Goal: Task Accomplishment & Management: Use online tool/utility

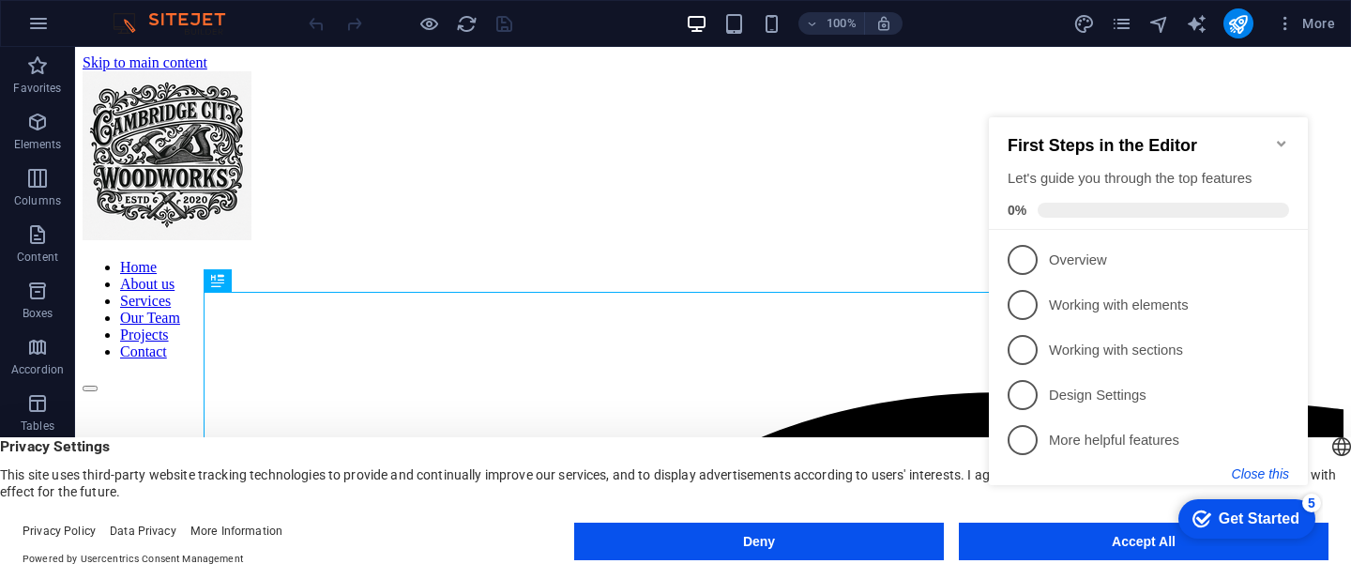
click at [1258, 471] on button "Close this" at bounding box center [1260, 473] width 57 height 15
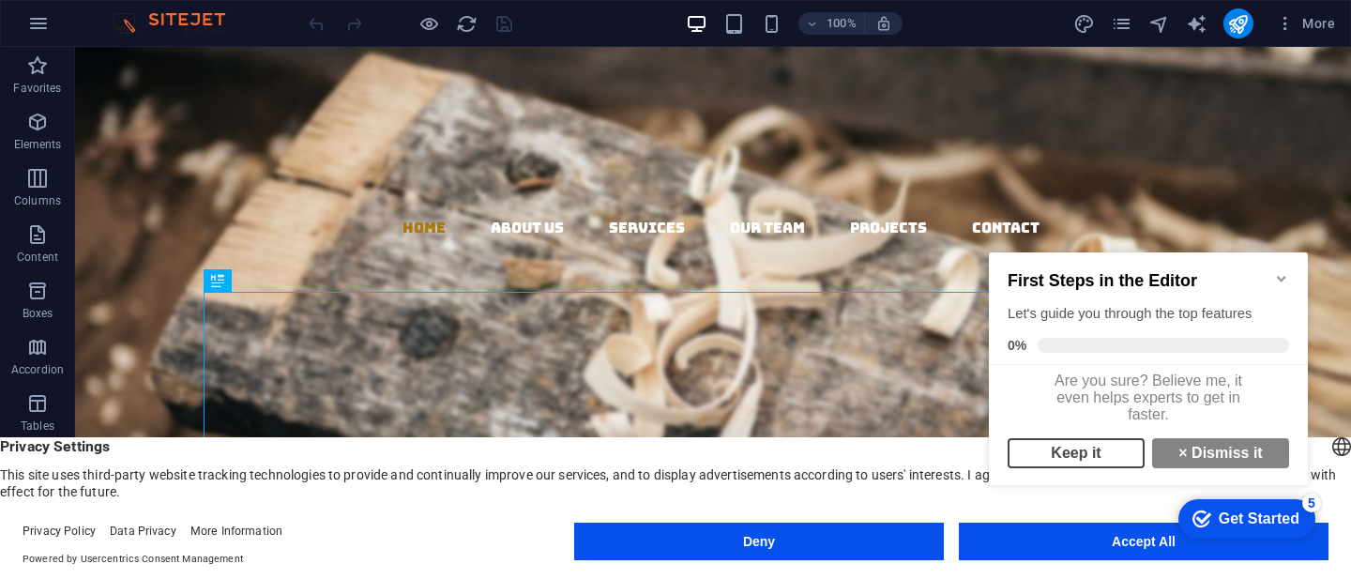
click at [1101, 468] on link "Keep it" at bounding box center [1076, 453] width 137 height 30
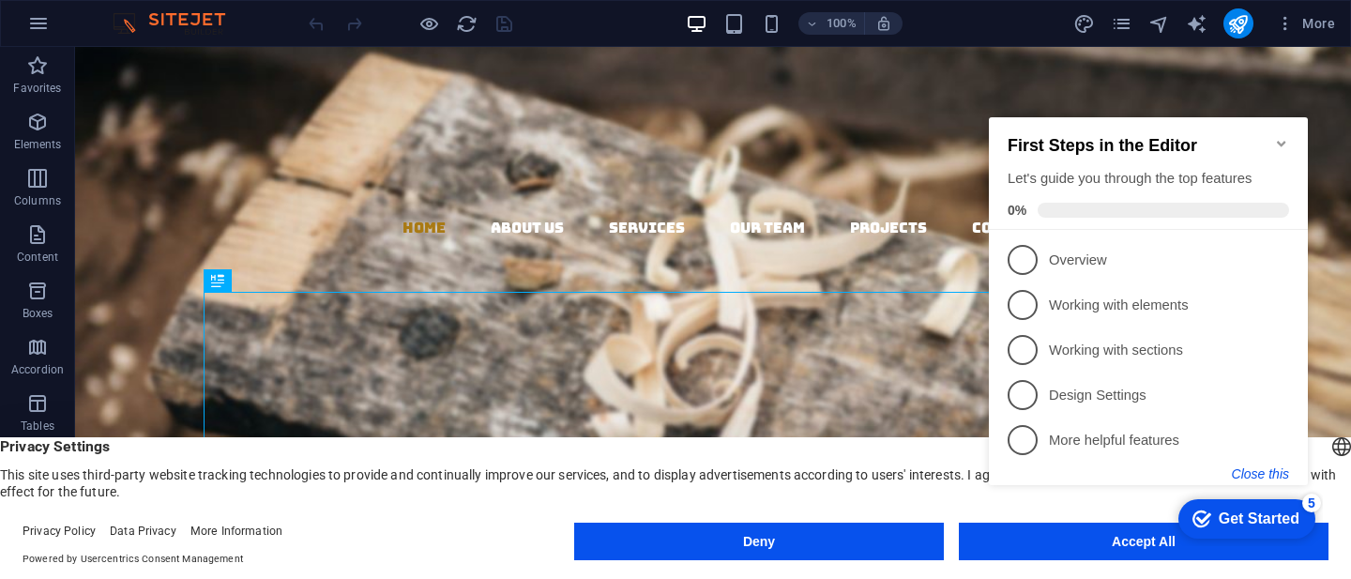
click at [1258, 475] on button "Close this" at bounding box center [1260, 473] width 57 height 15
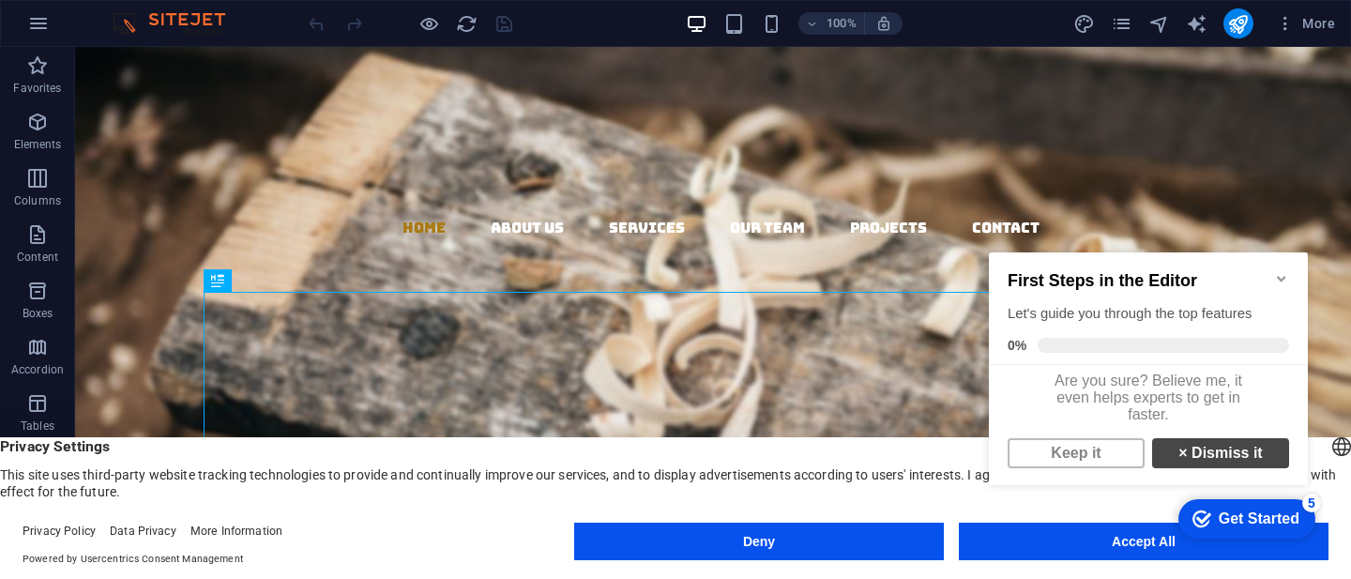
click at [1215, 464] on link "× Dismiss it" at bounding box center [1220, 453] width 137 height 30
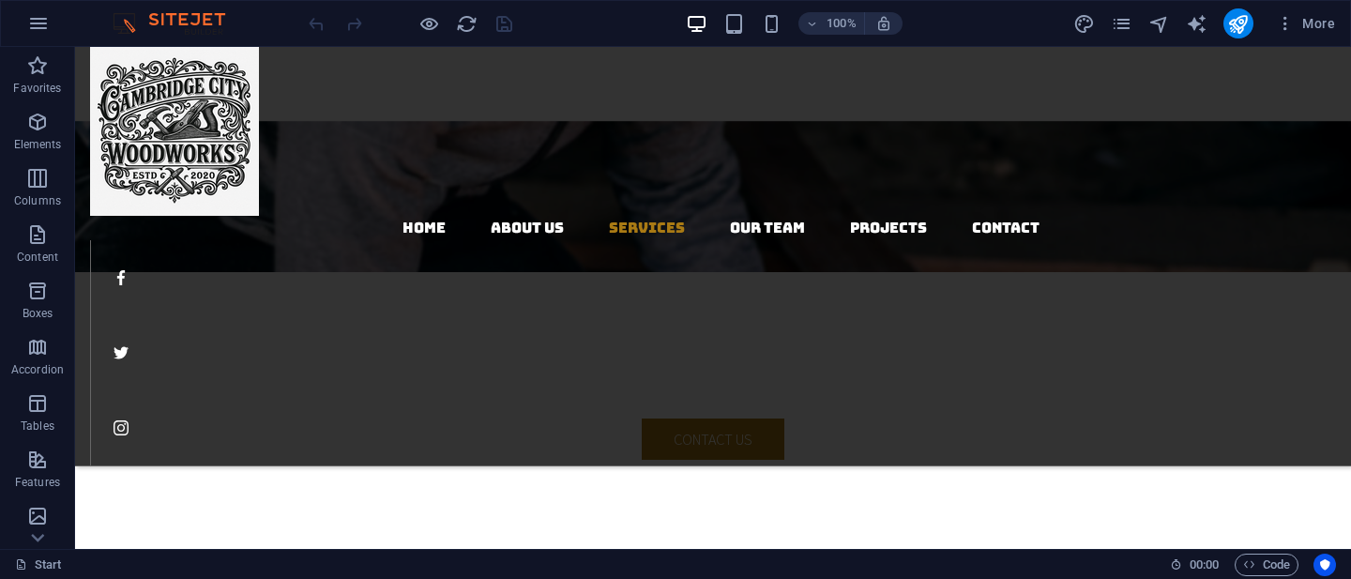
scroll to position [2526, 0]
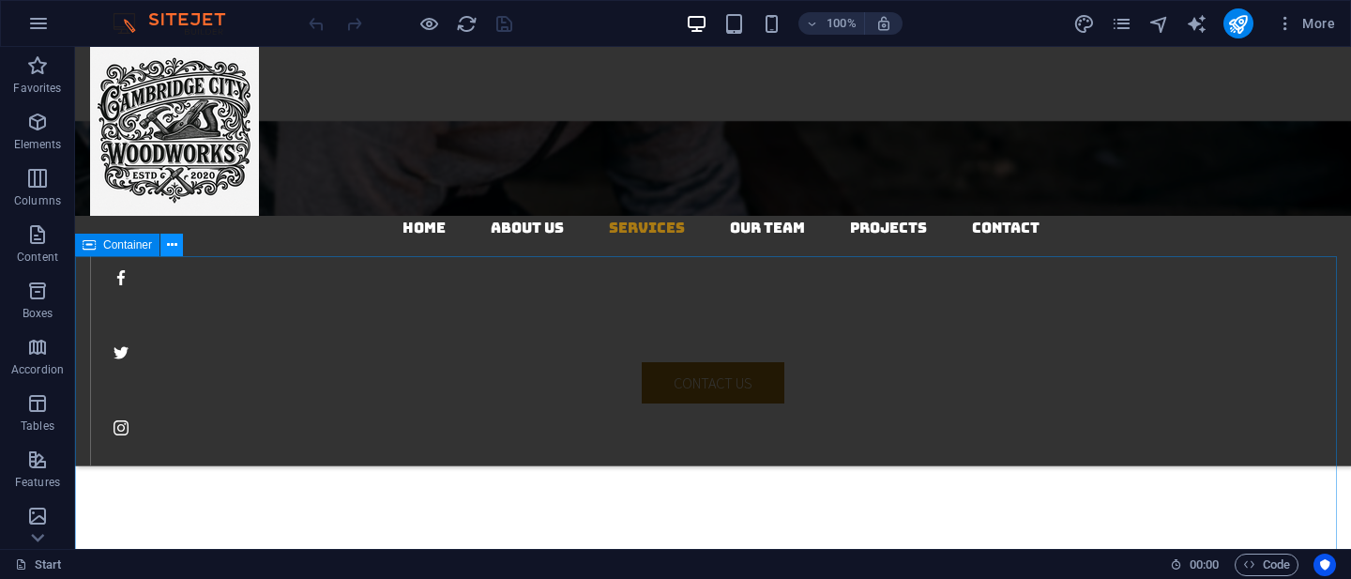
click at [175, 250] on icon at bounding box center [172, 246] width 10 height 20
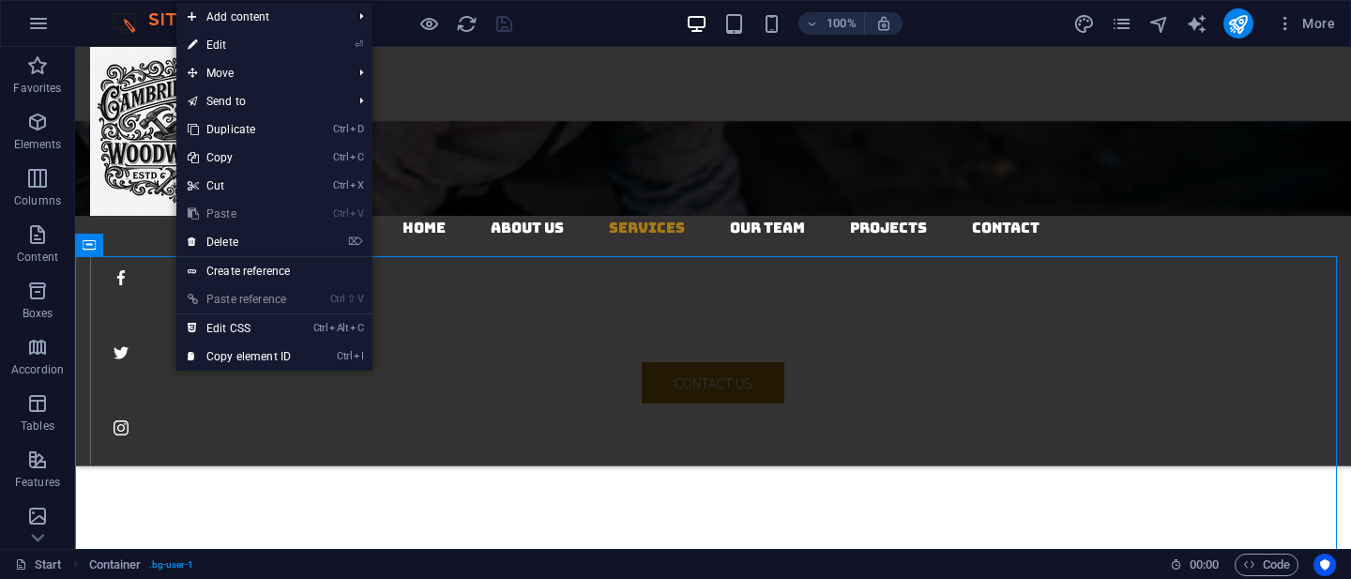
click at [222, 48] on link "⏎ Edit" at bounding box center [239, 45] width 126 height 28
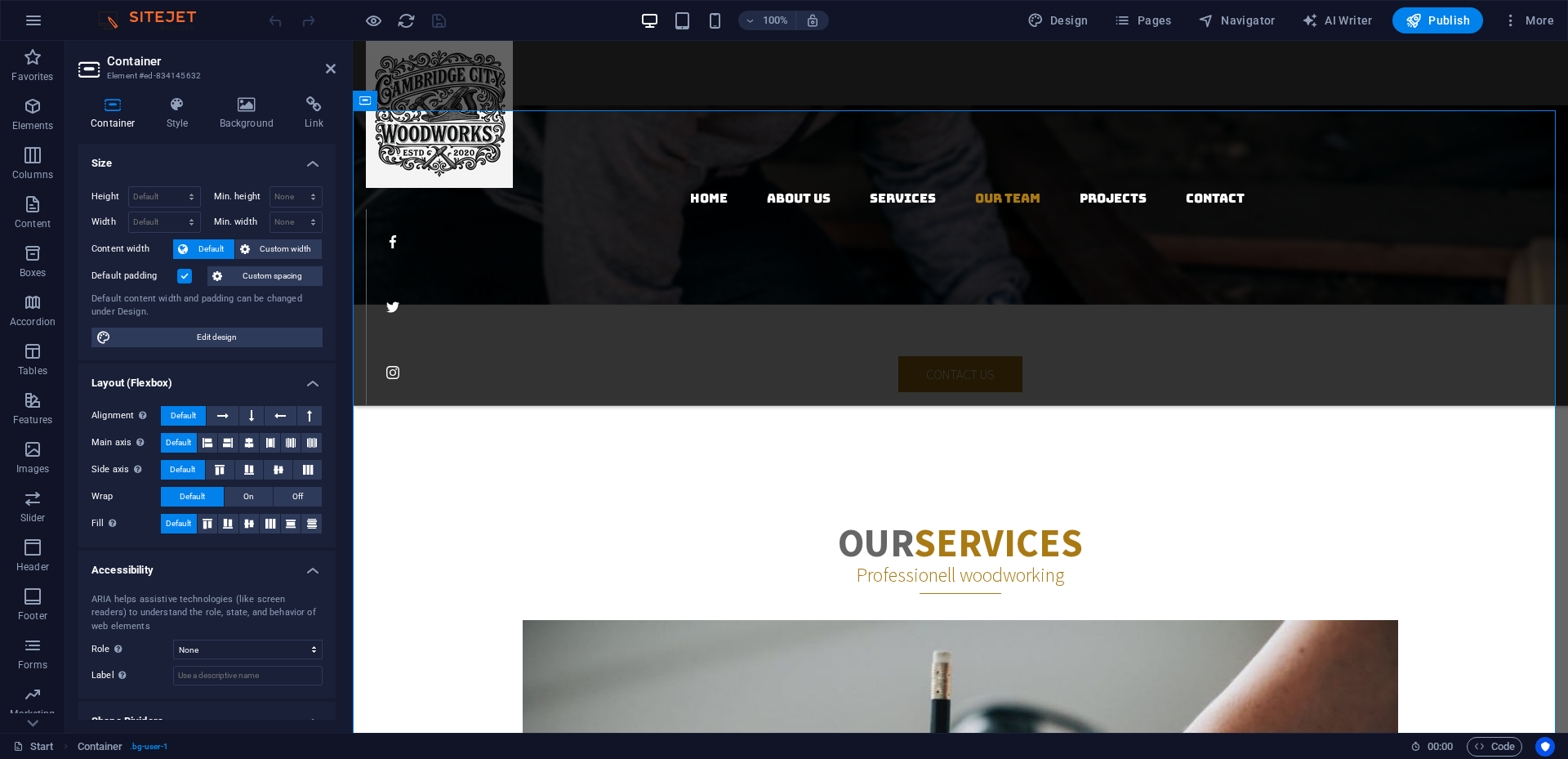
scroll to position [2583, 0]
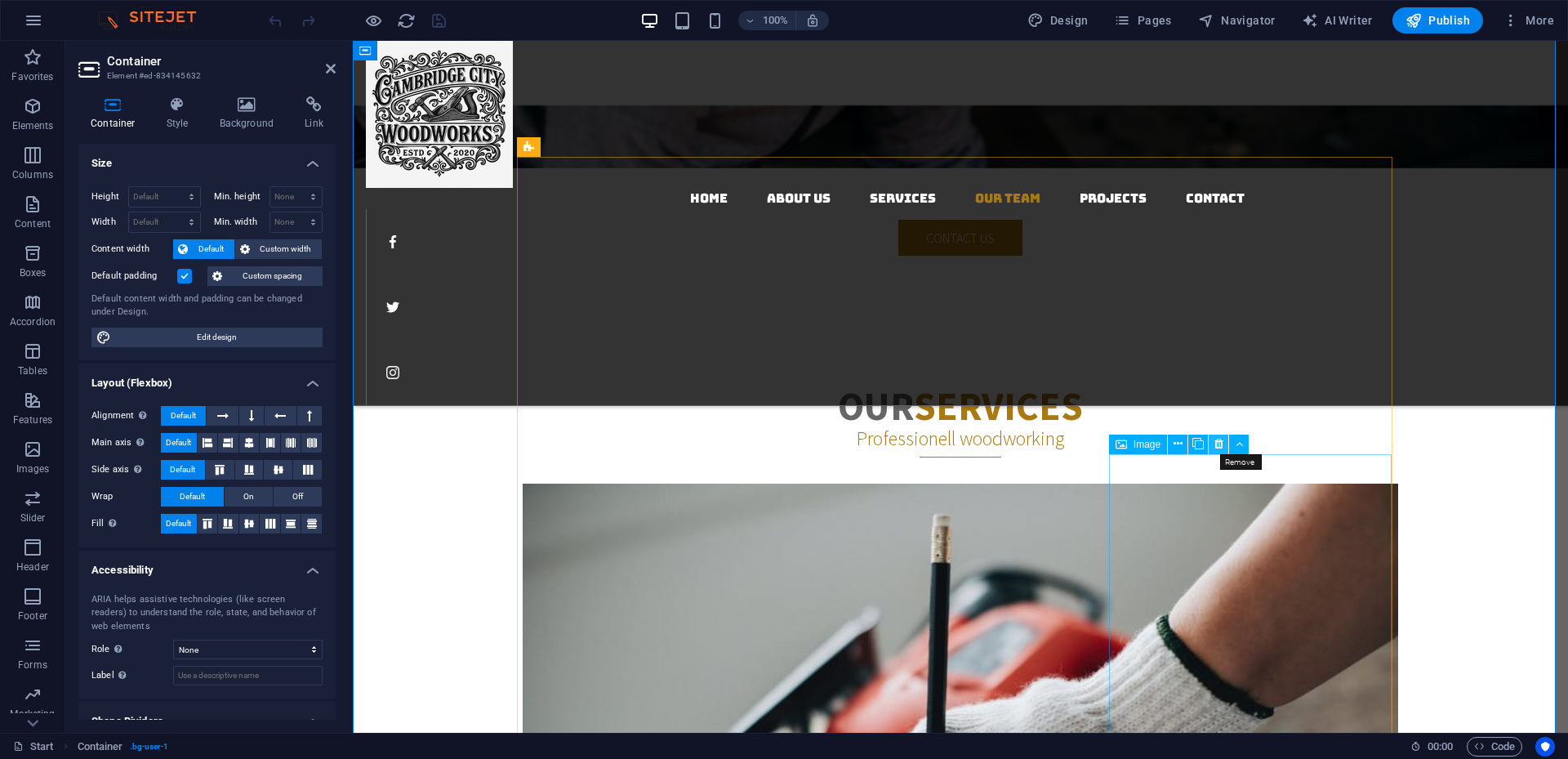
click at [1175, 446] on icon at bounding box center [1219, 444] width 9 height 17
click at [925, 447] on icon at bounding box center [923, 444] width 9 height 17
click at [627, 446] on icon at bounding box center [626, 444] width 9 height 17
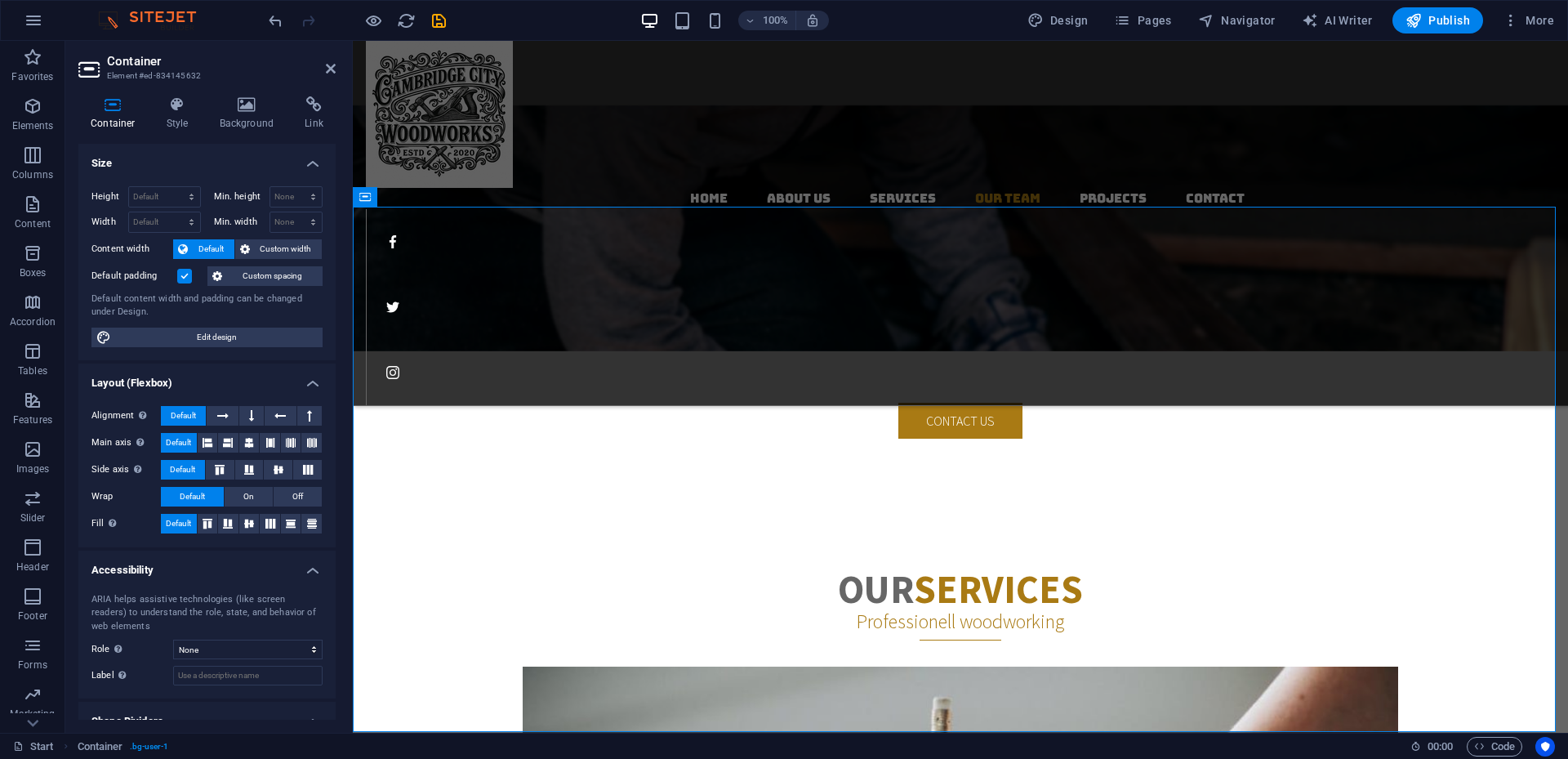
scroll to position [2297, 0]
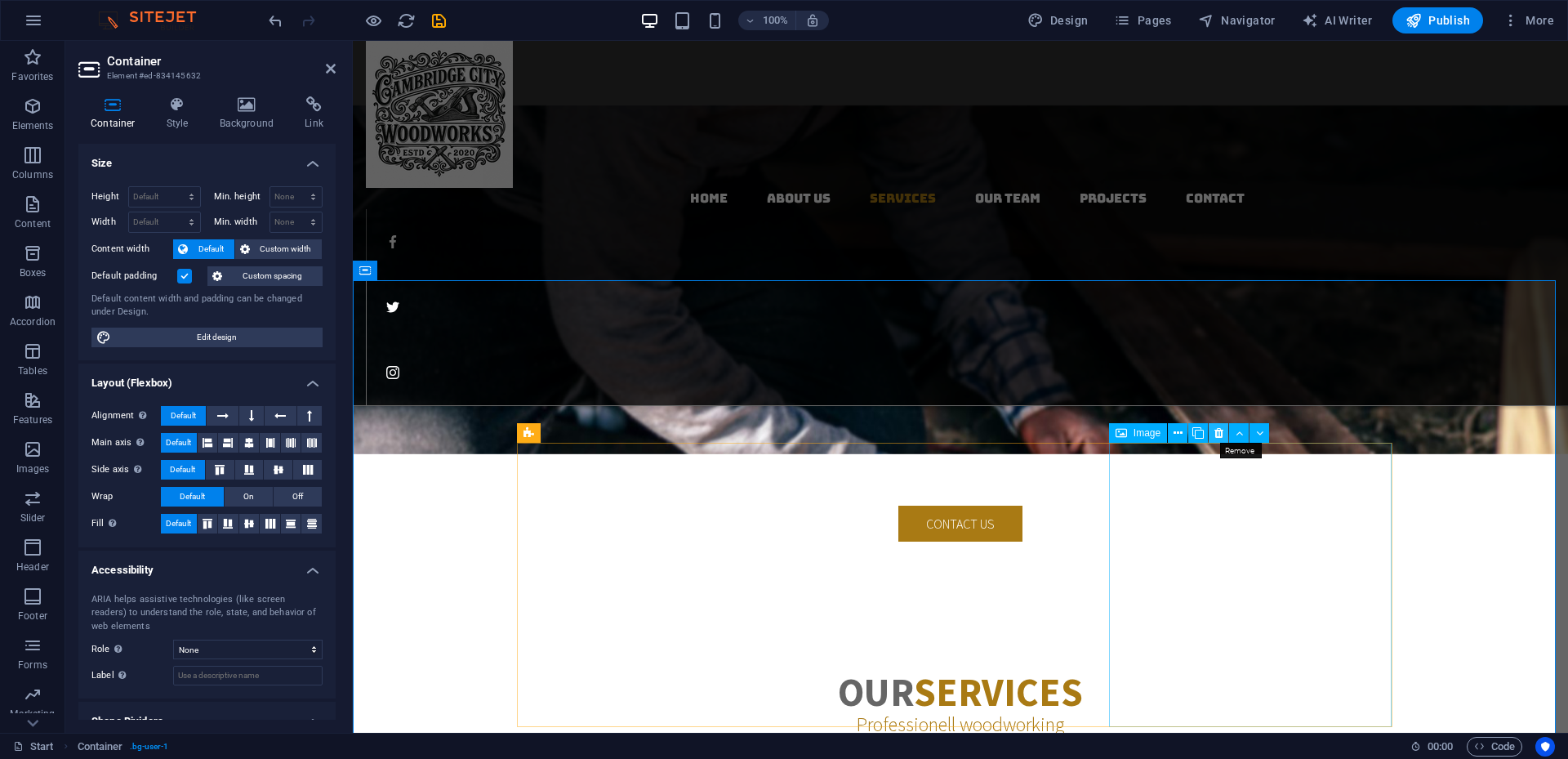
click at [1175, 436] on icon at bounding box center [1219, 433] width 9 height 17
click at [1175, 434] on icon at bounding box center [1219, 433] width 9 height 17
click at [656, 437] on icon at bounding box center [655, 433] width 9 height 17
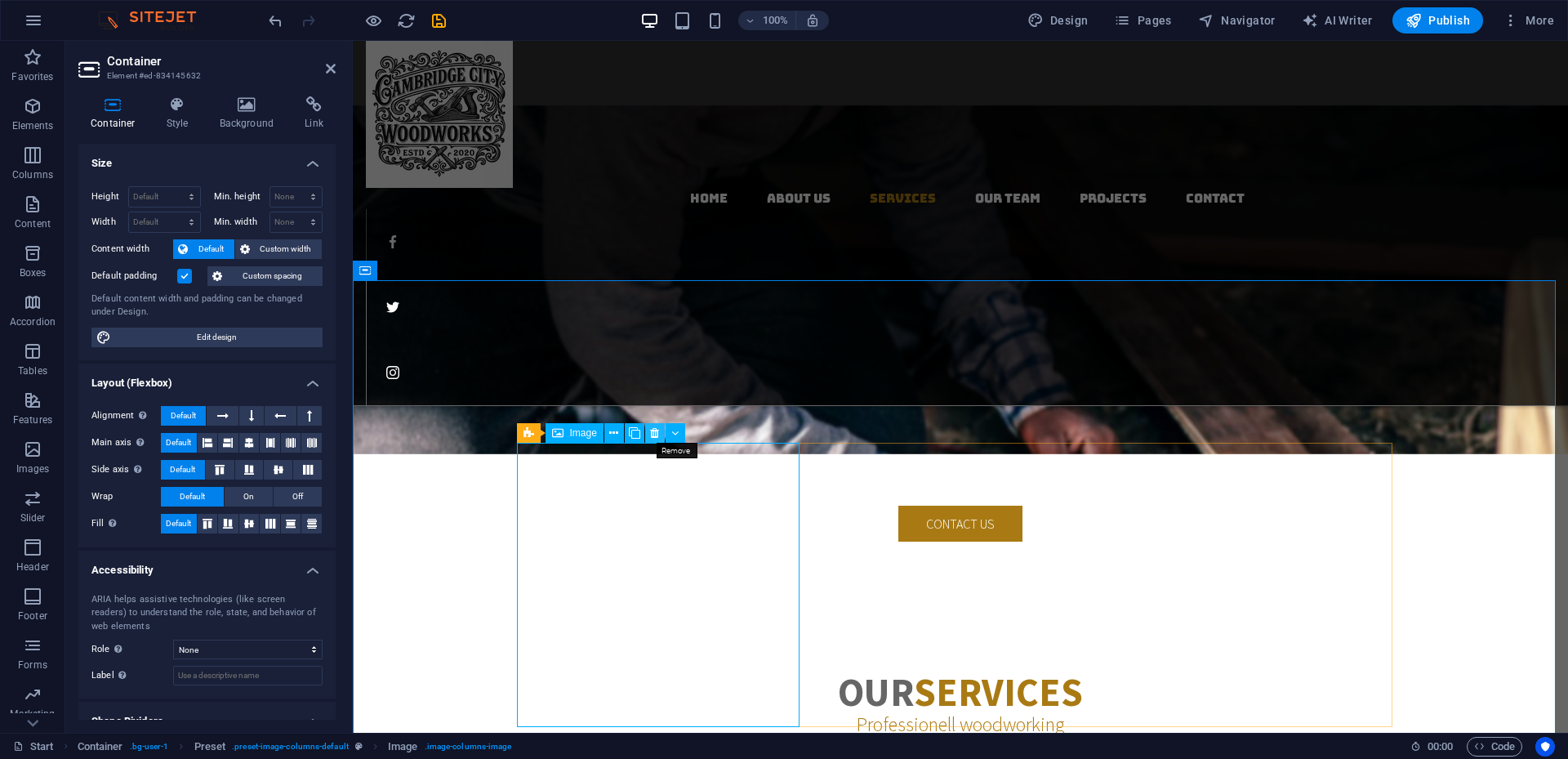
click at [657, 438] on icon at bounding box center [655, 433] width 9 height 17
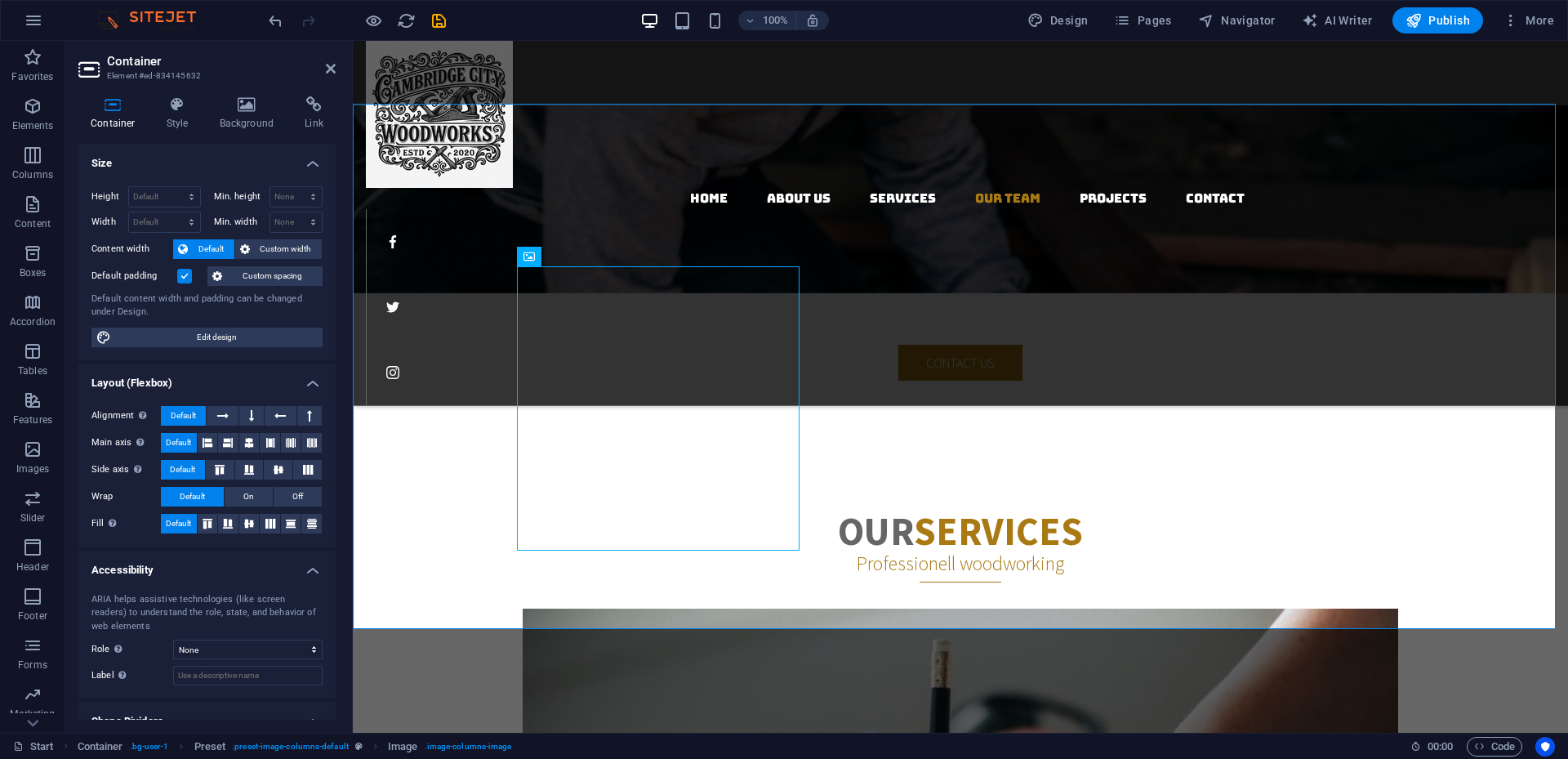
scroll to position [2435, 0]
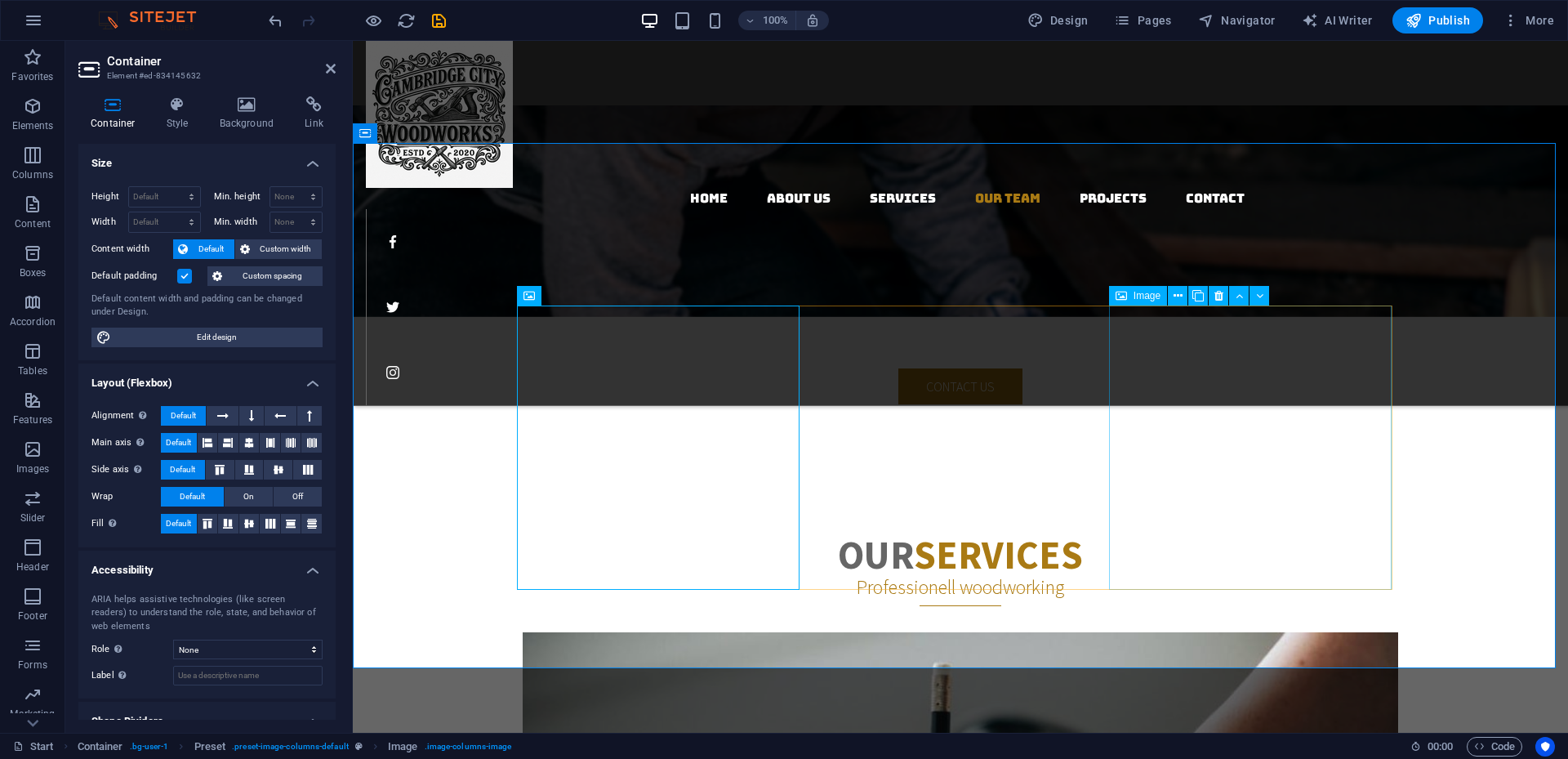
select select "%"
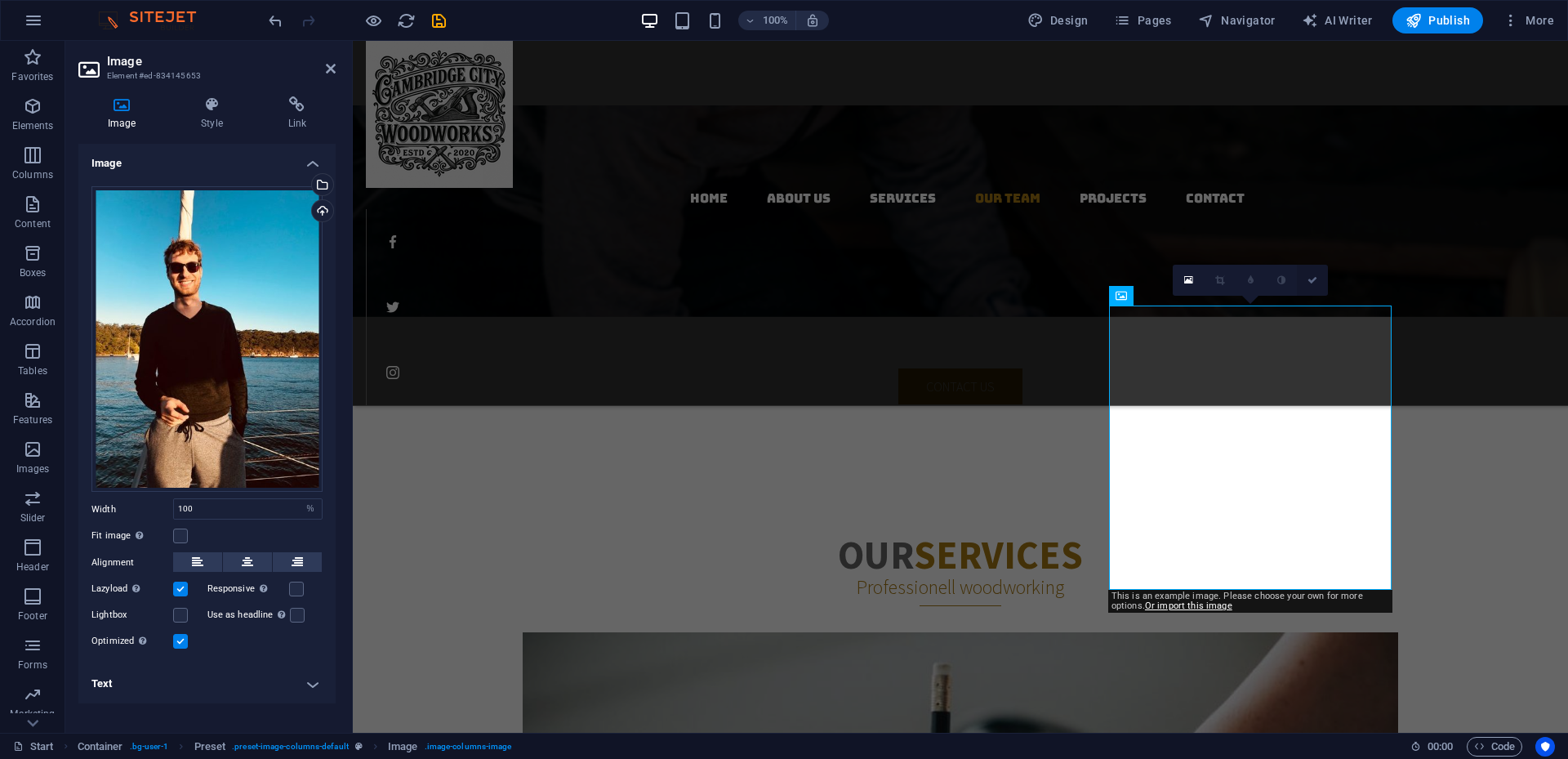
click at [1175, 278] on icon at bounding box center [1312, 279] width 10 height 10
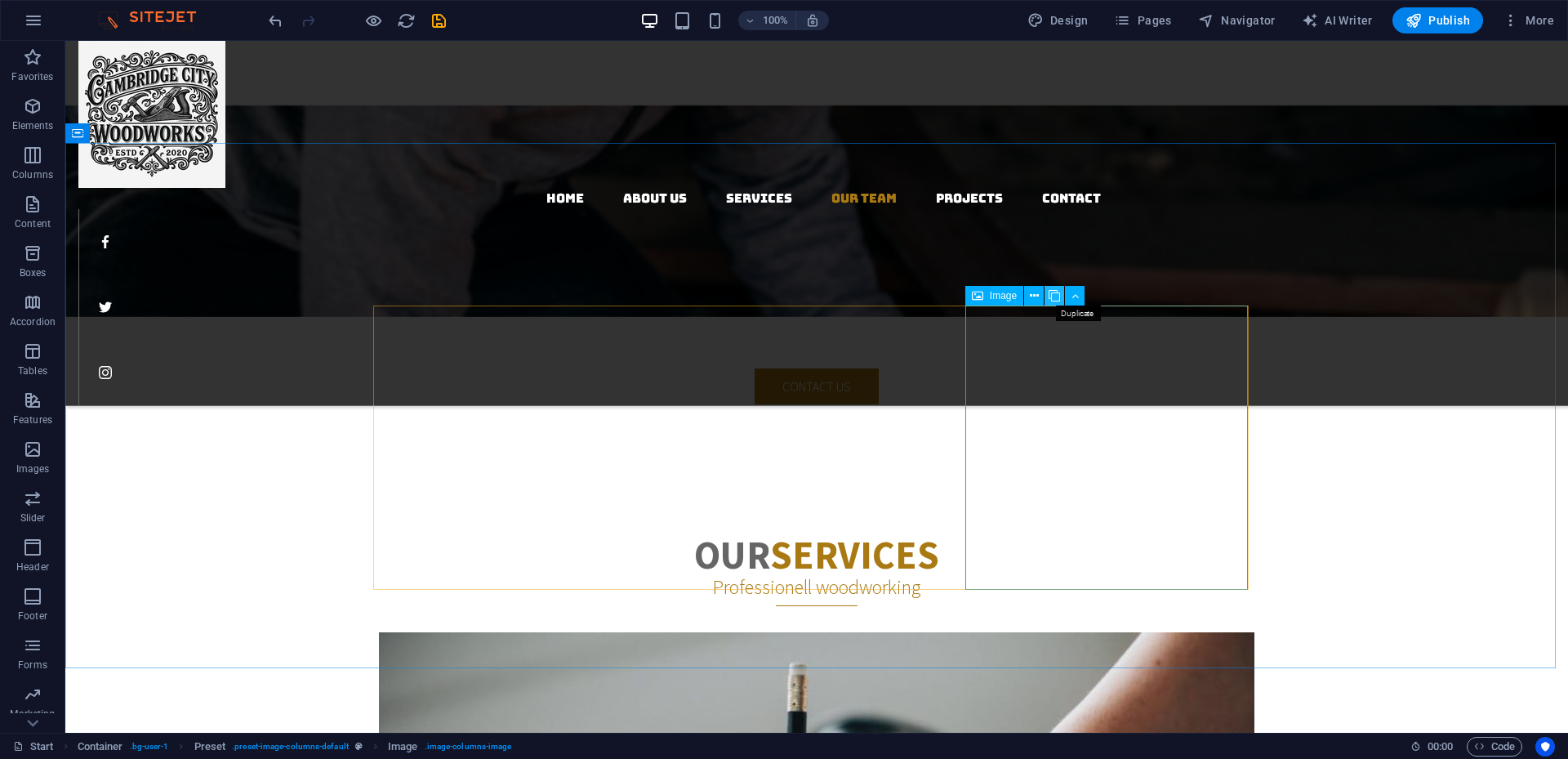
click at [1058, 298] on icon at bounding box center [1054, 296] width 11 height 17
click at [484, 503] on icon at bounding box center [482, 593] width 9 height 17
click at [1074, 303] on icon at bounding box center [1075, 296] width 7 height 17
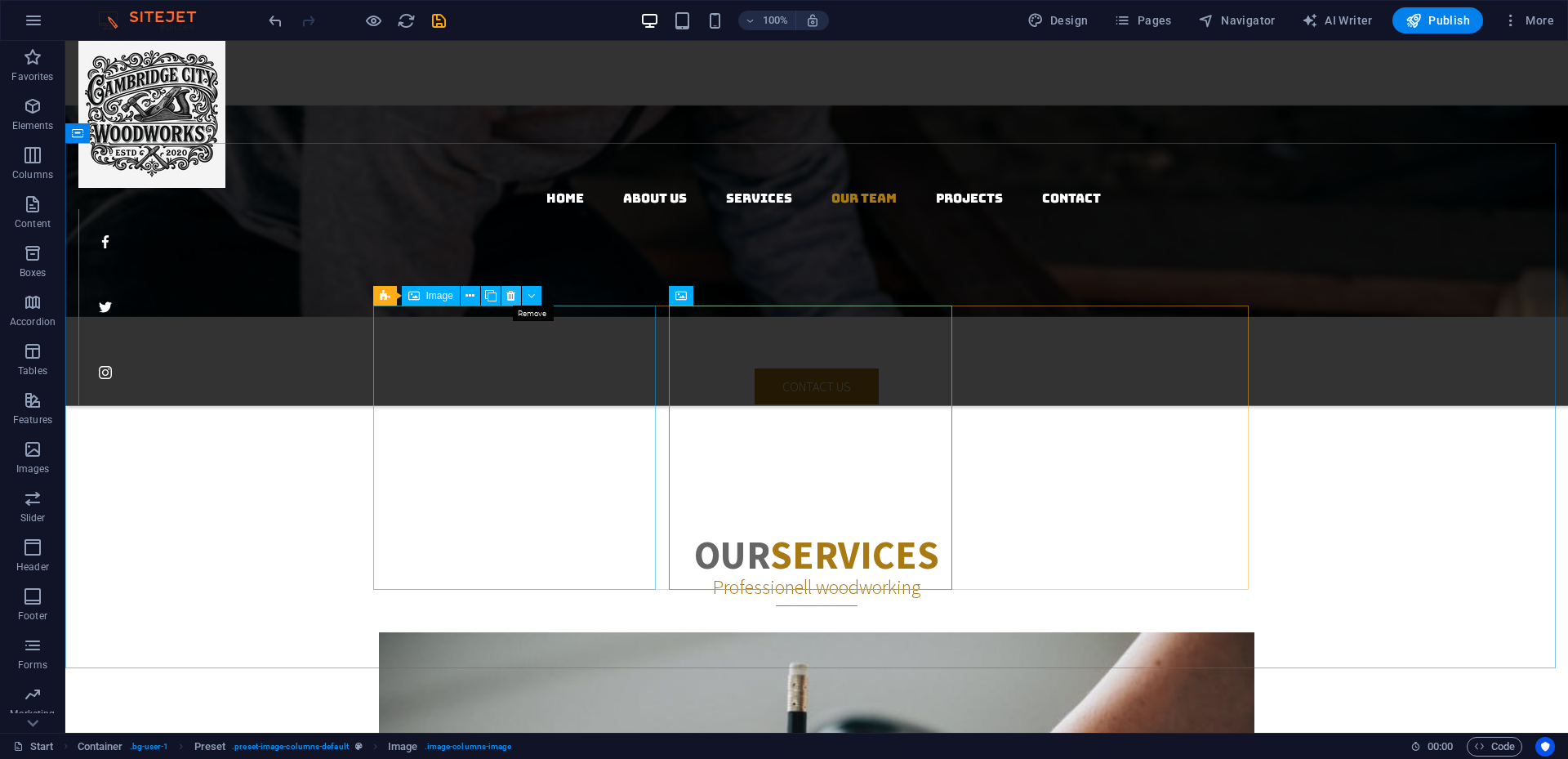
click at [511, 295] on icon at bounding box center [511, 296] width 9 height 17
click at [510, 300] on icon at bounding box center [511, 296] width 9 height 17
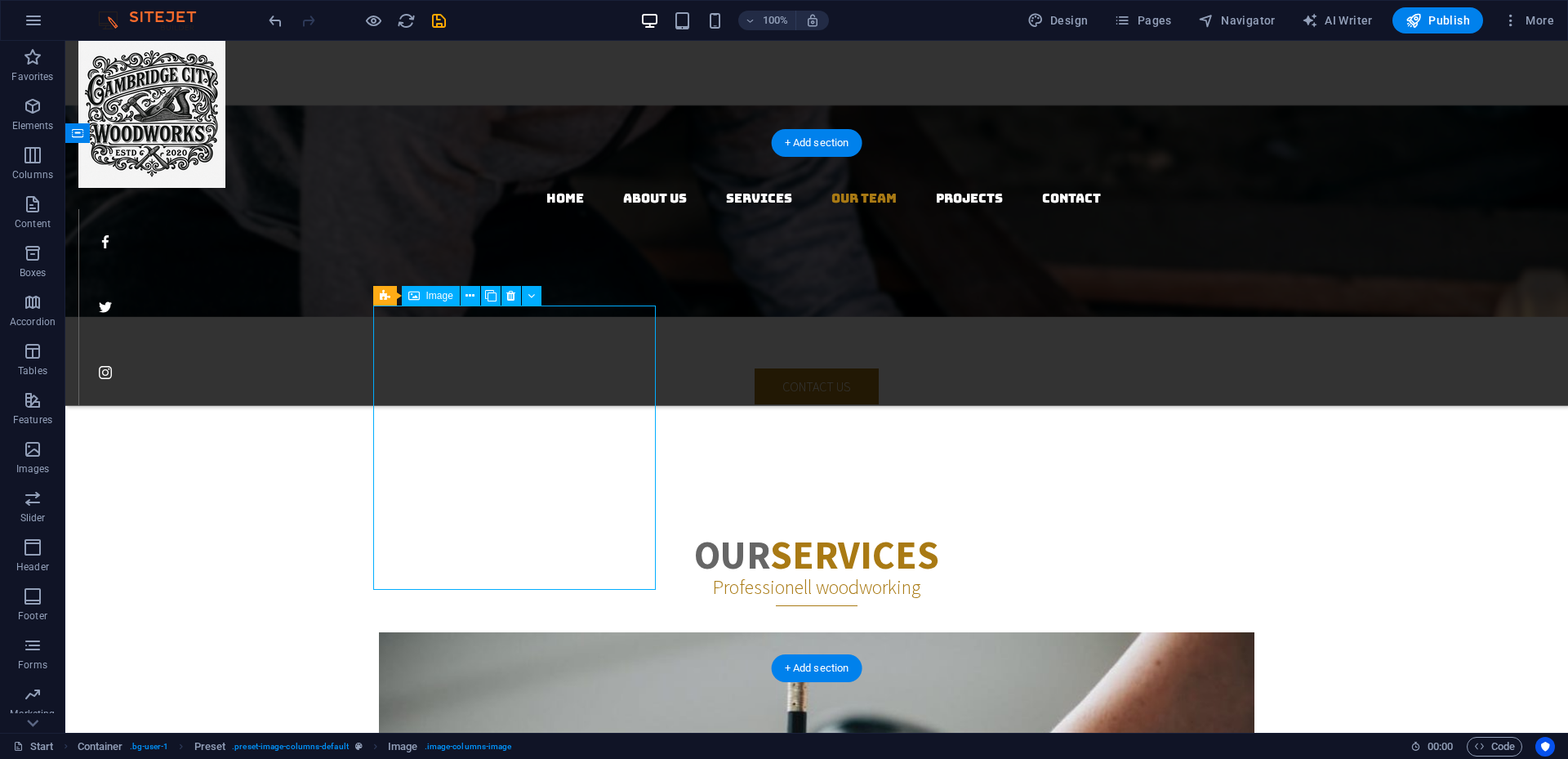
select select "%"
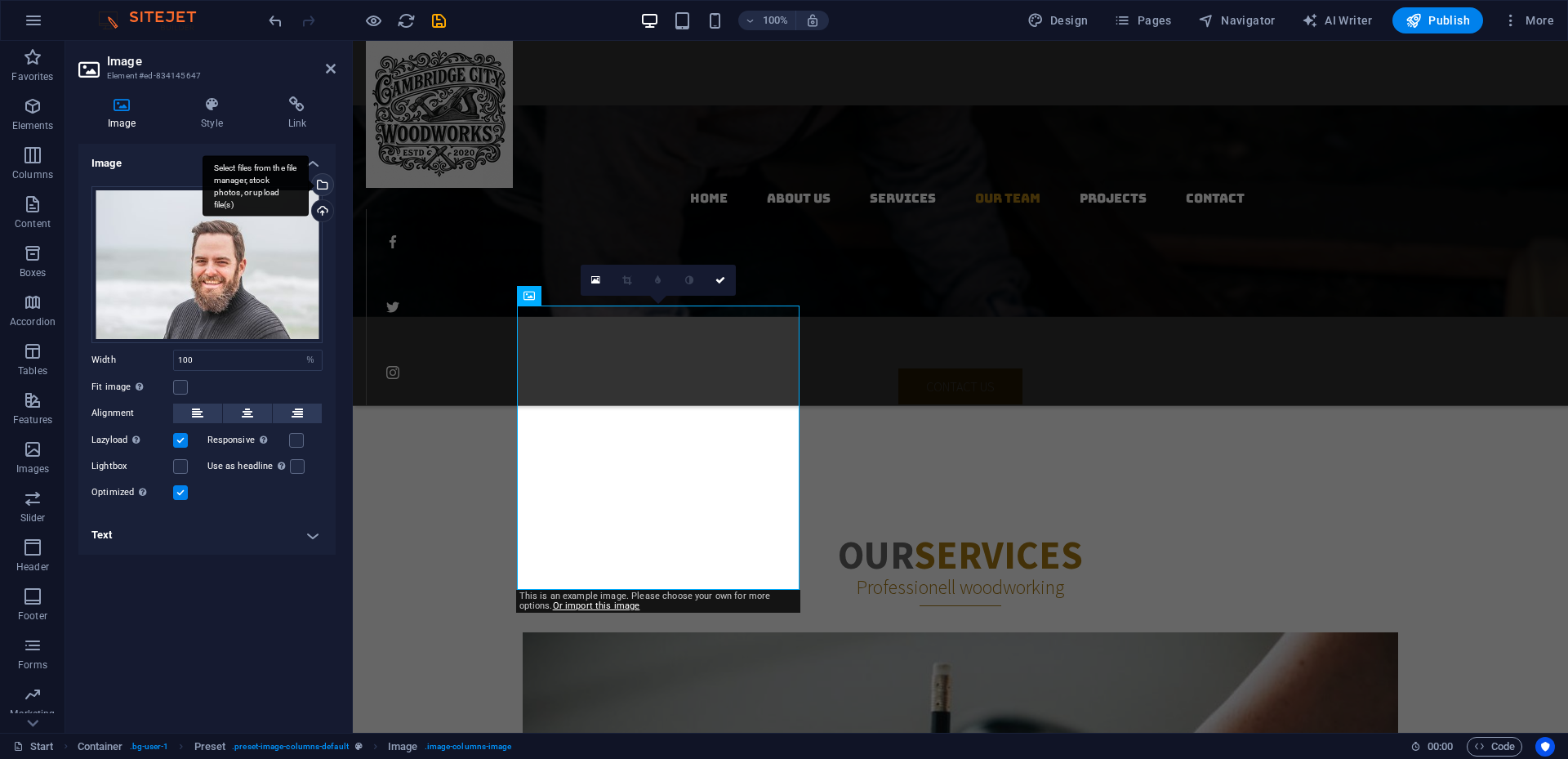
click at [321, 185] on div "Select files from the file manager, stock photos, or upload file(s)" at bounding box center [321, 186] width 24 height 24
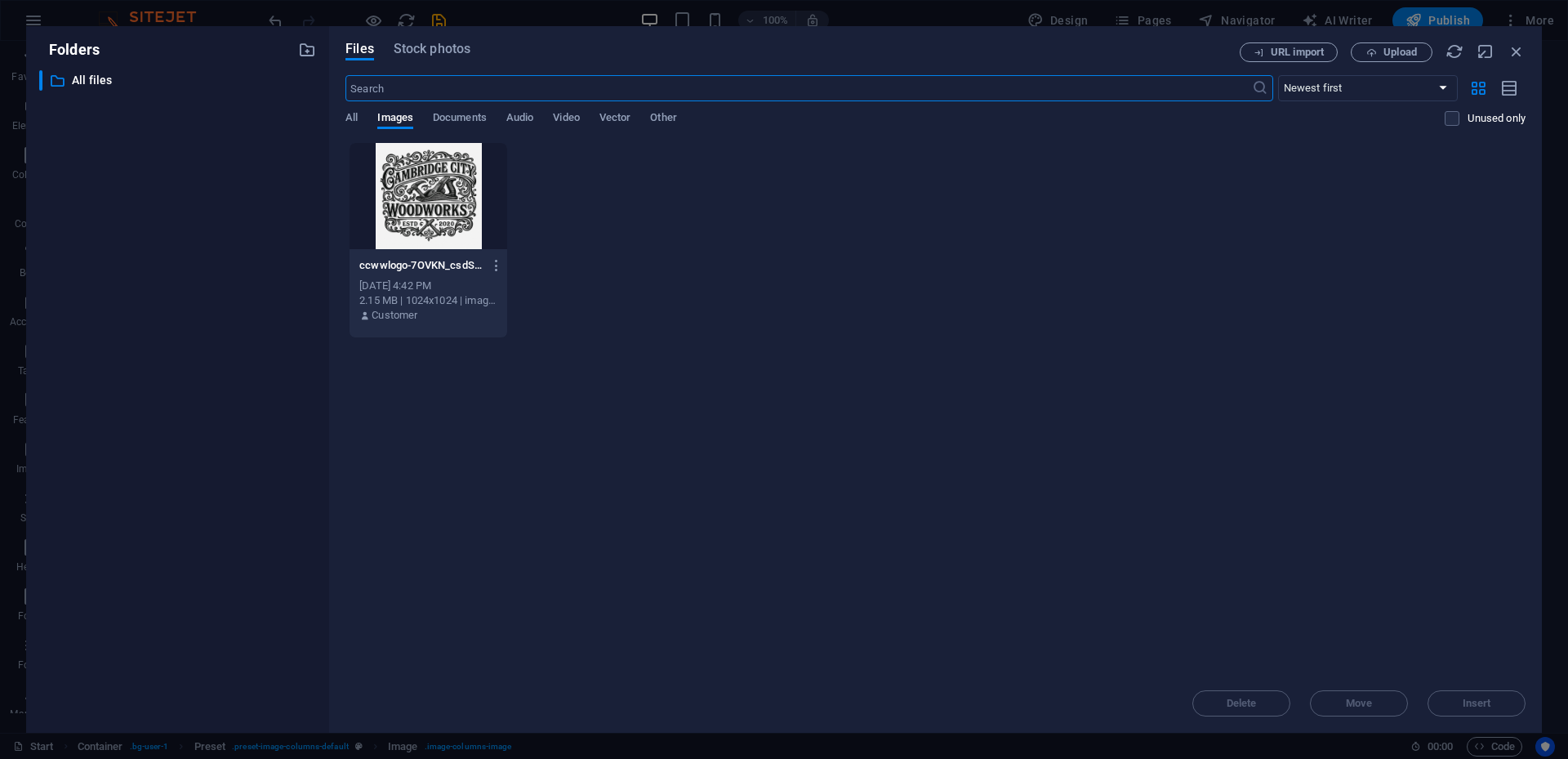
scroll to position [2437, 0]
click at [1175, 60] on button "Upload" at bounding box center [1392, 52] width 82 height 20
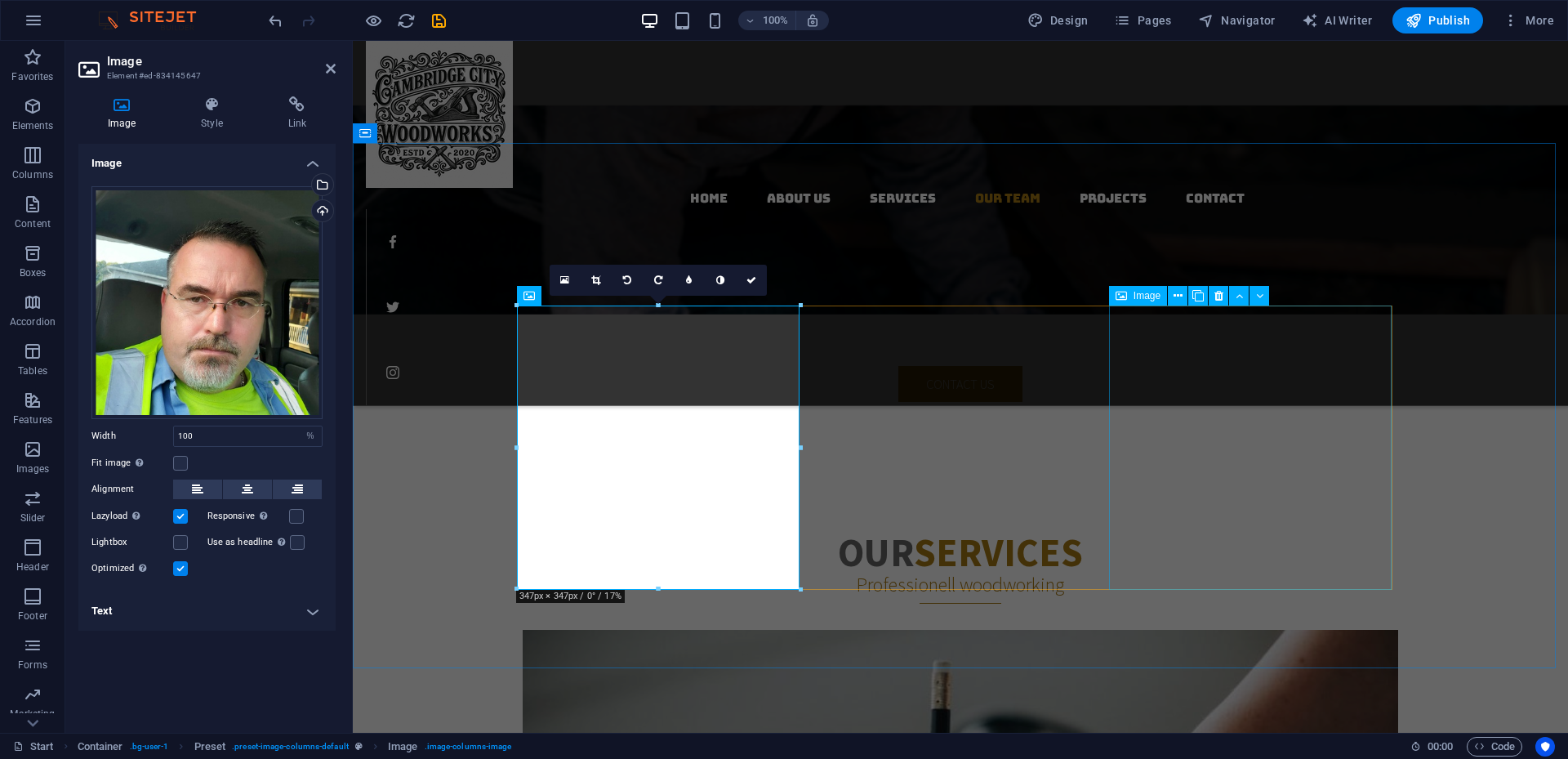
scroll to position [2435, 0]
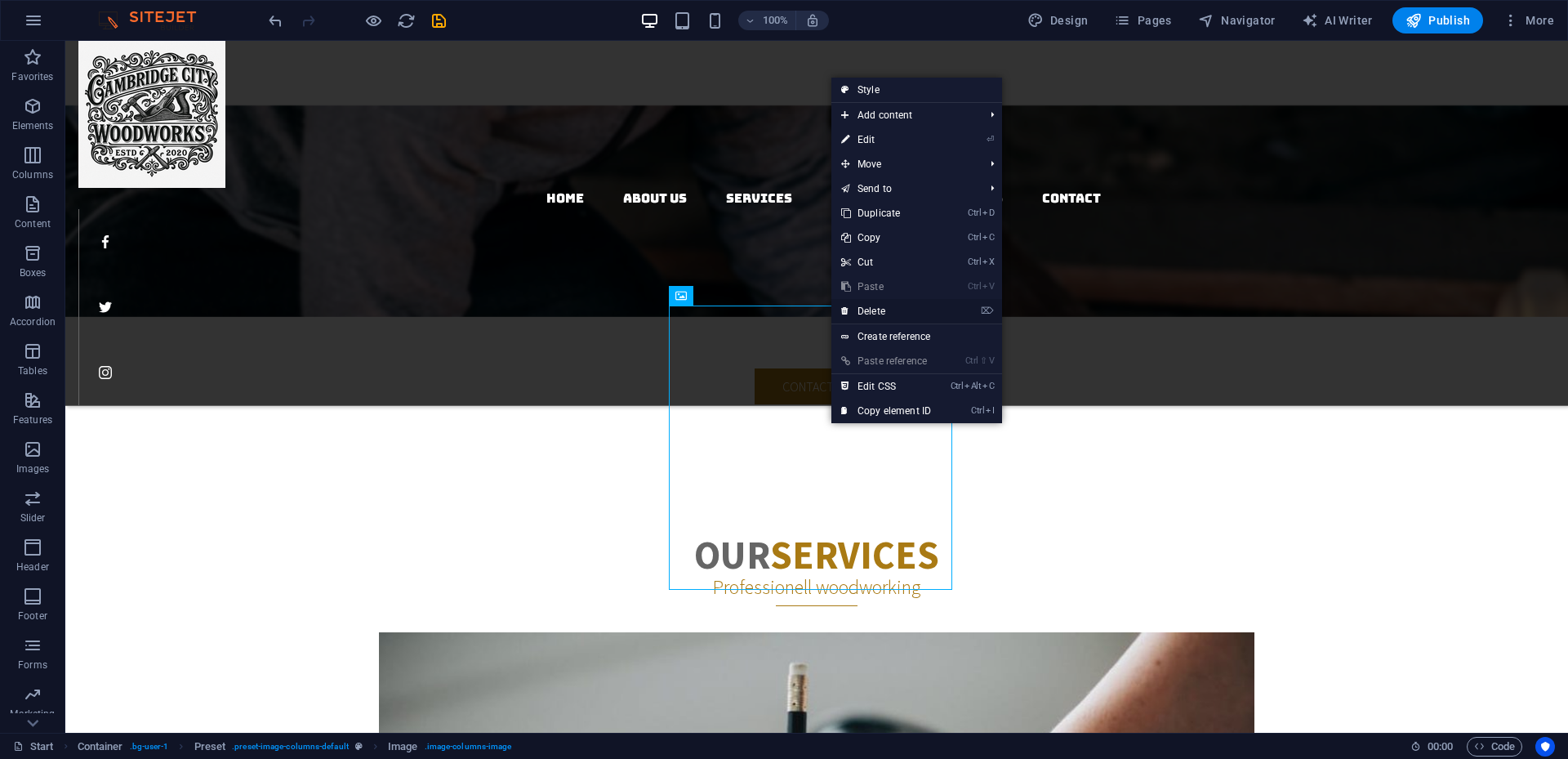
click at [877, 308] on link "⌦ Delete" at bounding box center [886, 311] width 110 height 24
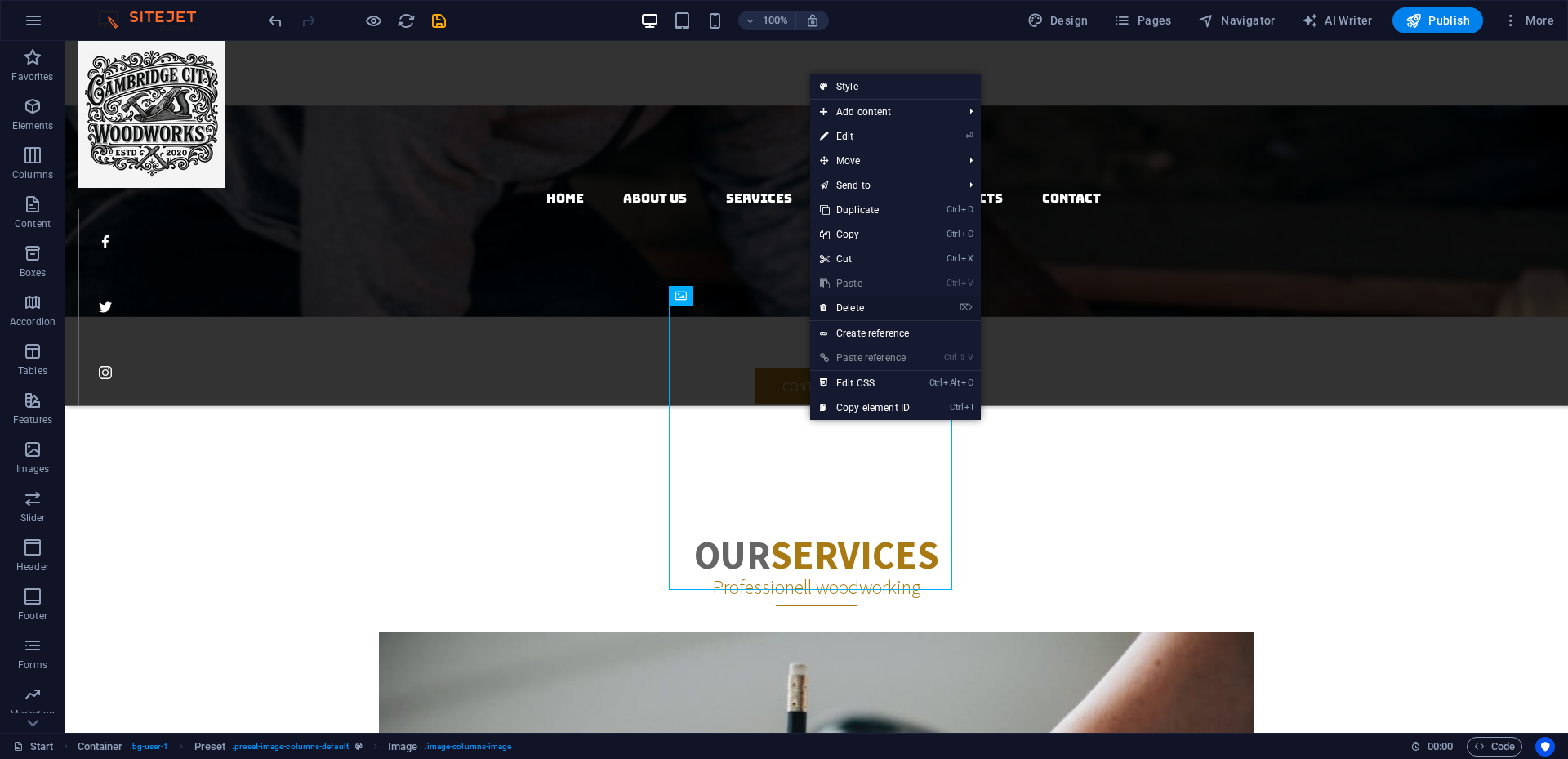
click at [867, 307] on link "⌦ Delete" at bounding box center [865, 308] width 110 height 24
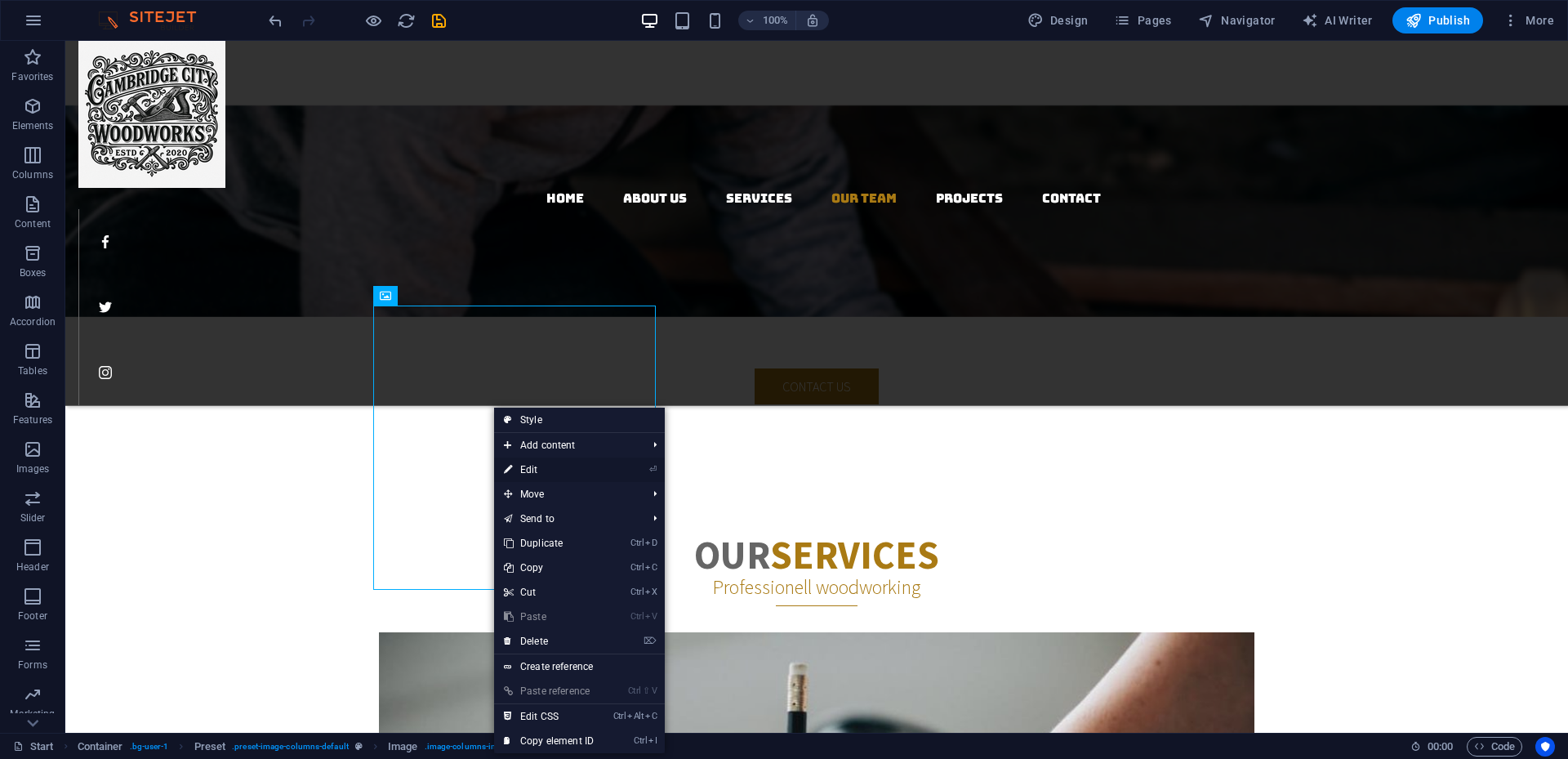
click at [538, 469] on link "⏎ Edit" at bounding box center [549, 469] width 110 height 24
select select "%"
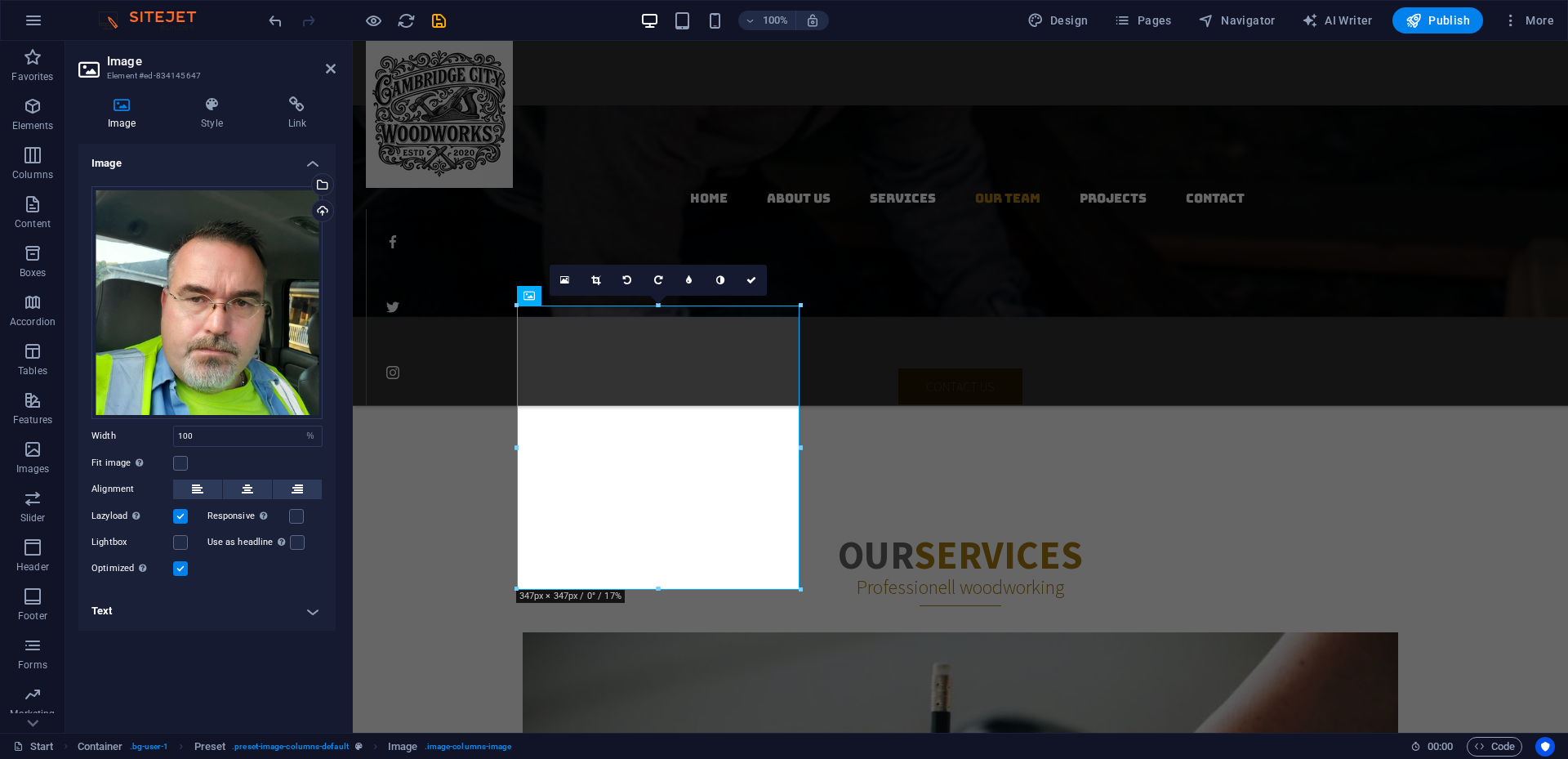
click at [319, 503] on h4 "Text" at bounding box center [207, 610] width 258 height 39
click at [243, 491] on icon at bounding box center [247, 489] width 11 height 20
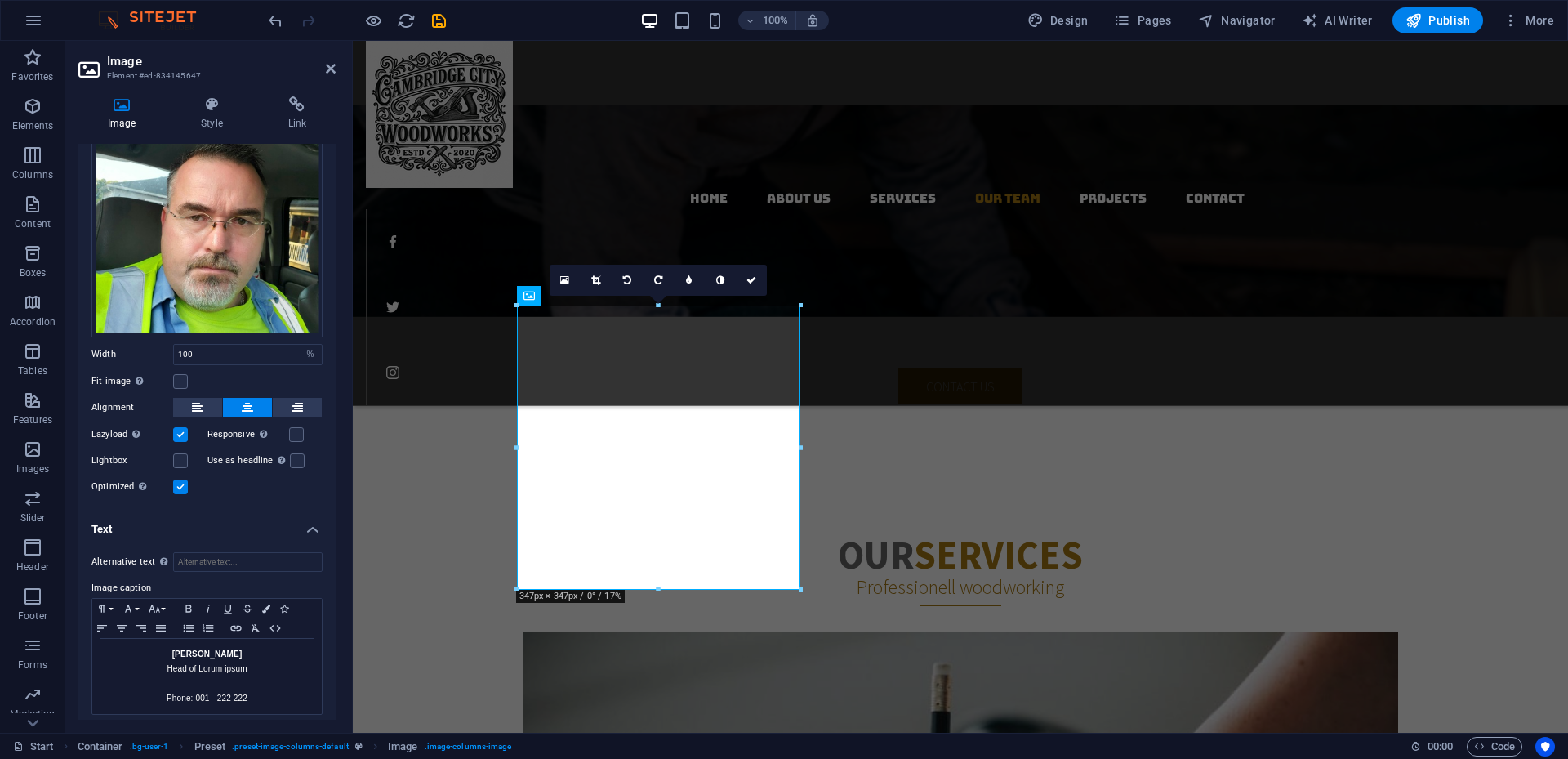
scroll to position [87, 0]
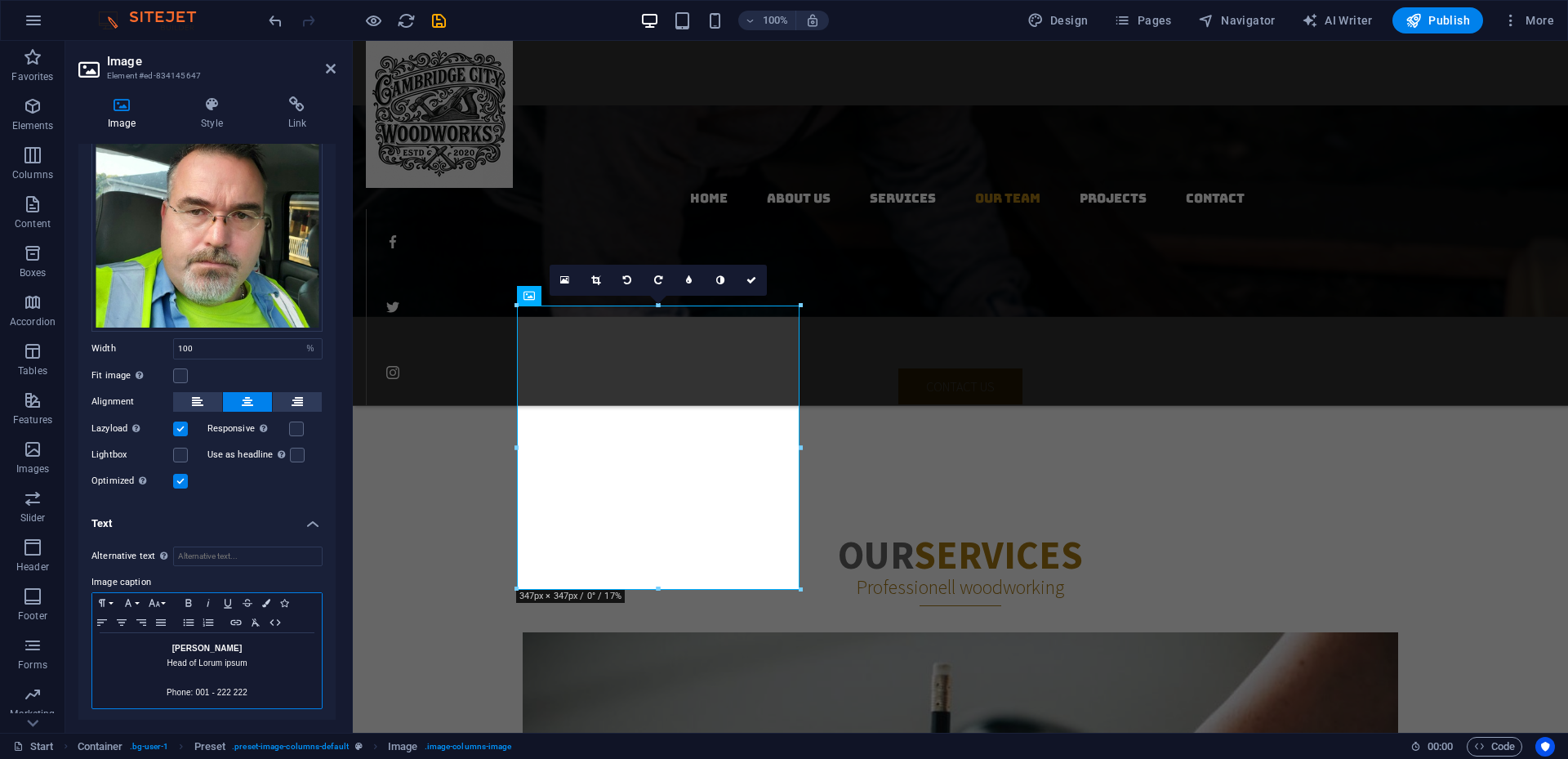
click at [212, 503] on strong "Randy" at bounding box center [207, 648] width 71 height 9
click at [205, 503] on strong "Randy" at bounding box center [207, 648] width 71 height 9
click at [208, 503] on strong "Randy" at bounding box center [207, 648] width 71 height 9
click at [200, 503] on p "Phone: 001 - 222 222" at bounding box center [206, 692] width 213 height 15
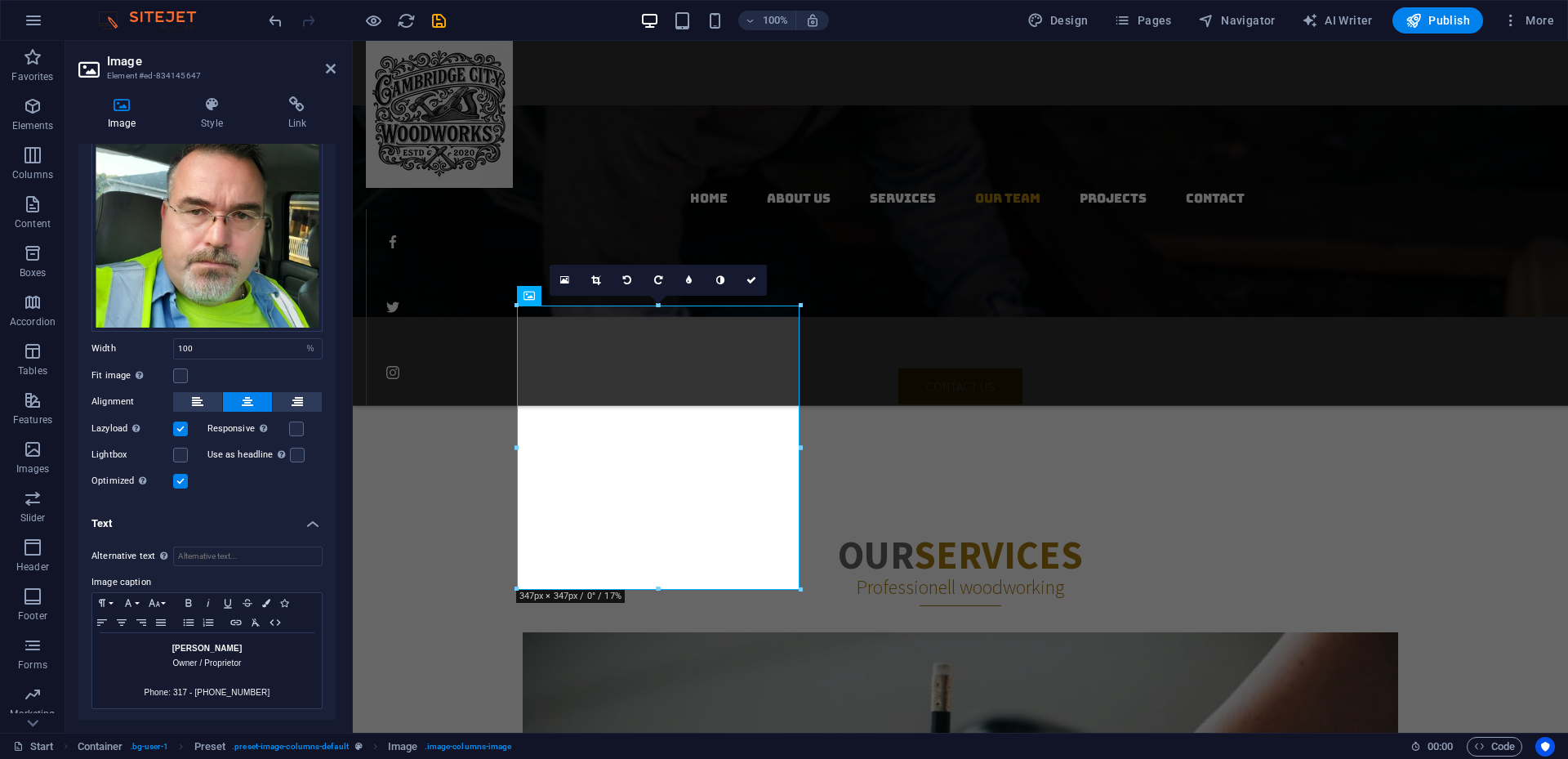
drag, startPoint x: 332, startPoint y: 564, endPoint x: 338, endPoint y: 579, distance: 16.2
click at [338, 503] on div "Image Style Link Image Drag files here, click to choose files or select files f…" at bounding box center [207, 408] width 284 height 649
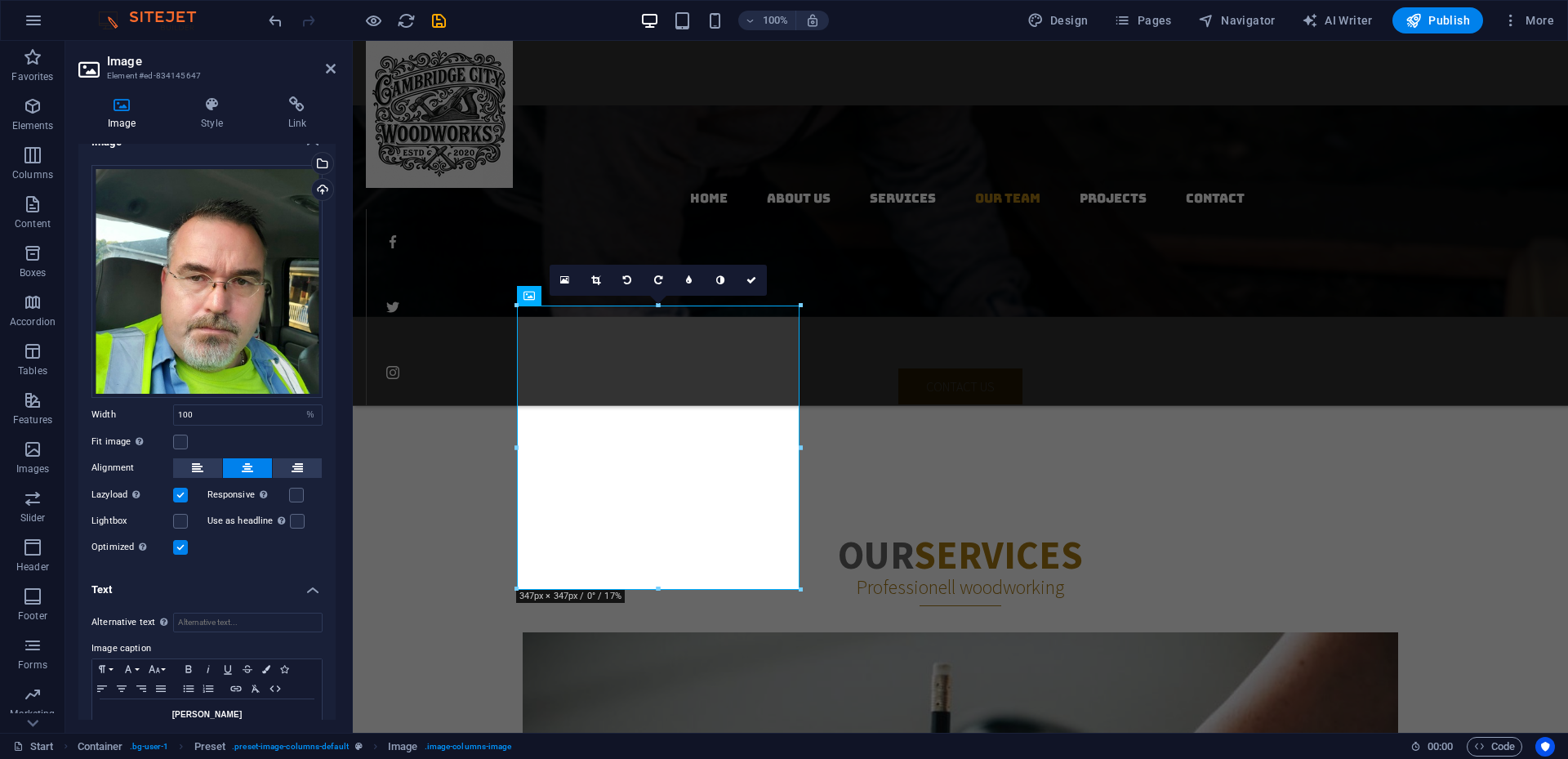
scroll to position [0, 0]
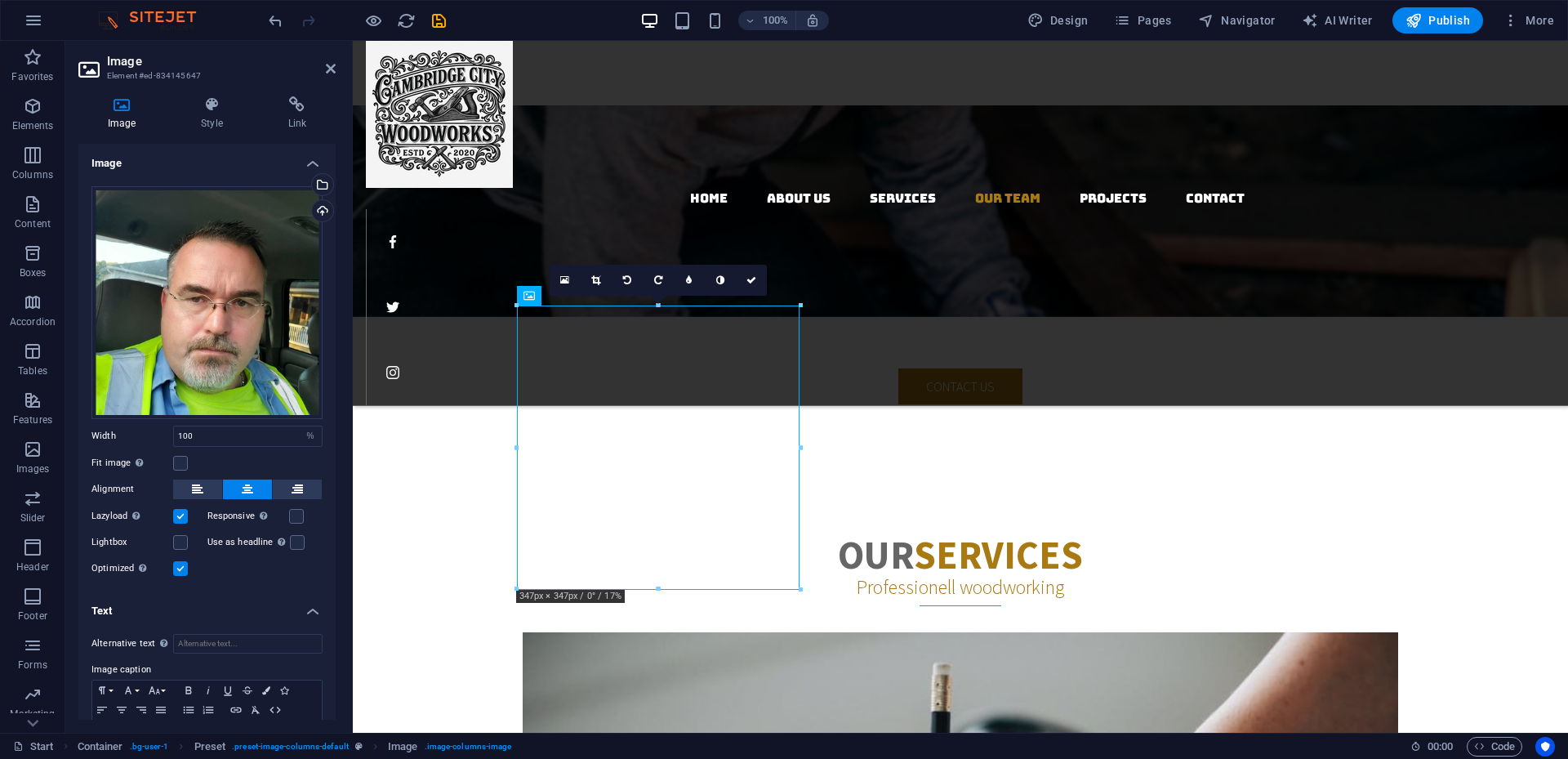
drag, startPoint x: 682, startPoint y: 417, endPoint x: 907, endPoint y: 413, distance: 225.0
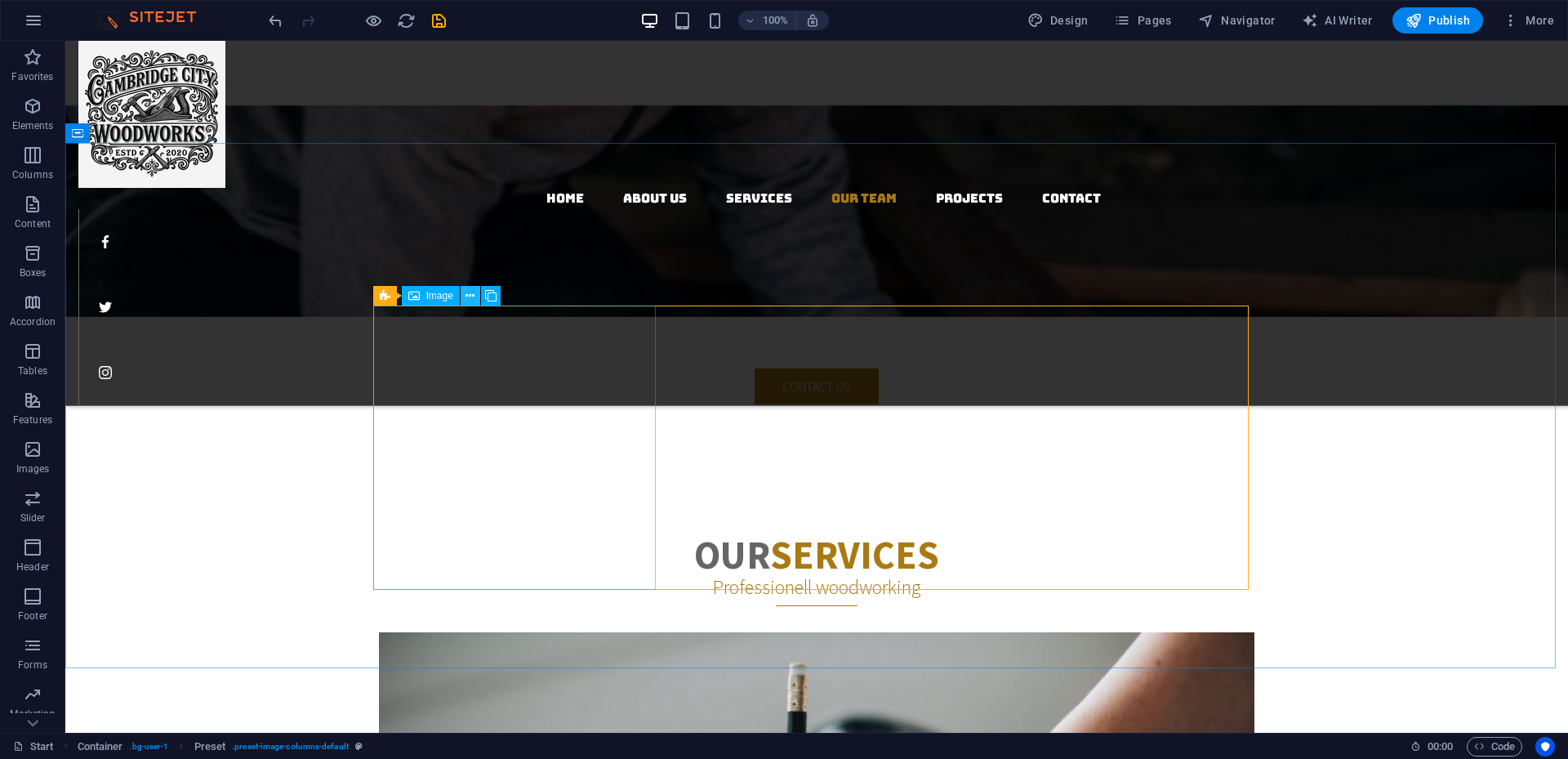
click at [472, 299] on icon at bounding box center [470, 296] width 9 height 17
click at [397, 292] on span "Preset" at bounding box center [411, 295] width 29 height 10
click at [445, 298] on icon at bounding box center [442, 296] width 9 height 17
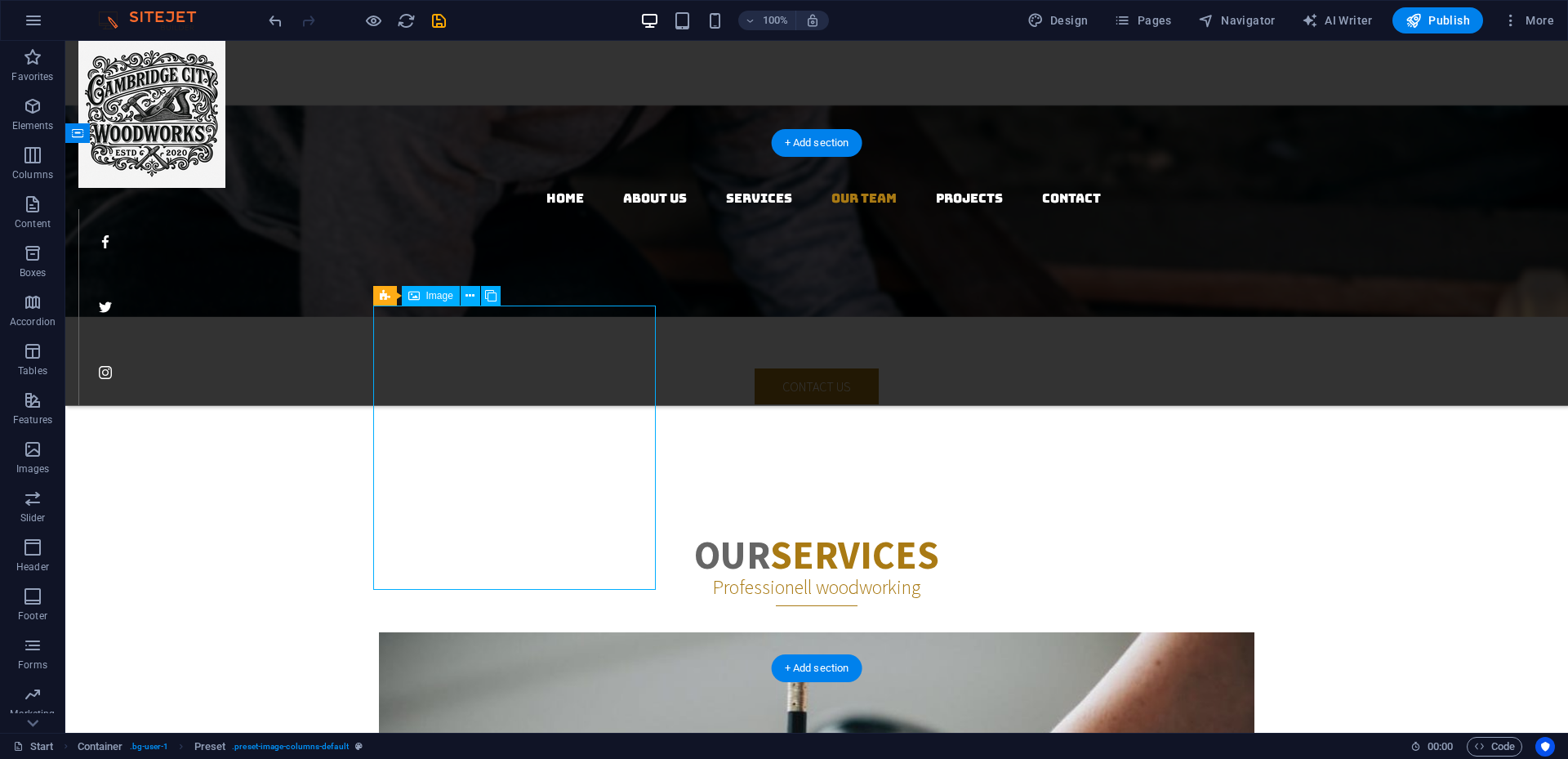
select select "%"
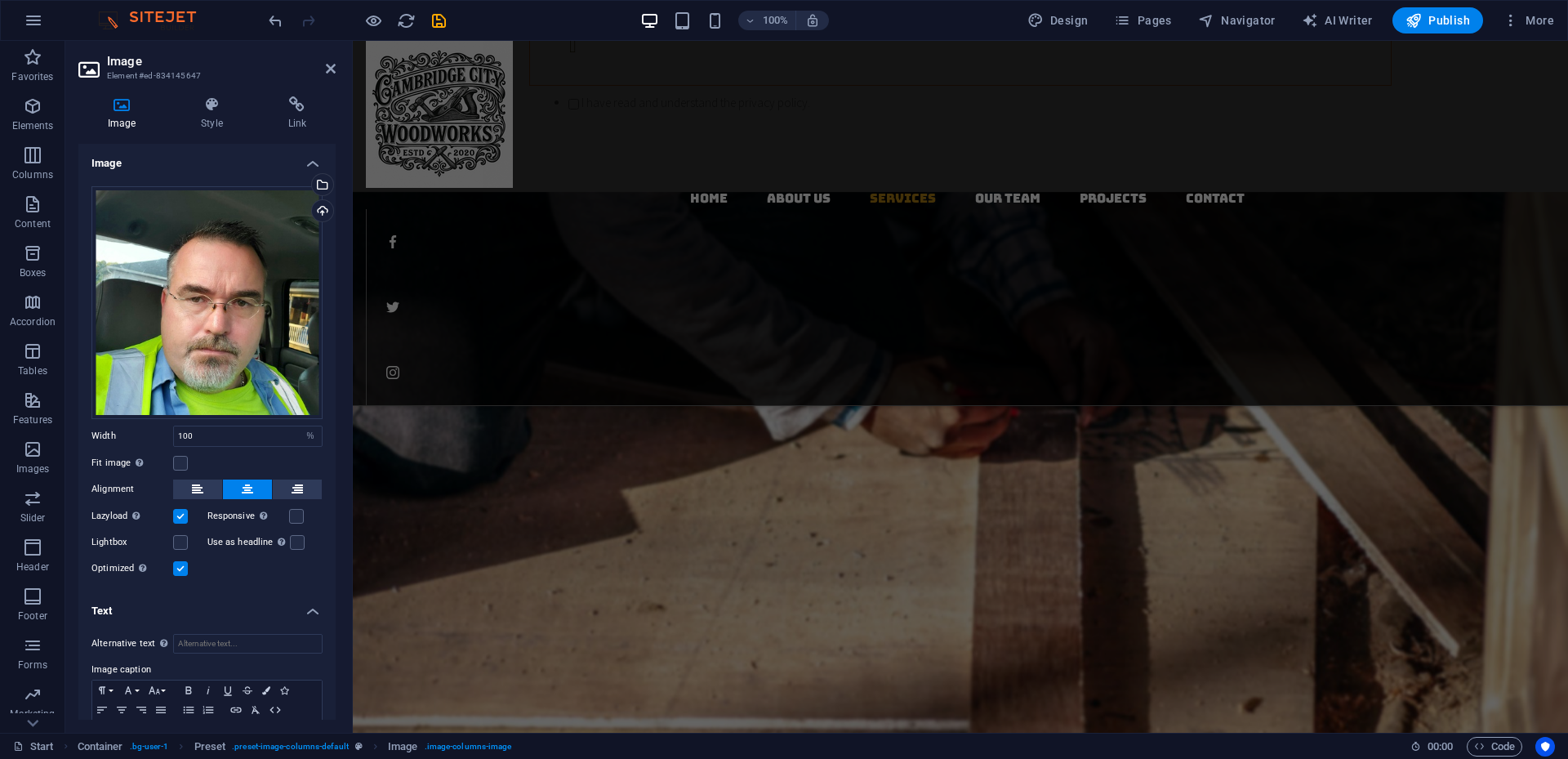
scroll to position [1877, 0]
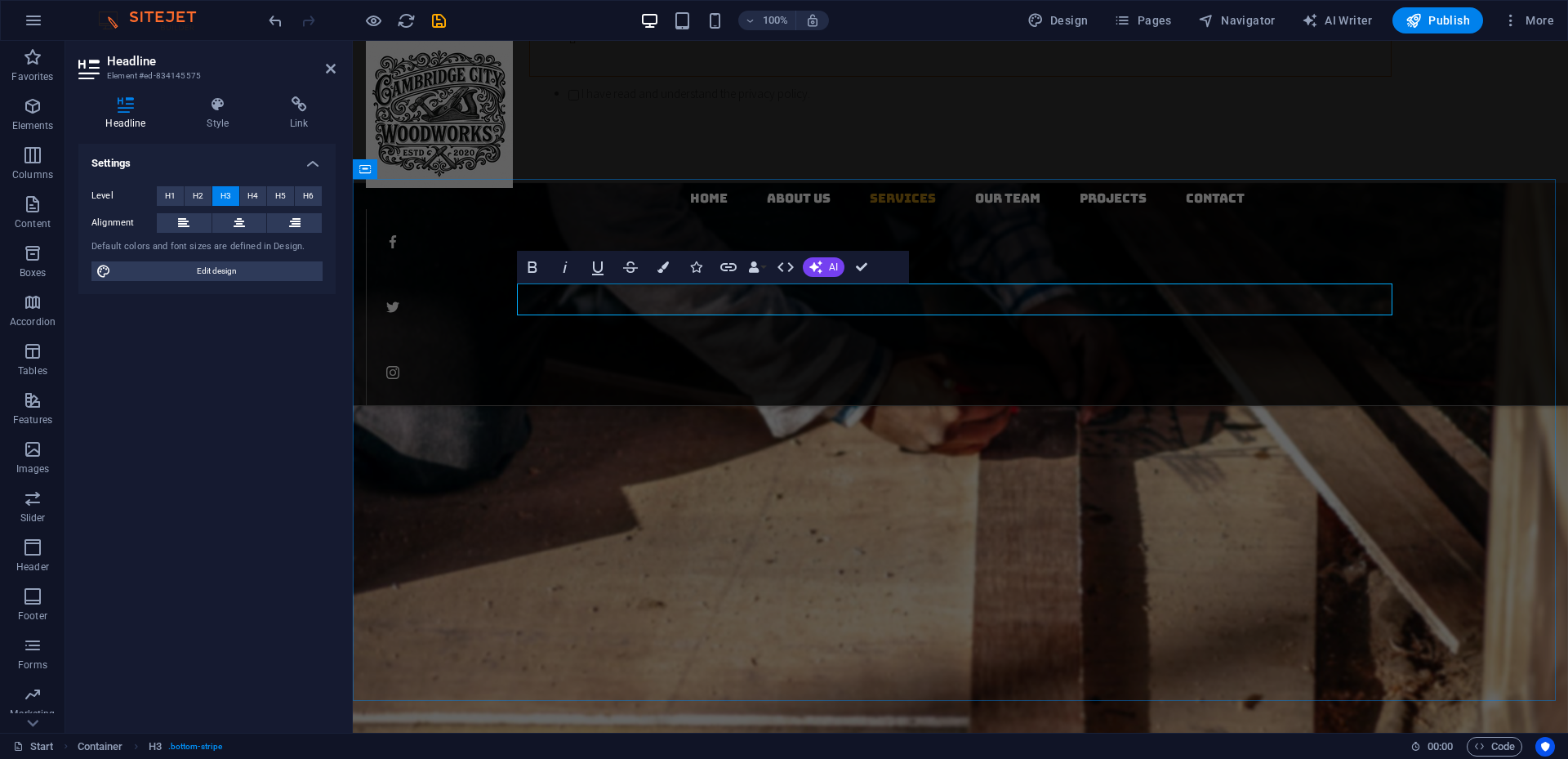
drag, startPoint x: 908, startPoint y: 301, endPoint x: 892, endPoint y: 294, distance: 17.5
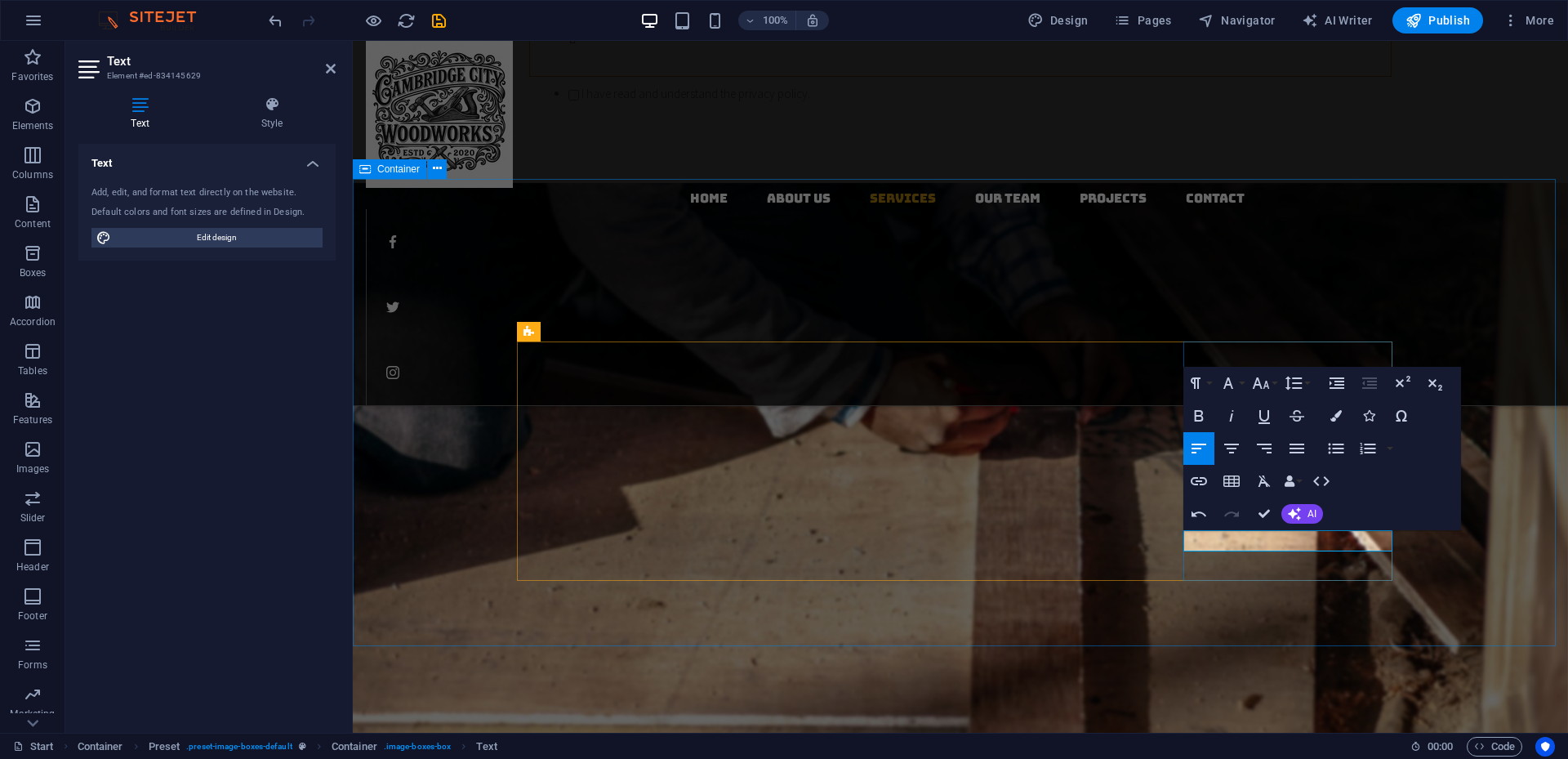
drag, startPoint x: 1074, startPoint y: 574, endPoint x: 1363, endPoint y: 572, distance: 289.0
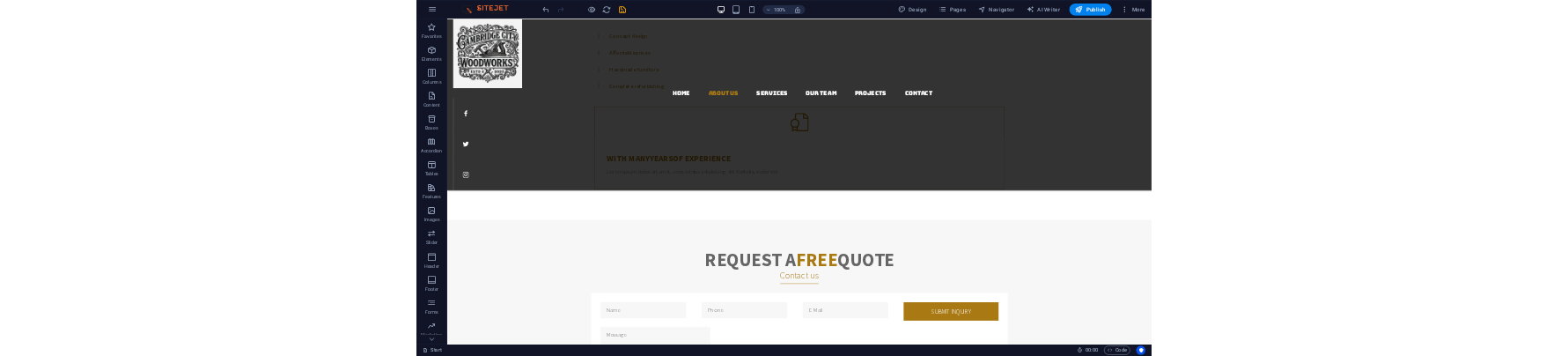
scroll to position [1115, 0]
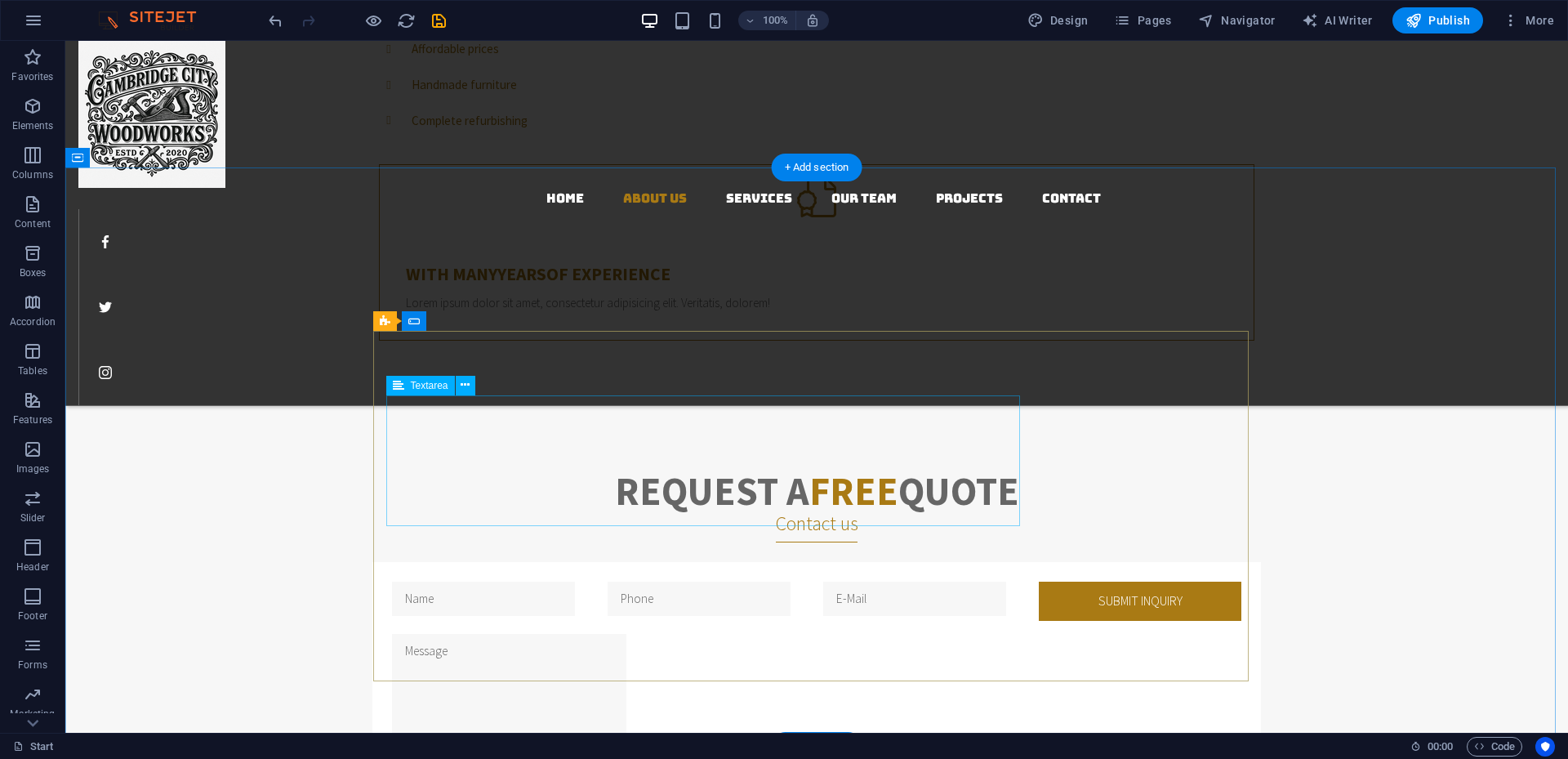
click at [676, 503] on div at bounding box center [709, 702] width 634 height 138
click at [1175, 503] on div "Submit inquiry Unreadable? Load new I have read and understand the privacy poli…" at bounding box center [817, 765] width 876 height 406
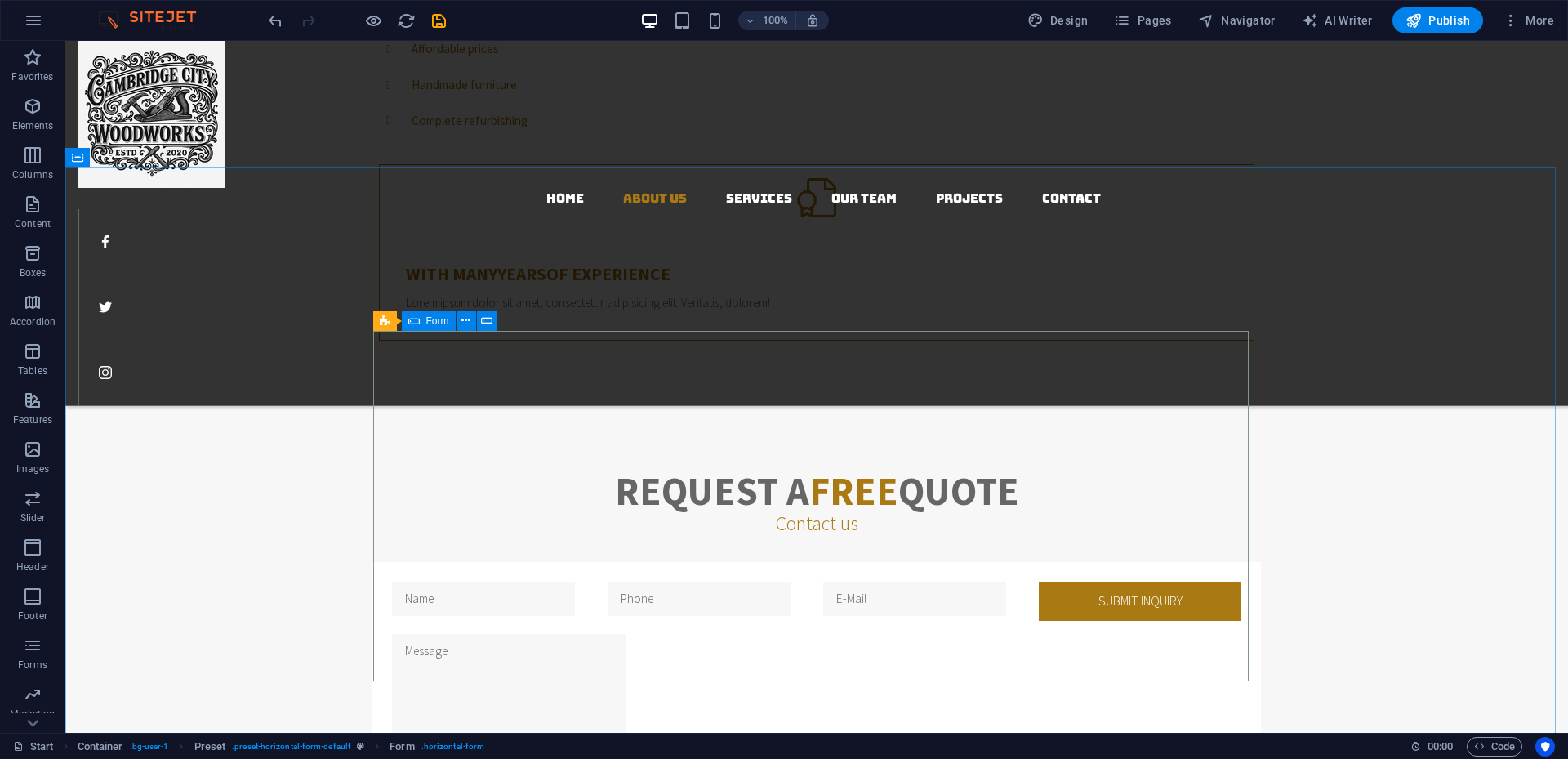
click at [436, 324] on span "Form" at bounding box center [438, 320] width 23 height 10
click at [436, 321] on span "Form" at bounding box center [438, 320] width 23 height 10
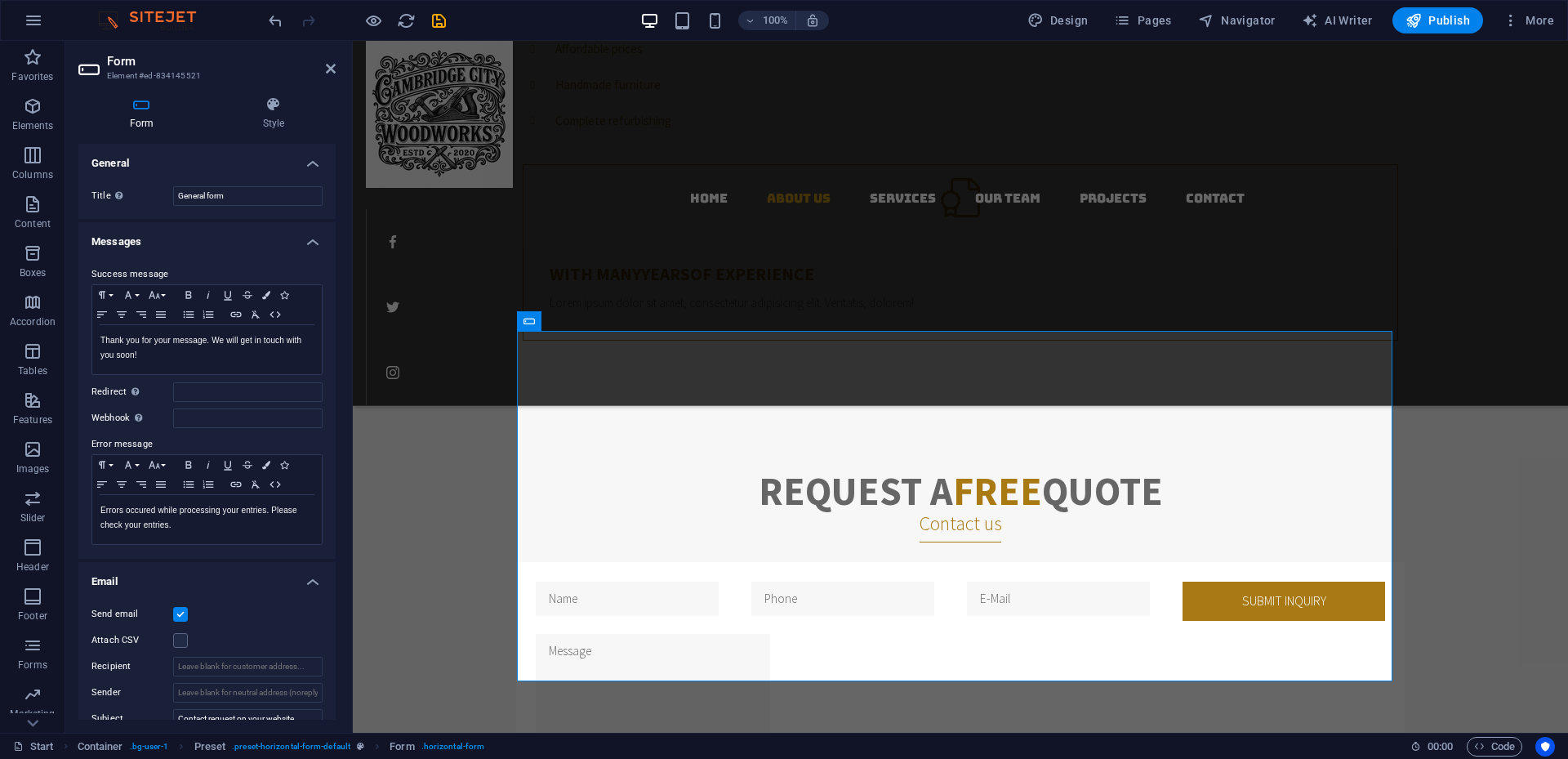
click at [311, 246] on h4 "Messages" at bounding box center [207, 237] width 258 height 30
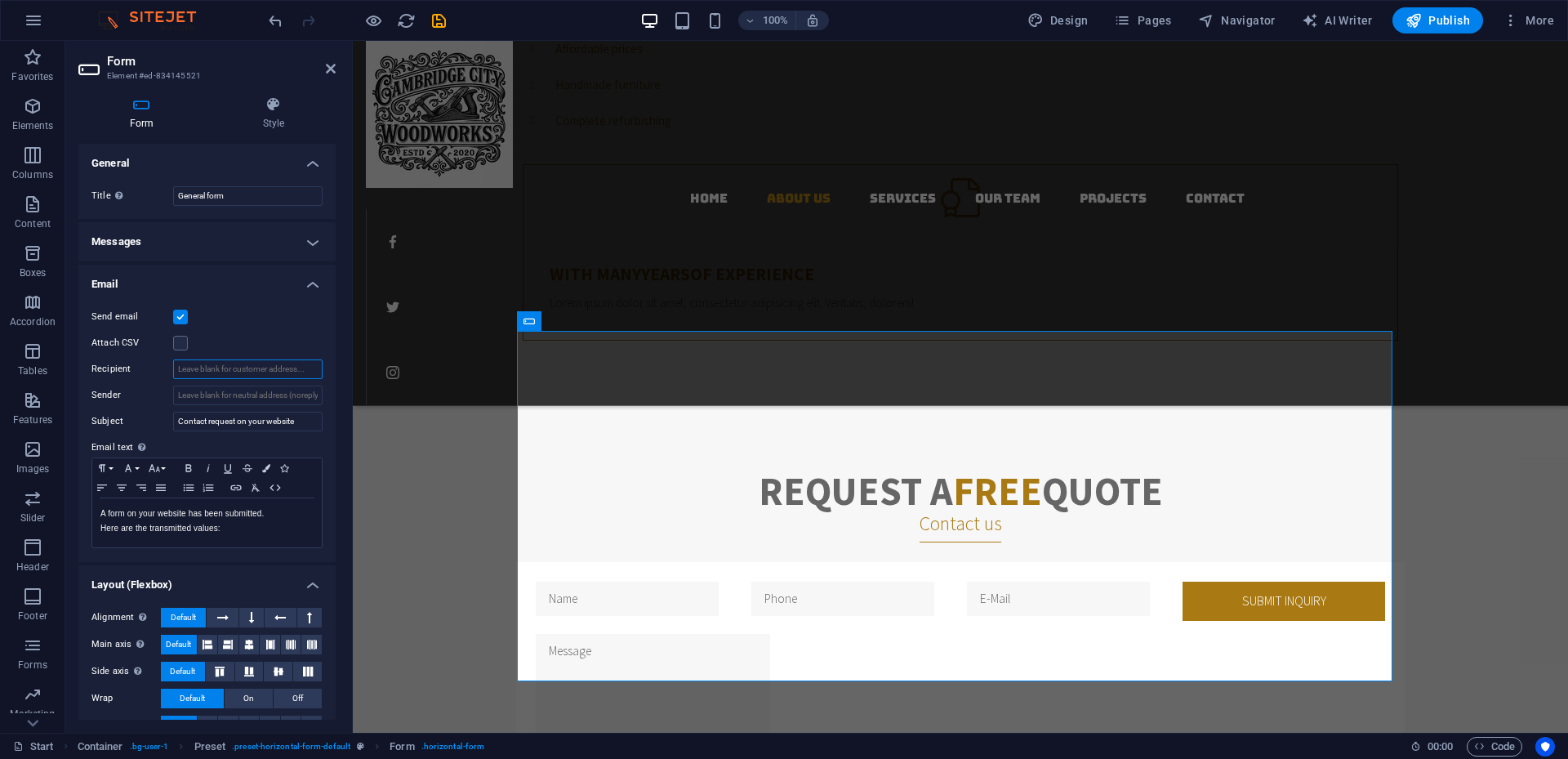
click at [286, 370] on input "Recipient" at bounding box center [248, 369] width 150 height 20
click at [286, 370] on input "Recipient" at bounding box center [248, 369] width 150 height 20
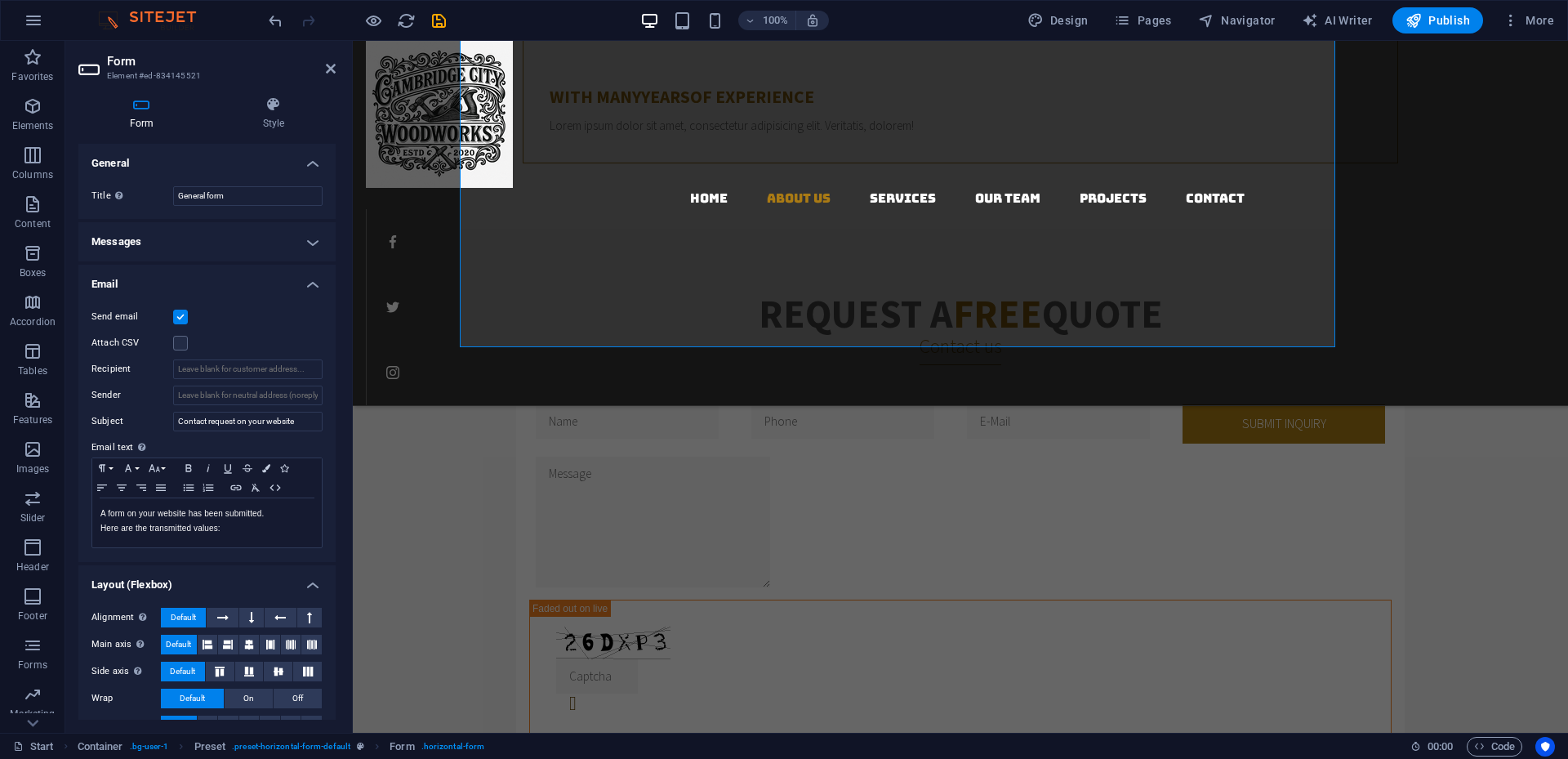
scroll to position [1367, 0]
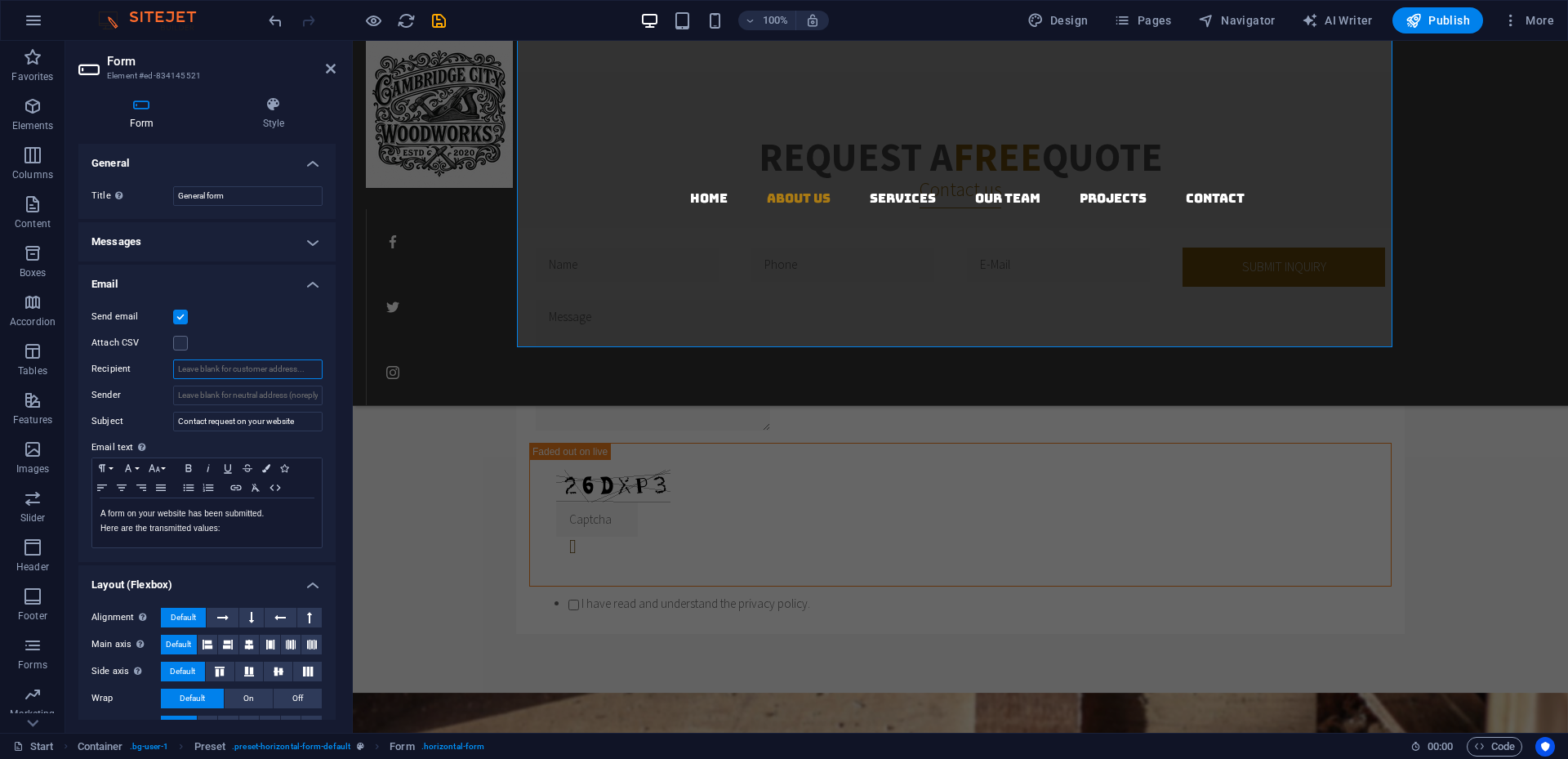
click at [193, 371] on input "Recipient" at bounding box center [248, 369] width 150 height 20
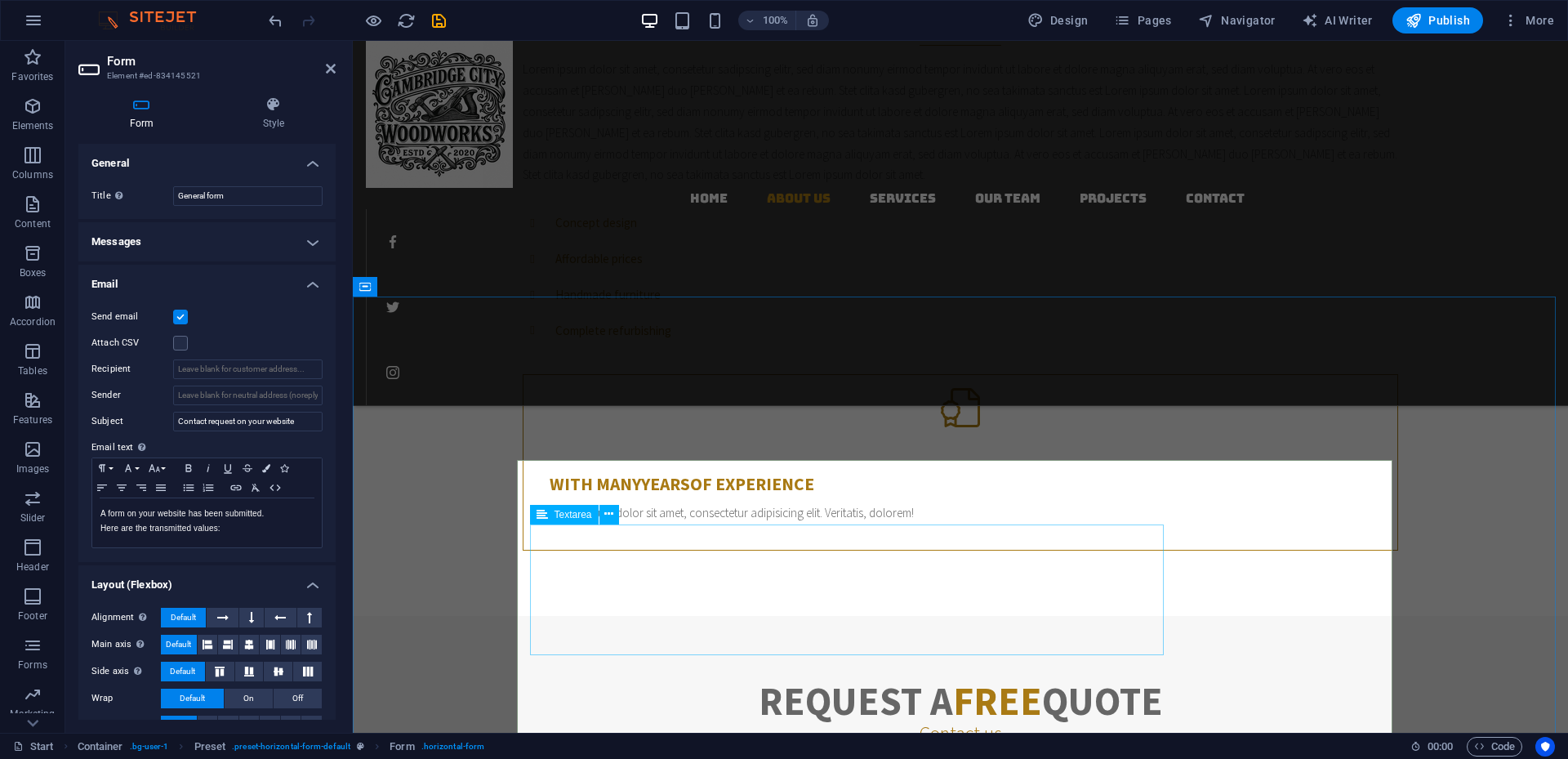
scroll to position [1095, 0]
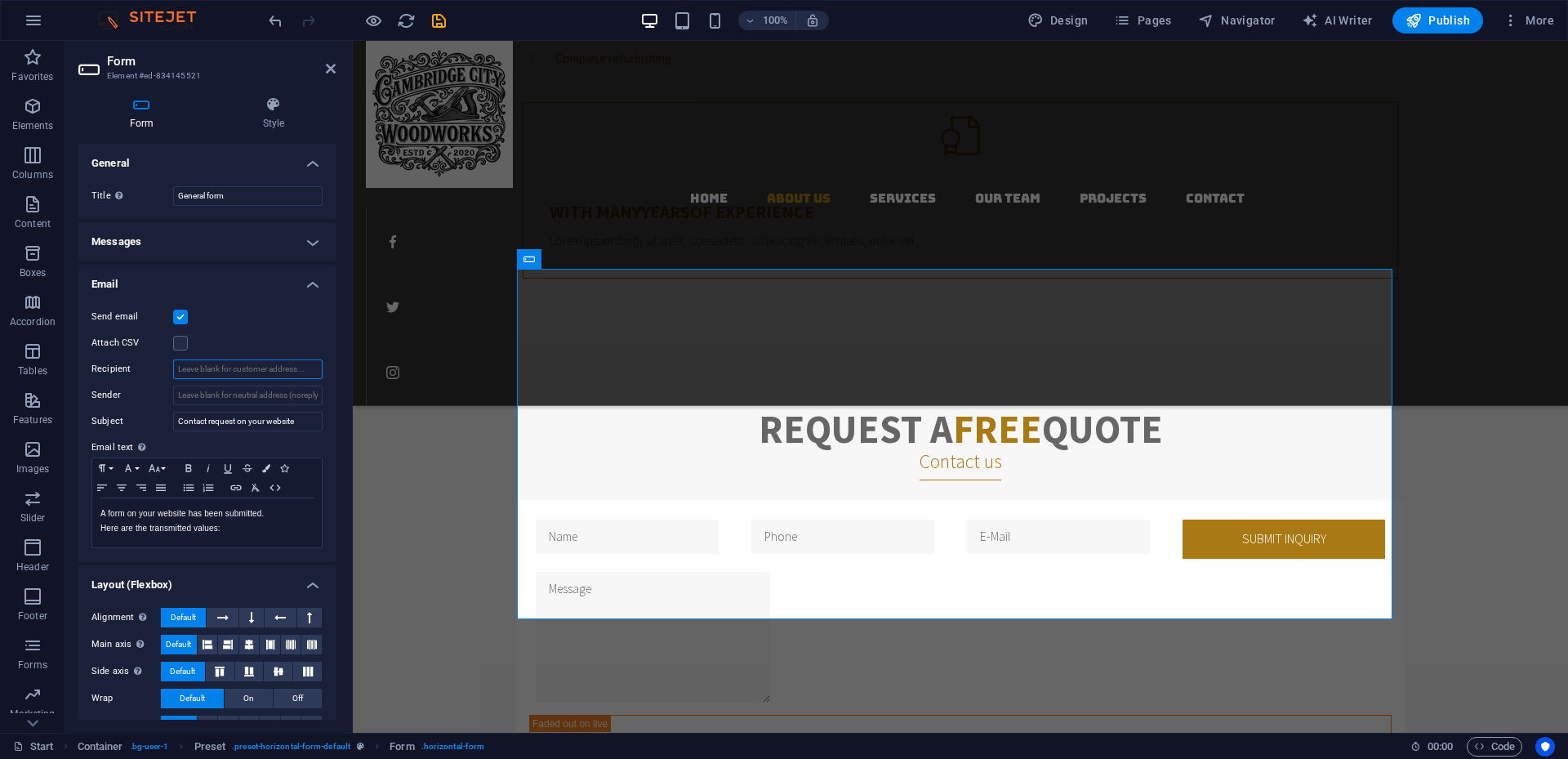
click at [231, 367] on input "Recipient" at bounding box center [248, 369] width 150 height 20
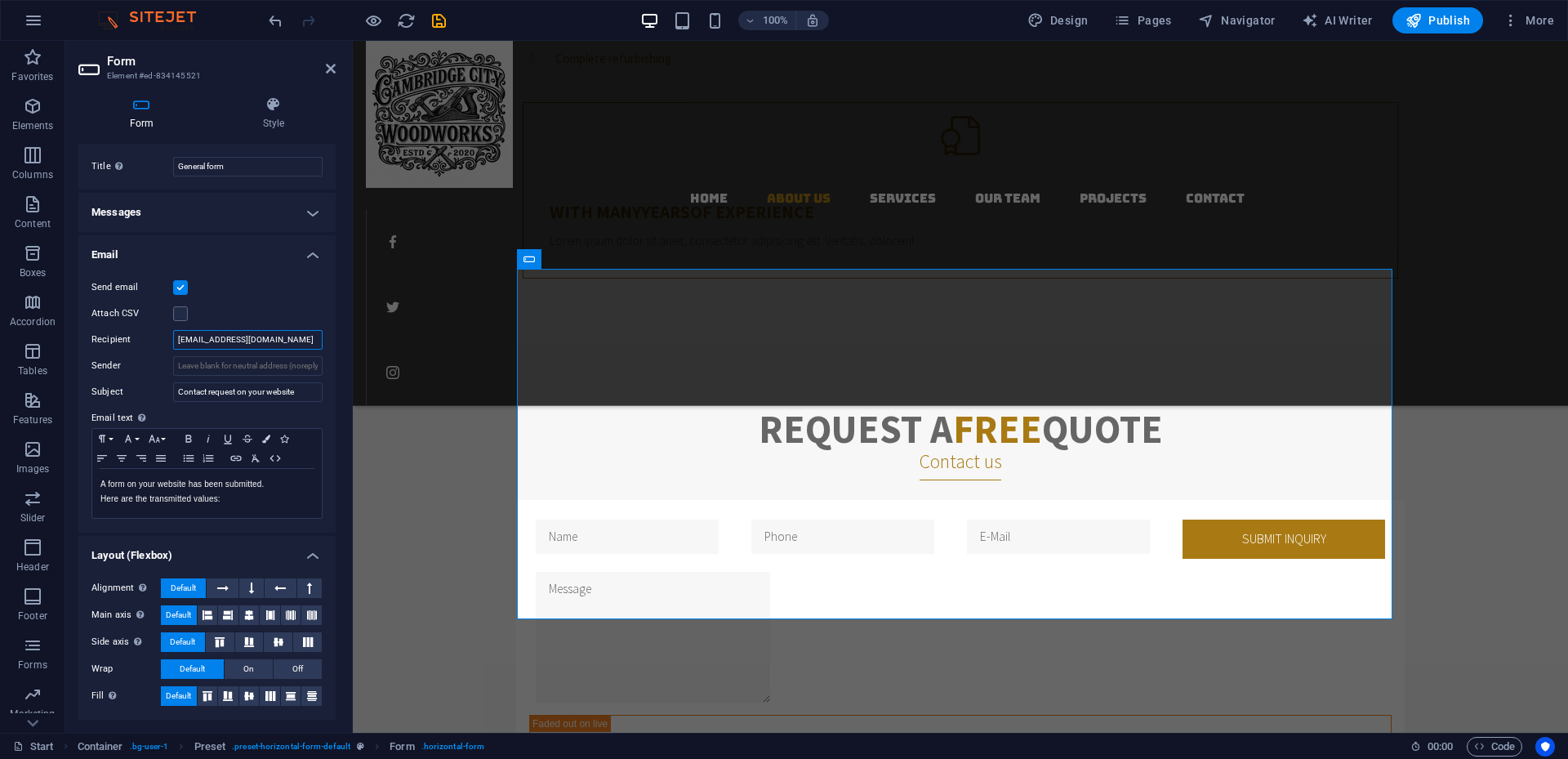
scroll to position [0, 0]
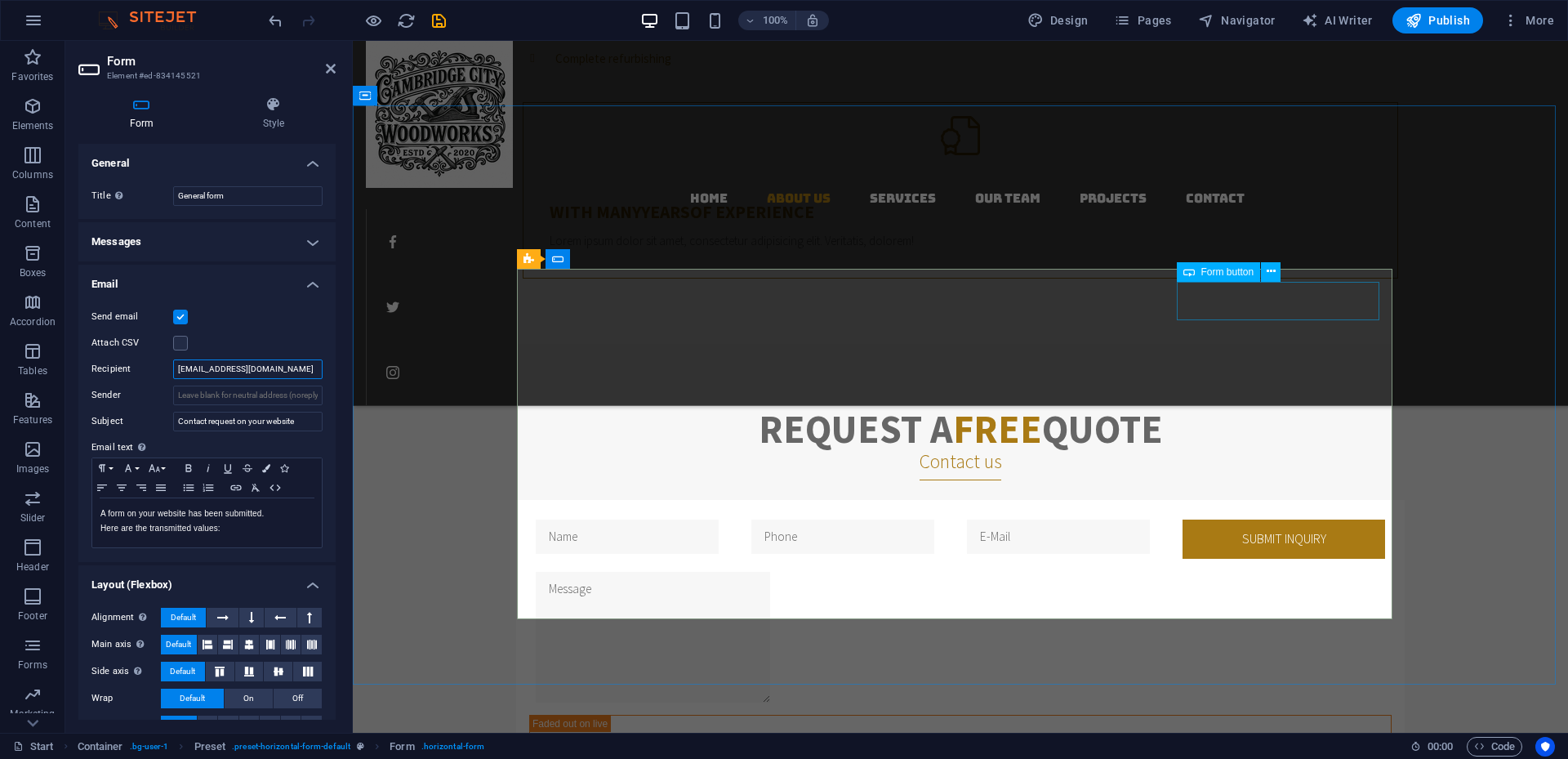
type input "contact@cc-ww.com"
click at [1175, 503] on div "Submit inquiry" at bounding box center [1284, 539] width 203 height 38
click at [1175, 279] on icon at bounding box center [1271, 272] width 9 height 17
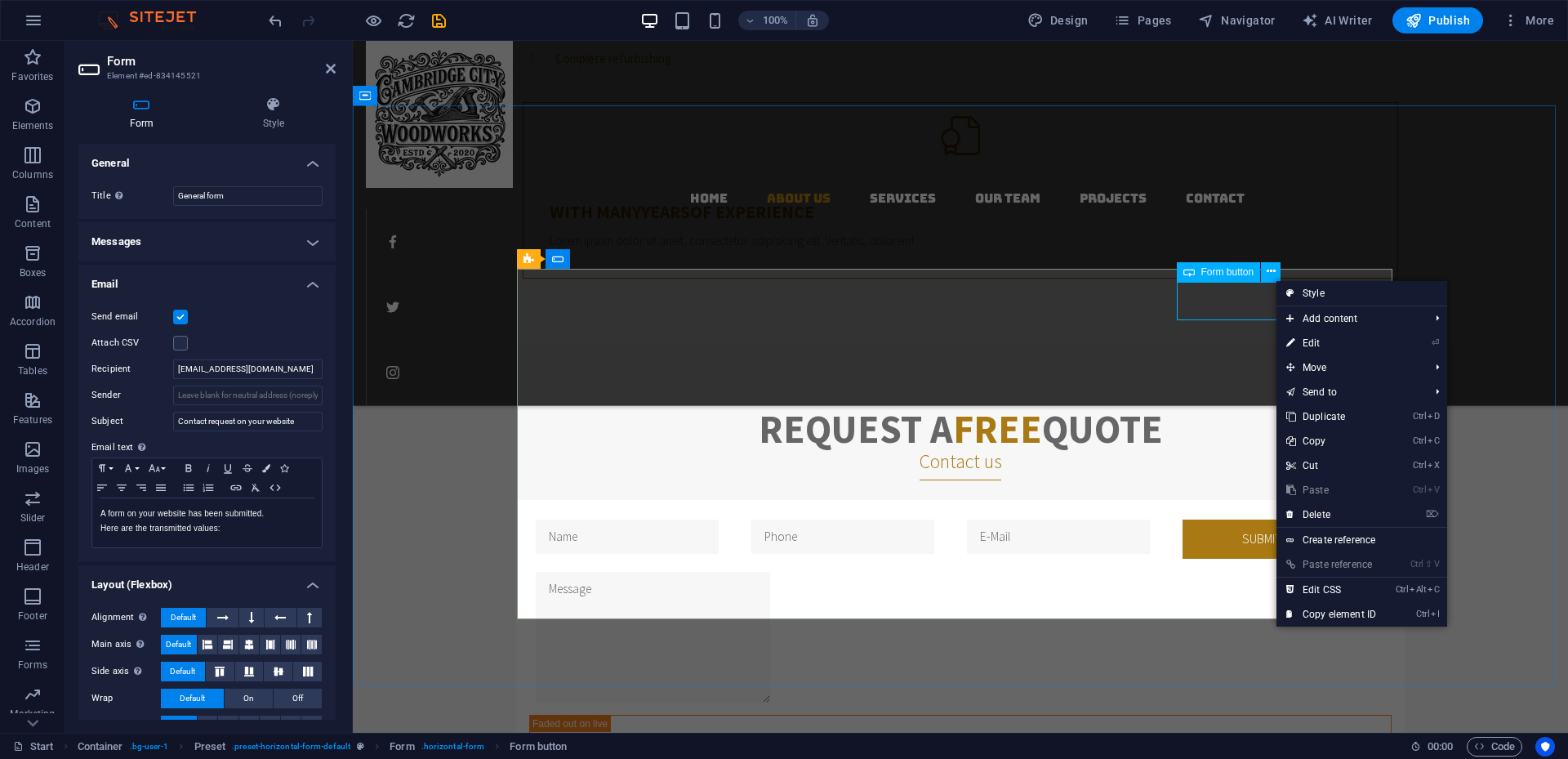
click at [1175, 275] on span "Form button" at bounding box center [1228, 272] width 53 height 10
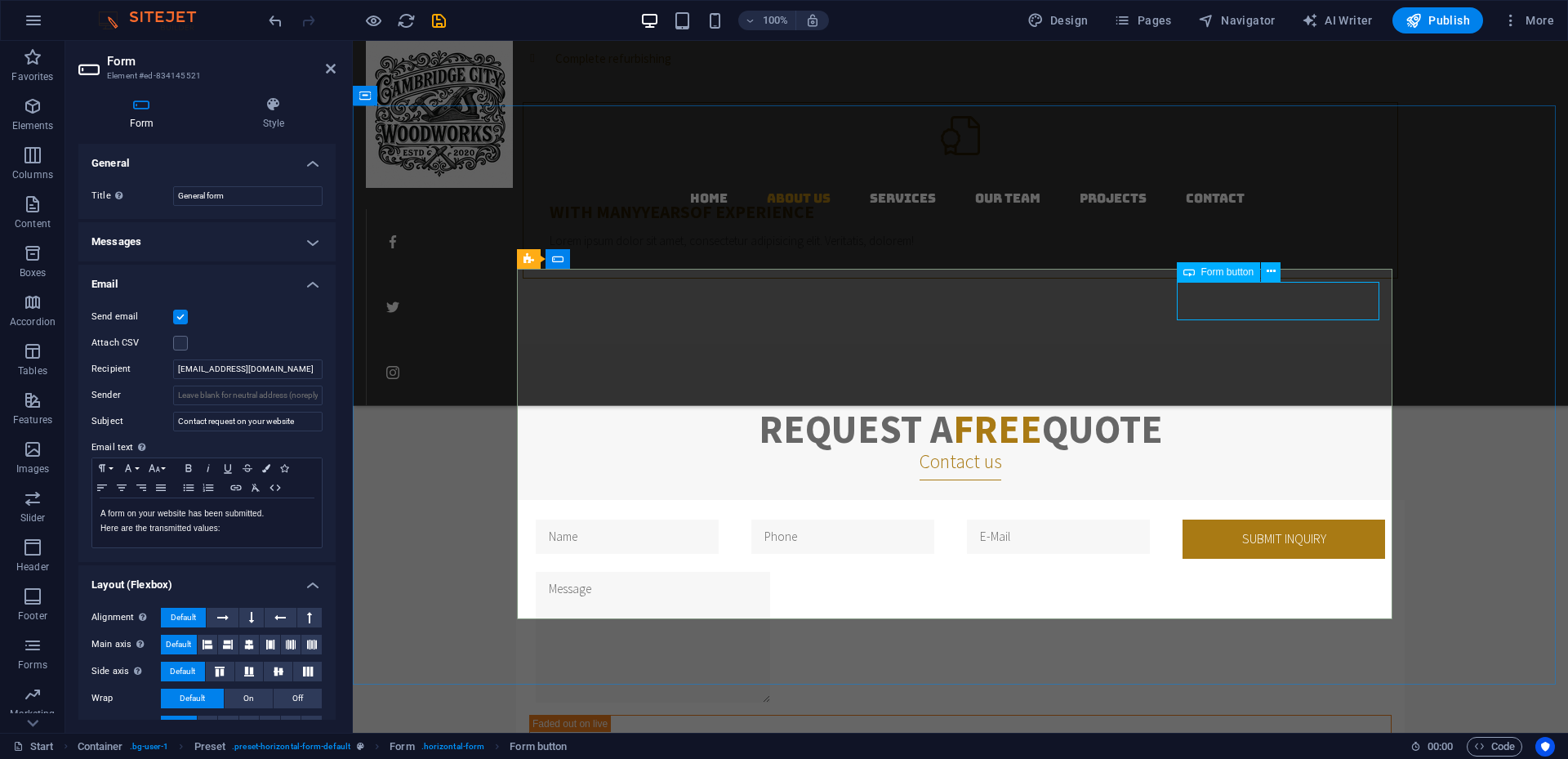
click at [1175, 271] on span "Form button" at bounding box center [1228, 272] width 53 height 10
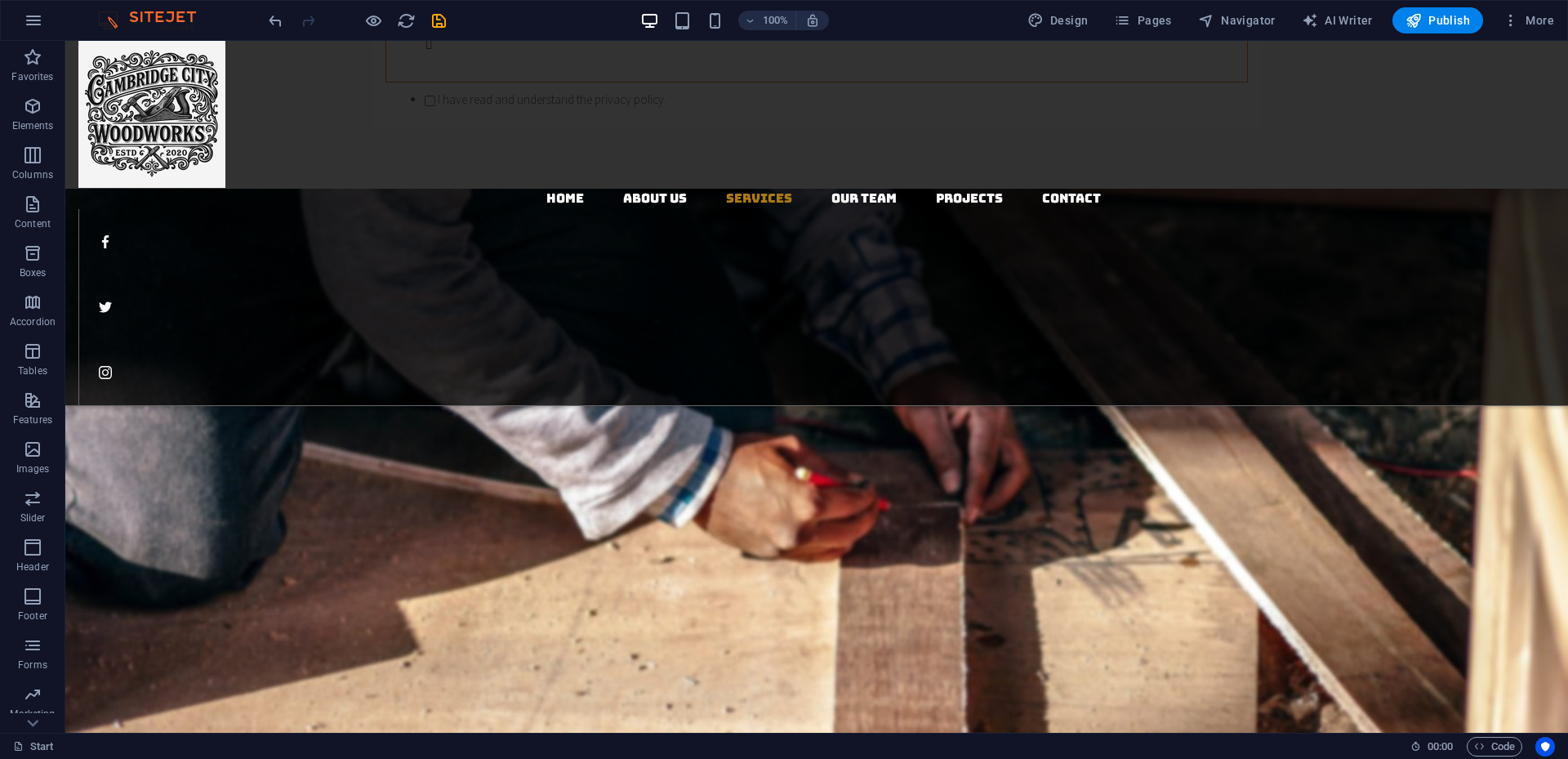
scroll to position [1881, 0]
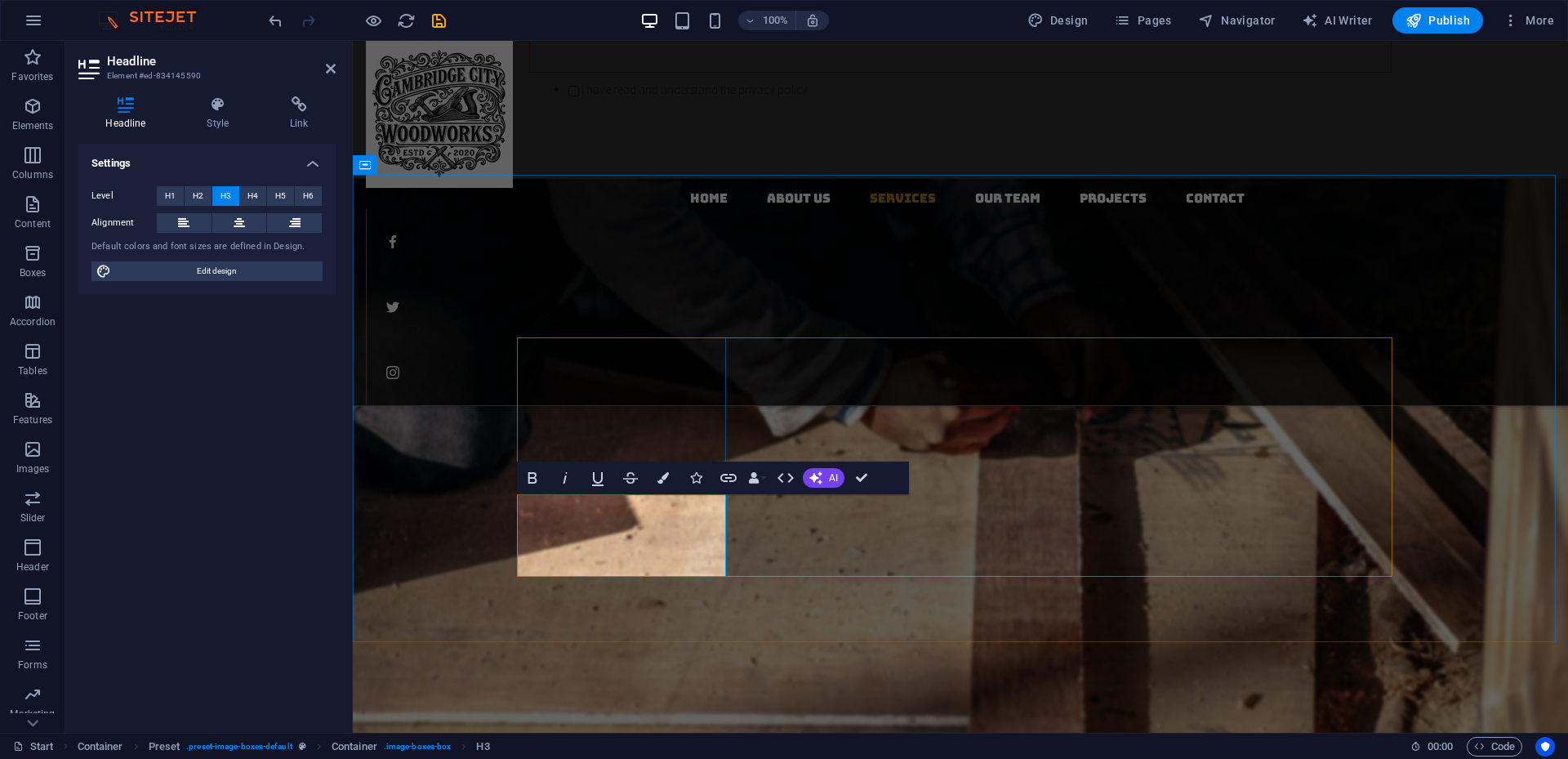
drag, startPoint x: 643, startPoint y: 543, endPoint x: 675, endPoint y: 519, distance: 40.0
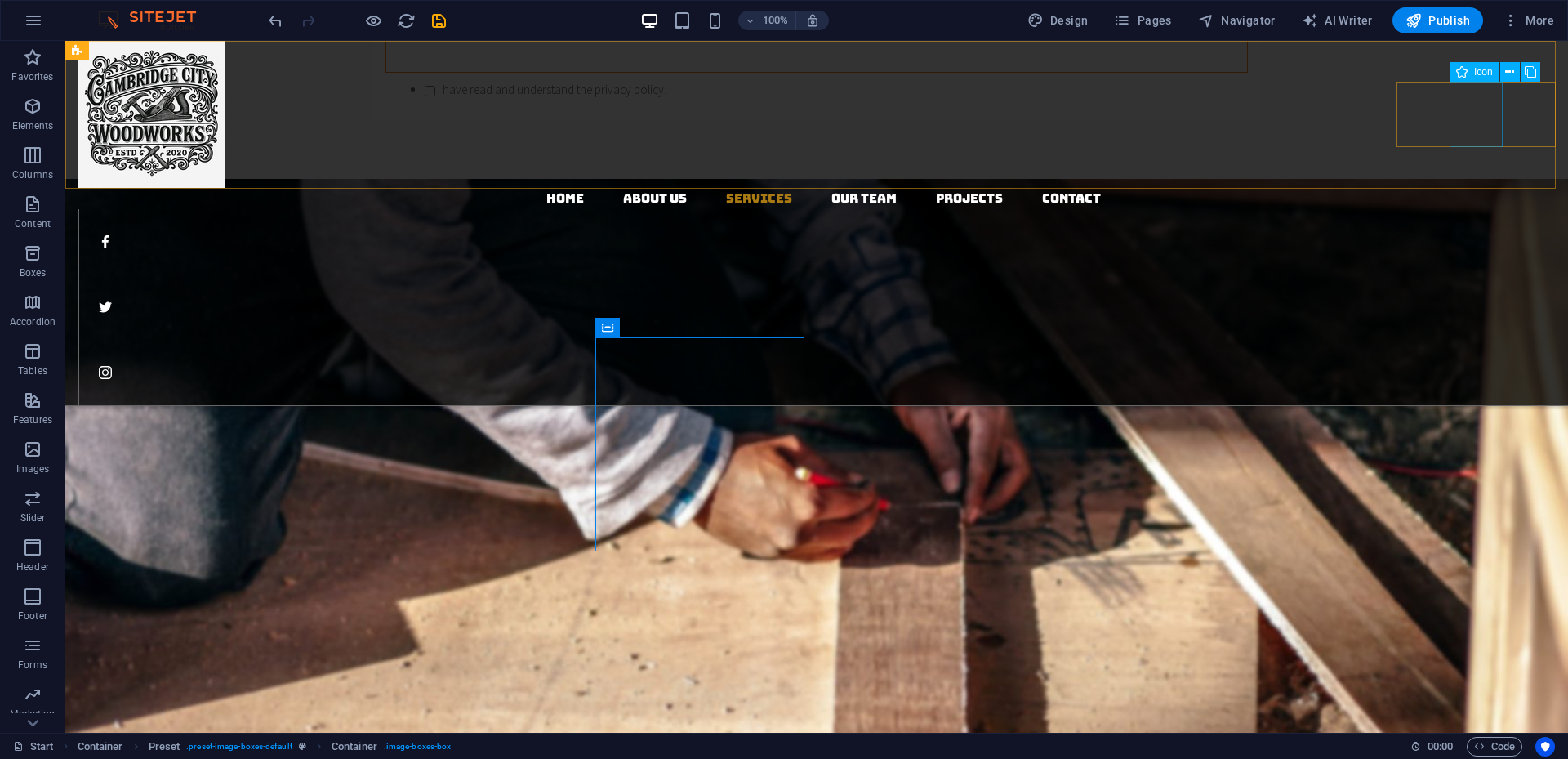
click at [1175, 274] on figure at bounding box center [823, 306] width 1490 height 65
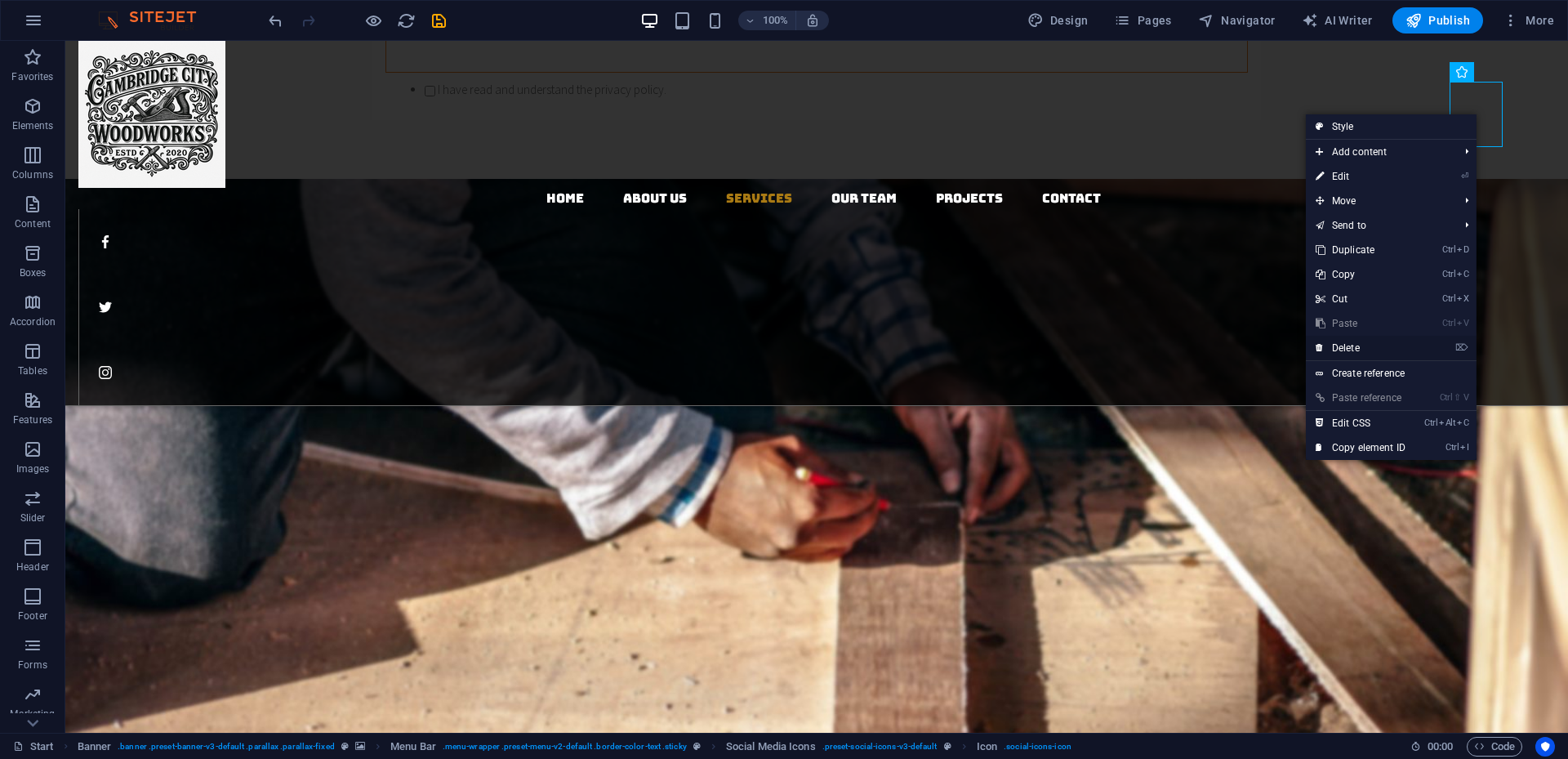
click at [1175, 348] on link "⌦ Delete" at bounding box center [1361, 348] width 110 height 24
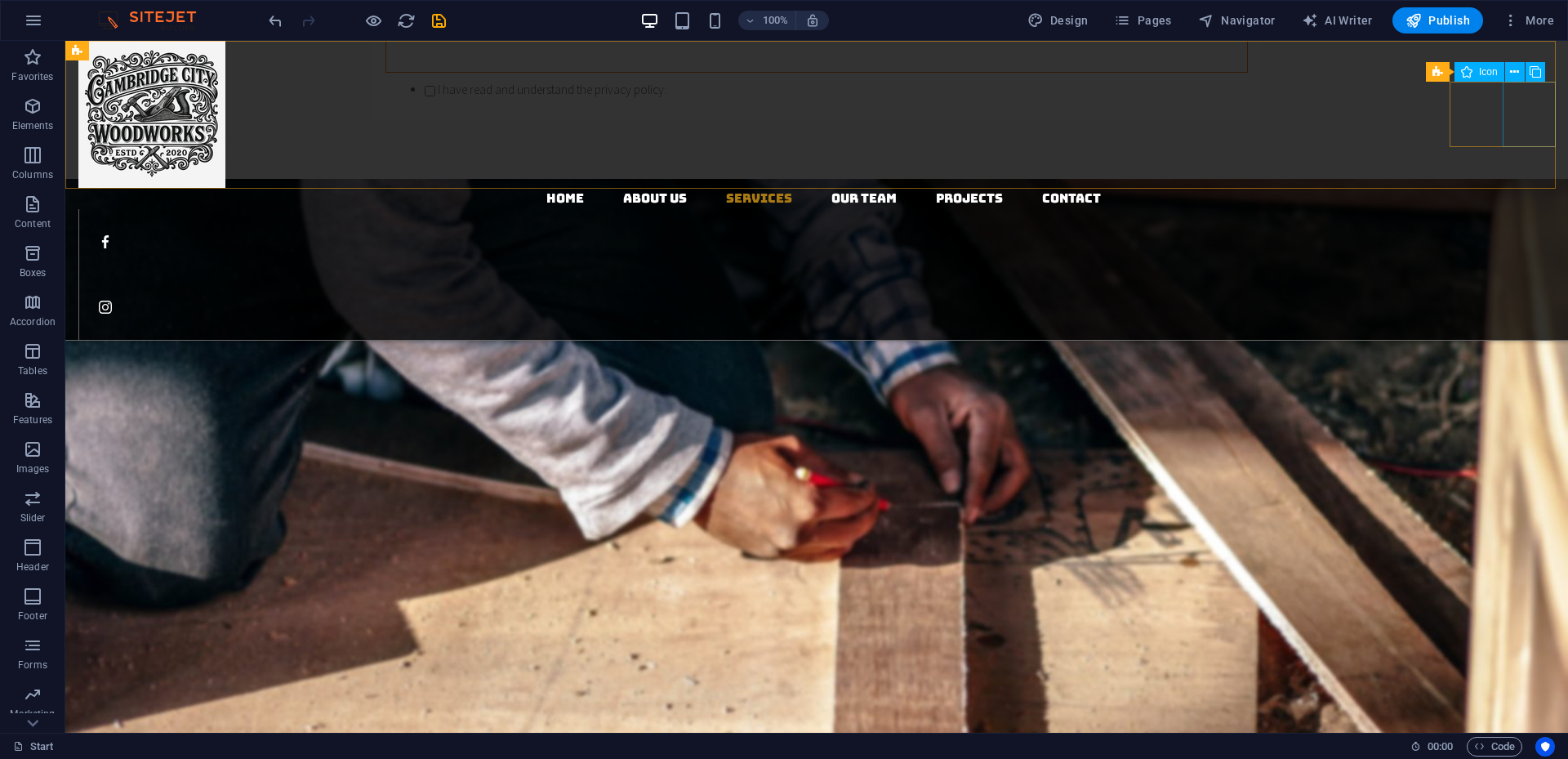
click at [1175, 274] on figure at bounding box center [823, 306] width 1490 height 65
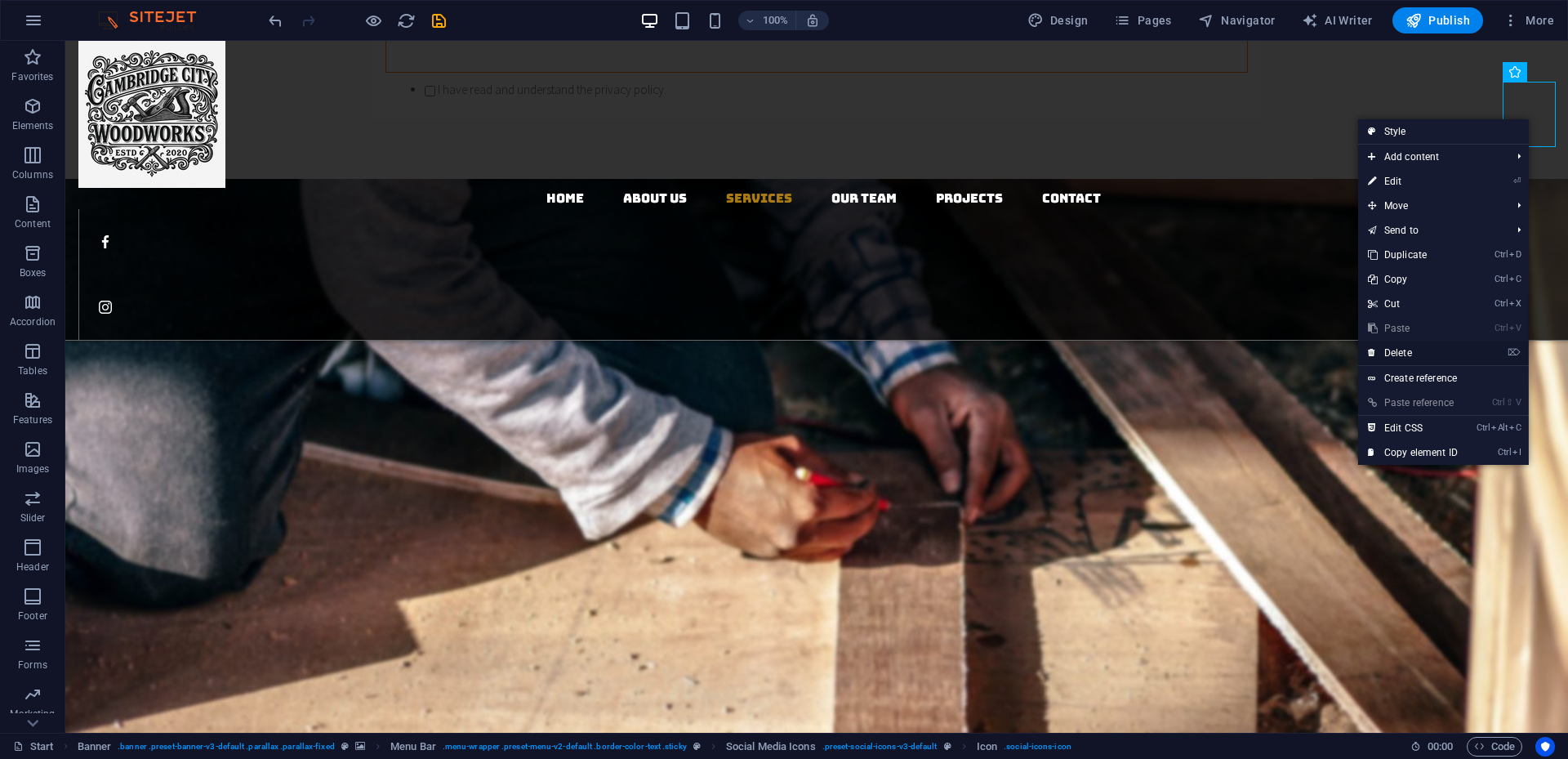
click at [1175, 353] on link "⌦ Delete" at bounding box center [1413, 353] width 110 height 24
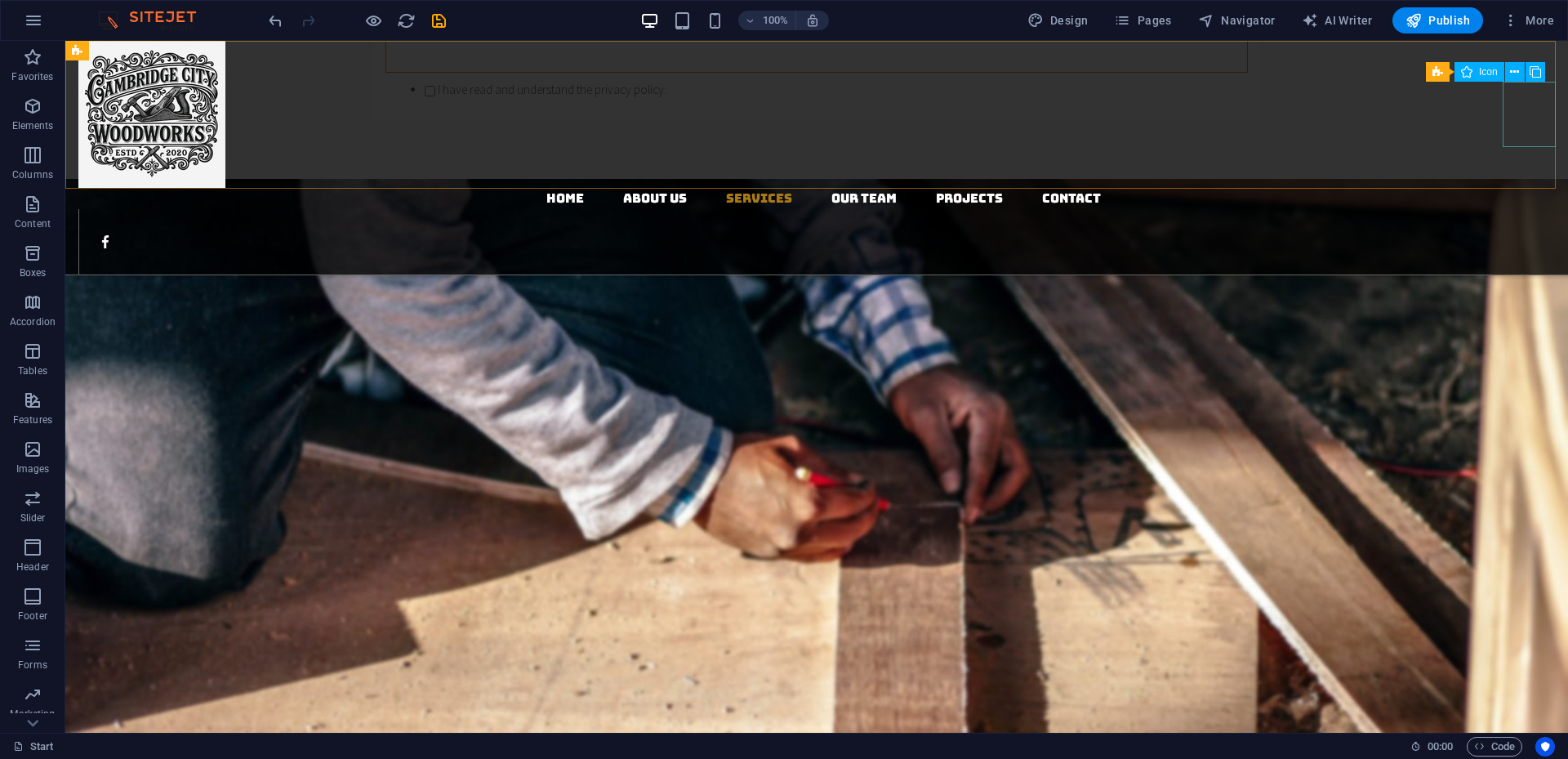
click at [1175, 209] on figure at bounding box center [823, 241] width 1490 height 65
select select "xMidYMid"
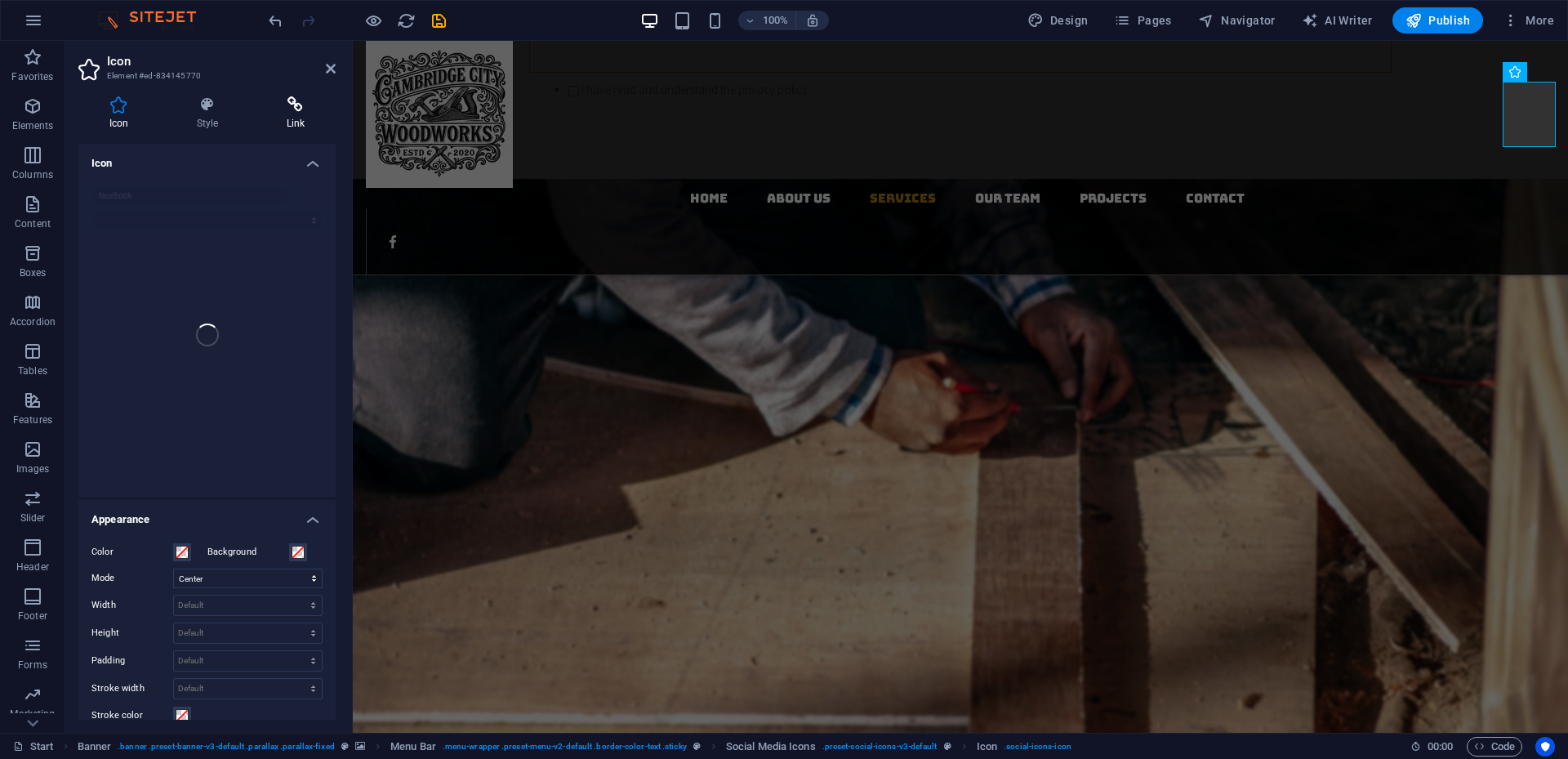
click at [291, 123] on h4 "Link" at bounding box center [296, 113] width 80 height 34
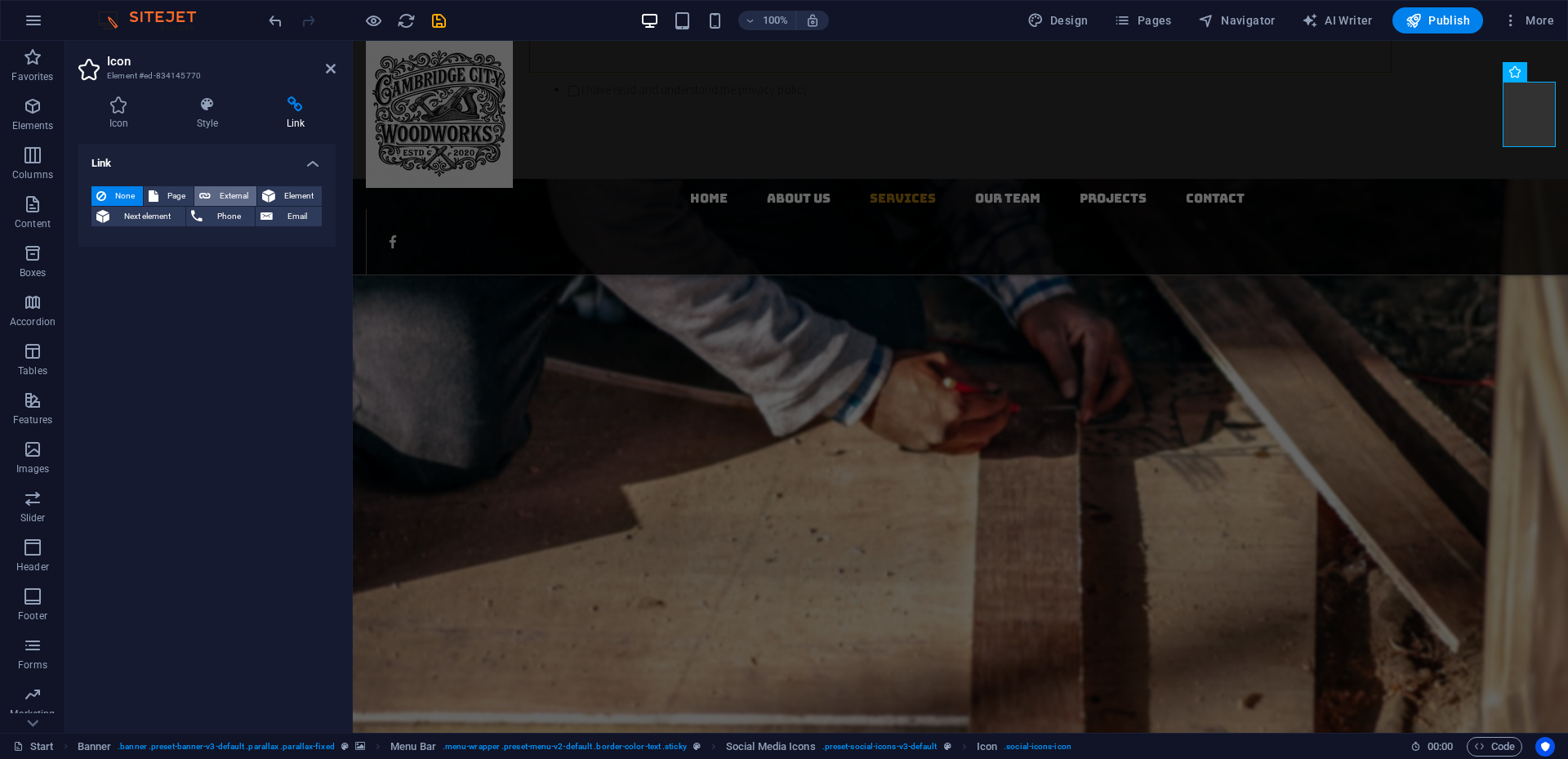
click at [232, 198] on span "External" at bounding box center [233, 196] width 36 height 20
select select "blank"
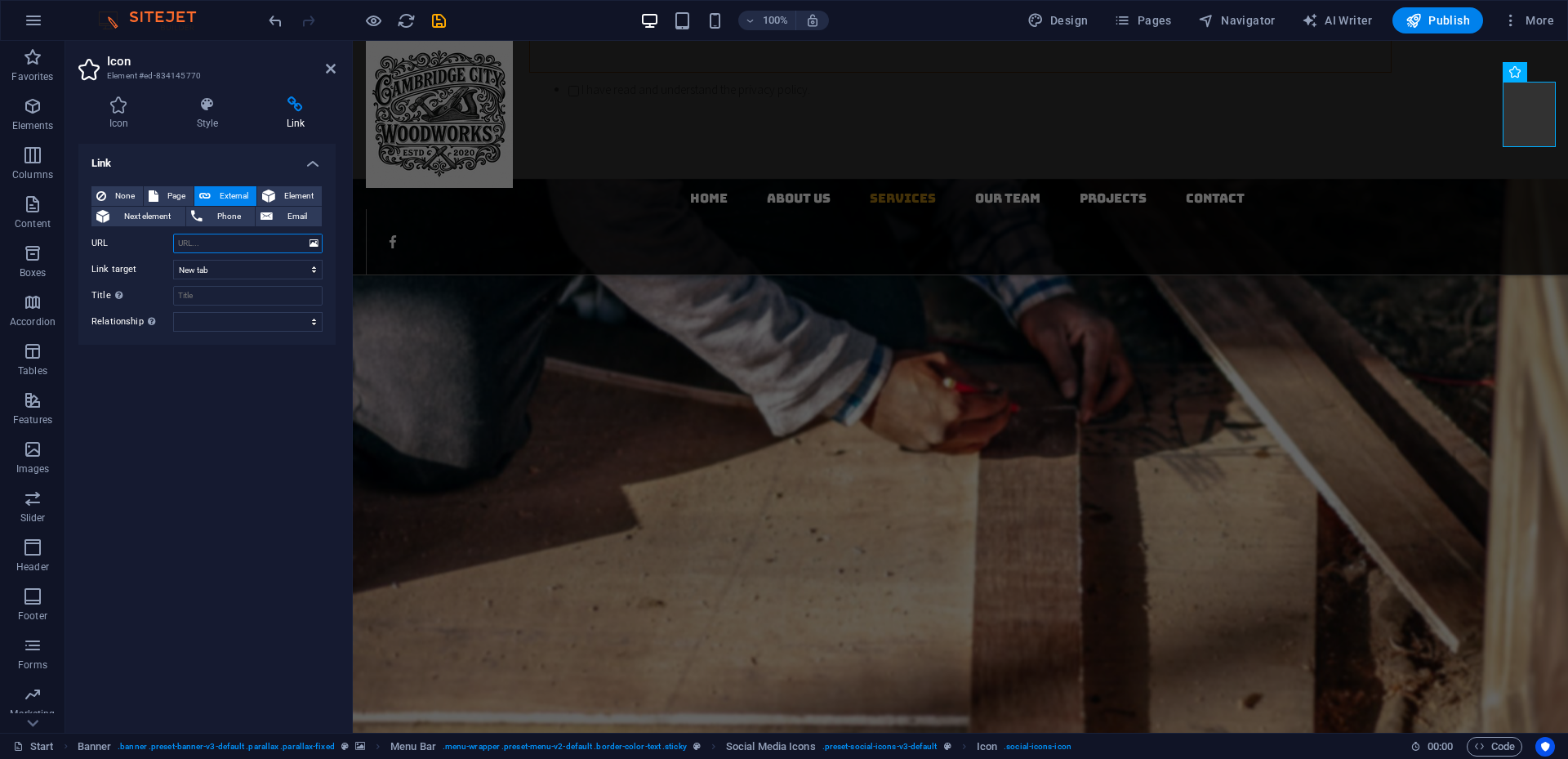
paste input "https://www.facebook.com/profile.php?id=100089431012928"
type input "https://www.facebook.com/profile.php?id=100089431012928"
click at [199, 123] on h4 "Style" at bounding box center [210, 113] width 90 height 34
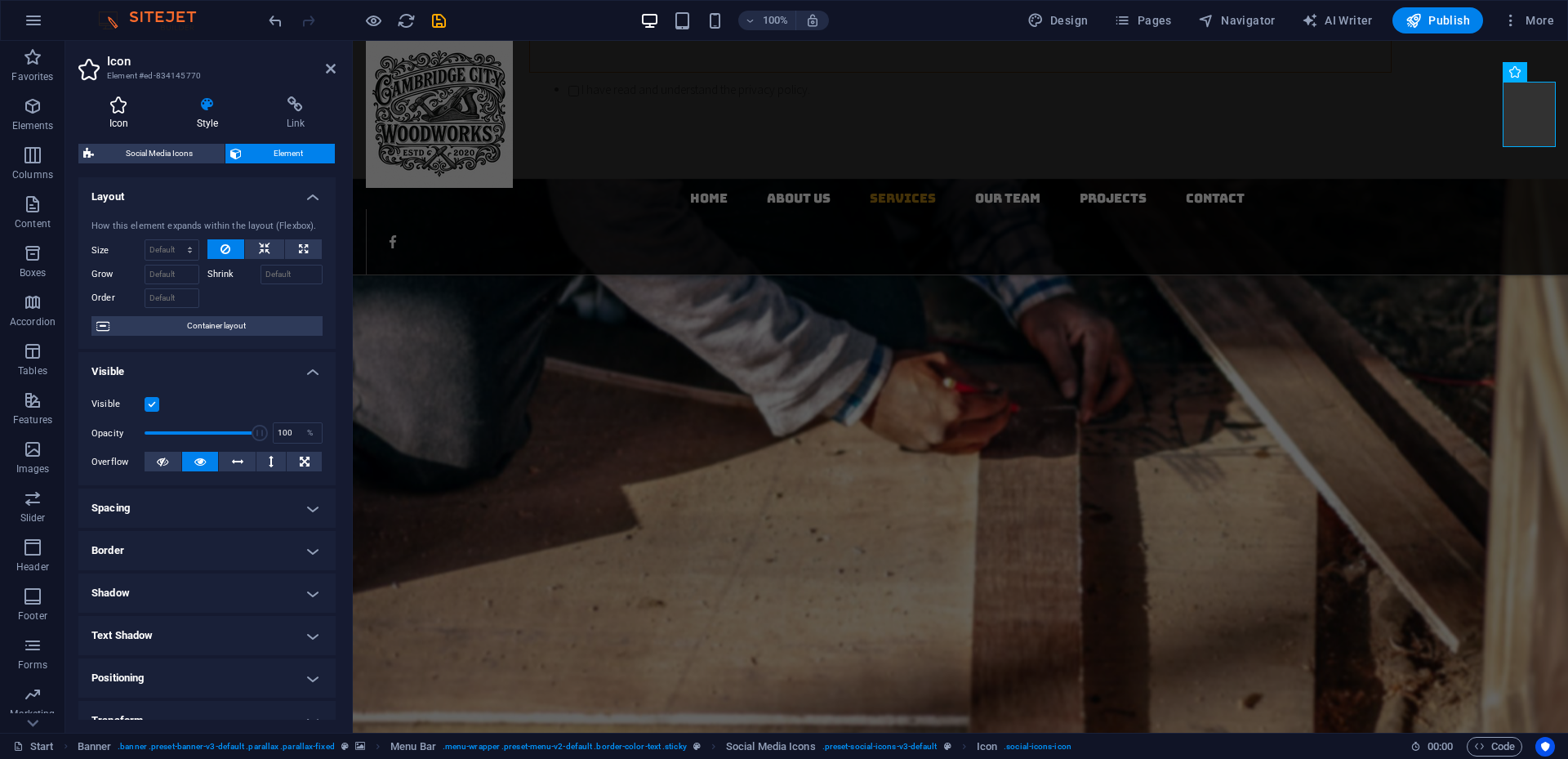
click at [123, 112] on icon at bounding box center [118, 104] width 81 height 17
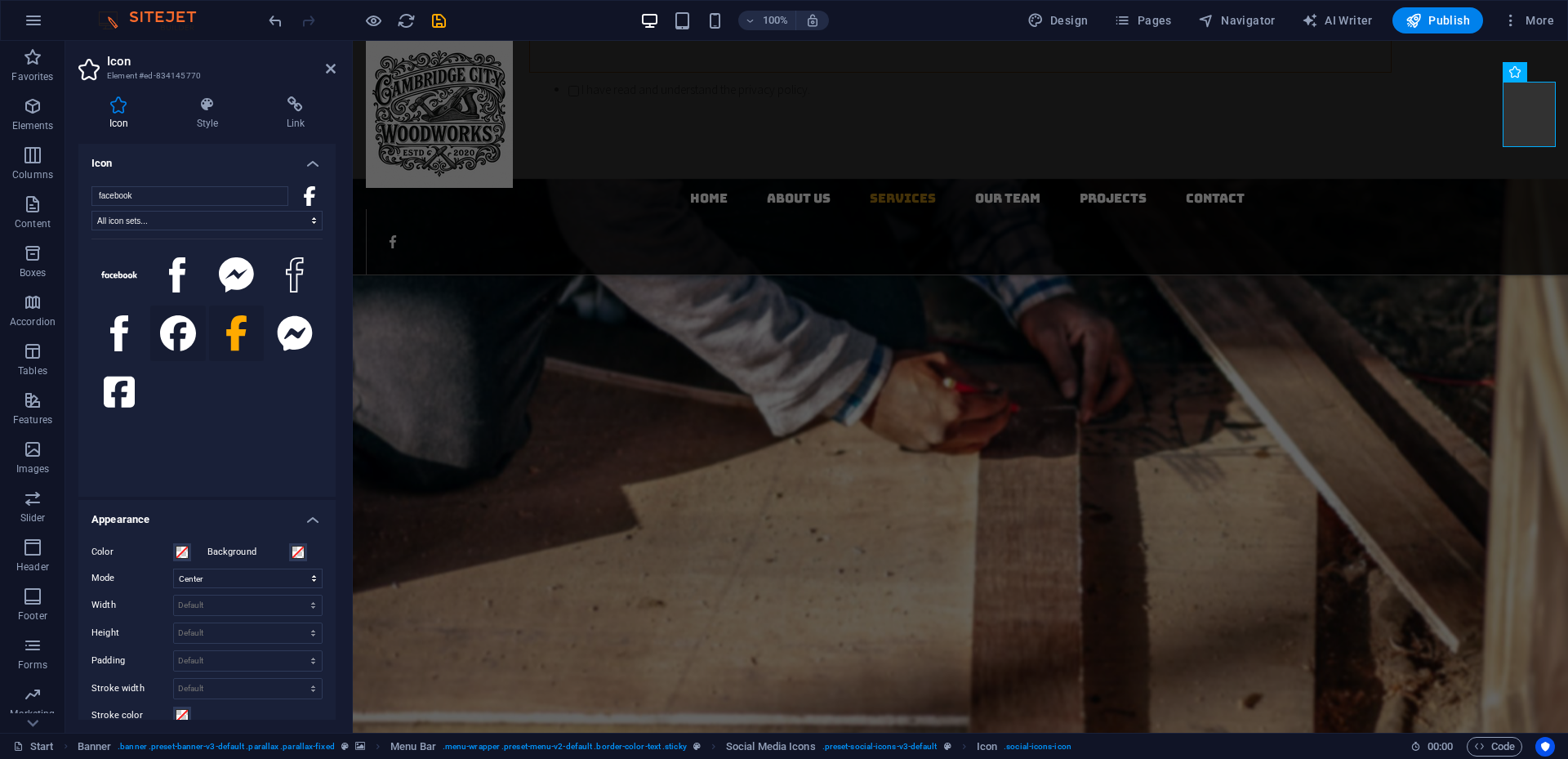
click at [174, 334] on icon at bounding box center [178, 332] width 36 height 36
click at [331, 71] on icon at bounding box center [330, 68] width 10 height 13
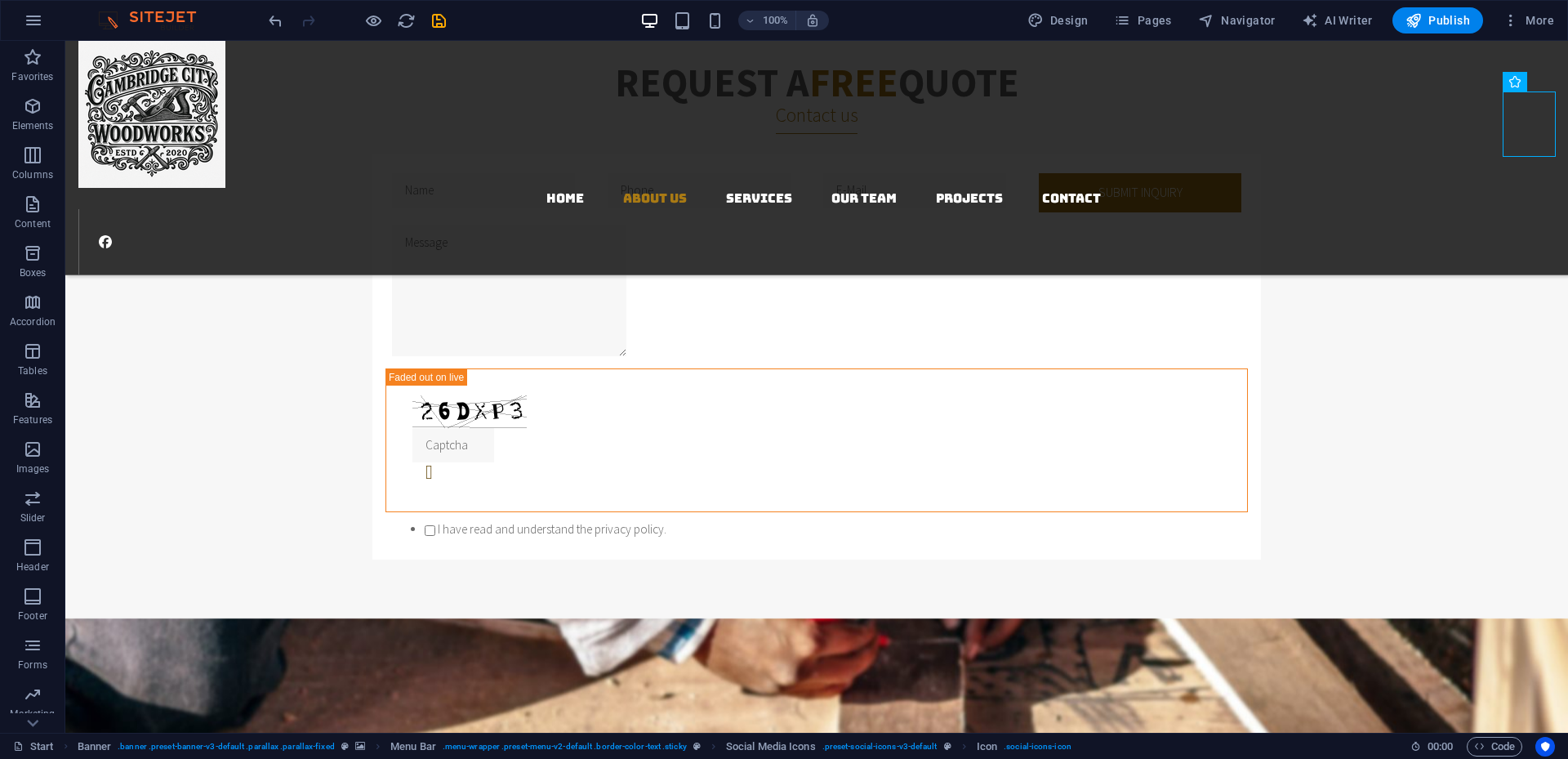
scroll to position [1427, 0]
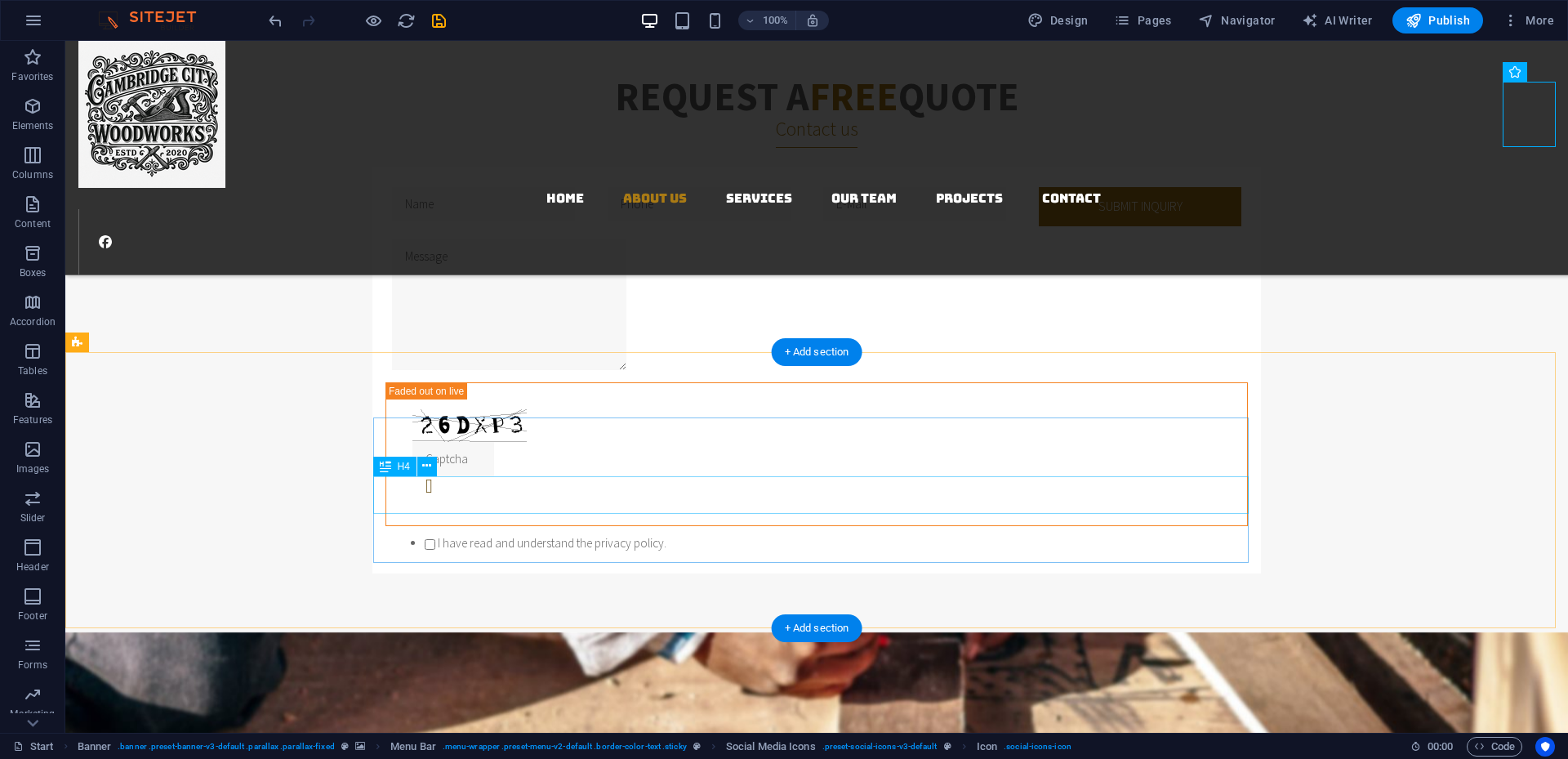
drag, startPoint x: 925, startPoint y: 505, endPoint x: 637, endPoint y: 504, distance: 288.0
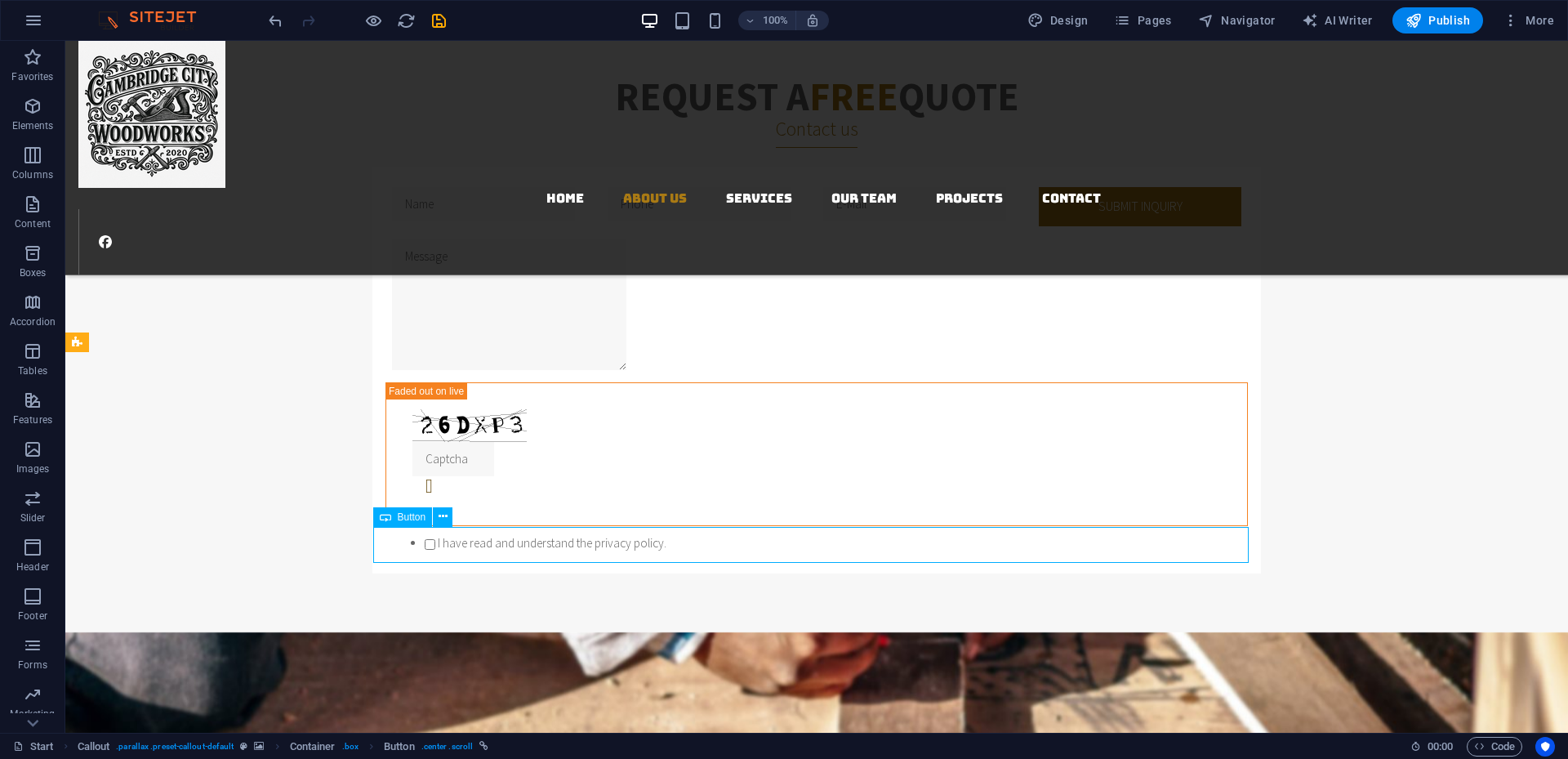
select select
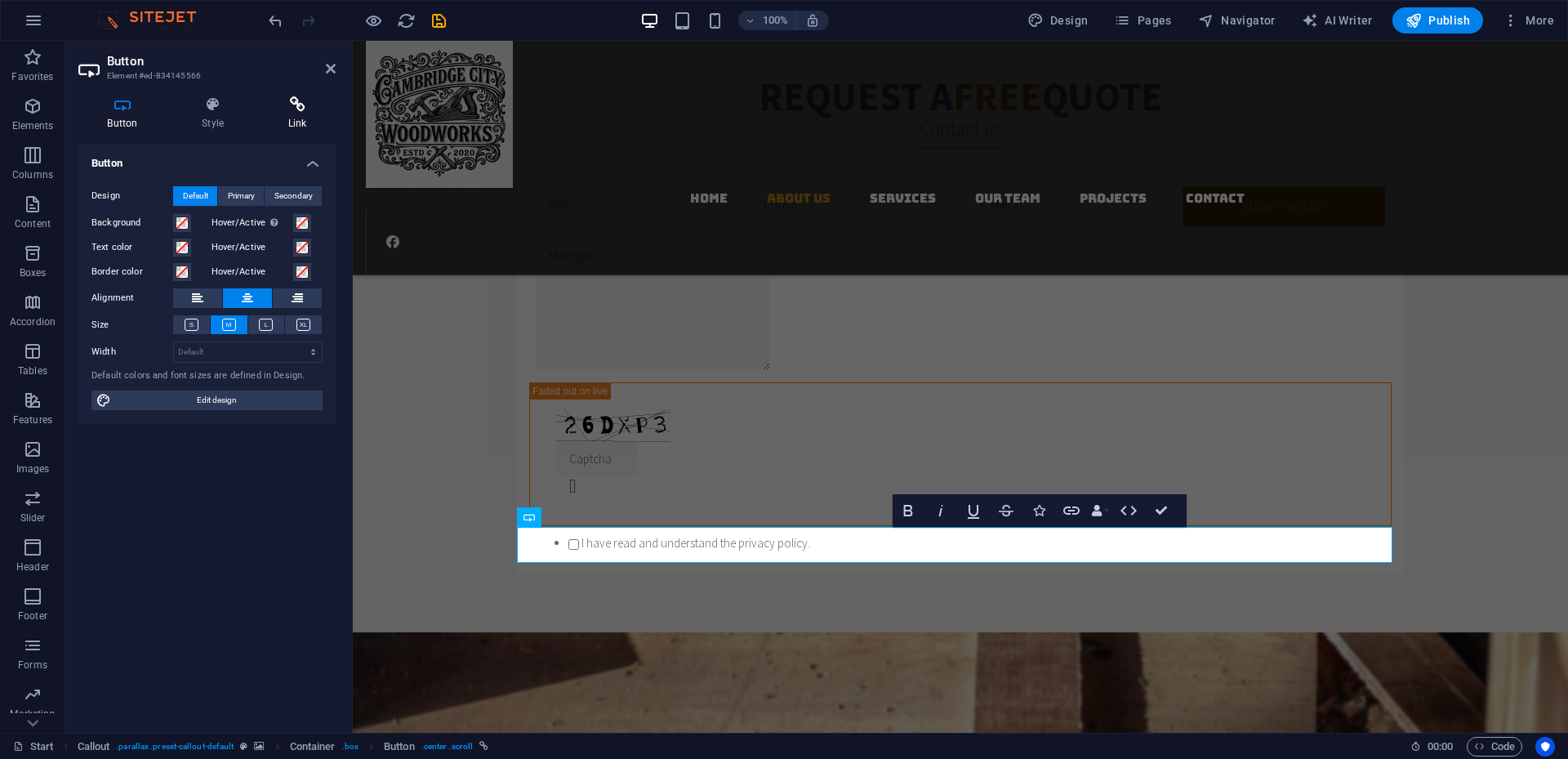
click at [306, 107] on icon at bounding box center [297, 104] width 77 height 17
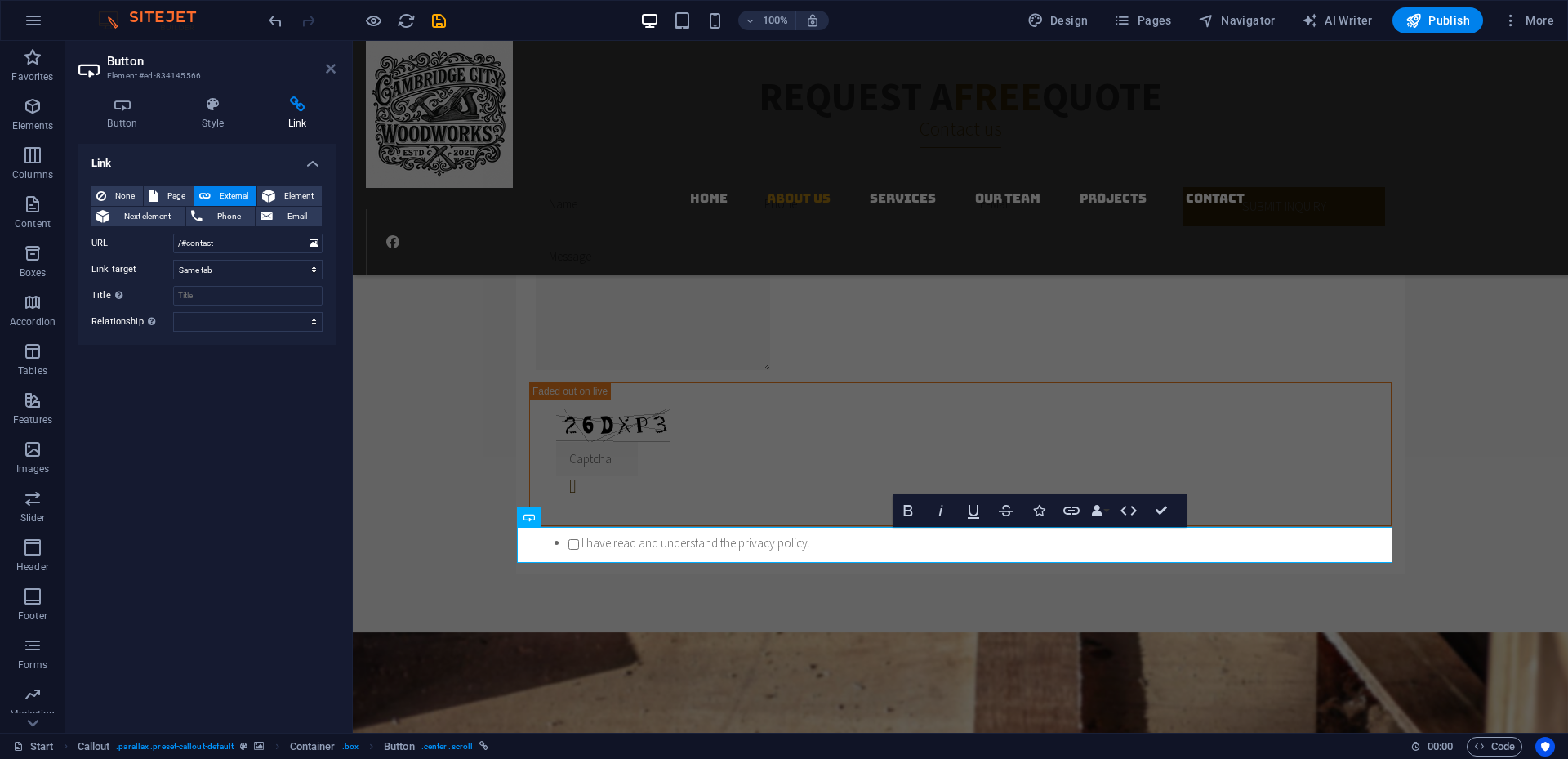
click at [334, 72] on icon at bounding box center [330, 68] width 10 height 13
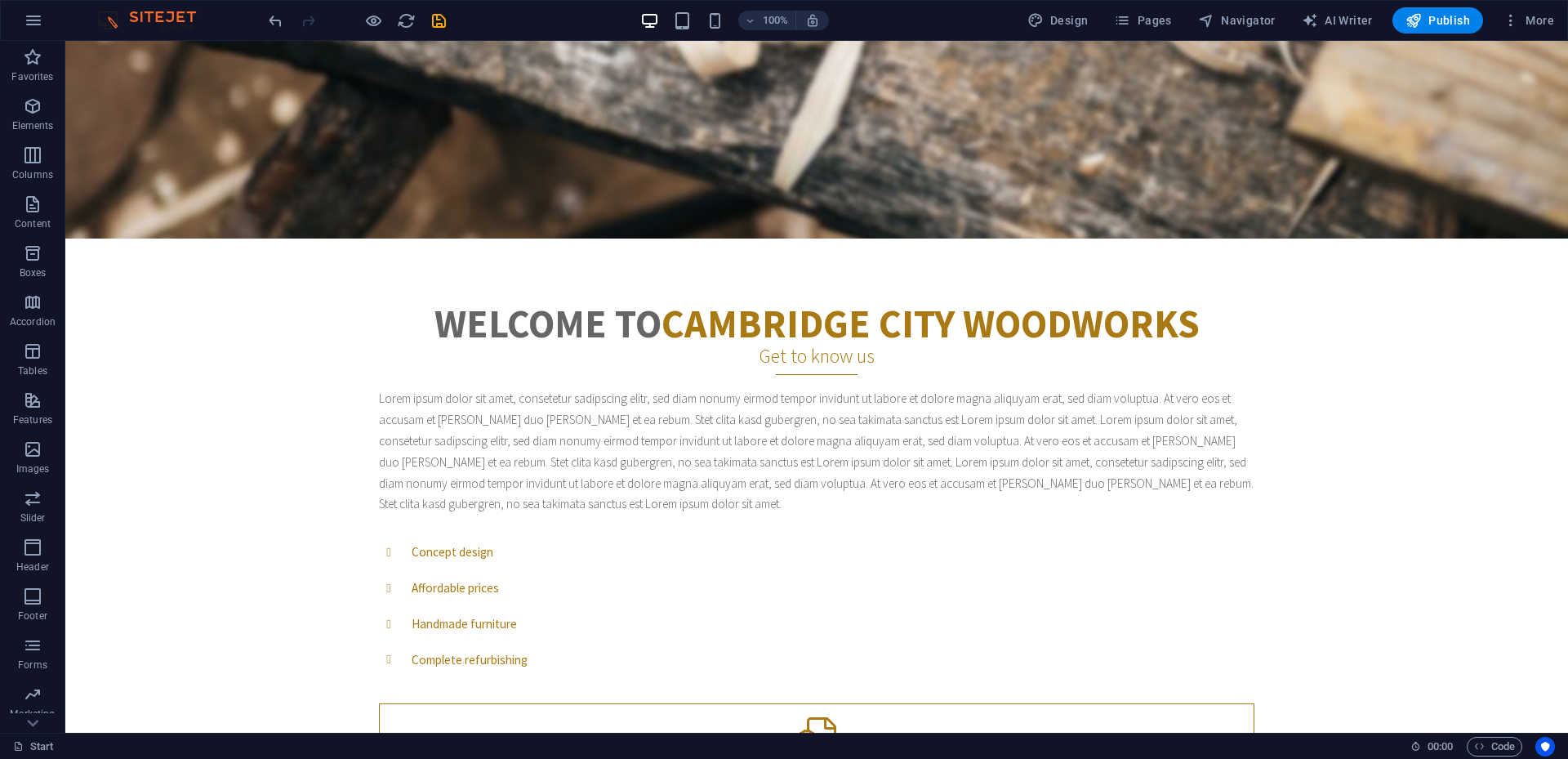
scroll to position [484, 0]
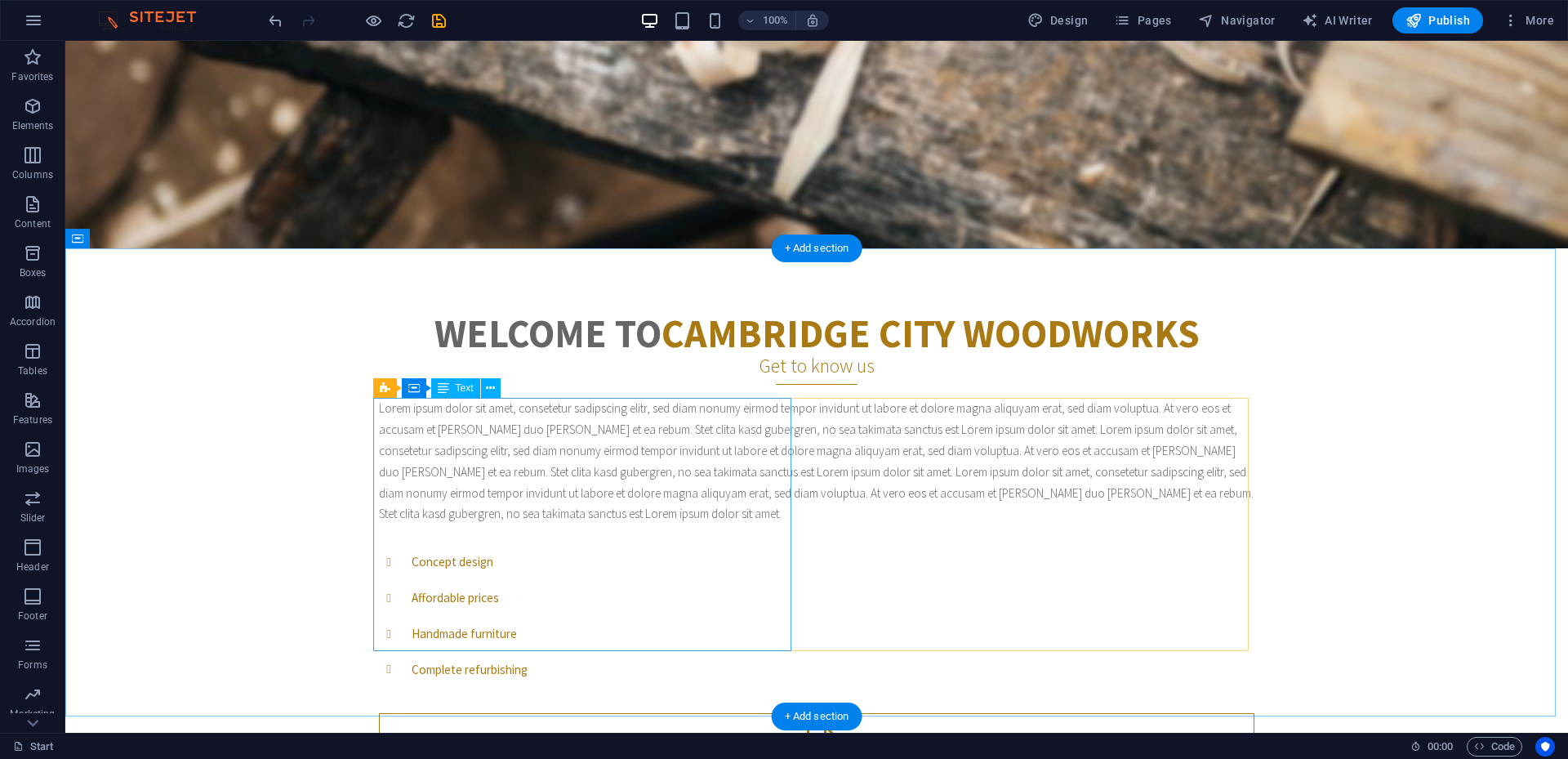
click at [515, 503] on div "Lorem ipsum dolor sit amet, consetetur sadipscing elitr, sed diam nonumy eirmod…" at bounding box center [817, 460] width 876 height 126
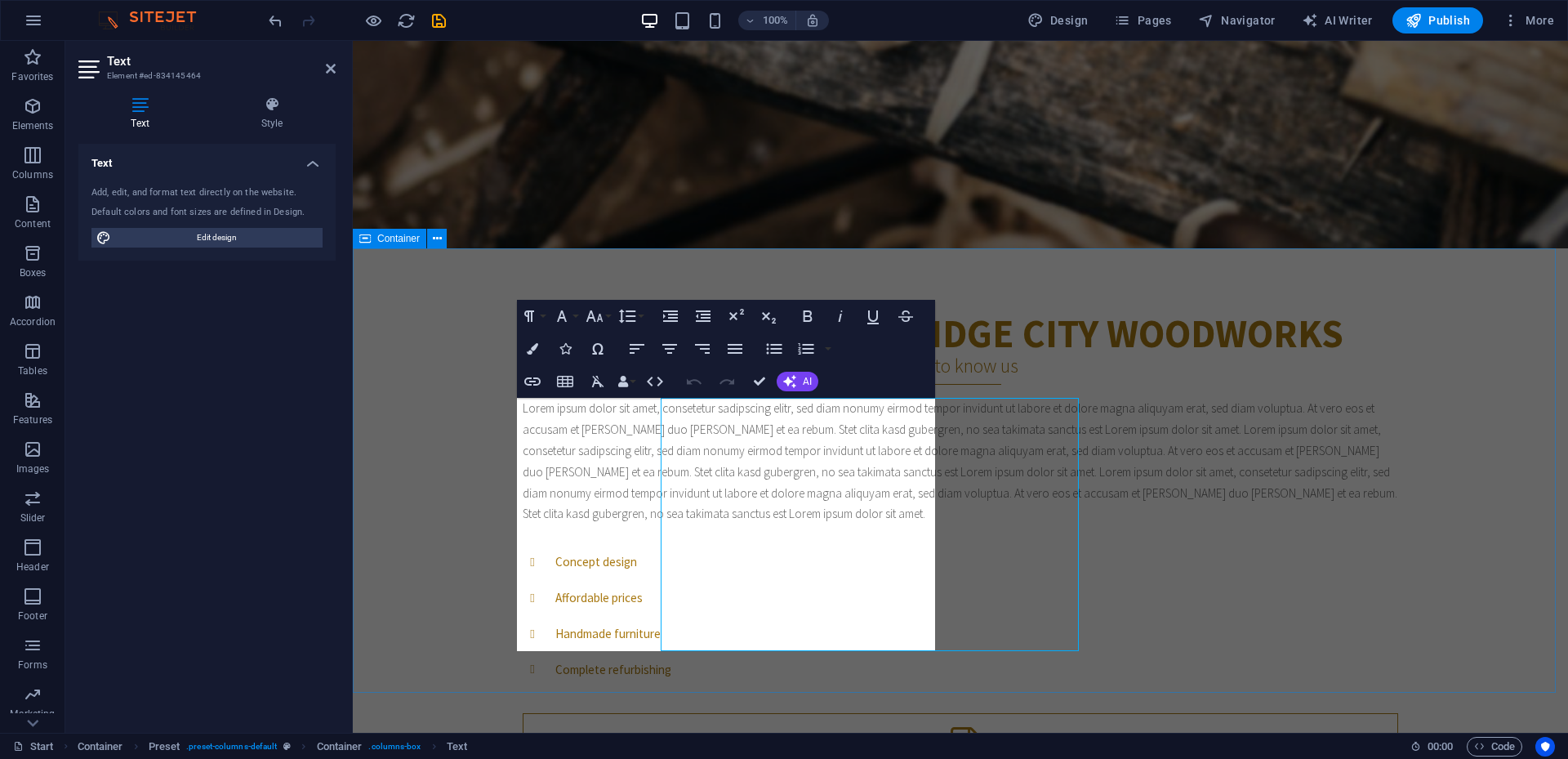
drag, startPoint x: 803, startPoint y: 562, endPoint x: 515, endPoint y: 561, distance: 288.0
click at [515, 503] on div "Welcome to CAMBRIDGE CITY WOODWORKS Get to know us Lorem ipsum dolor sit amet, …" at bounding box center [960, 601] width 1215 height 707
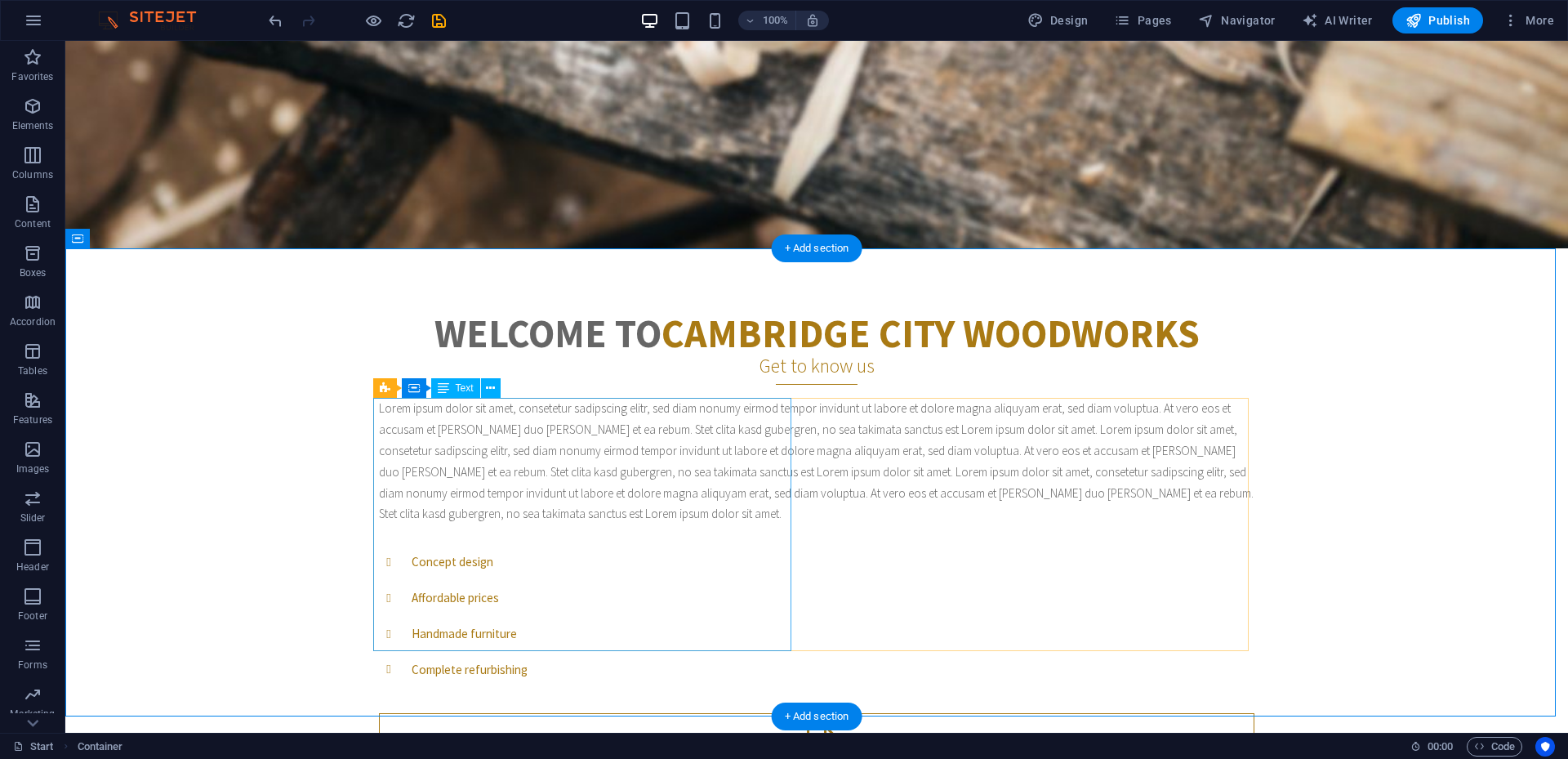
click at [551, 503] on div "Lorem ipsum dolor sit amet, consetetur sadipscing elitr, sed diam nonumy eirmod…" at bounding box center [817, 460] width 876 height 126
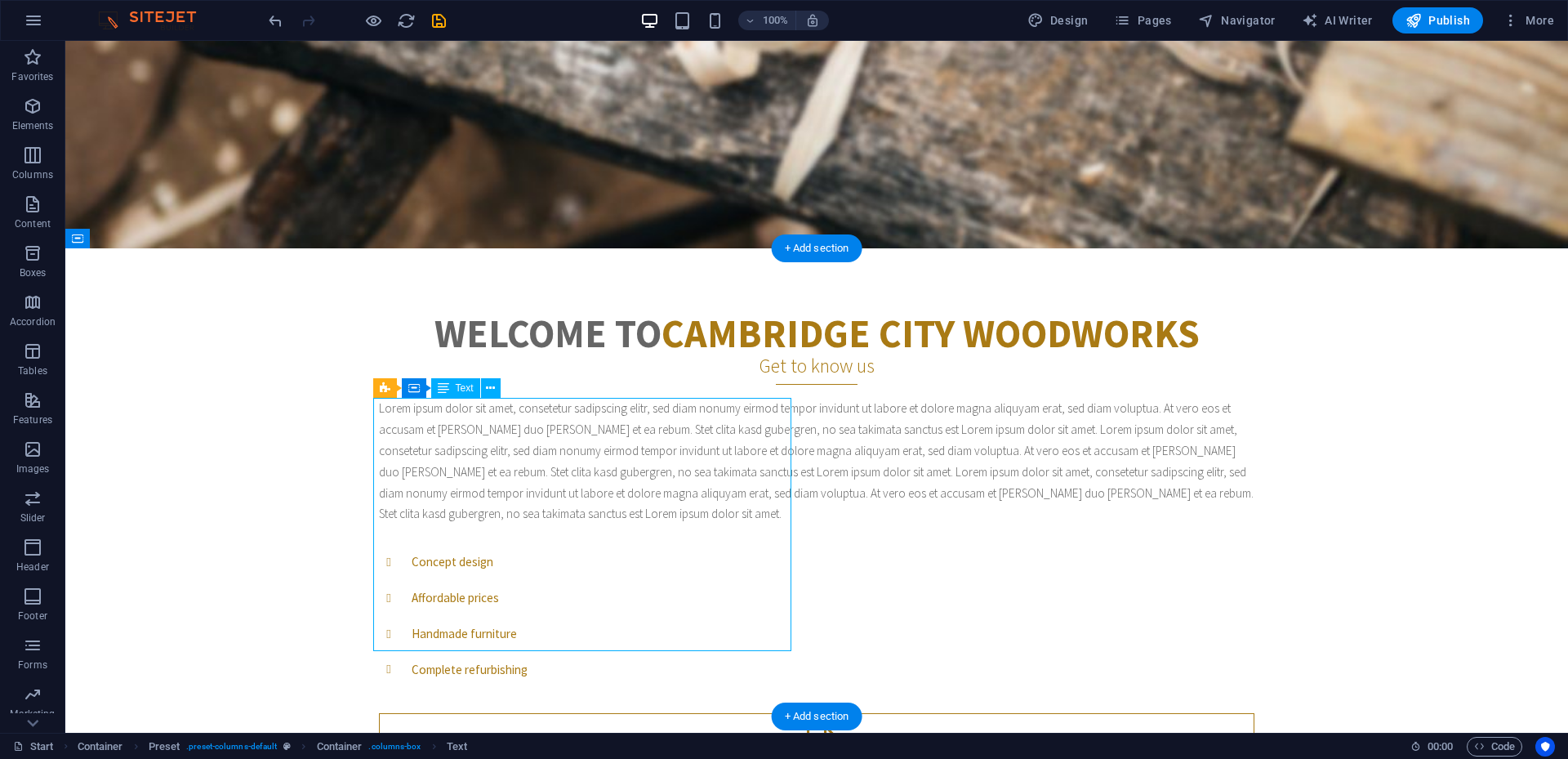
click at [555, 503] on div "Lorem ipsum dolor sit amet, consetetur sadipscing elitr, sed diam nonumy eirmod…" at bounding box center [817, 460] width 876 height 126
click at [468, 503] on div "Lorem ipsum dolor sit amet, consetetur sadipscing elitr, sed diam nonumy eirmod…" at bounding box center [817, 460] width 876 height 126
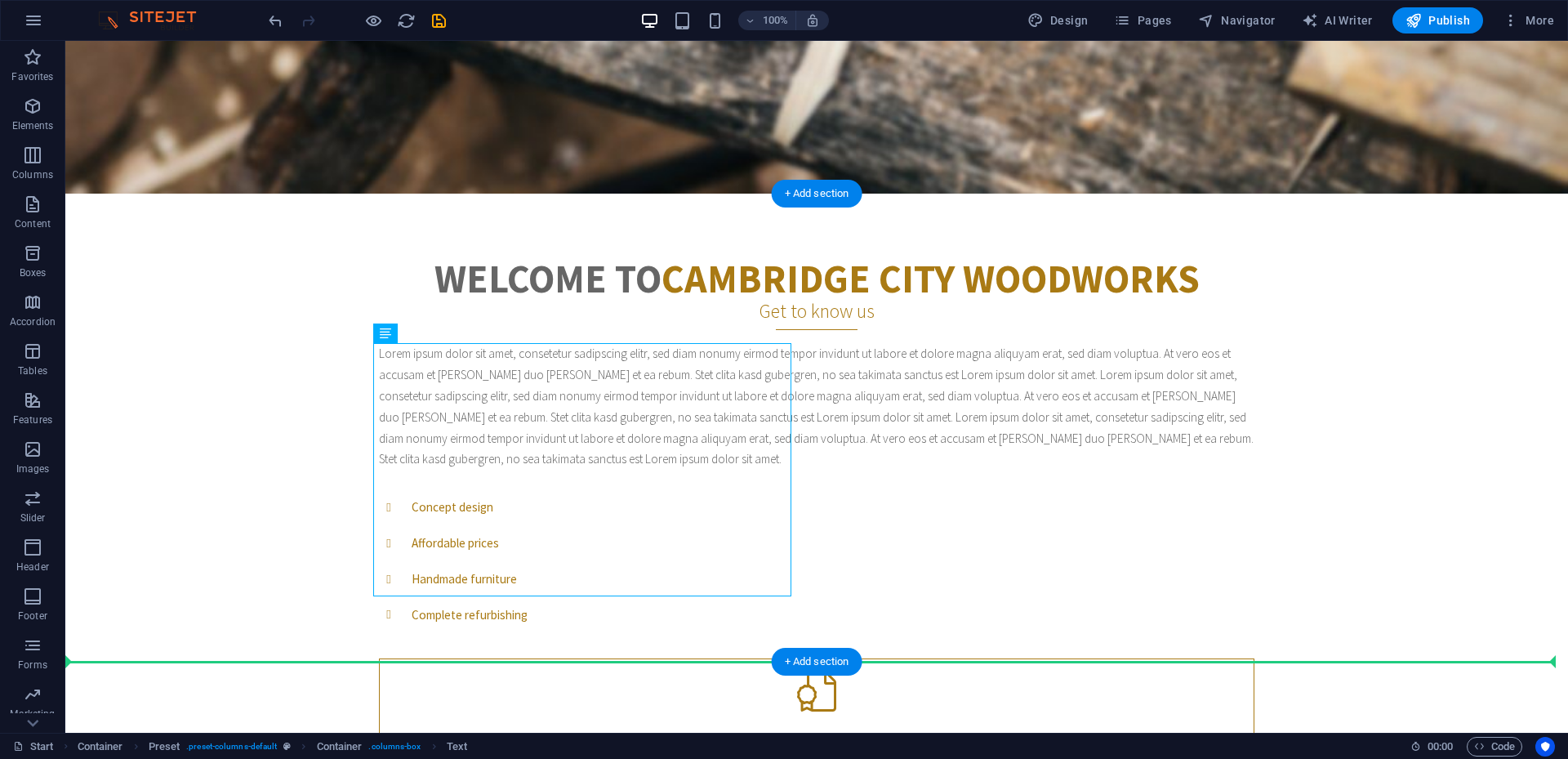
scroll to position [544, 0]
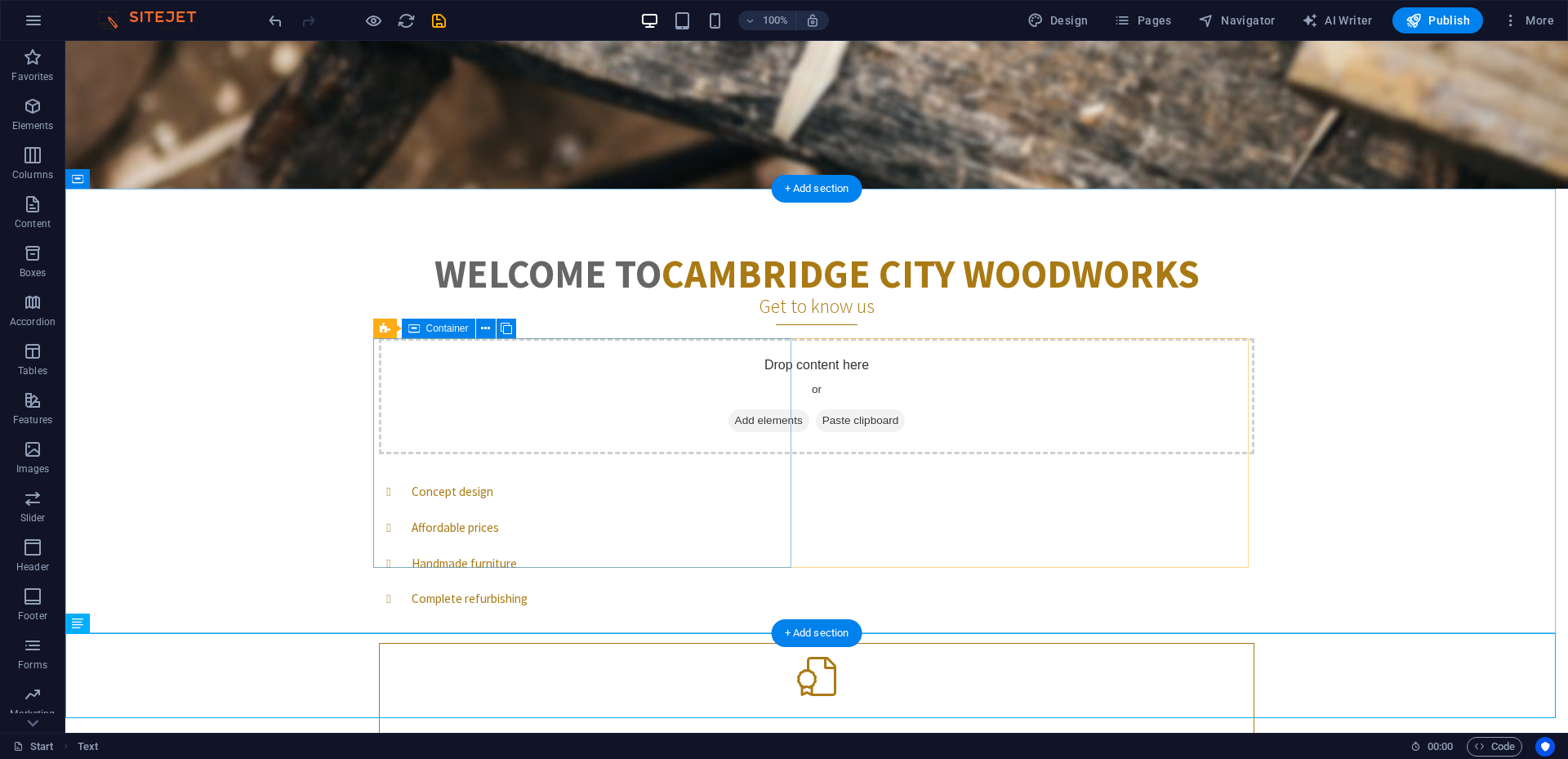
click at [816, 420] on span "Paste clipboard" at bounding box center [860, 420] width 90 height 23
click at [816, 420] on span "Paste clipboard" at bounding box center [860, 420] width 90 height 23
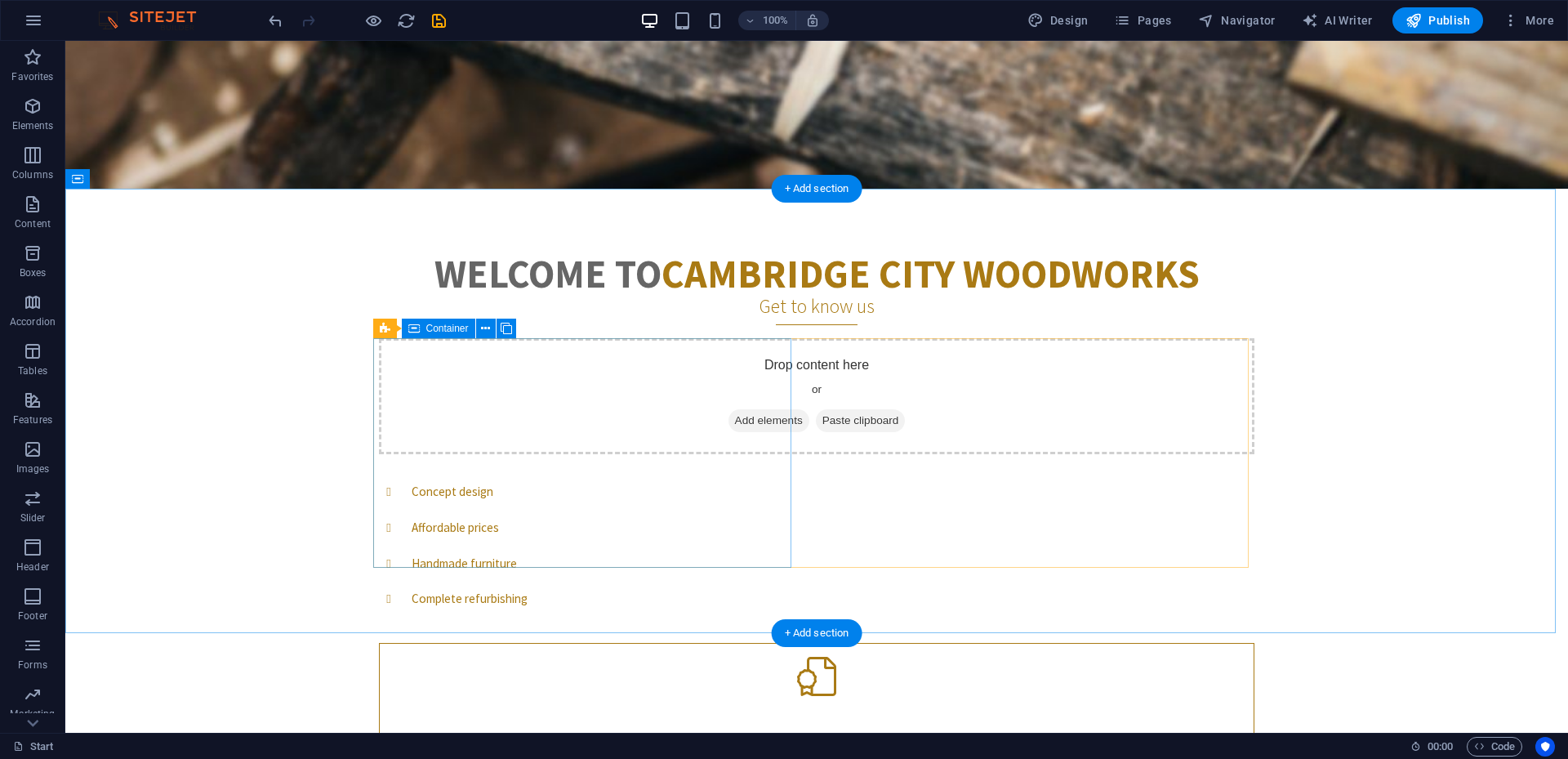
drag, startPoint x: 547, startPoint y: 514, endPoint x: 536, endPoint y: 513, distance: 11.0
click at [547, 454] on div "Drop content here or Add elements Paste clipboard" at bounding box center [817, 395] width 876 height 116
click at [281, 425] on div "Welcome to CAMBRIDGE CITY WOODWORKS Get to know us Drop content here or Add ele…" at bounding box center [817, 536] width 1503 height 695
click at [487, 328] on icon at bounding box center [486, 329] width 9 height 17
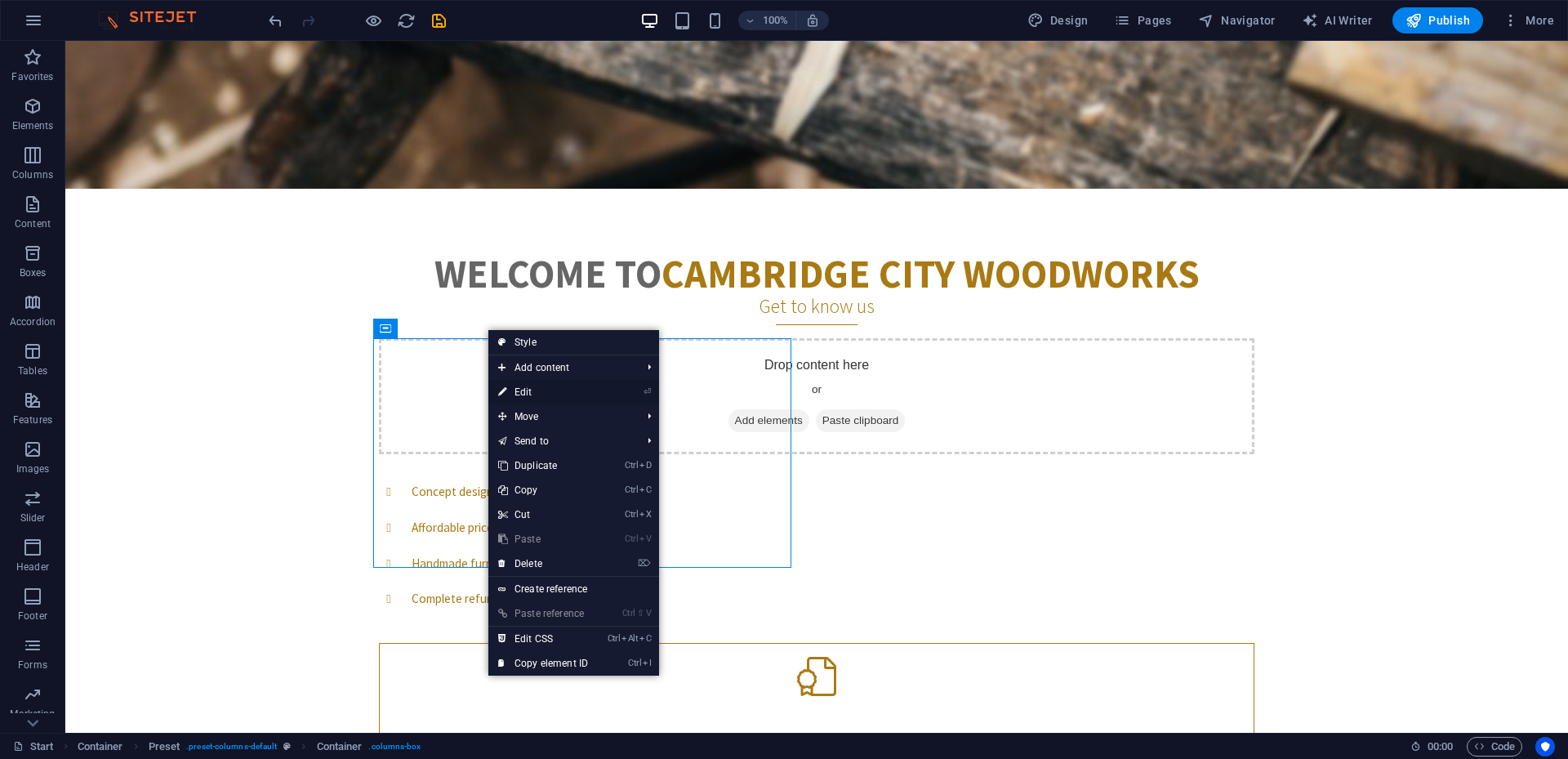
click at [522, 396] on link "⏎ Edit" at bounding box center [543, 392] width 110 height 24
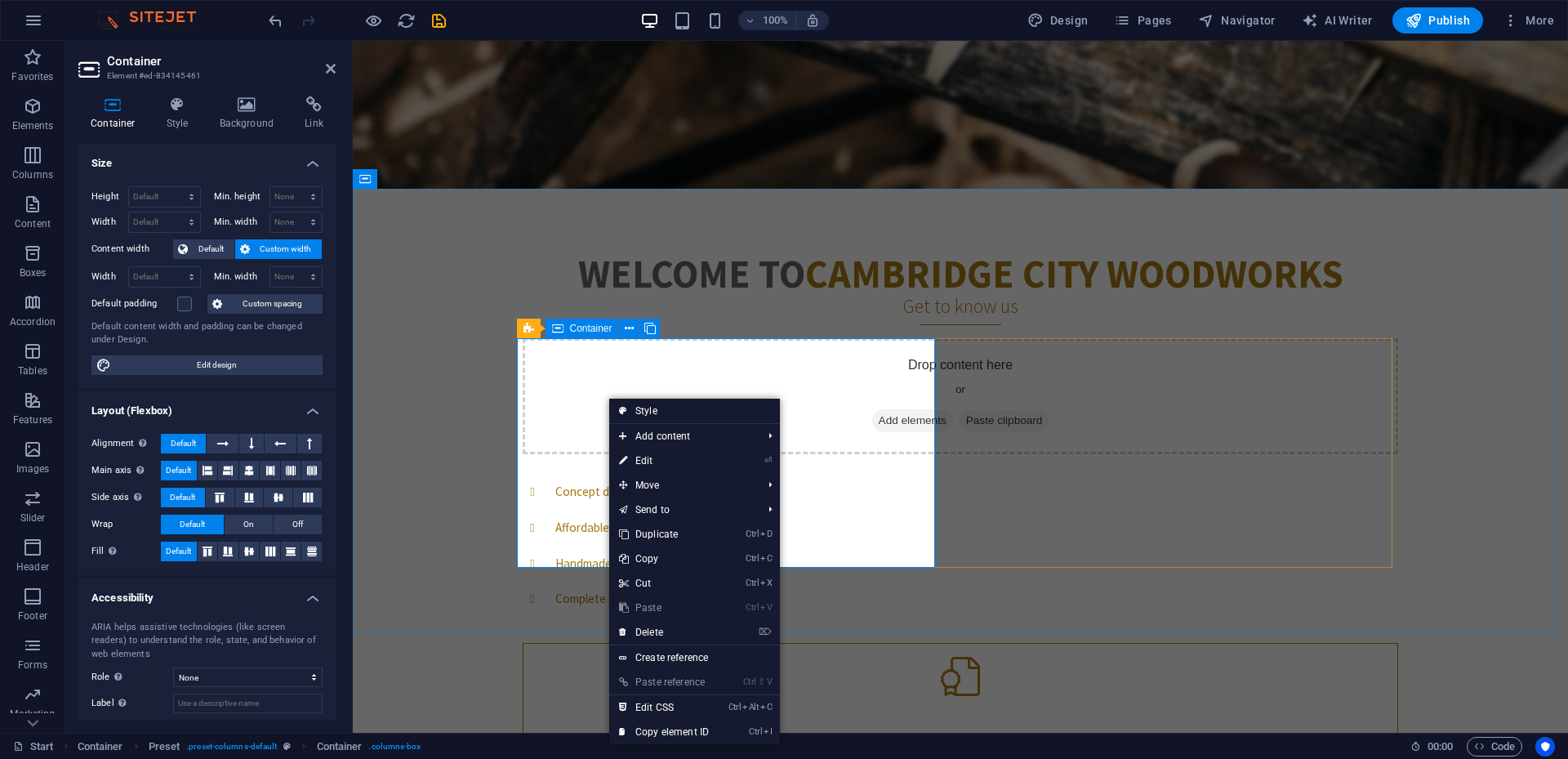
click at [555, 420] on div "Drop content here or Add elements Paste clipboard" at bounding box center [960, 395] width 876 height 116
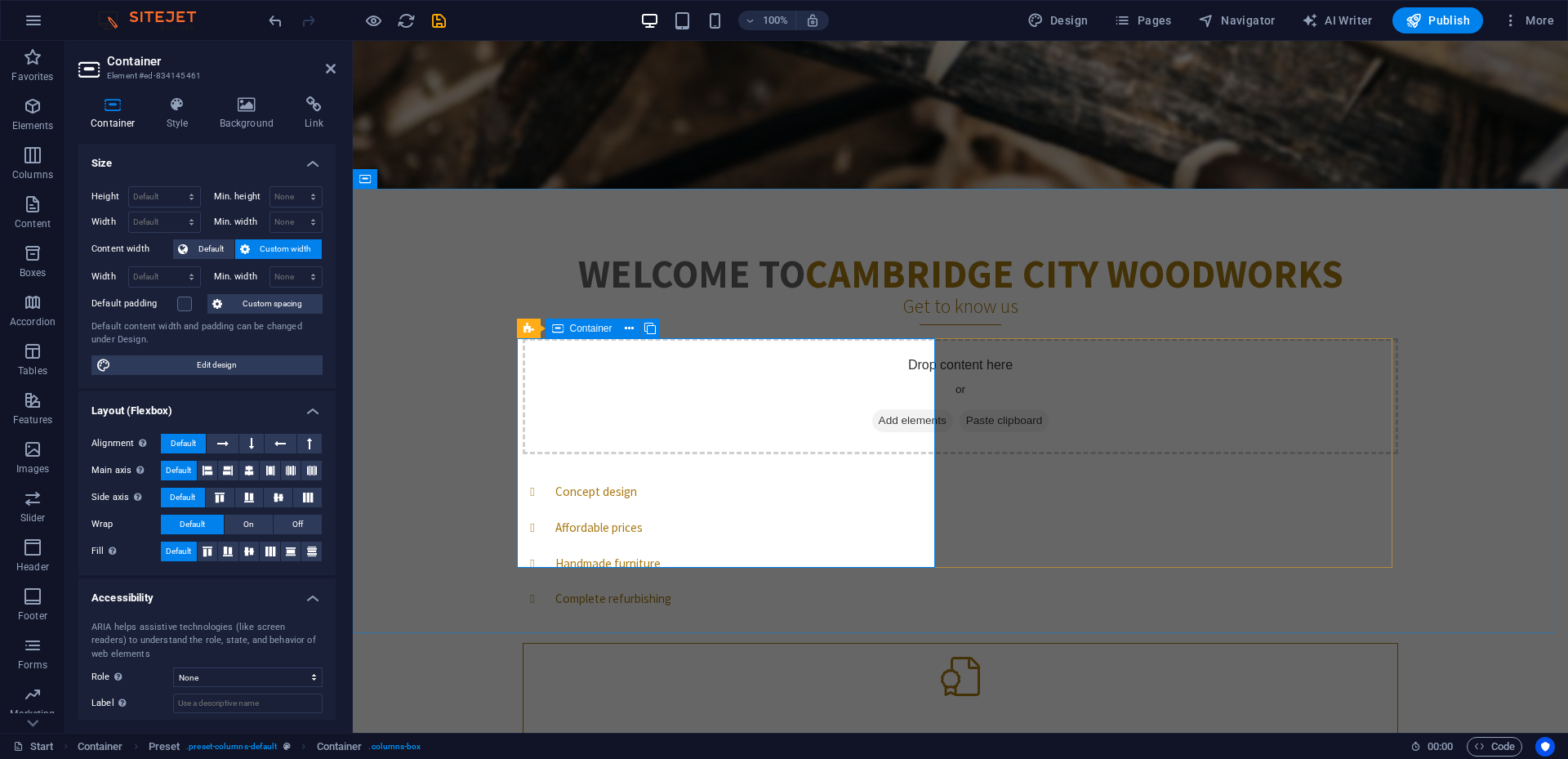
click at [959, 427] on span "Paste clipboard" at bounding box center [1004, 420] width 90 height 23
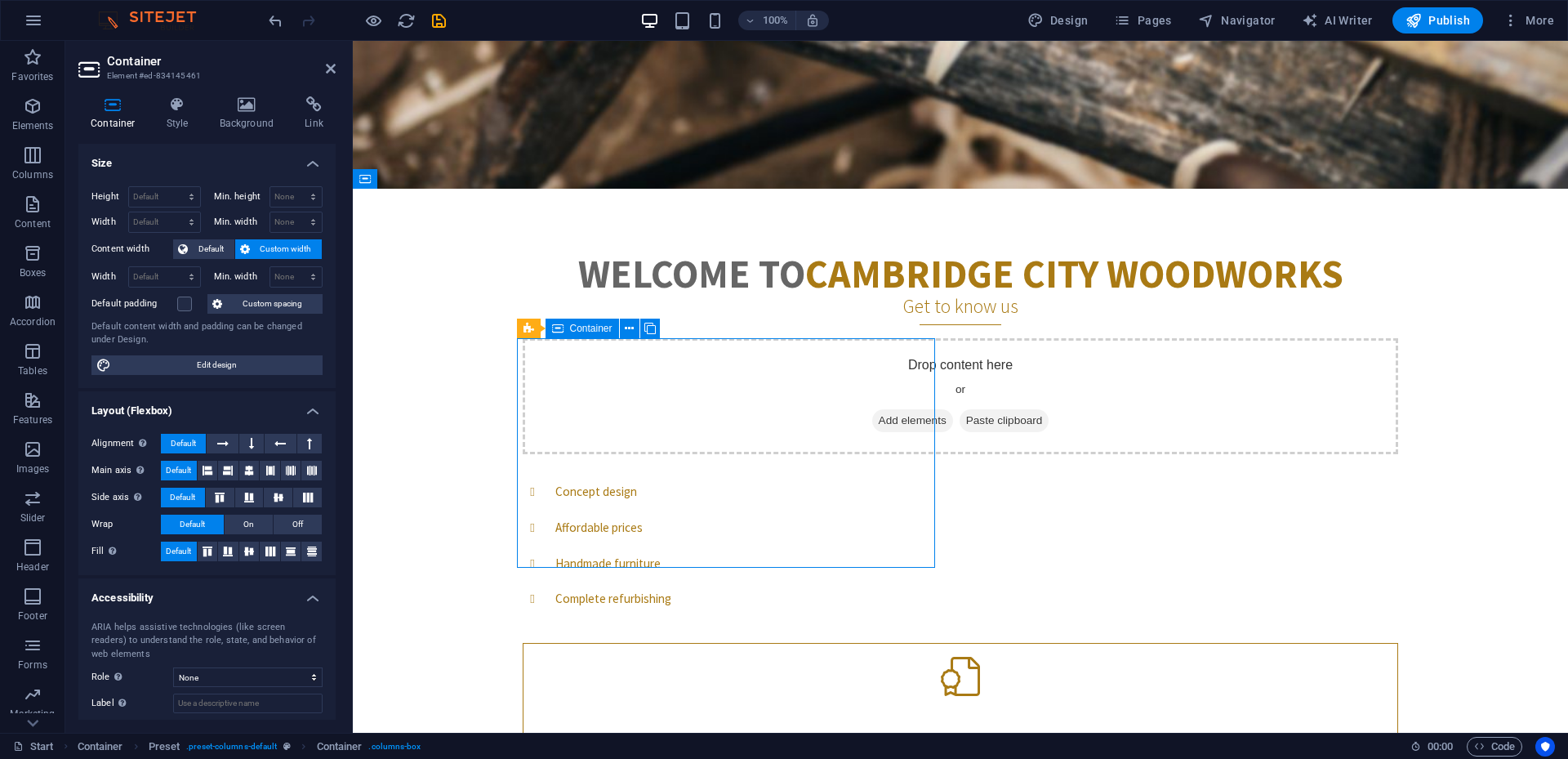
click at [959, 426] on span "Paste clipboard" at bounding box center [1004, 420] width 90 height 23
click at [729, 454] on div "Drop content here or Add elements Paste clipboard" at bounding box center [960, 395] width 876 height 116
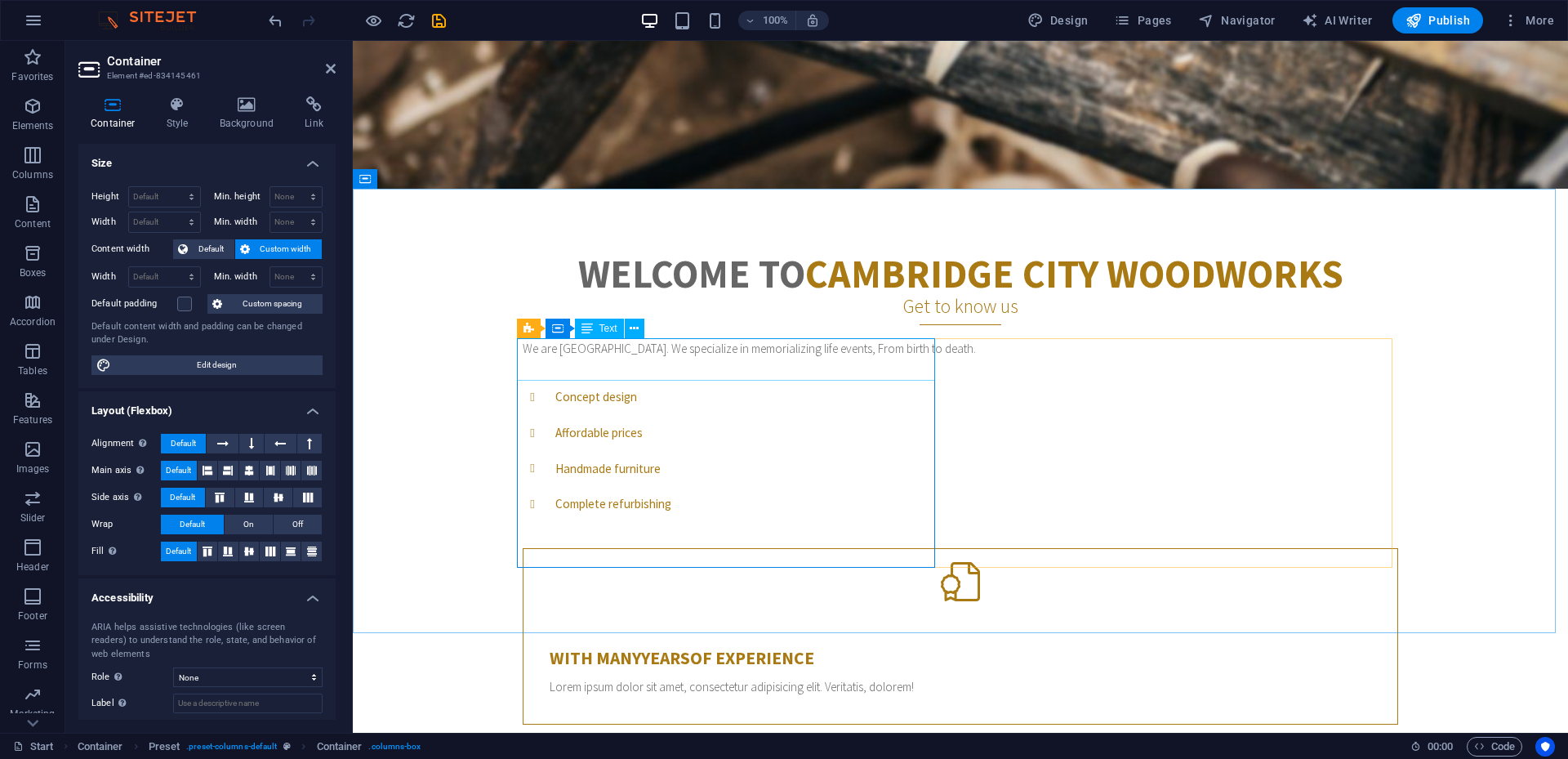
click at [695, 350] on div "We are Cambridge City Woodworks. We specialize in memorializing life events, Fr…" at bounding box center [960, 348] width 876 height 21
click at [696, 353] on div "We are Cambridge City Woodworks. We specialize in memorializing life events, Fr…" at bounding box center [960, 348] width 876 height 21
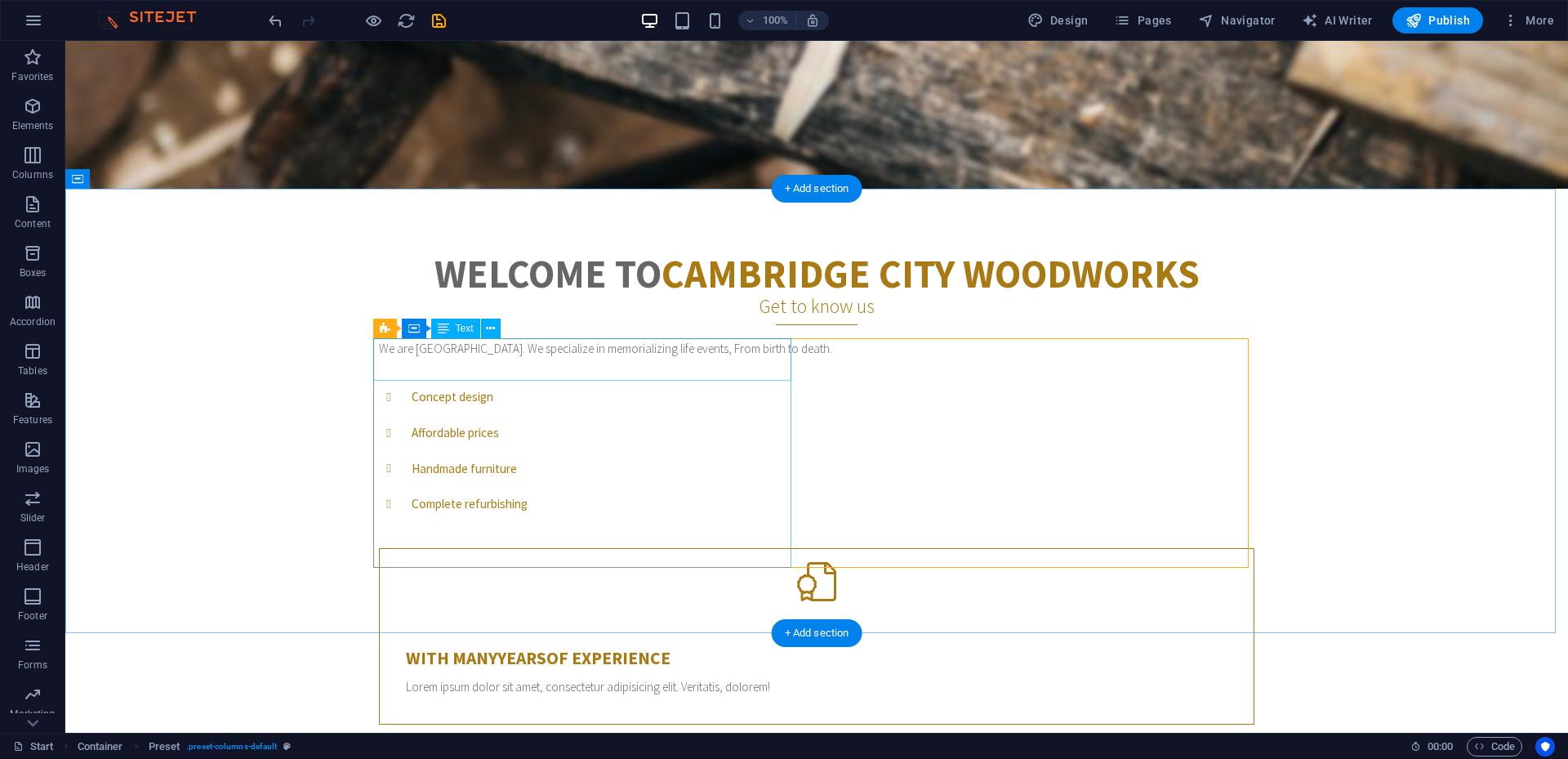
click at [606, 359] on div "We are Cambridge City Woodworks. We specialize in memorializing life events, Fr…" at bounding box center [817, 348] width 876 height 21
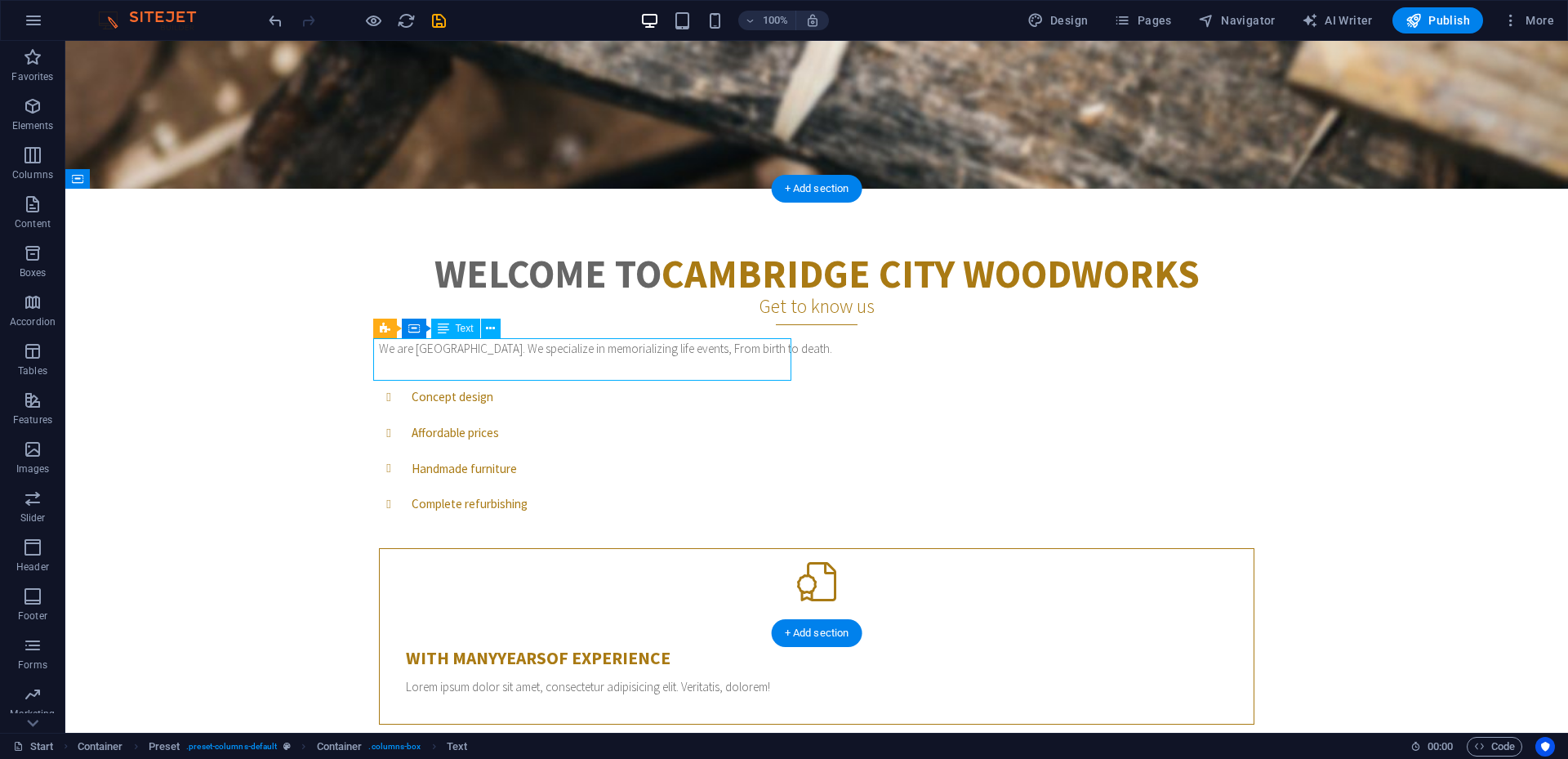
drag, startPoint x: 606, startPoint y: 372, endPoint x: 319, endPoint y: 370, distance: 287.0
click at [606, 359] on div "We are Cambridge City Woodworks. We specialize in memorializing life events, Fr…" at bounding box center [817, 348] width 876 height 21
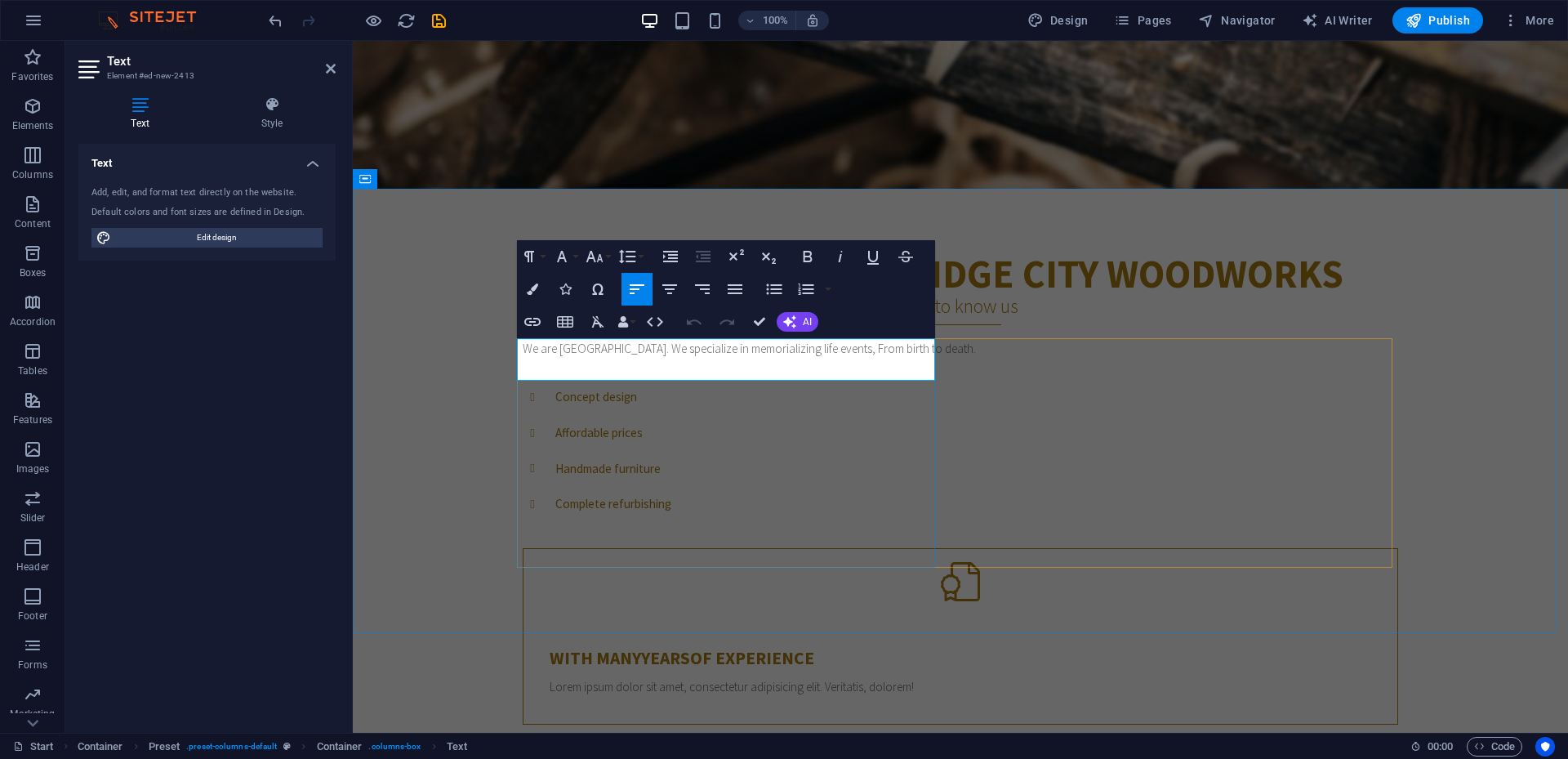
click at [699, 351] on p "We are Cambridge City Woodworks. We specialize in memorializing life events, Fr…" at bounding box center [960, 348] width 876 height 21
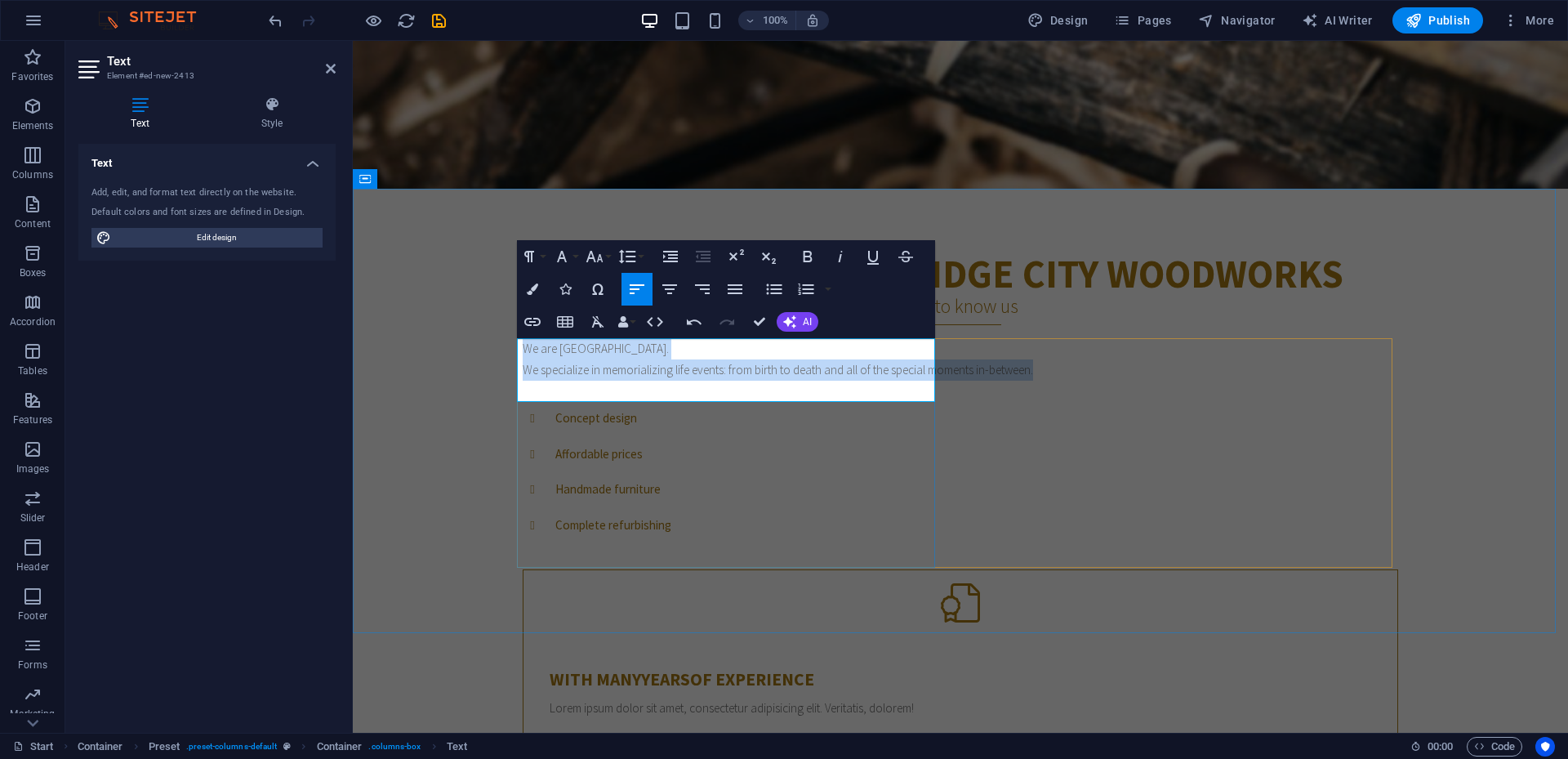
drag, startPoint x: 670, startPoint y: 391, endPoint x: 517, endPoint y: 355, distance: 157.2
click at [522, 354] on div "We are Cambridge City Woodworks. We specialize in memorializing life events: fr…" at bounding box center [960, 359] width 876 height 43
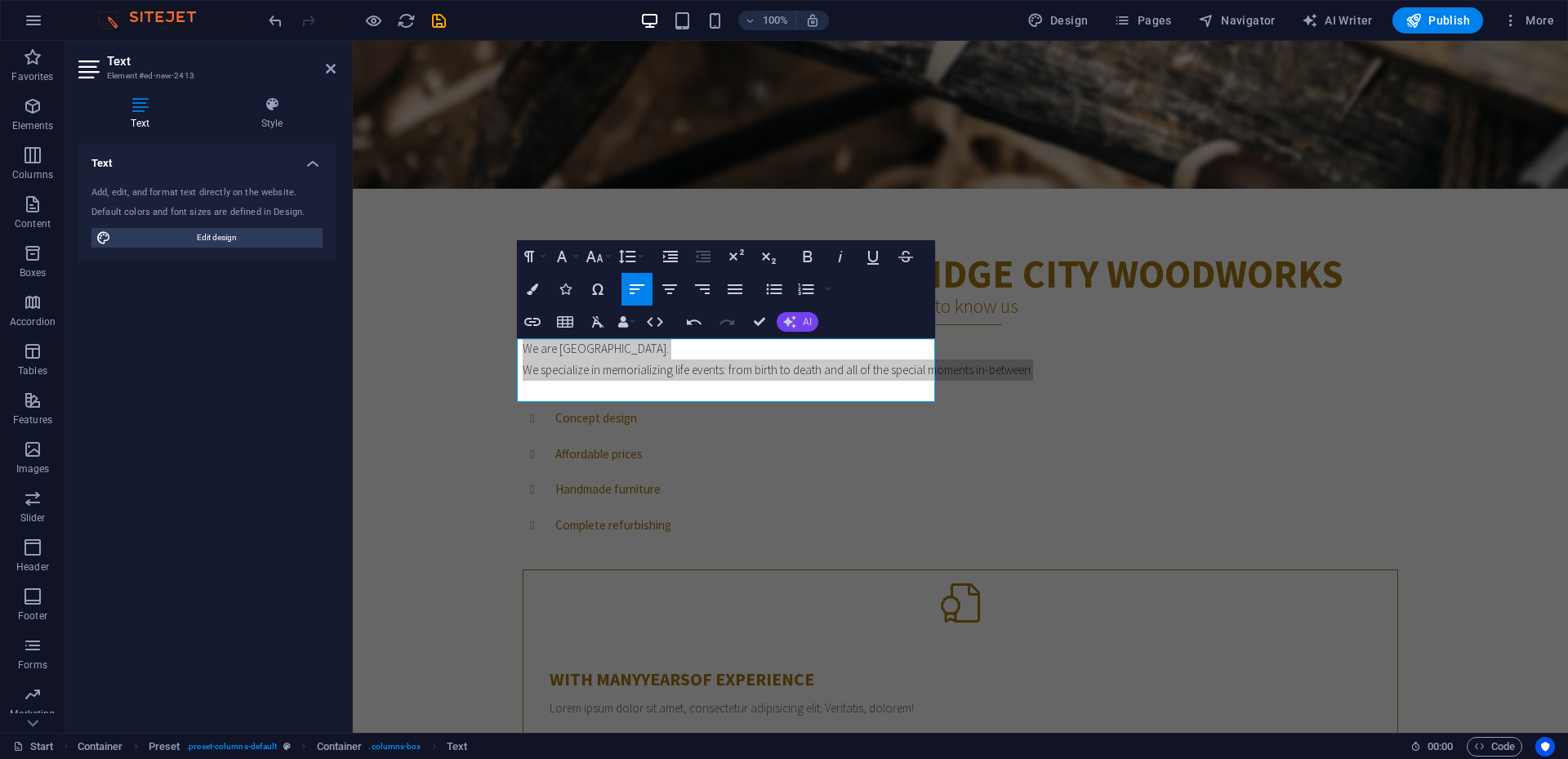
click at [803, 322] on span "AI" at bounding box center [807, 321] width 9 height 10
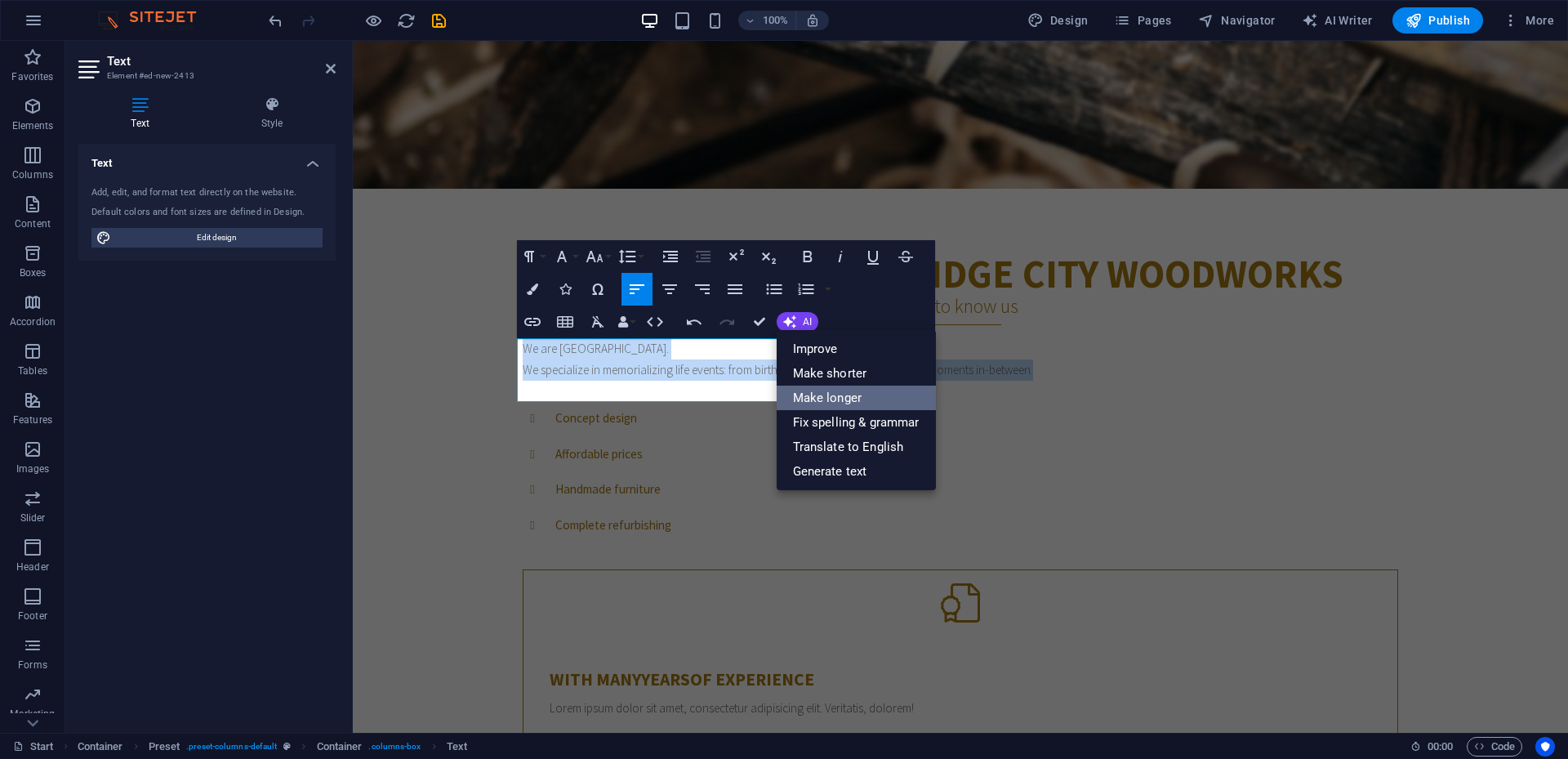
click at [840, 398] on link "Make longer" at bounding box center [856, 398] width 159 height 24
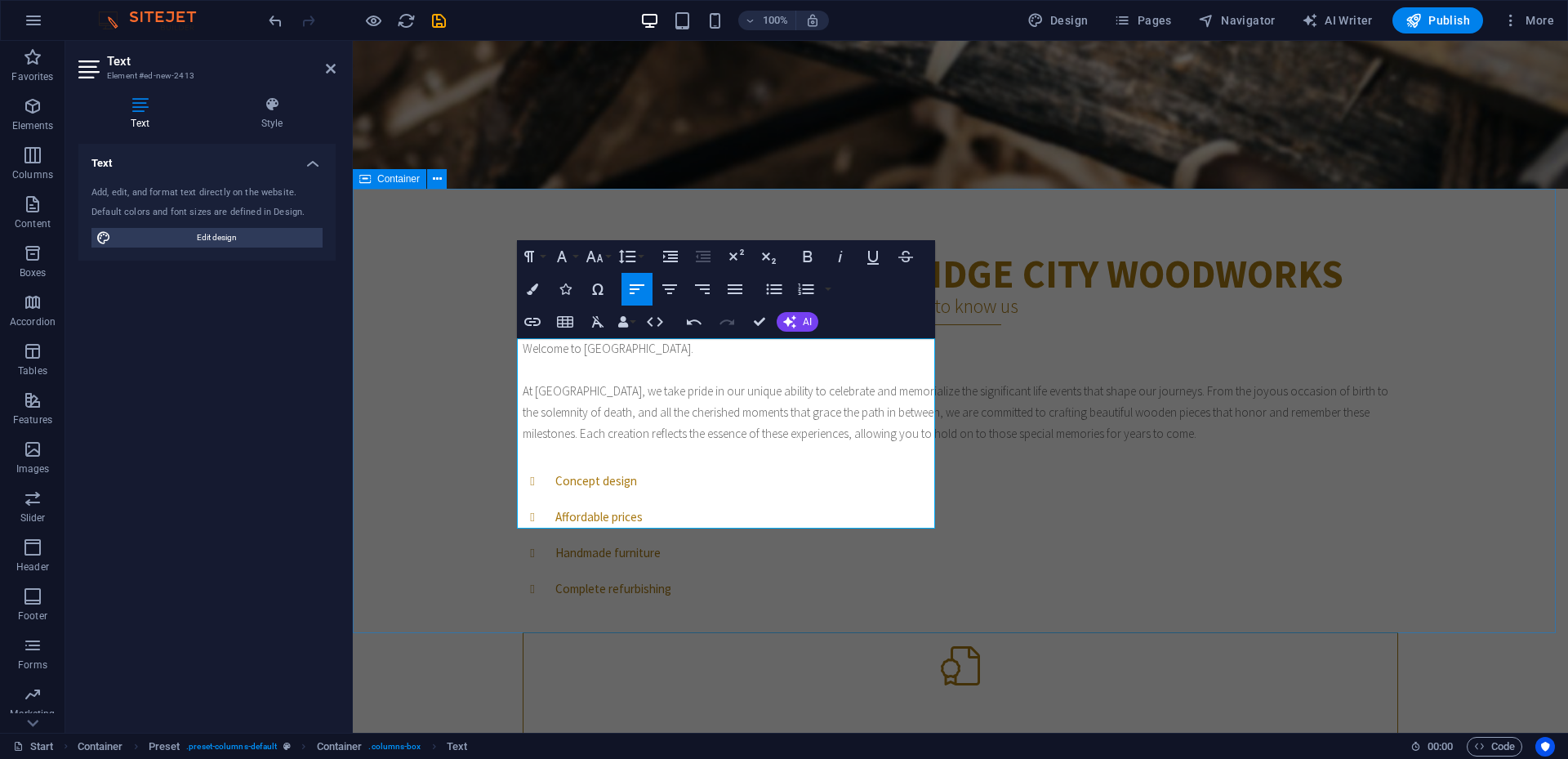
drag, startPoint x: 594, startPoint y: 514, endPoint x: 511, endPoint y: 353, distance: 181.1
click at [511, 353] on div "Welcome to CAMBRIDGE CITY WOODWORKS Get to know us Welcome to Cambridge City Wo…" at bounding box center [960, 531] width 1215 height 685
click at [609, 254] on button "Font Size" at bounding box center [598, 257] width 31 height 33
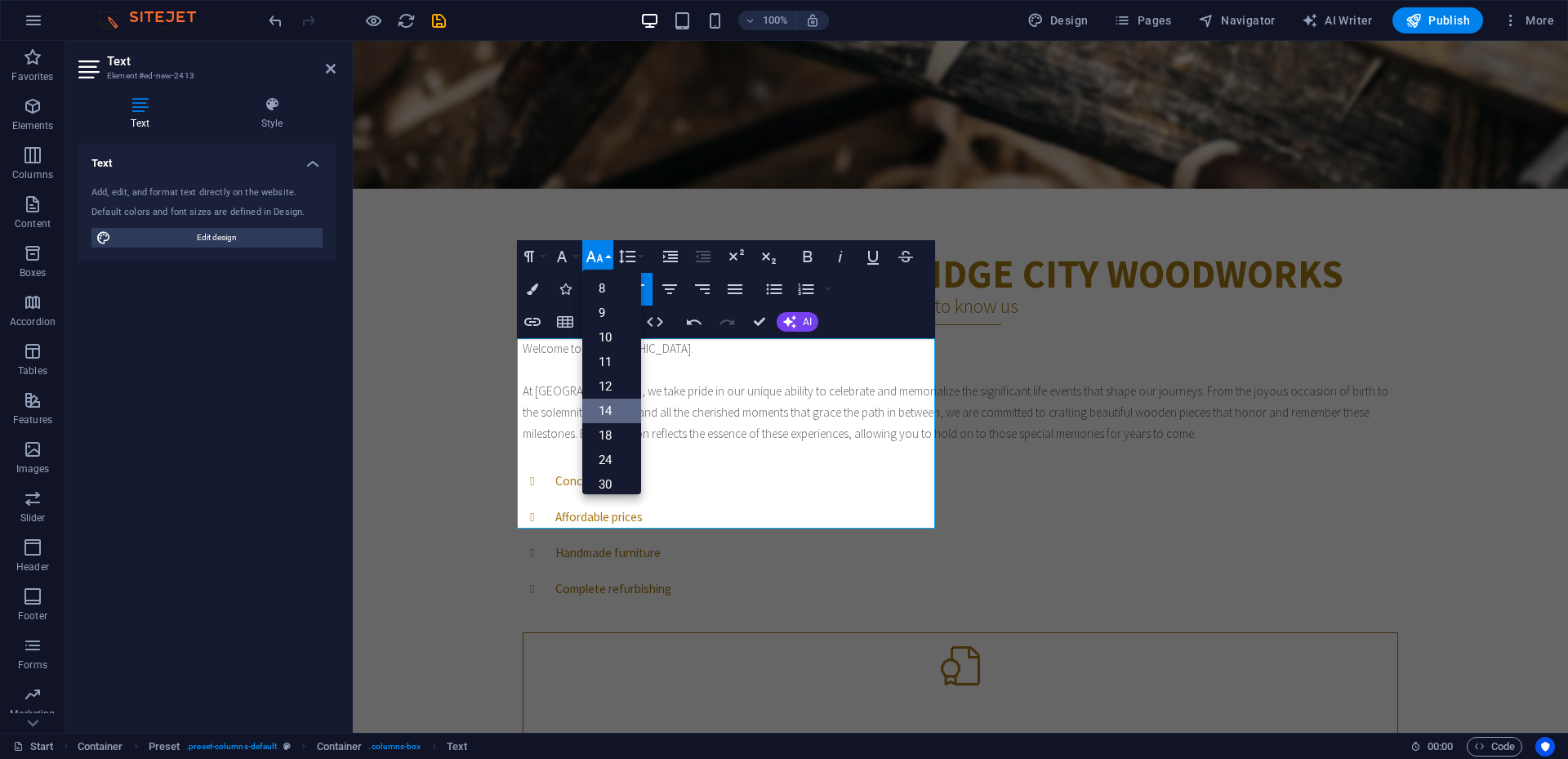
click at [616, 417] on link "14" at bounding box center [612, 411] width 59 height 24
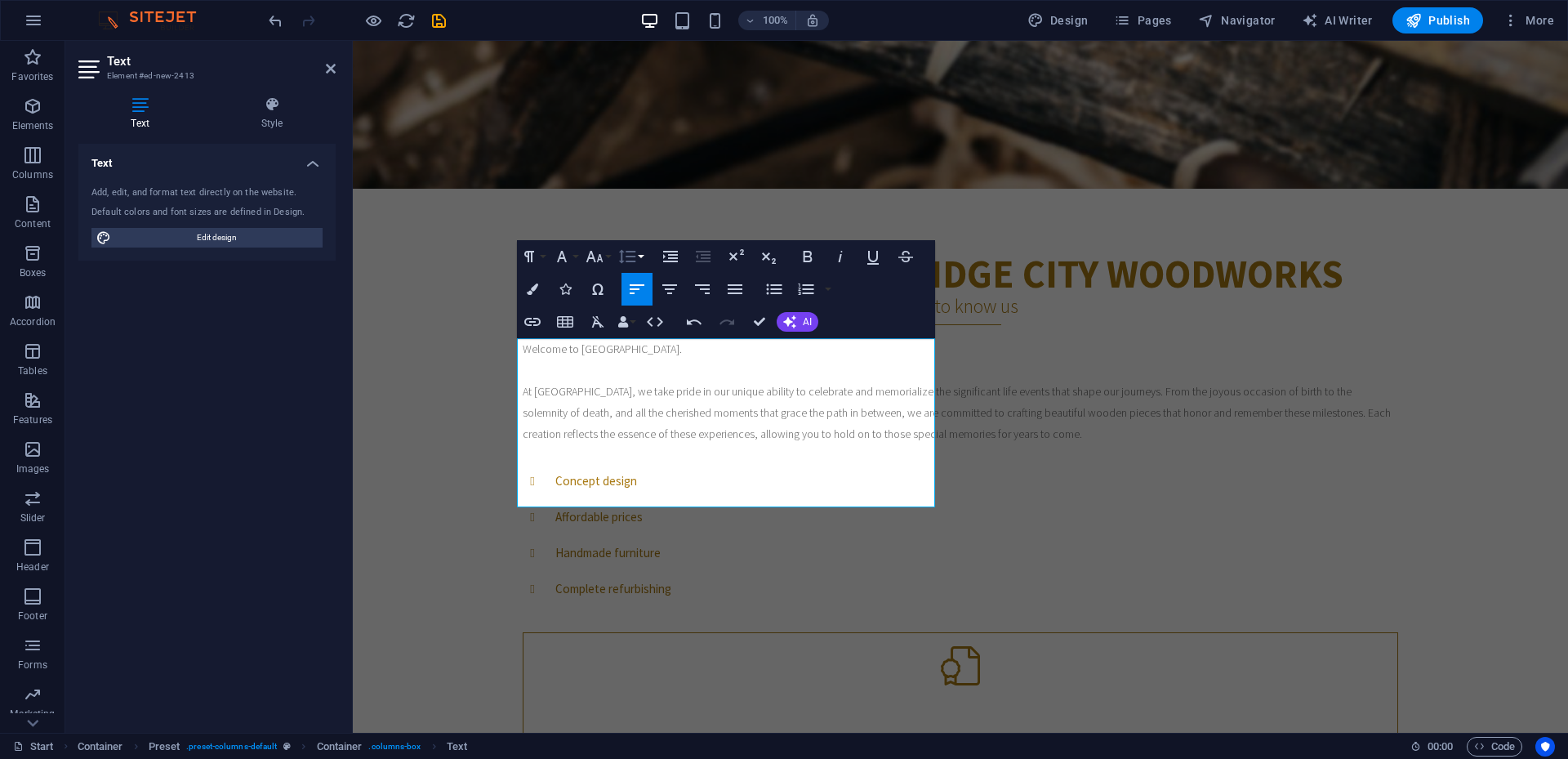
click at [626, 264] on icon "button" at bounding box center [627, 256] width 20 height 20
click at [602, 255] on icon "button" at bounding box center [595, 256] width 20 height 20
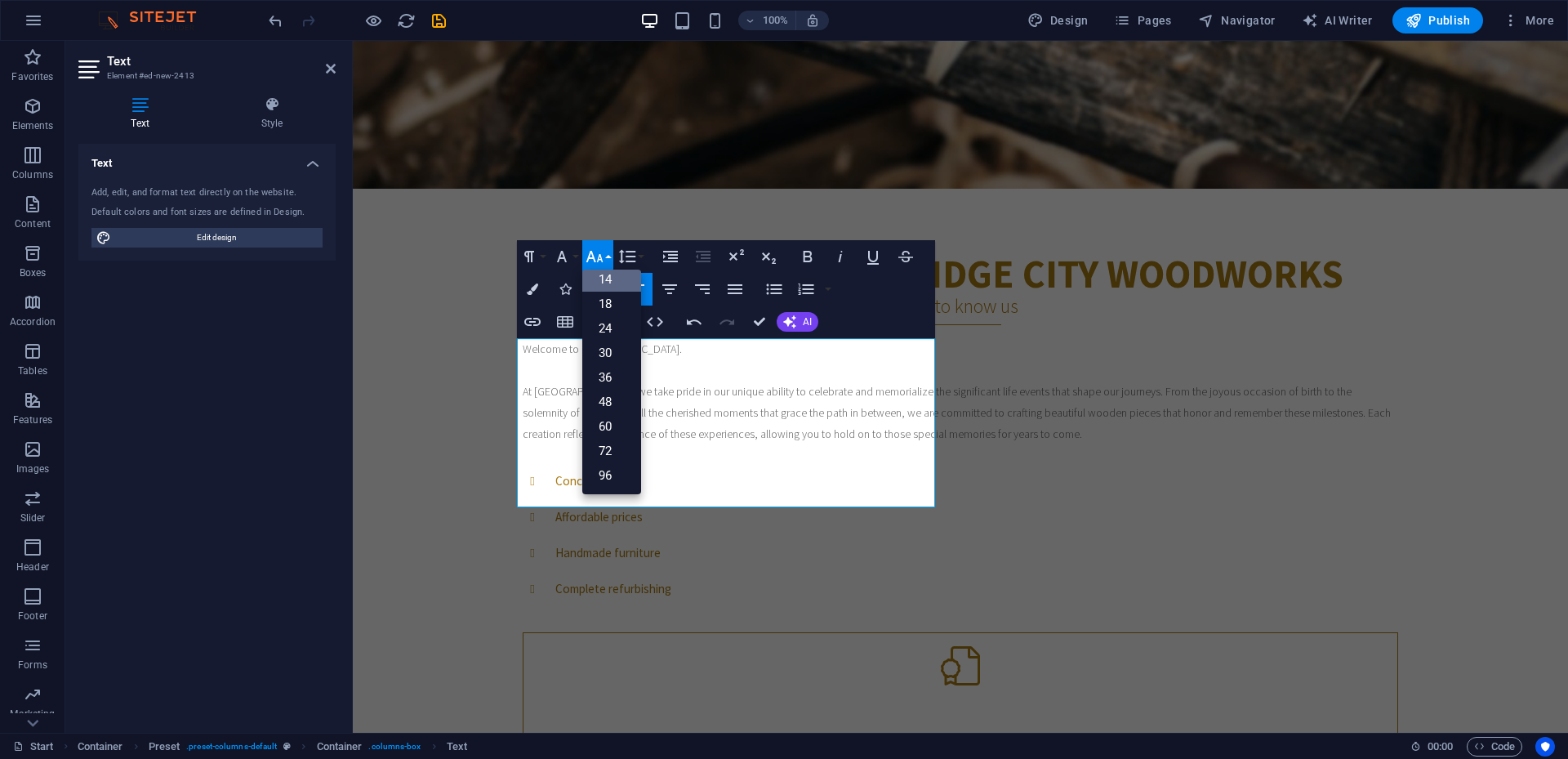
scroll to position [131, 0]
click at [615, 306] on link "18" at bounding box center [612, 304] width 59 height 24
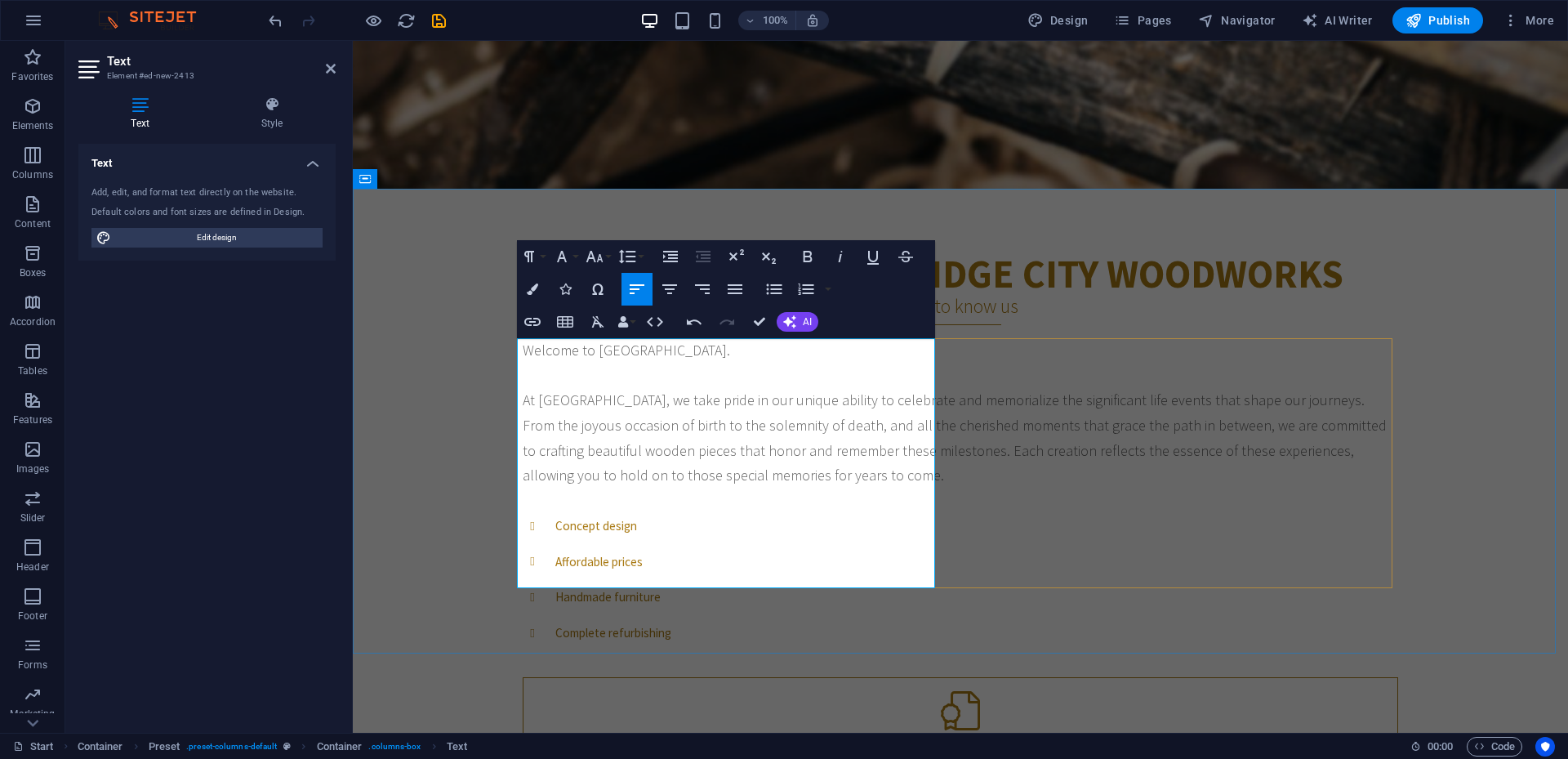
click at [733, 368] on p "Welcome to Cambridge City Woodworks. At Cambridge City Woodworks, we take pride…" at bounding box center [960, 413] width 876 height 151
click at [777, 364] on p "Welcome to Cambridge City Woodworks. At Cambridge City Woodworks, we take pride…" at bounding box center [960, 413] width 876 height 151
click at [778, 354] on p "Welcome to Cambridge City Woodworks. At Cambridge City Woodworks, we take pride…" at bounding box center [960, 413] width 876 height 151
click at [758, 355] on p "Welcome to Cambridge City Woodworks. At Cambridge City Woodworks, we take pride…" at bounding box center [960, 413] width 876 height 151
click at [522, 349] on span "Welcome to Cambridge City Woodworks. At Cambridge City Woodworks, we take pride…" at bounding box center [954, 412] width 865 height 144
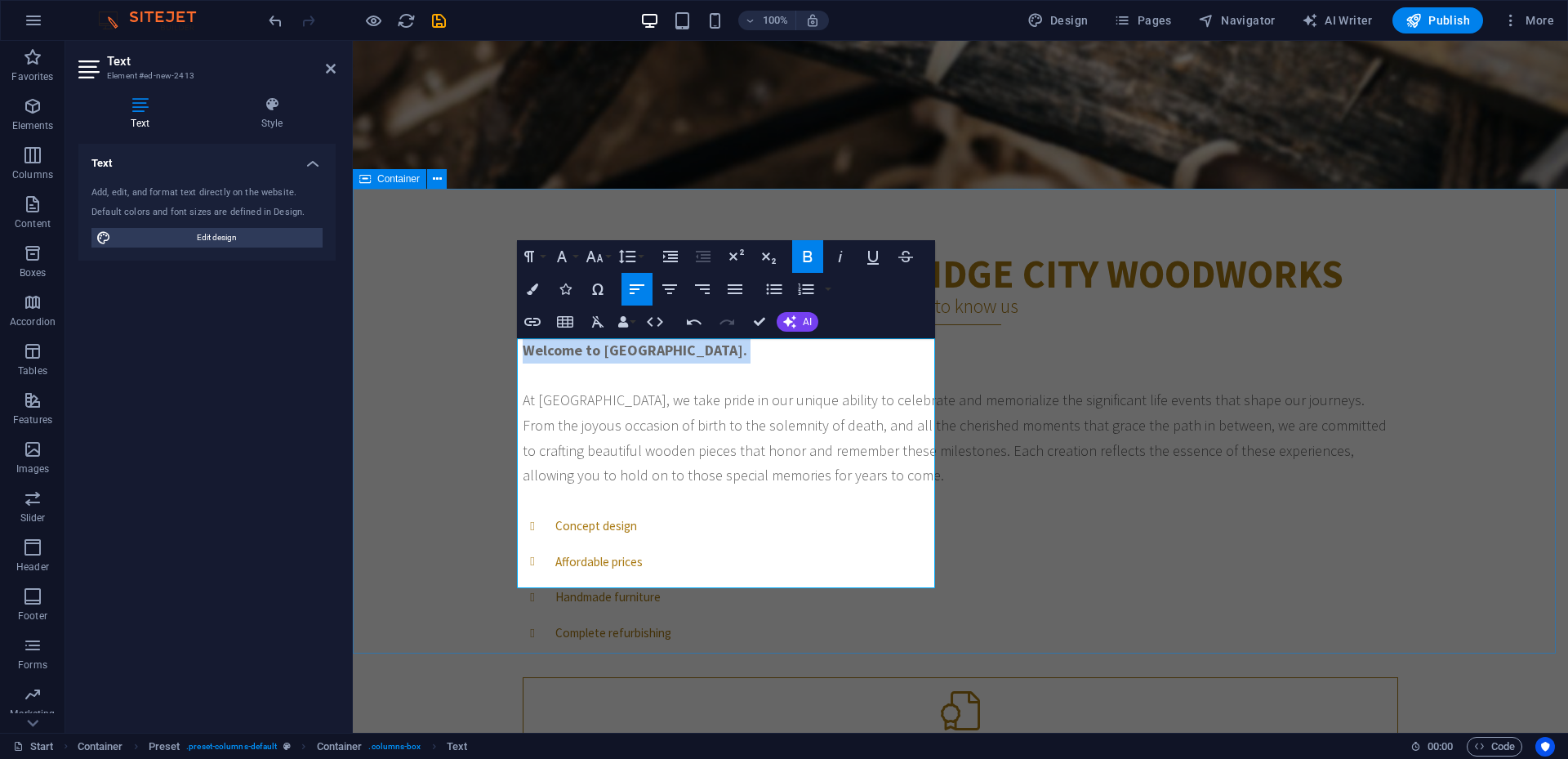
click at [1175, 382] on div "Welcome to CAMBRIDGE CITY WOODWORKS Get to know us Welcome to Cambridge City Wo…" at bounding box center [960, 554] width 1215 height 730
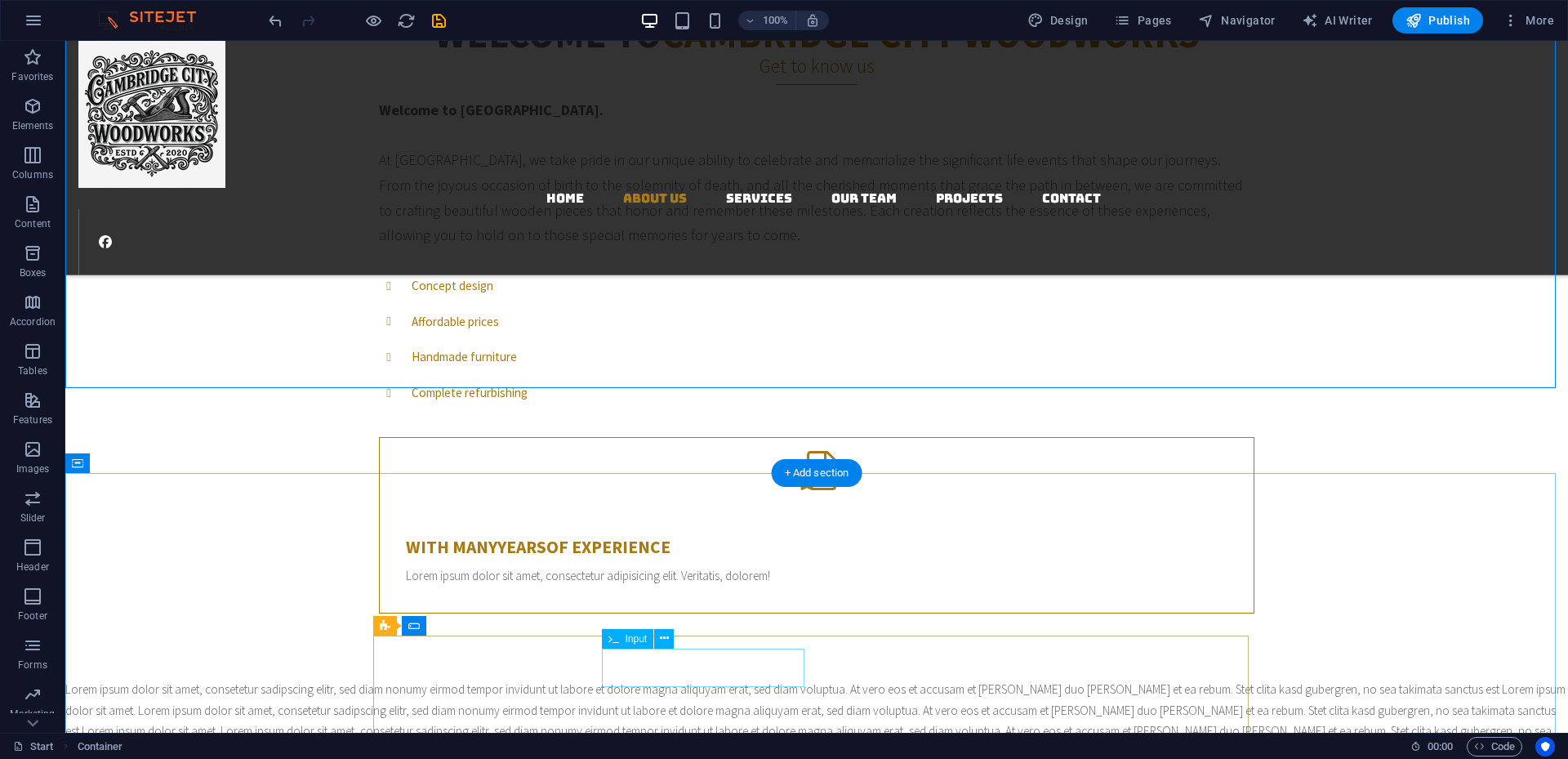
scroll to position [816, 0]
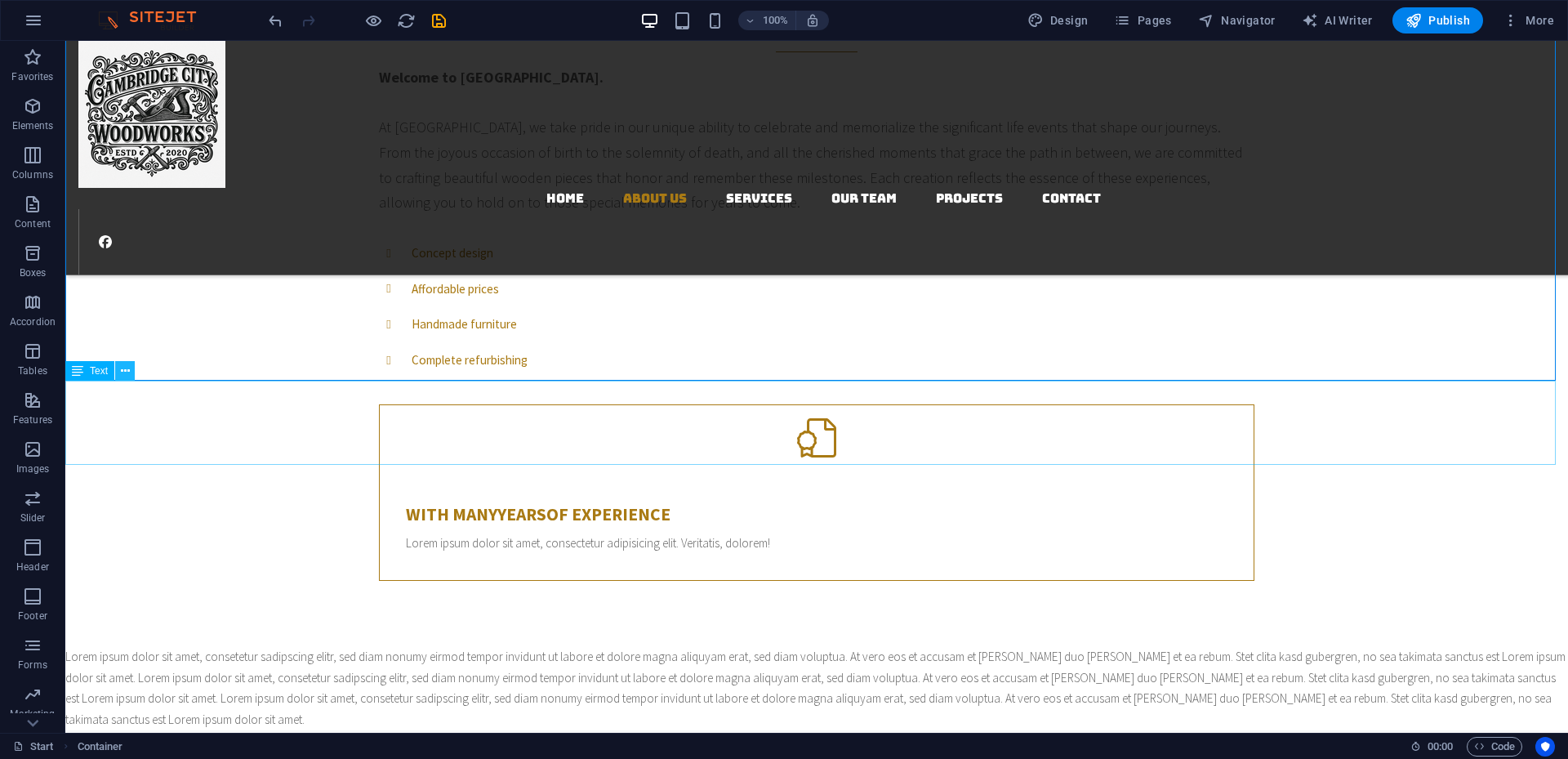
click at [123, 369] on icon at bounding box center [125, 372] width 9 height 17
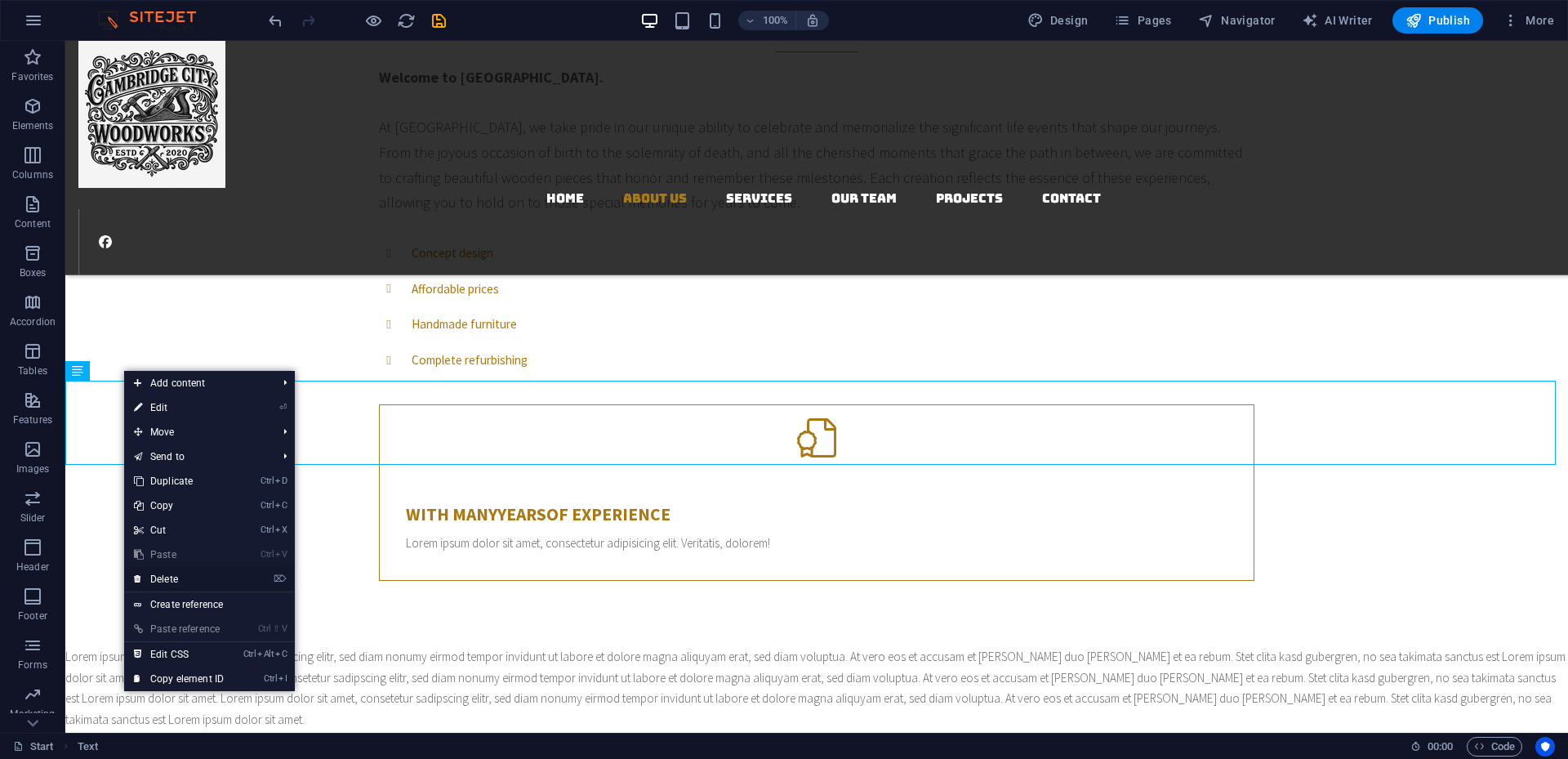
click at [167, 503] on link "⌦ Delete" at bounding box center [179, 579] width 110 height 24
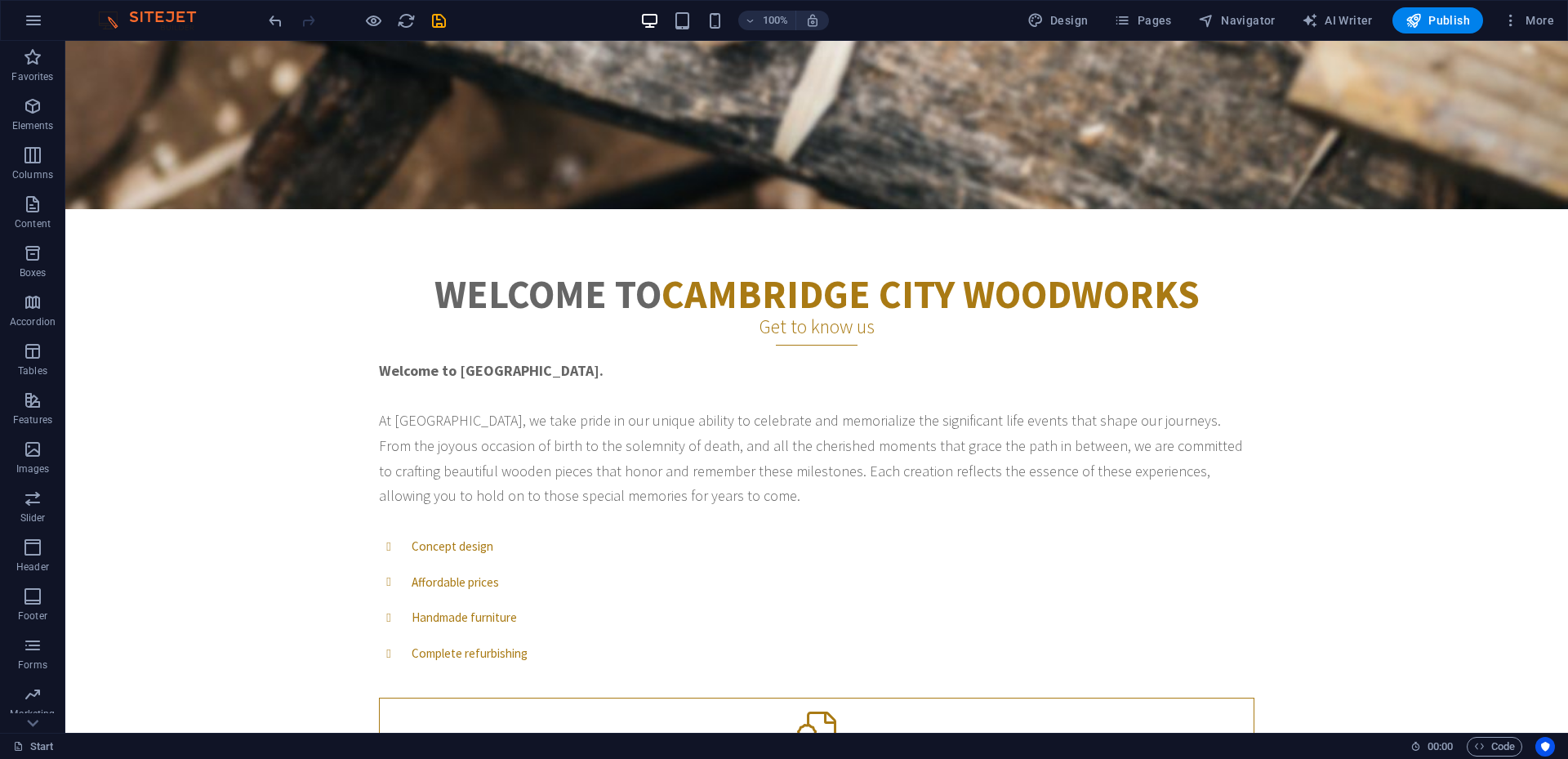
scroll to position [509, 0]
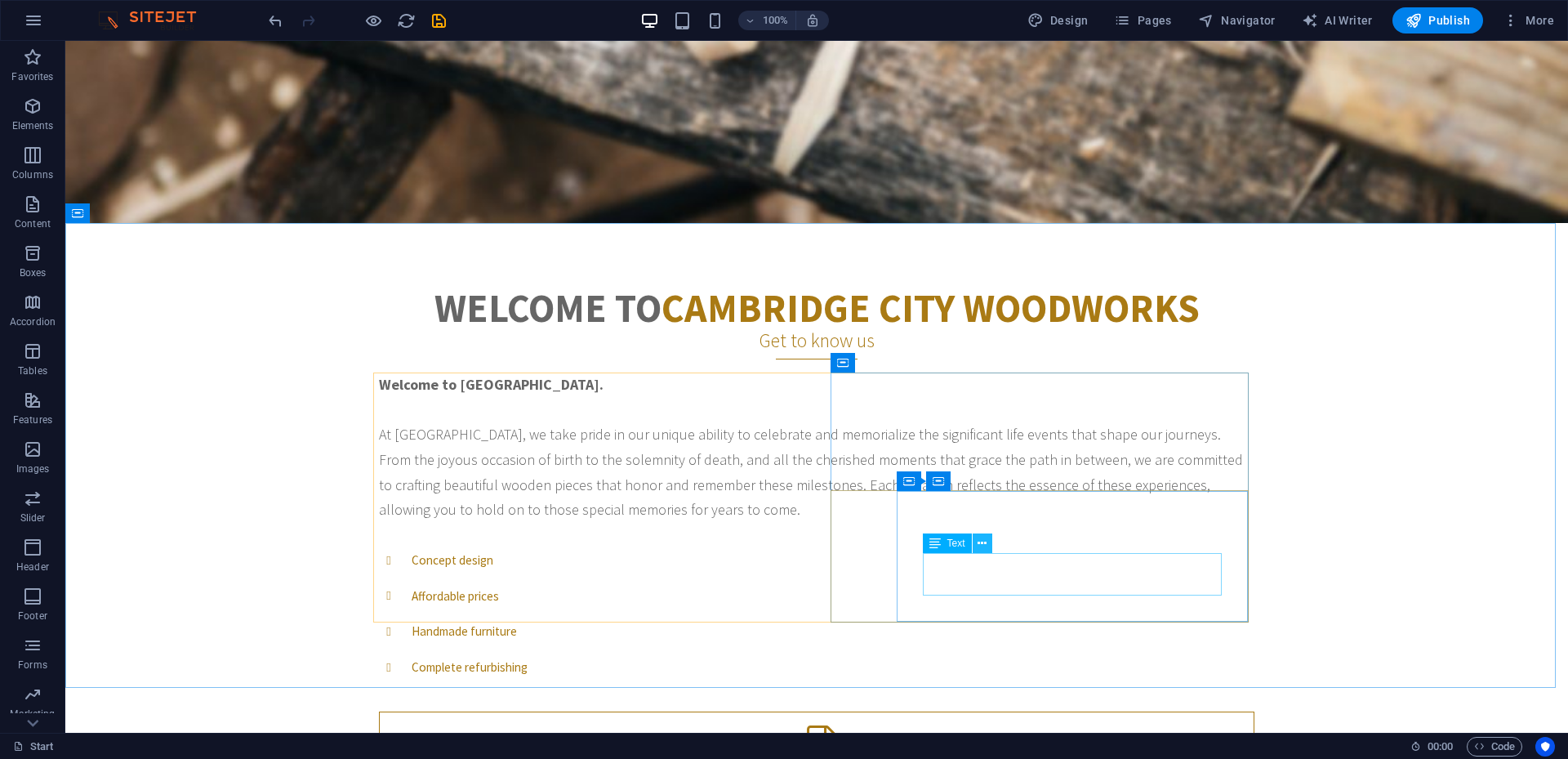
click at [981, 503] on icon at bounding box center [982, 544] width 9 height 17
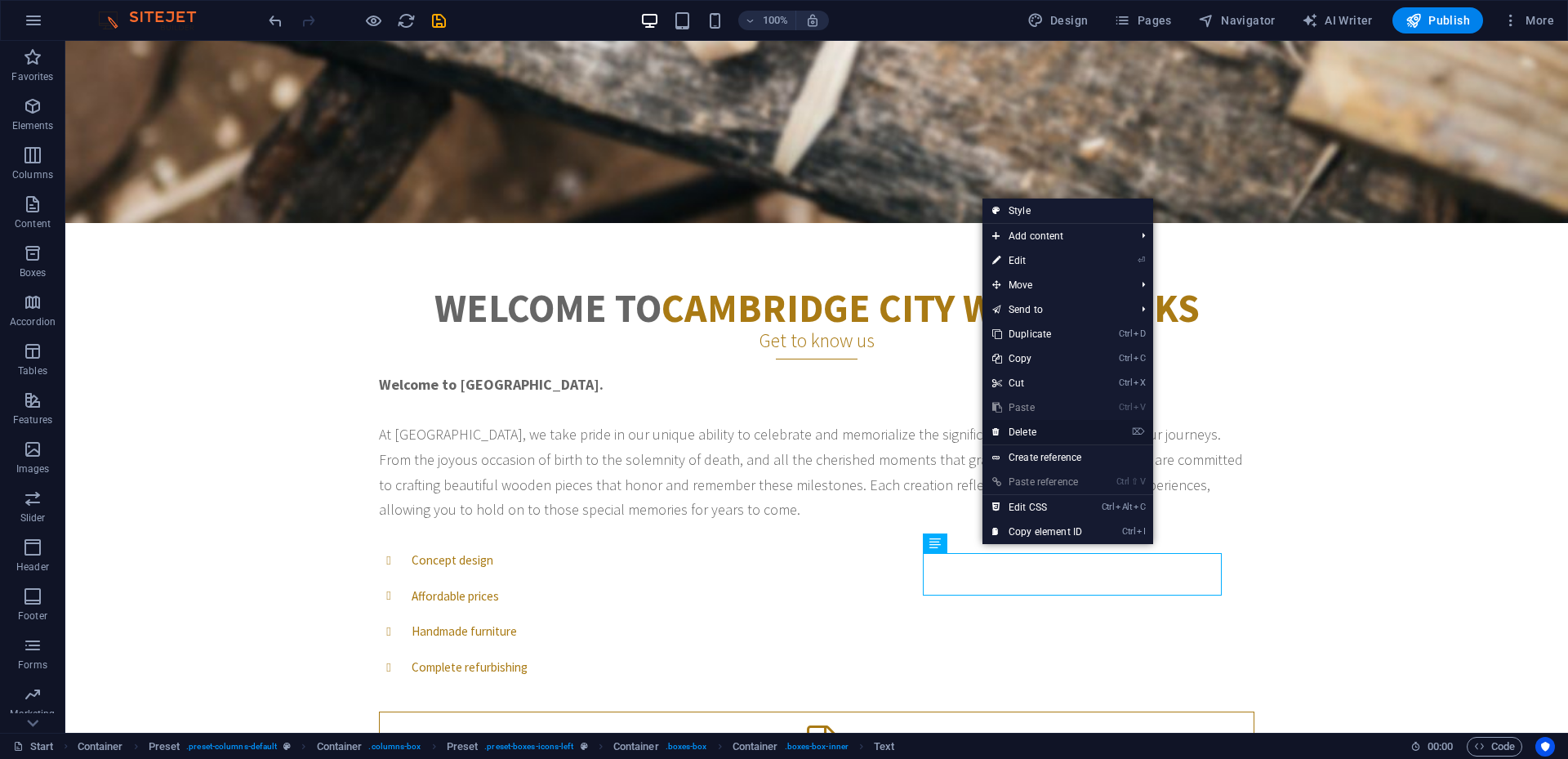
click at [1043, 432] on link "⌦ Delete" at bounding box center [1038, 432] width 110 height 24
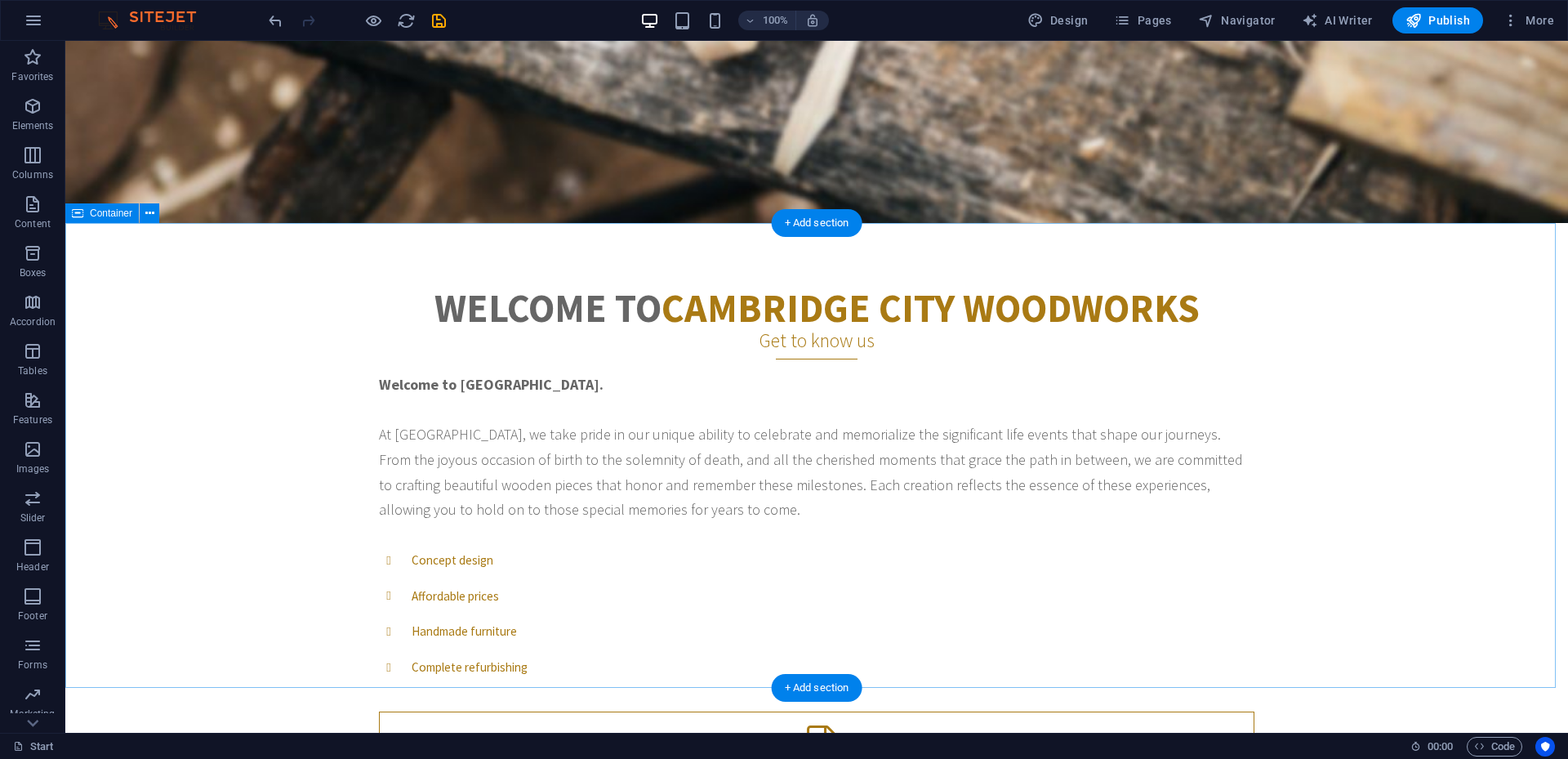
click at [1175, 485] on div "Welcome to CAMBRIDGE CITY WOODWORKS Get to know us Welcome to Cambridge City Wo…" at bounding box center [817, 577] width 1503 height 709
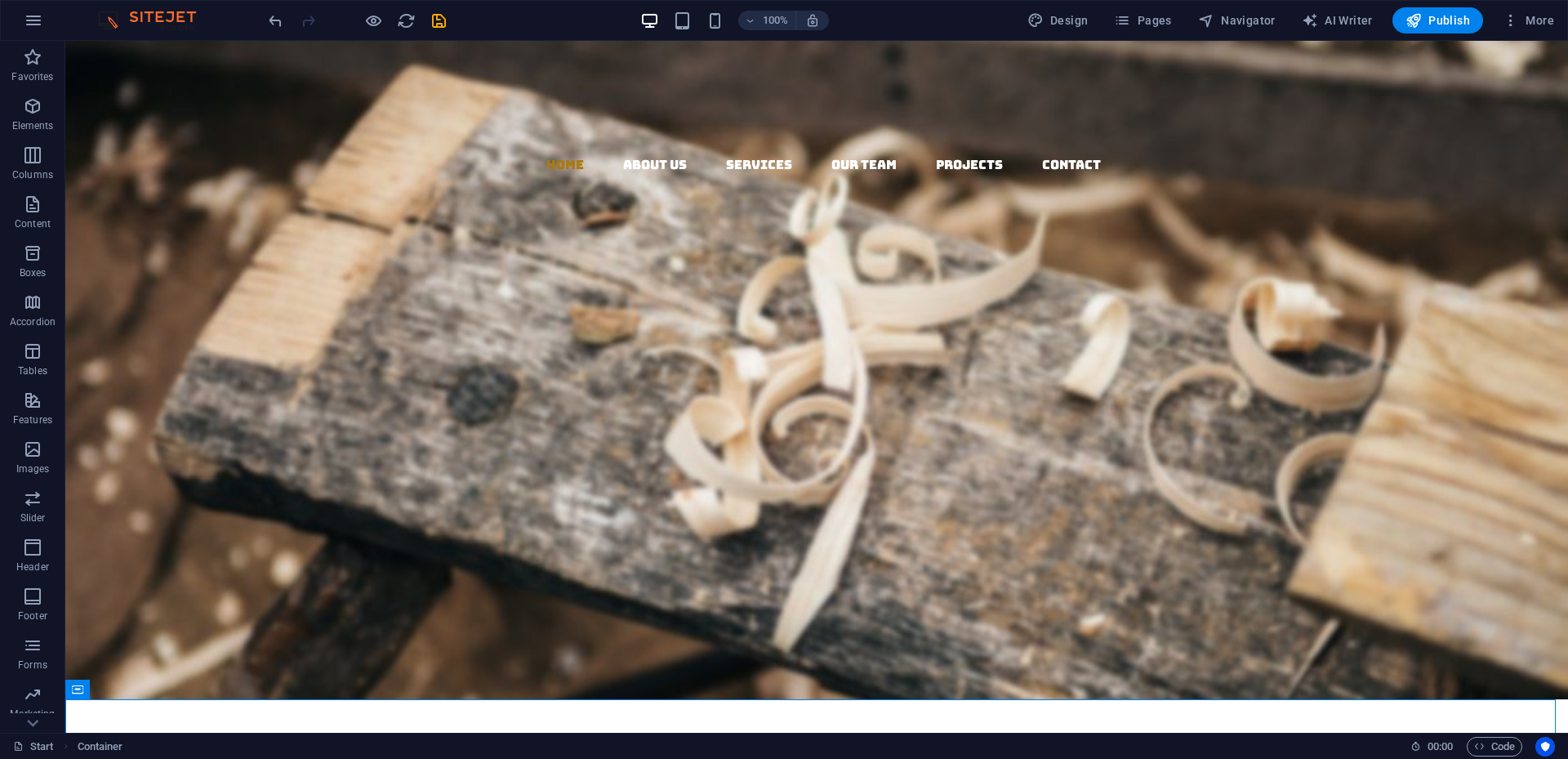
scroll to position [0, 0]
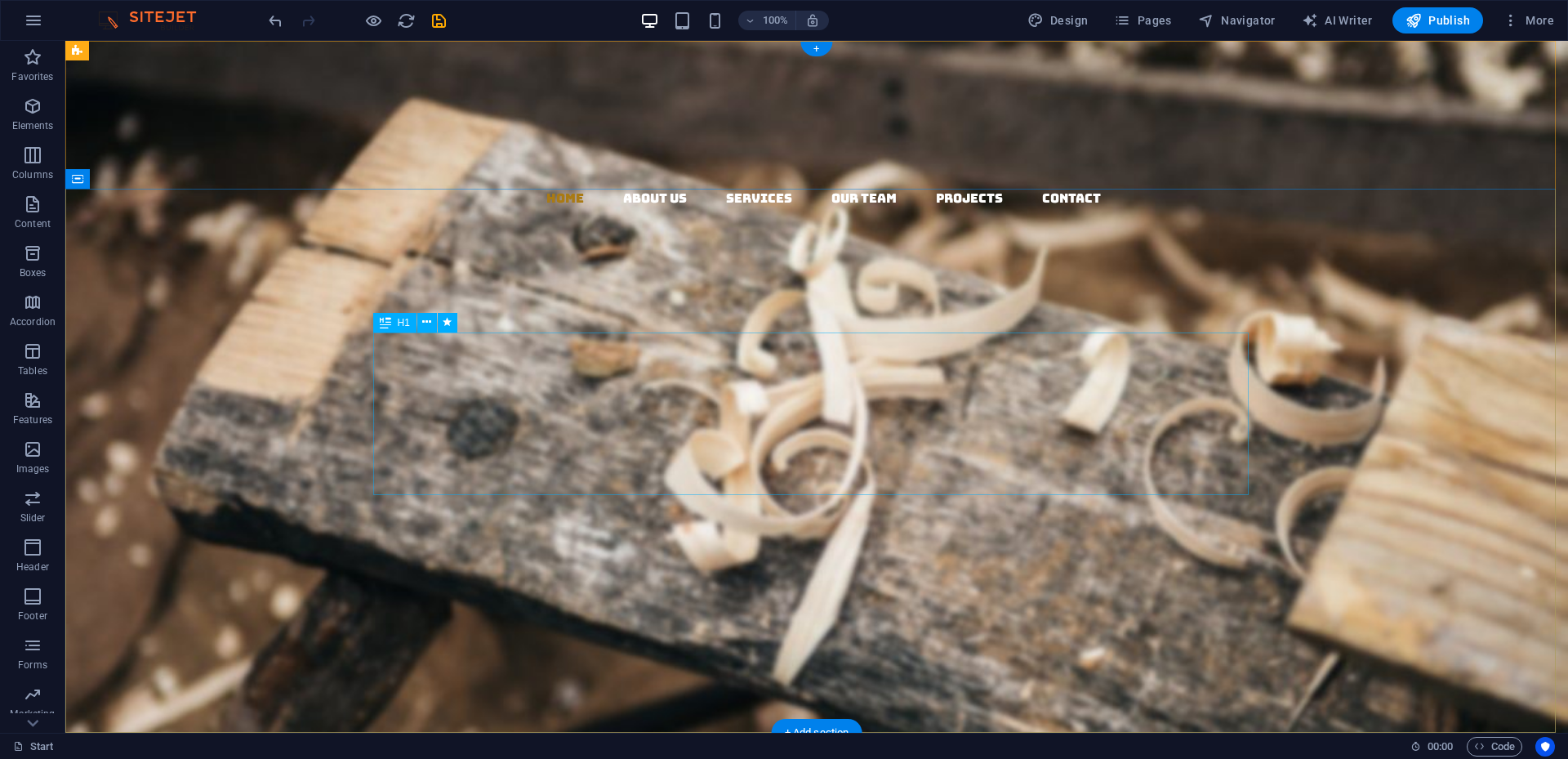
click at [911, 366] on div "Woodworks ­ made with Passion" at bounding box center [817, 422] width 876 height 164
click at [921, 377] on div "Woodworks ­ made with Passion" at bounding box center [817, 422] width 876 height 164
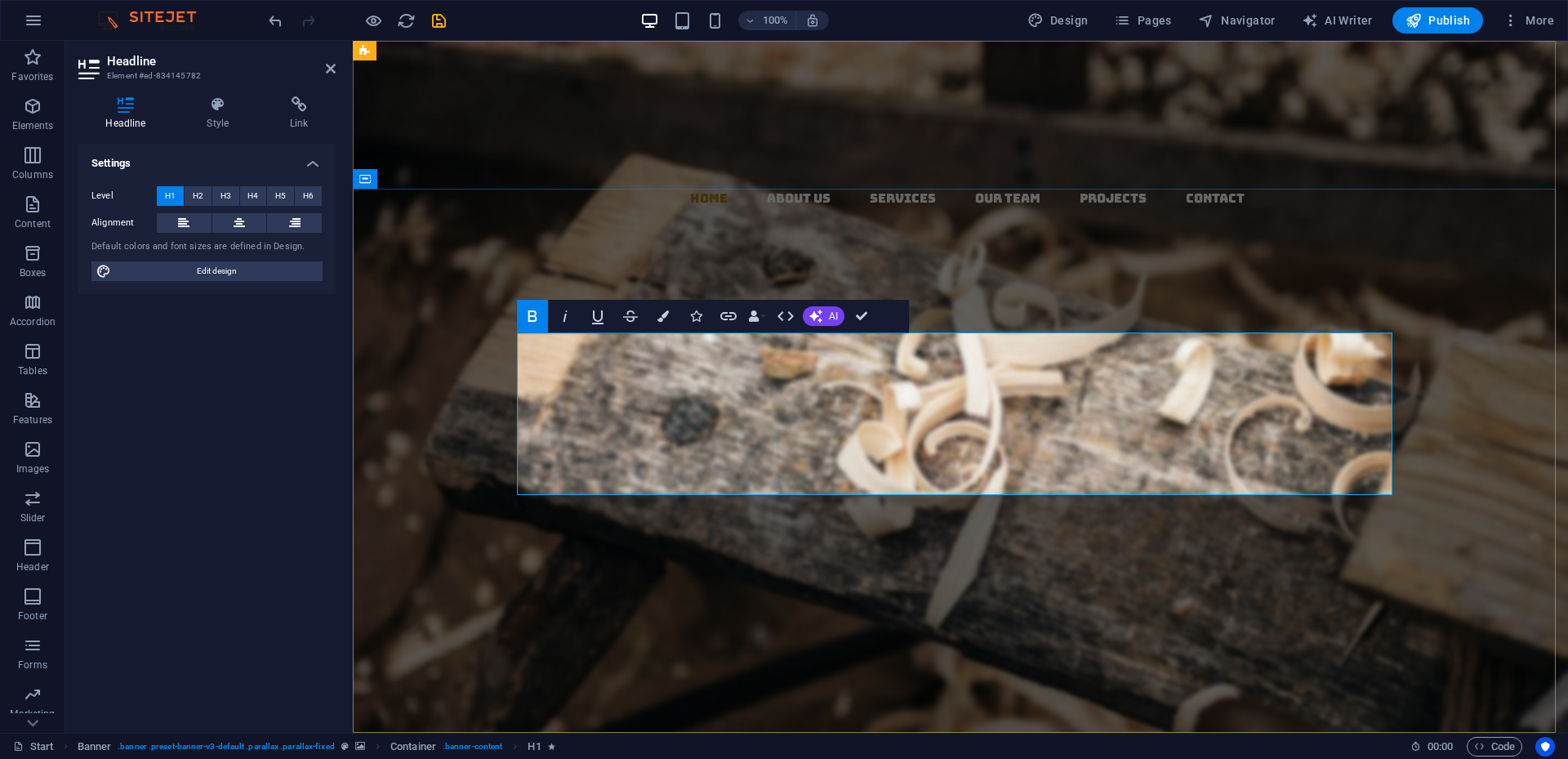
click at [1070, 366] on strong "Woodworks ­" at bounding box center [859, 380] width 474 height 90
click at [805, 460] on strong "Passion" at bounding box center [961, 461] width 326 height 90
click at [1053, 275] on div "Woodwork ­ made with CARE & Passion . About us Our Services" at bounding box center [960, 492] width 1215 height 433
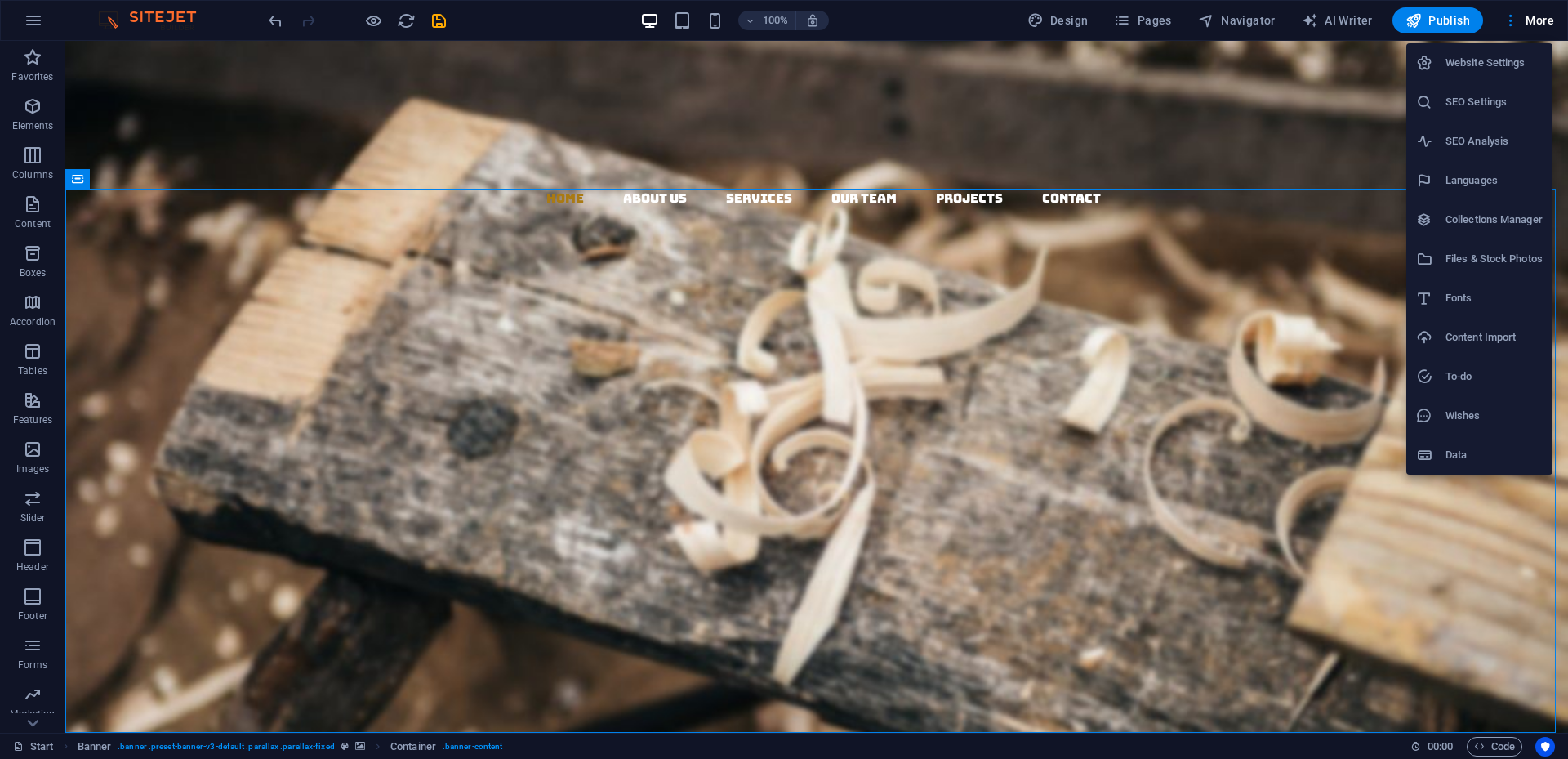
click at [1175, 19] on div at bounding box center [784, 380] width 1568 height 759
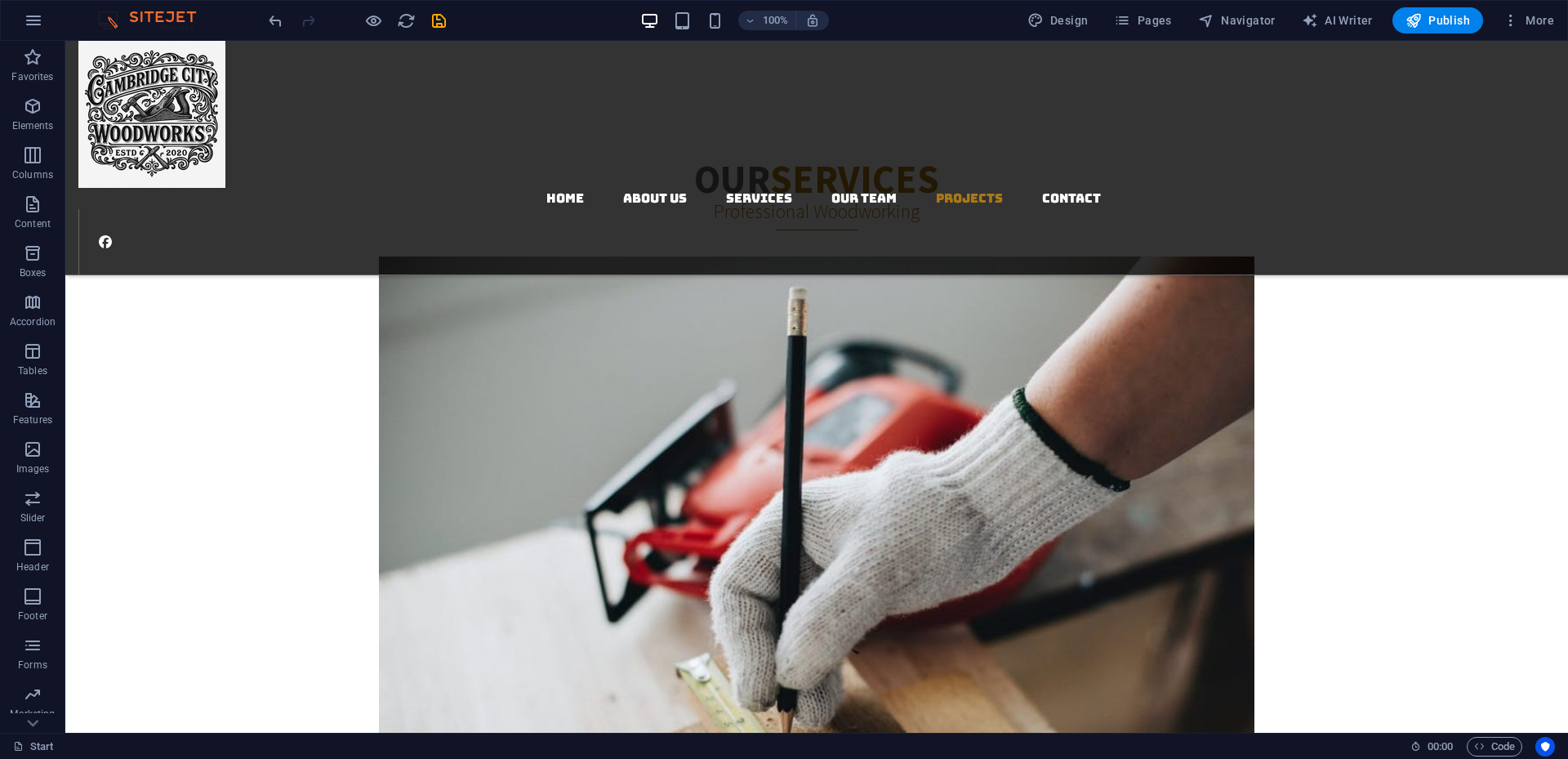
scroll to position [2784, 0]
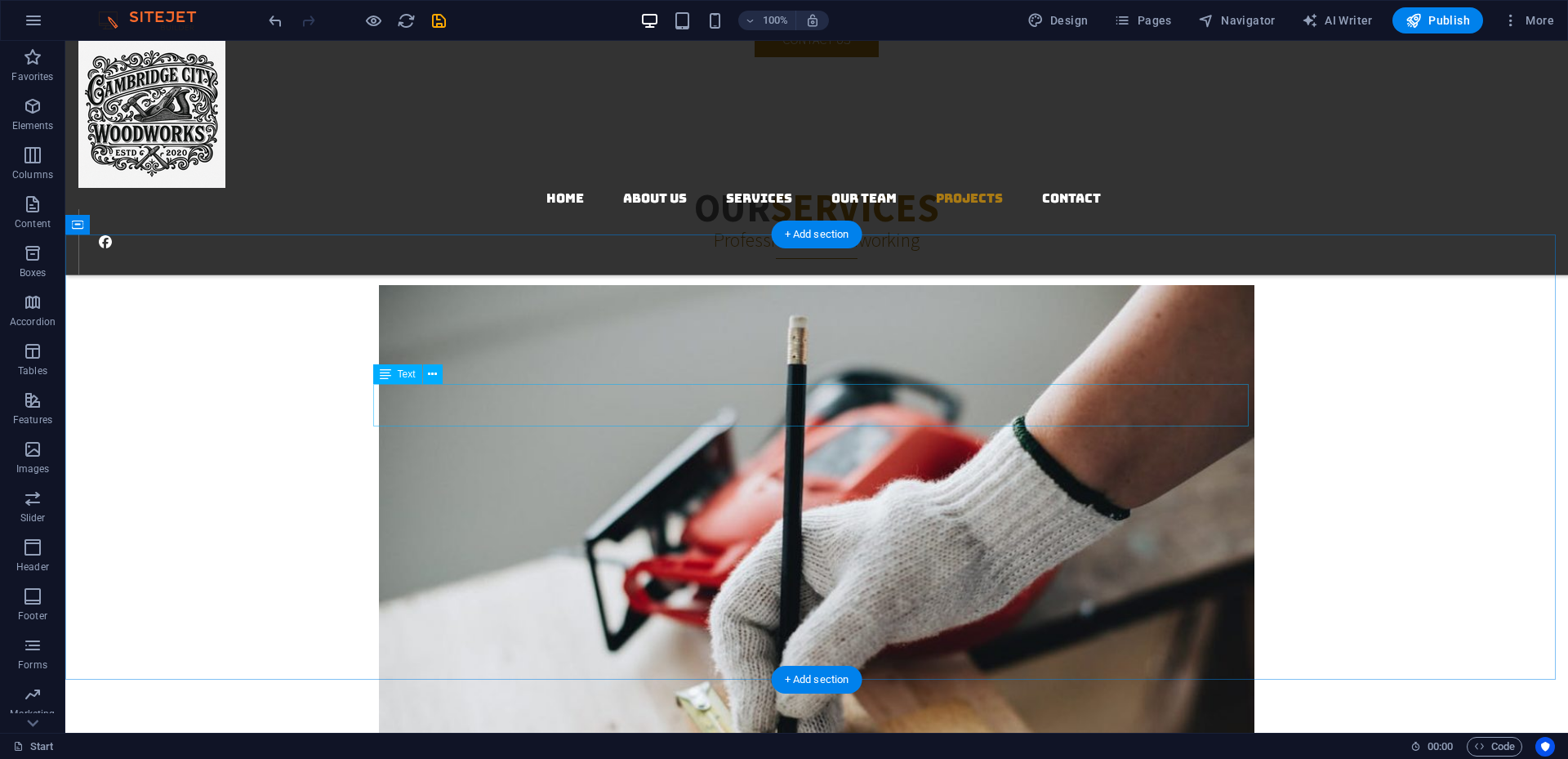
drag, startPoint x: 835, startPoint y: 405, endPoint x: 548, endPoint y: 404, distance: 287.0
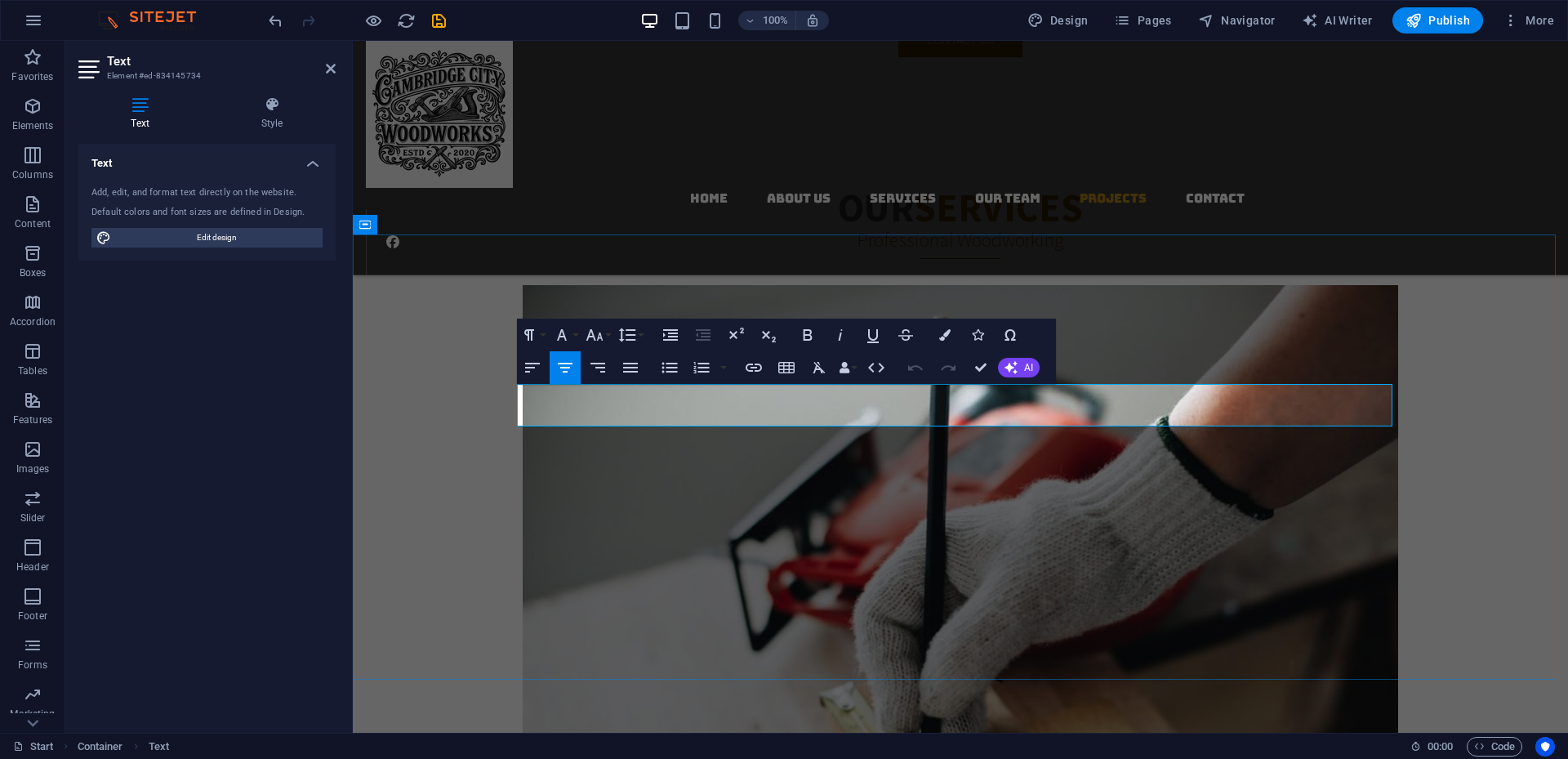
click at [1015, 368] on icon "button" at bounding box center [1011, 367] width 13 height 13
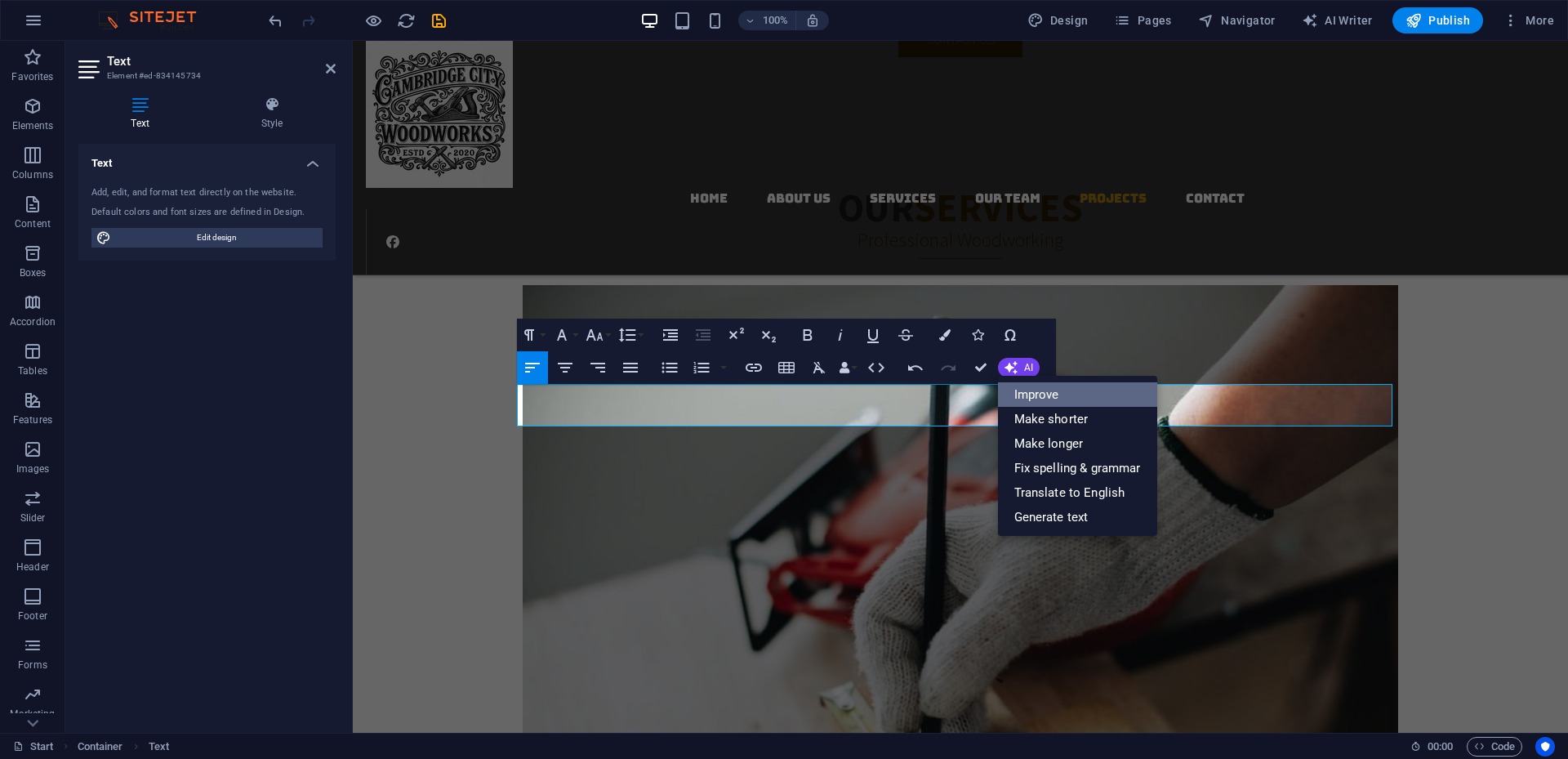
click at [1033, 397] on link "Improve" at bounding box center [1078, 394] width 159 height 24
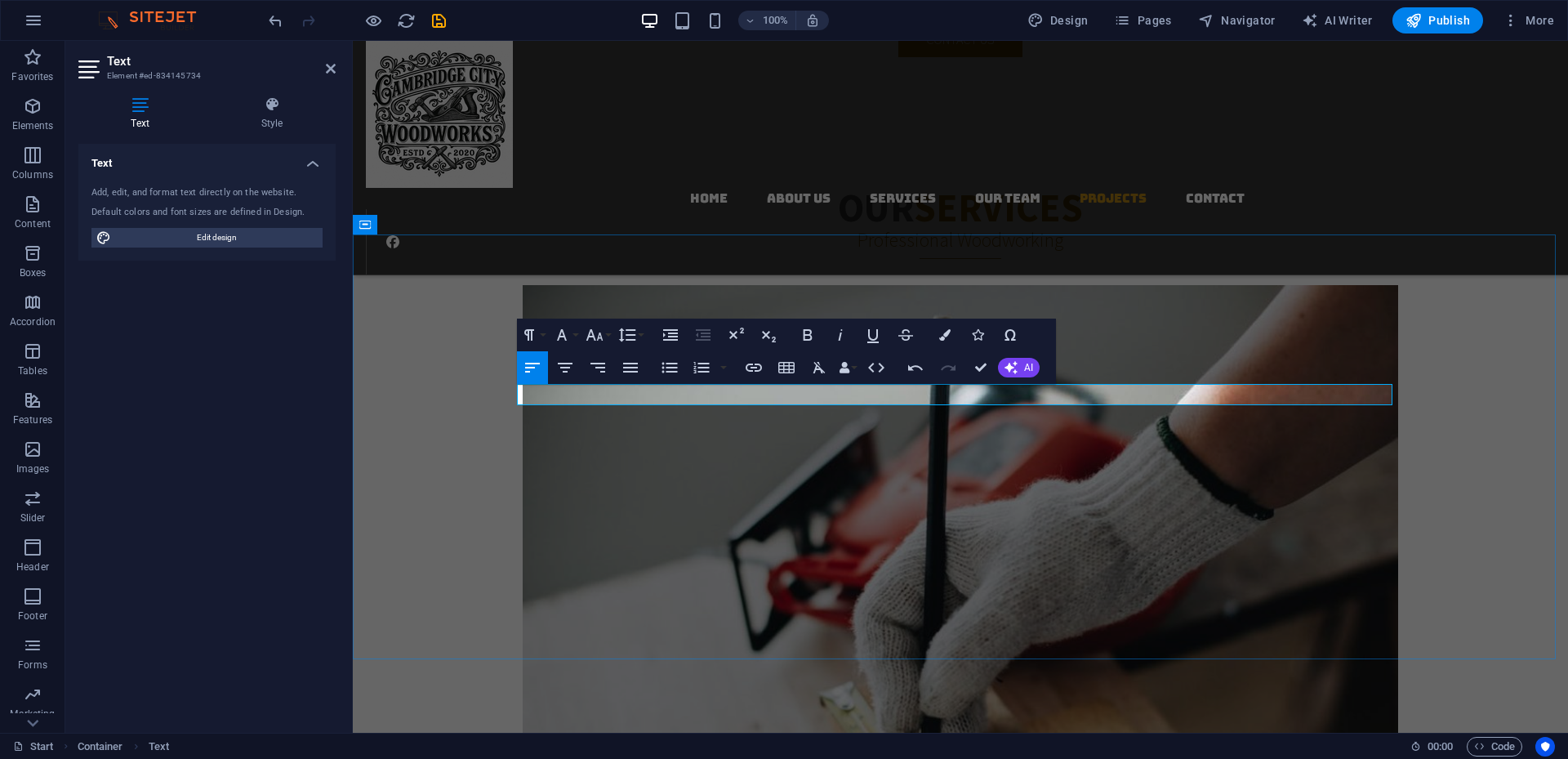
click at [1027, 369] on span "AI" at bounding box center [1029, 367] width 9 height 10
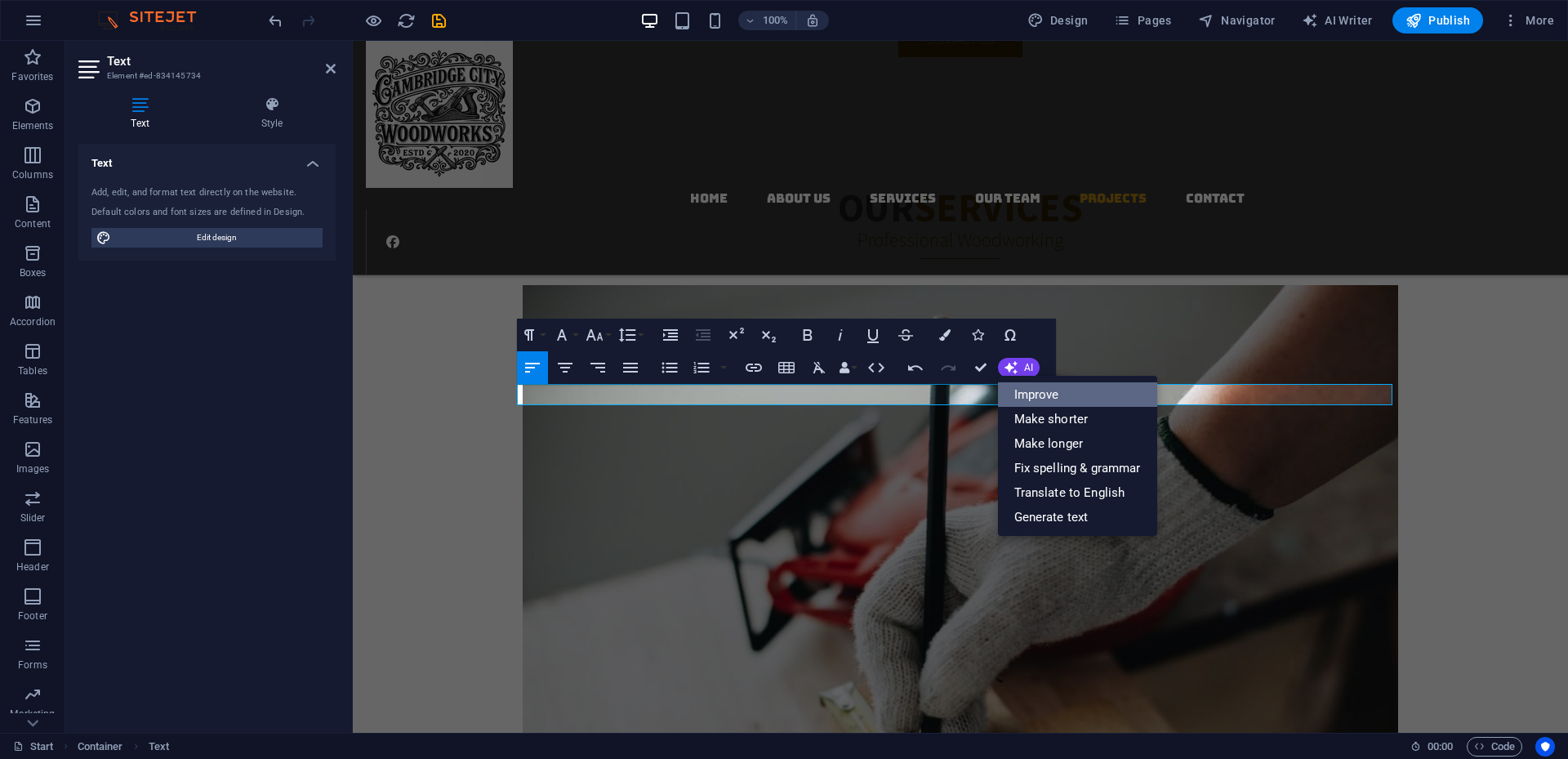
click at [1027, 399] on link "Improve" at bounding box center [1078, 394] width 159 height 24
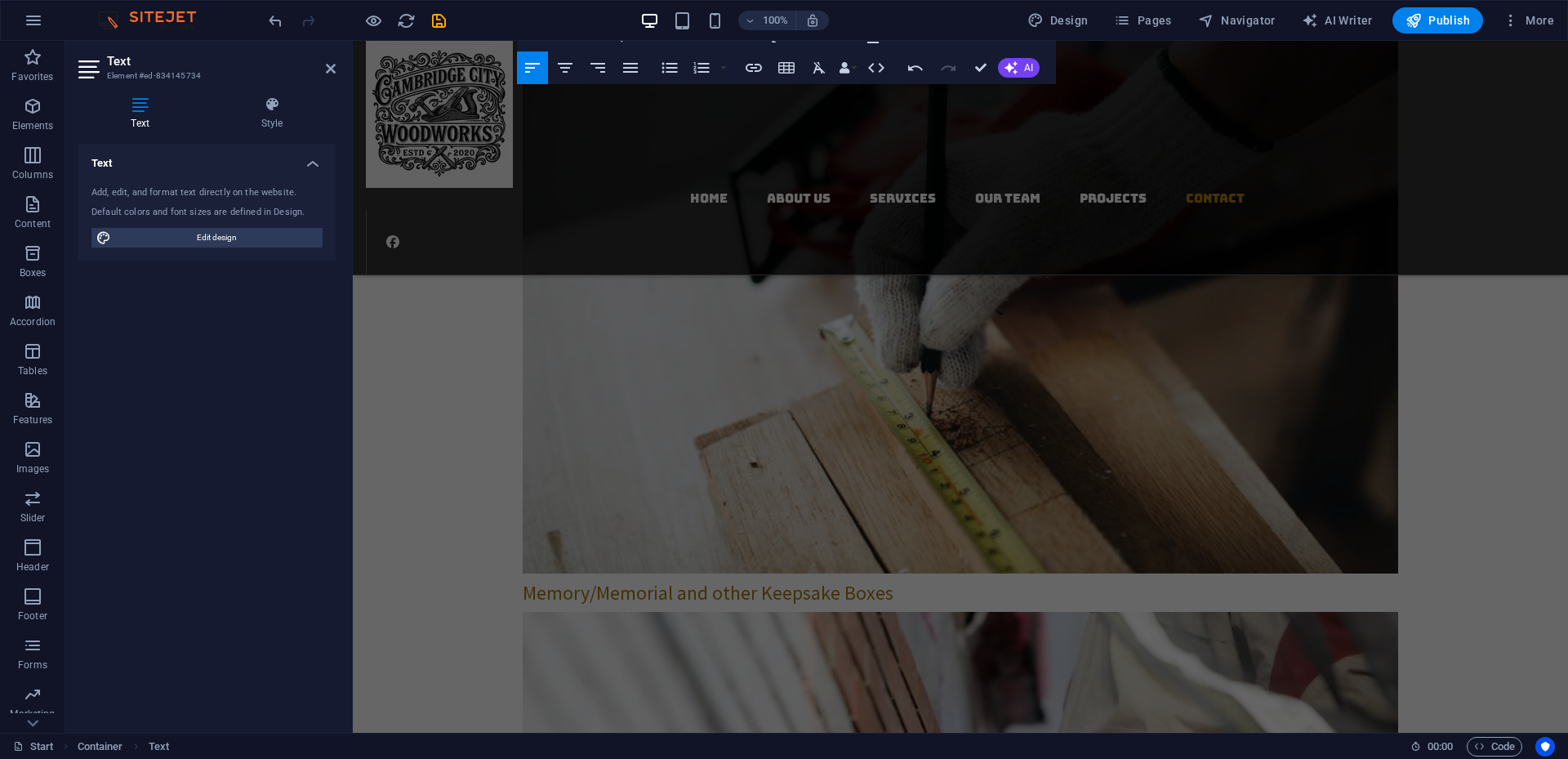
scroll to position [3170, 0]
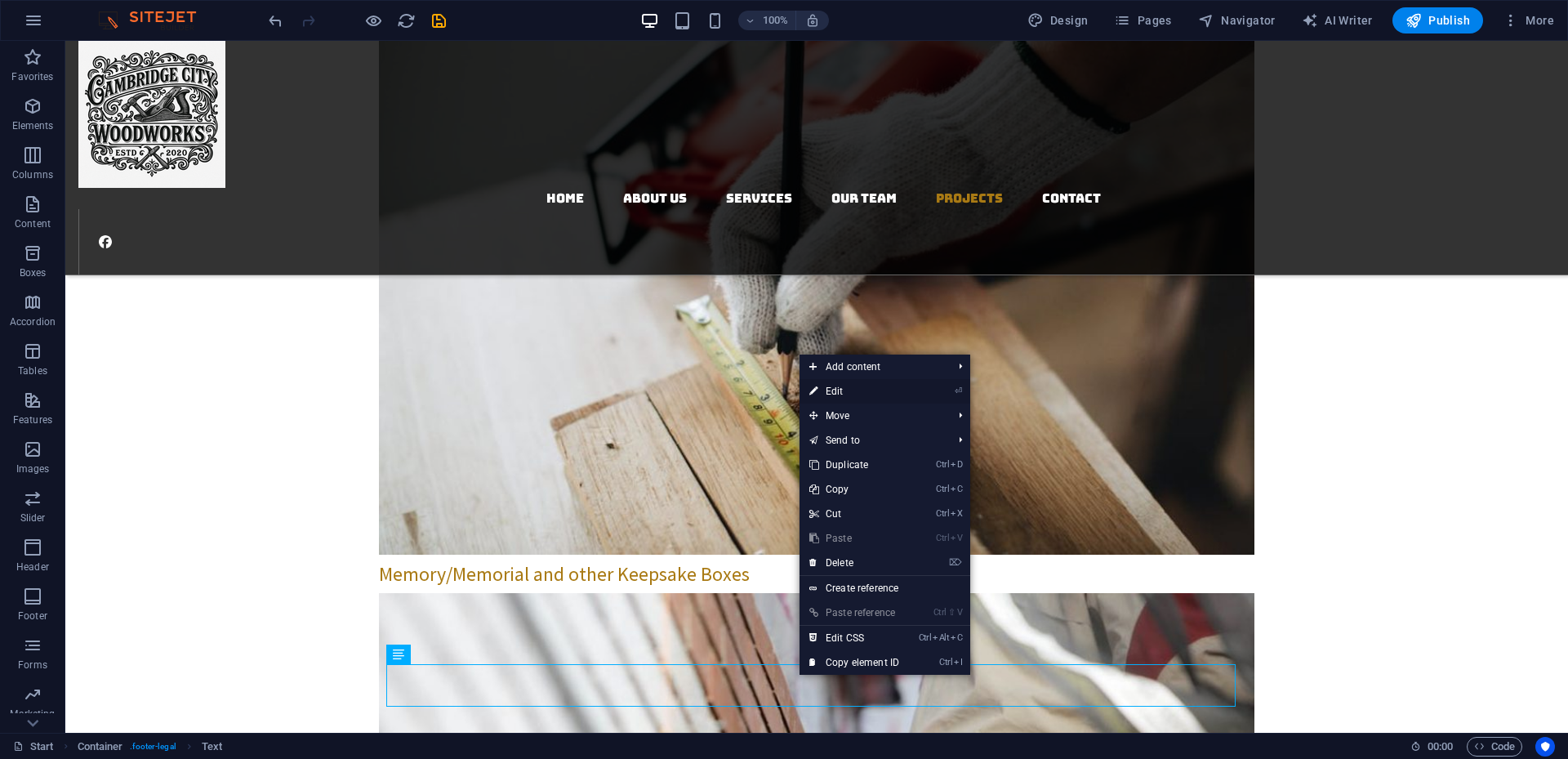
click at [840, 399] on link "⏎ Edit" at bounding box center [855, 391] width 110 height 24
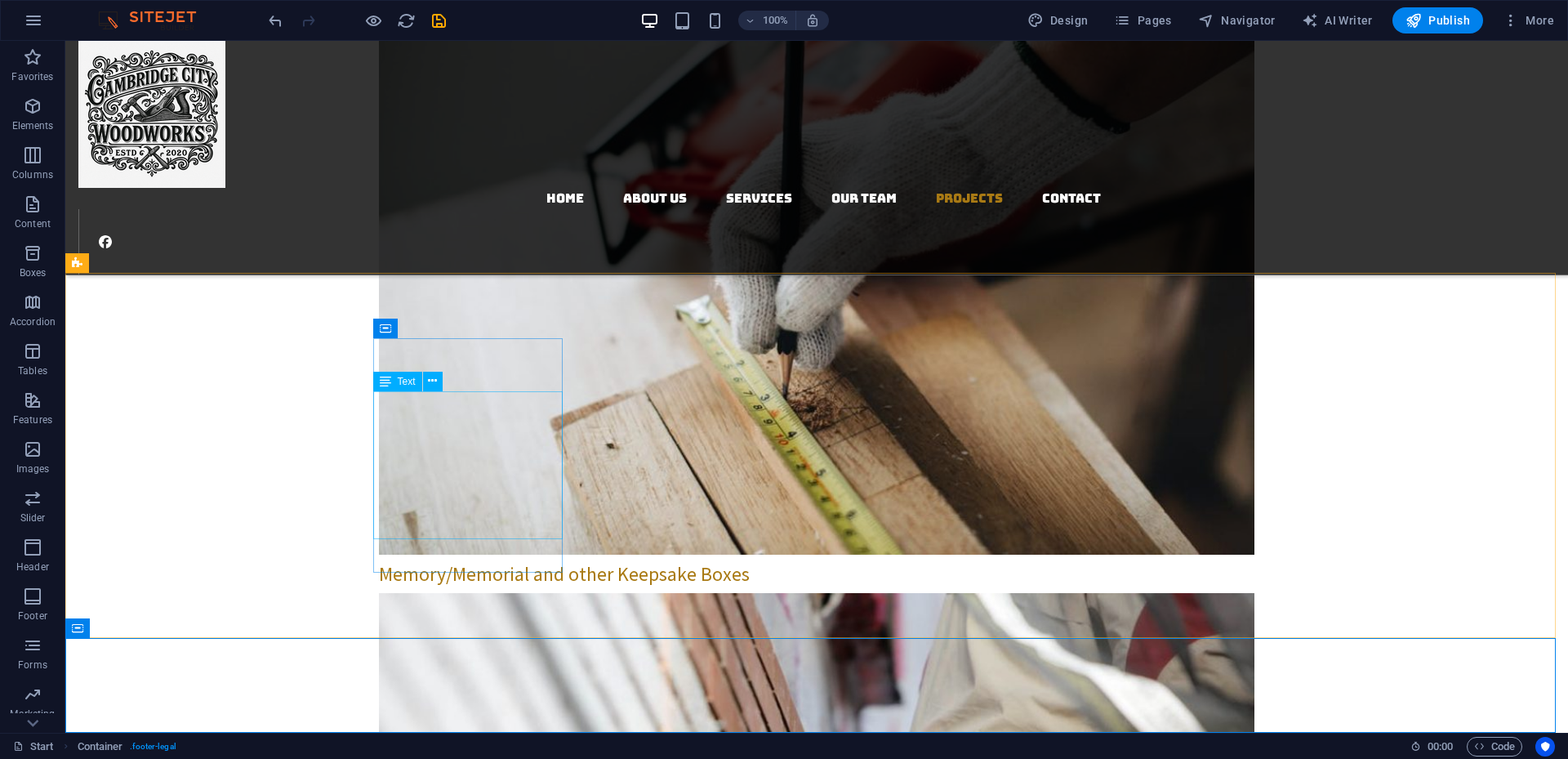
click at [403, 378] on span "Text" at bounding box center [407, 381] width 18 height 10
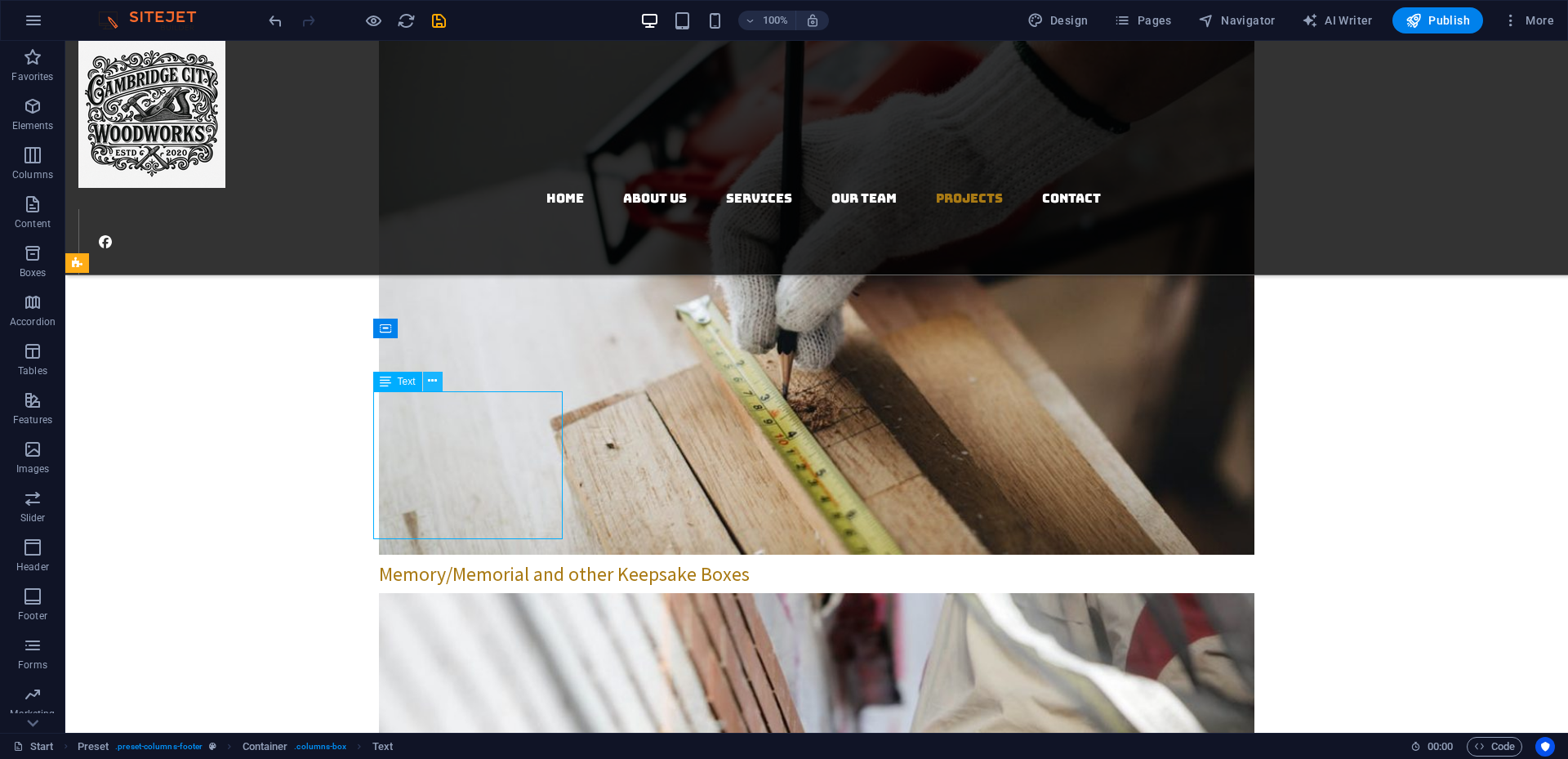
click at [434, 384] on icon at bounding box center [433, 381] width 9 height 17
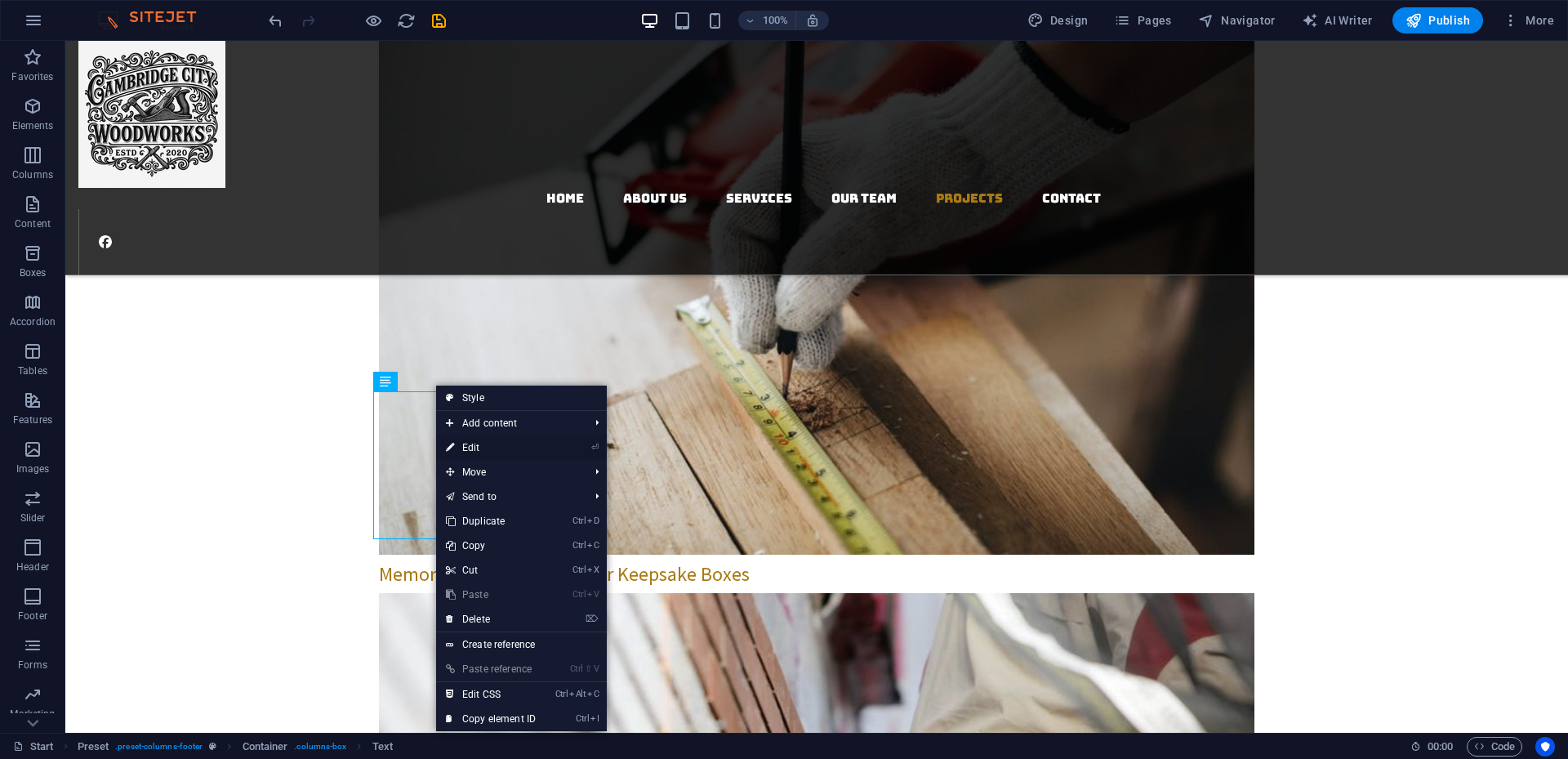
click at [482, 453] on link "⏎ Edit" at bounding box center [491, 447] width 110 height 24
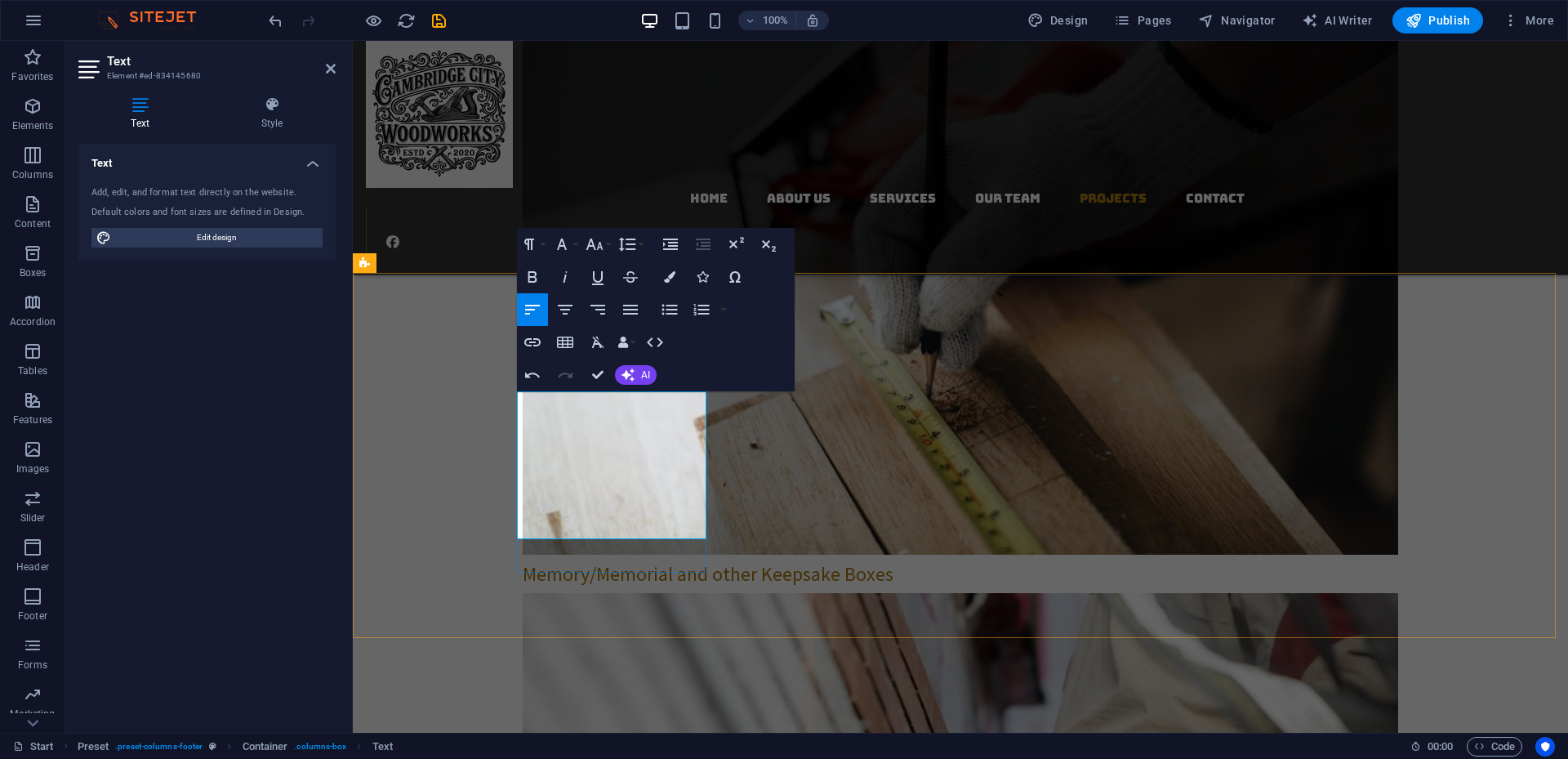
click at [273, 17] on icon "undo" at bounding box center [276, 21] width 19 height 19
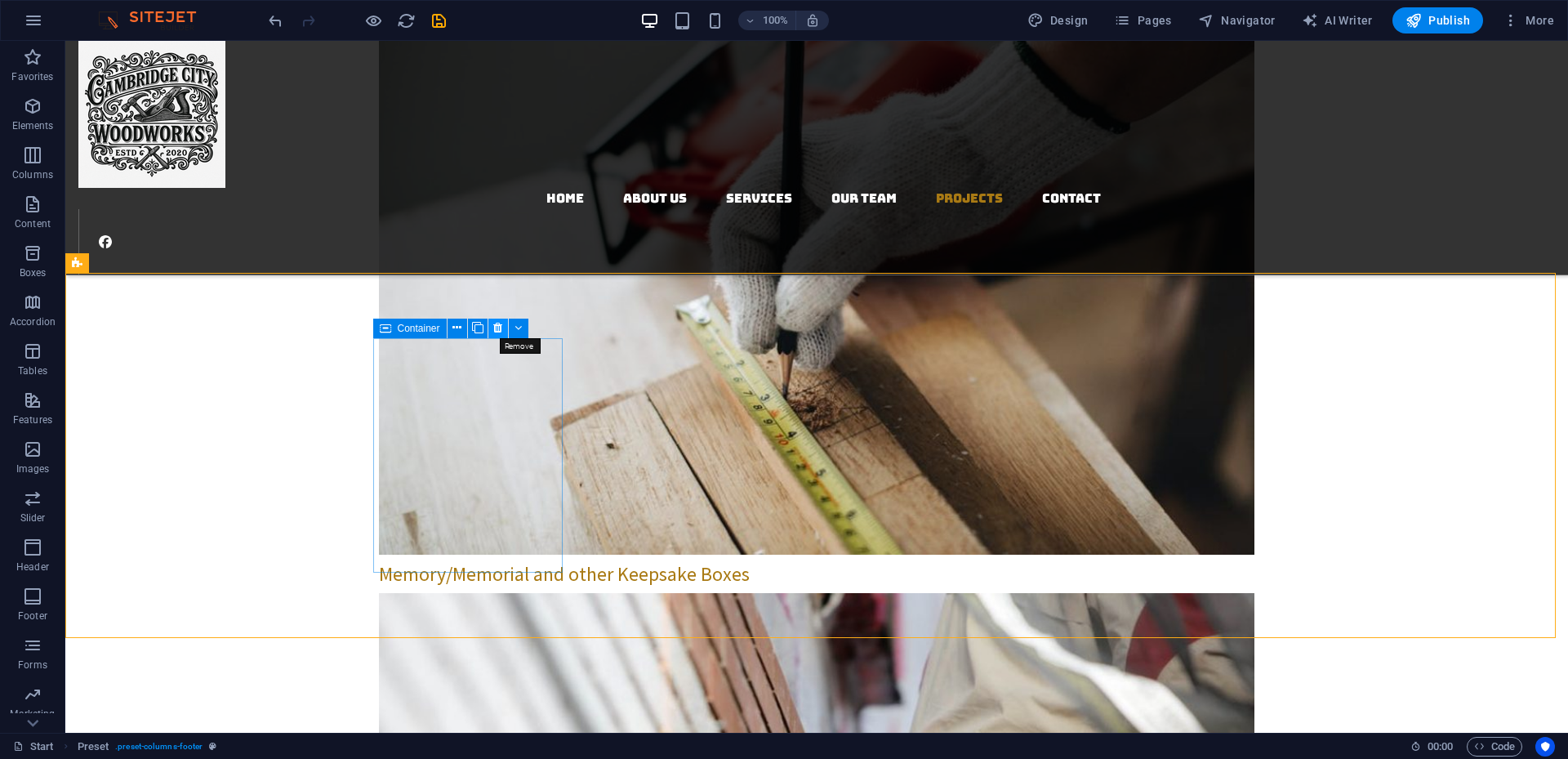
click at [497, 324] on icon at bounding box center [498, 328] width 9 height 17
click at [496, 331] on icon at bounding box center [498, 328] width 9 height 17
click at [496, 323] on icon at bounding box center [498, 328] width 9 height 17
click at [486, 327] on icon at bounding box center [485, 328] width 9 height 17
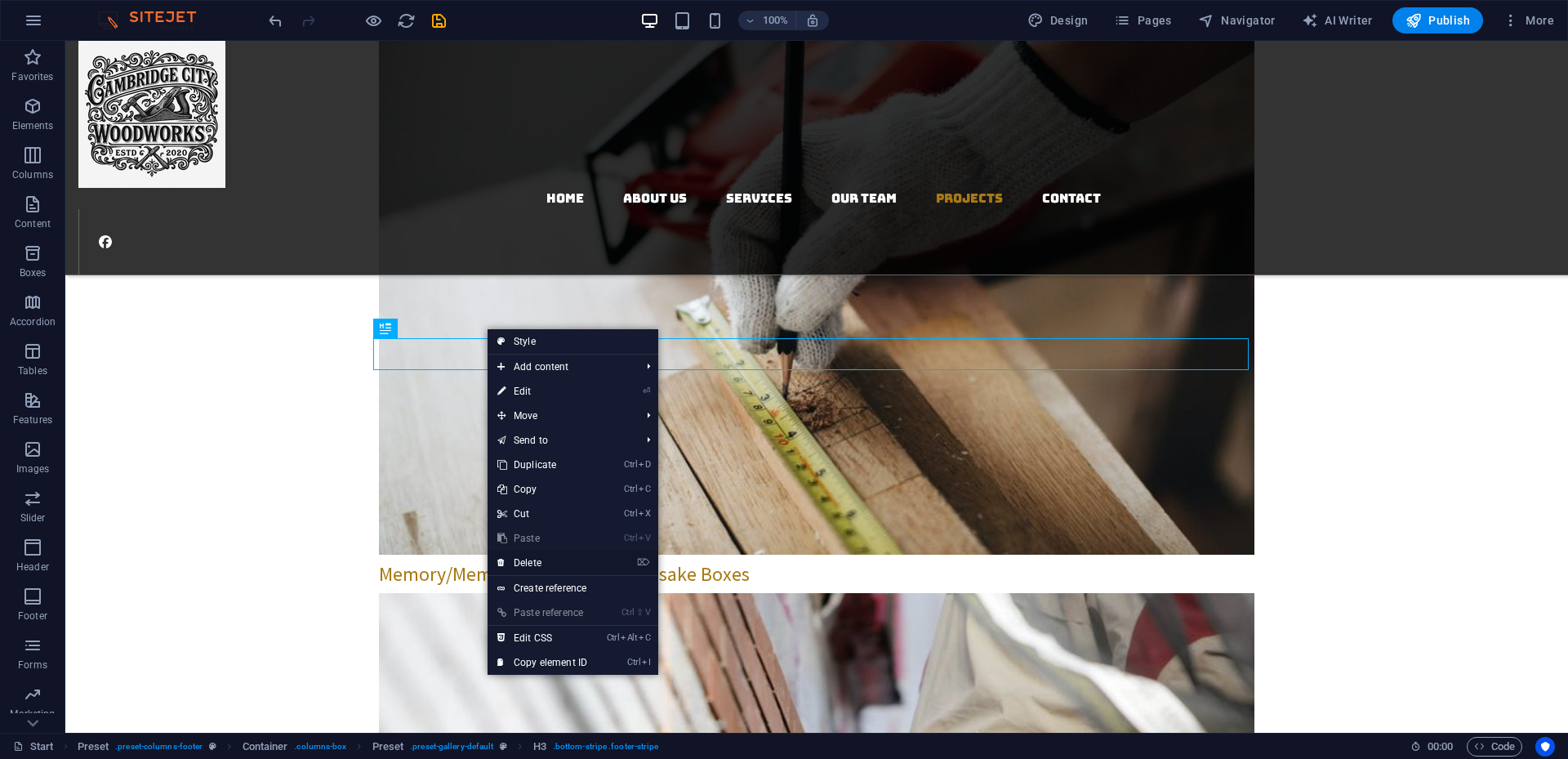
click at [542, 503] on link "⌦ Delete" at bounding box center [542, 562] width 110 height 24
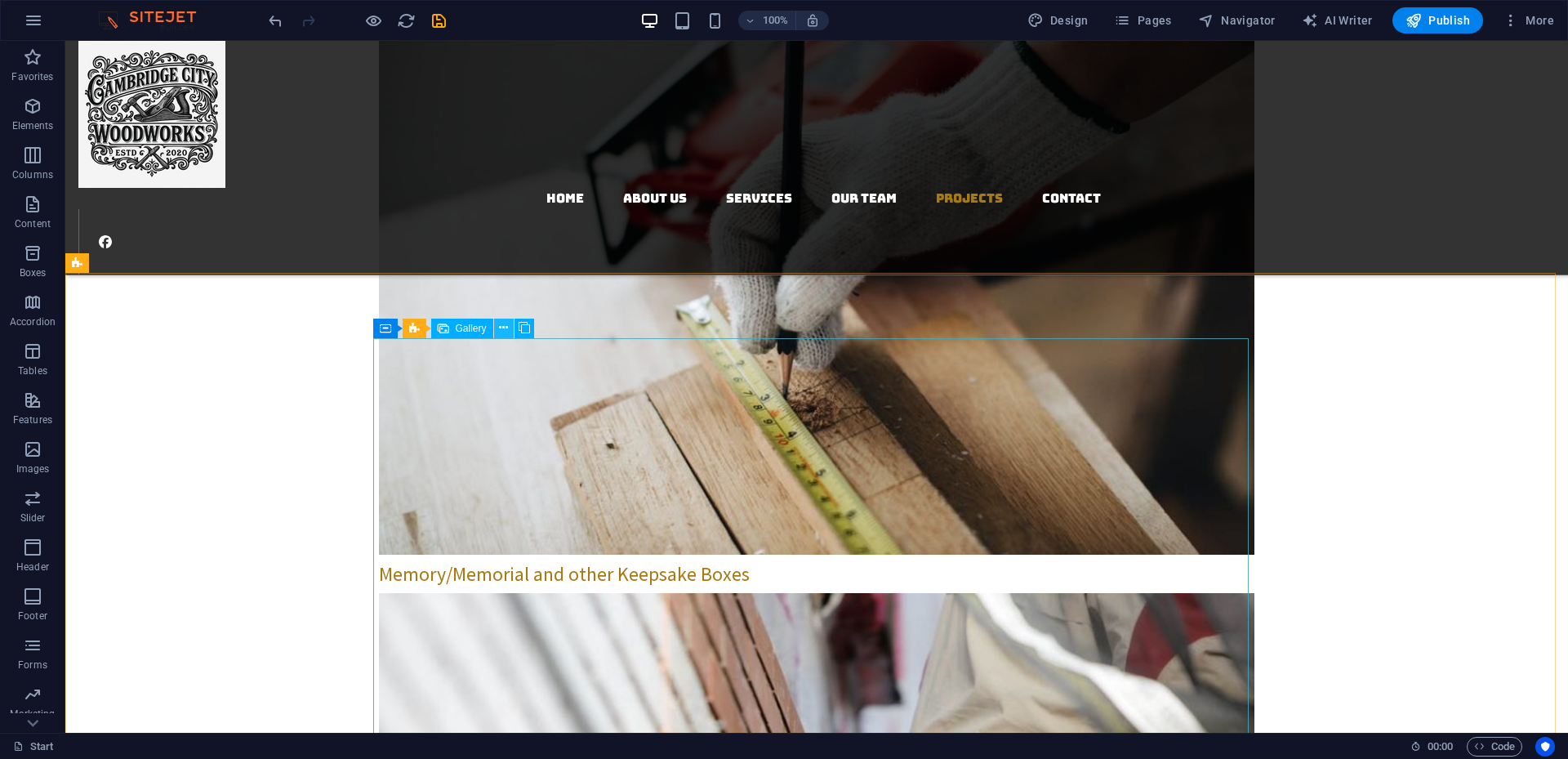
click at [508, 327] on icon at bounding box center [503, 328] width 9 height 17
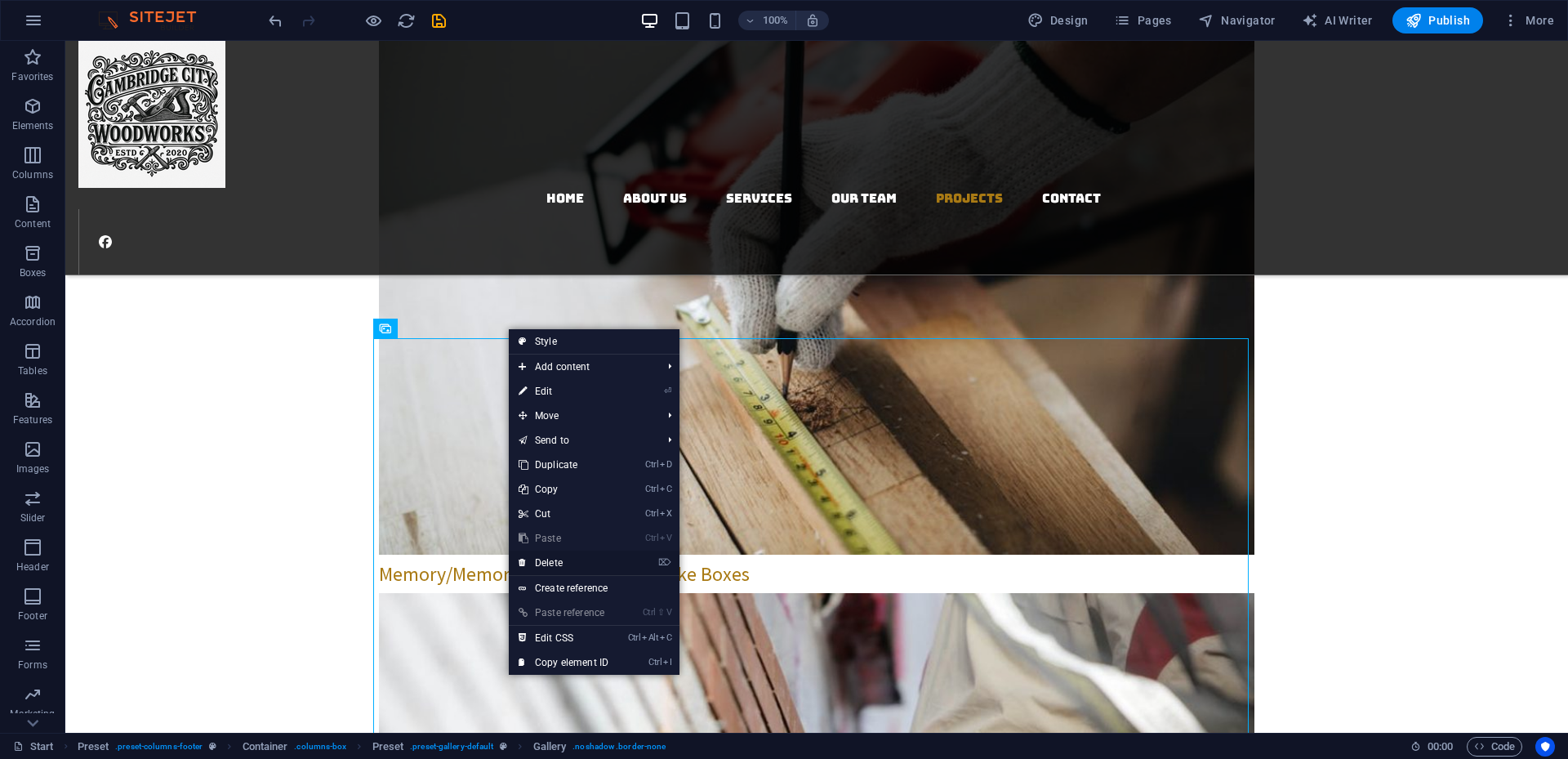
click at [566, 503] on link "⌦ Delete" at bounding box center [564, 562] width 110 height 24
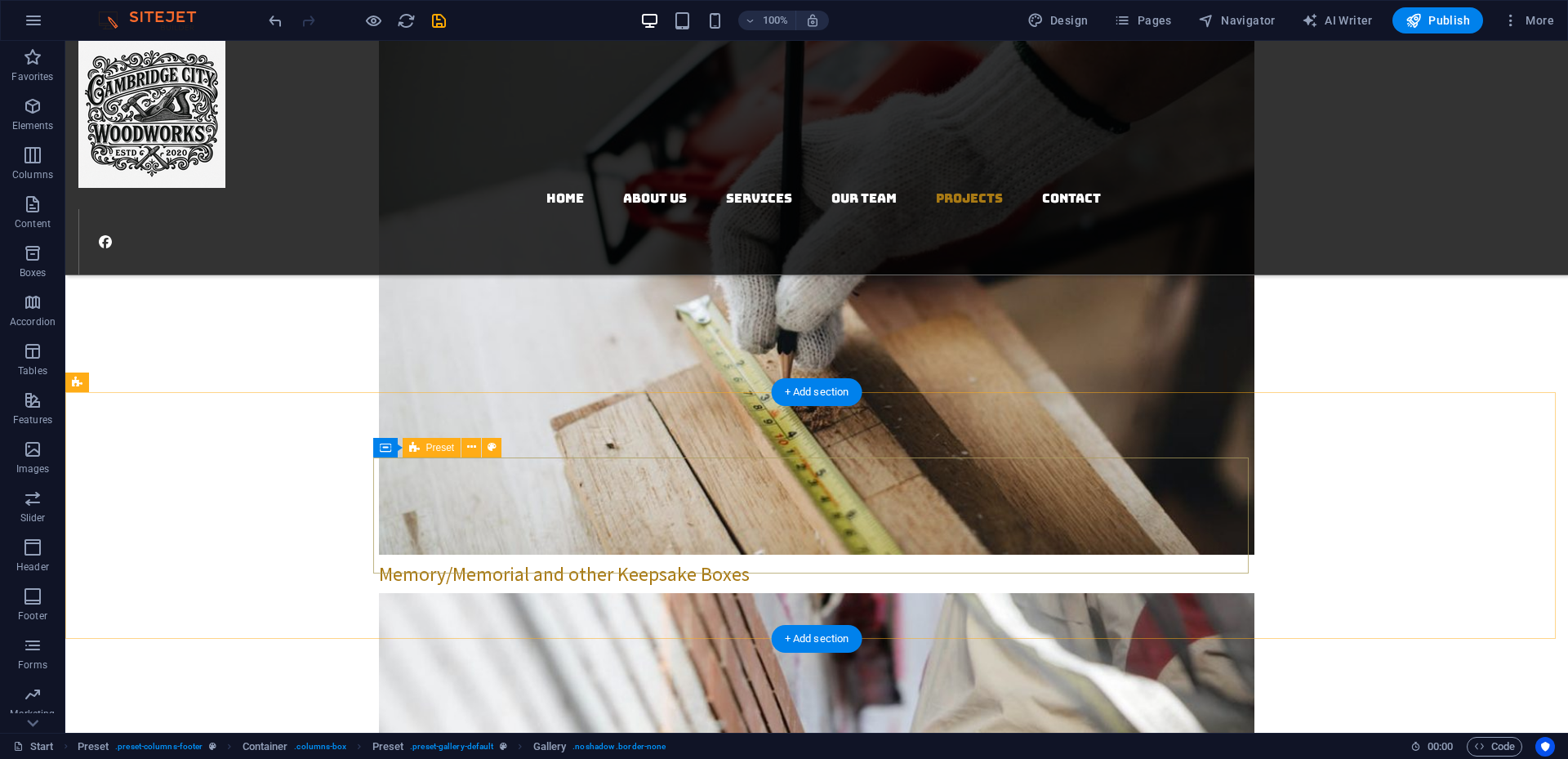
scroll to position [3051, 0]
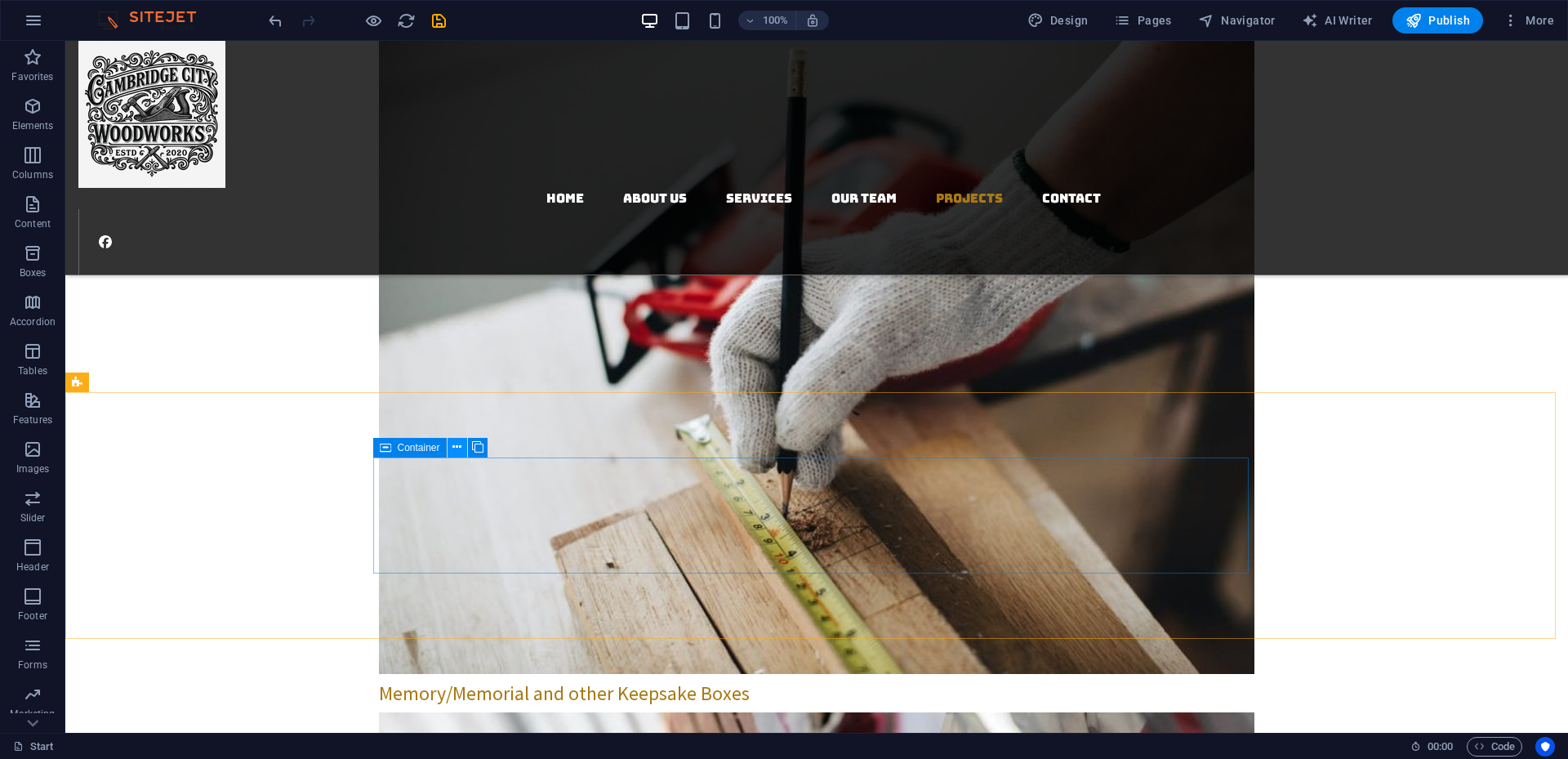
click at [454, 447] on icon at bounding box center [457, 447] width 9 height 17
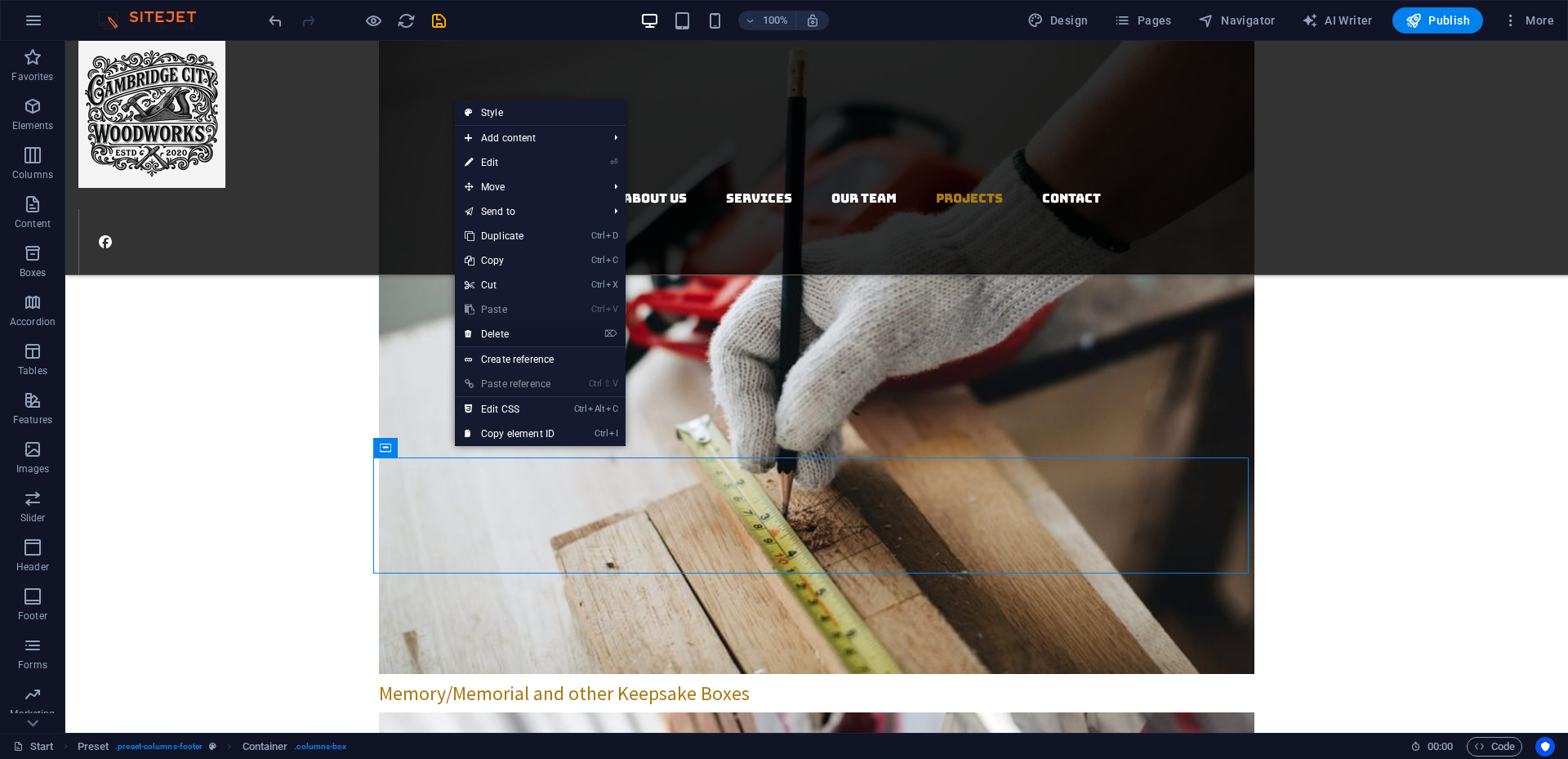
click at [491, 337] on link "⌦ Delete" at bounding box center [510, 334] width 110 height 24
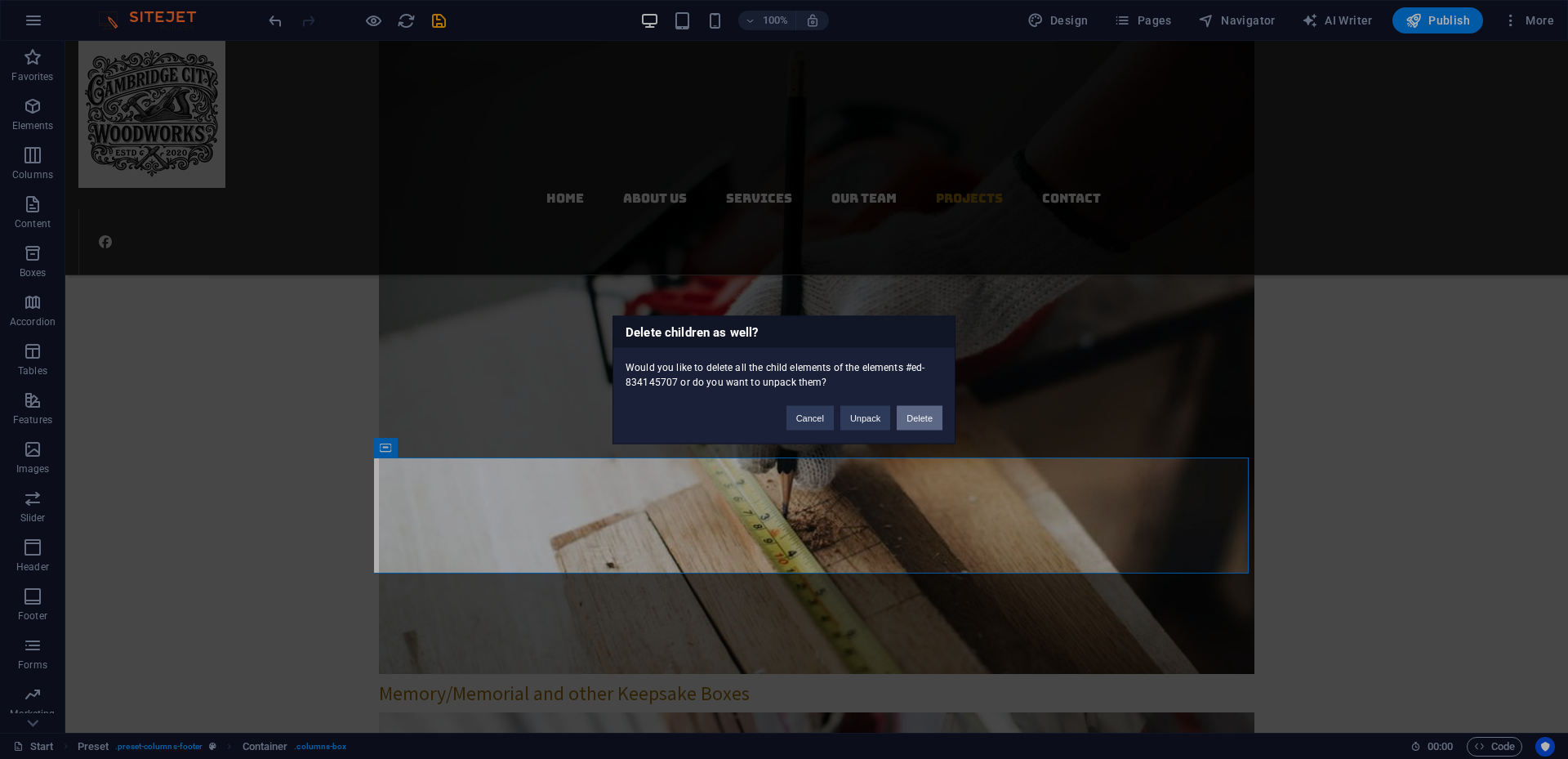
click at [932, 420] on button "Delete" at bounding box center [919, 417] width 46 height 24
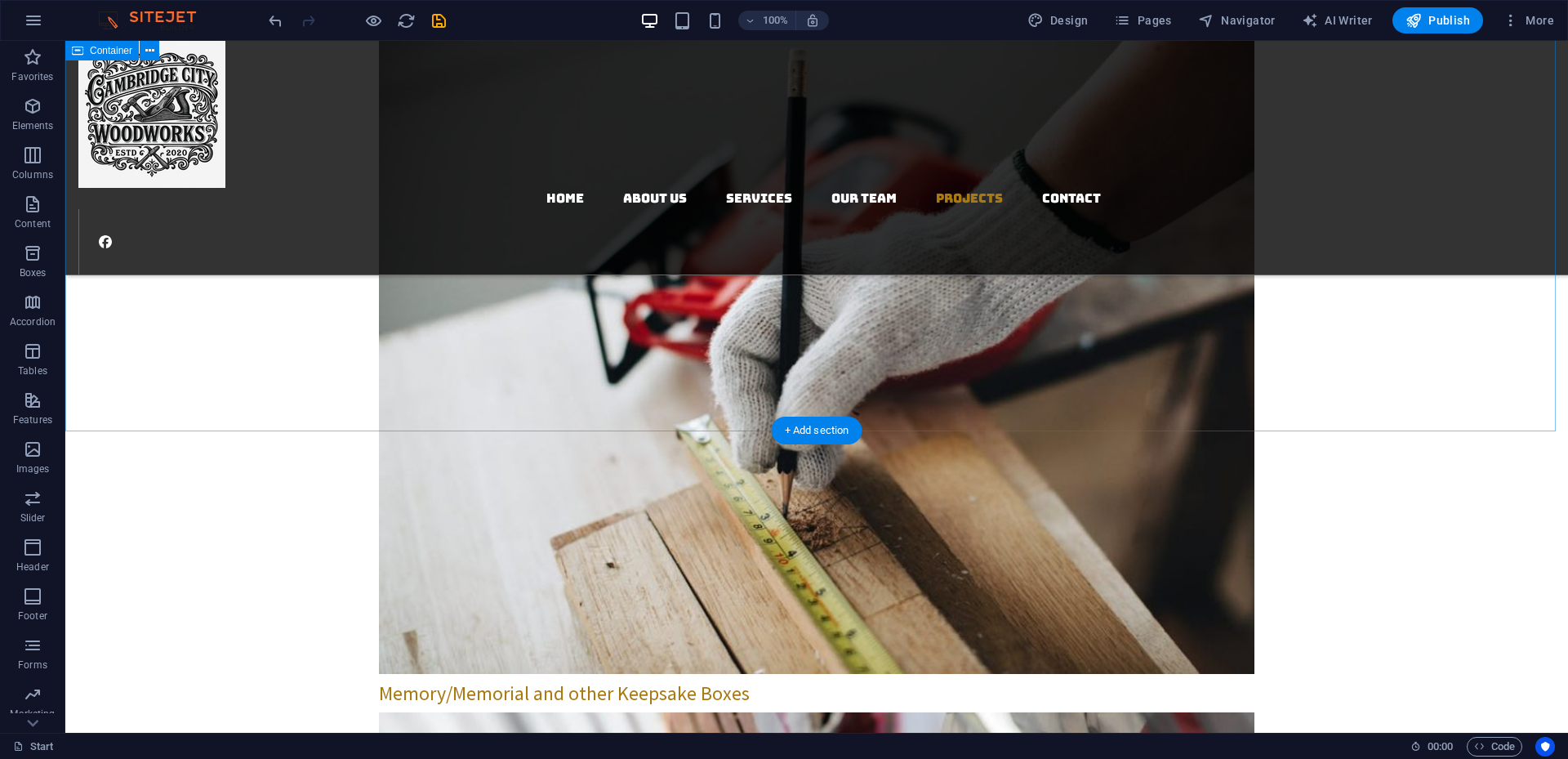
scroll to position [3012, 0]
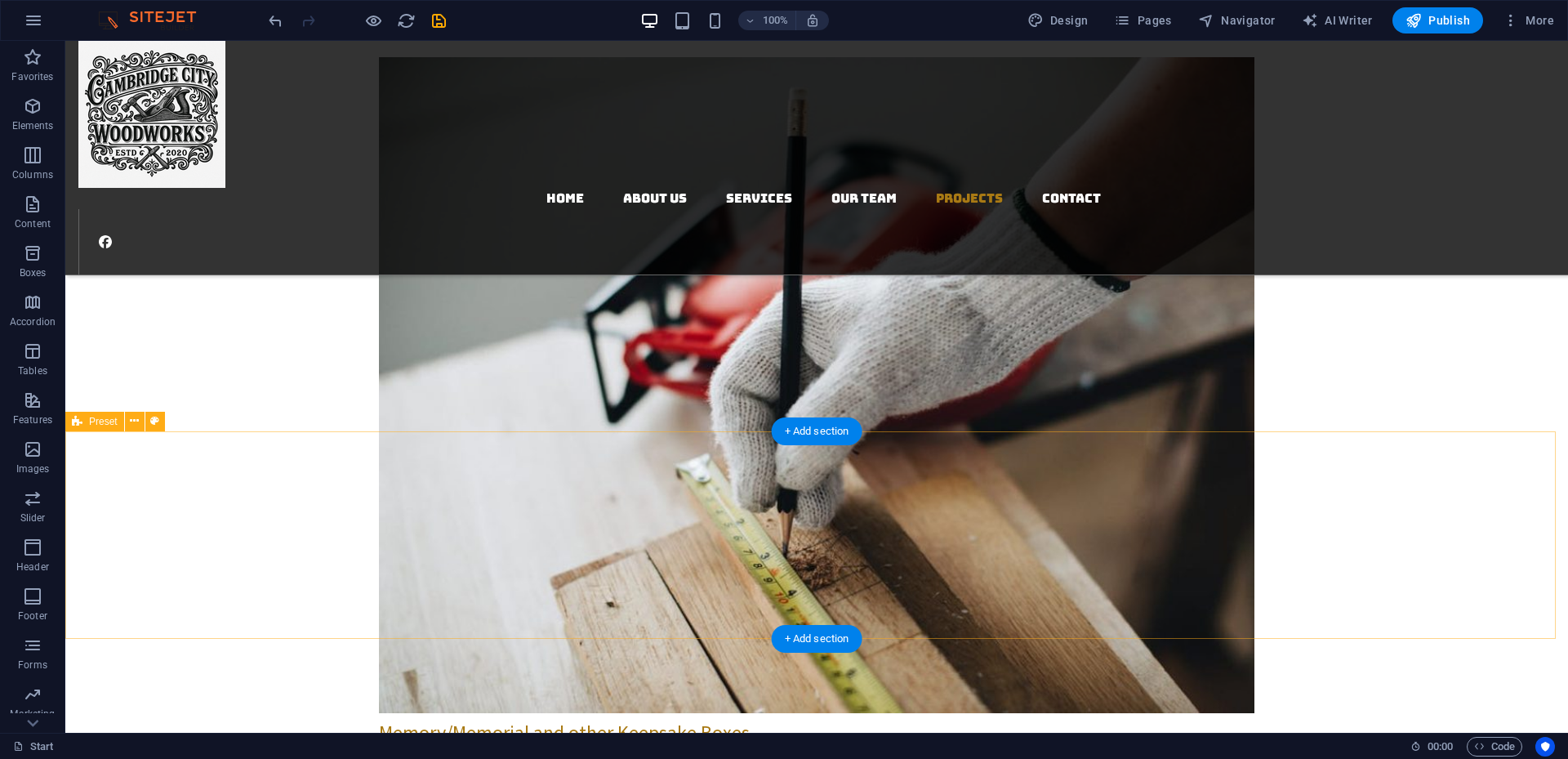
click at [136, 418] on icon at bounding box center [134, 421] width 9 height 17
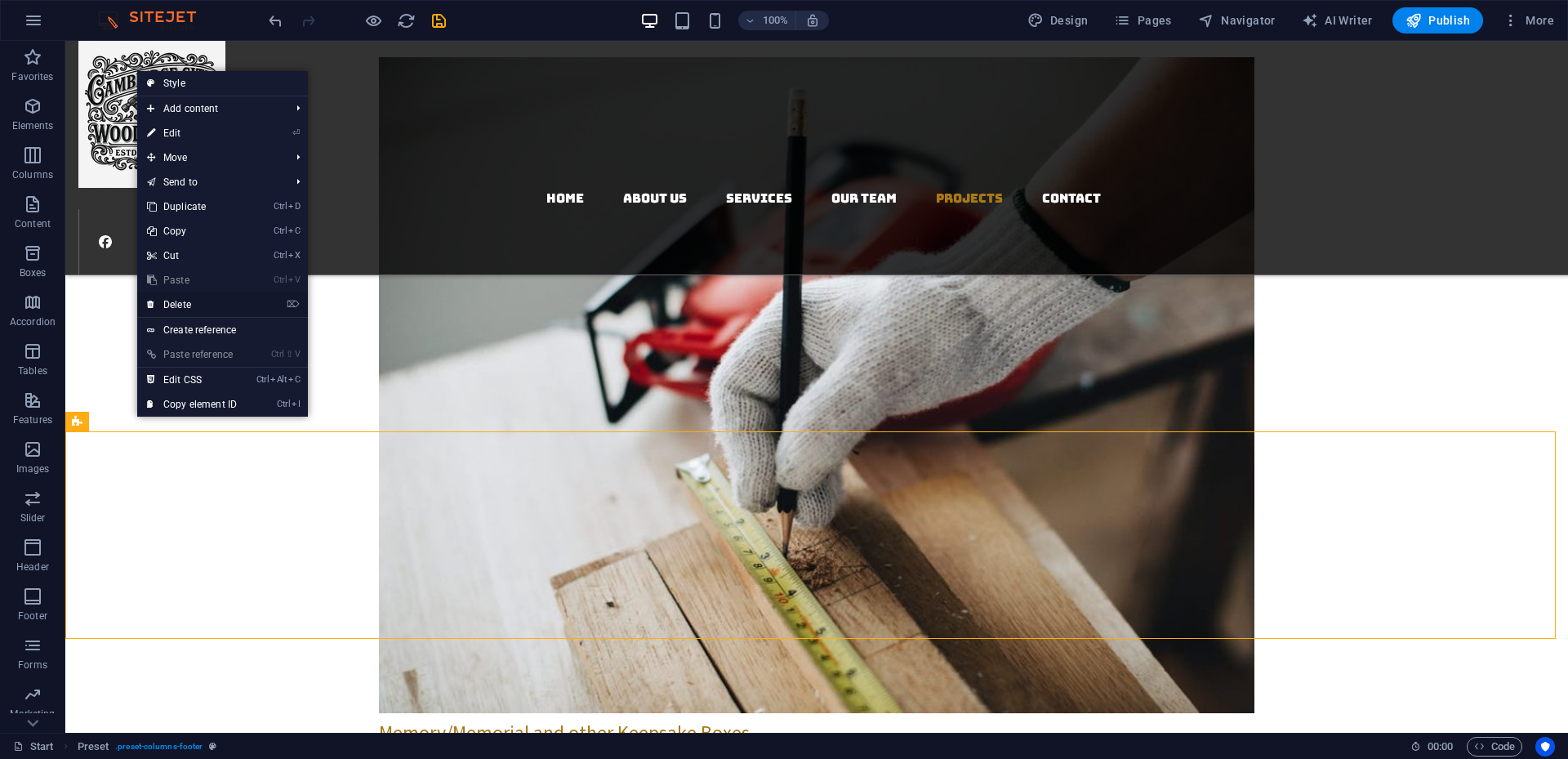
click at [188, 307] on link "⌦ Delete" at bounding box center [192, 305] width 110 height 24
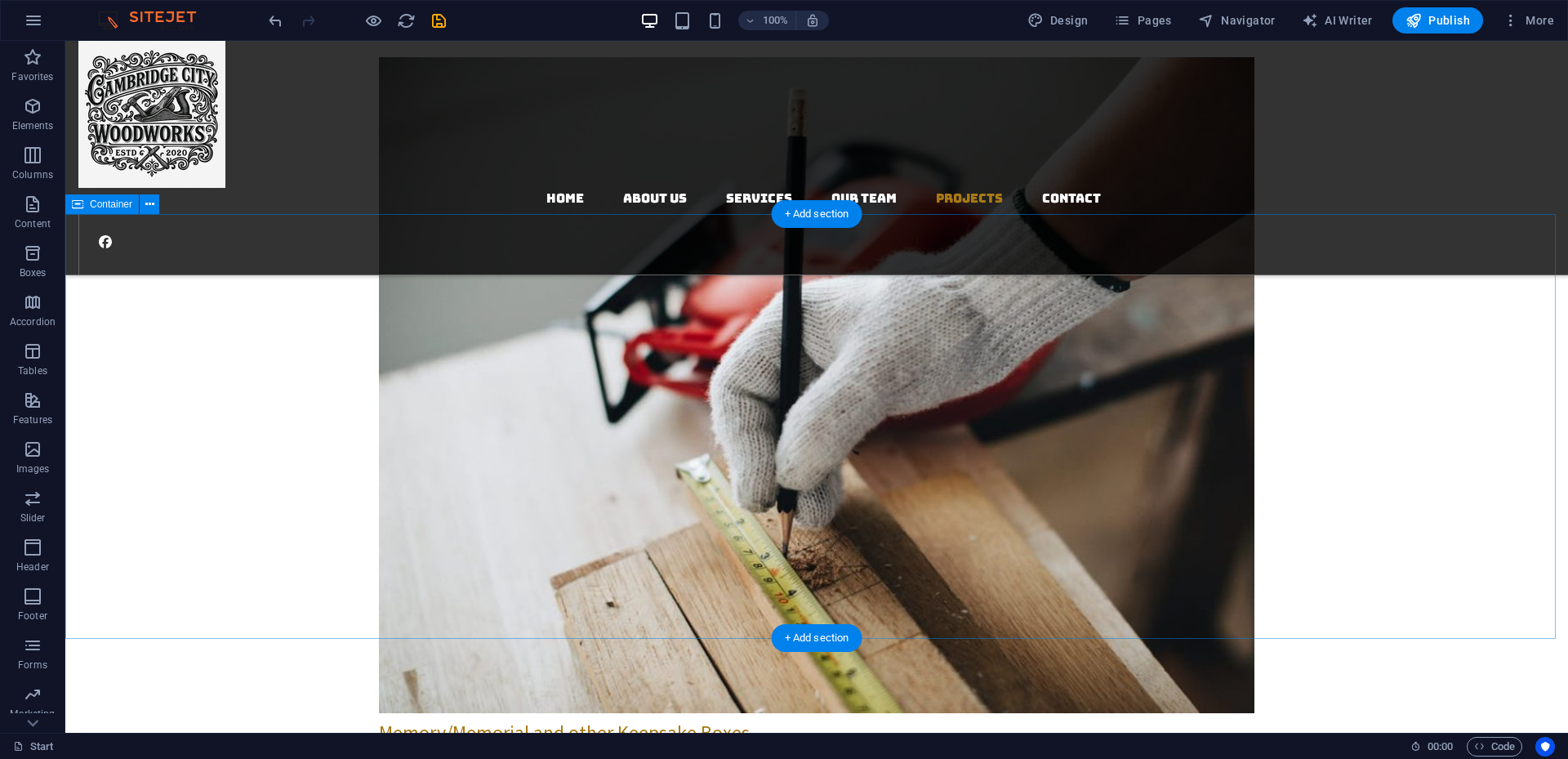
scroll to position [2804, 0]
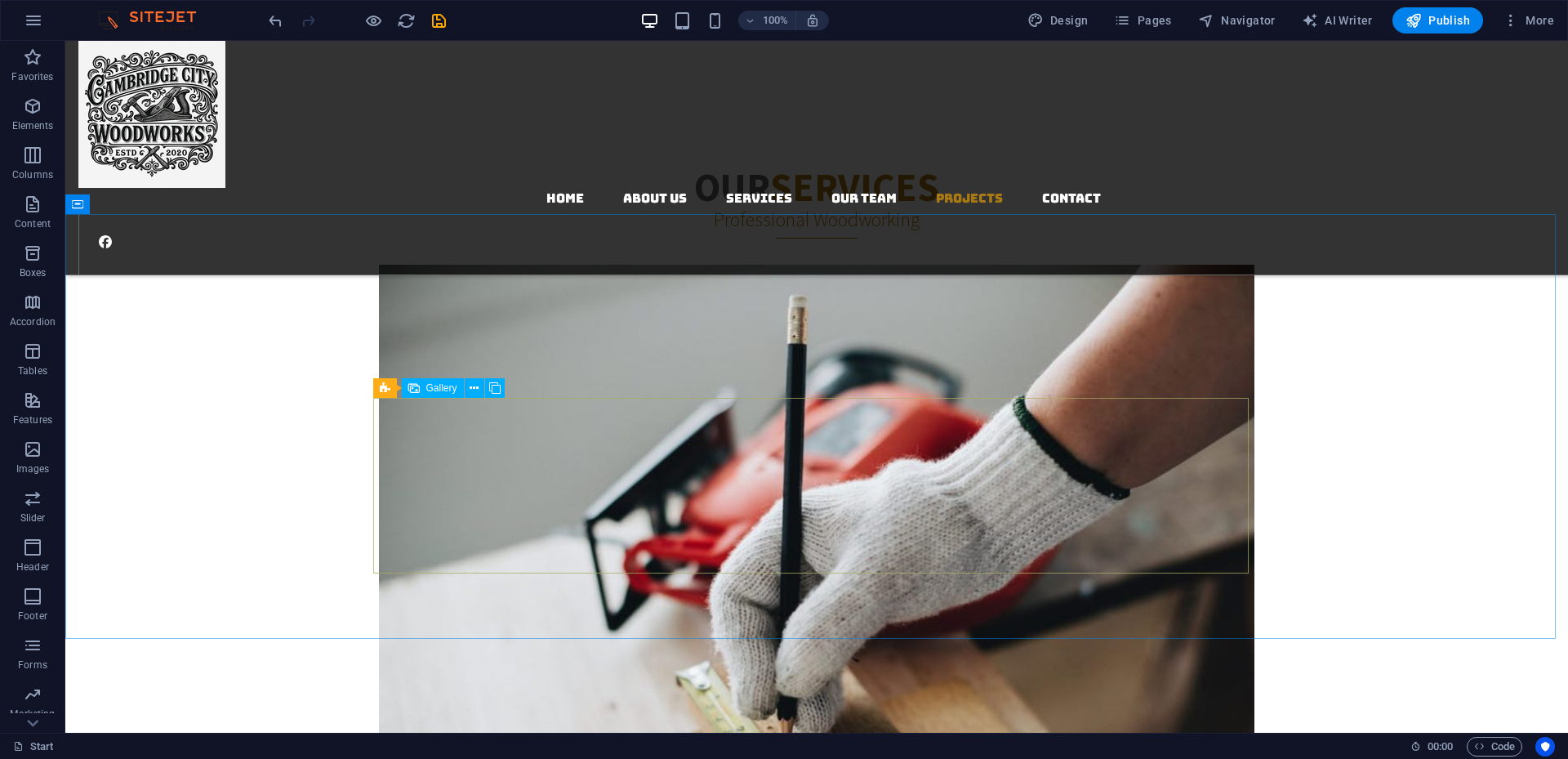
click at [447, 386] on span "Gallery" at bounding box center [442, 387] width 31 height 10
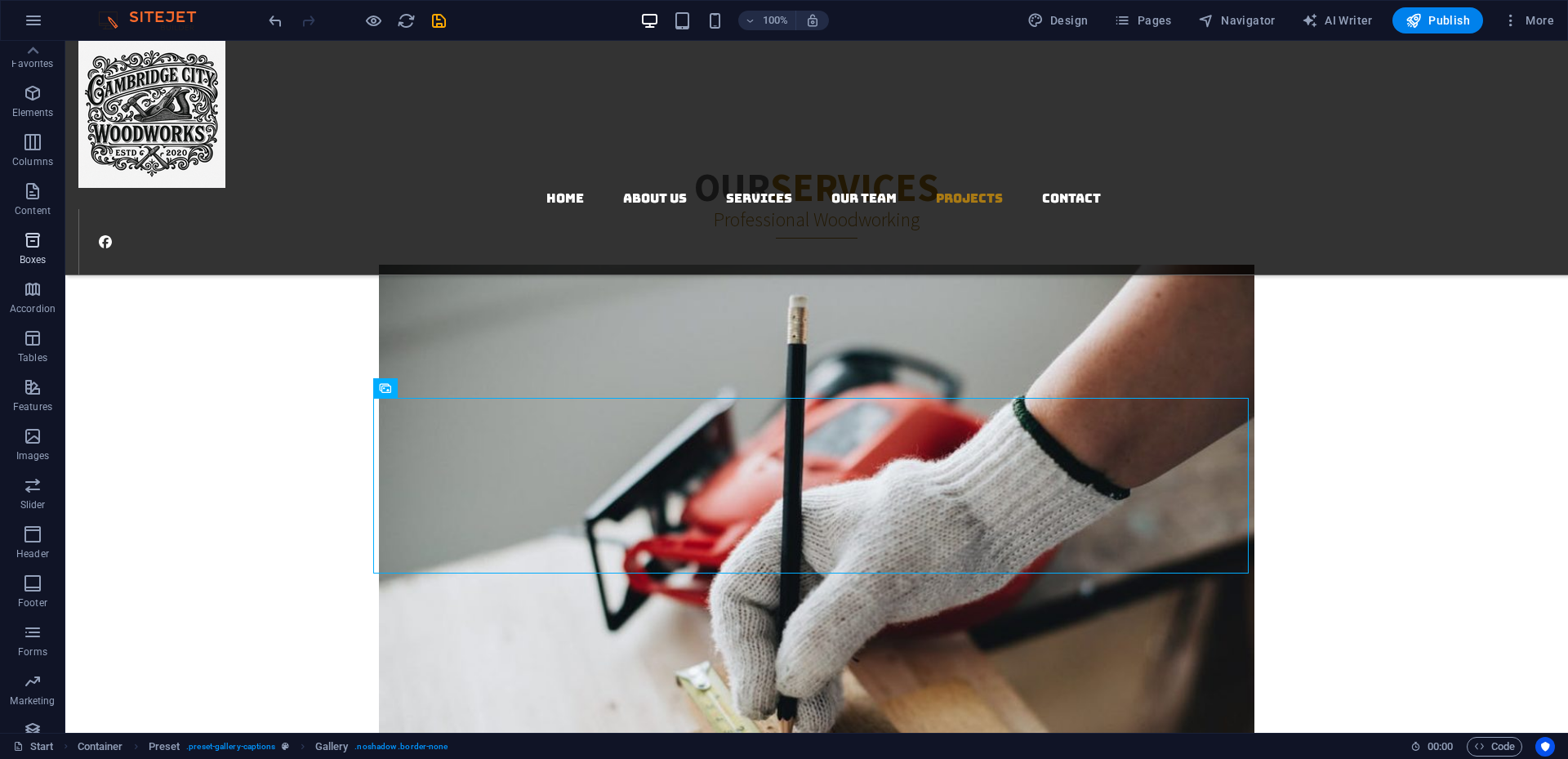
scroll to position [0, 0]
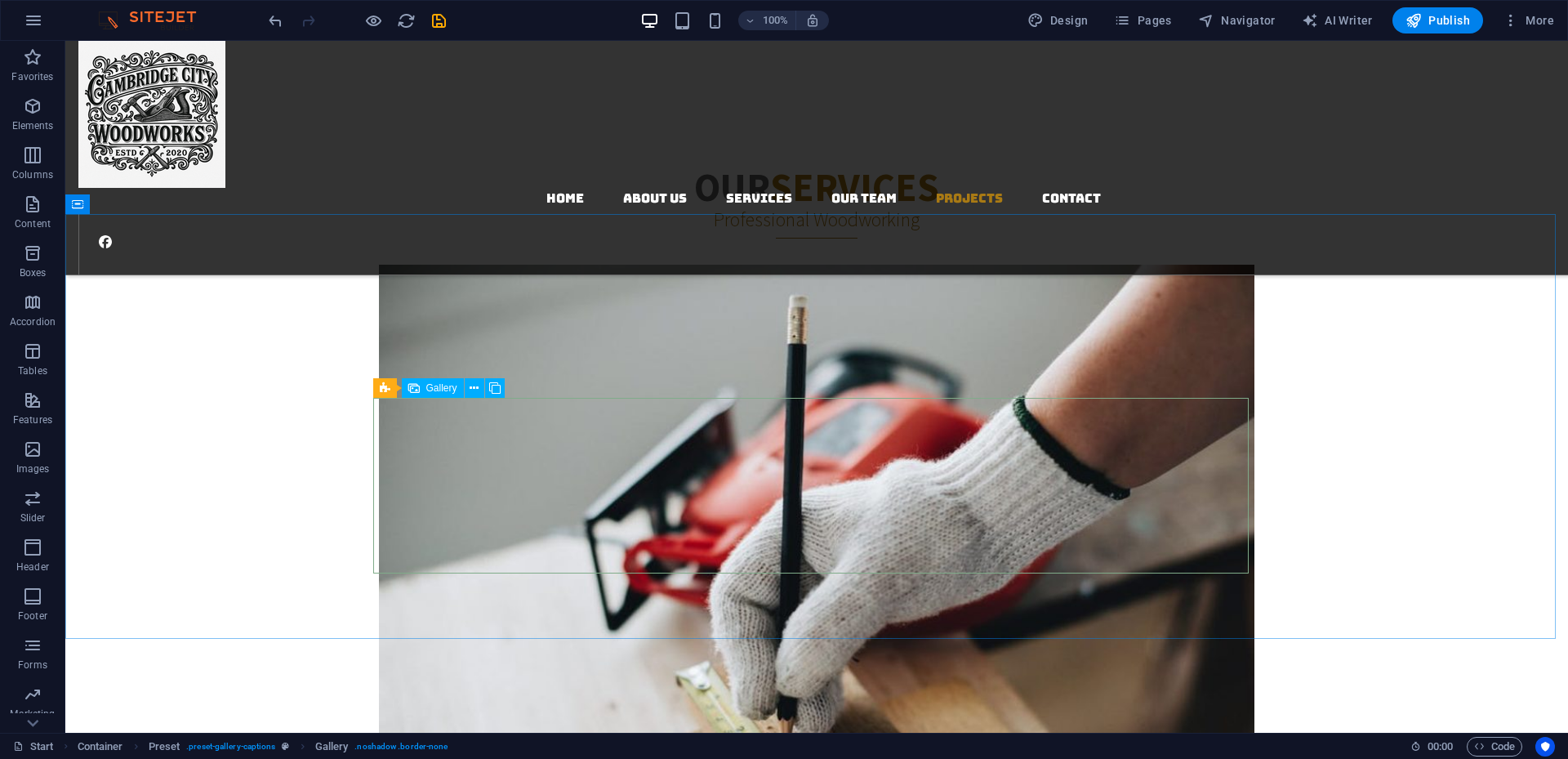
click at [443, 390] on span "Gallery" at bounding box center [442, 387] width 31 height 10
select select "4"
select select "px"
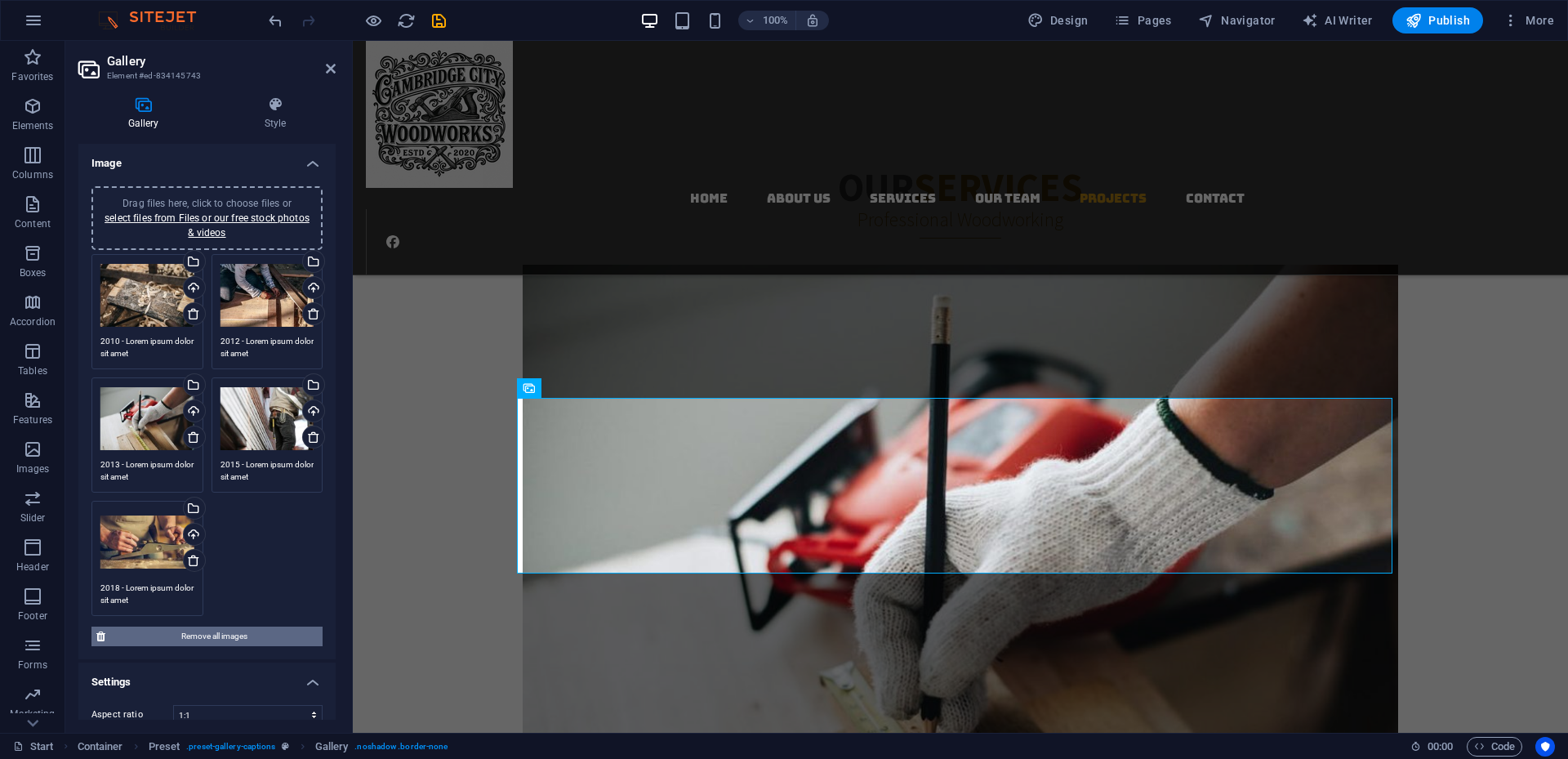
click at [229, 503] on span "Remove all images" at bounding box center [214, 636] width 207 height 20
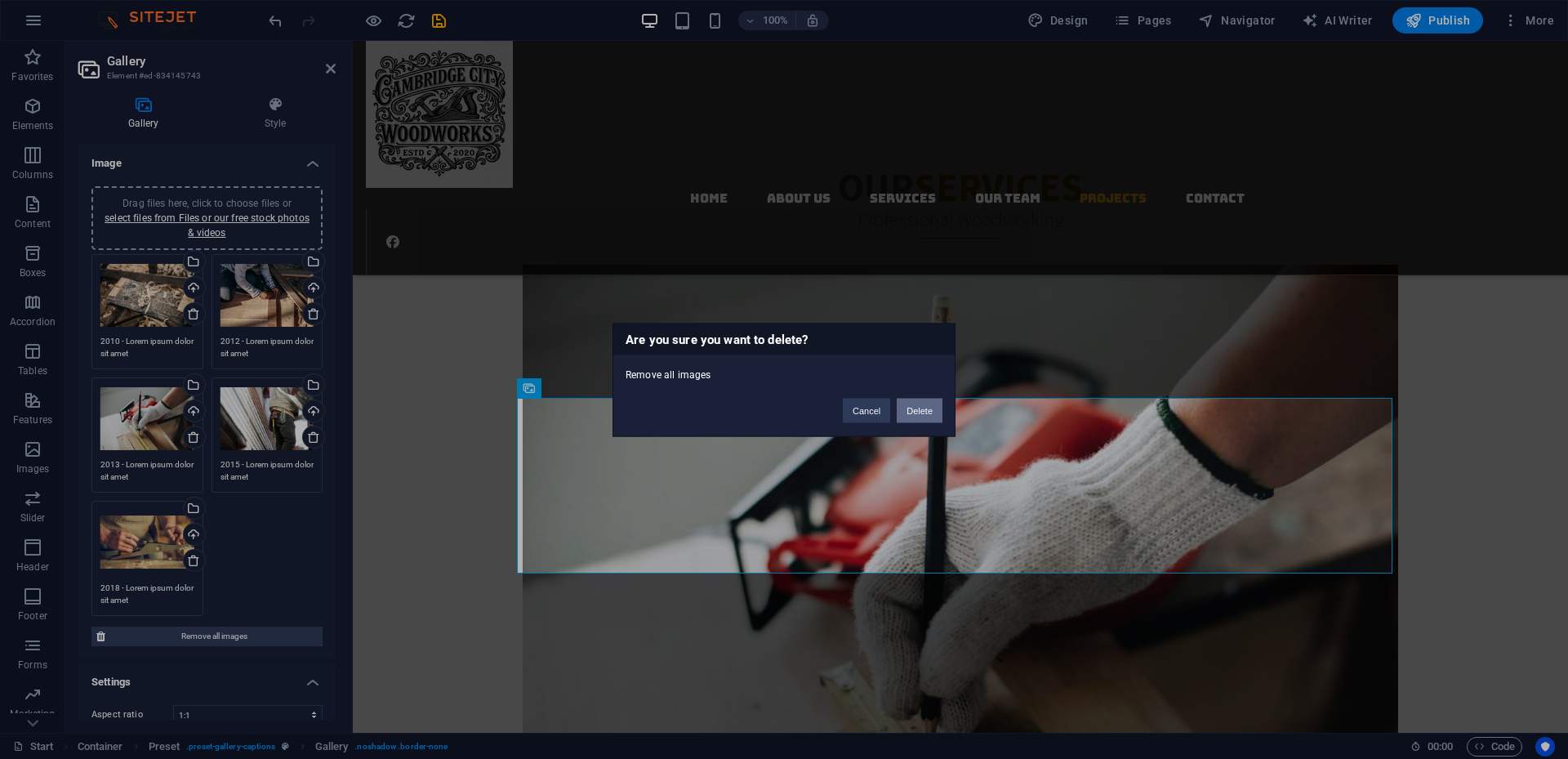
click at [932, 414] on button "Delete" at bounding box center [919, 410] width 46 height 24
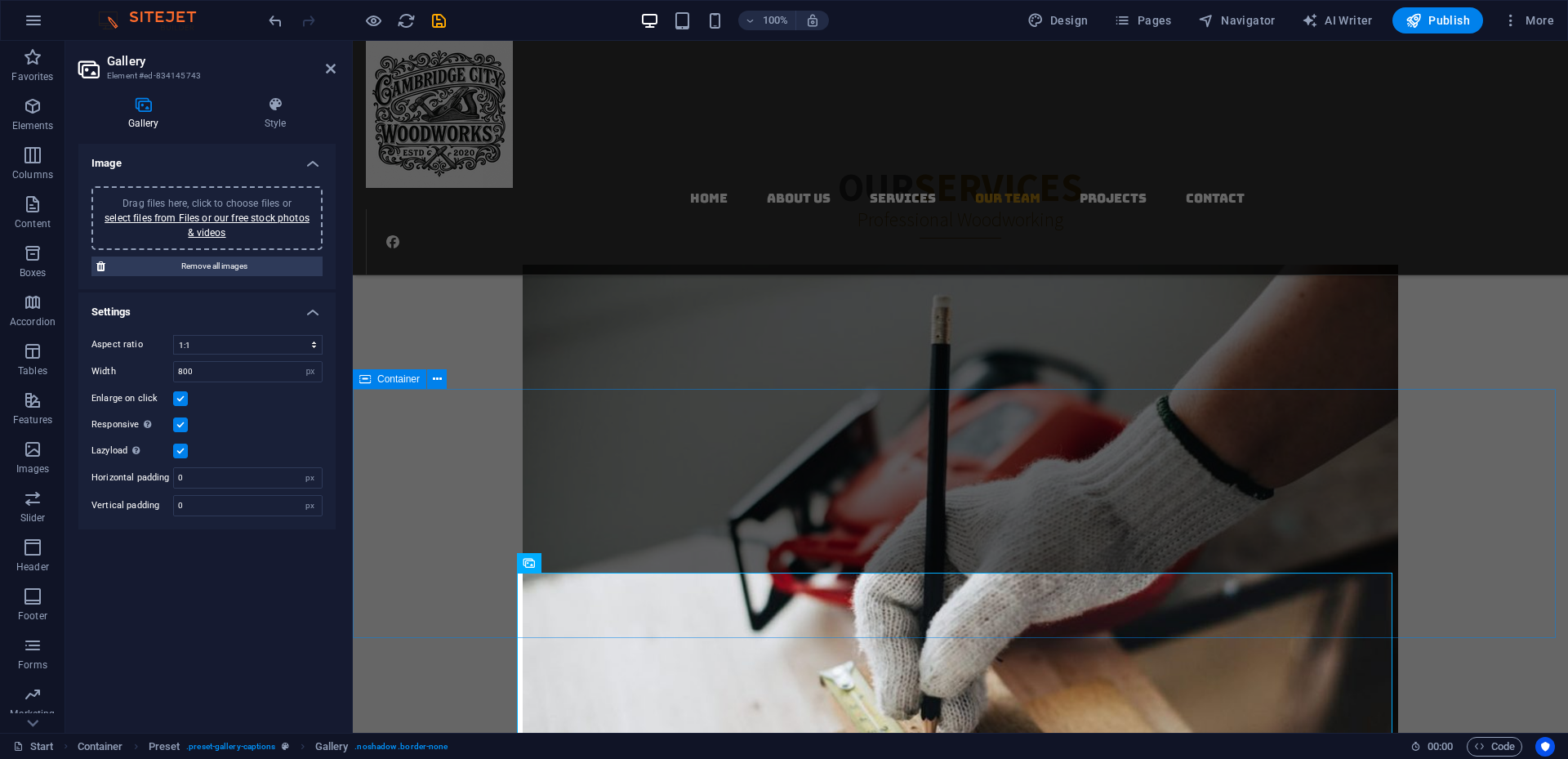
scroll to position [2630, 0]
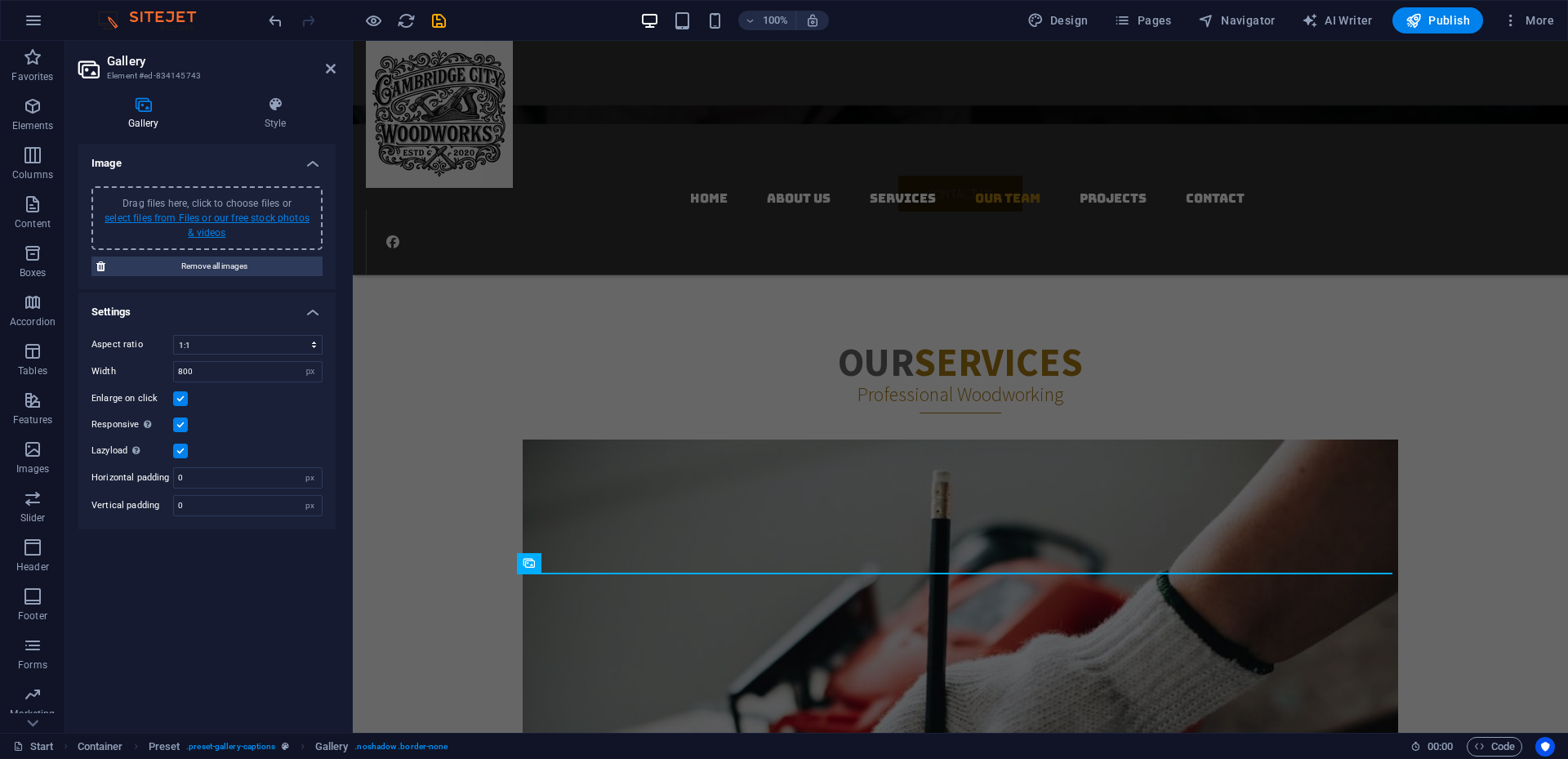
click at [205, 236] on link "select files from Files or our free stock photos & videos" at bounding box center [207, 225] width 205 height 26
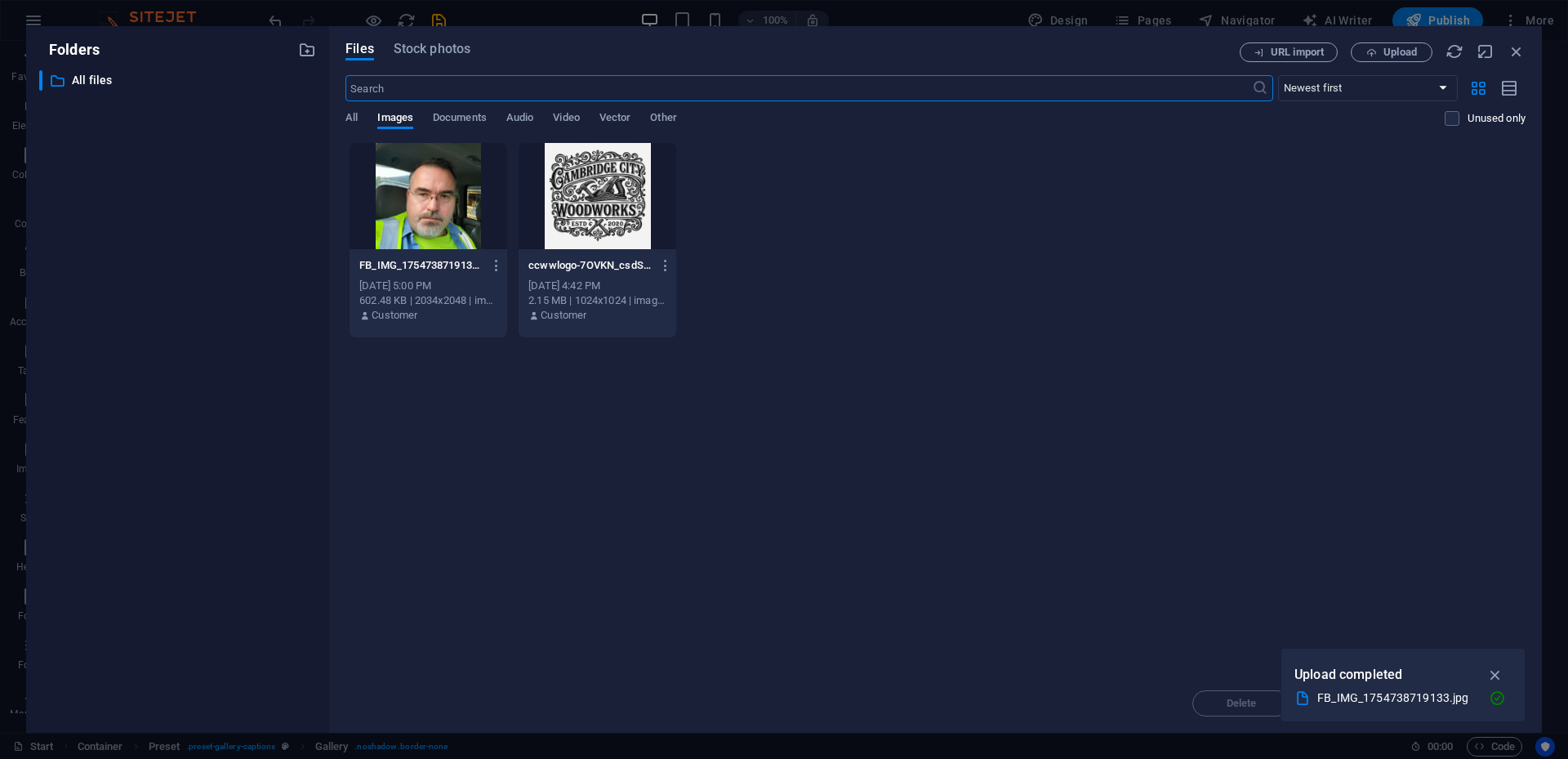
scroll to position [2650, 0]
click at [1175, 56] on span "Upload" at bounding box center [1400, 51] width 33 height 10
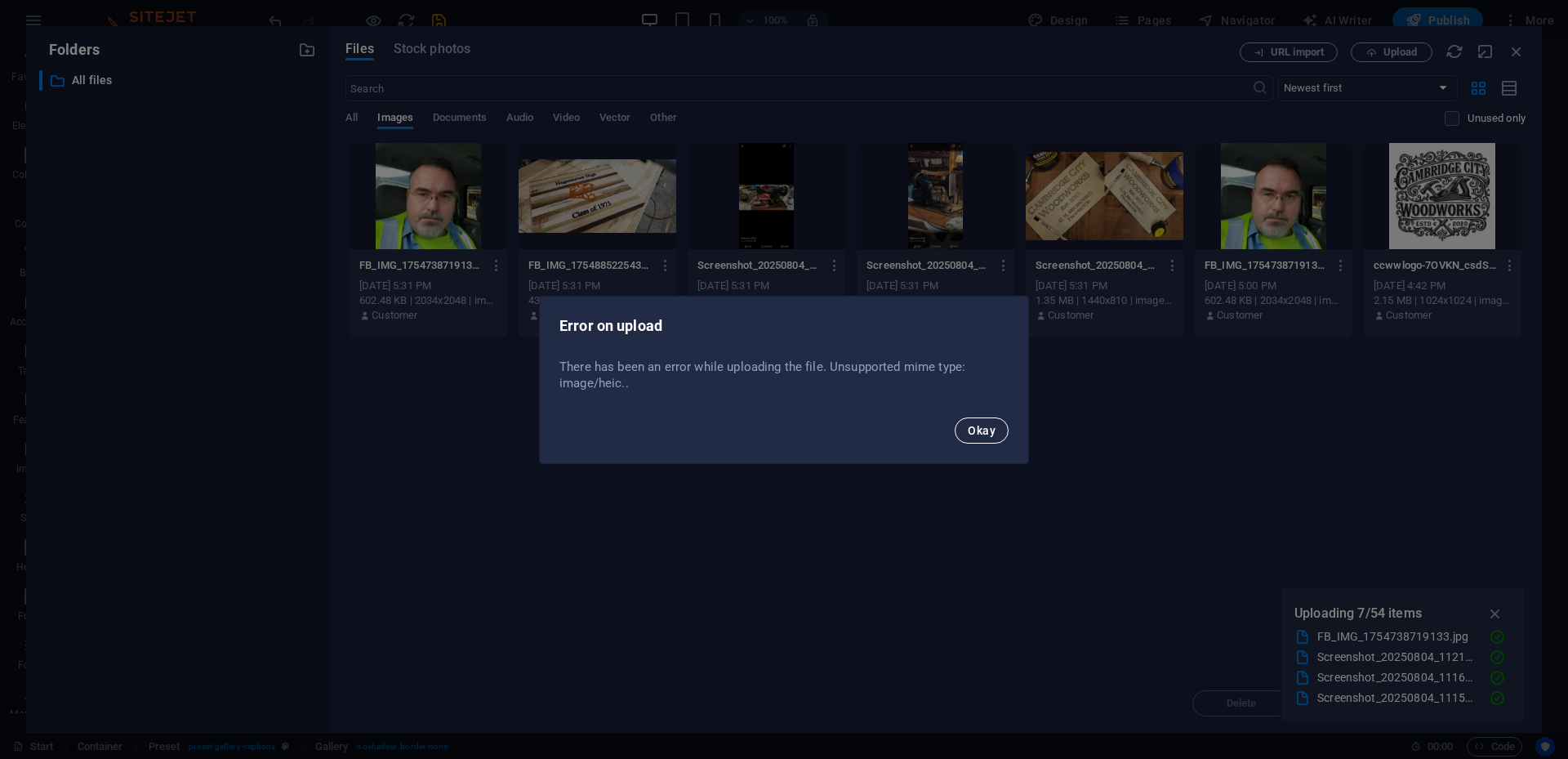
click at [982, 436] on span "Okay" at bounding box center [982, 430] width 28 height 13
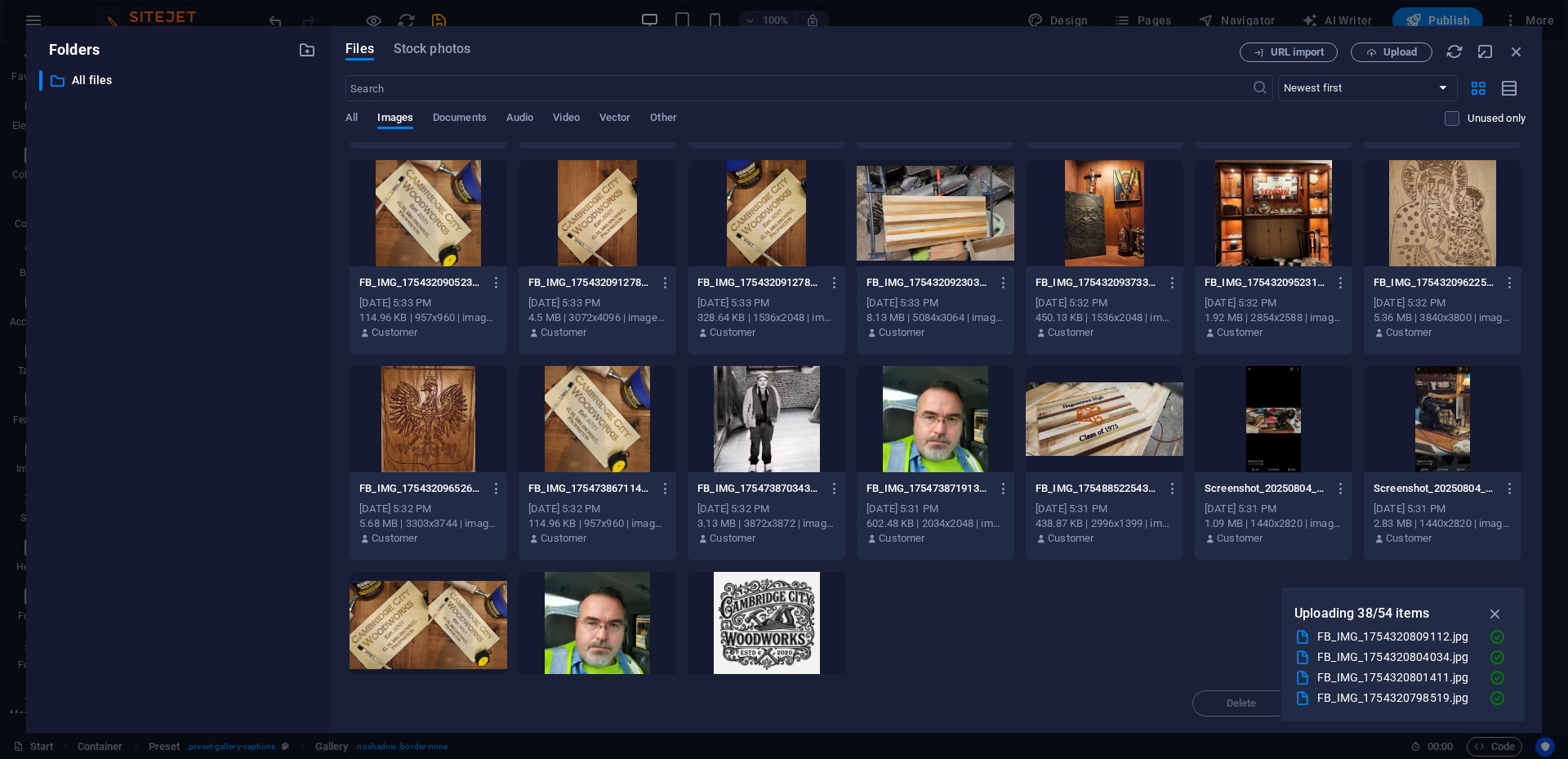
scroll to position [694, 0]
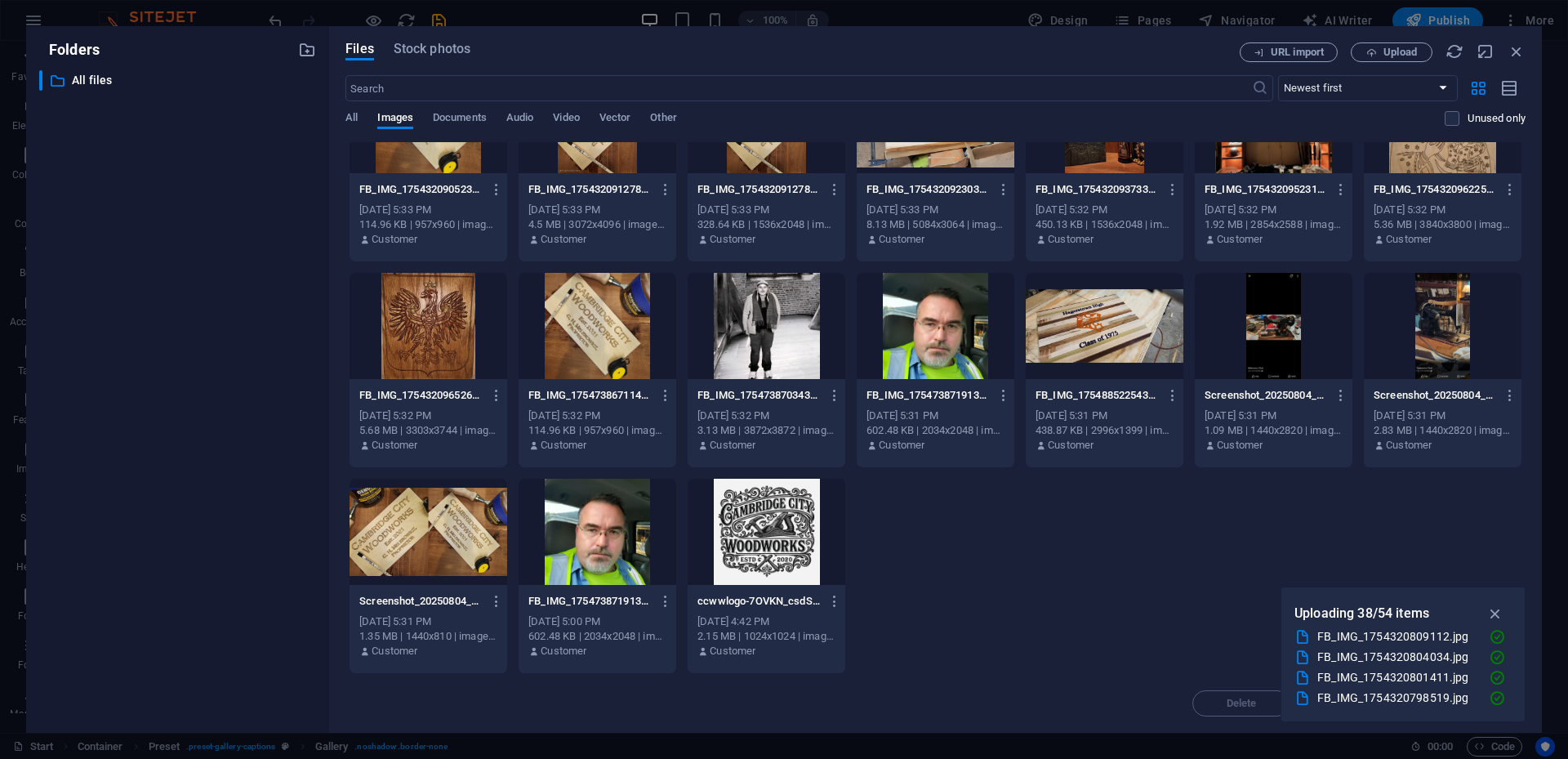
drag, startPoint x: 83, startPoint y: 85, endPoint x: 940, endPoint y: 556, distance: 977.9
click at [940, 503] on div "FB_IMG_1754320751308-Ry7SxwgdAPpiFD7KHLigkw.jpg FB_IMG_1754320751308-Ry7SxwgdAP…" at bounding box center [936, 61] width 1181 height 1225
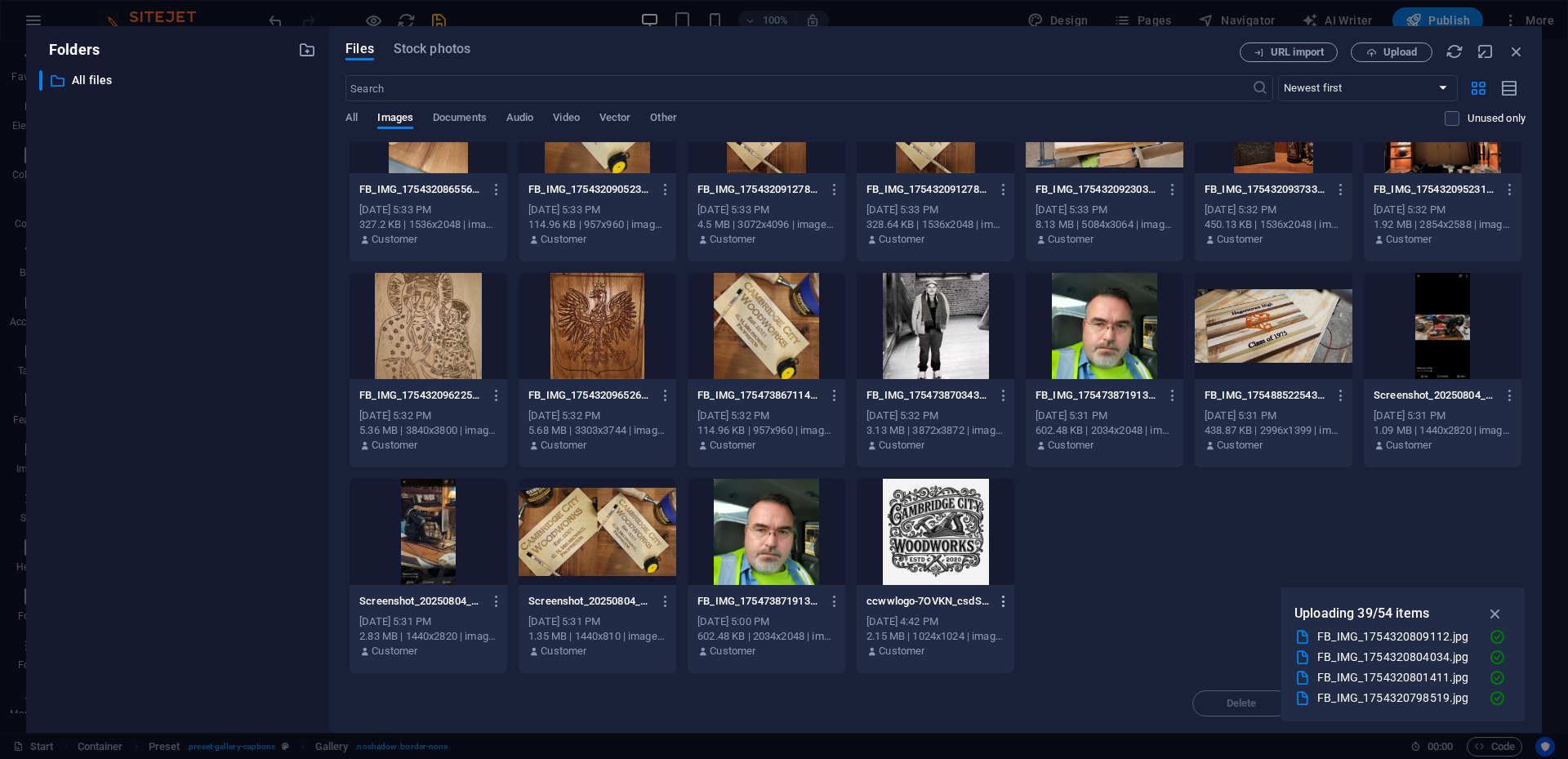
click at [1003, 503] on icon "button" at bounding box center [1005, 601] width 16 height 15
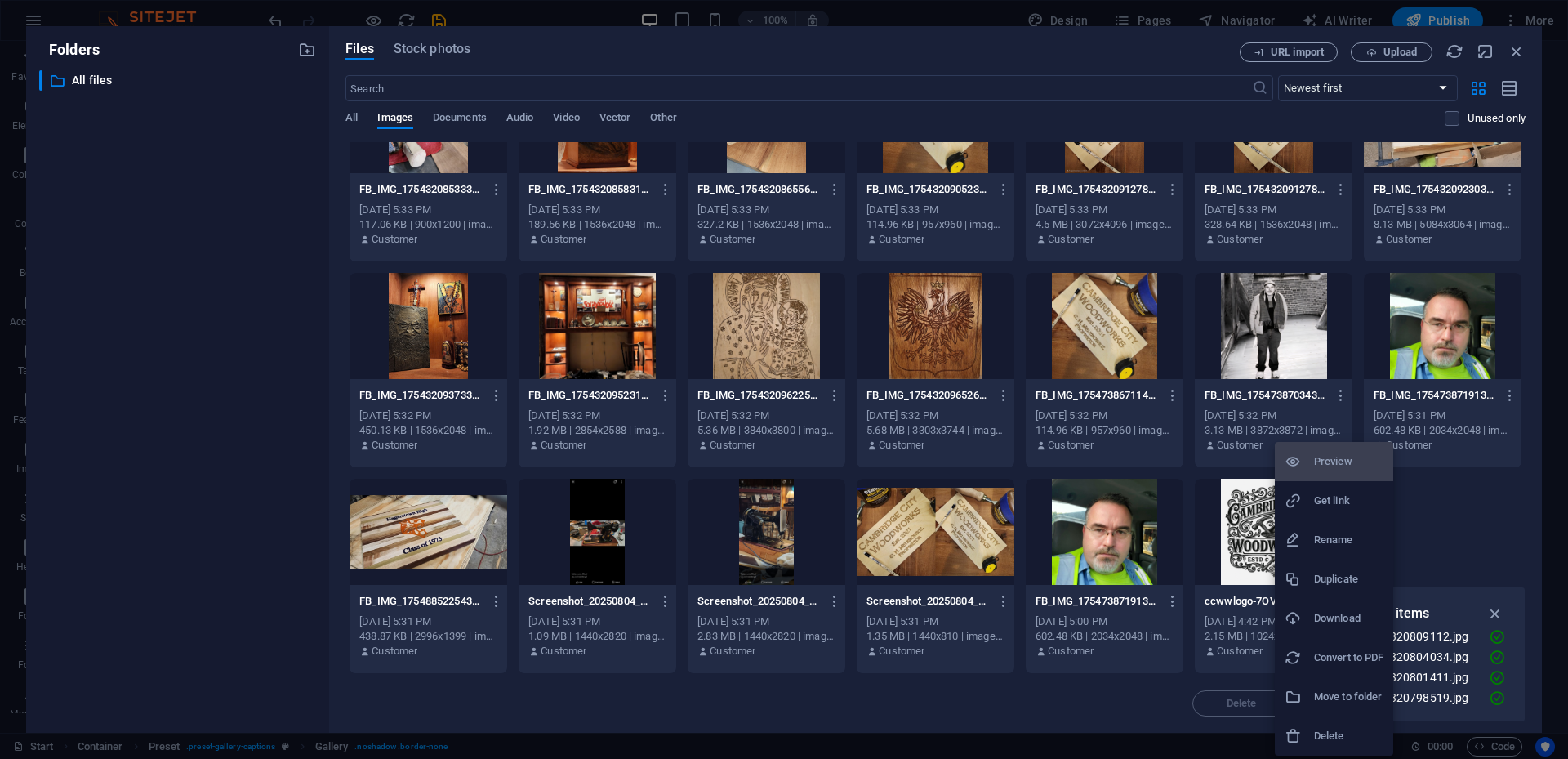
click at [205, 399] on div at bounding box center [784, 380] width 1568 height 759
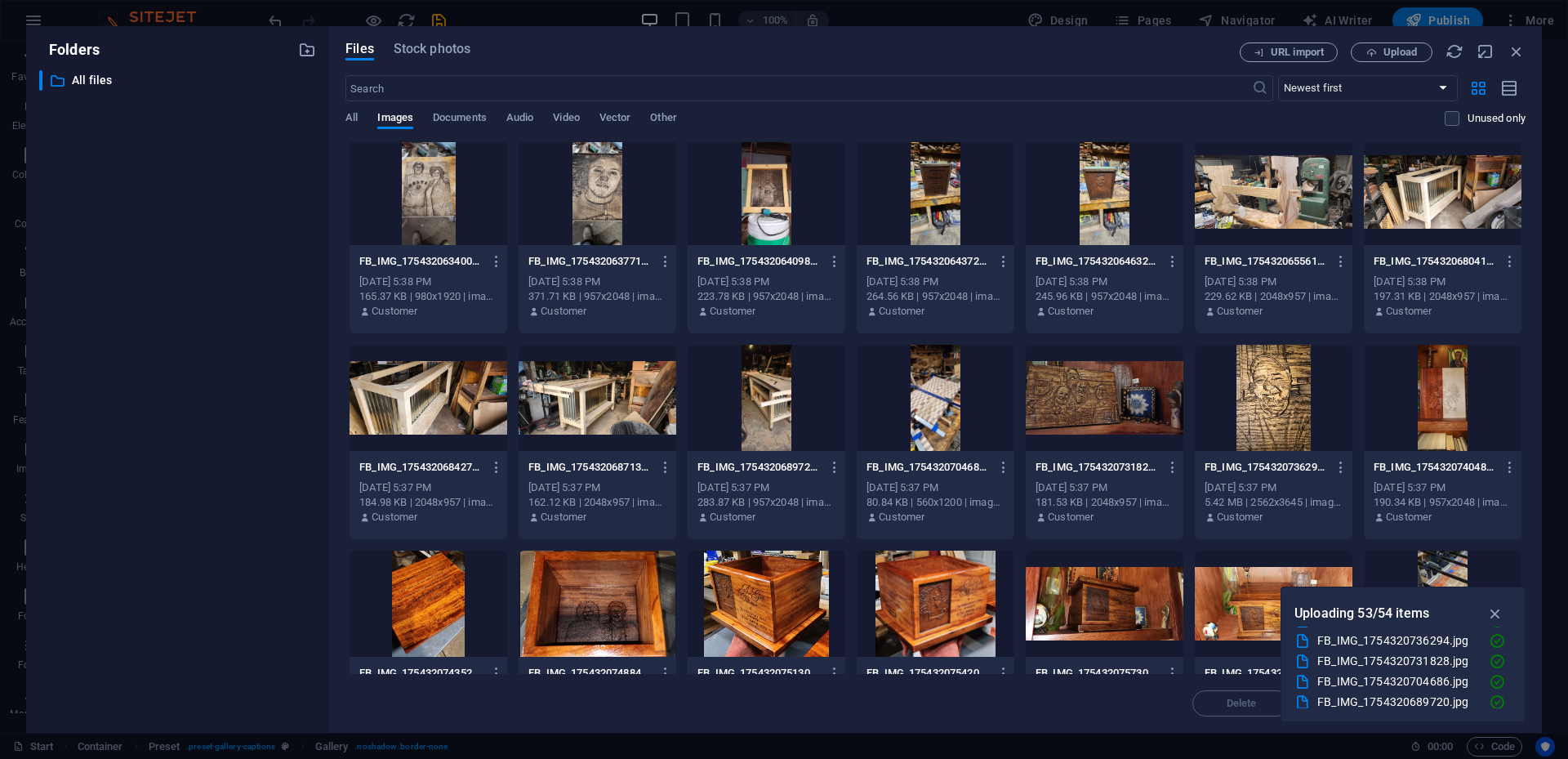
scroll to position [0, 0]
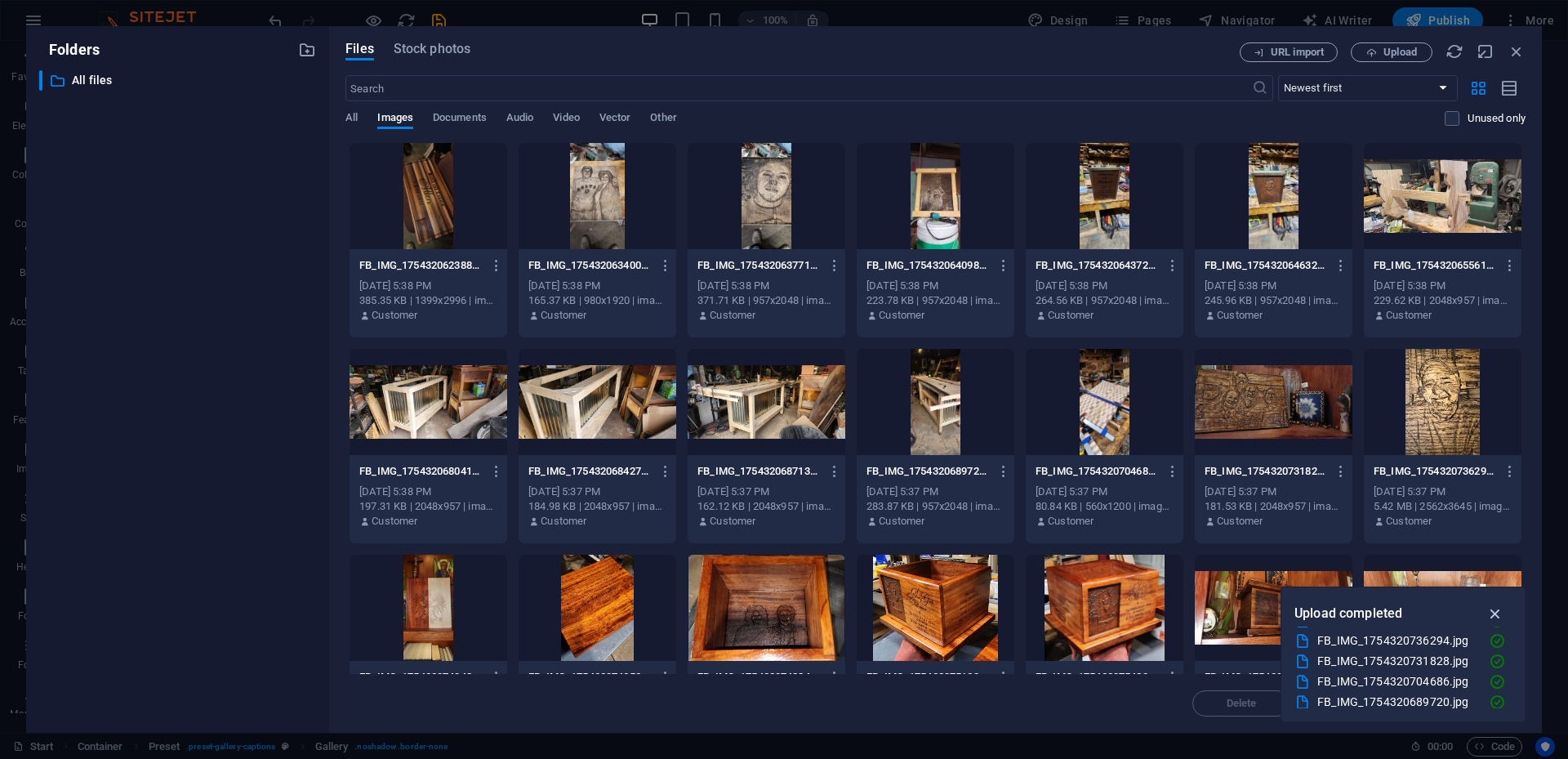
click at [1175, 503] on icon "button" at bounding box center [1497, 613] width 19 height 18
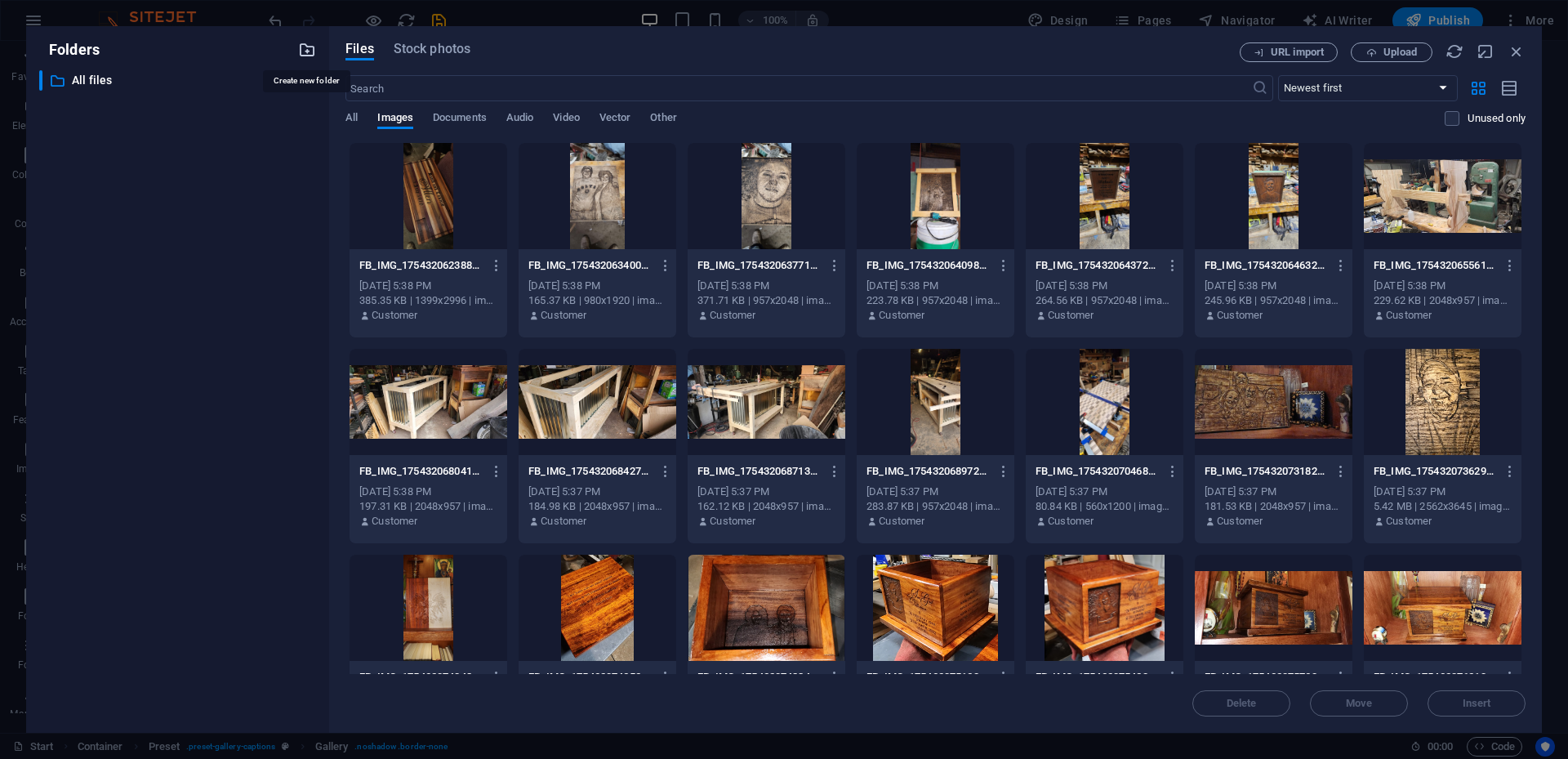
click at [306, 53] on icon "button" at bounding box center [306, 50] width 18 height 18
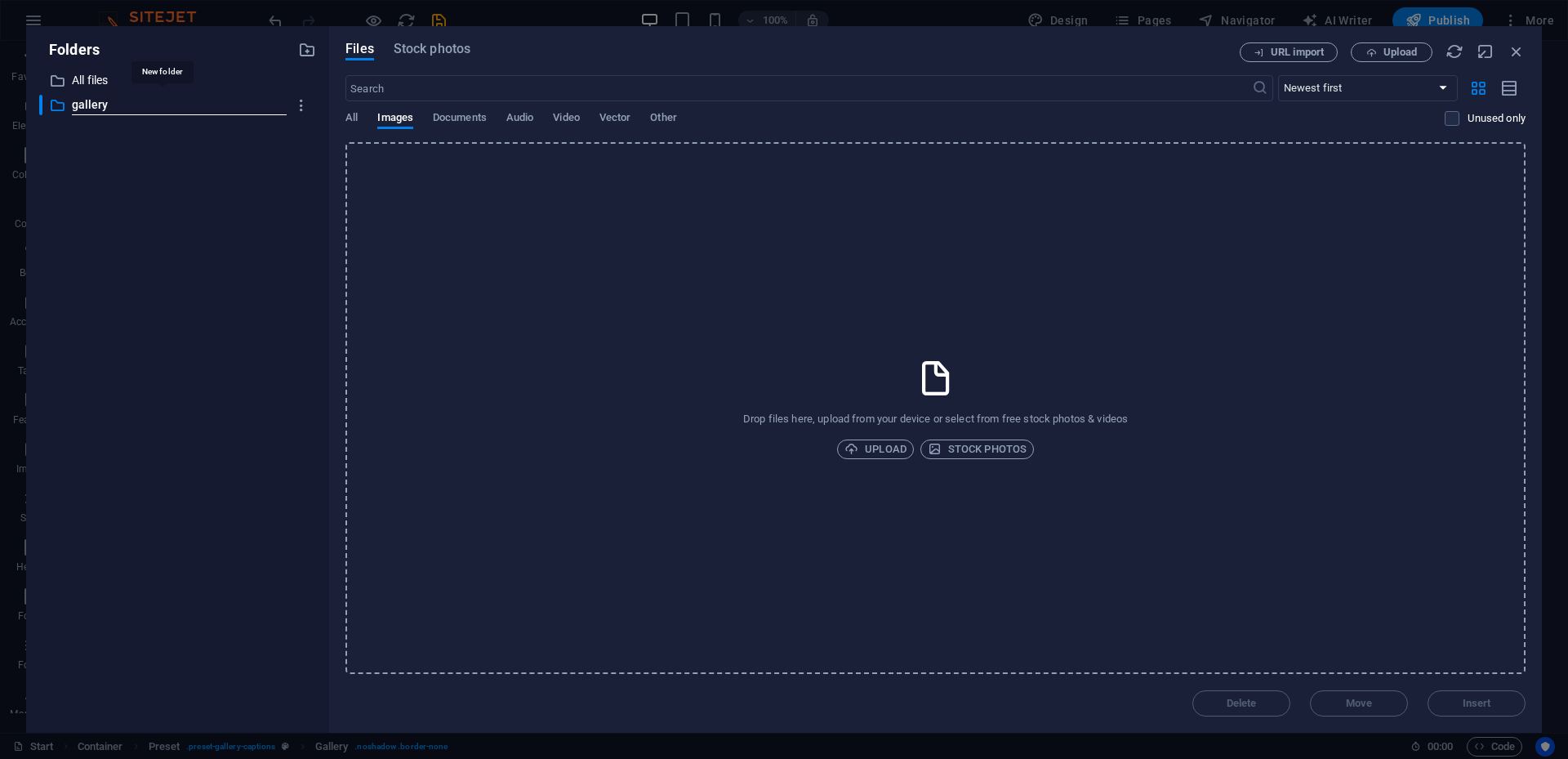
type input "gallery"
click at [99, 88] on p "All files" at bounding box center [179, 81] width 214 height 19
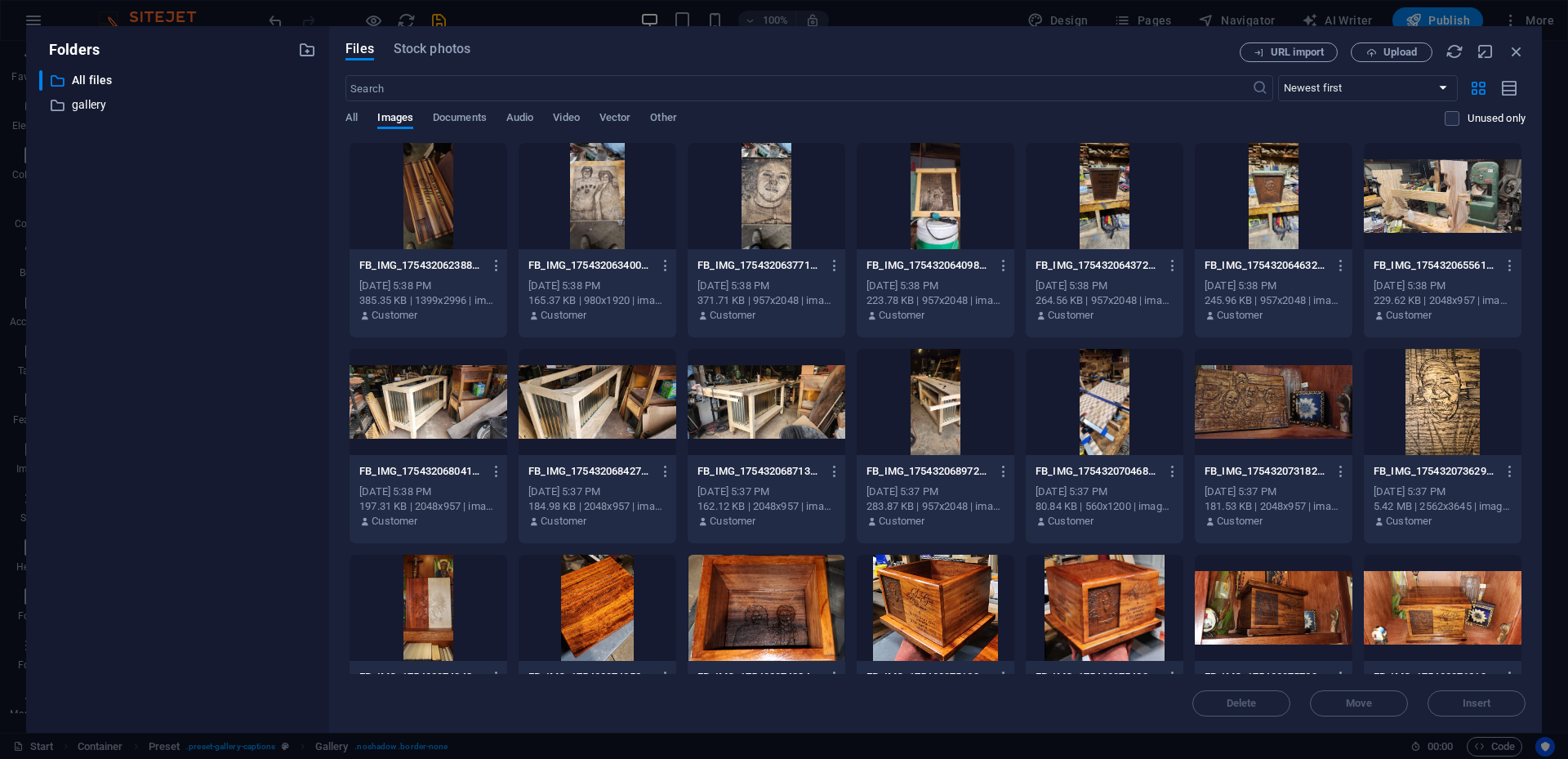
click at [456, 321] on div "Customer" at bounding box center [428, 315] width 138 height 15
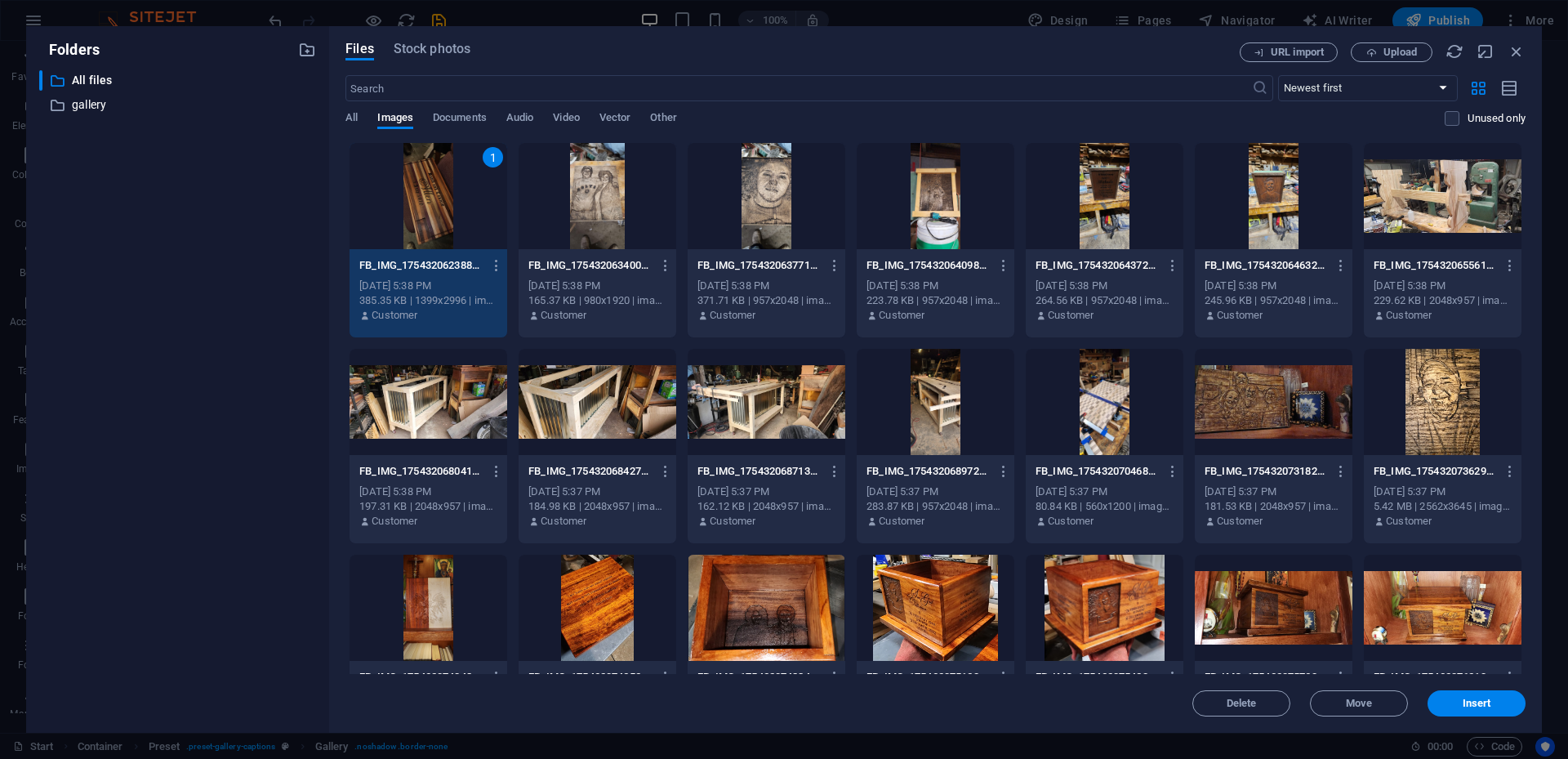
click at [652, 183] on div at bounding box center [597, 196] width 158 height 106
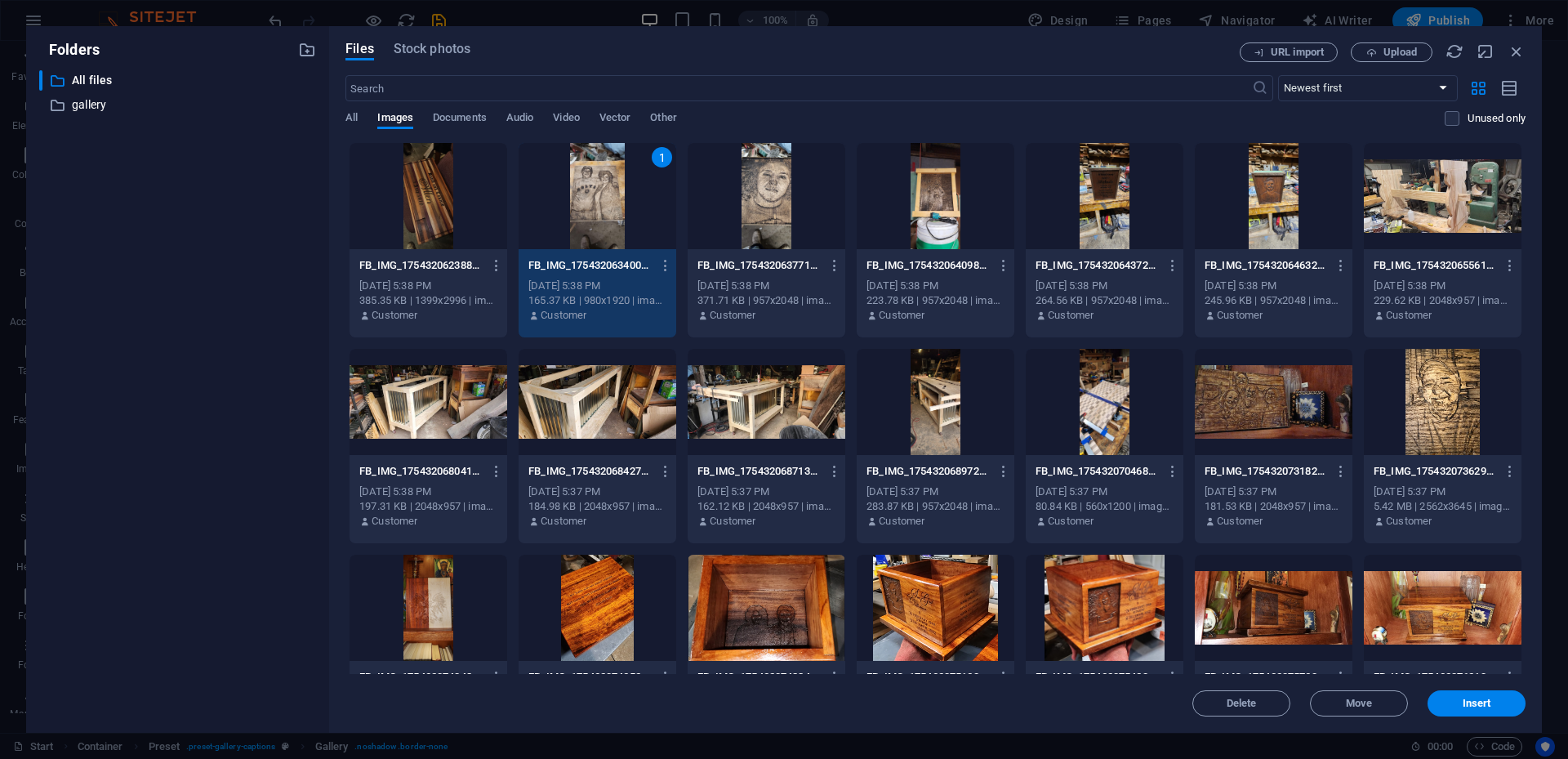
click at [470, 176] on div at bounding box center [428, 196] width 158 height 106
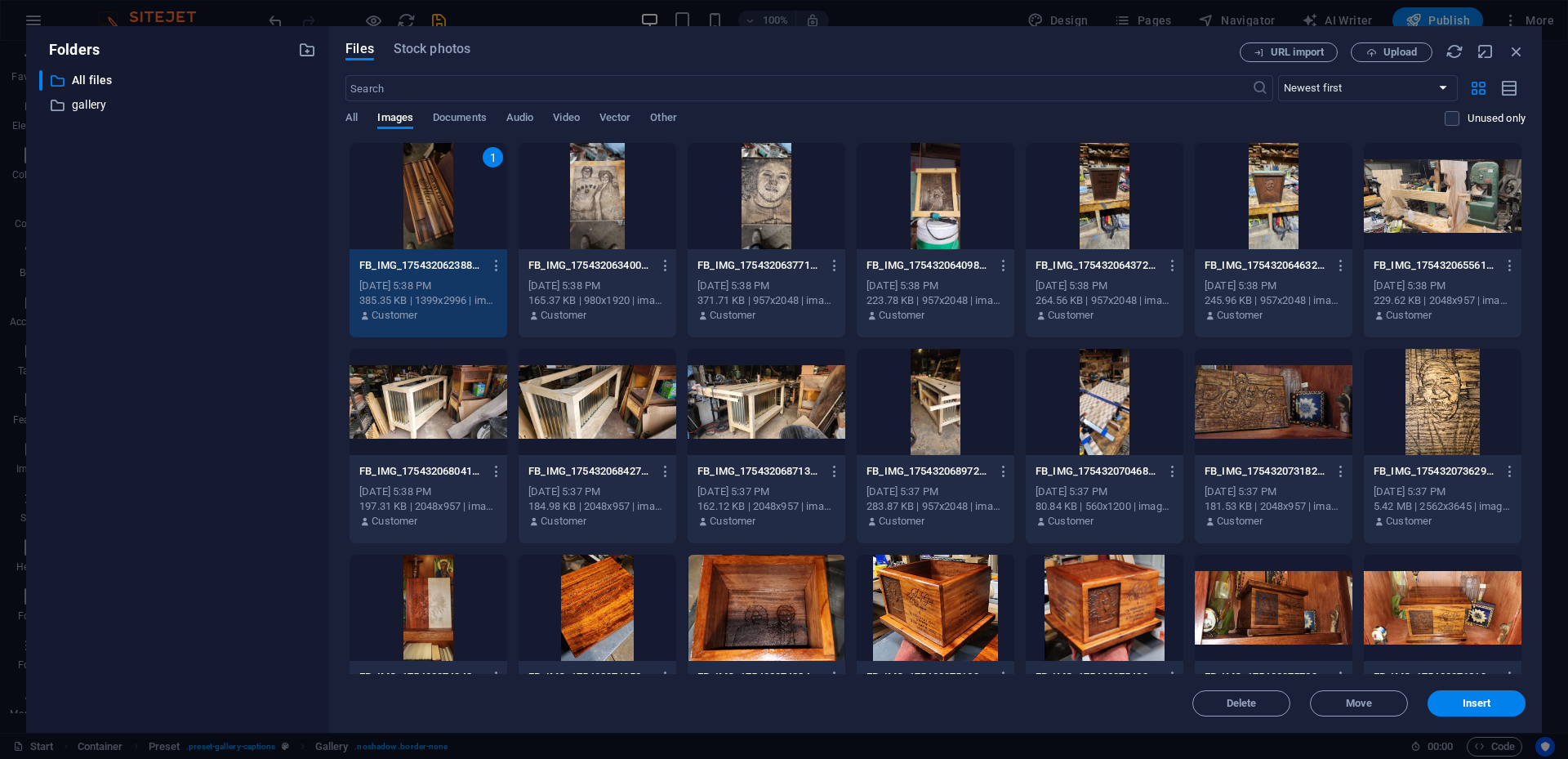
click at [662, 174] on div at bounding box center [597, 196] width 158 height 106
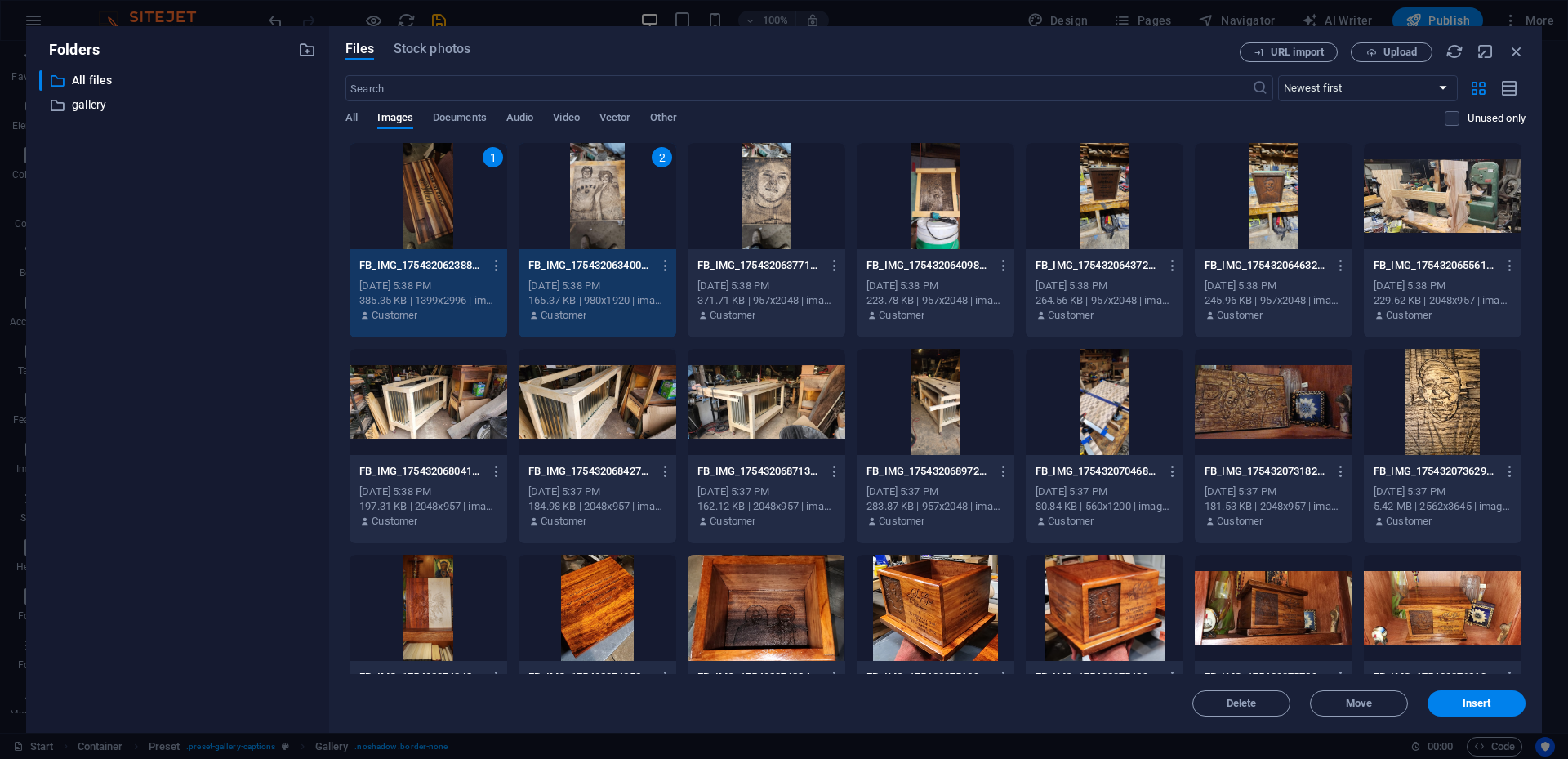
click at [816, 183] on div at bounding box center [766, 196] width 158 height 106
click at [986, 171] on div at bounding box center [935, 196] width 158 height 106
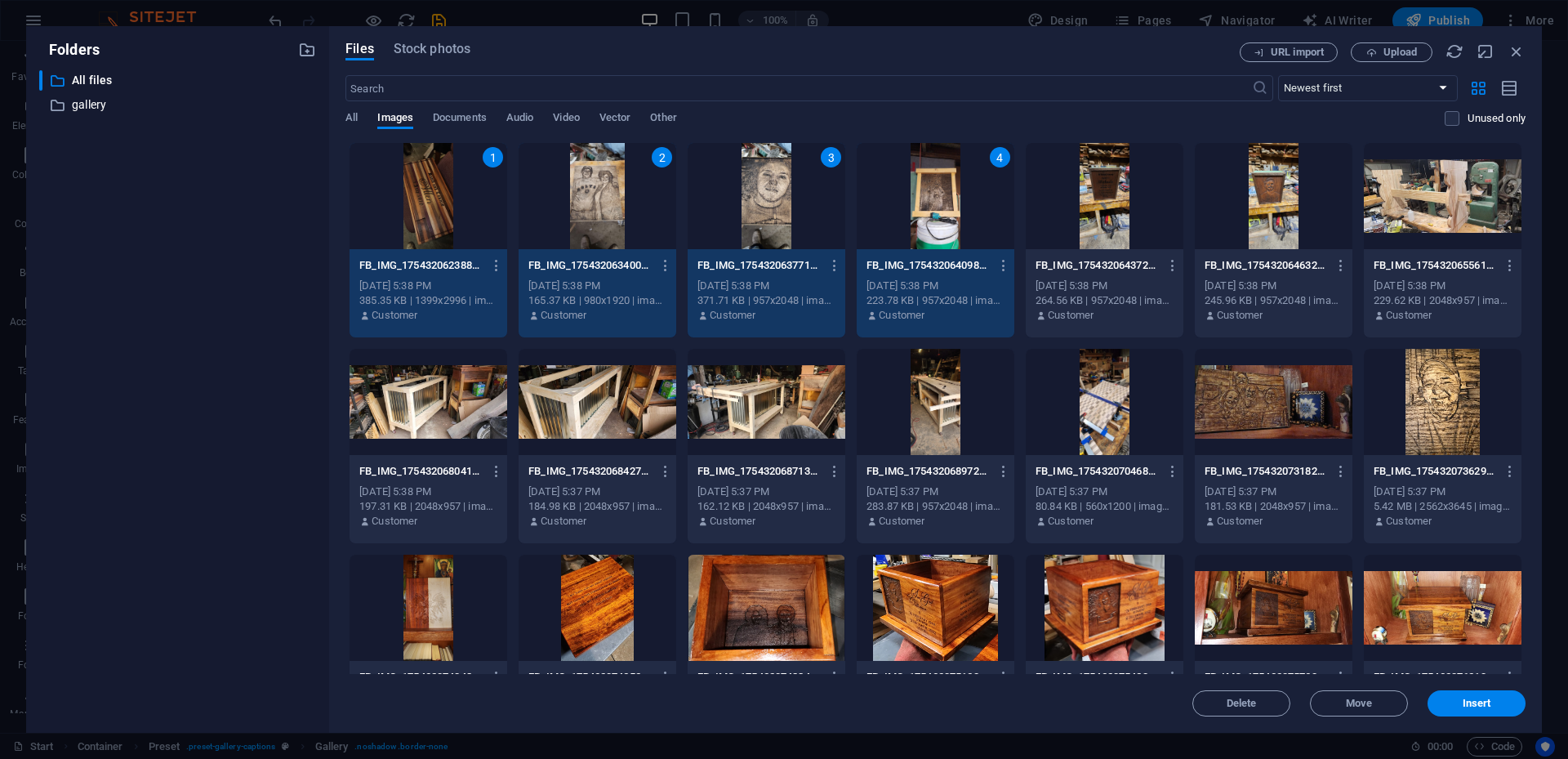
click at [1171, 185] on div at bounding box center [1104, 196] width 158 height 106
click at [1175, 179] on div at bounding box center [1274, 196] width 158 height 106
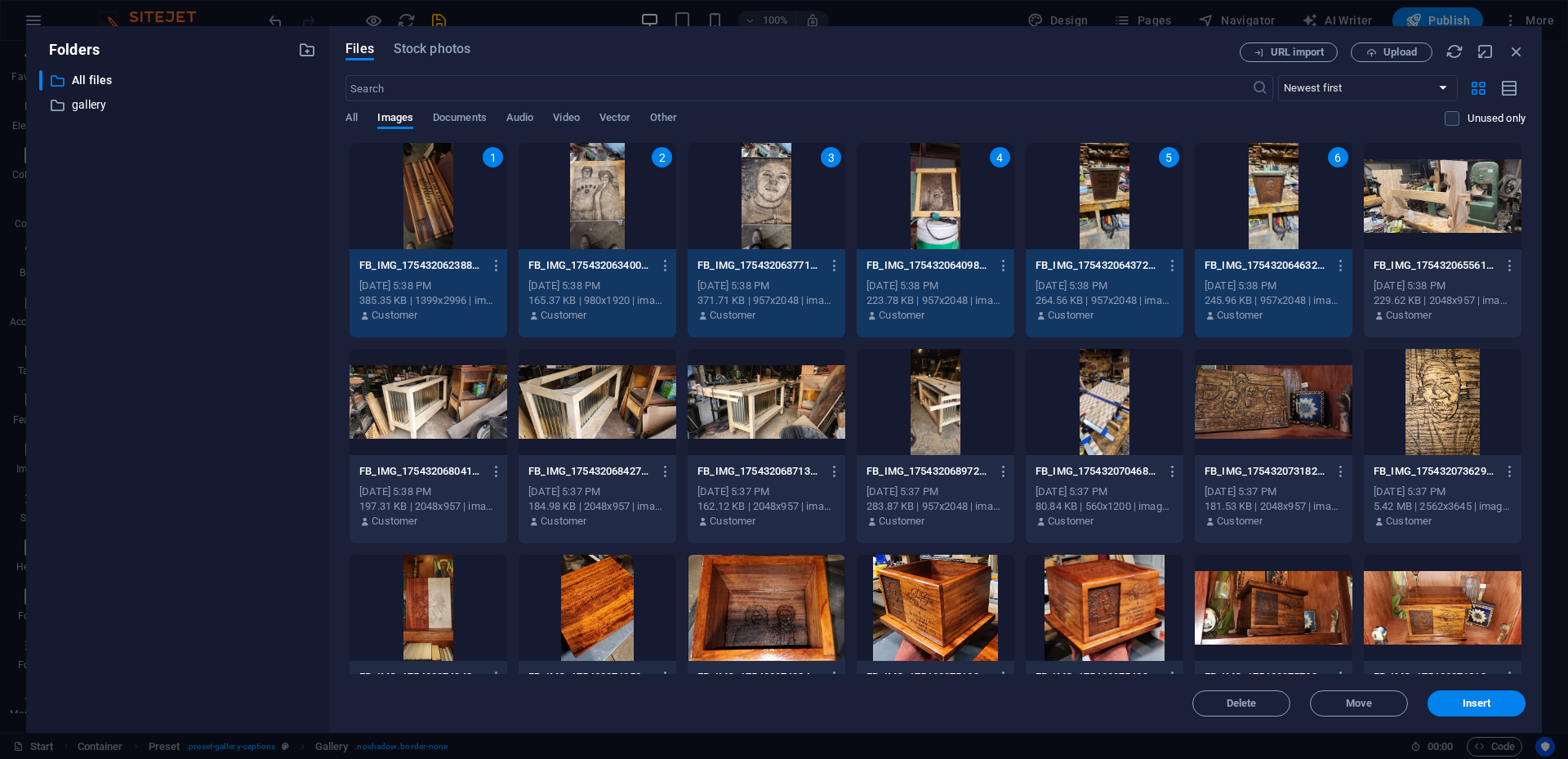
click at [1175, 191] on div at bounding box center [1443, 196] width 158 height 106
click at [1175, 395] on div at bounding box center [1443, 402] width 158 height 106
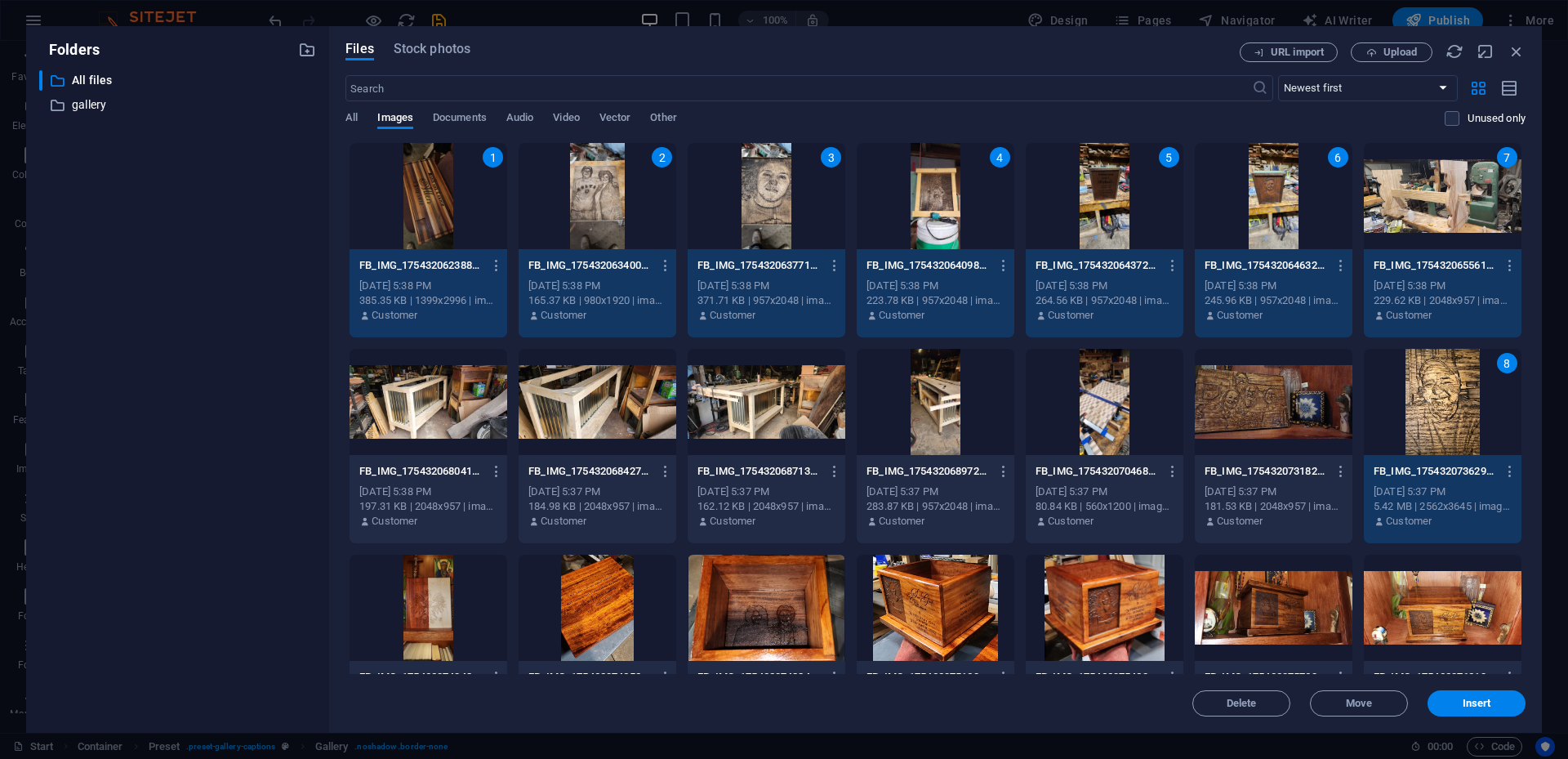
click at [1175, 414] on div at bounding box center [1274, 402] width 158 height 106
click at [1127, 409] on div at bounding box center [1104, 402] width 158 height 106
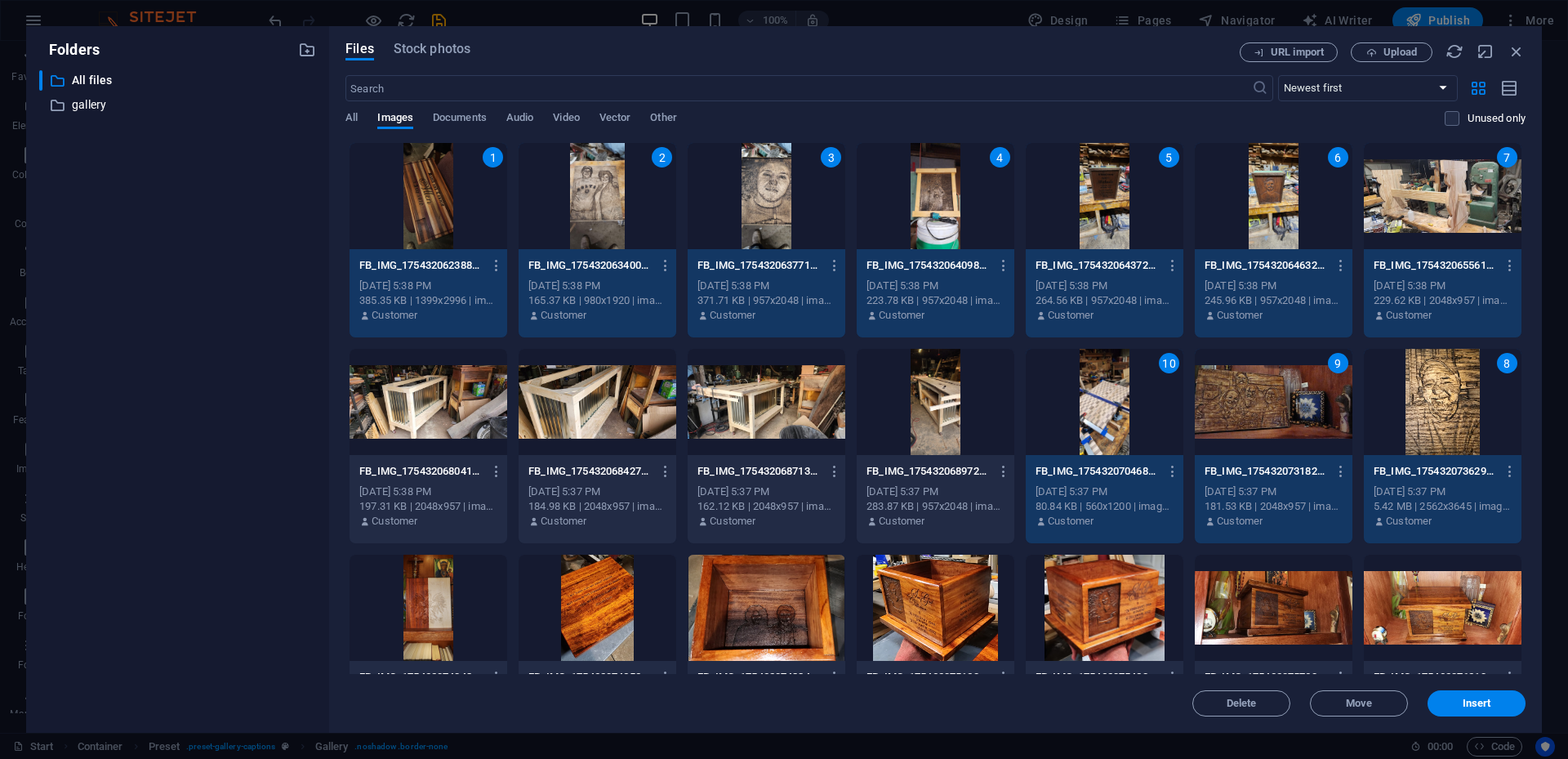
click at [934, 427] on div at bounding box center [935, 402] width 158 height 106
click at [771, 399] on div at bounding box center [766, 402] width 158 height 106
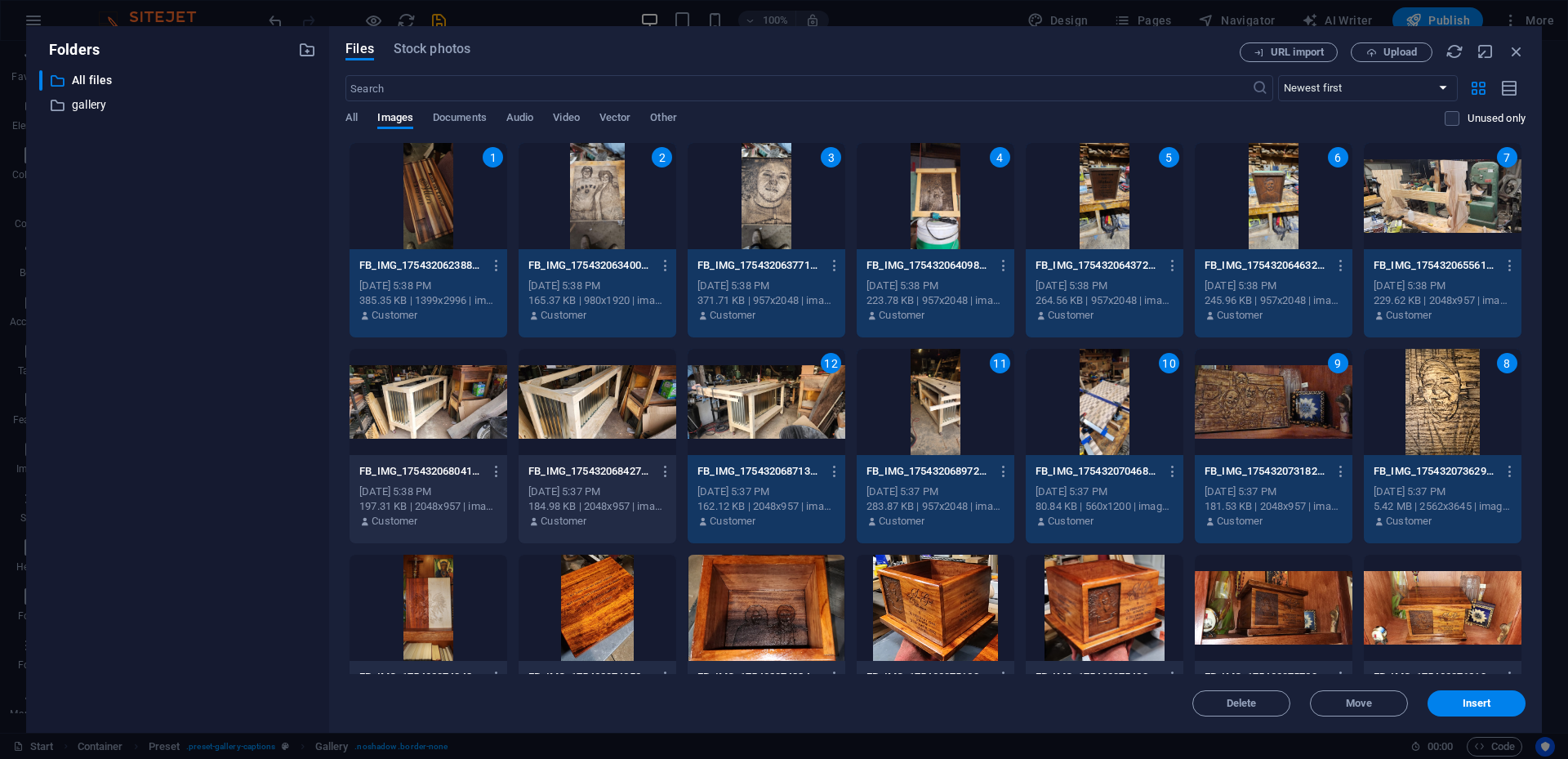
click at [584, 400] on div at bounding box center [597, 402] width 158 height 106
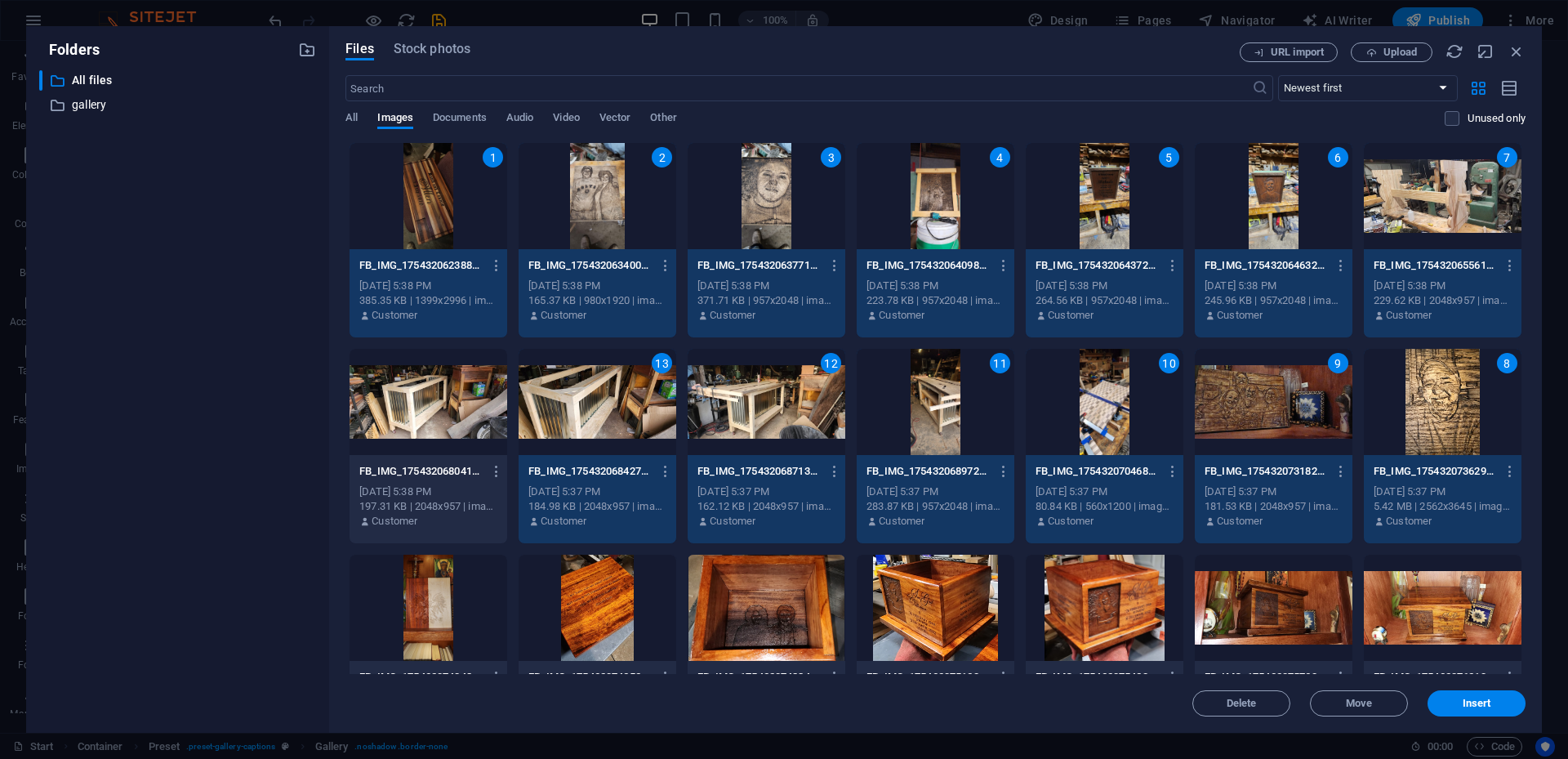
click at [451, 415] on div at bounding box center [428, 402] width 158 height 106
click at [437, 503] on div at bounding box center [428, 608] width 158 height 106
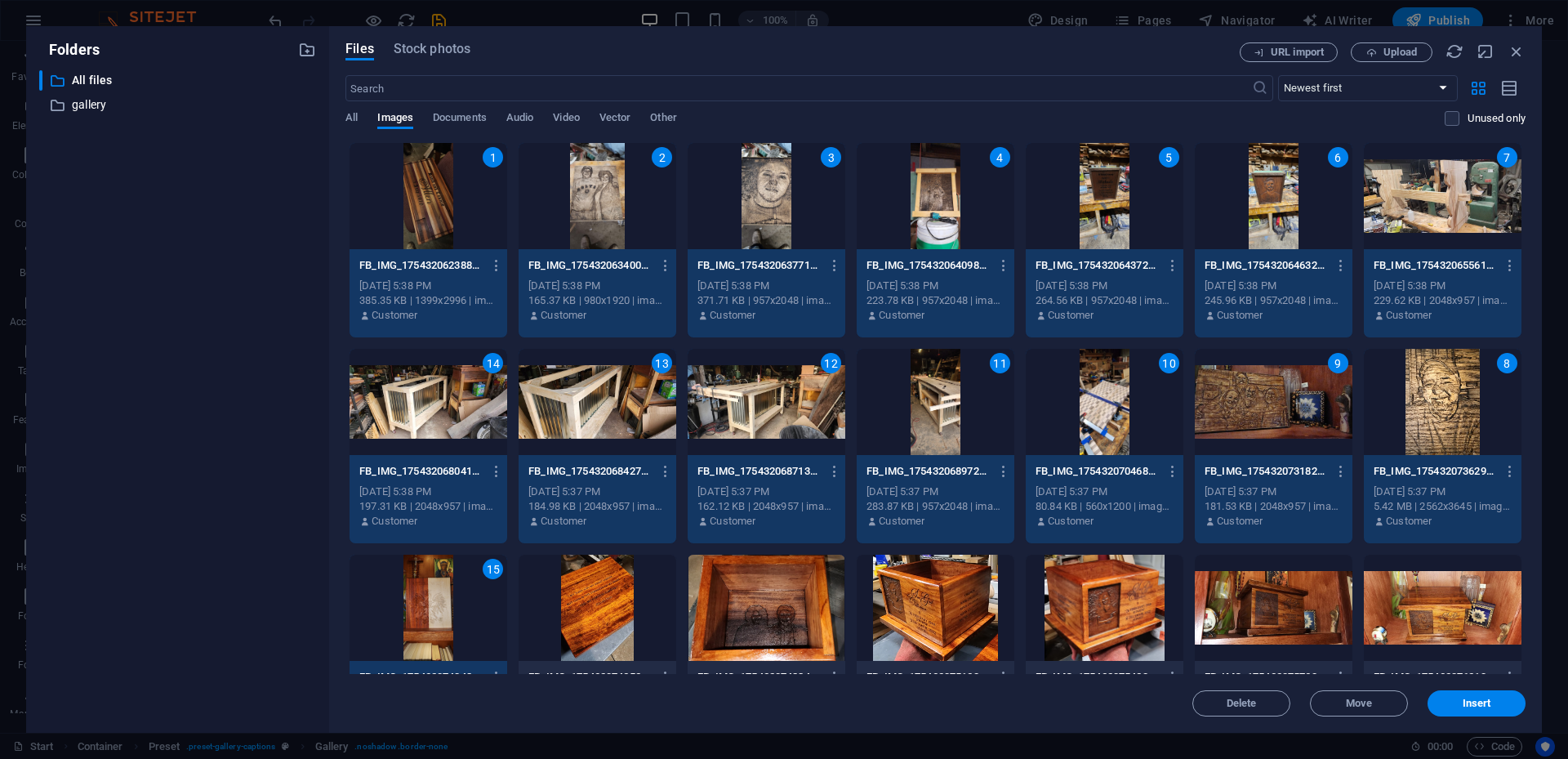
click at [629, 503] on div at bounding box center [597, 608] width 158 height 106
click at [773, 503] on div at bounding box center [766, 608] width 158 height 106
click at [938, 503] on div at bounding box center [935, 608] width 158 height 106
click at [1120, 503] on div at bounding box center [1104, 608] width 158 height 106
click at [1175, 503] on div at bounding box center [1274, 608] width 158 height 106
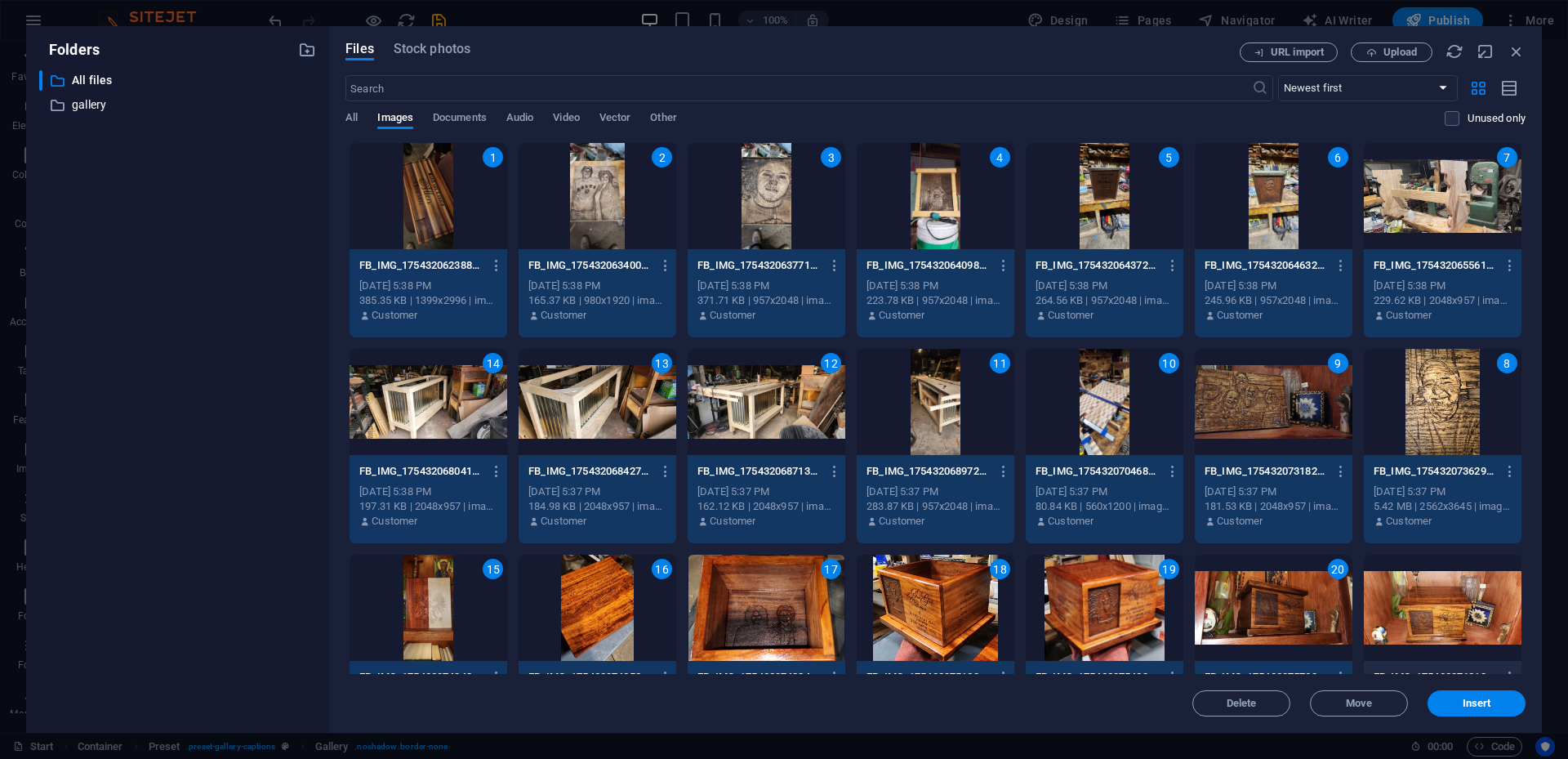
click at [1175, 503] on div at bounding box center [1443, 608] width 158 height 106
click at [1175, 503] on button "Move" at bounding box center [1359, 703] width 98 height 26
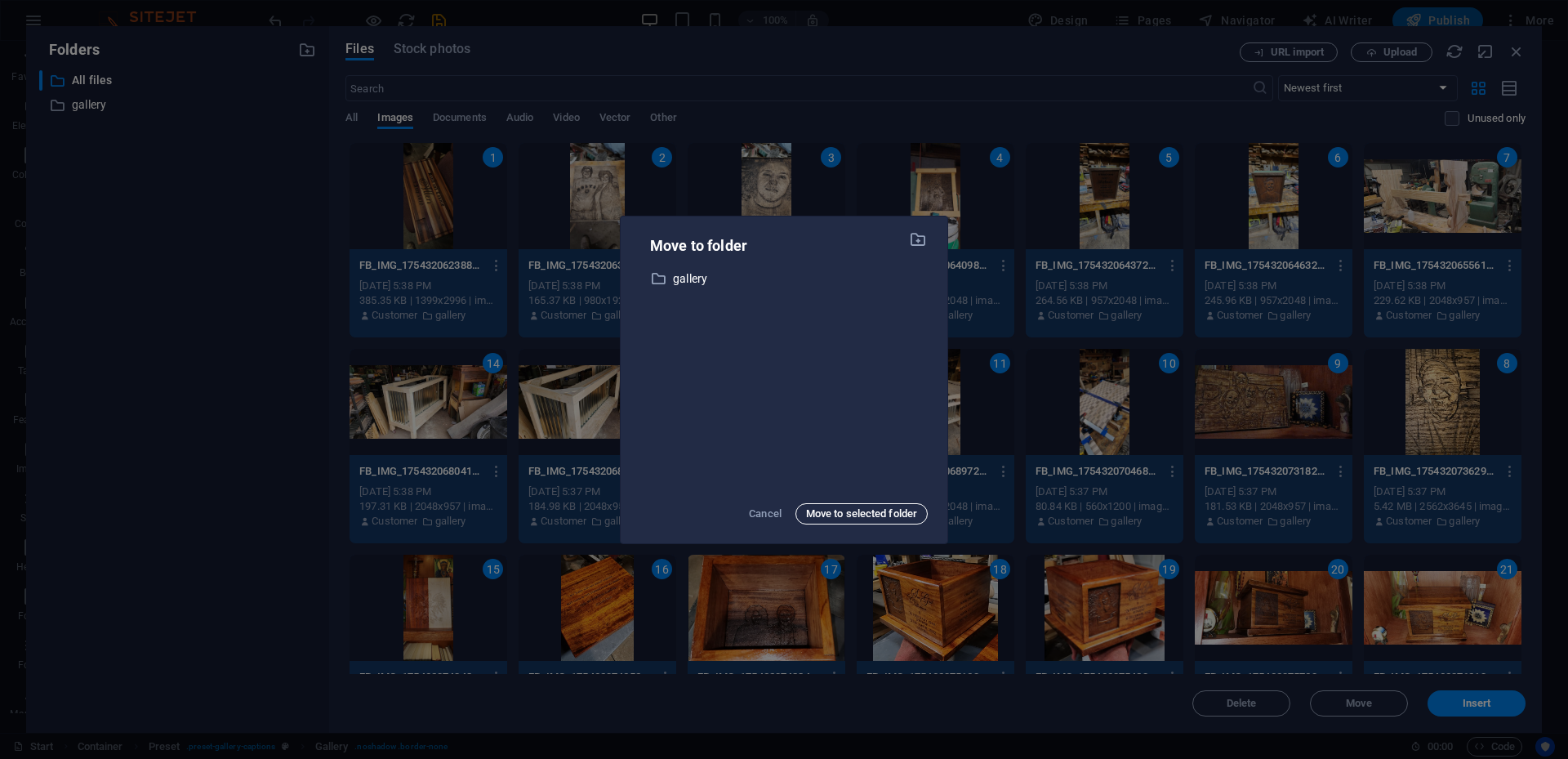
click at [849, 503] on span "Move to selected folder" at bounding box center [862, 514] width 111 height 20
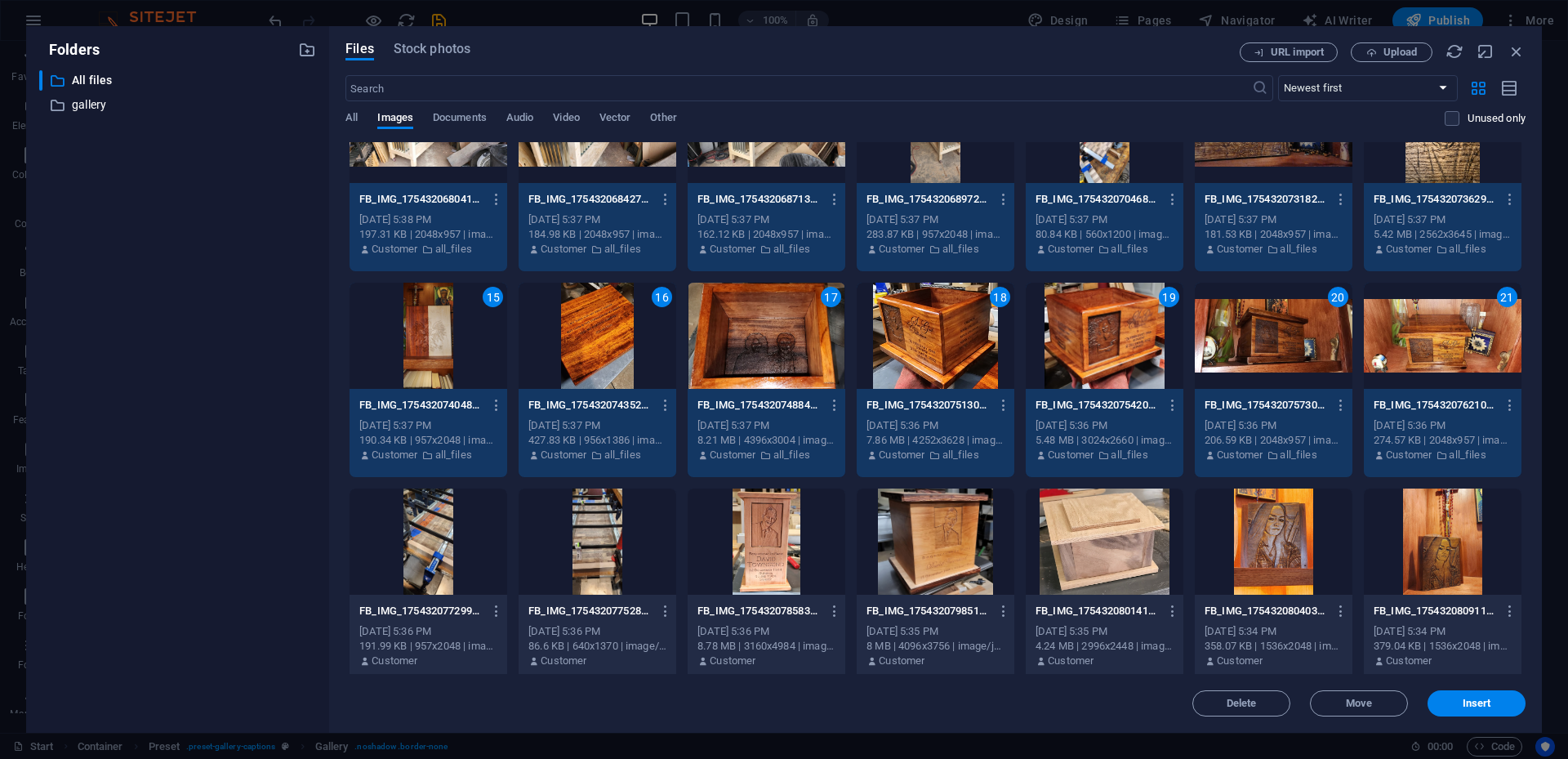
scroll to position [545, 0]
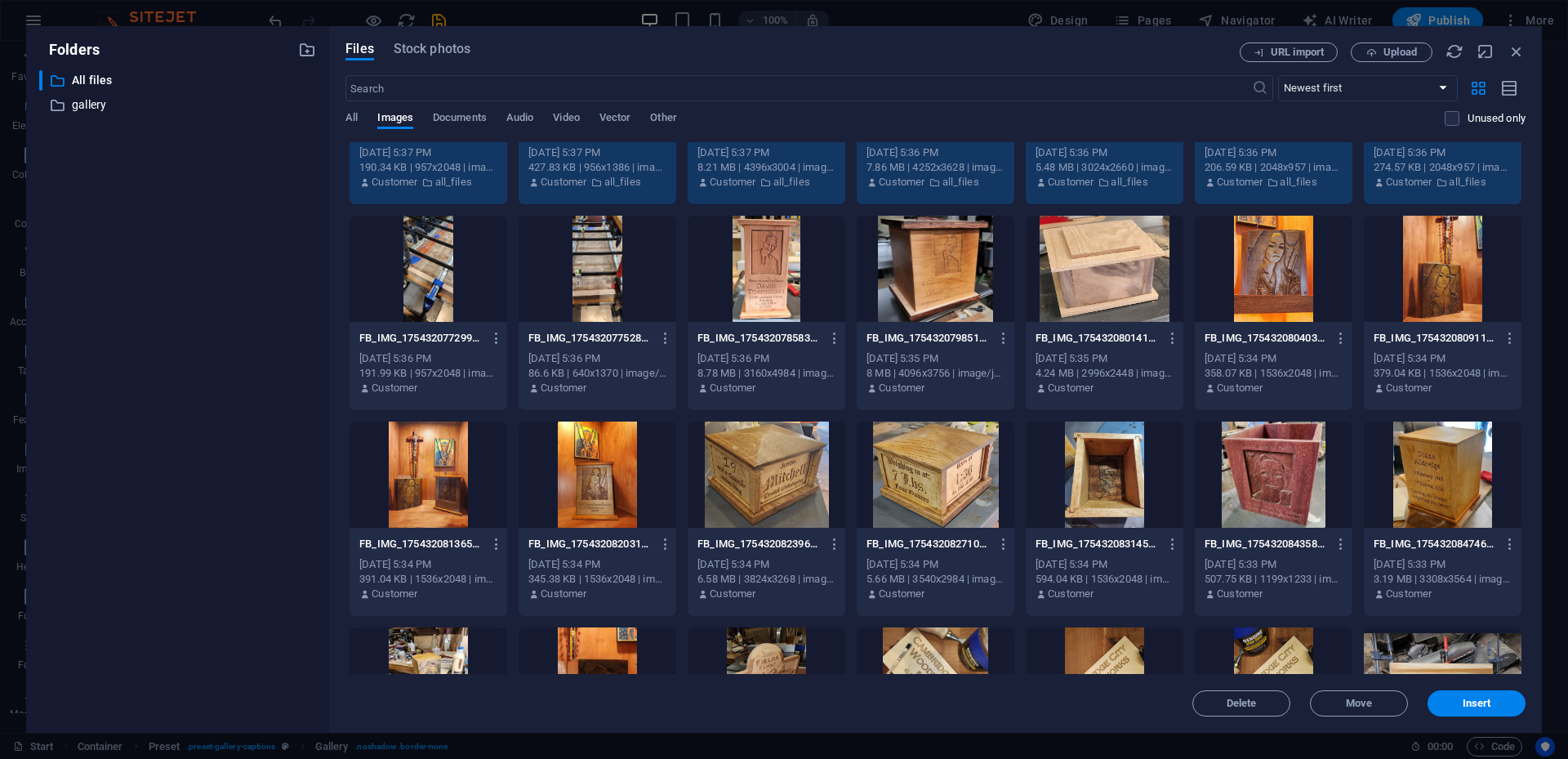
click at [486, 287] on div at bounding box center [428, 269] width 158 height 106
click at [654, 292] on div at bounding box center [597, 269] width 158 height 106
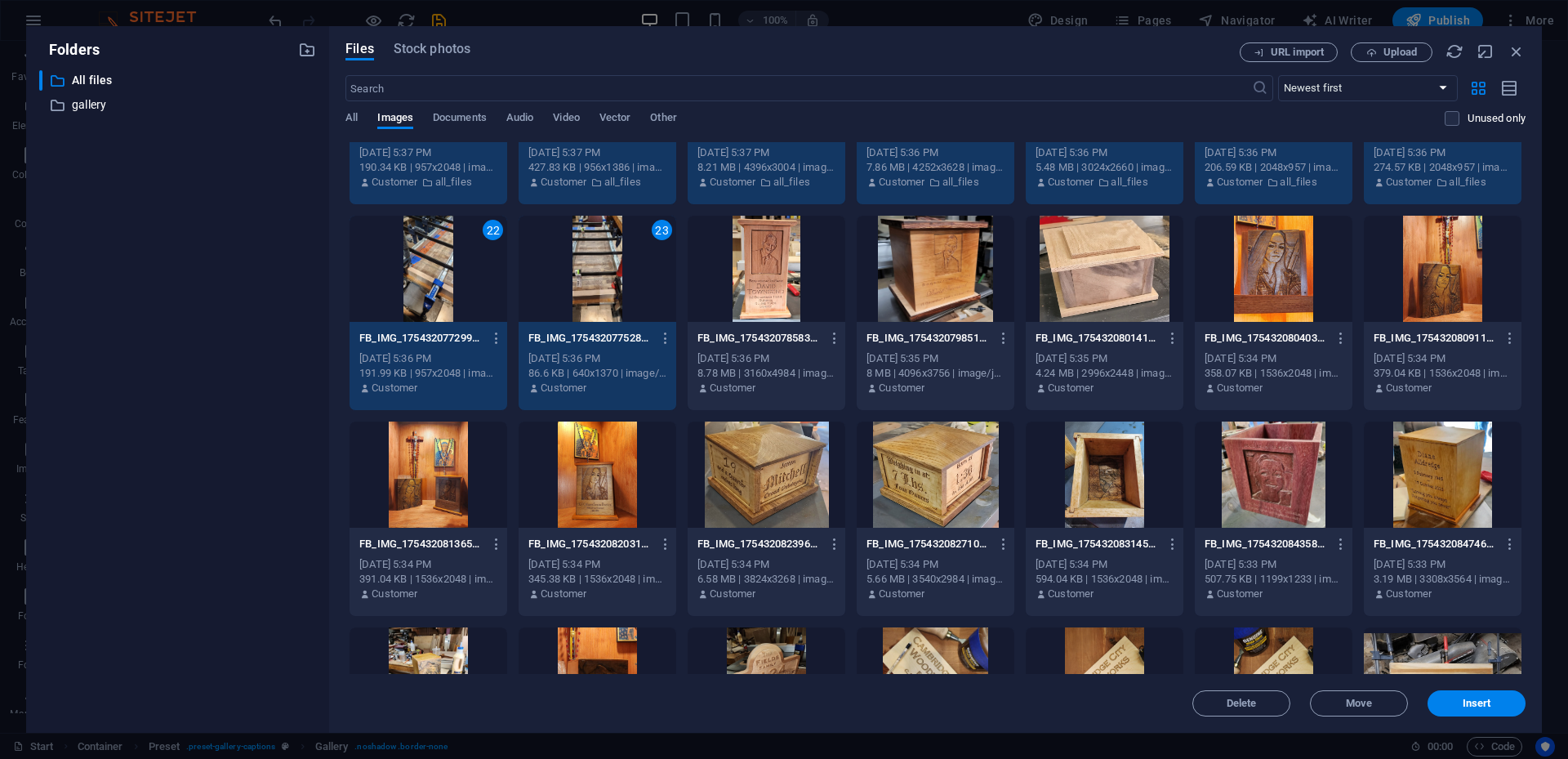
click at [824, 282] on div at bounding box center [766, 269] width 158 height 106
click at [1010, 259] on div at bounding box center [935, 269] width 158 height 106
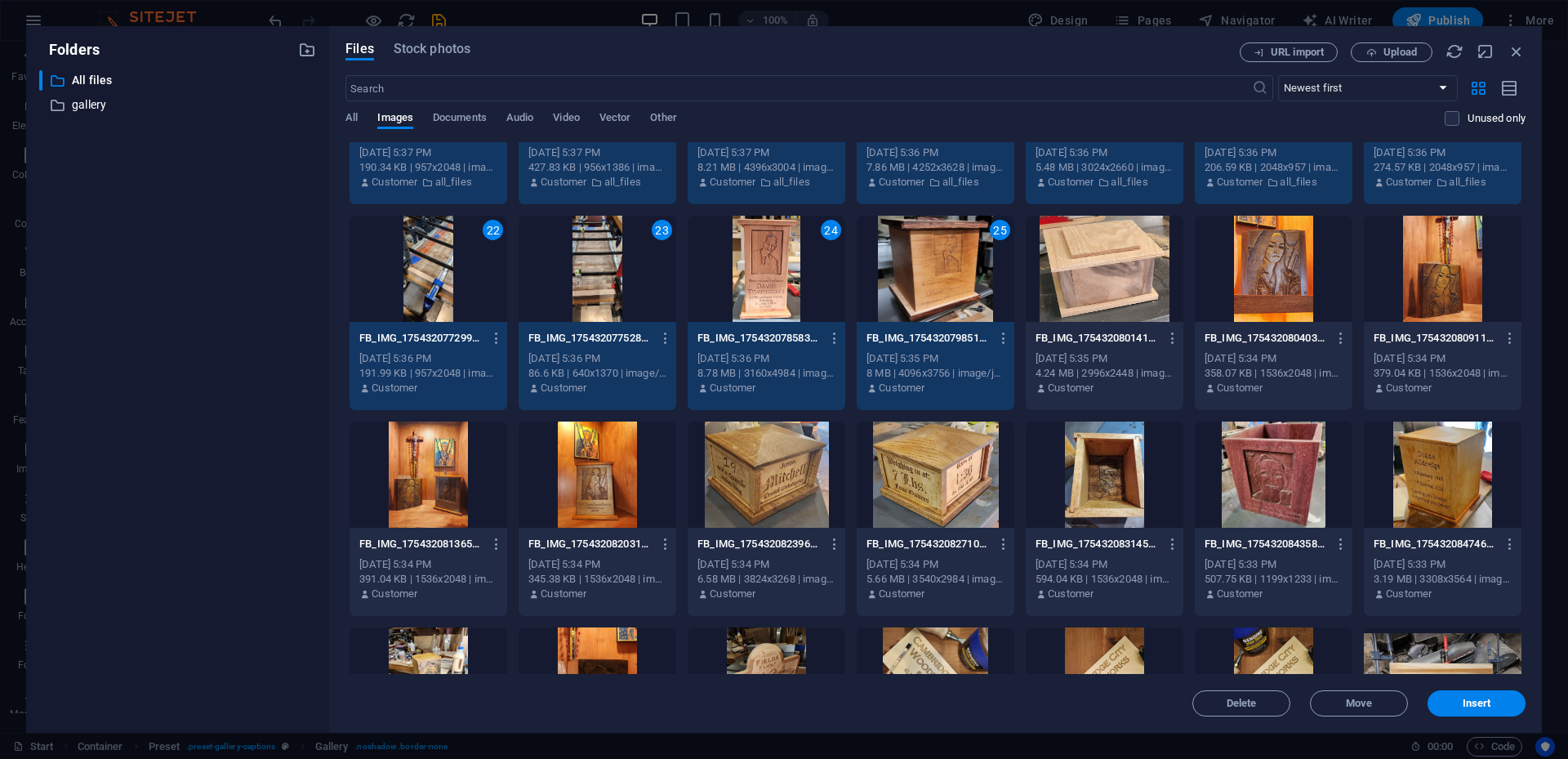
click at [1098, 318] on div at bounding box center [1104, 269] width 158 height 106
click at [1175, 273] on div at bounding box center [1274, 269] width 158 height 106
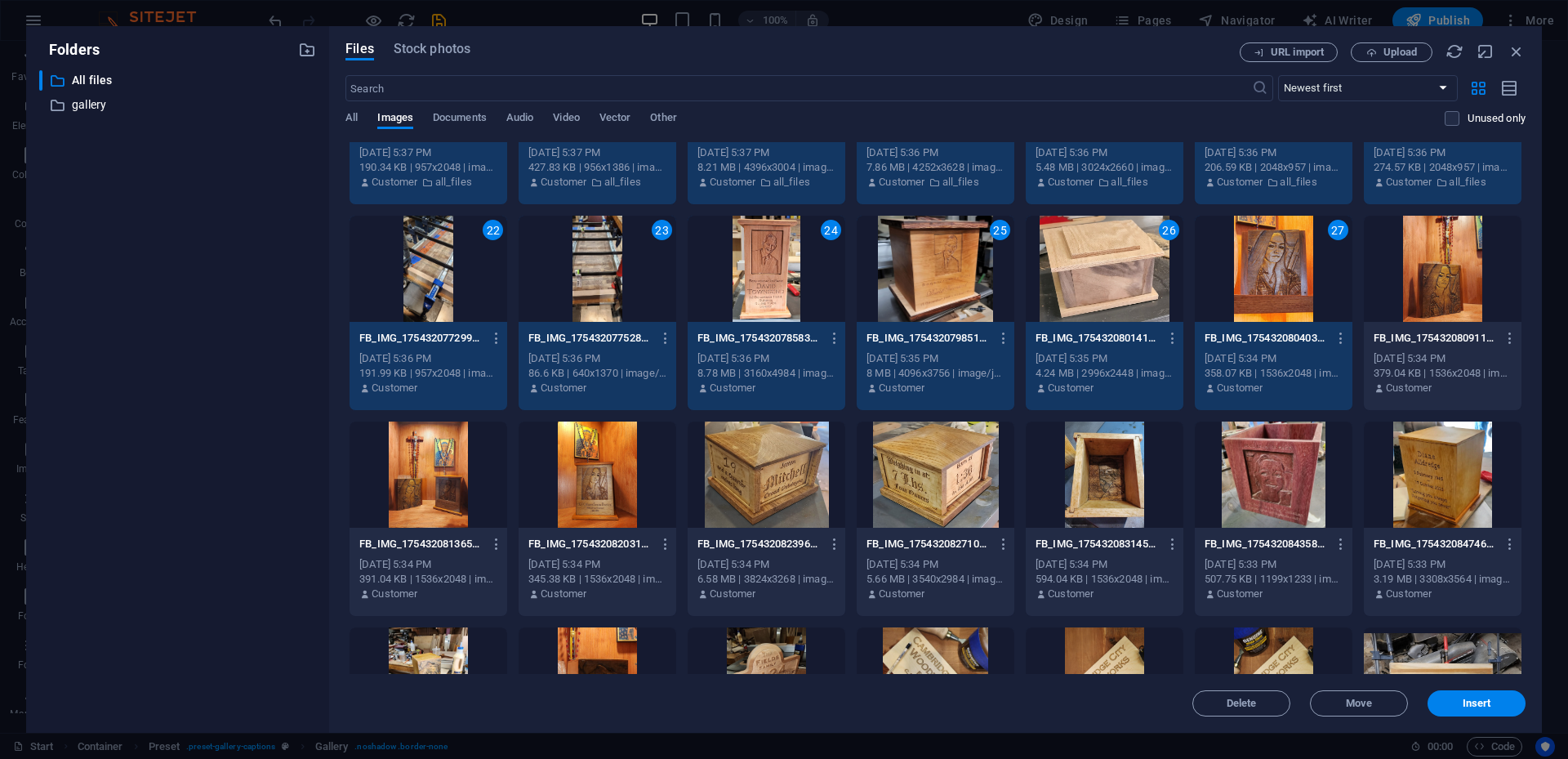
click at [1175, 281] on div at bounding box center [1443, 269] width 158 height 106
click at [1175, 465] on div at bounding box center [1443, 474] width 158 height 106
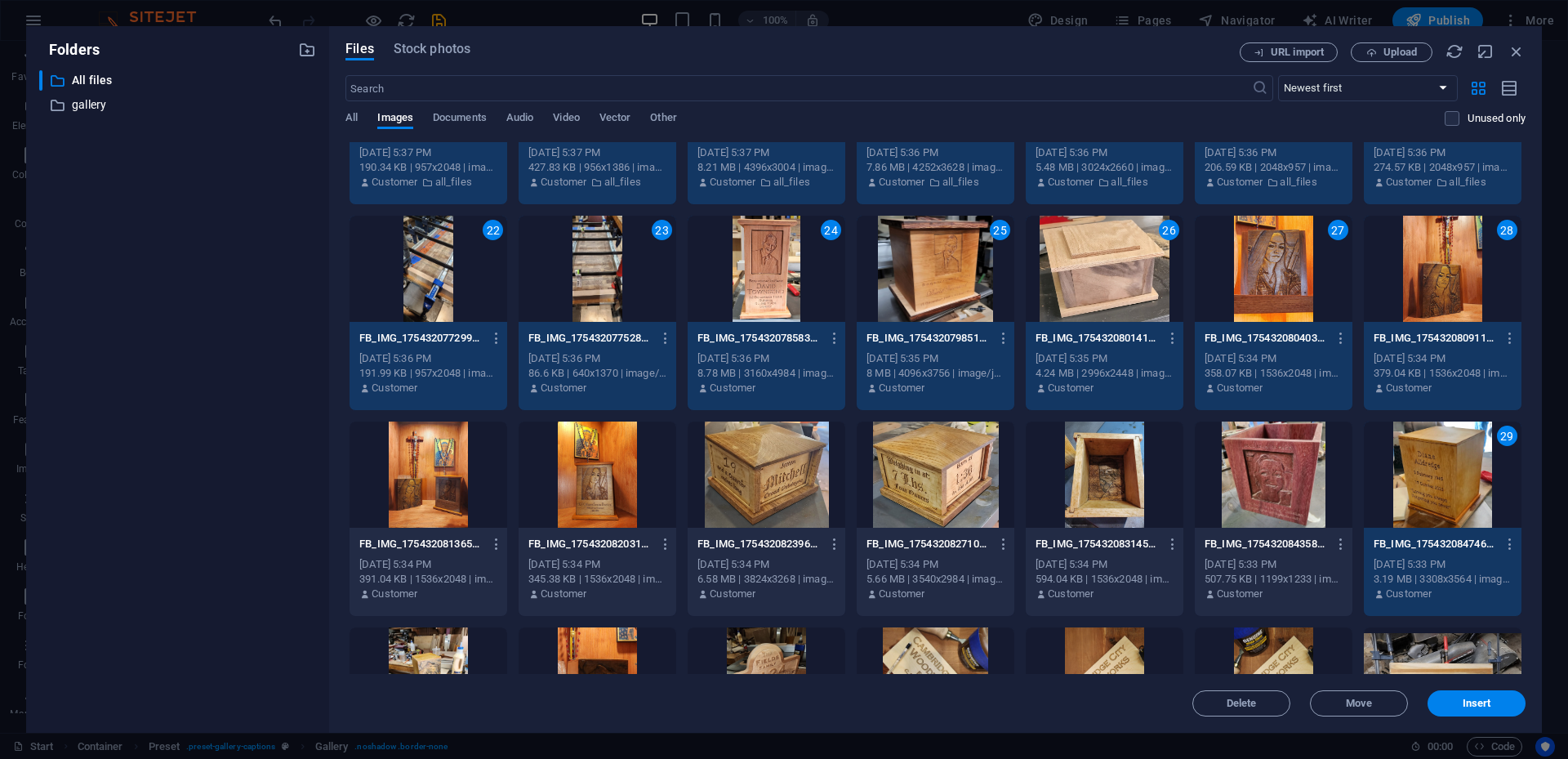
click at [1175, 473] on div at bounding box center [1274, 474] width 158 height 106
click at [1103, 496] on div at bounding box center [1104, 474] width 158 height 106
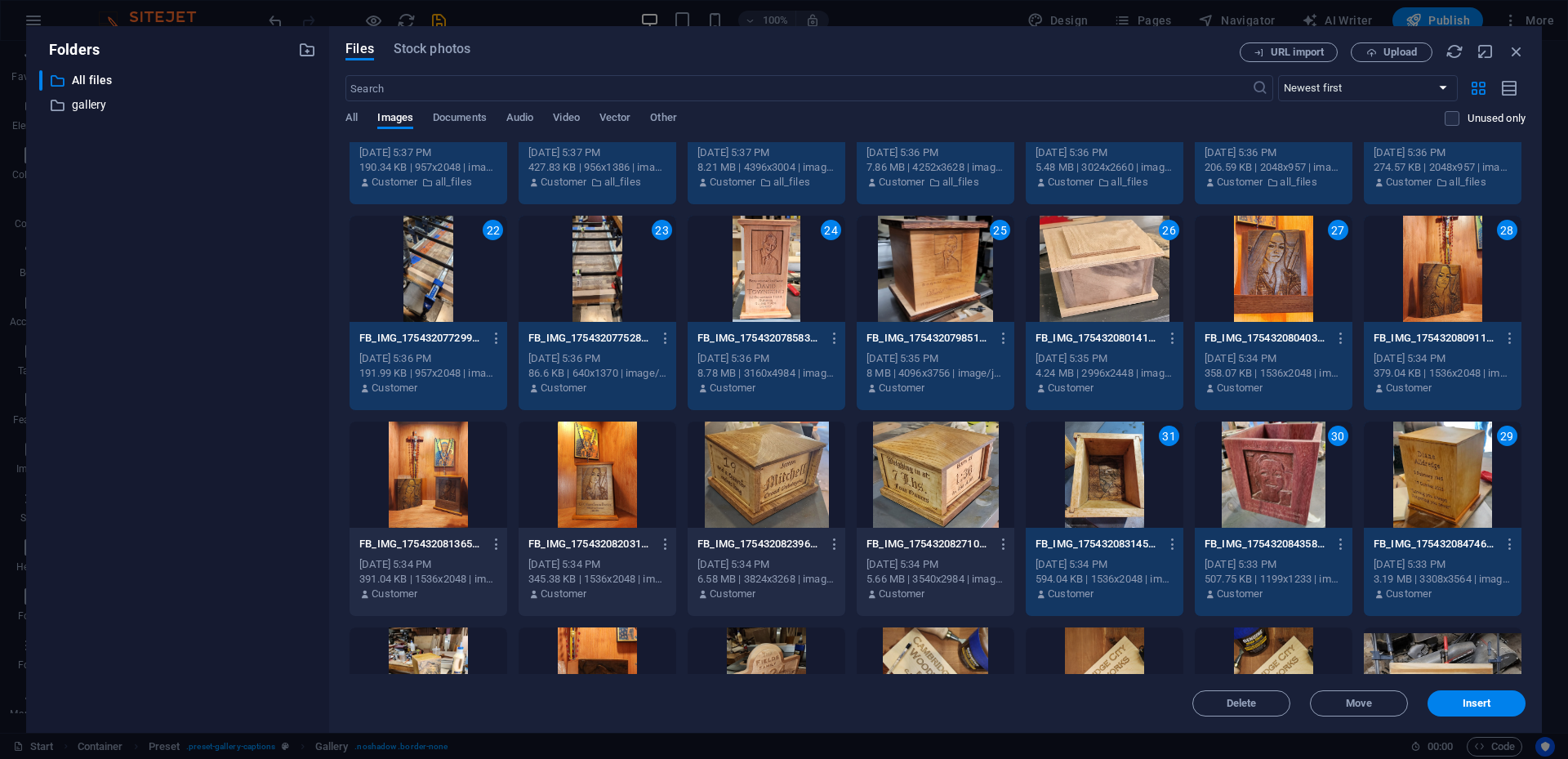
click at [932, 494] on div at bounding box center [935, 474] width 158 height 106
click at [805, 491] on div at bounding box center [766, 474] width 158 height 106
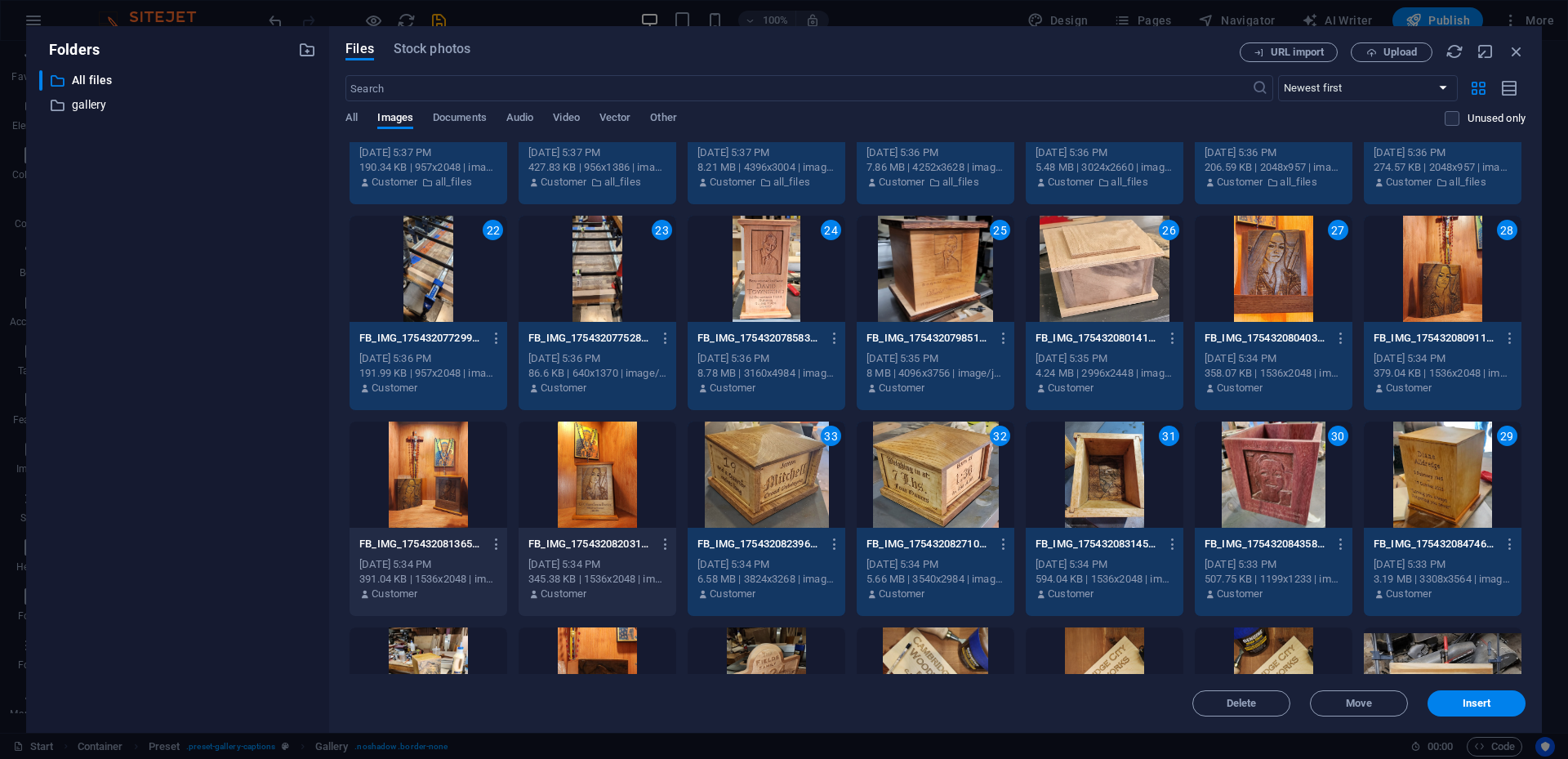
click at [573, 492] on div at bounding box center [597, 474] width 158 height 106
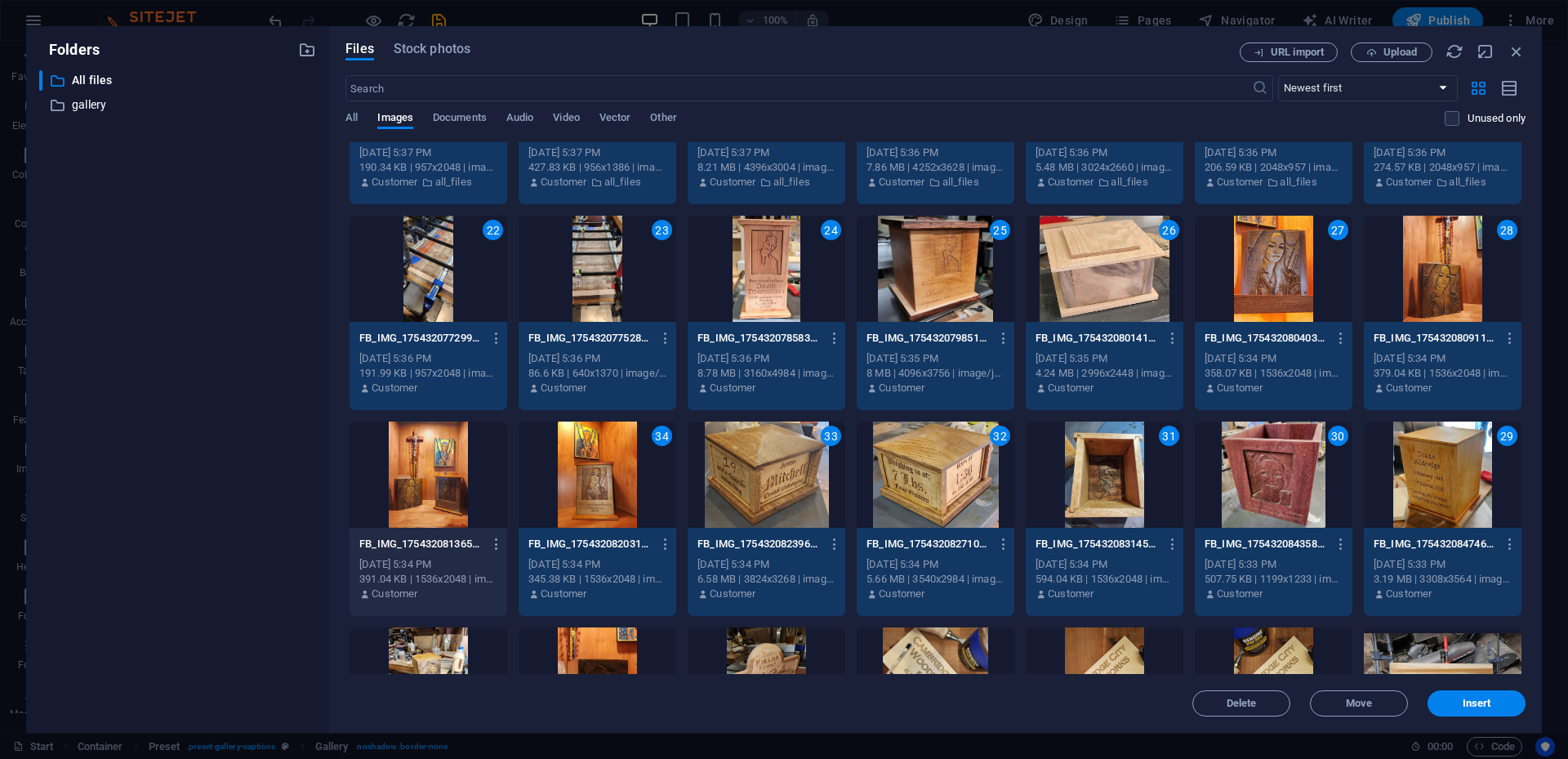
click at [443, 498] on div at bounding box center [428, 474] width 158 height 106
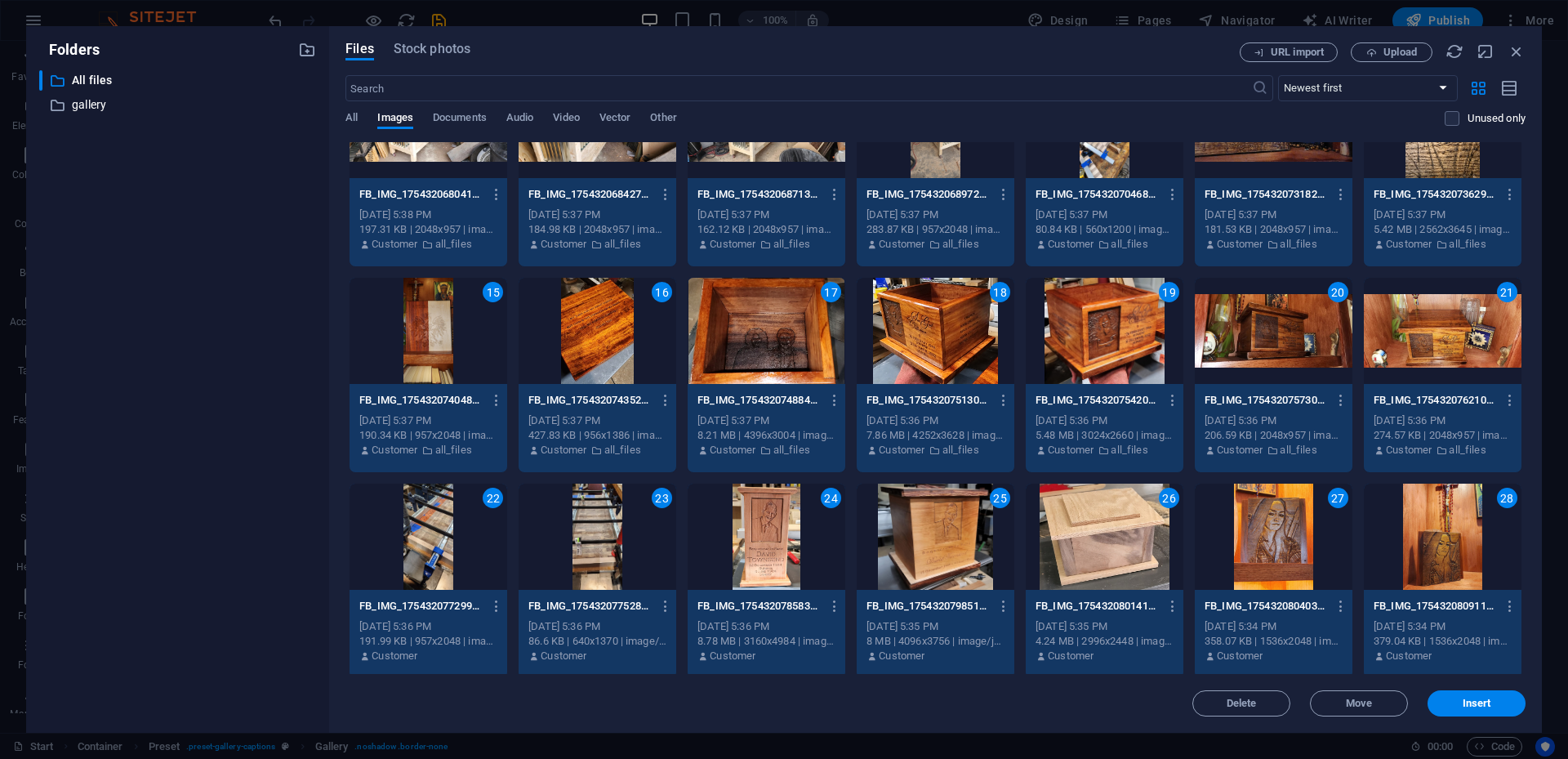
scroll to position [272, 0]
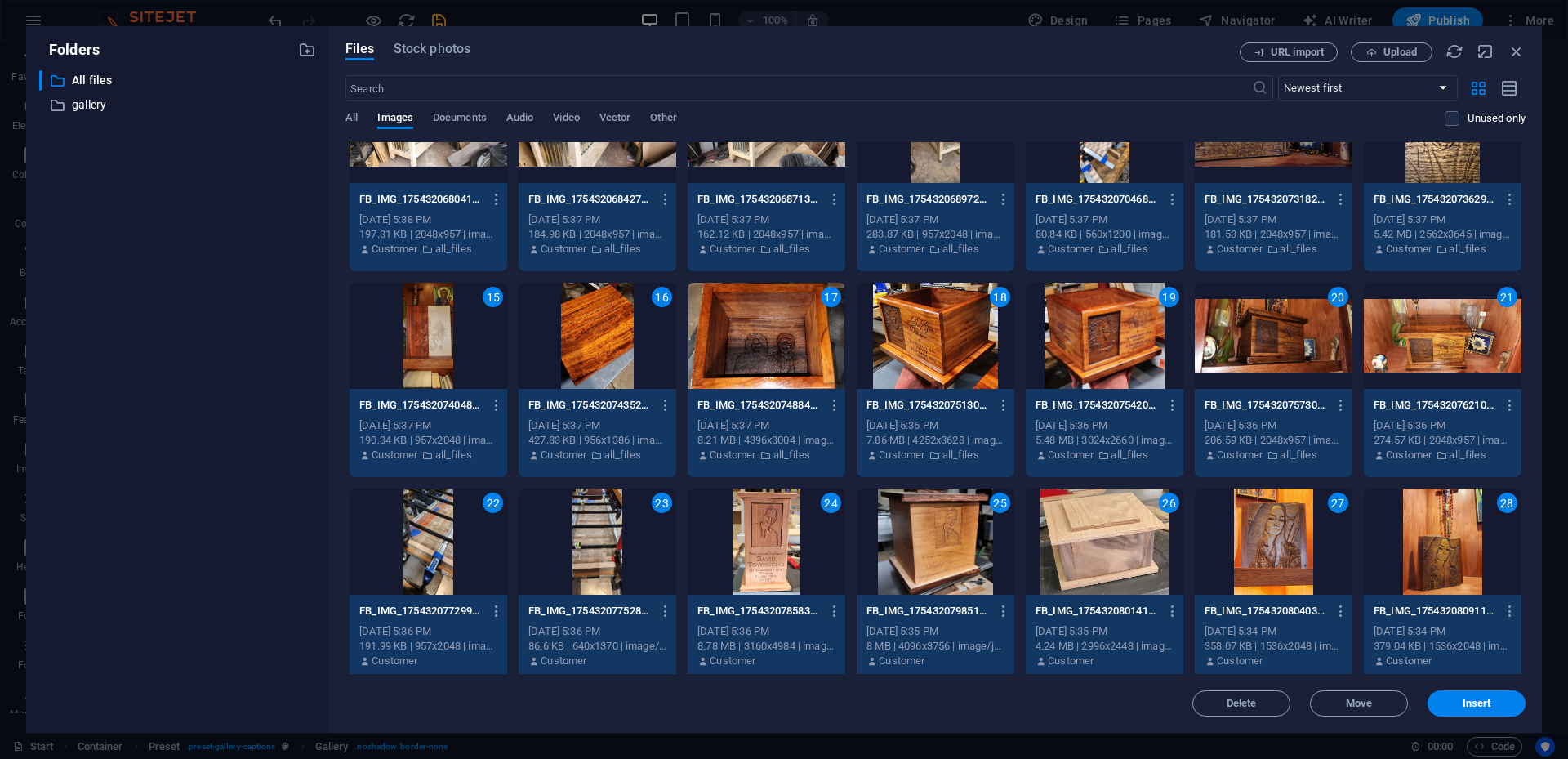
drag, startPoint x: 1527, startPoint y: 304, endPoint x: 1528, endPoint y: 321, distance: 17.0
click at [1175, 321] on div "Files Stock photos URL import Upload ​ Newest first Oldest first Name (A-Z) Nam…" at bounding box center [935, 380] width 1213 height 707
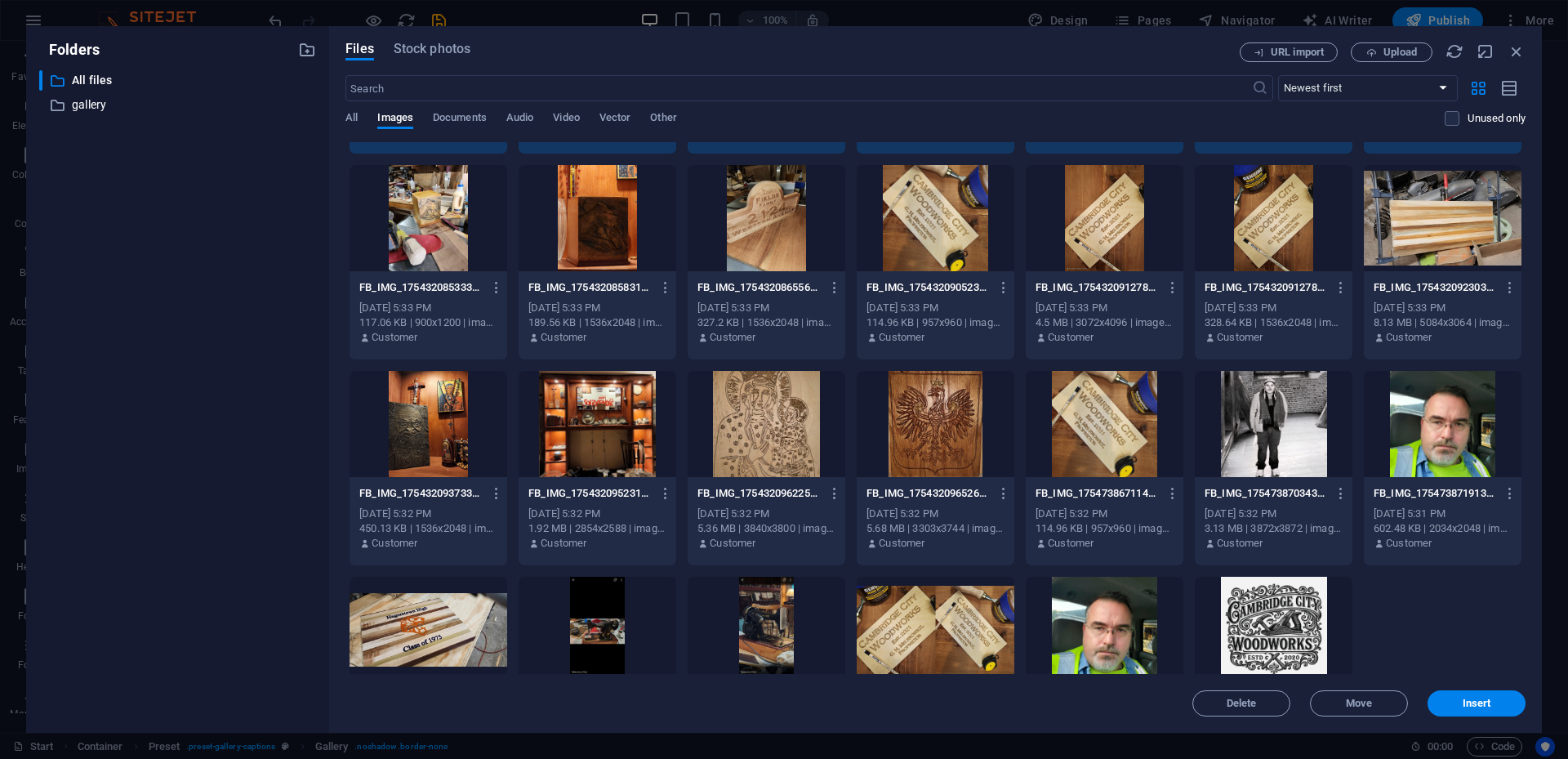
scroll to position [1035, 0]
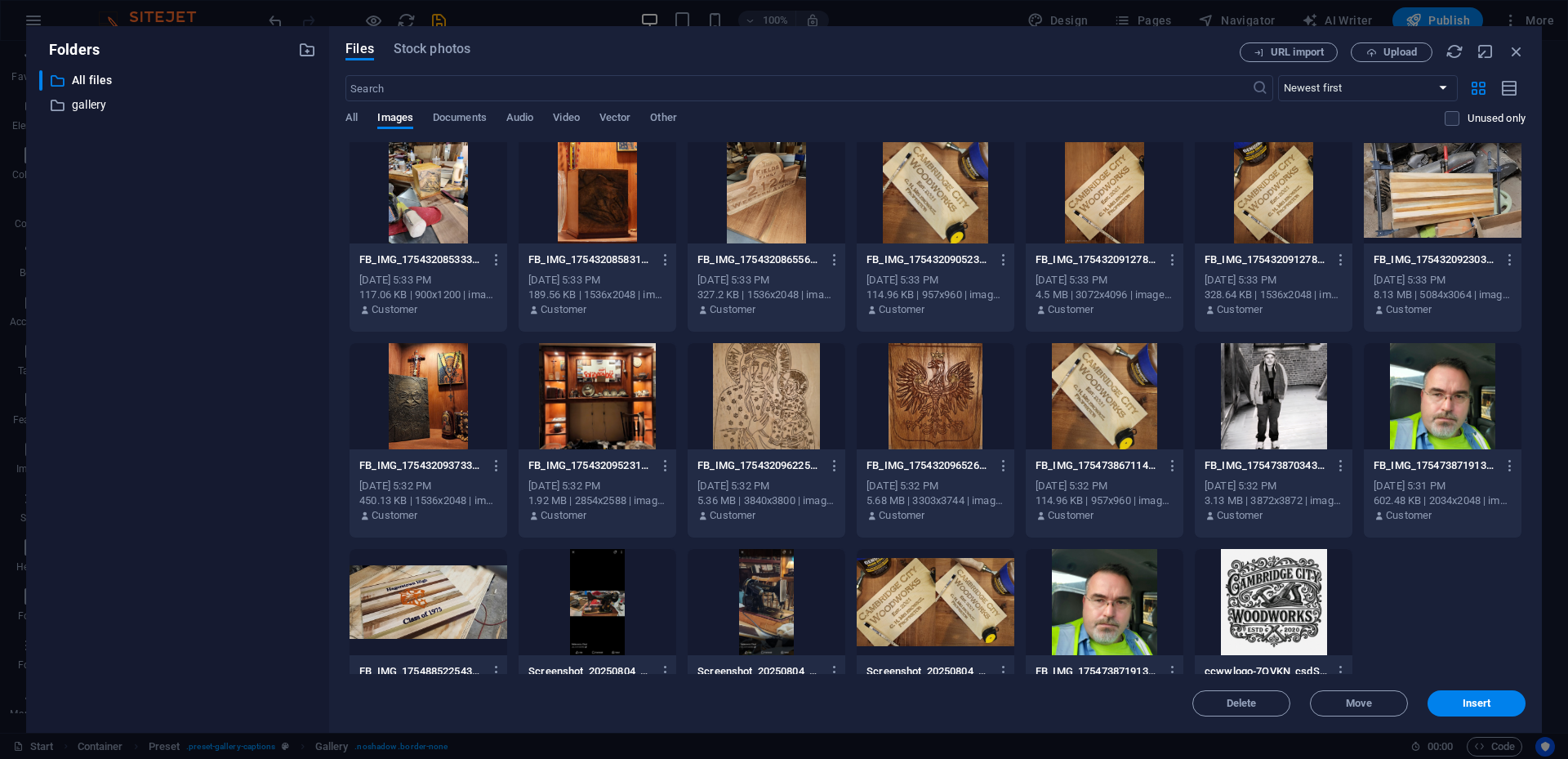
click at [421, 191] on div at bounding box center [428, 191] width 158 height 106
click at [608, 198] on div at bounding box center [597, 191] width 158 height 106
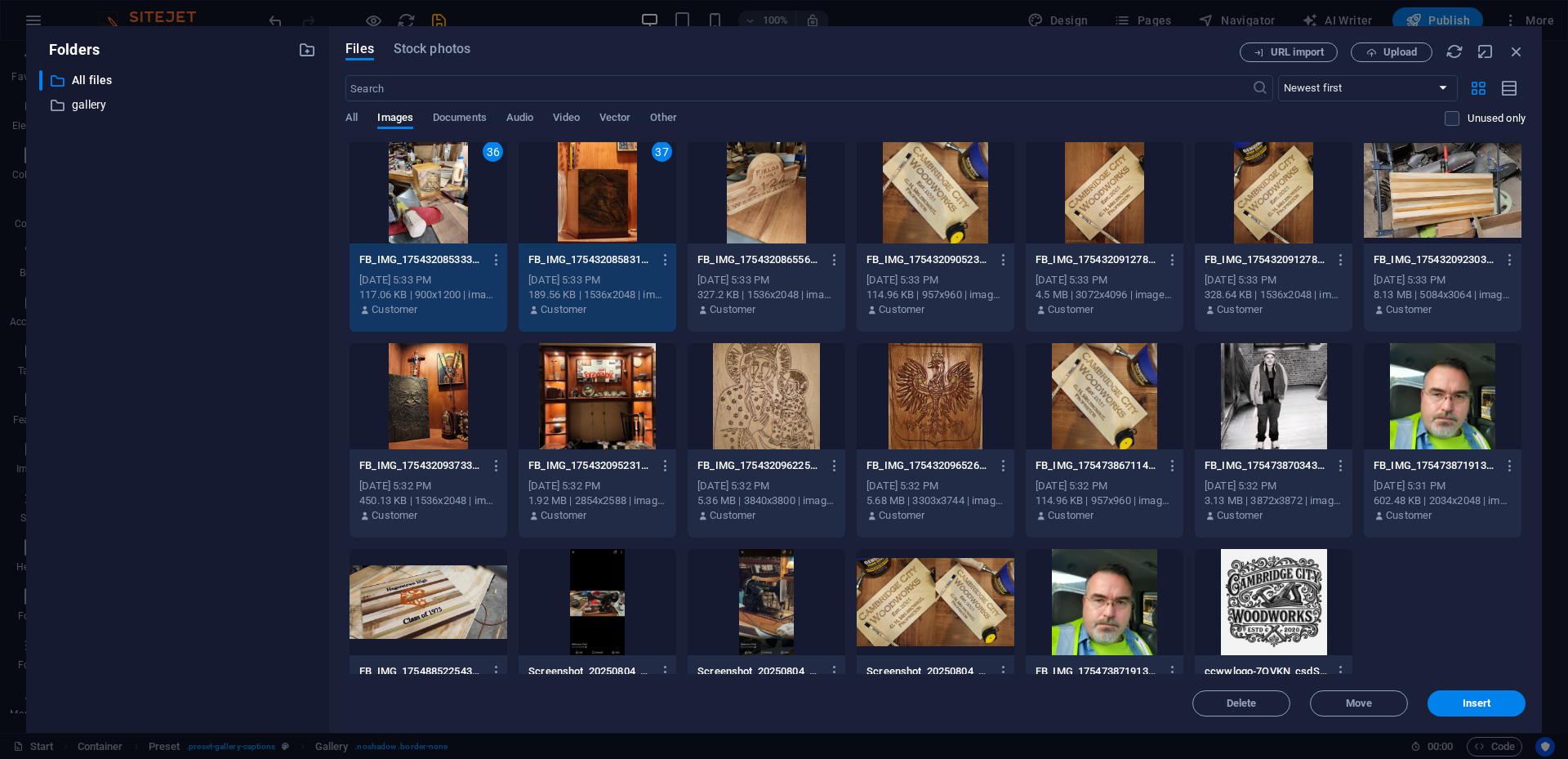
click at [721, 199] on div at bounding box center [766, 191] width 158 height 106
click at [954, 212] on div at bounding box center [935, 191] width 158 height 106
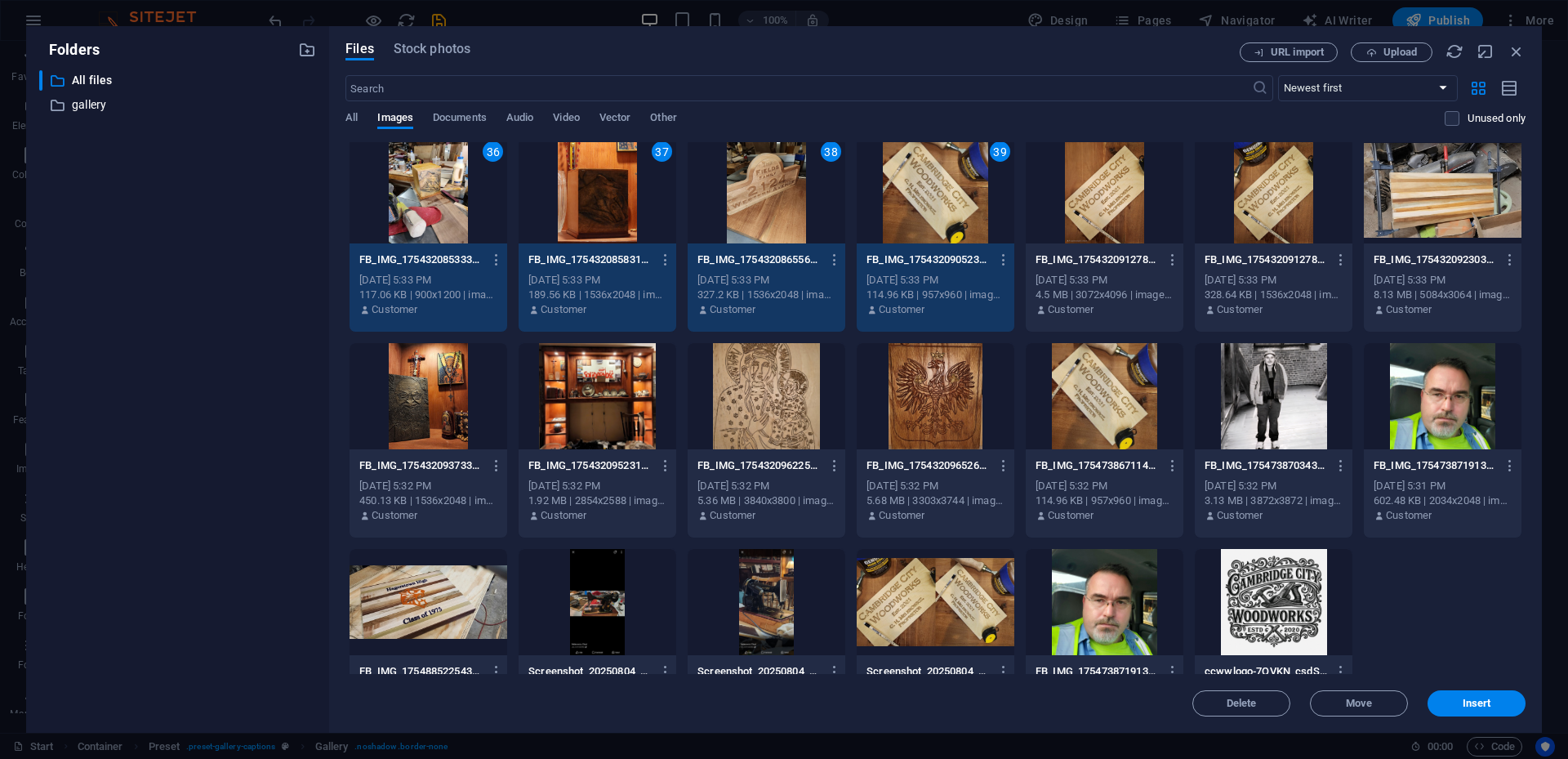
click at [1087, 209] on div at bounding box center [1104, 191] width 158 height 106
click at [1175, 200] on div at bounding box center [1274, 191] width 158 height 106
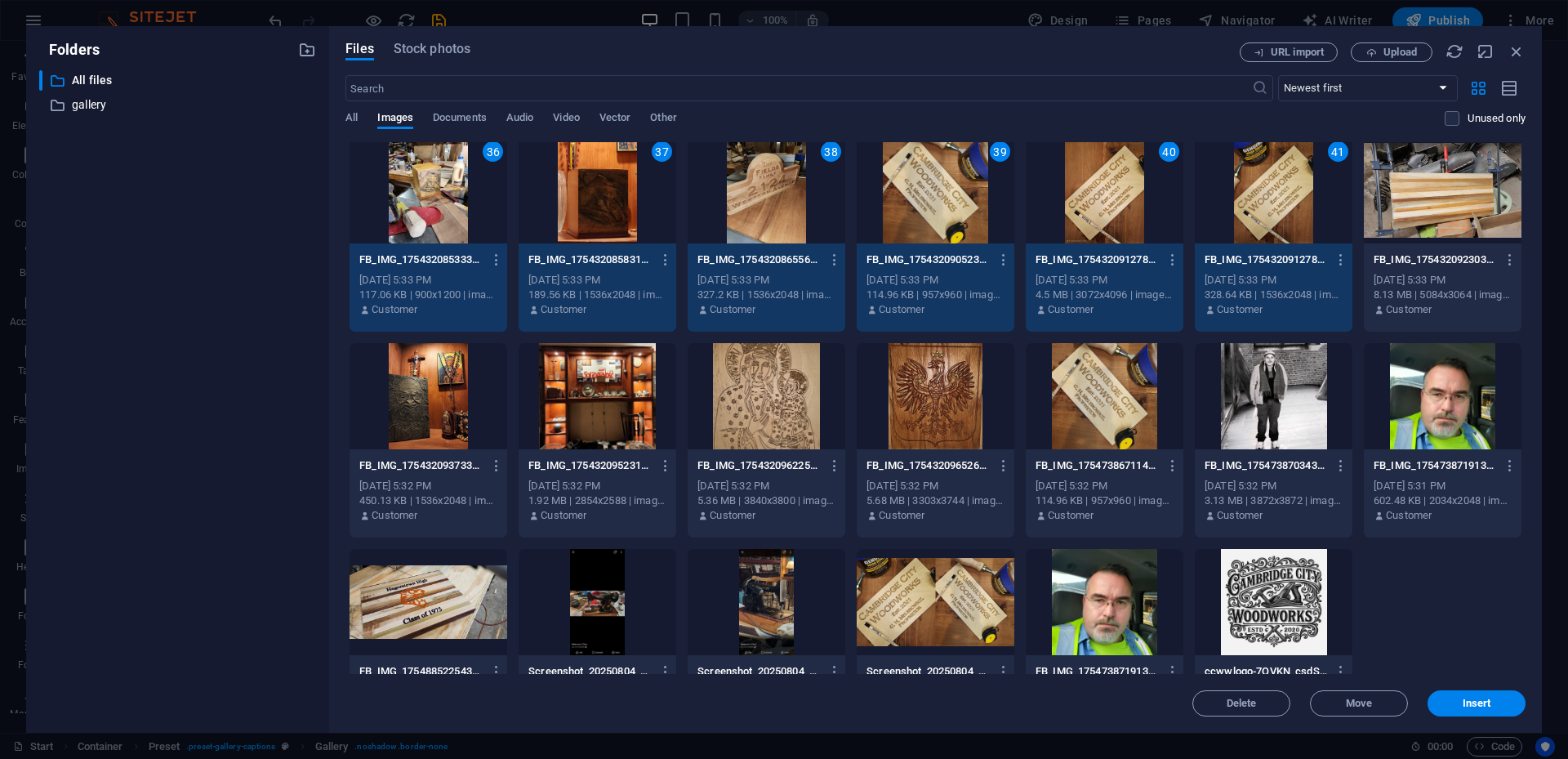
click at [1175, 200] on div at bounding box center [1443, 191] width 158 height 106
click at [1087, 389] on div at bounding box center [1104, 396] width 158 height 106
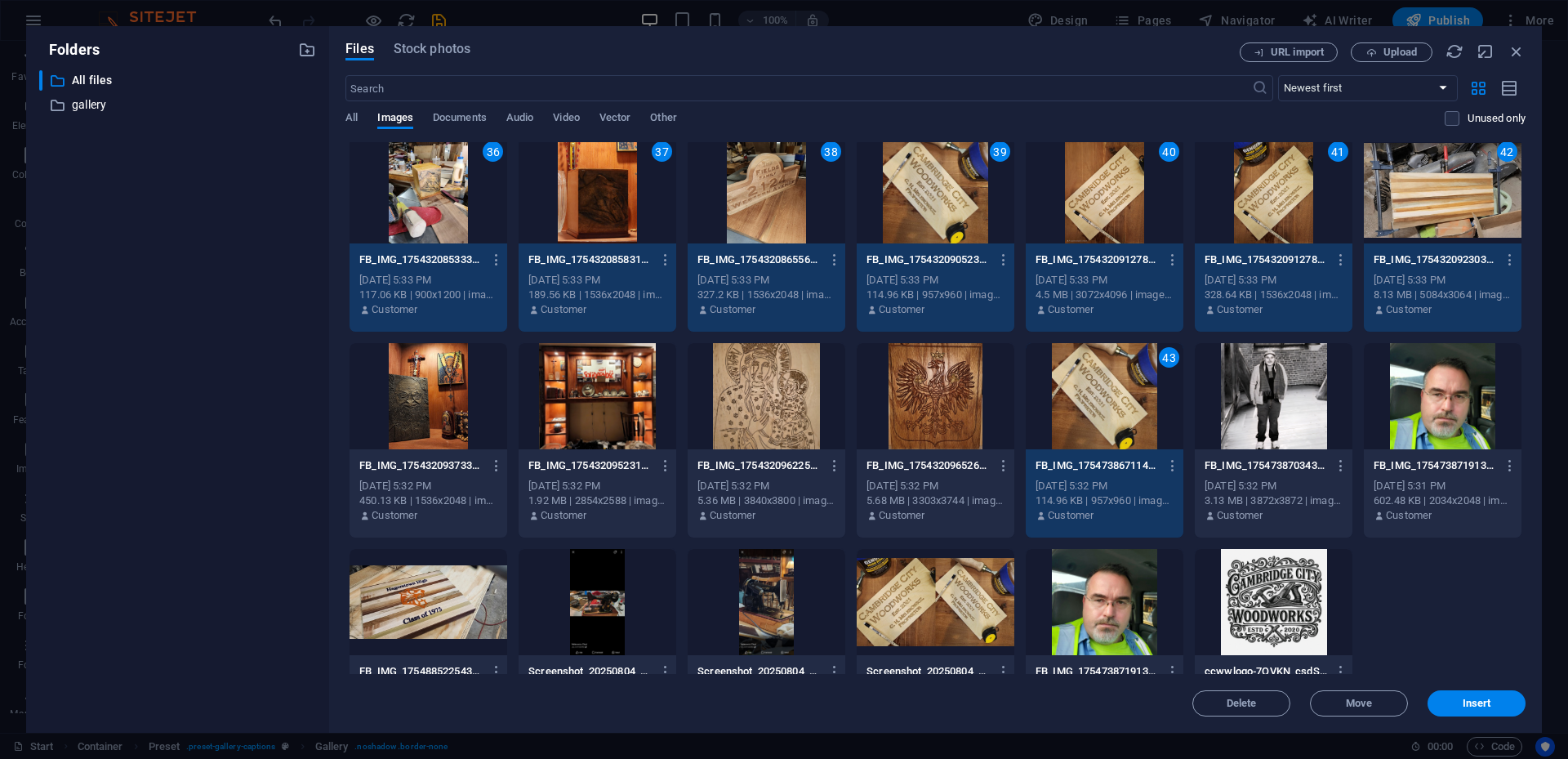
click at [942, 393] on div at bounding box center [935, 396] width 158 height 106
click at [760, 404] on div at bounding box center [766, 396] width 158 height 106
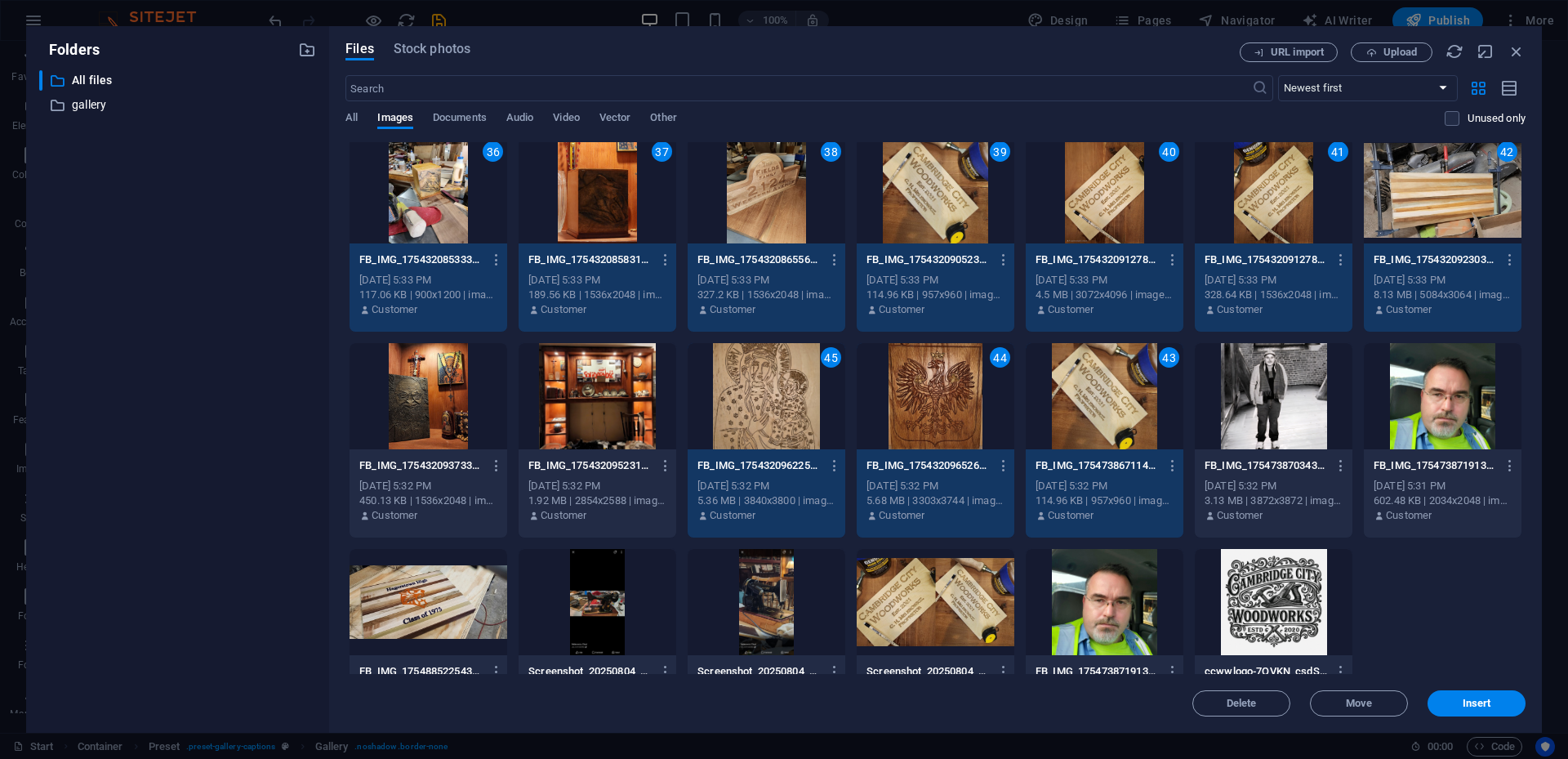
click at [583, 413] on div at bounding box center [597, 396] width 158 height 106
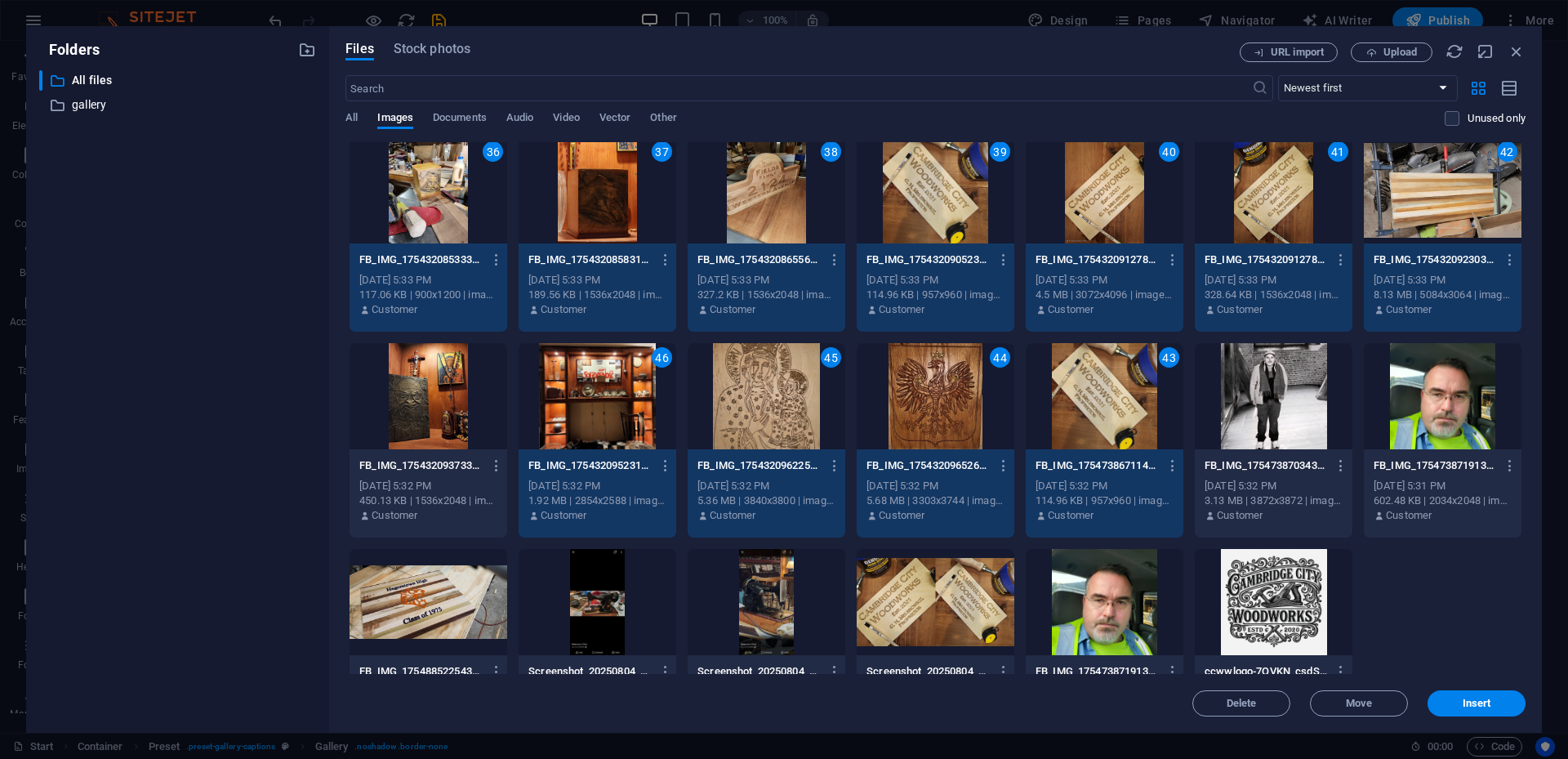
click at [389, 385] on div at bounding box center [428, 396] width 158 height 106
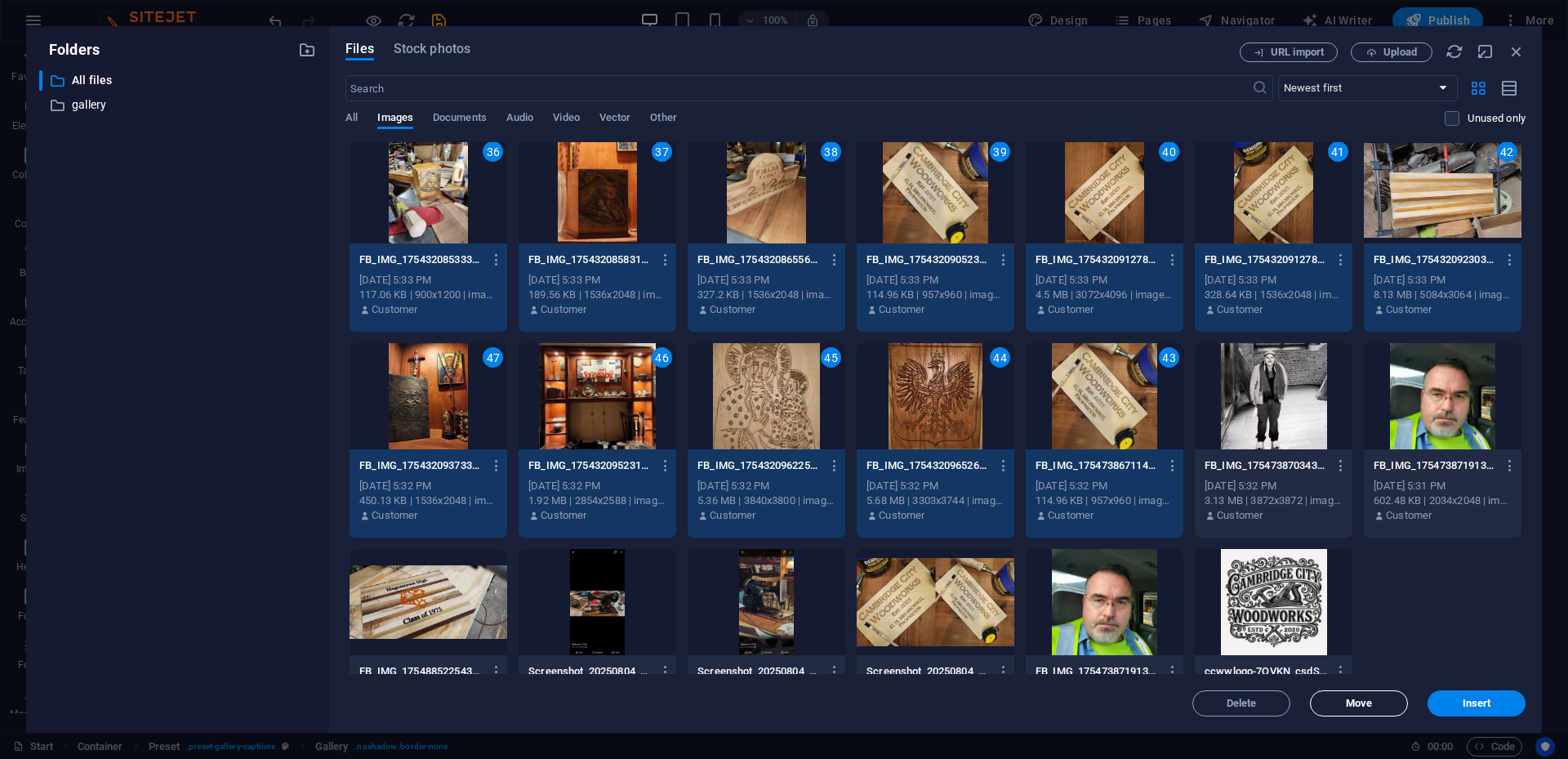
click at [1175, 503] on button "Move" at bounding box center [1359, 703] width 98 height 26
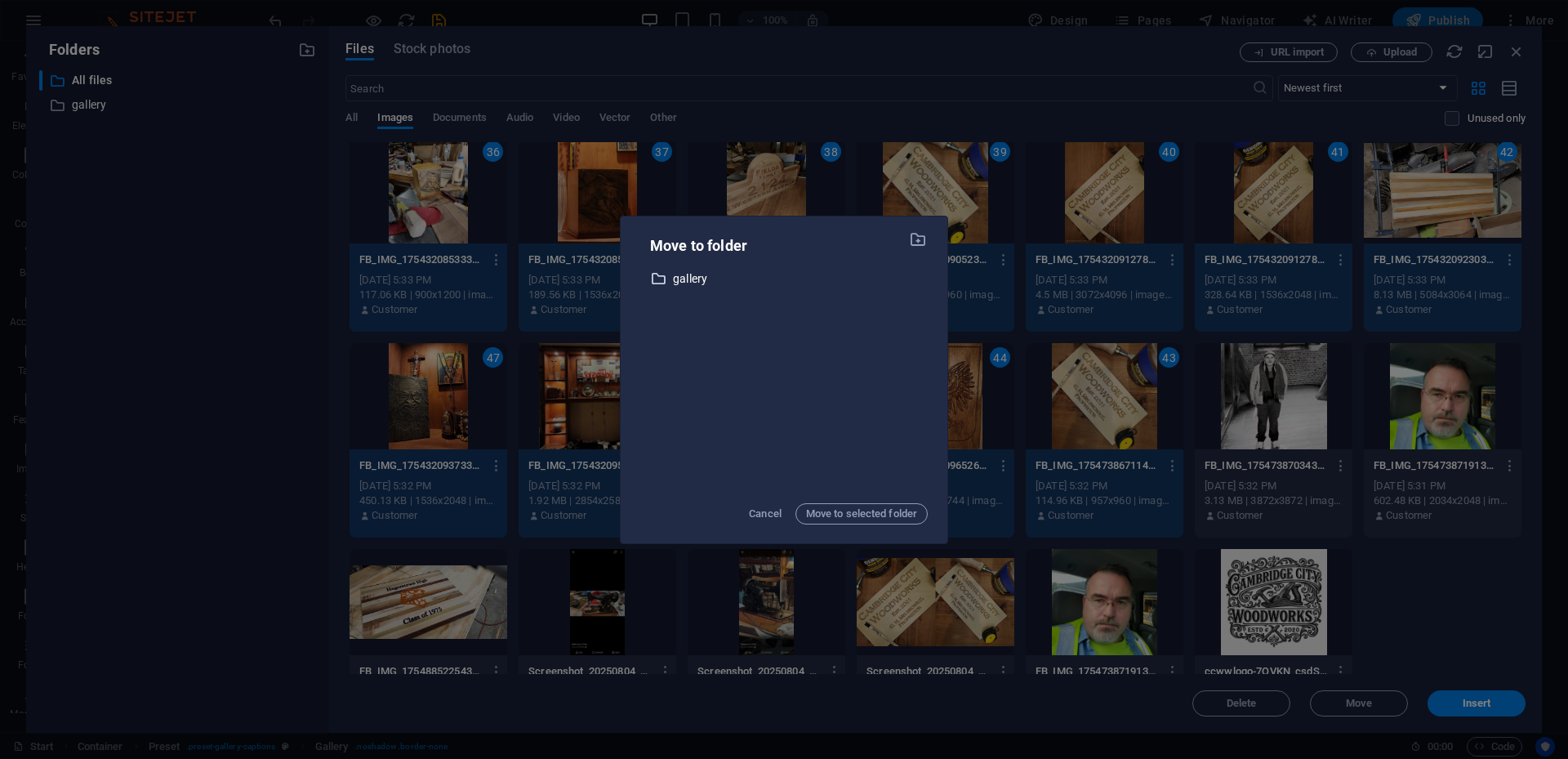
click at [687, 284] on p "gallery" at bounding box center [800, 279] width 255 height 19
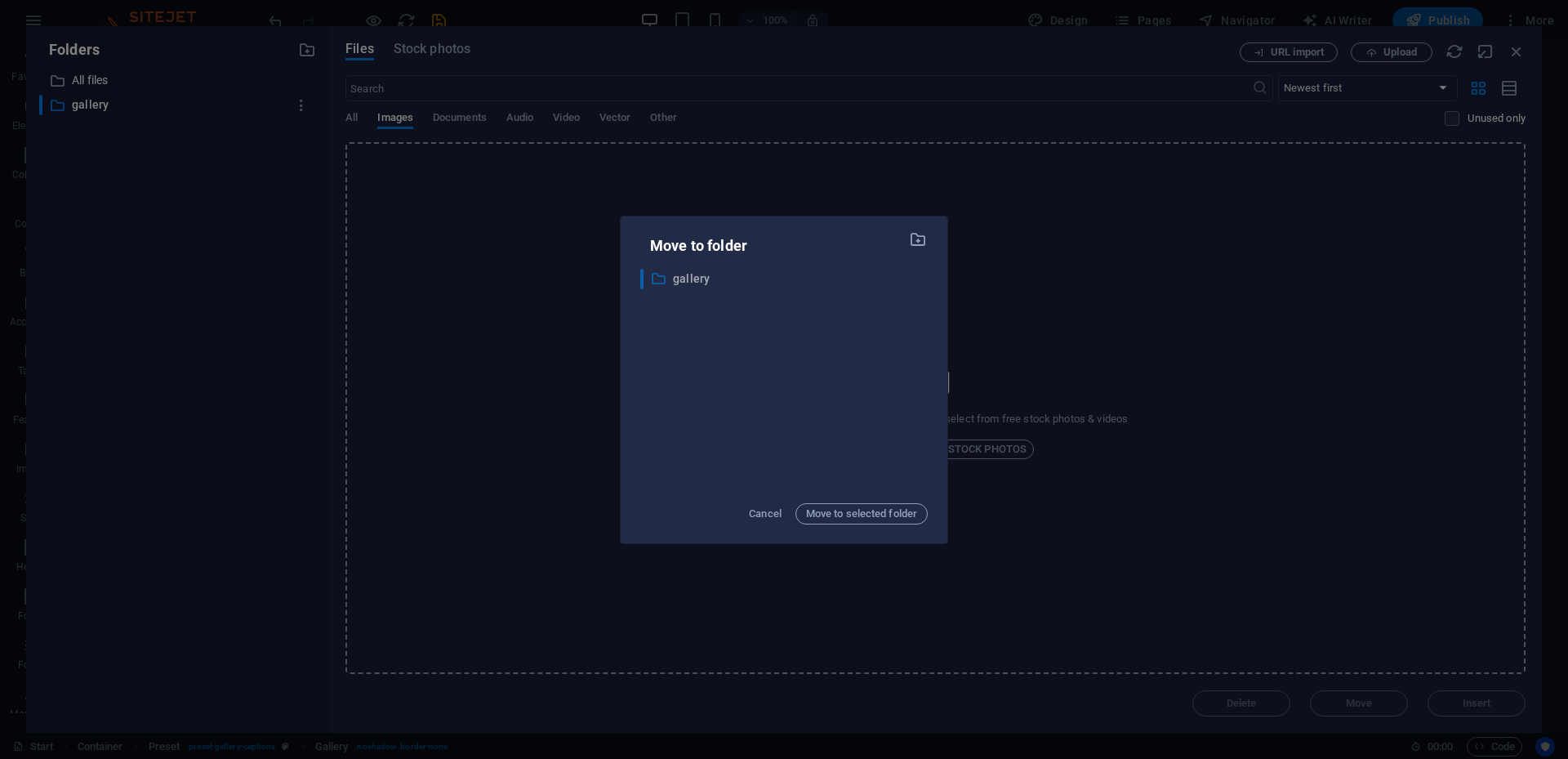
scroll to position [0, 0]
click at [839, 503] on span "Move to selected folder" at bounding box center [862, 514] width 111 height 20
click at [694, 285] on p "gallery" at bounding box center [800, 279] width 255 height 19
click at [845, 503] on span "Move to selected folder" at bounding box center [862, 514] width 111 height 20
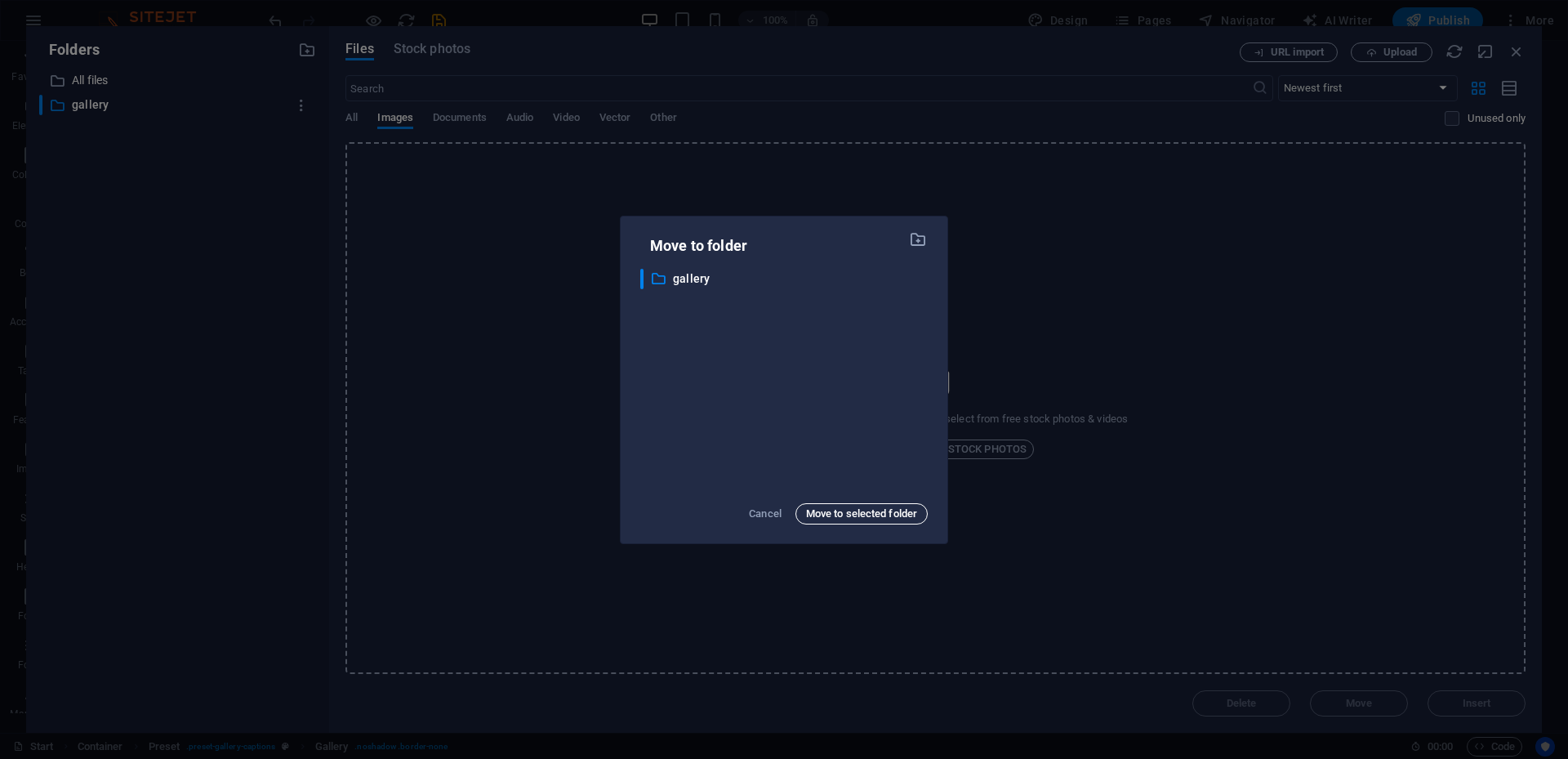
click at [845, 503] on span "Move to selected folder" at bounding box center [862, 514] width 111 height 20
click at [881, 503] on span "Move to selected folder" at bounding box center [862, 514] width 111 height 20
click at [769, 503] on span "Cancel" at bounding box center [765, 514] width 33 height 20
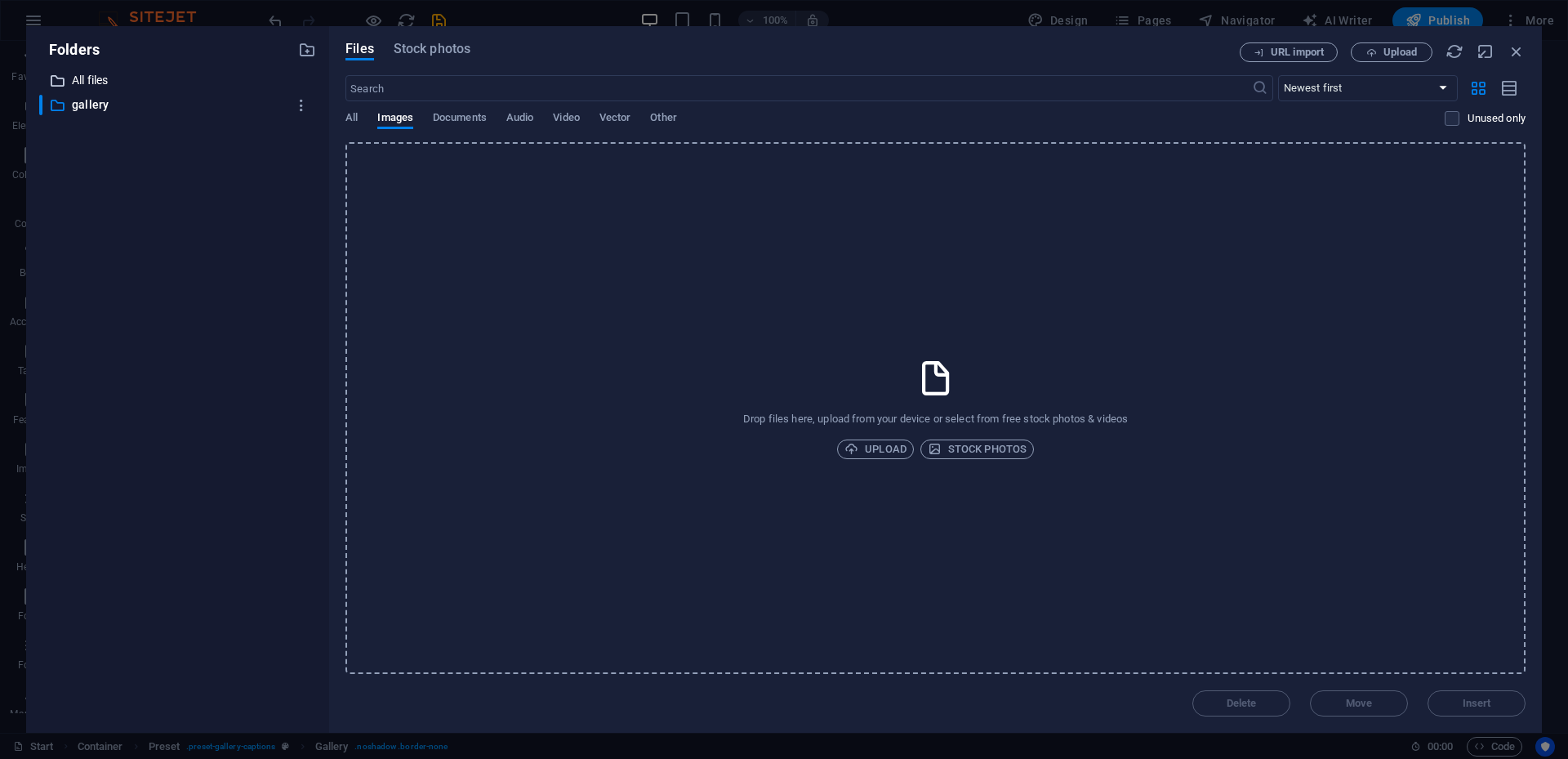
click at [91, 82] on p "All files" at bounding box center [179, 81] width 214 height 19
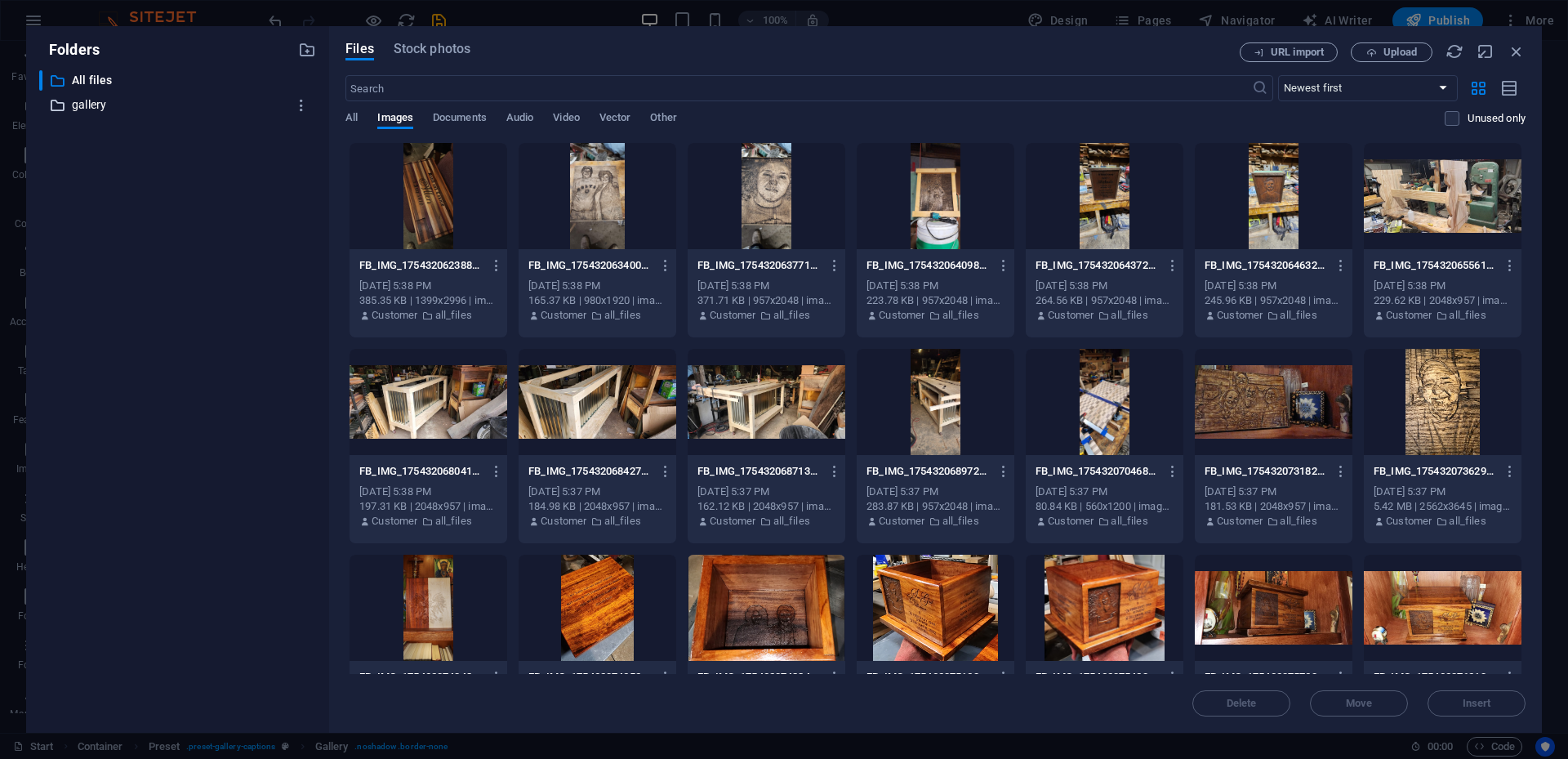
click at [87, 104] on p "gallery" at bounding box center [179, 105] width 214 height 19
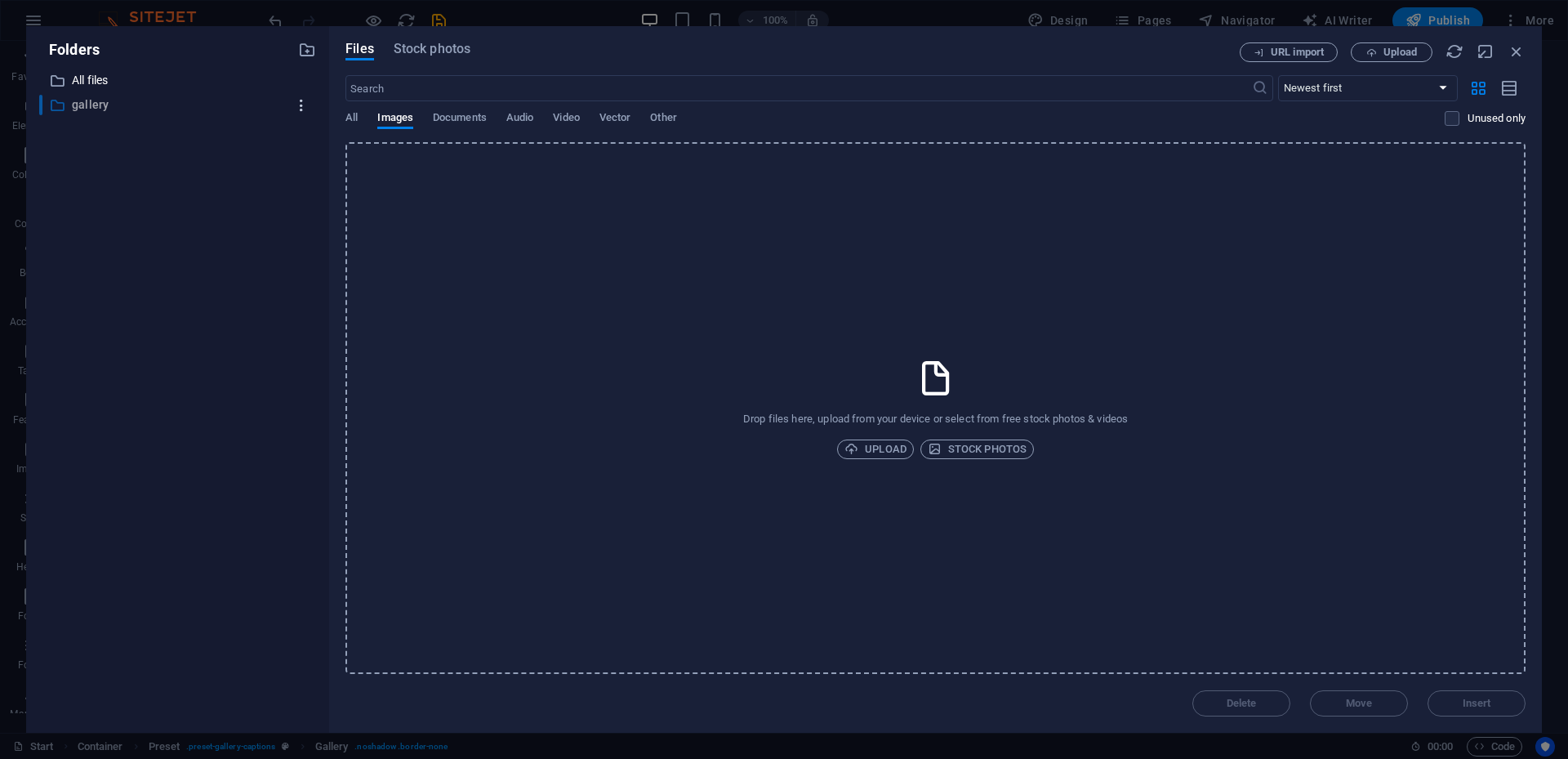
click at [306, 111] on icon "button" at bounding box center [302, 105] width 17 height 17
click at [308, 231] on h6 "Delete" at bounding box center [314, 226] width 46 height 20
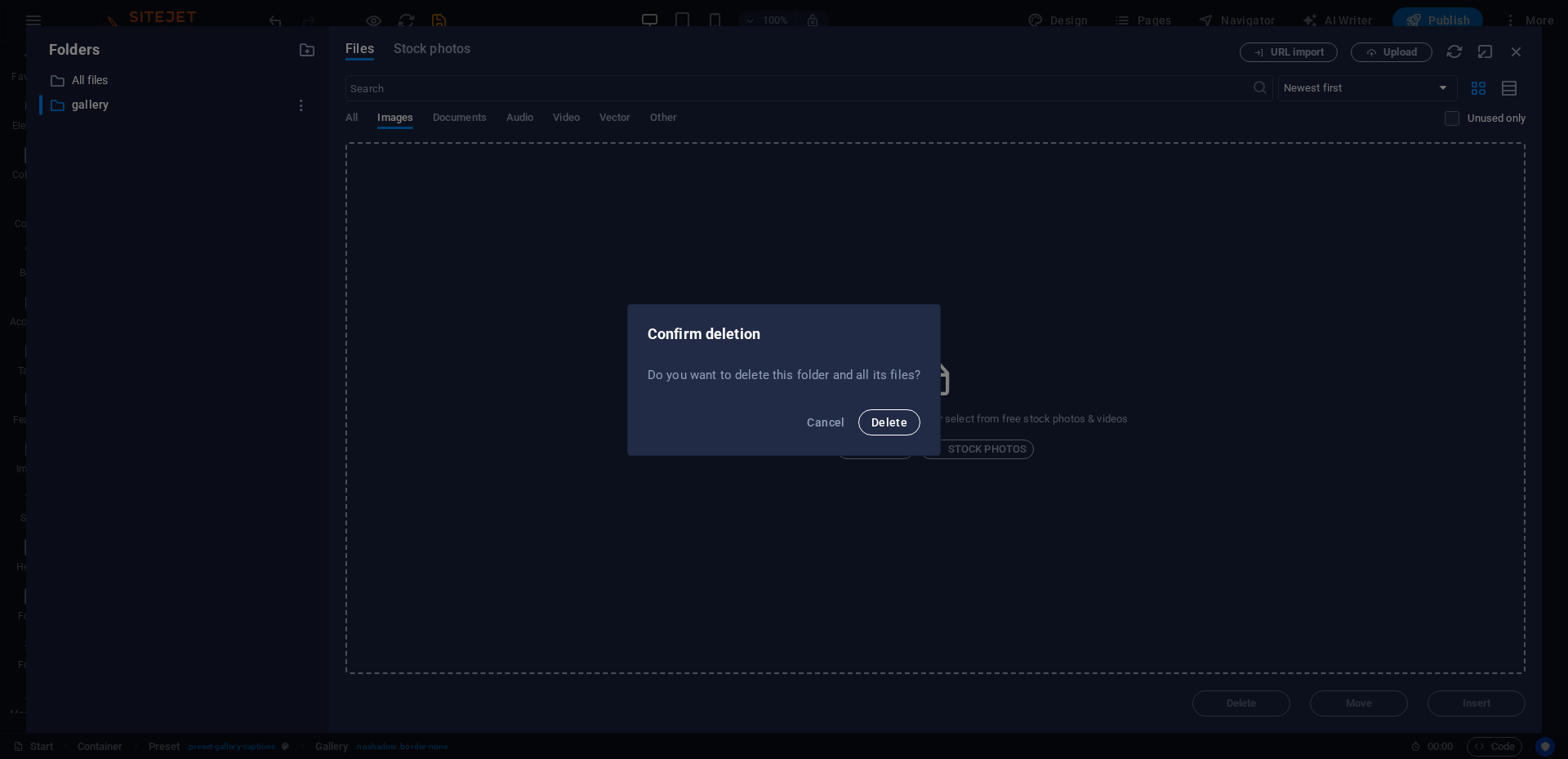
click at [898, 430] on button "Delete" at bounding box center [889, 422] width 62 height 26
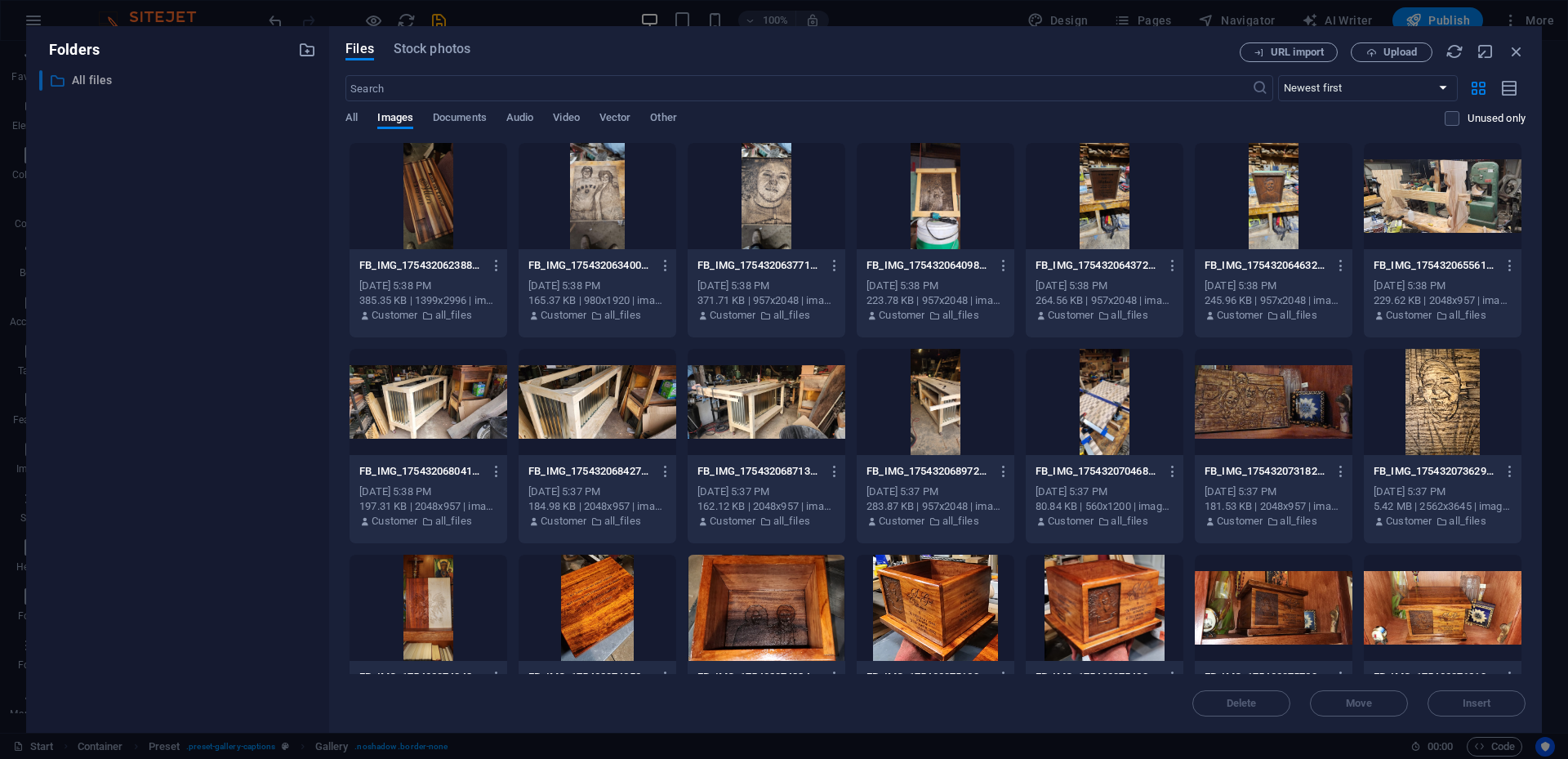
click at [99, 86] on p "All files" at bounding box center [179, 81] width 214 height 19
drag, startPoint x: 1528, startPoint y: 279, endPoint x: 1526, endPoint y: 360, distance: 81.0
click at [1175, 360] on div "Files Stock photos URL import Upload ​ Newest first Oldest first Name (A-Z) Nam…" at bounding box center [935, 380] width 1213 height 707
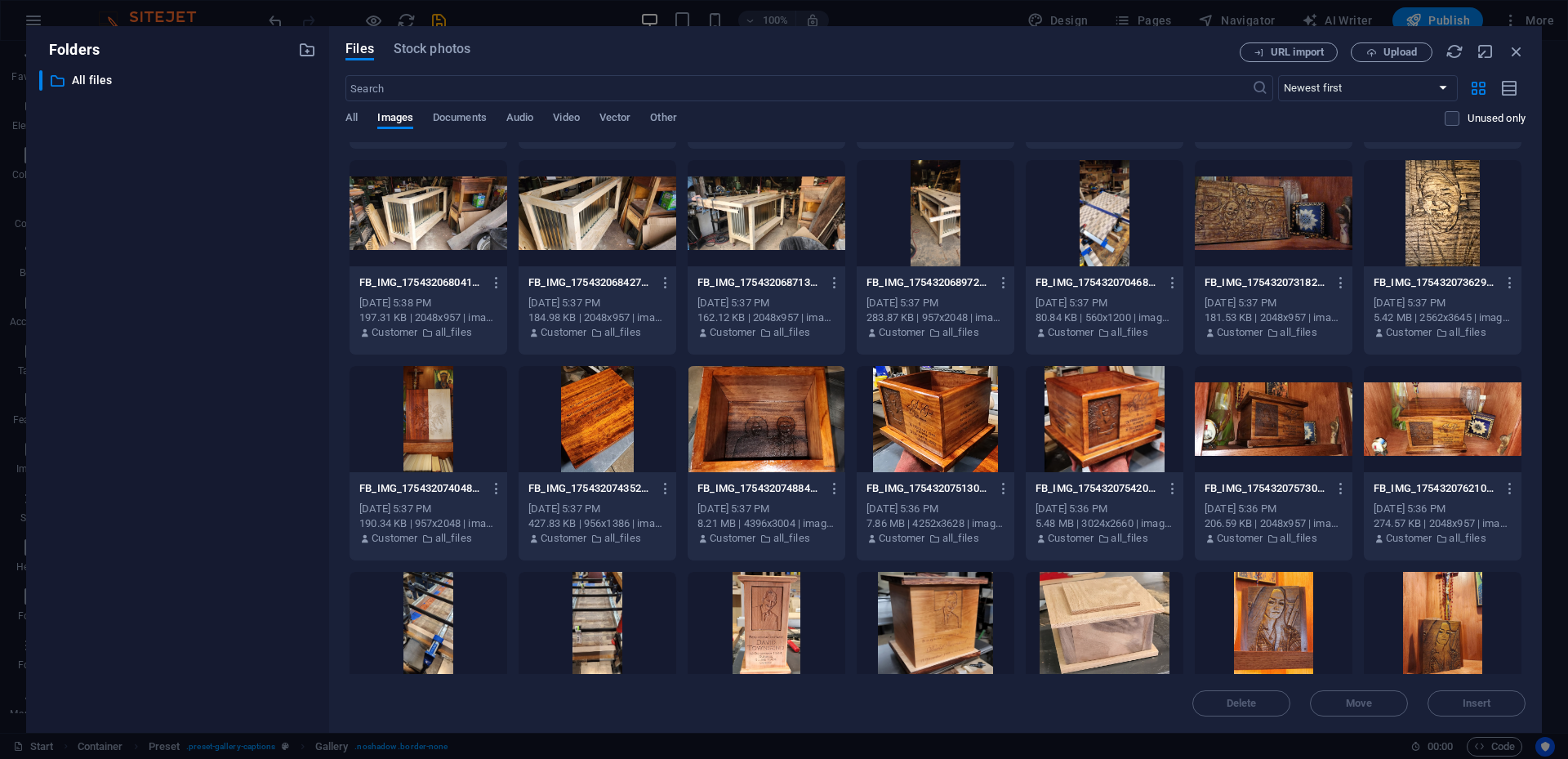
scroll to position [176, 0]
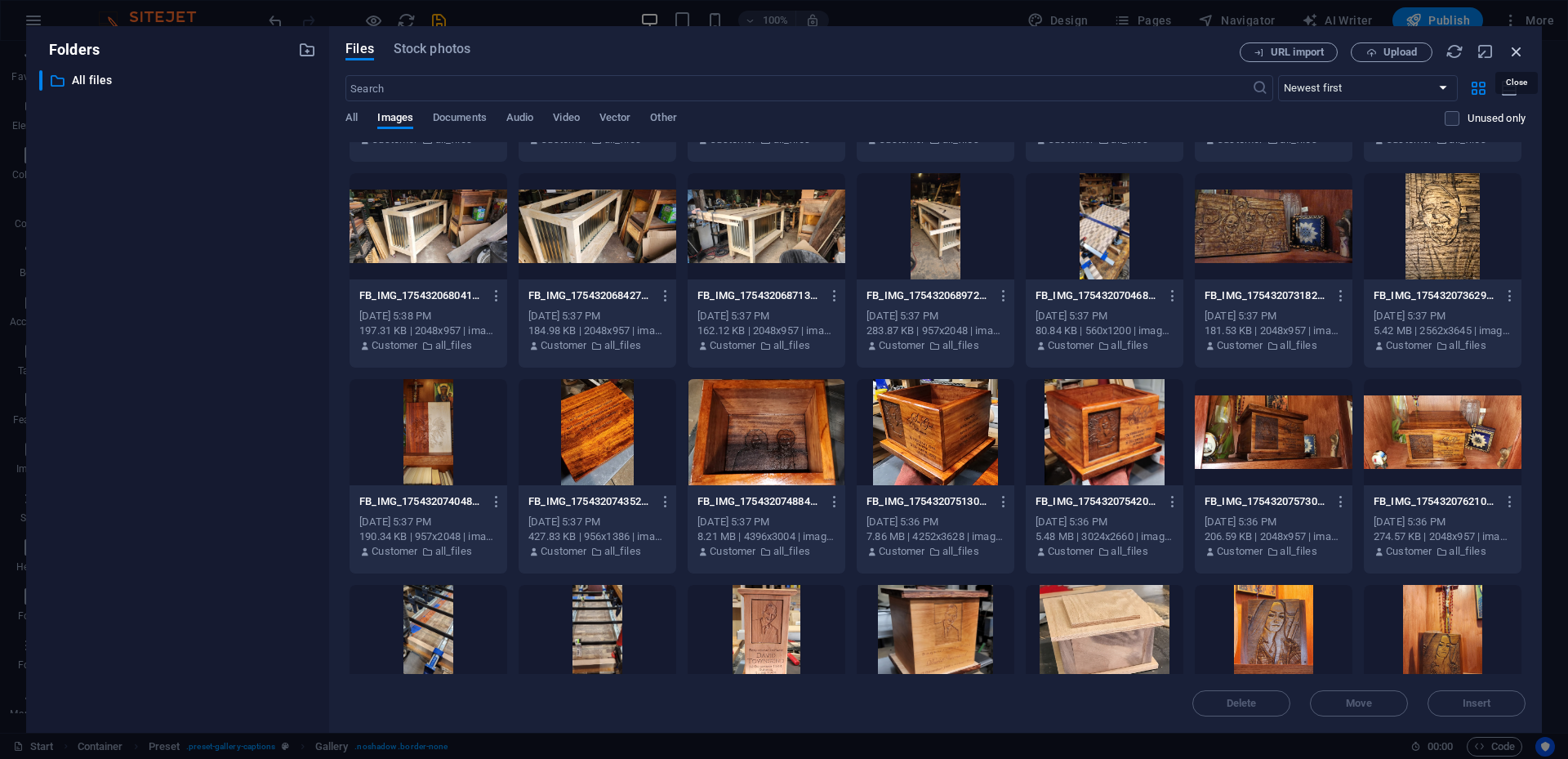
click at [1175, 51] on icon "button" at bounding box center [1517, 51] width 18 height 18
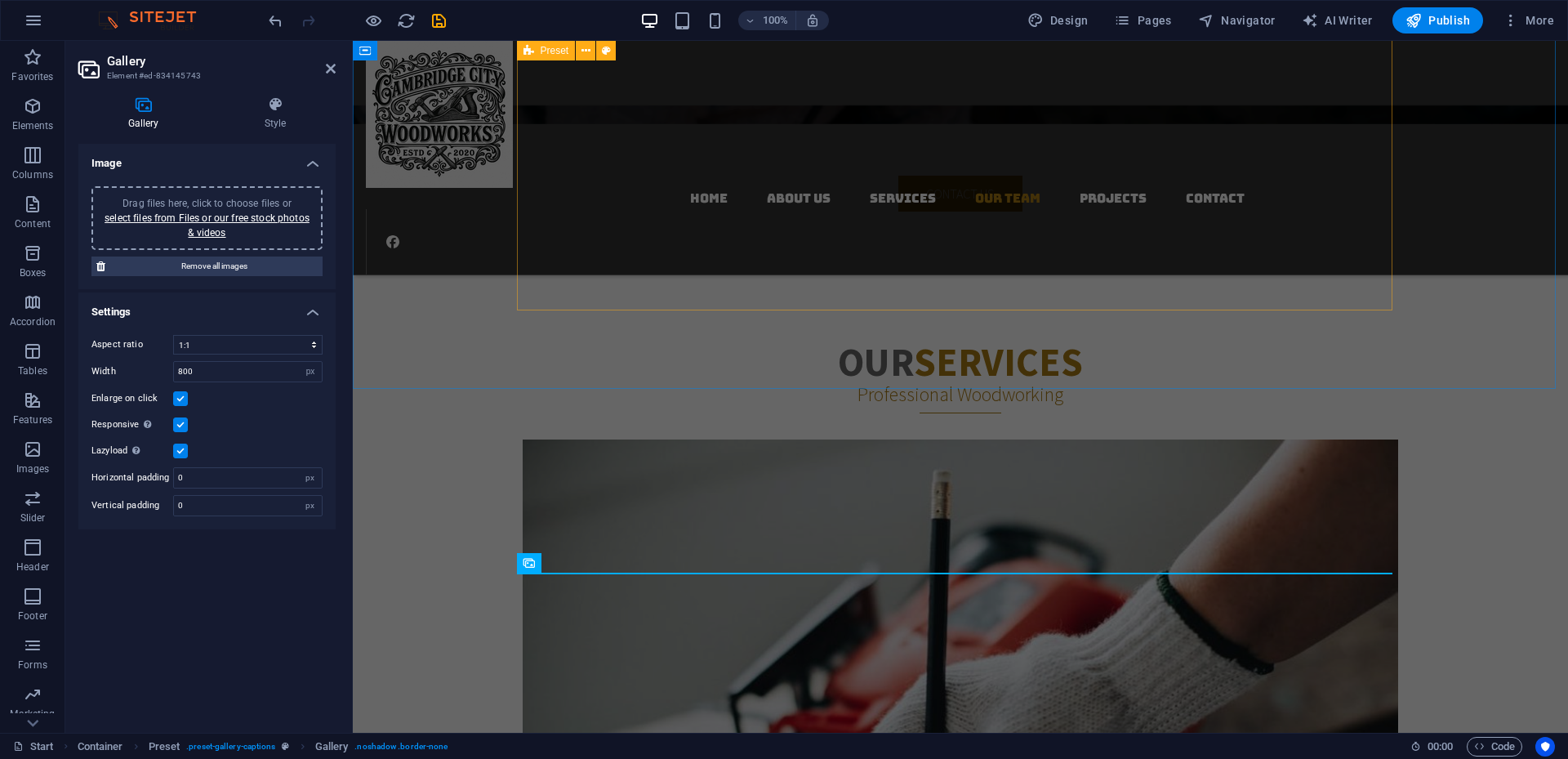
scroll to position [2358, 0]
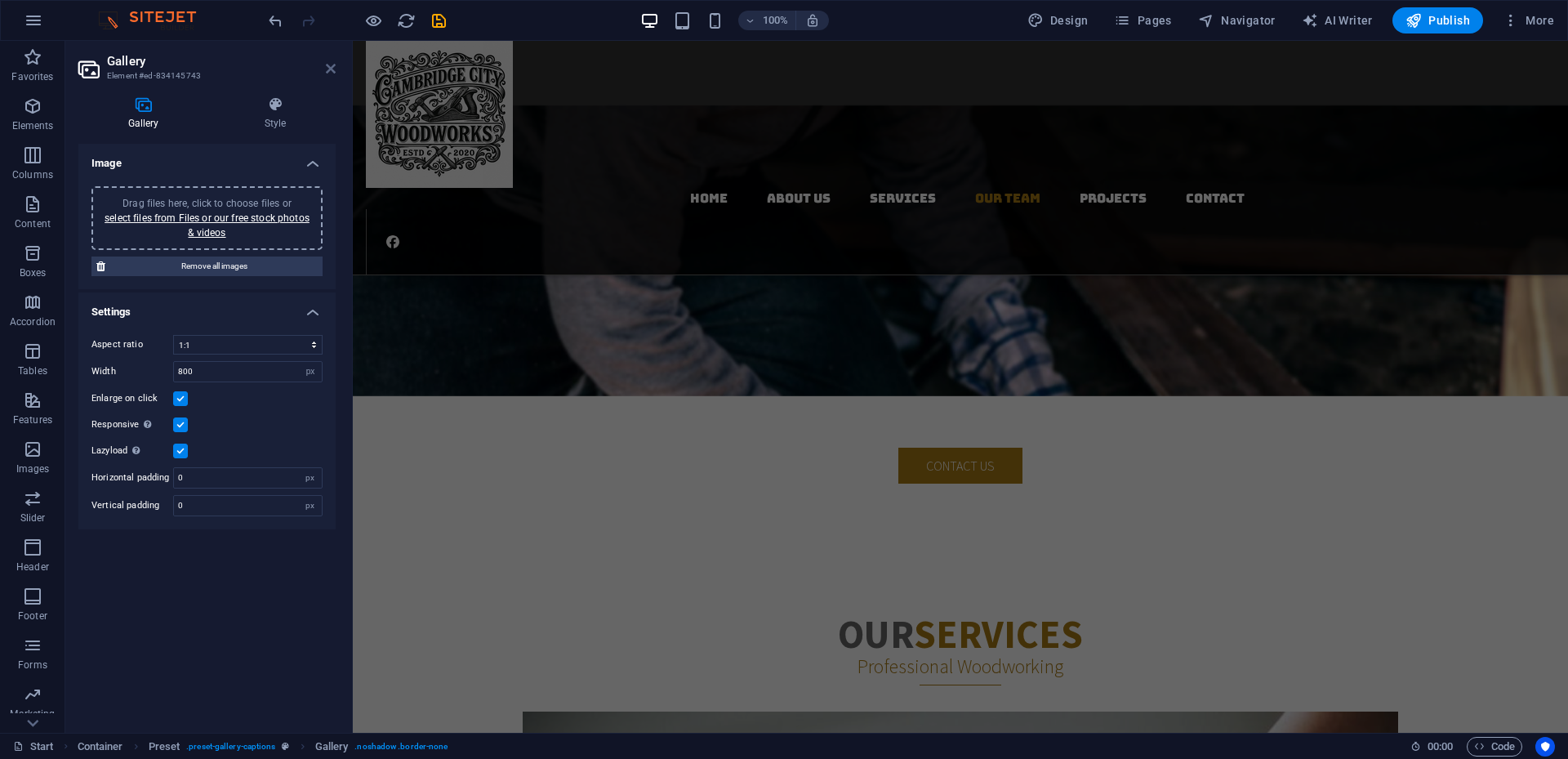
click at [329, 71] on icon at bounding box center [330, 68] width 10 height 13
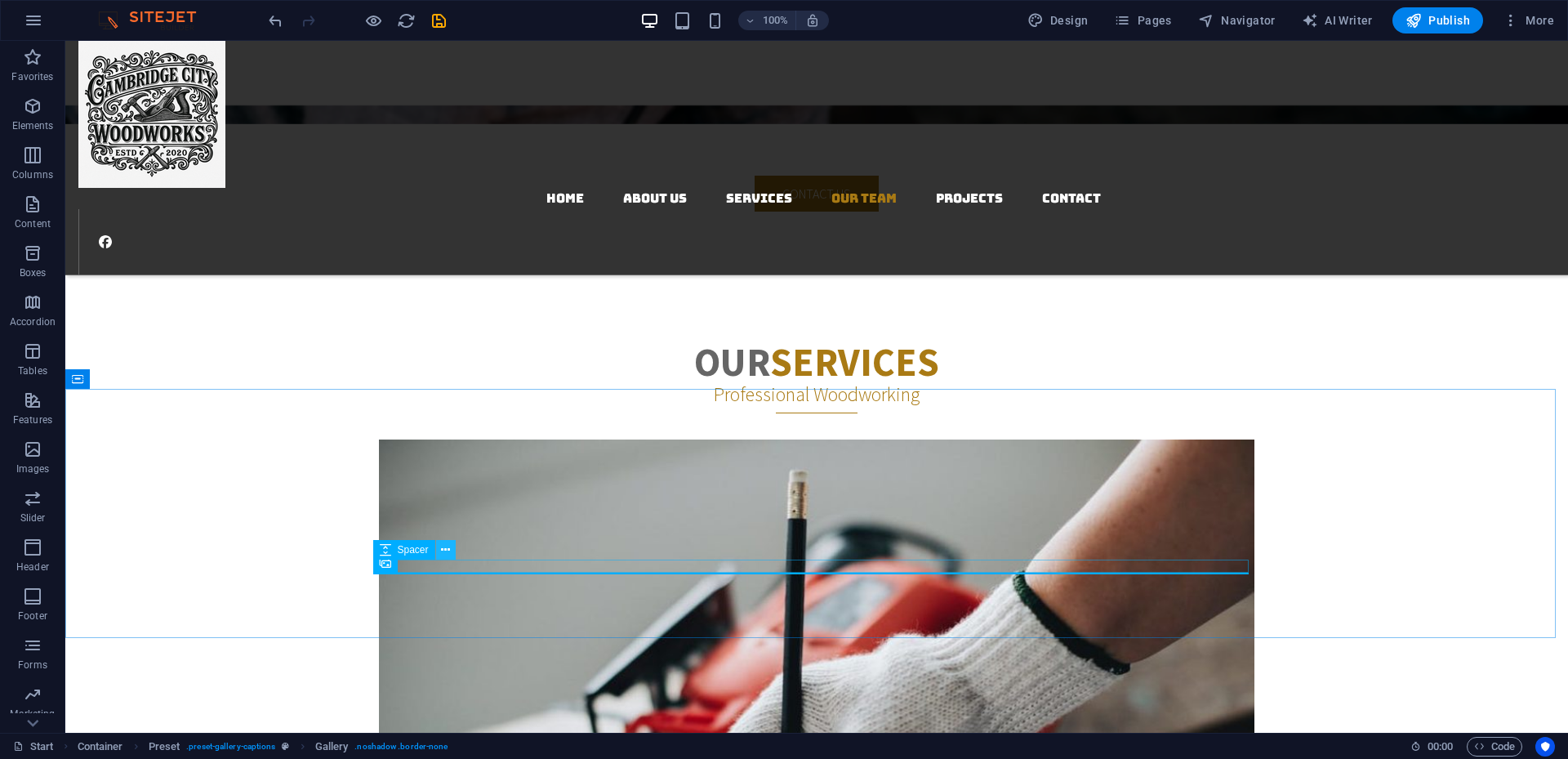
click at [448, 503] on icon at bounding box center [446, 550] width 9 height 17
click at [26, 210] on icon "button" at bounding box center [32, 204] width 20 height 20
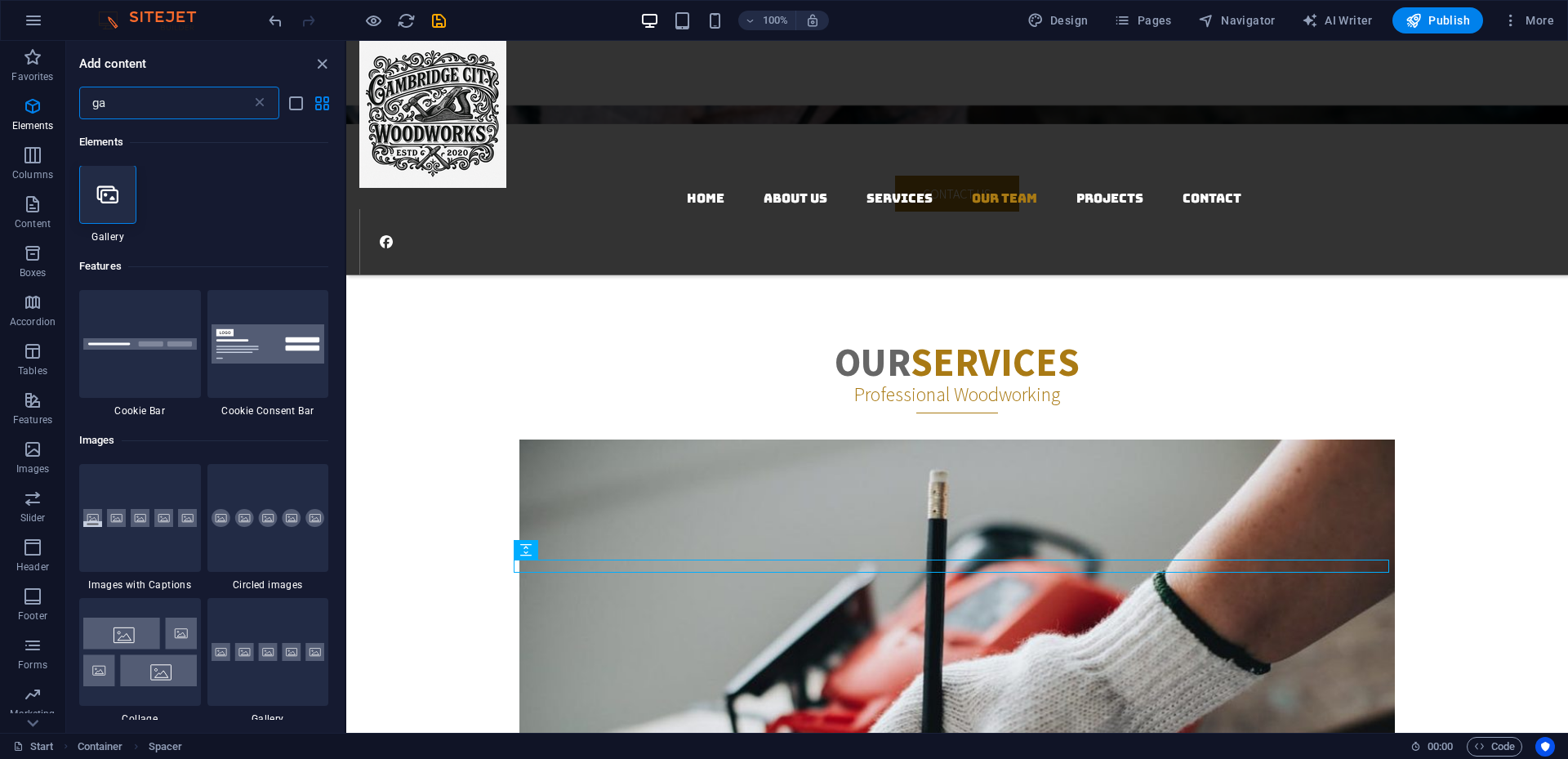
scroll to position [0, 0]
type input "ga"
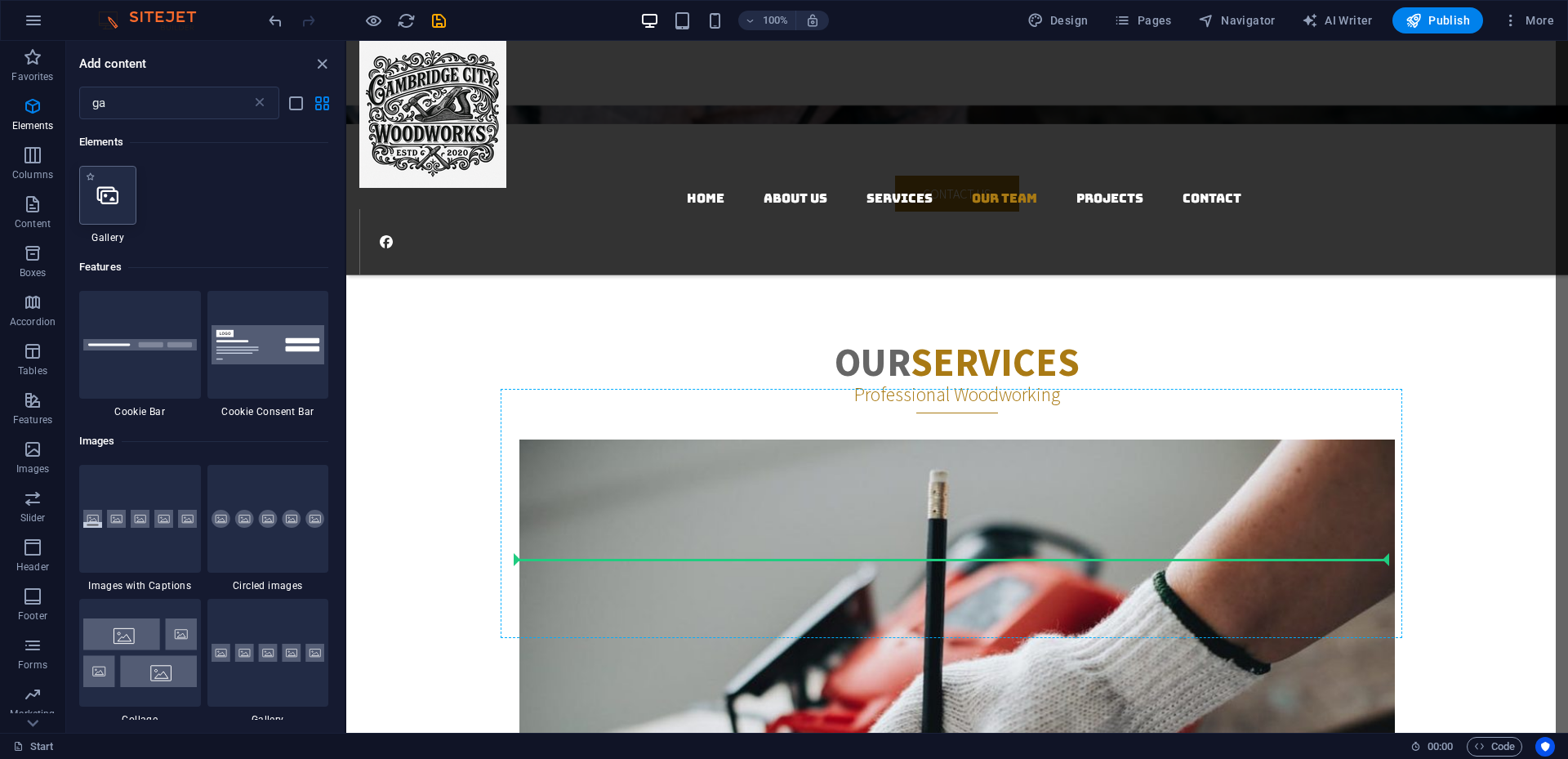
select select "4"
select select "%"
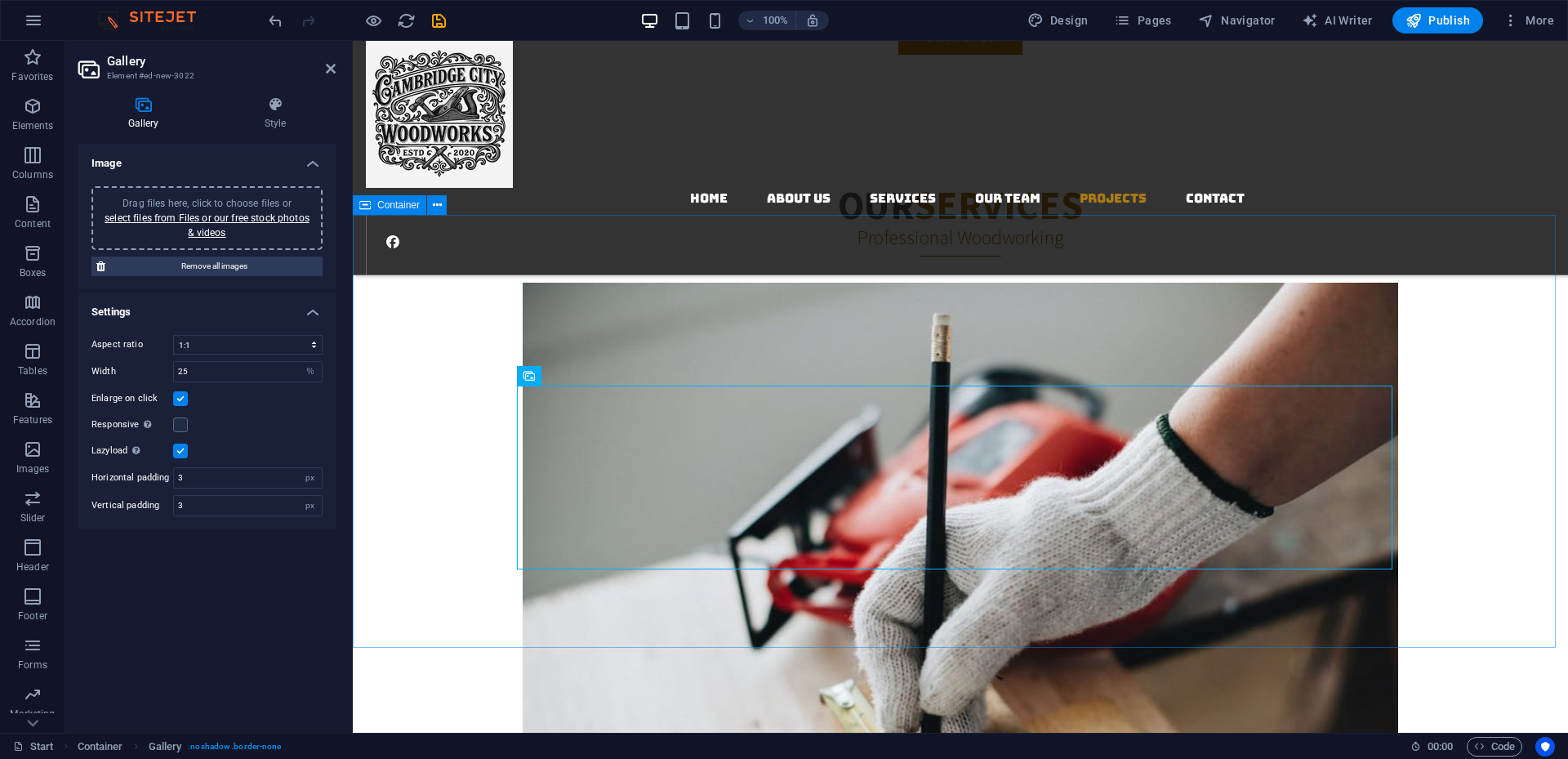
scroll to position [2813, 0]
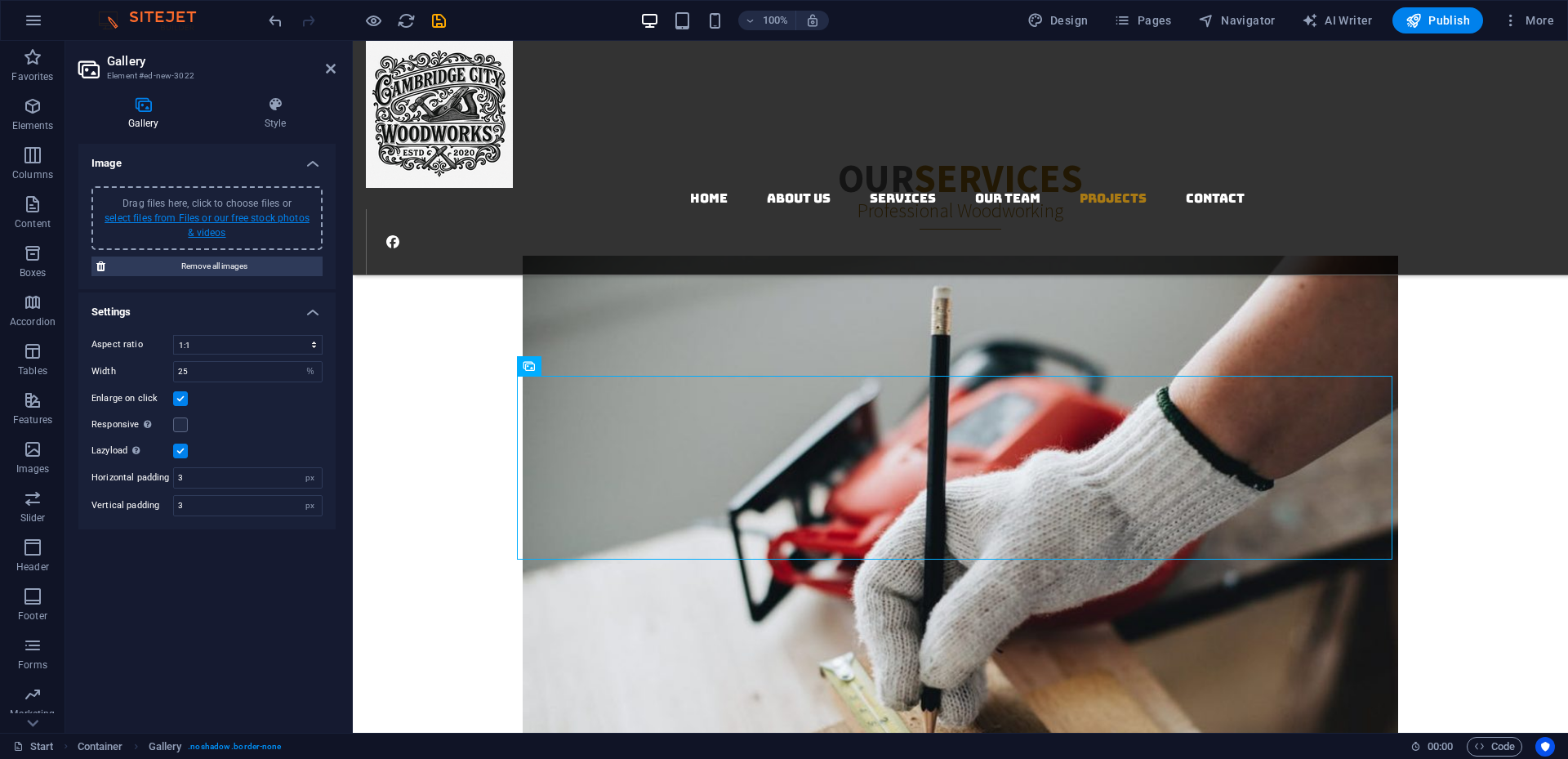
click at [219, 231] on link "select files from Files or our free stock photos & videos" at bounding box center [207, 225] width 205 height 26
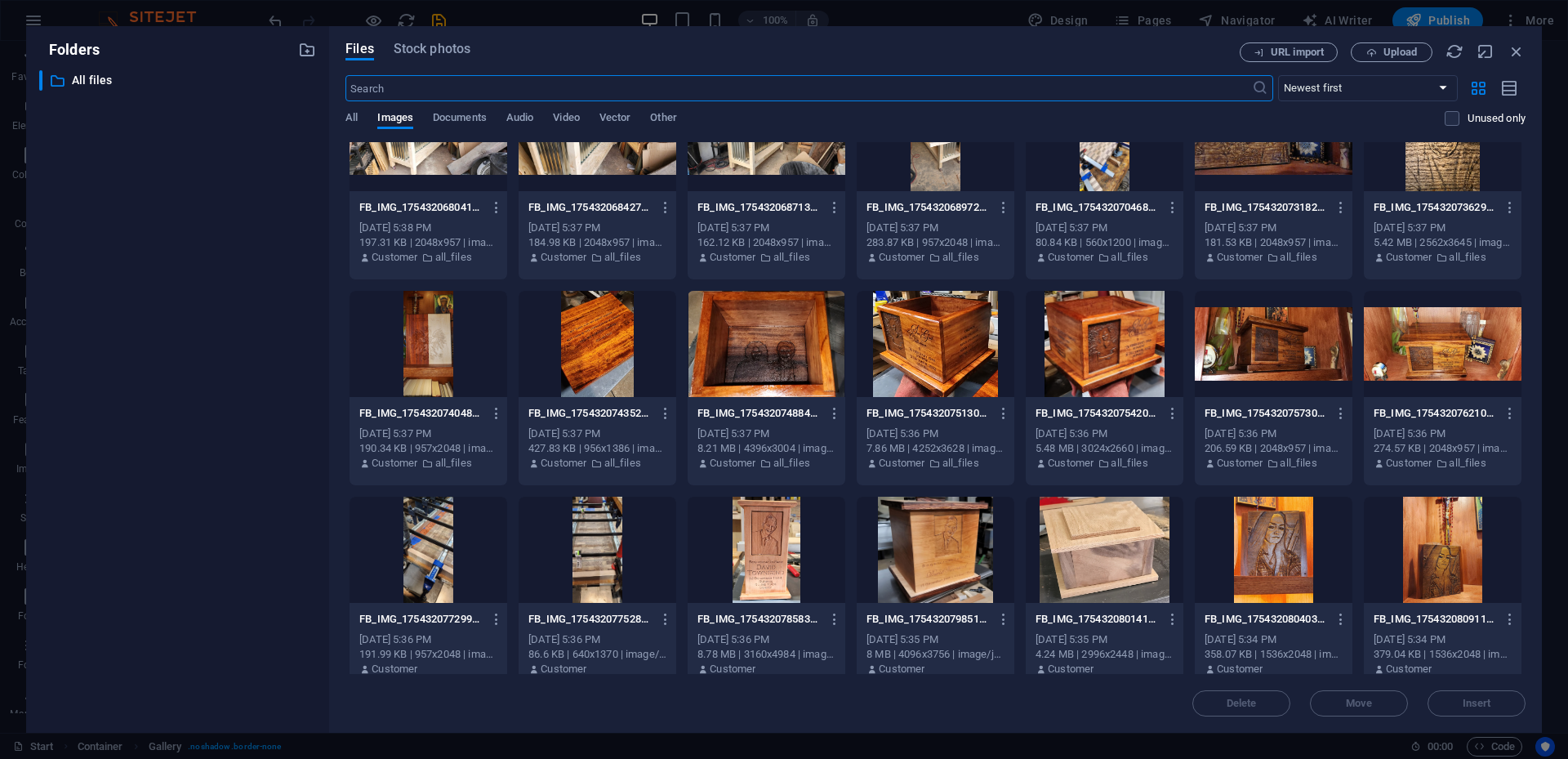
scroll to position [0, 0]
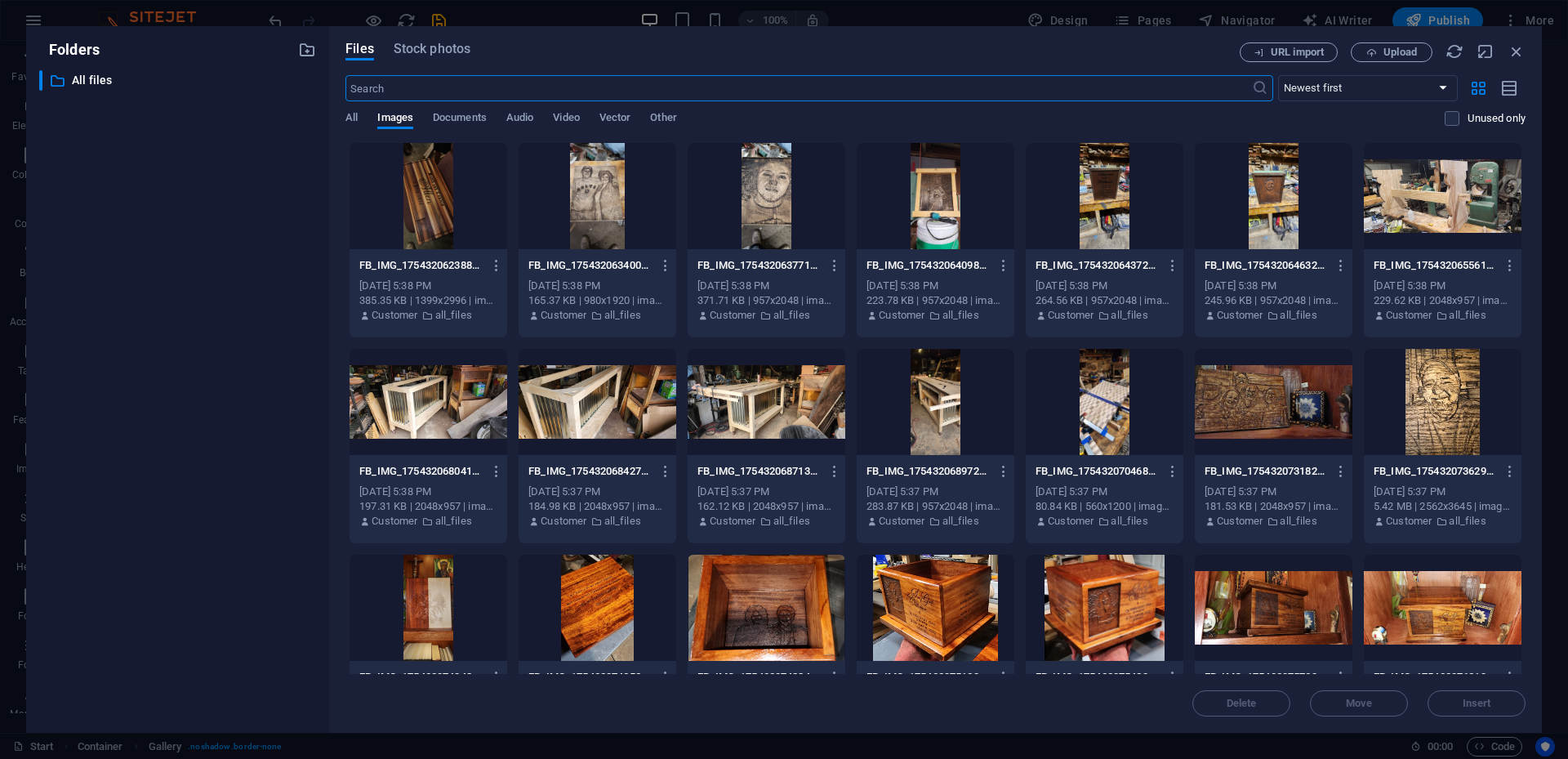
click at [439, 198] on div at bounding box center [428, 196] width 158 height 106
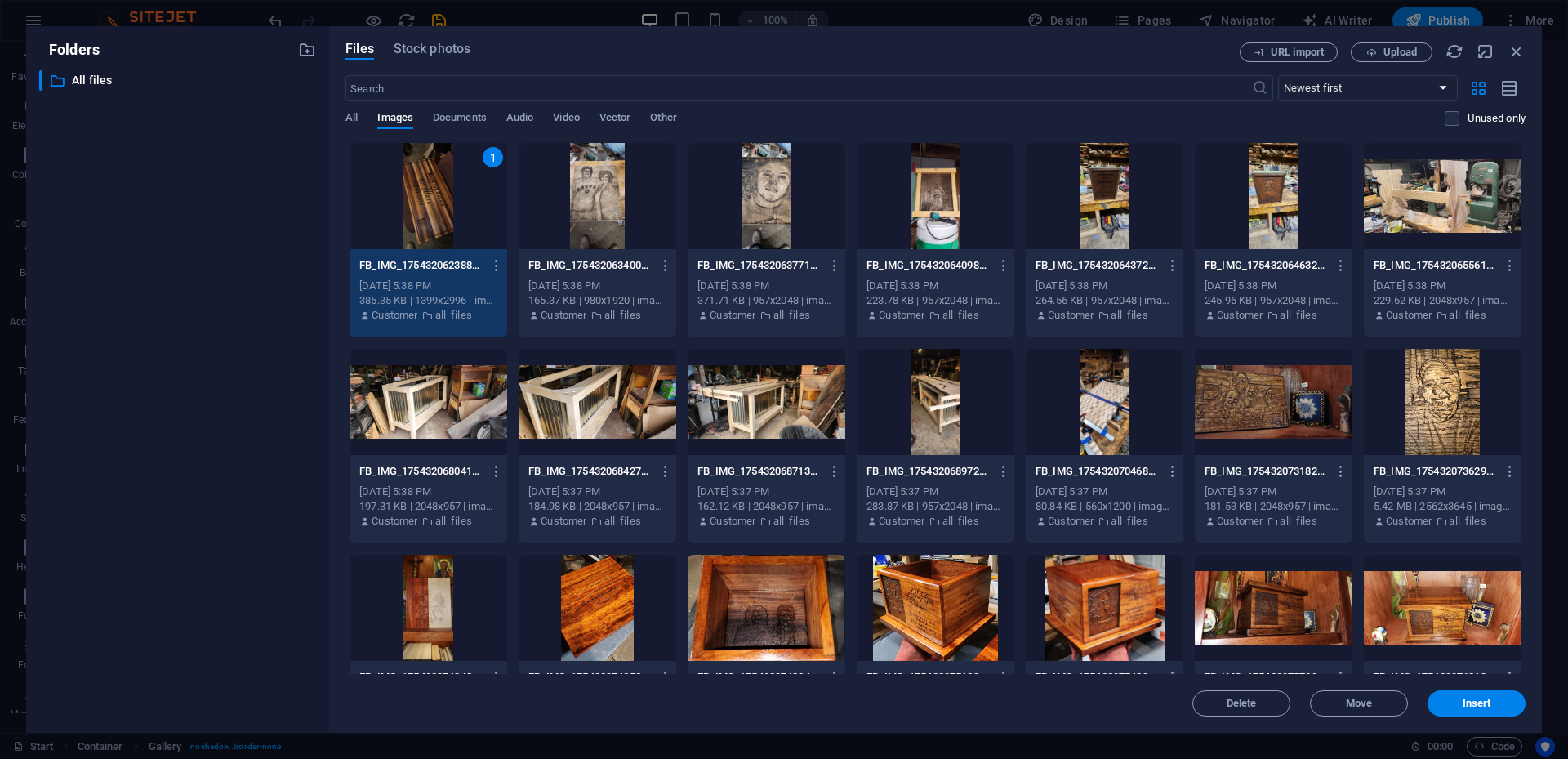
click at [602, 205] on div at bounding box center [597, 196] width 158 height 106
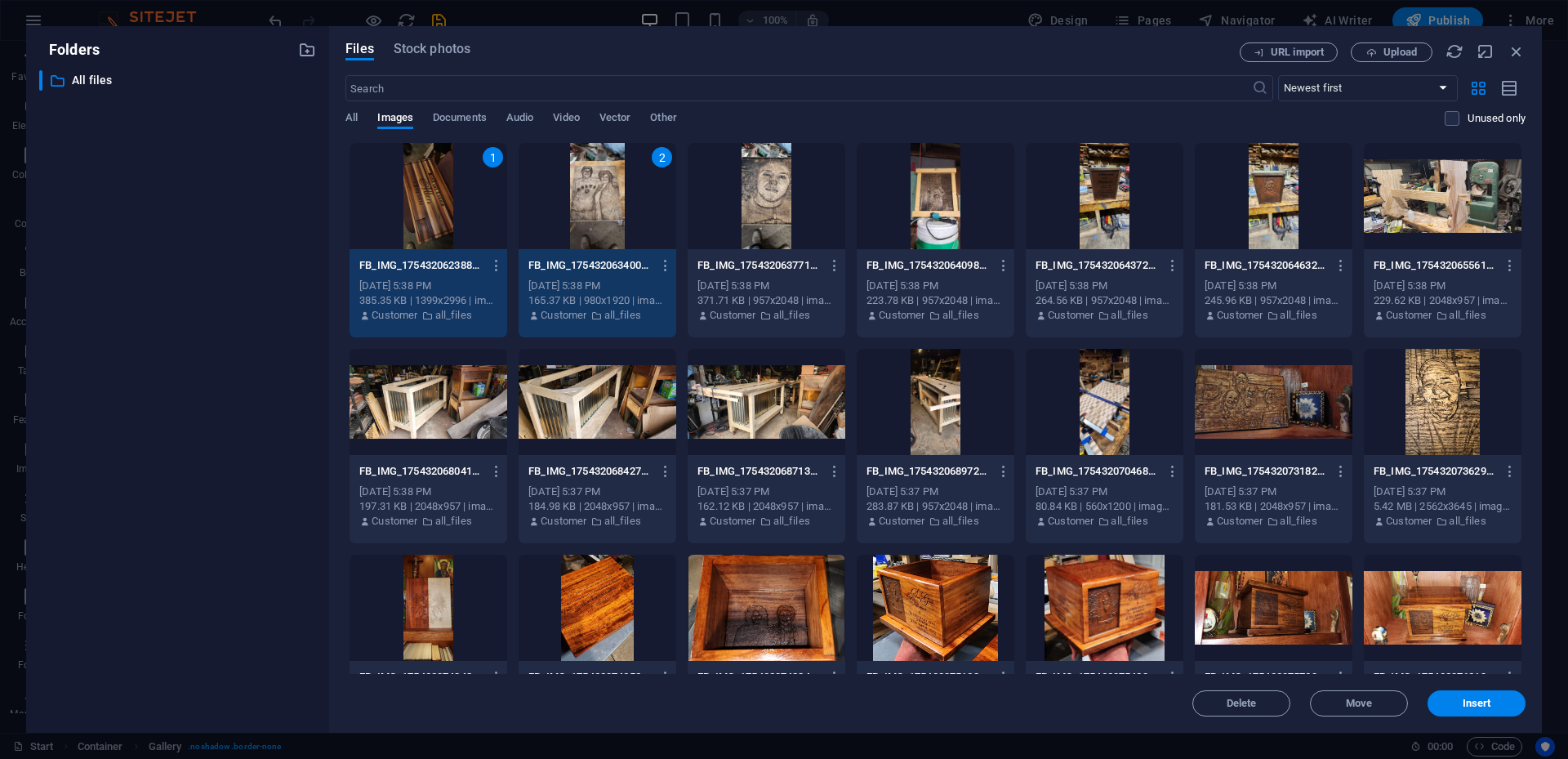
click at [769, 201] on div at bounding box center [766, 196] width 158 height 106
click at [1175, 406] on div at bounding box center [1274, 402] width 158 height 106
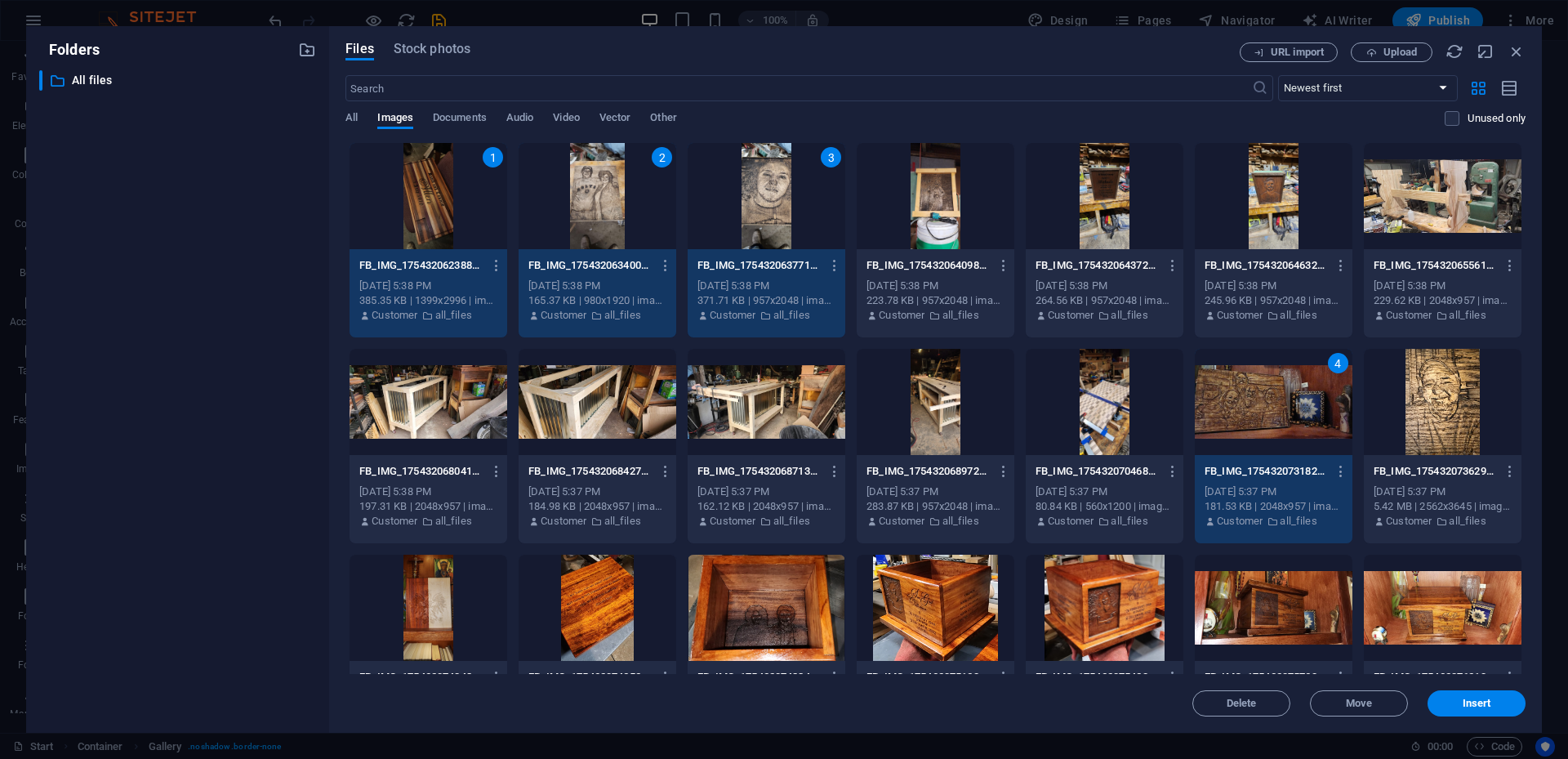
click at [1175, 411] on div at bounding box center [1443, 402] width 158 height 106
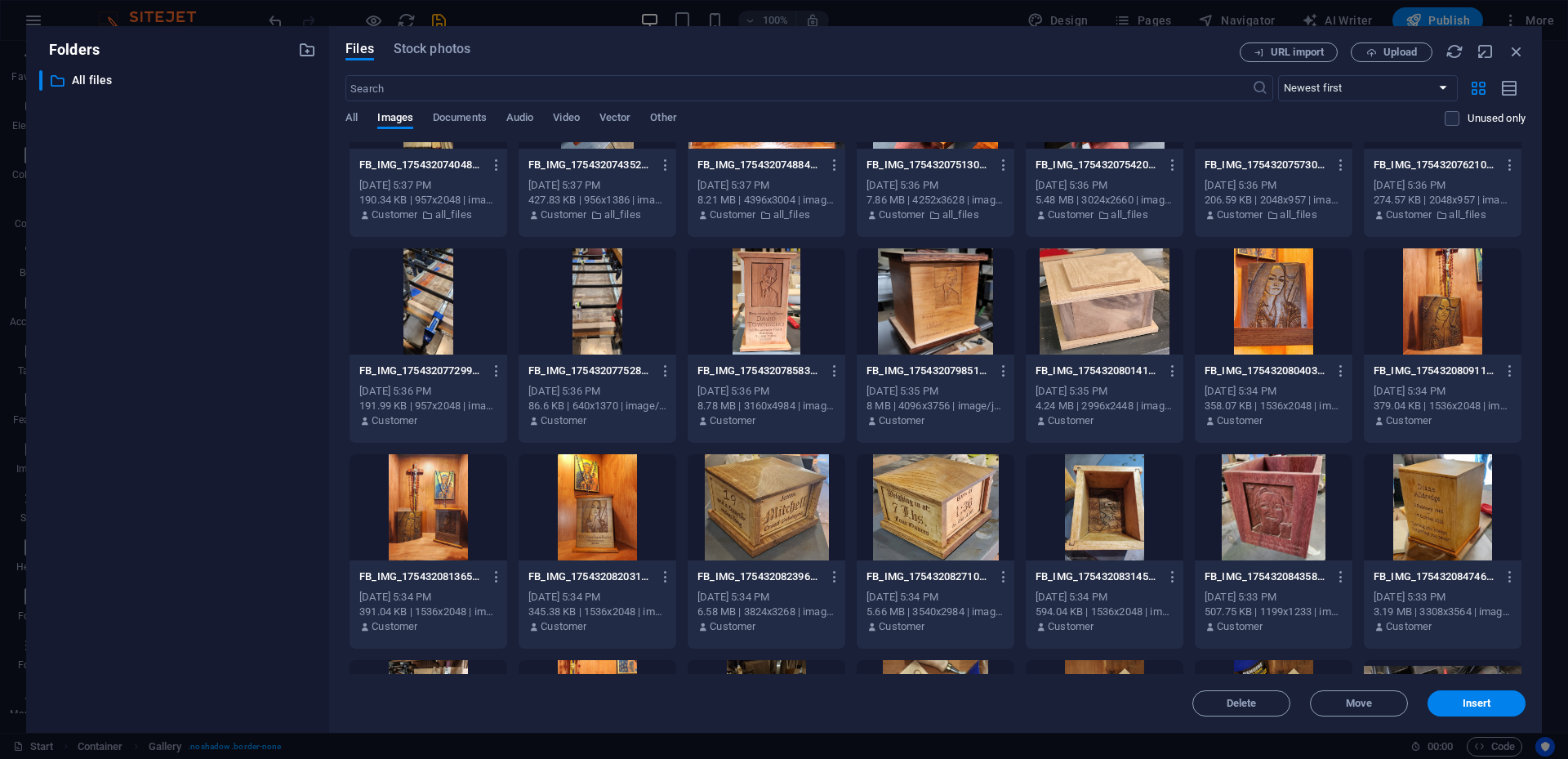
scroll to position [272, 0]
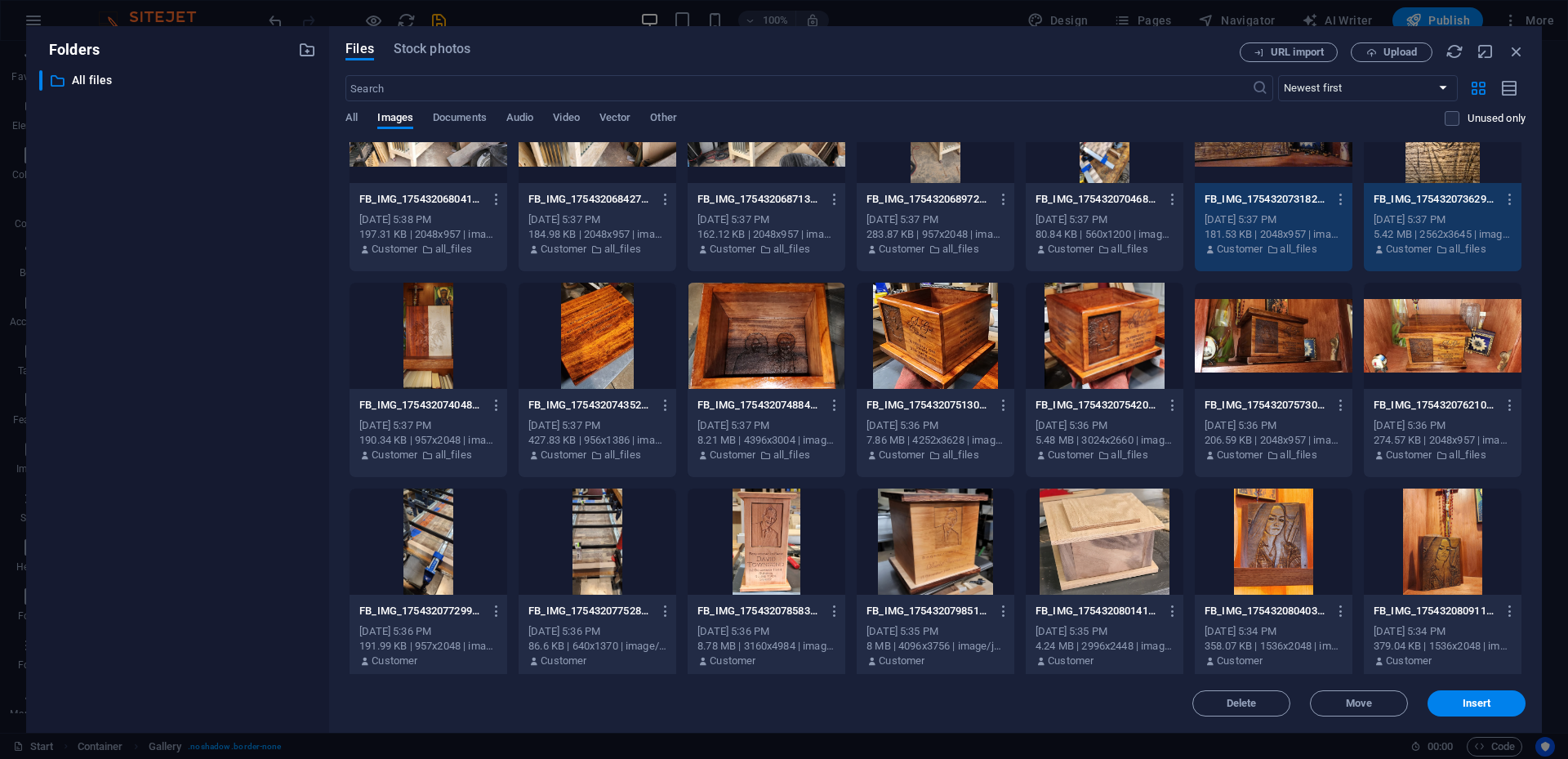
click at [744, 332] on div at bounding box center [766, 336] width 158 height 106
click at [912, 336] on div at bounding box center [935, 336] width 158 height 106
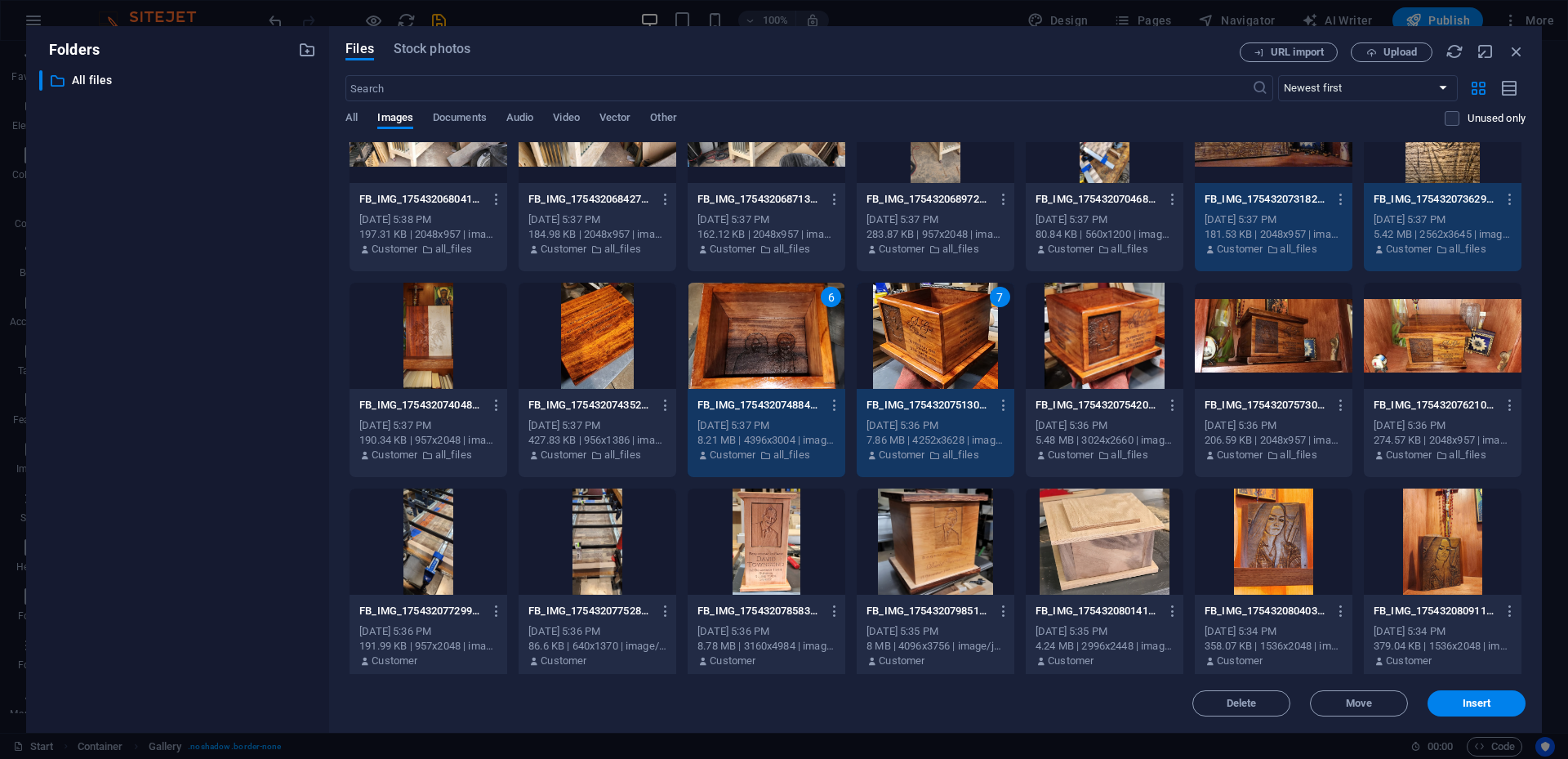
click at [1092, 338] on div at bounding box center [1104, 336] width 158 height 106
click at [1175, 340] on div at bounding box center [1274, 336] width 158 height 106
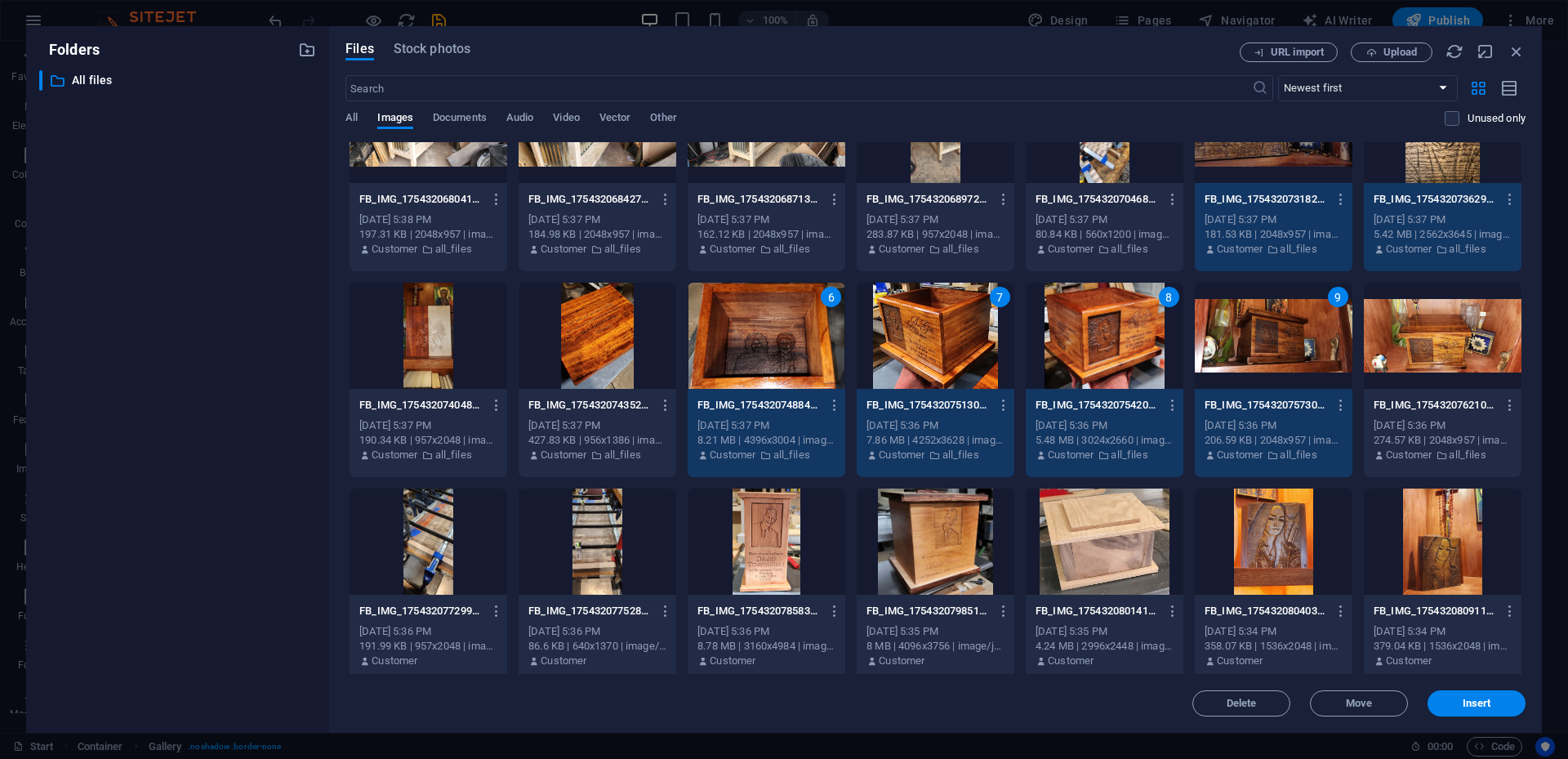
click at [1175, 339] on div at bounding box center [1443, 336] width 158 height 106
click at [1175, 503] on div at bounding box center [1443, 541] width 158 height 106
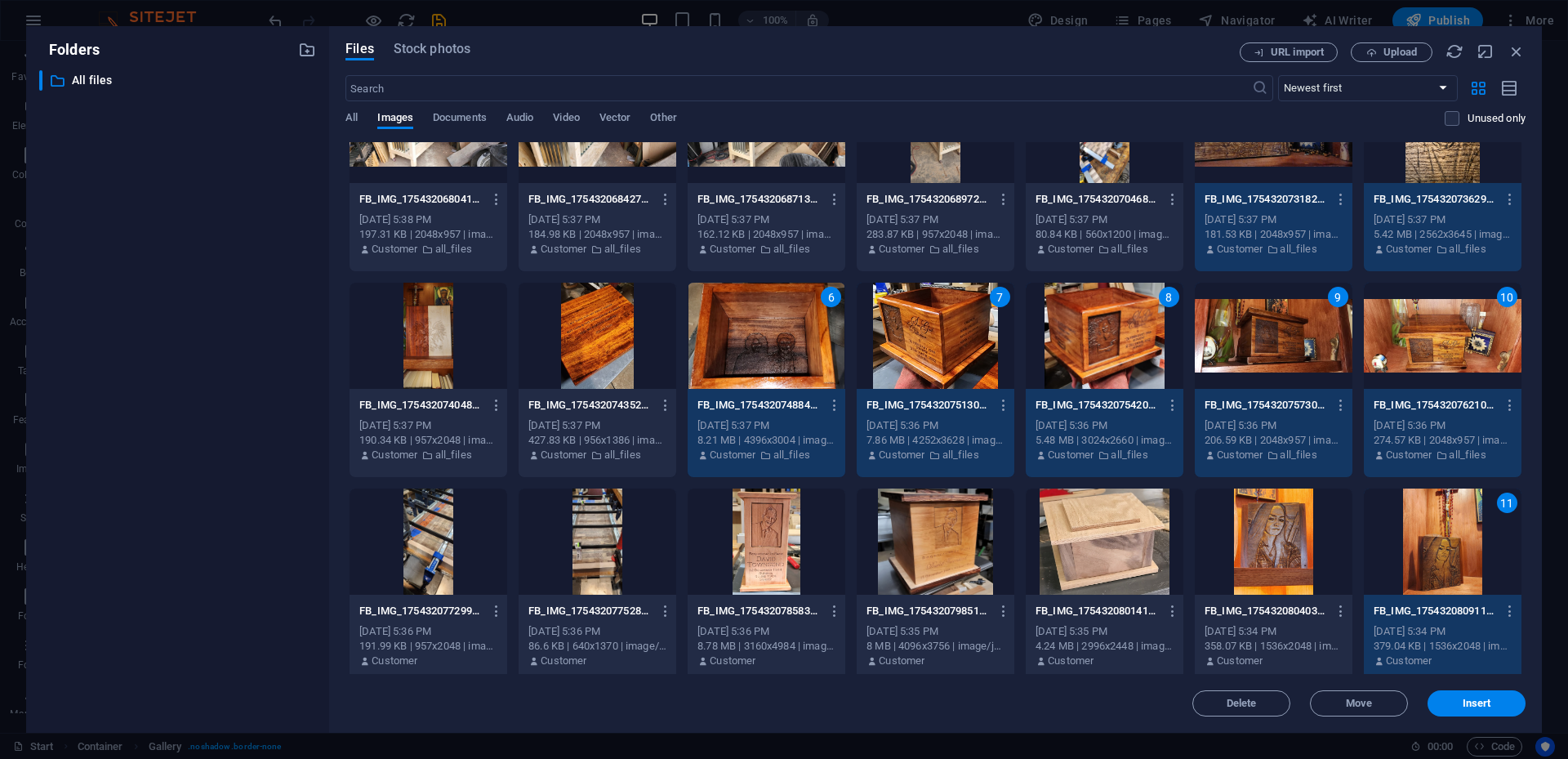
click at [932, 503] on div at bounding box center [935, 541] width 158 height 106
click at [1100, 503] on div at bounding box center [1104, 541] width 158 height 106
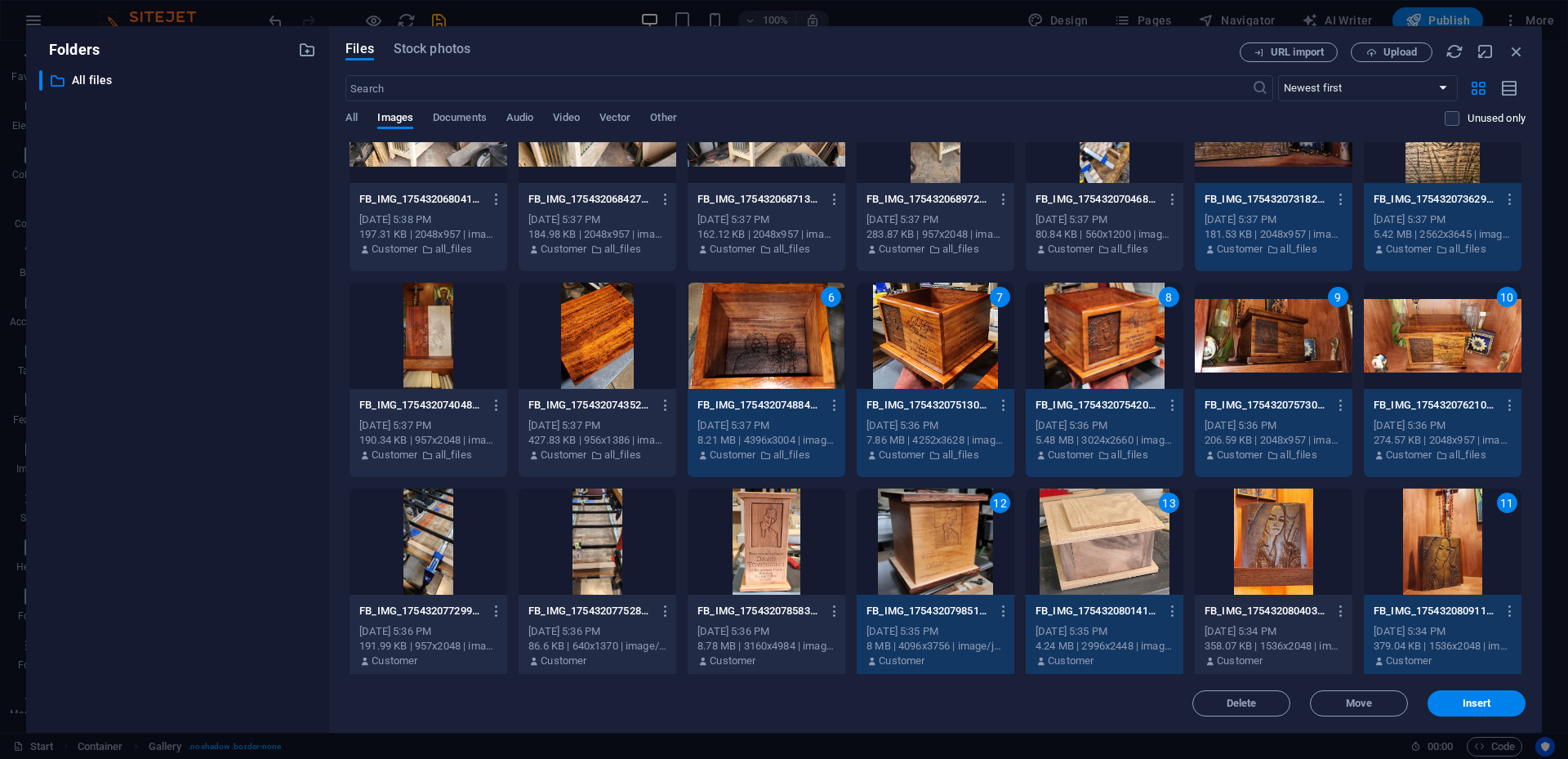
scroll to position [545, 0]
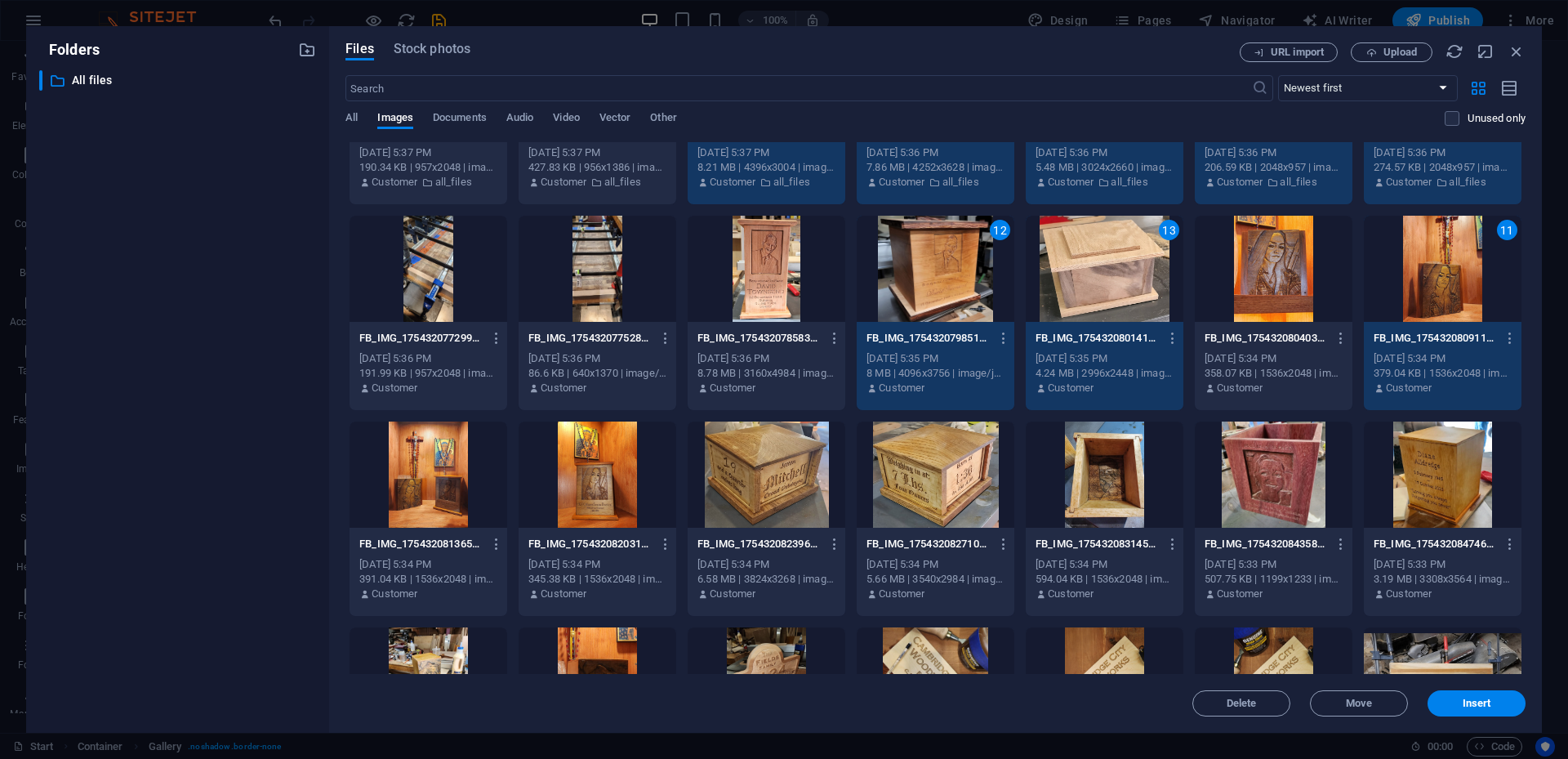
click at [759, 470] on div at bounding box center [766, 474] width 158 height 106
click at [613, 478] on div at bounding box center [597, 474] width 158 height 106
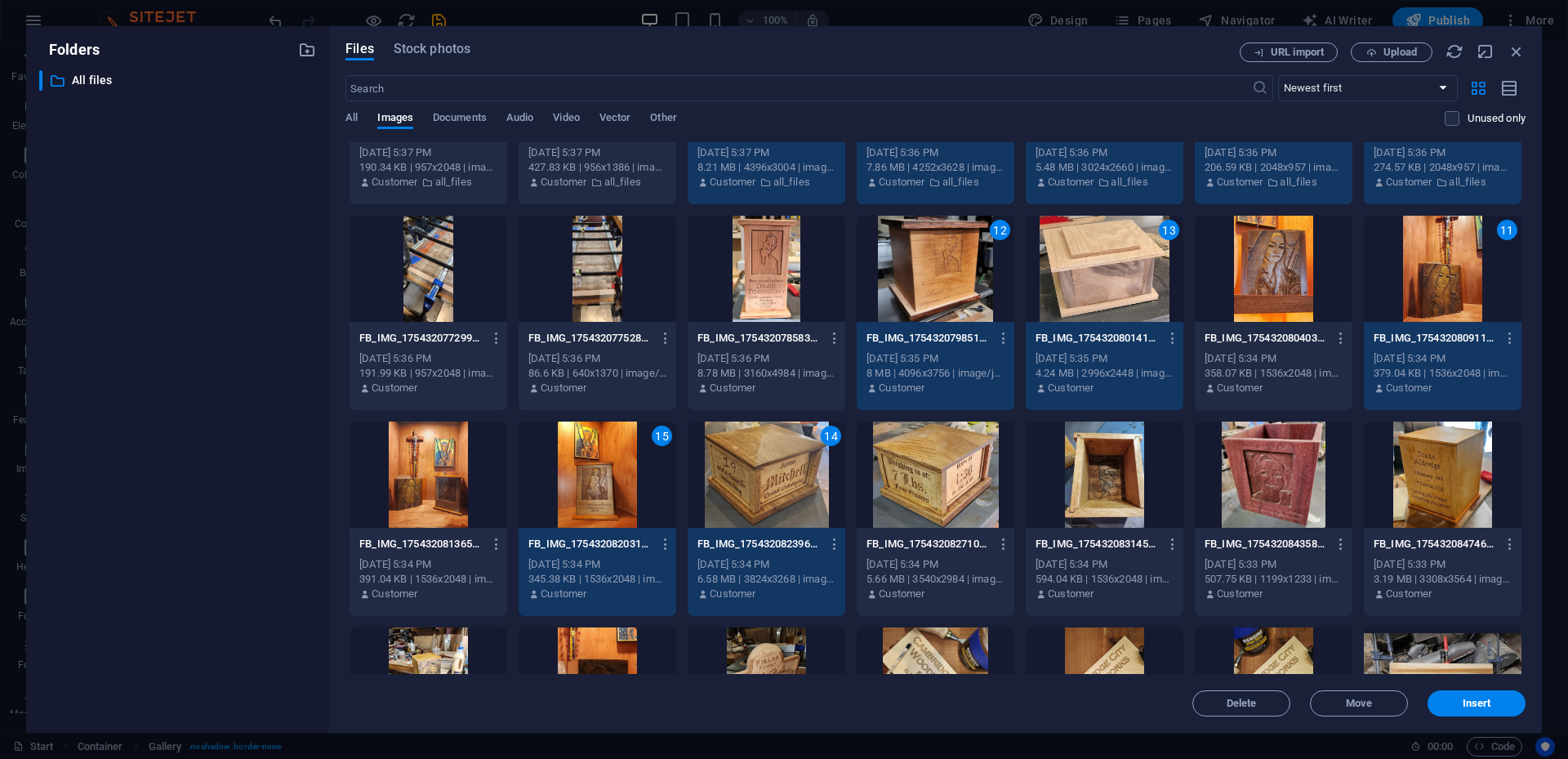
click at [1175, 494] on div at bounding box center [1274, 474] width 158 height 106
click at [1175, 486] on div at bounding box center [1443, 474] width 158 height 106
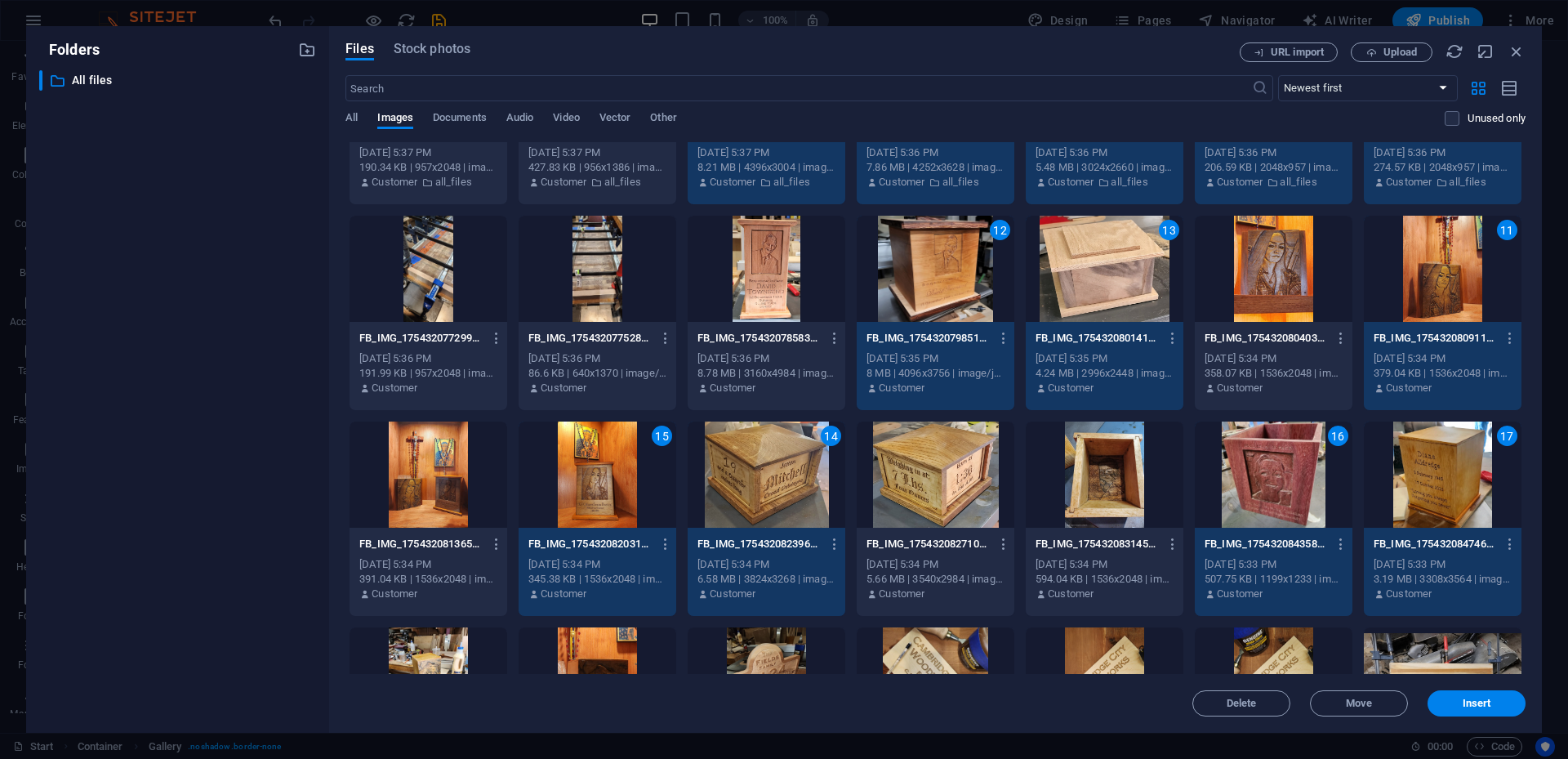
scroll to position [816, 0]
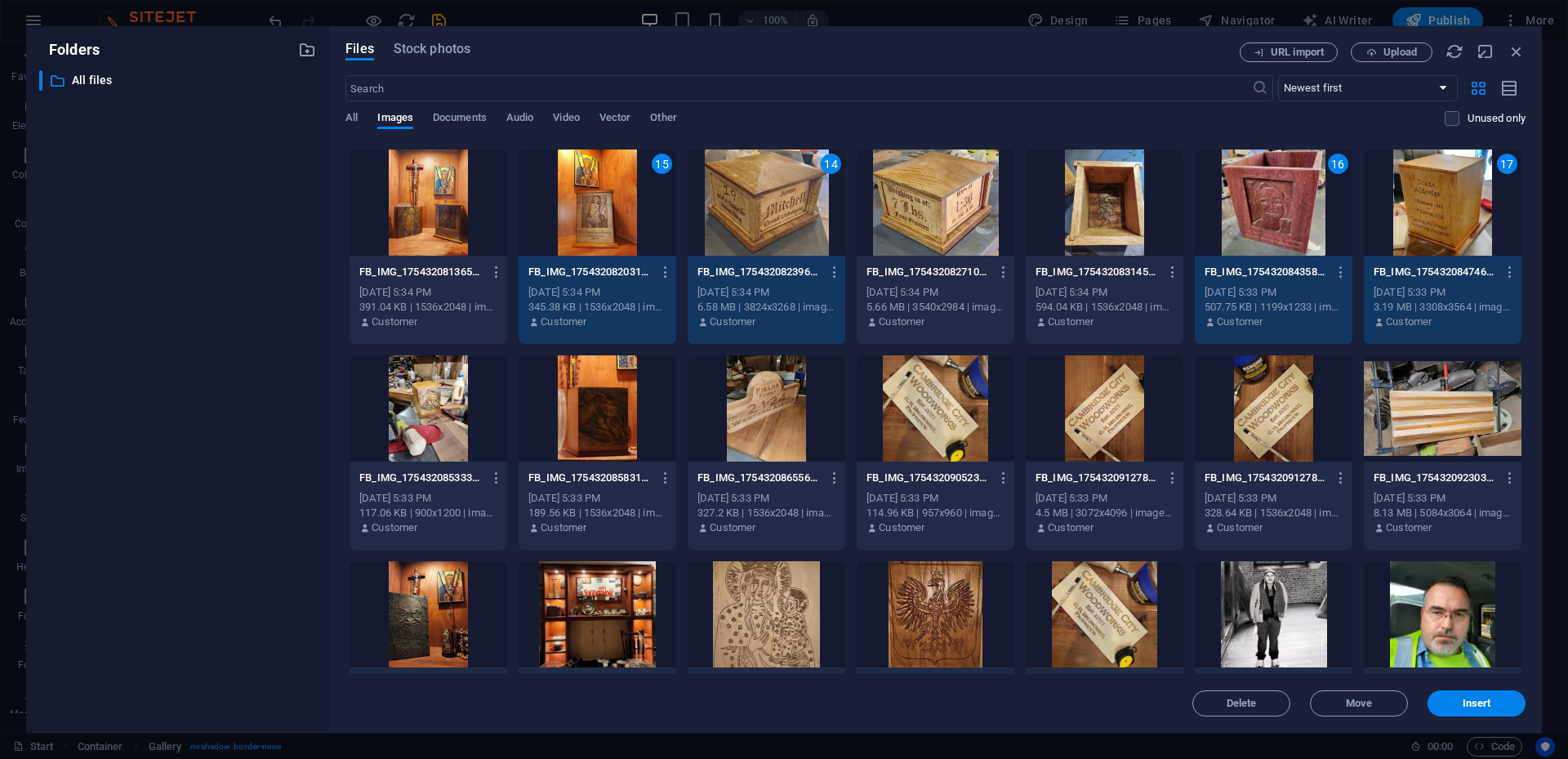
click at [1096, 417] on div at bounding box center [1104, 408] width 158 height 106
click at [600, 425] on div at bounding box center [597, 408] width 158 height 106
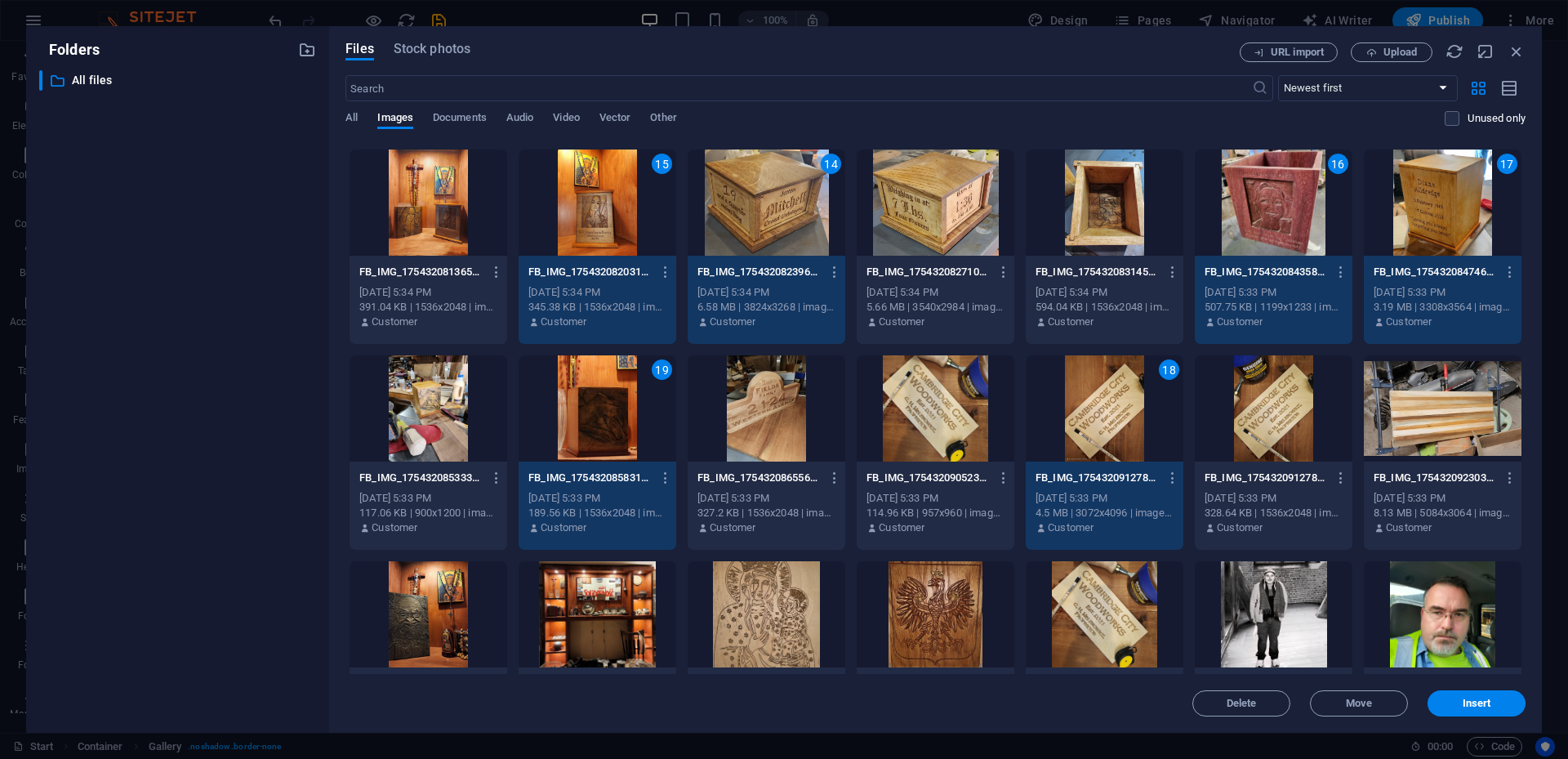
click at [771, 410] on div at bounding box center [766, 408] width 158 height 106
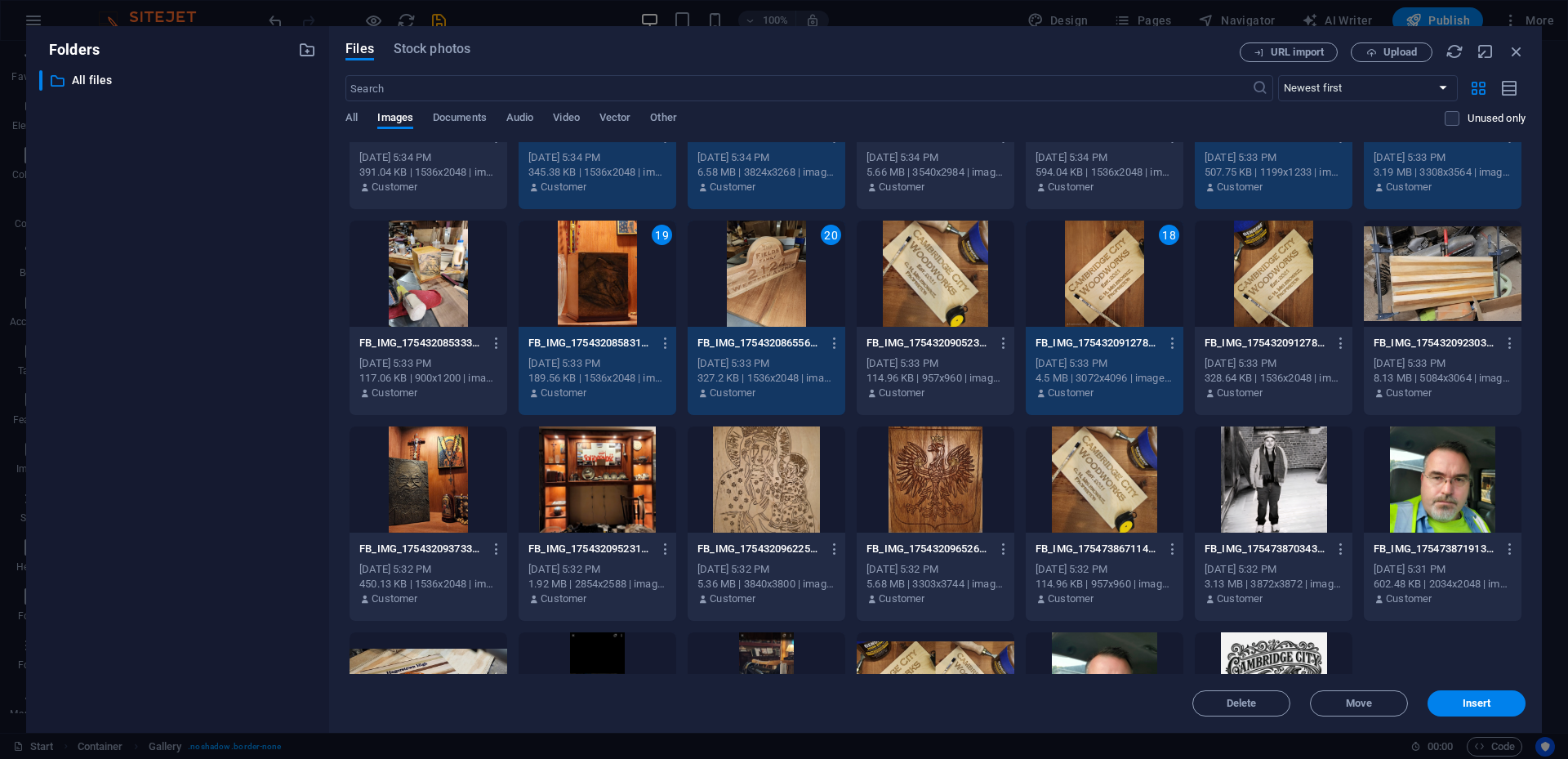
scroll to position [1105, 0]
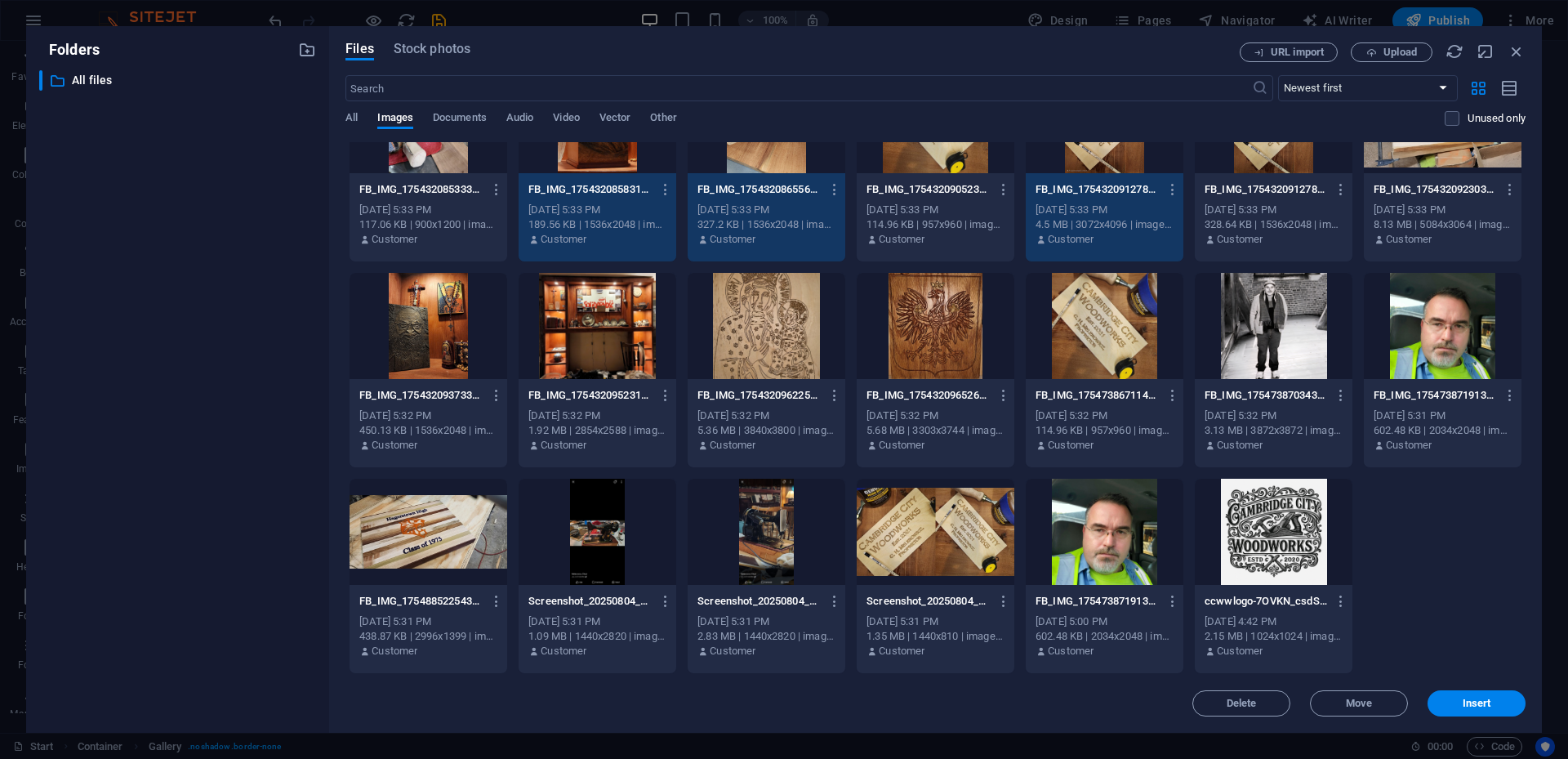
click at [427, 503] on div at bounding box center [428, 532] width 158 height 106
click at [1175, 503] on span "Insert" at bounding box center [1477, 702] width 29 height 10
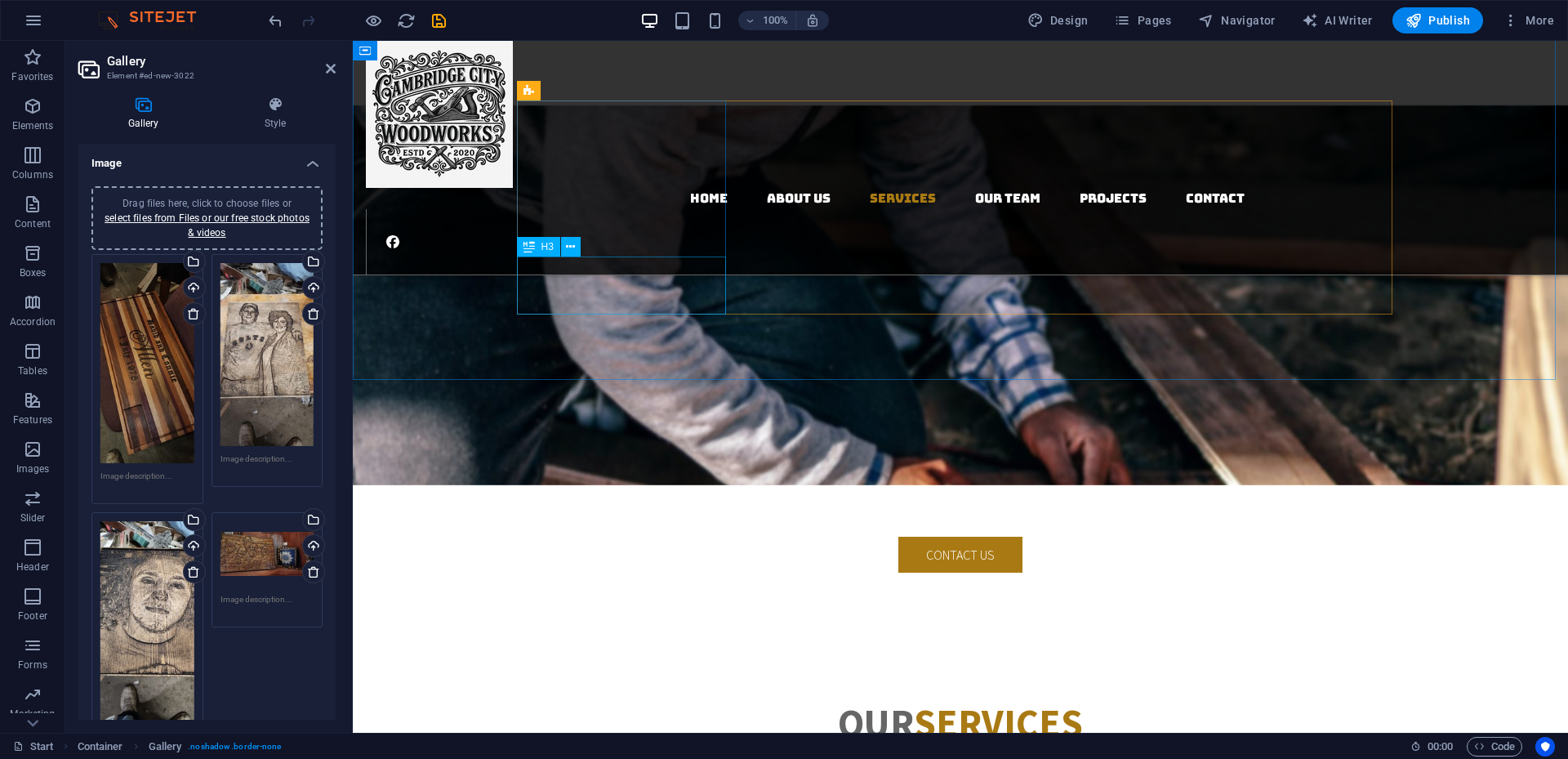
scroll to position [1997, 0]
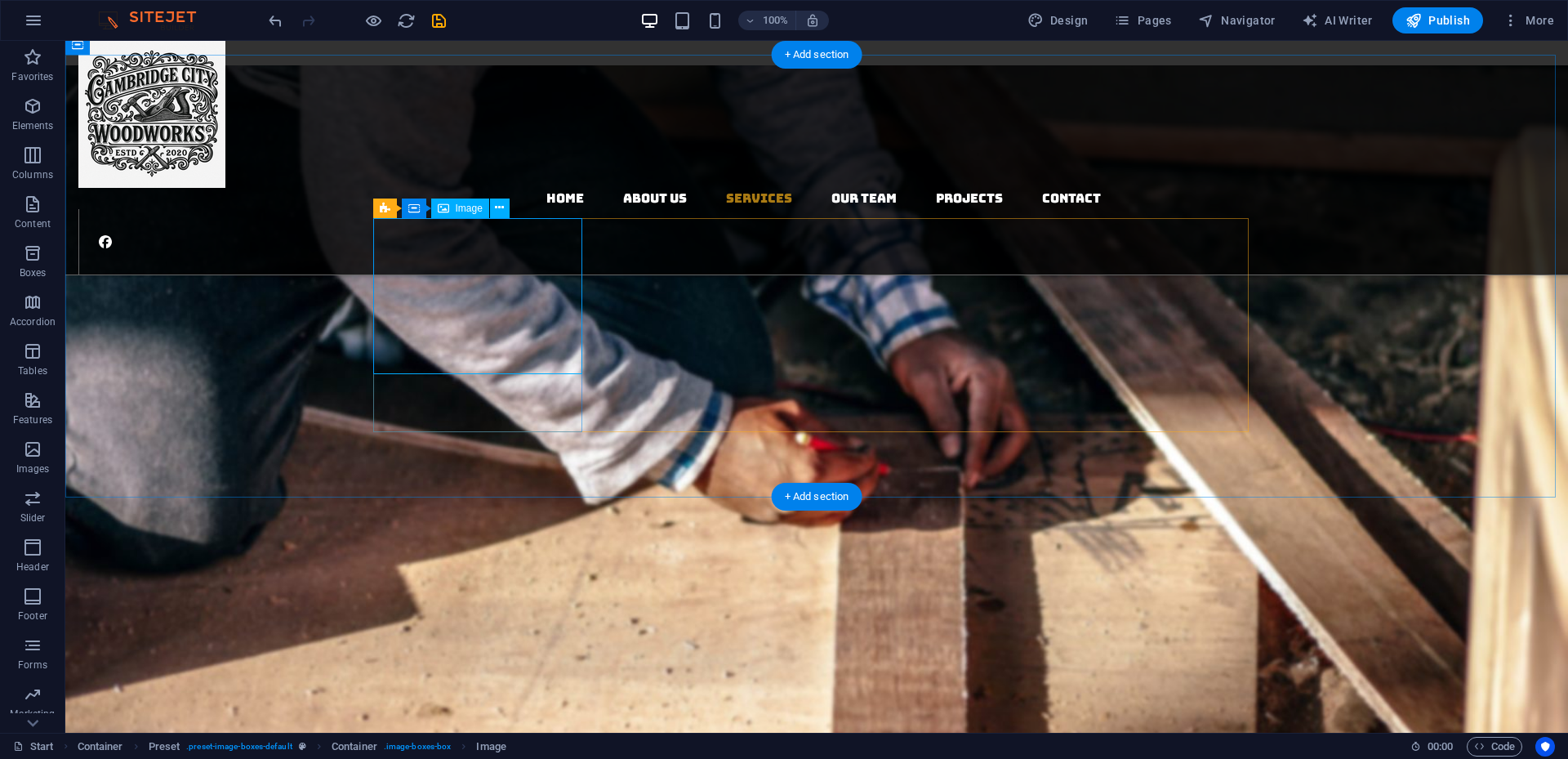
click at [500, 208] on icon at bounding box center [500, 208] width 9 height 17
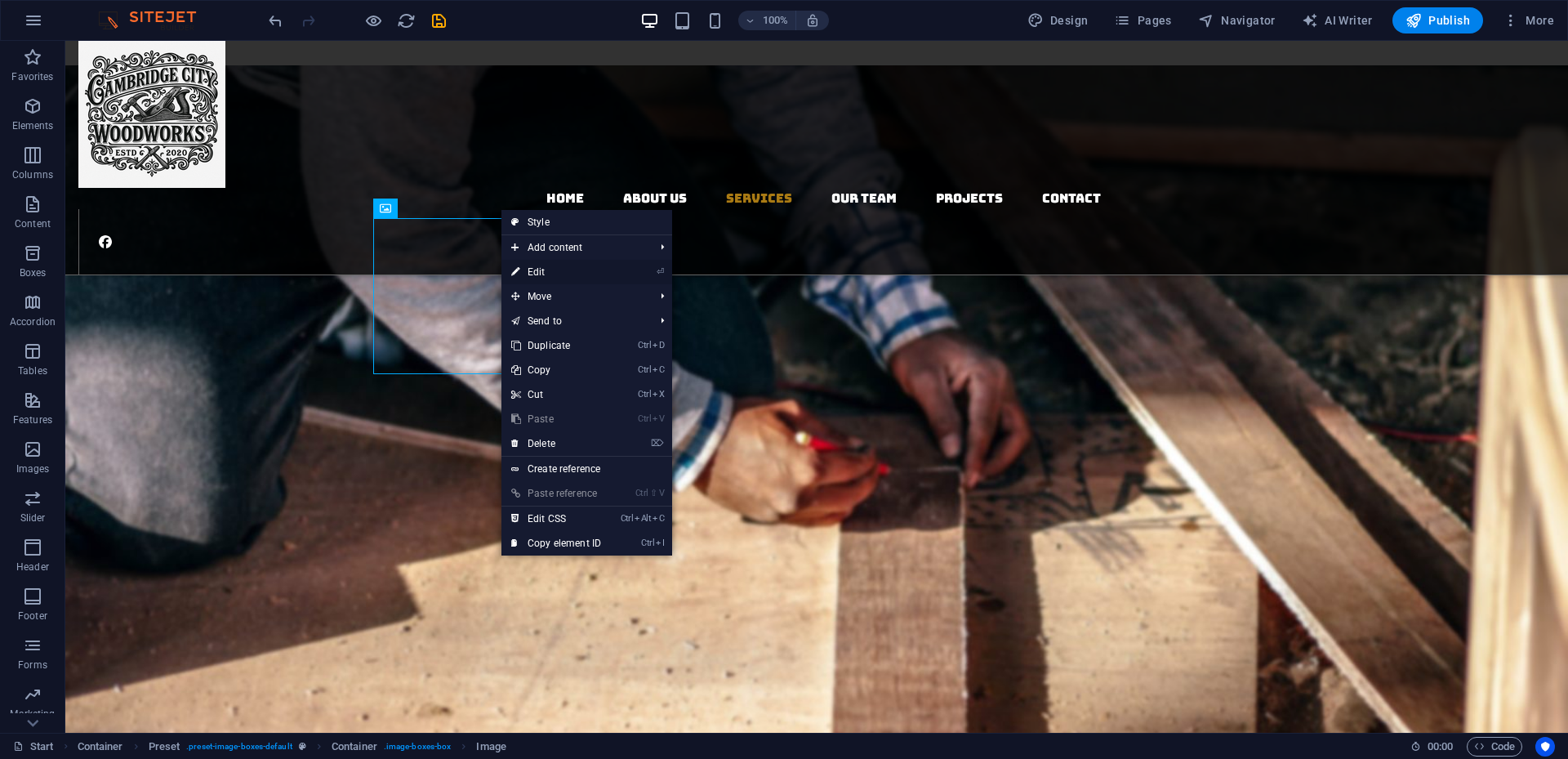
click at [548, 272] on link "⏎ Edit" at bounding box center [556, 272] width 110 height 24
select select "%"
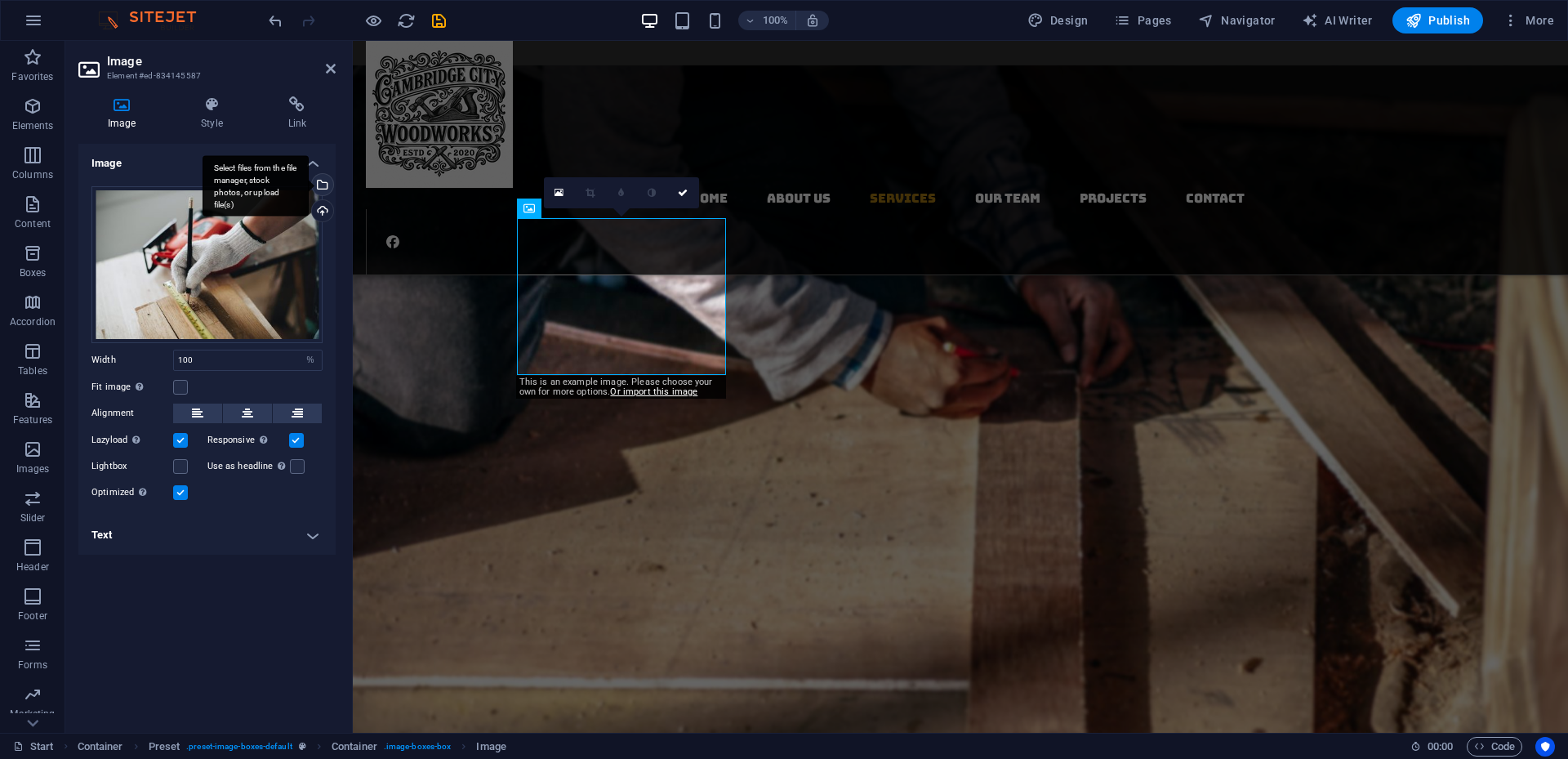
click at [322, 186] on div "Select files from the file manager, stock photos, or upload file(s)" at bounding box center [321, 186] width 24 height 24
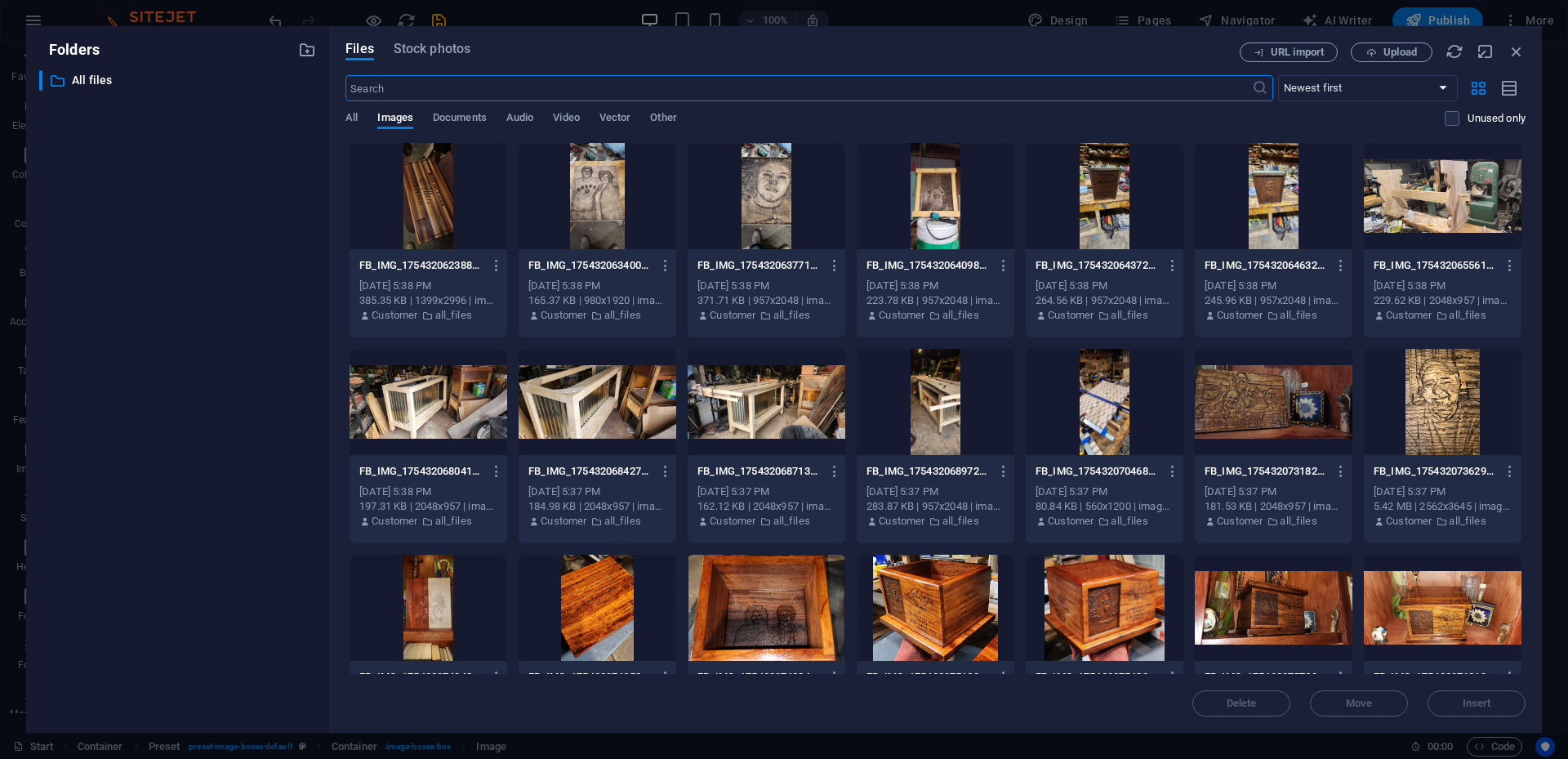
scroll to position [2022, 0]
click at [1110, 503] on div at bounding box center [1104, 608] width 158 height 106
click at [1175, 503] on span "Insert" at bounding box center [1477, 702] width 29 height 10
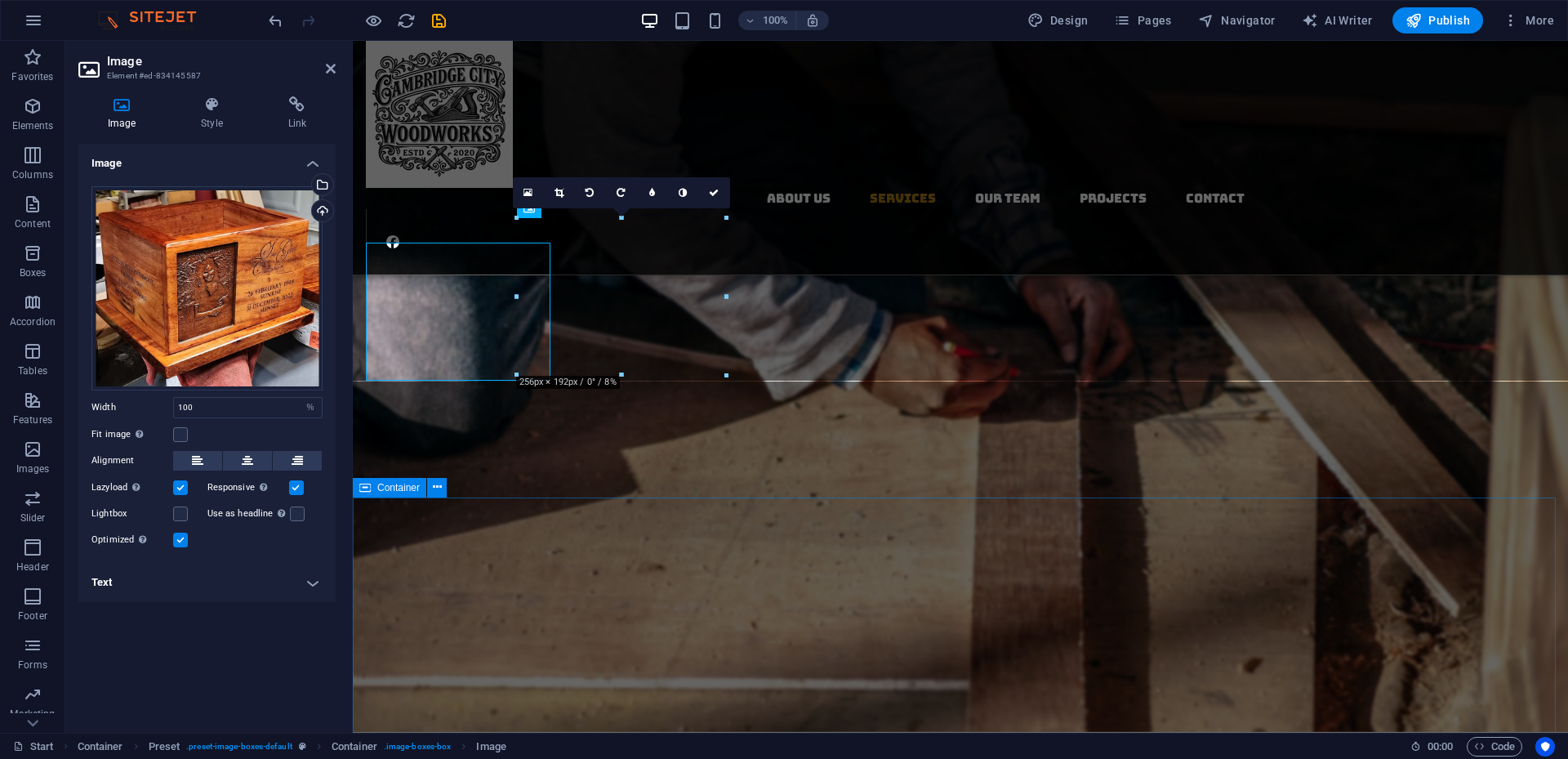
scroll to position [1997, 0]
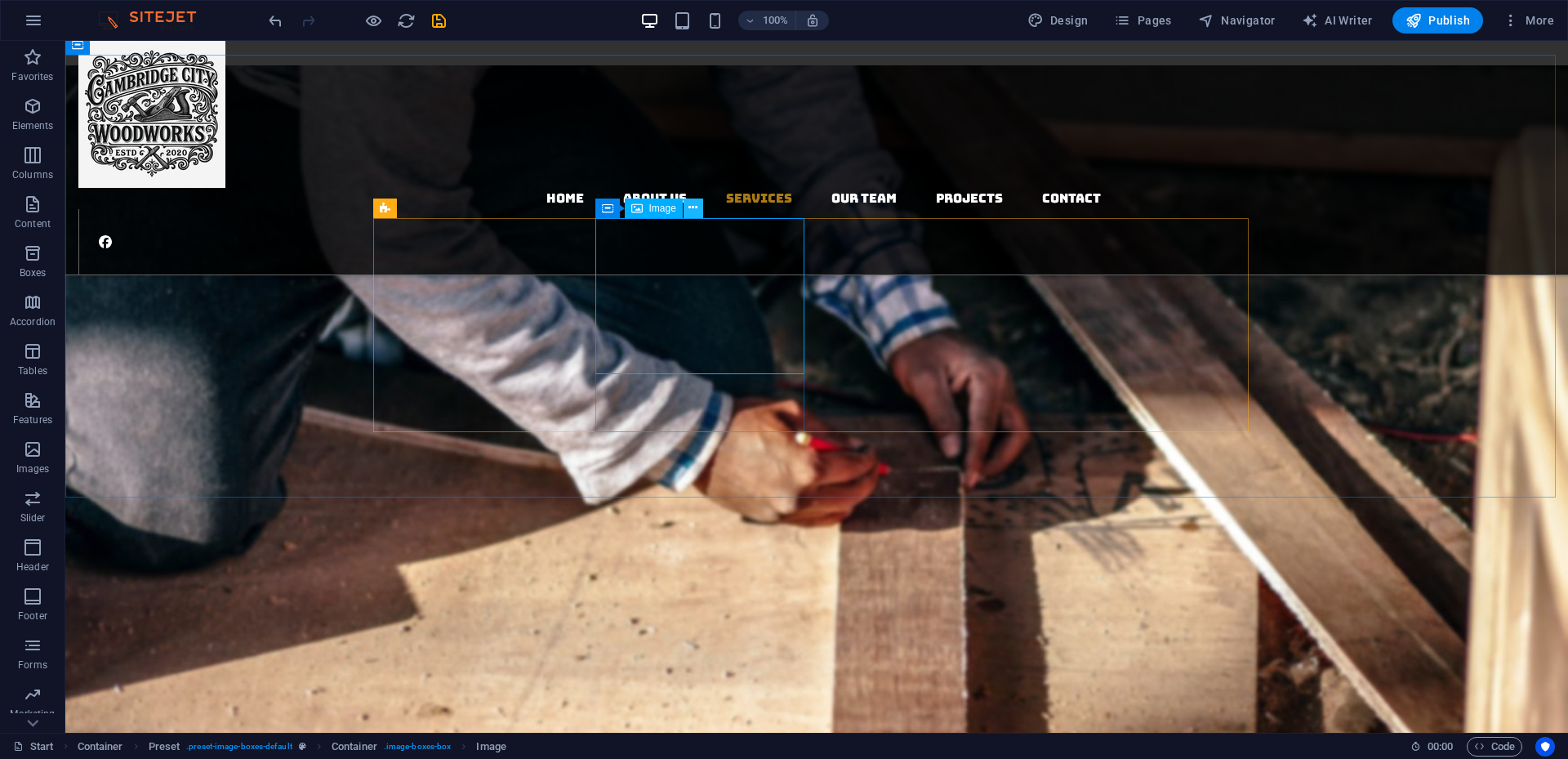
click at [693, 205] on icon at bounding box center [693, 208] width 9 height 17
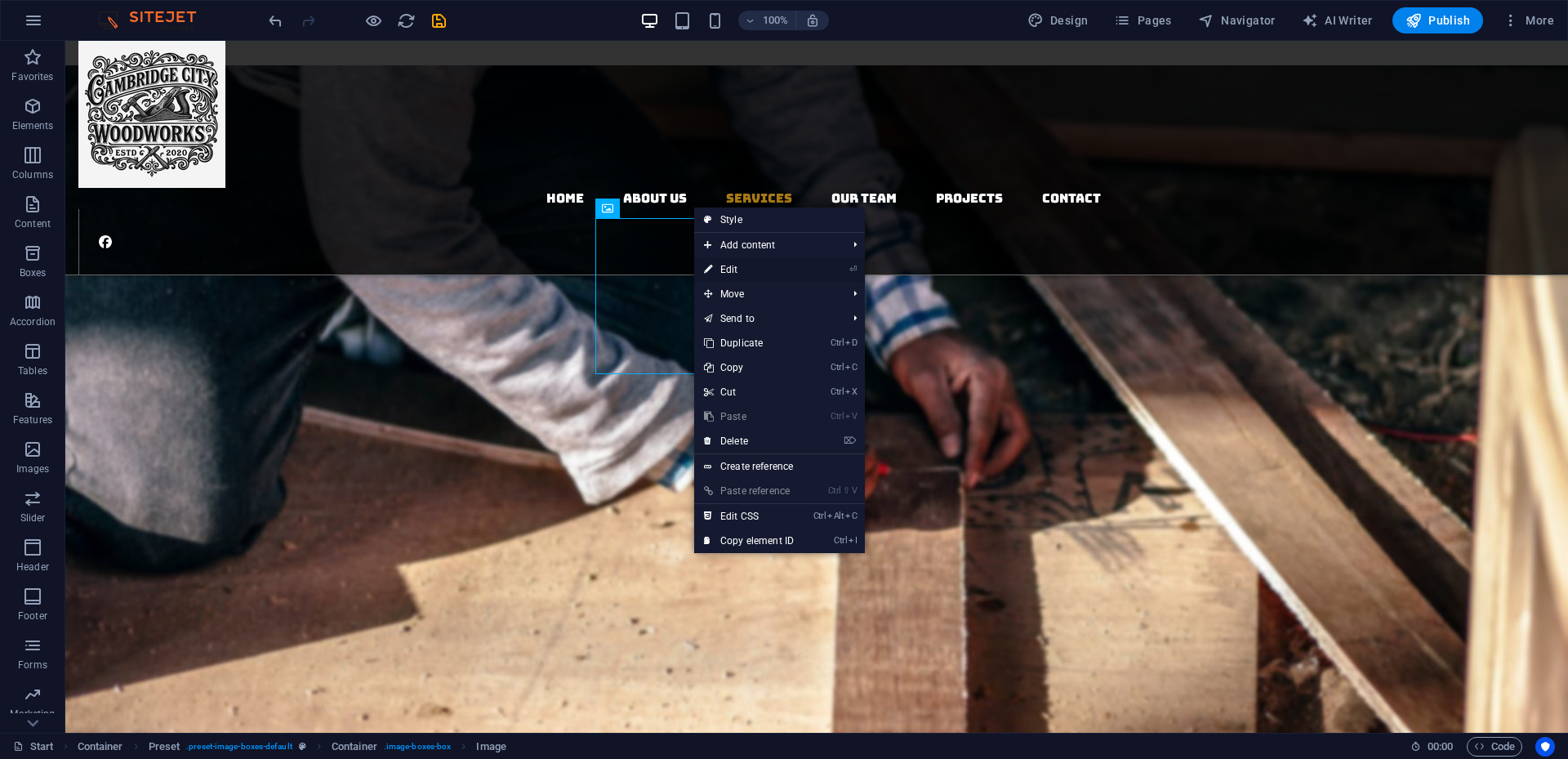
click at [740, 275] on link "⏎ Edit" at bounding box center [750, 270] width 110 height 24
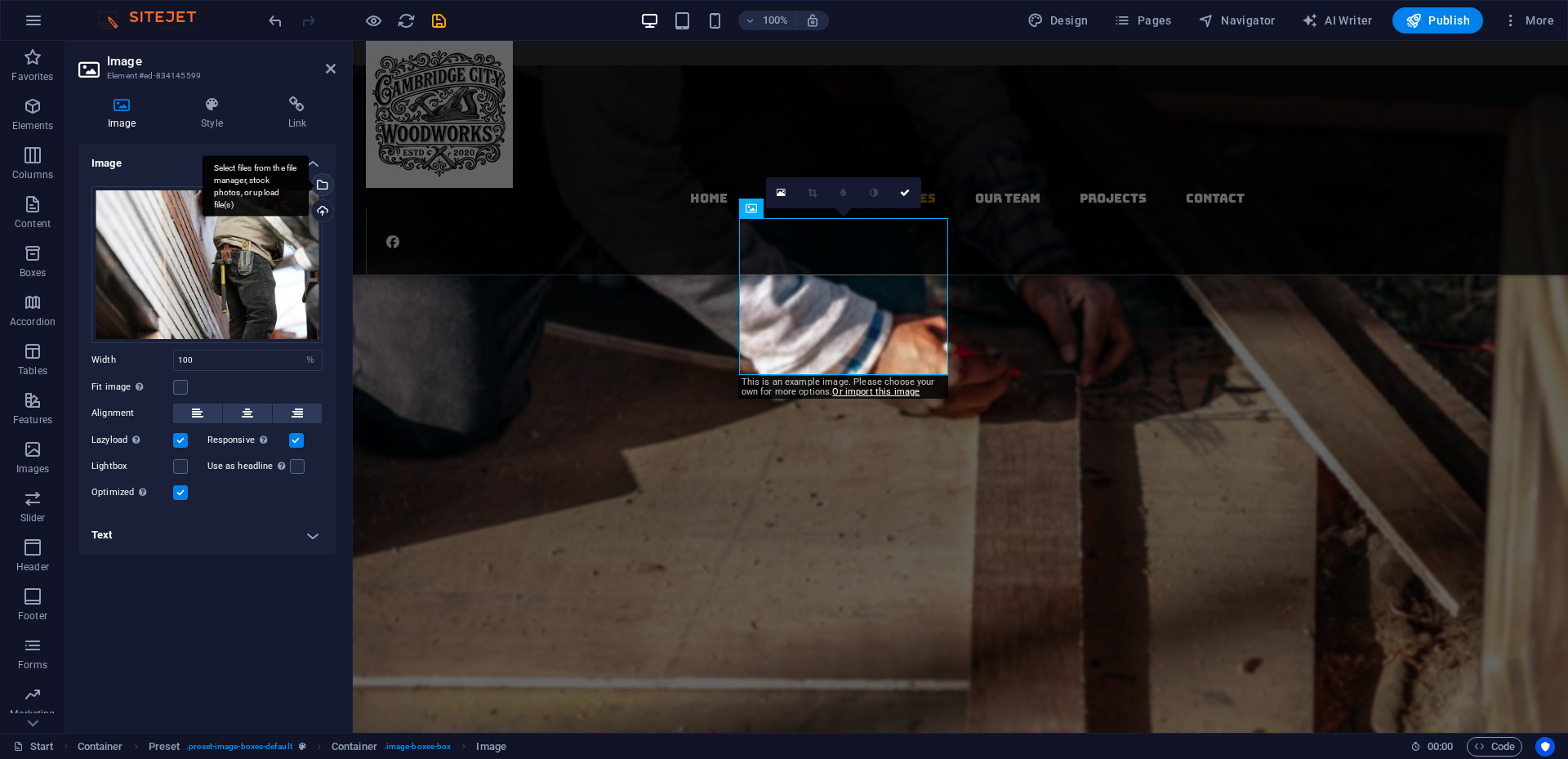
click at [322, 180] on div "Select files from the file manager, stock photos, or upload file(s)" at bounding box center [321, 186] width 24 height 24
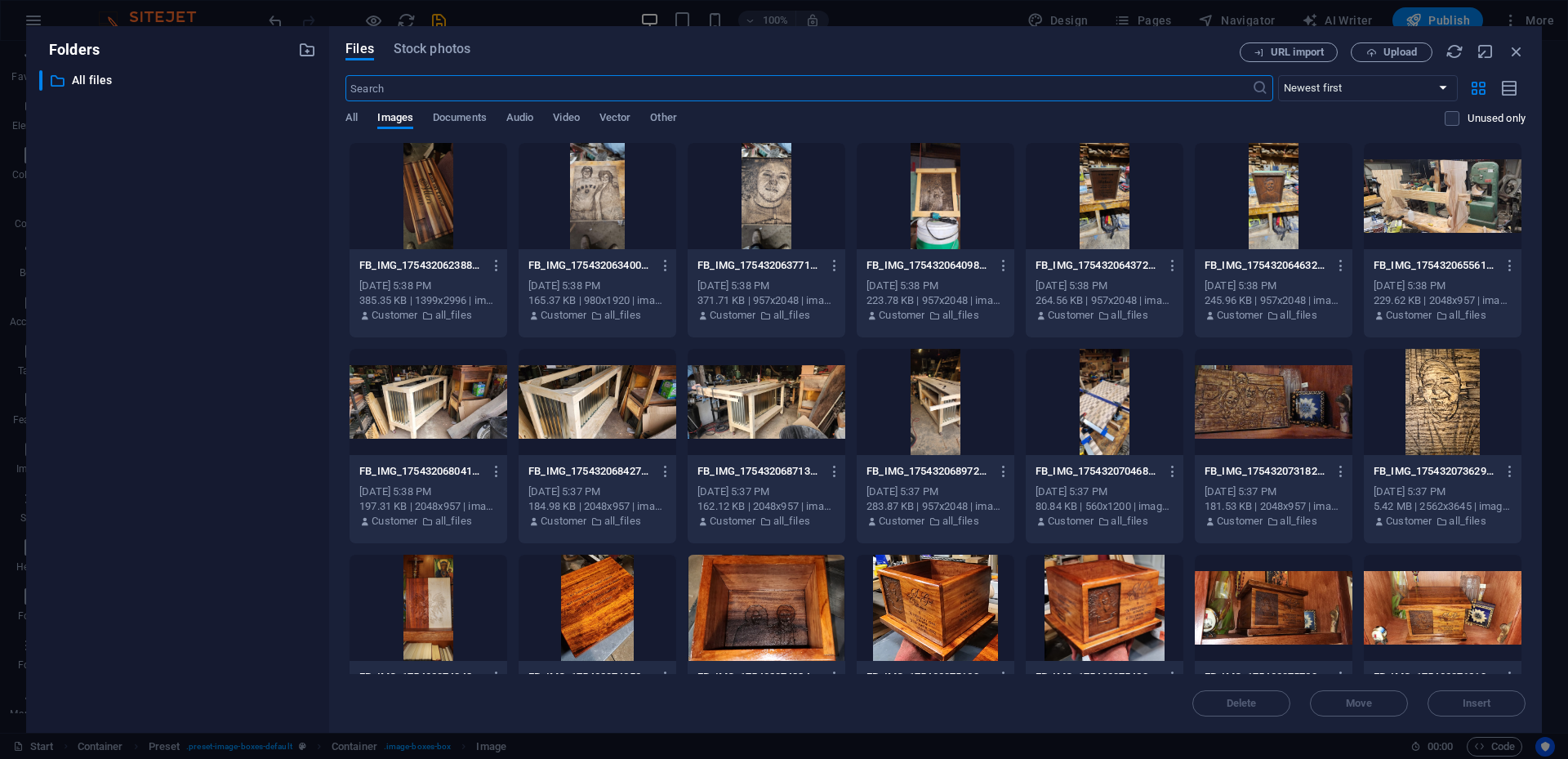
scroll to position [2022, 0]
click at [1175, 503] on div at bounding box center [1443, 608] width 158 height 106
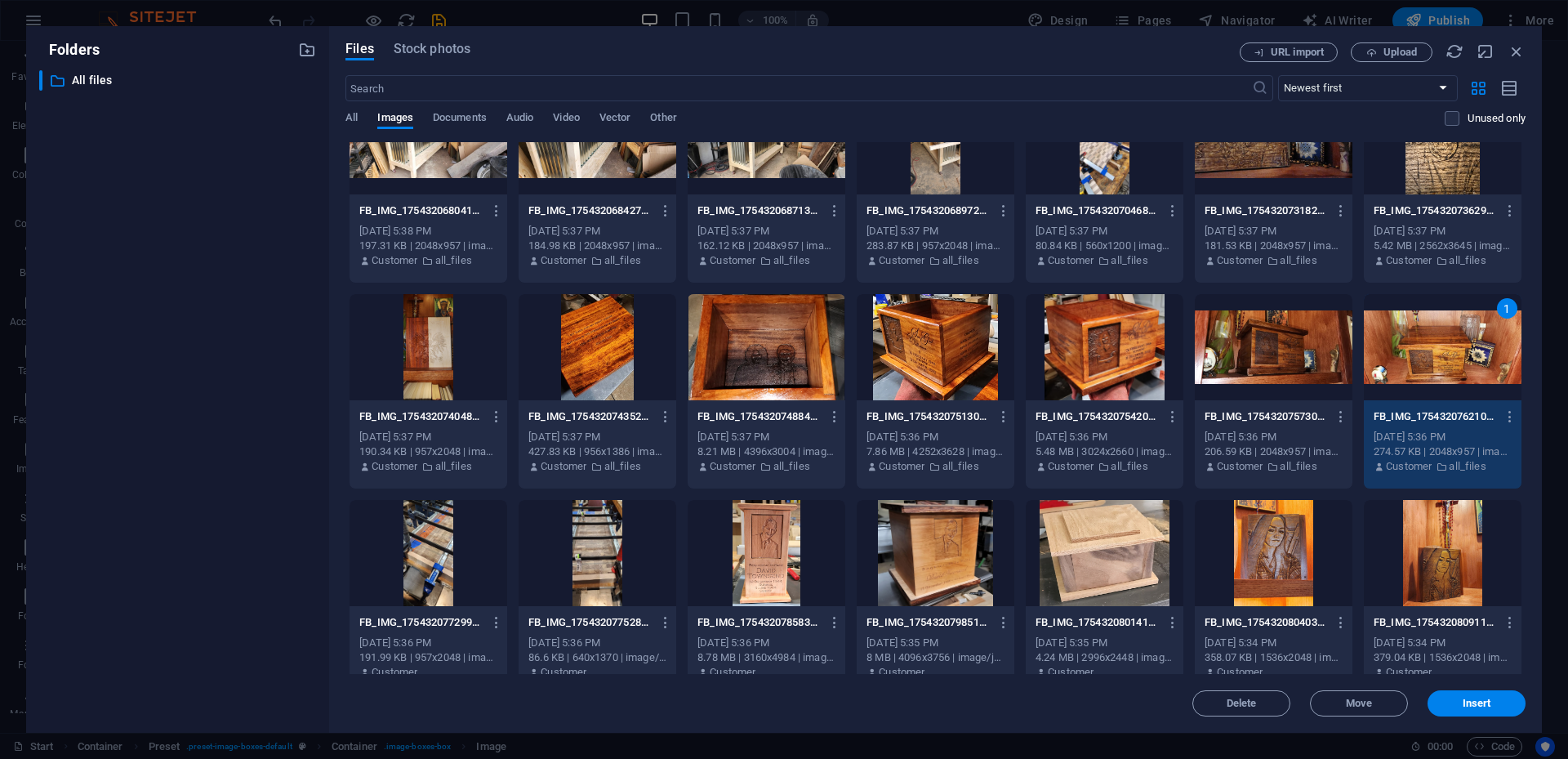
scroll to position [272, 0]
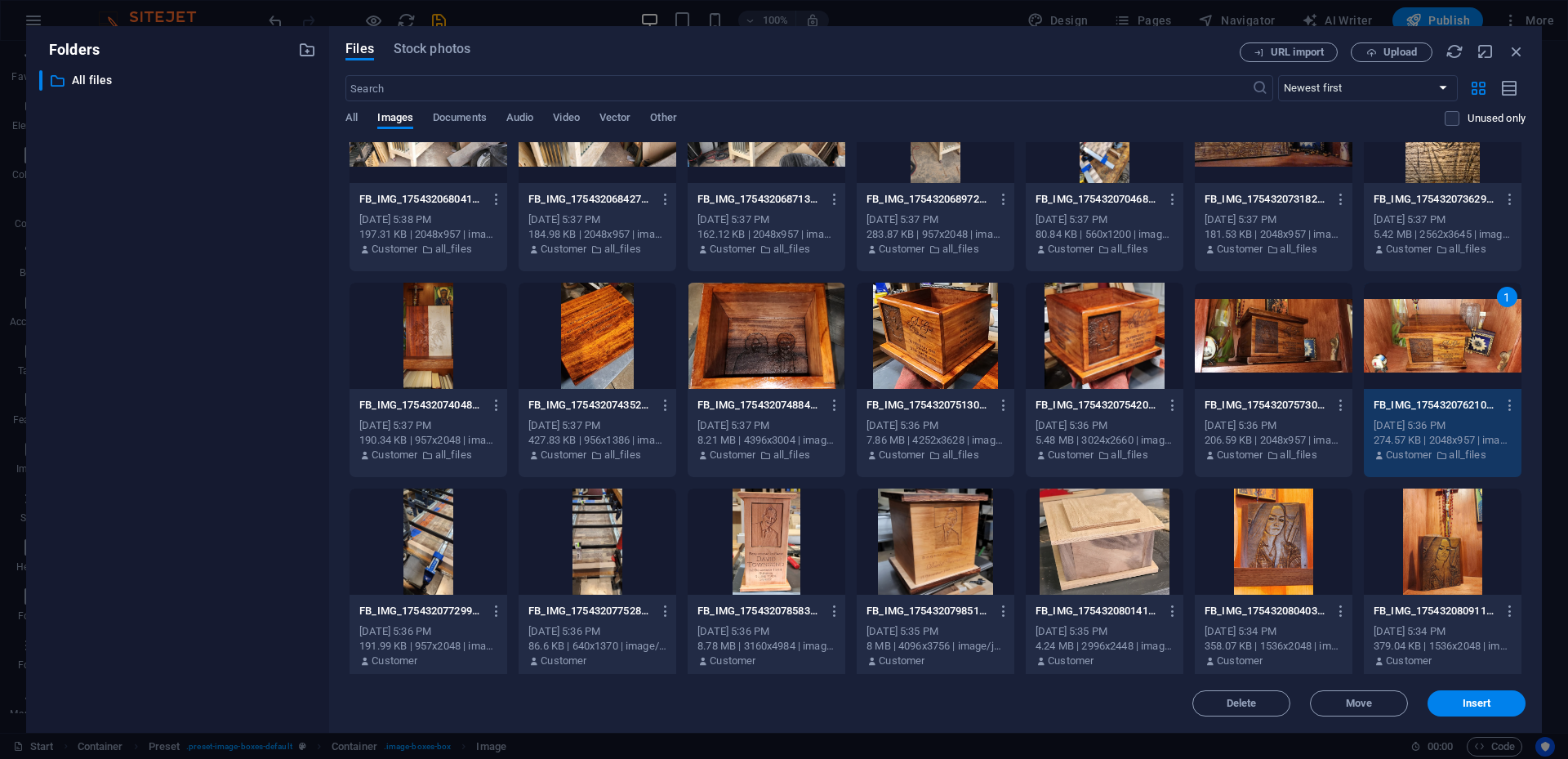
click at [770, 503] on div at bounding box center [766, 541] width 158 height 106
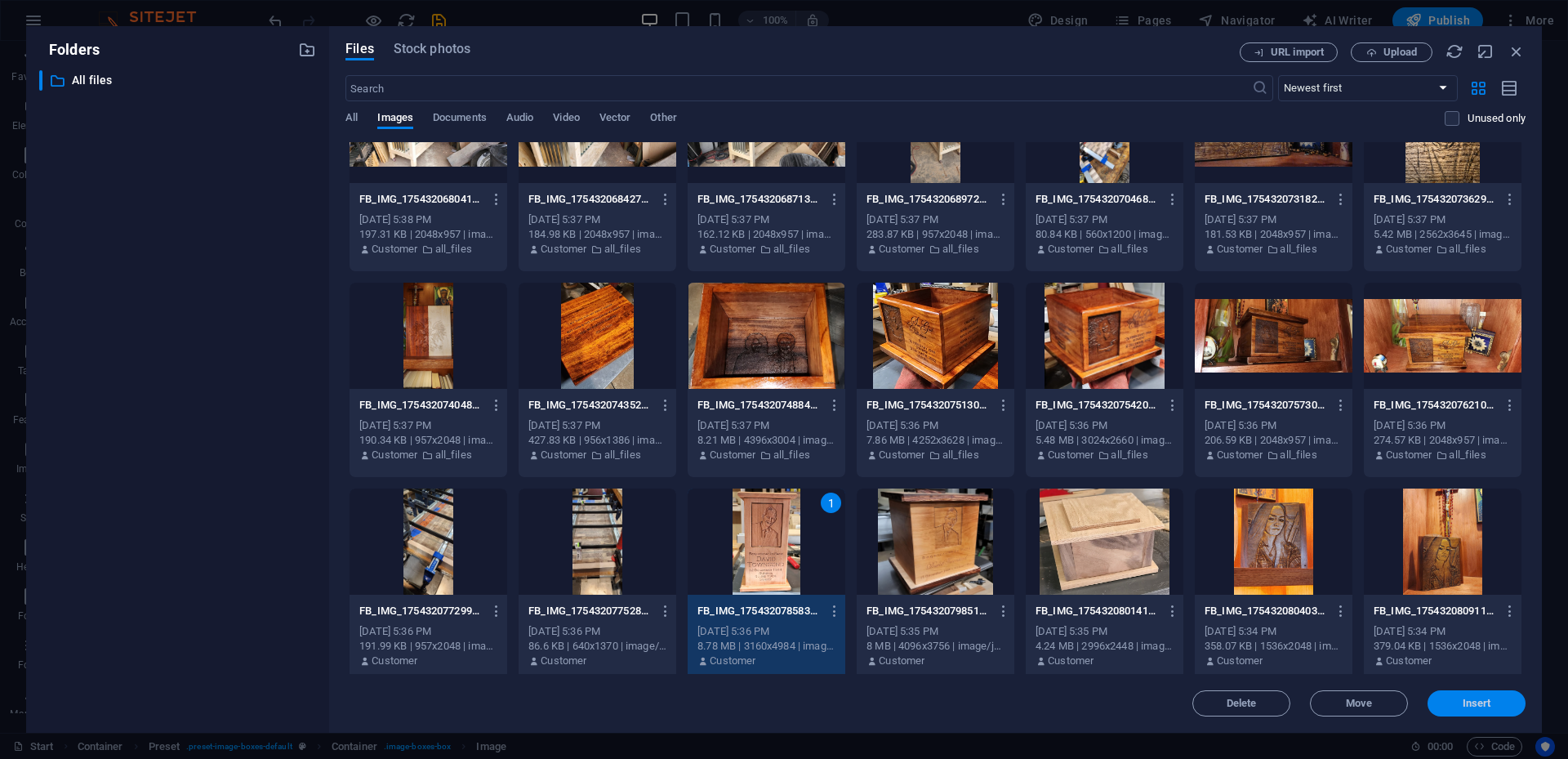
click at [1175, 503] on span "Insert" at bounding box center [1477, 702] width 29 height 10
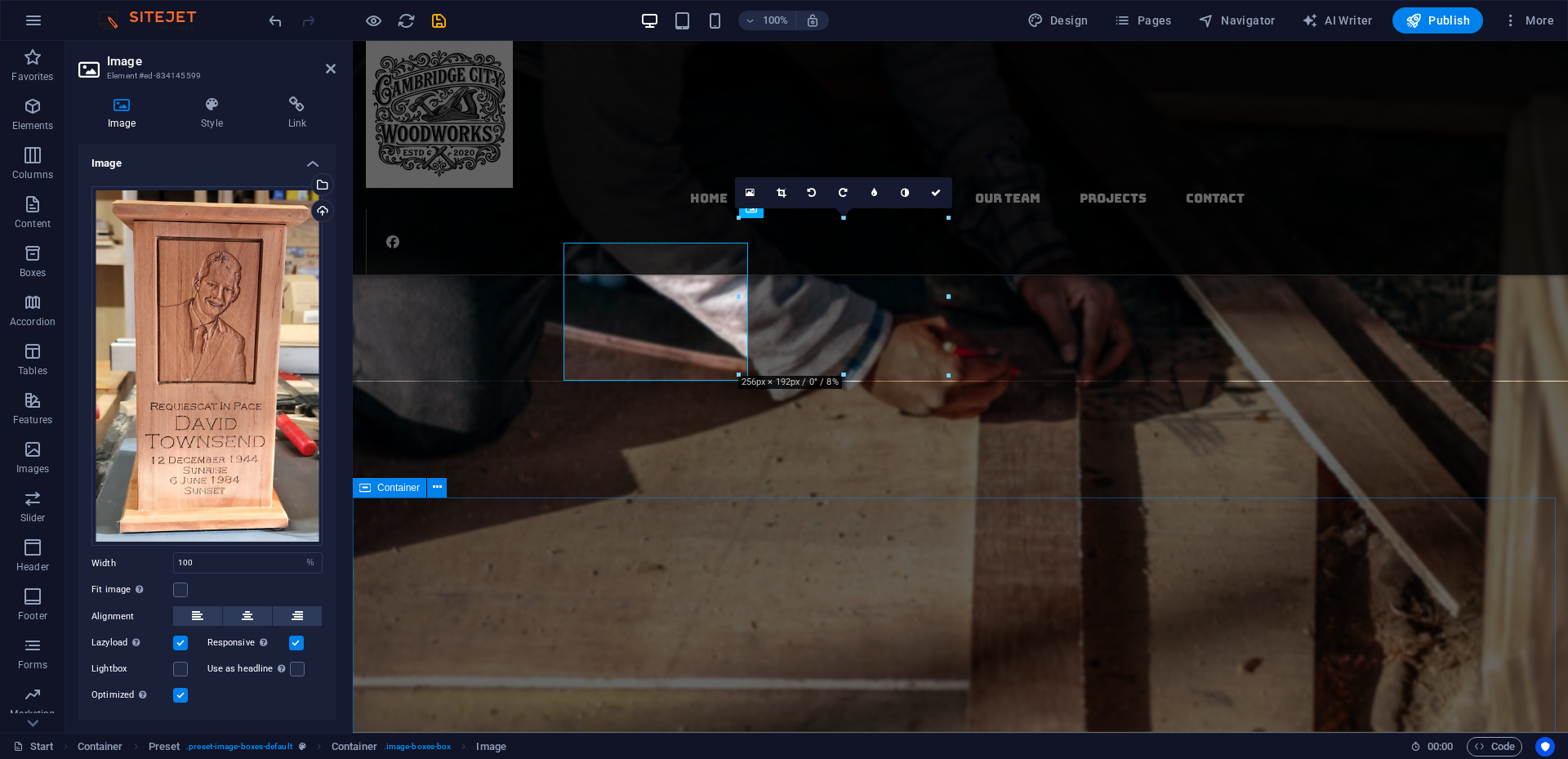
scroll to position [1997, 0]
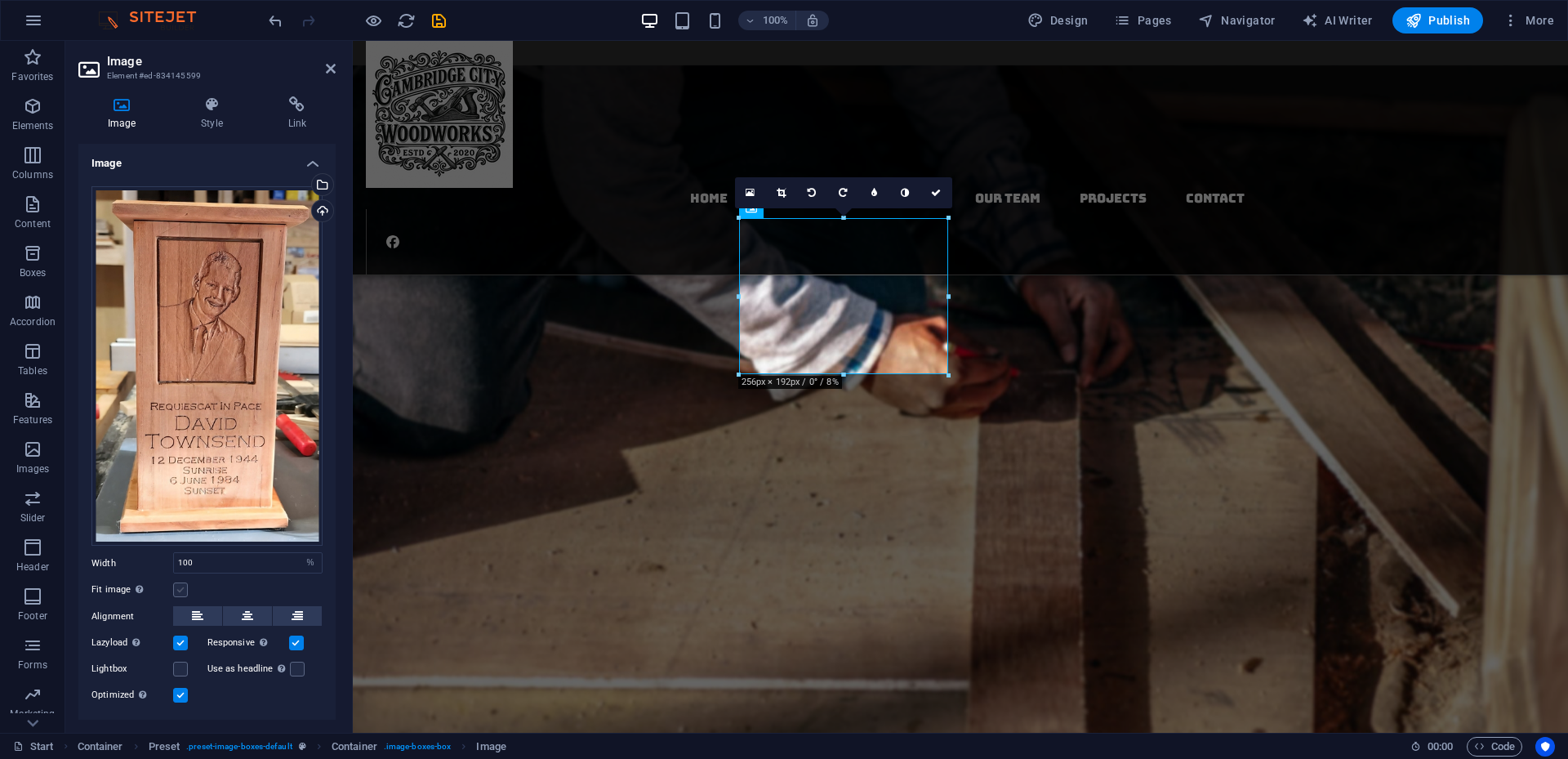
click at [181, 503] on label at bounding box center [180, 589] width 15 height 15
click at [0, 0] on input "Fit image Automatically fit image to a fixed width and height" at bounding box center [0, 0] width 0 height 0
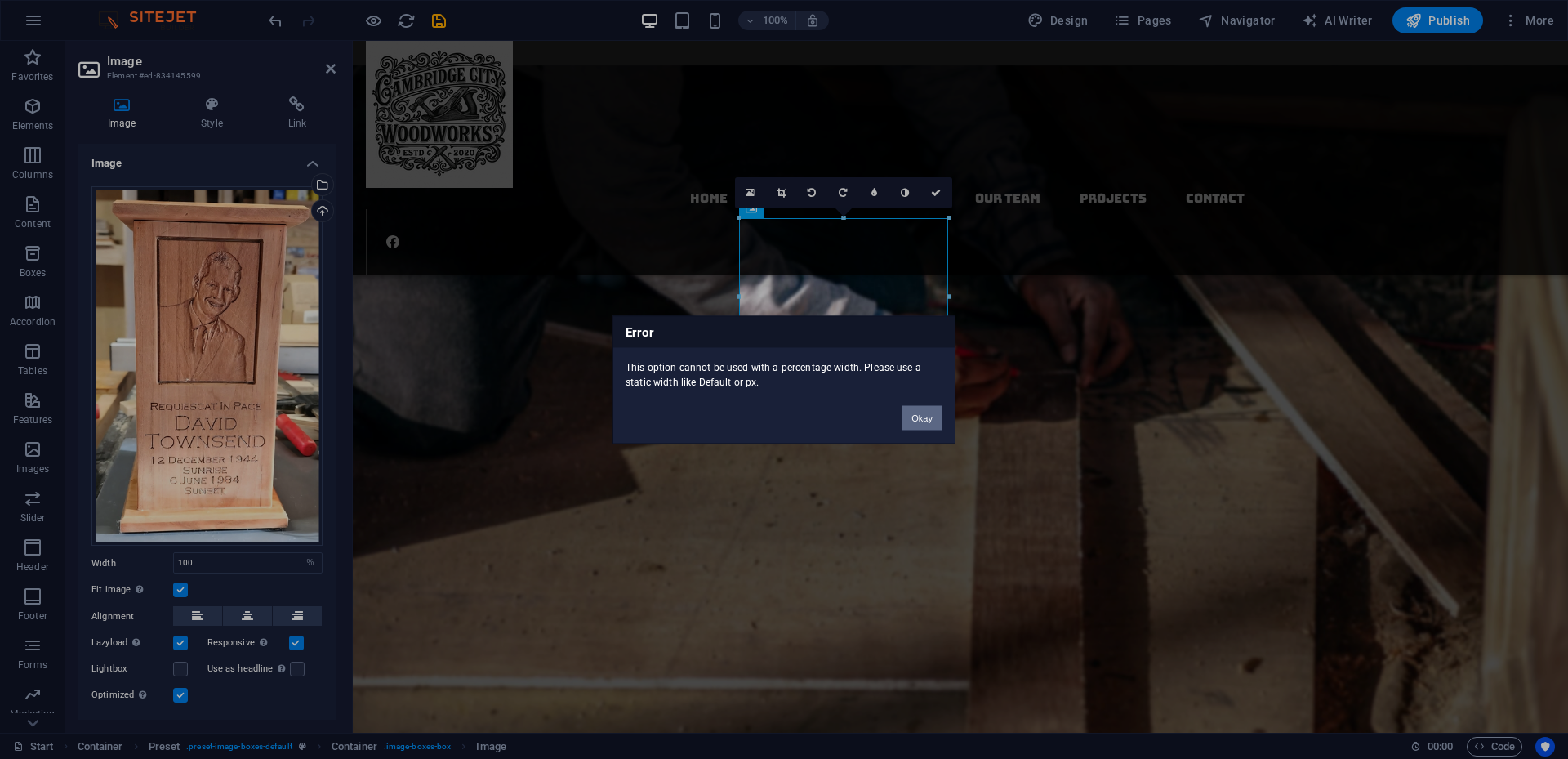
click at [921, 418] on button "Okay" at bounding box center [922, 417] width 41 height 24
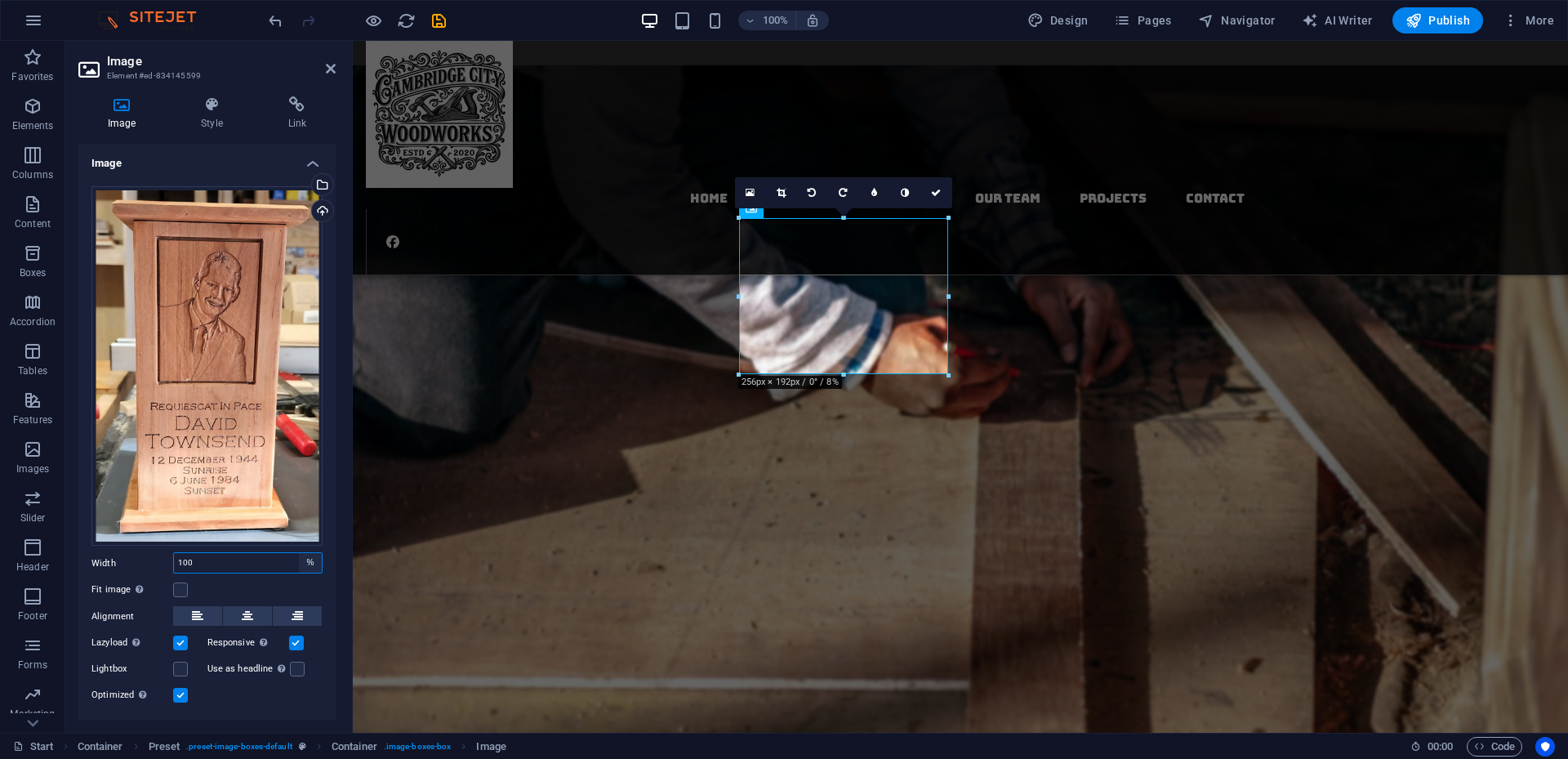
click at [309, 503] on select "Default auto px rem % em vh vw" at bounding box center [310, 562] width 23 height 20
select select "default"
click at [299, 503] on select "Default auto px rem % em vh vw" at bounding box center [310, 562] width 23 height 20
select select "DISABLED_OPTION_VALUE"
click at [182, 503] on label at bounding box center [180, 589] width 15 height 15
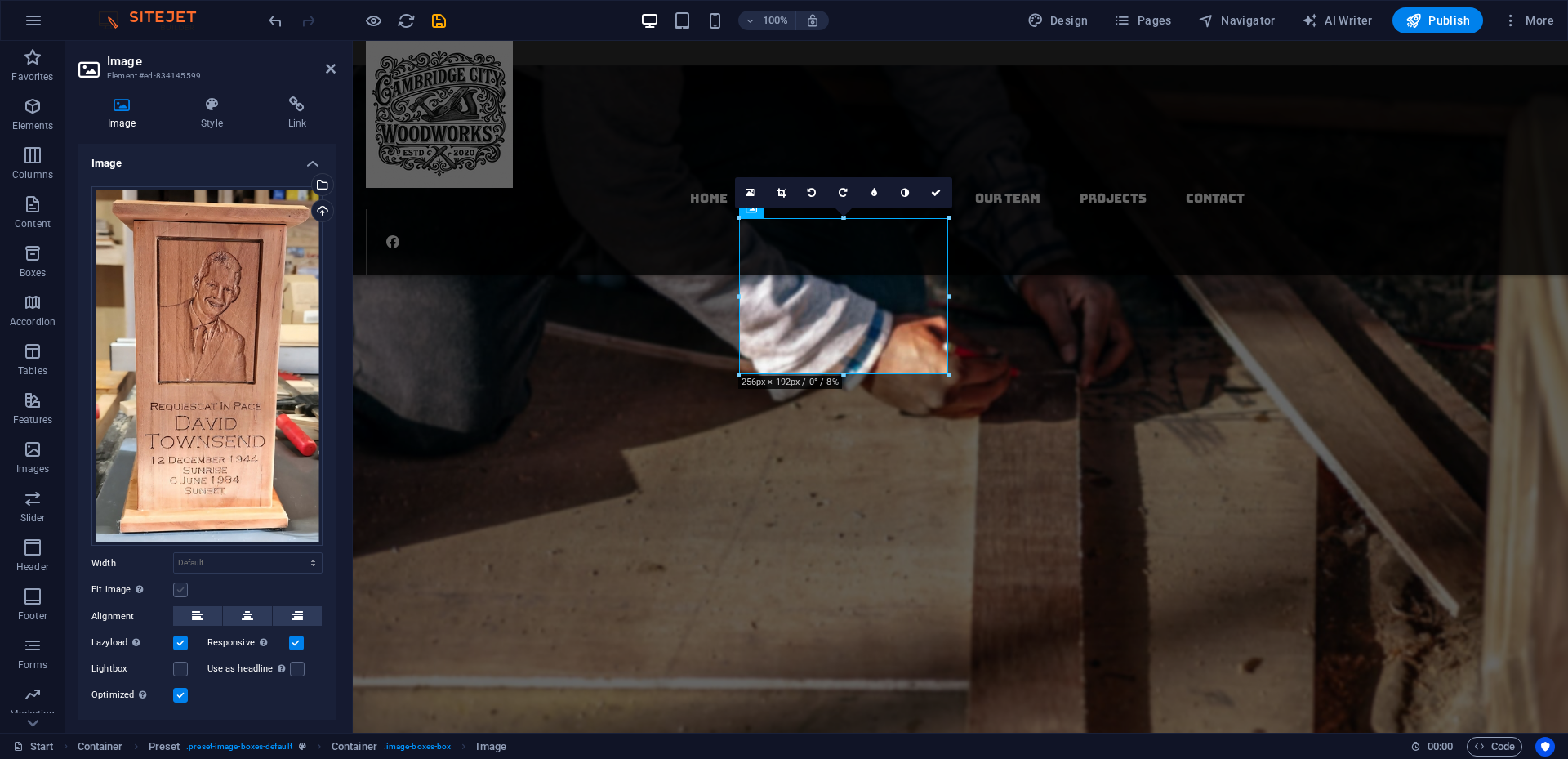
click at [0, 0] on input "Fit image Automatically fit image to a fixed width and height" at bounding box center [0, 0] width 0 height 0
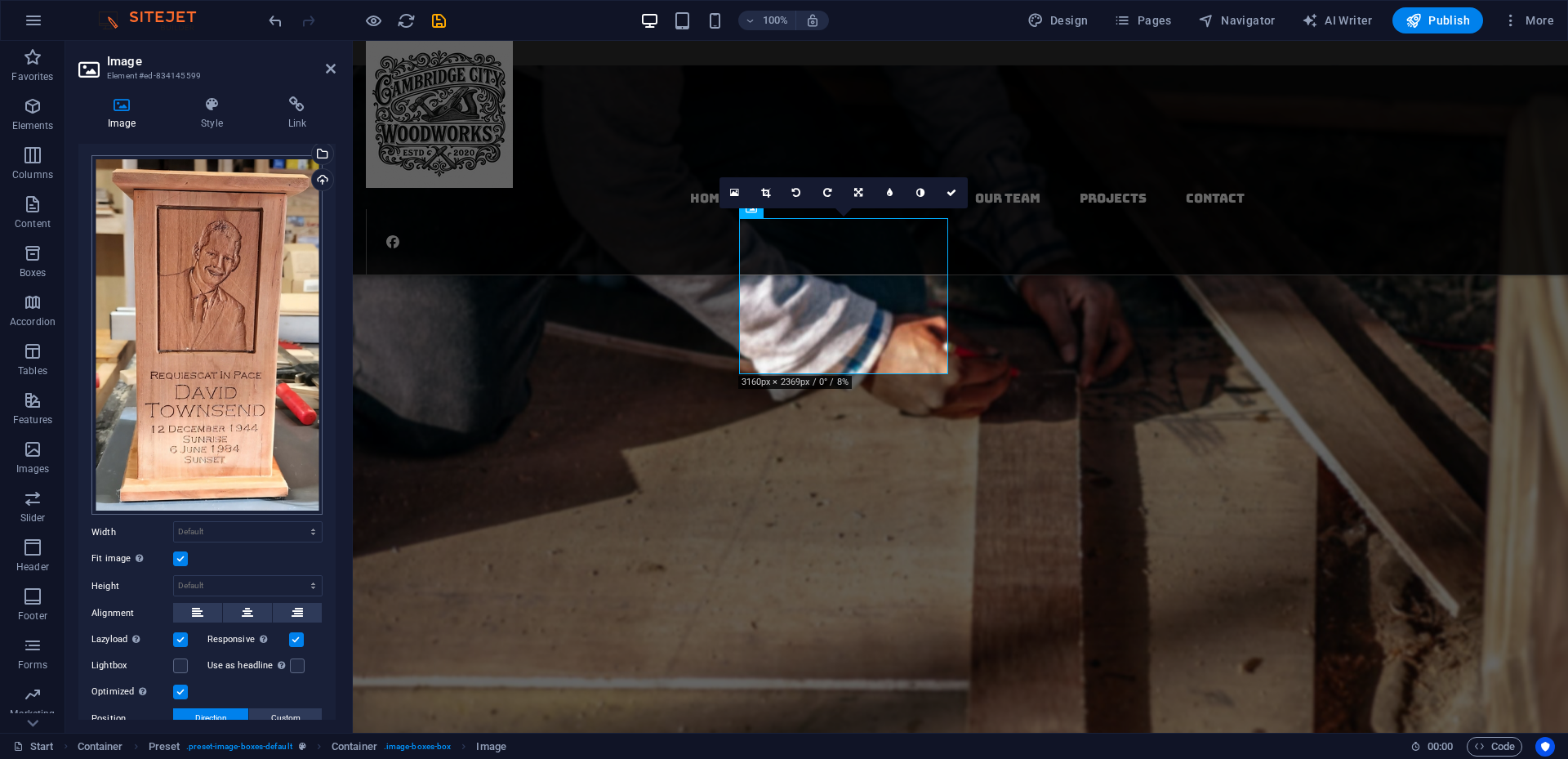
scroll to position [0, 0]
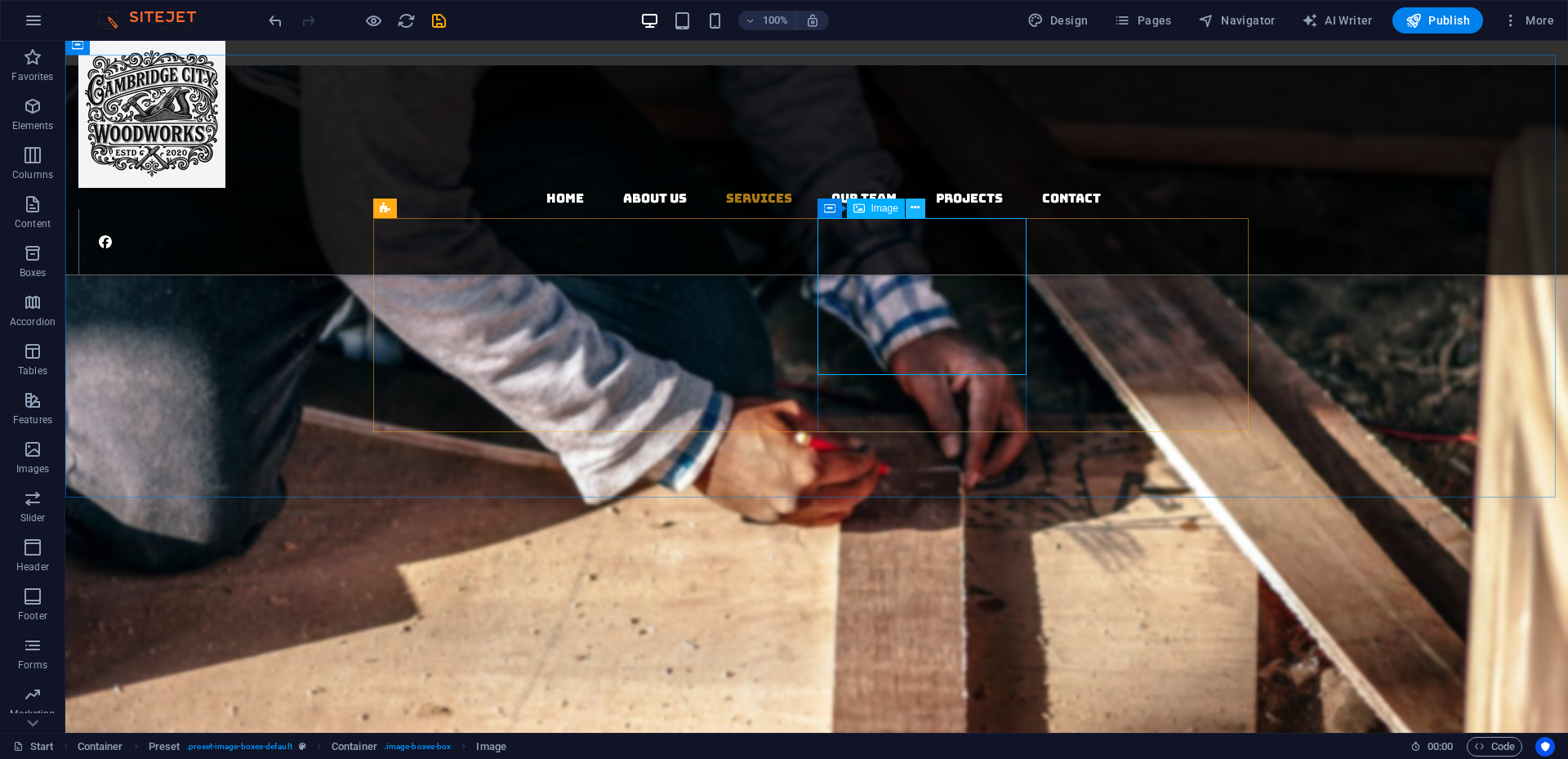
click at [917, 211] on icon at bounding box center [915, 208] width 9 height 17
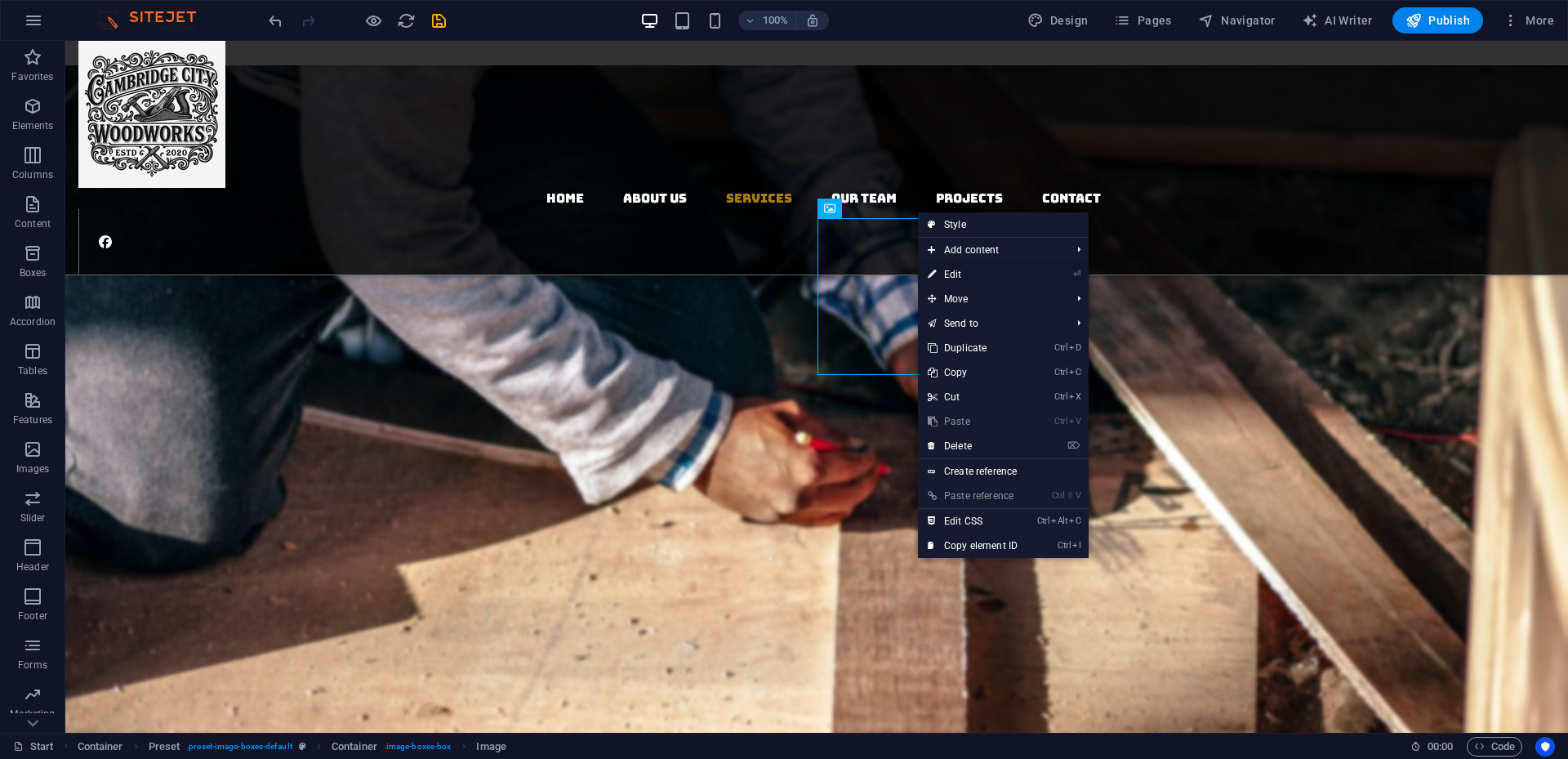
click at [959, 275] on link "⏎ Edit" at bounding box center [973, 274] width 110 height 24
select select "%"
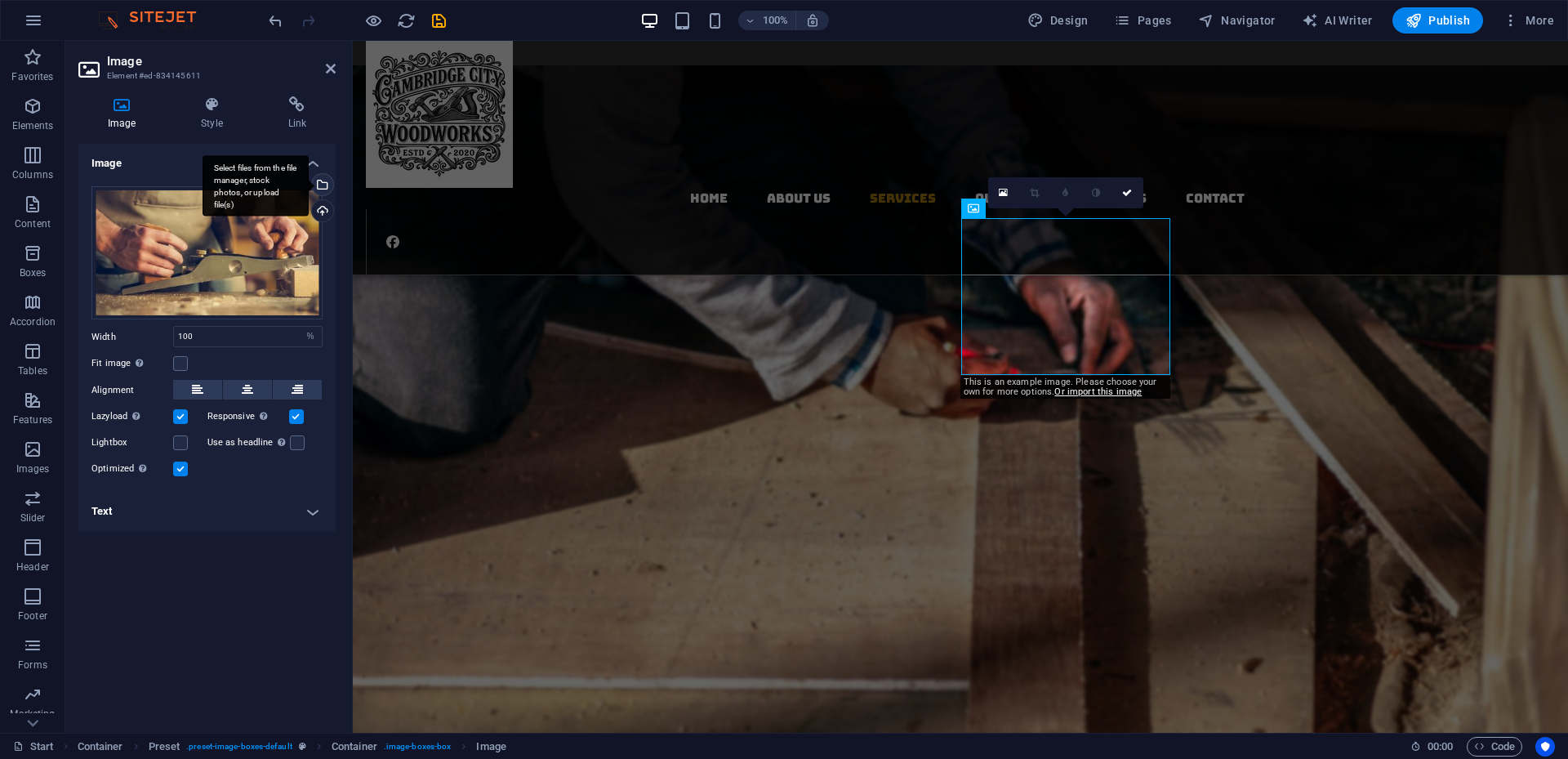
click at [325, 184] on div "Select files from the file manager, stock photos, or upload file(s)" at bounding box center [321, 186] width 24 height 24
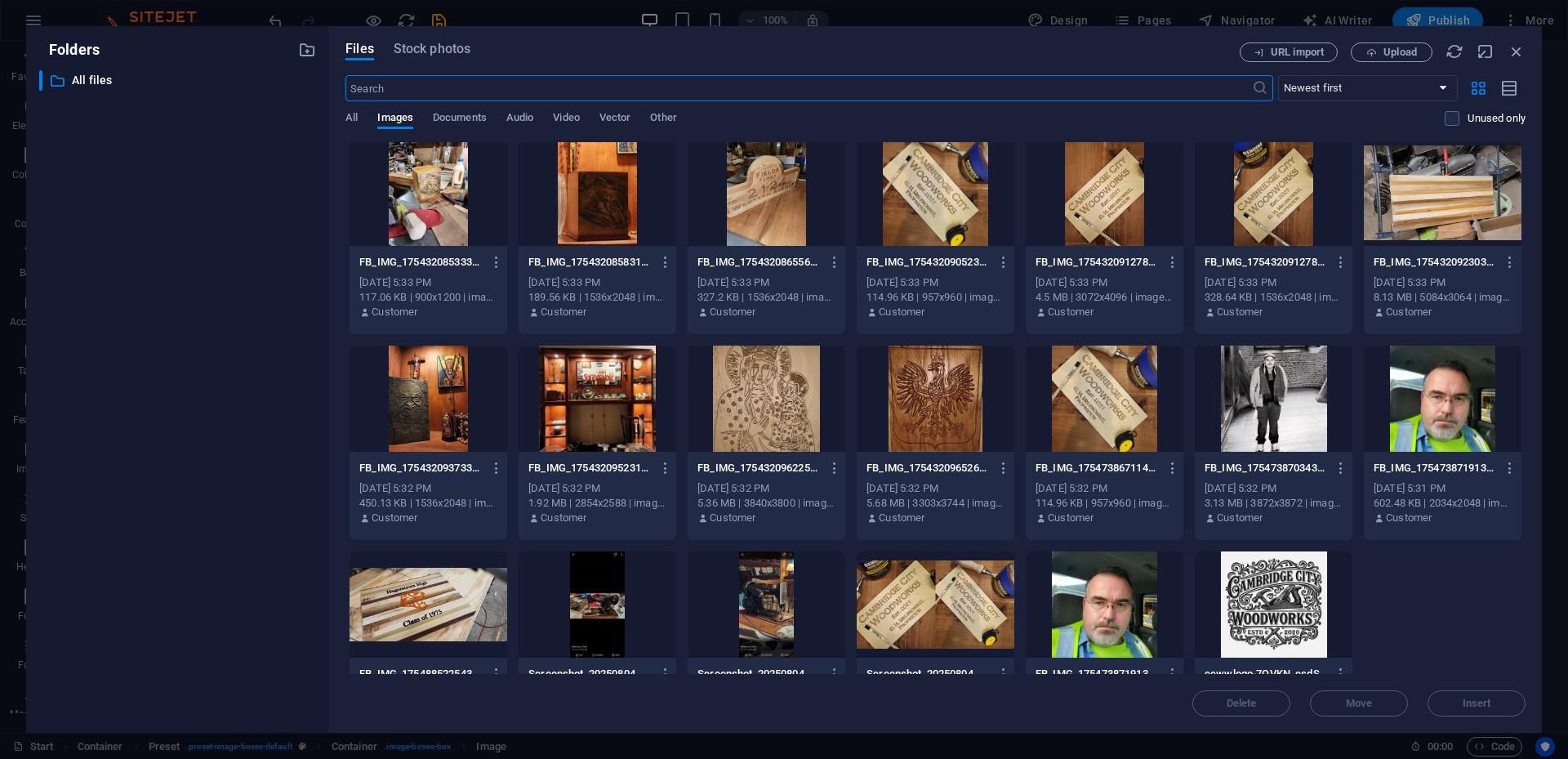
scroll to position [1105, 0]
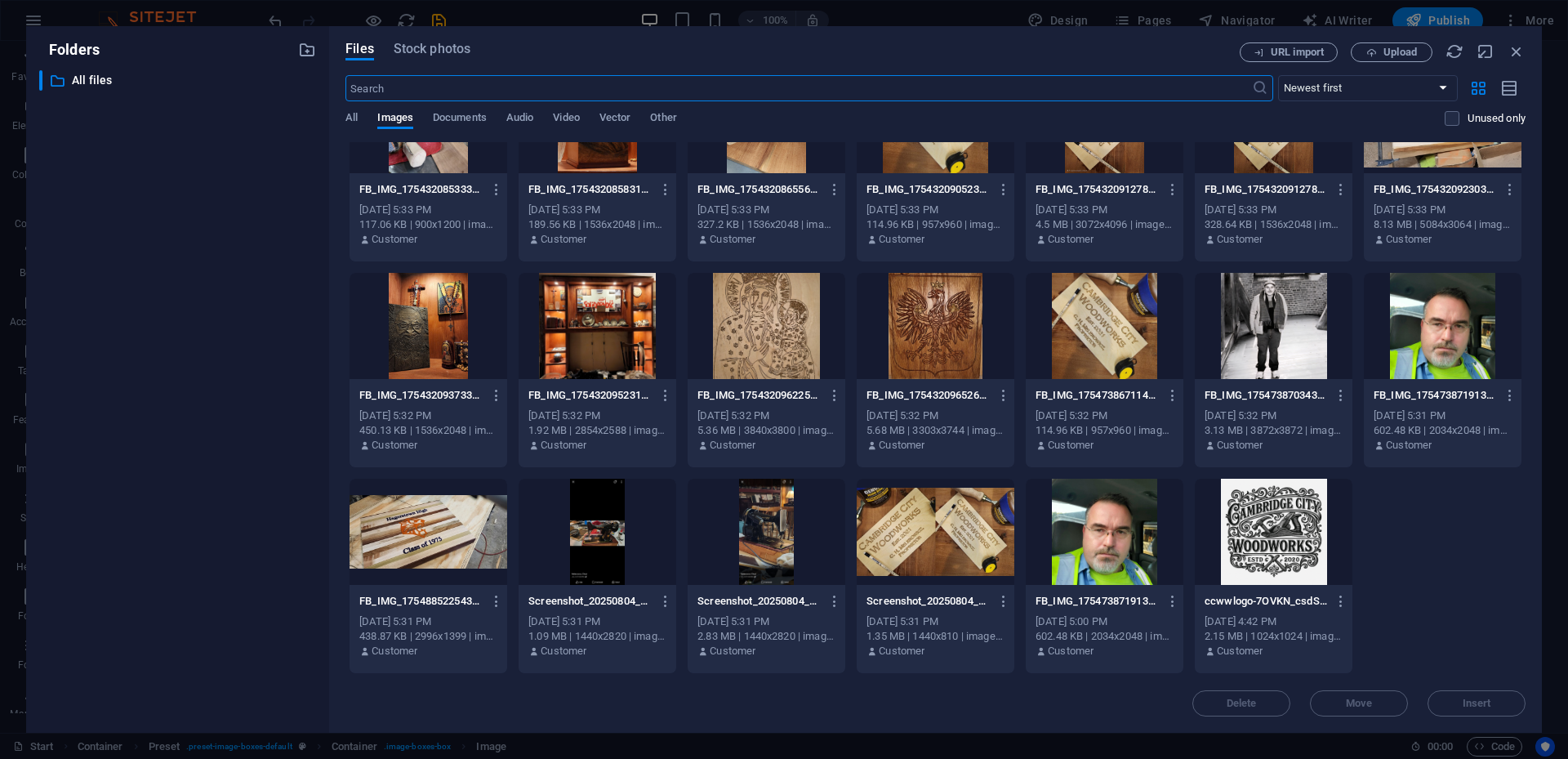
click at [422, 503] on div at bounding box center [428, 532] width 158 height 106
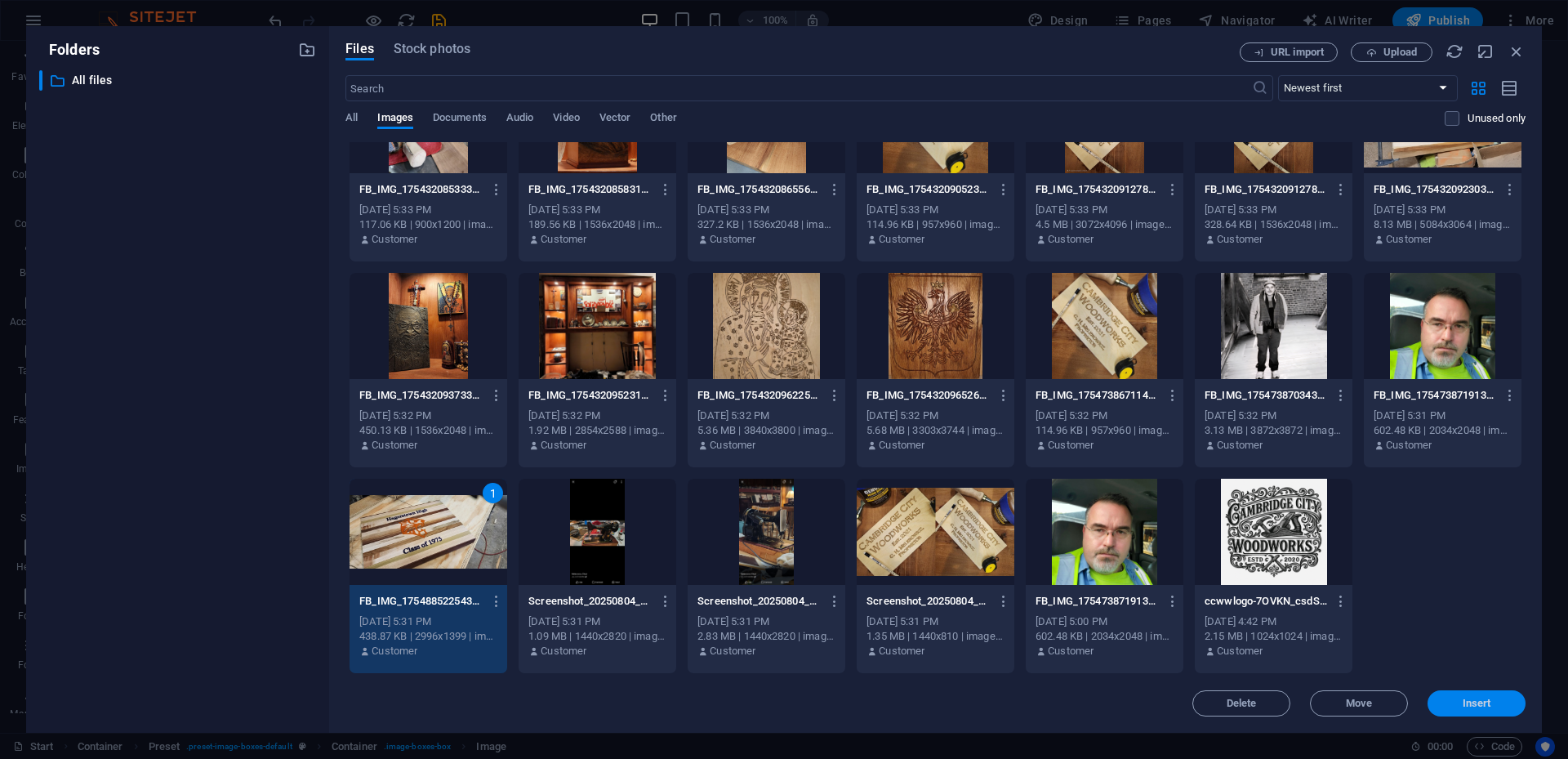
click at [1175, 503] on span "Insert" at bounding box center [1477, 702] width 29 height 10
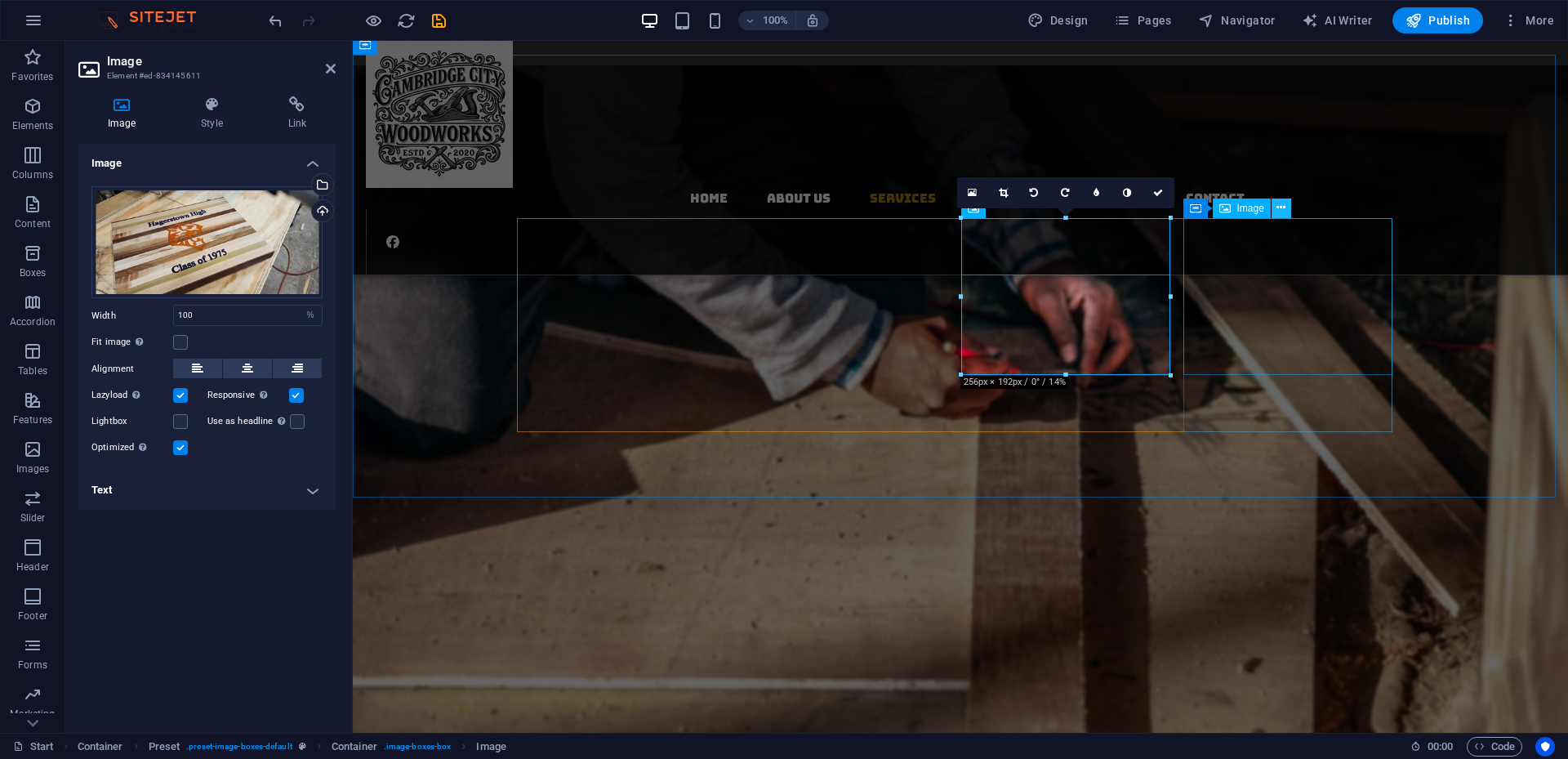
click at [1175, 212] on icon at bounding box center [1282, 208] width 9 height 17
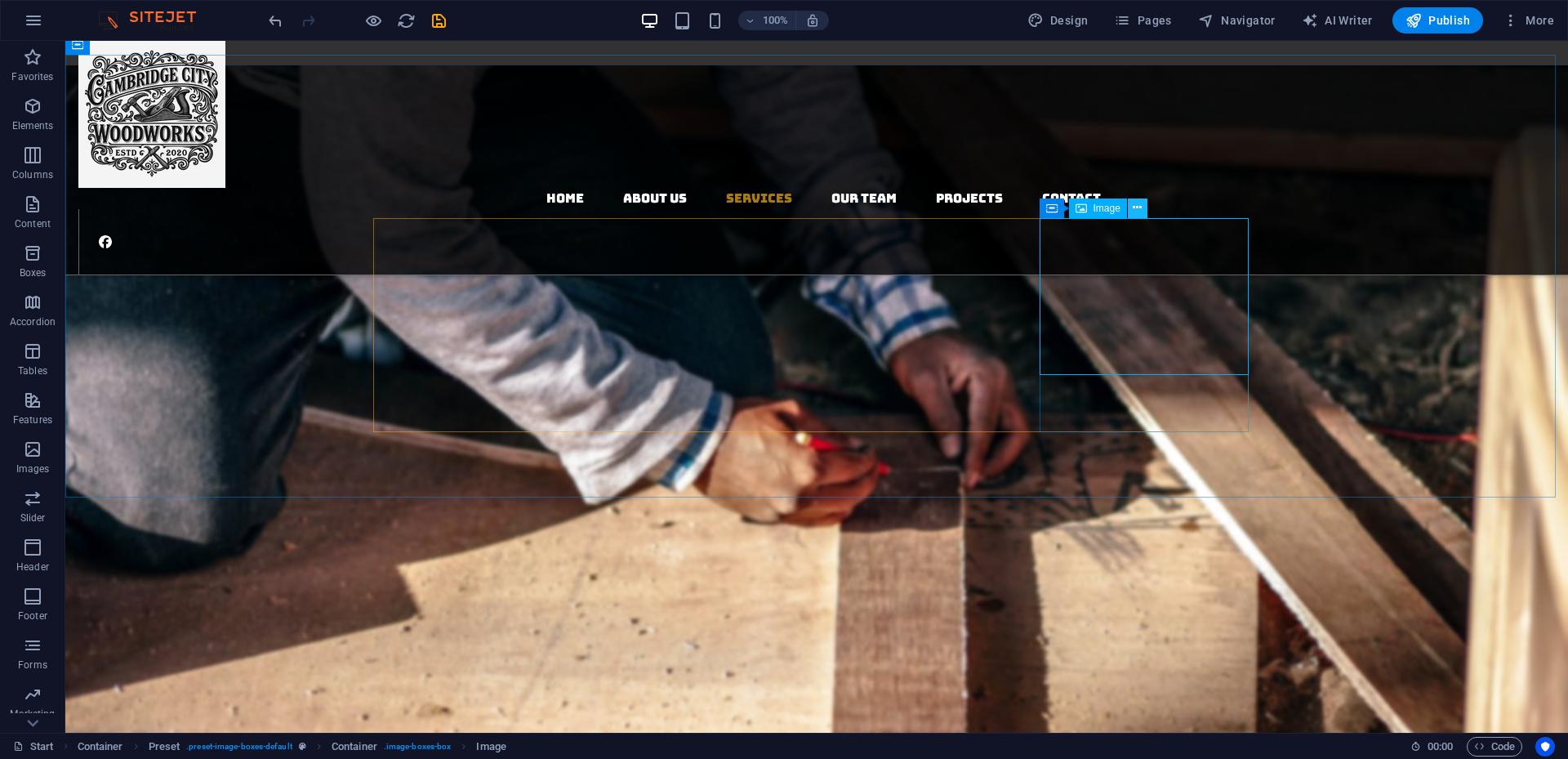
click at [1139, 212] on icon at bounding box center [1137, 208] width 9 height 17
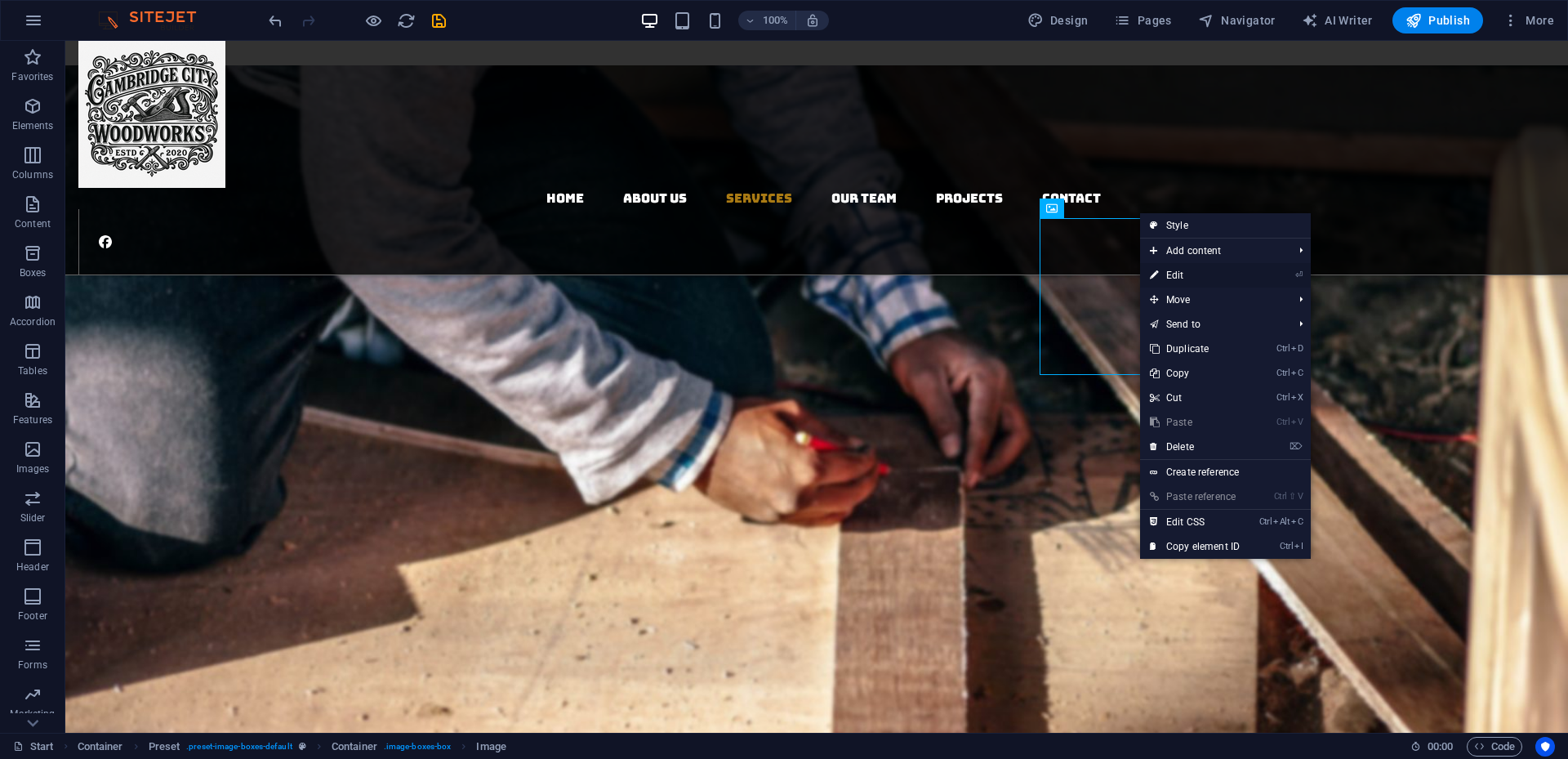
click at [1175, 276] on link "⏎ Edit" at bounding box center [1195, 275] width 110 height 24
select select "%"
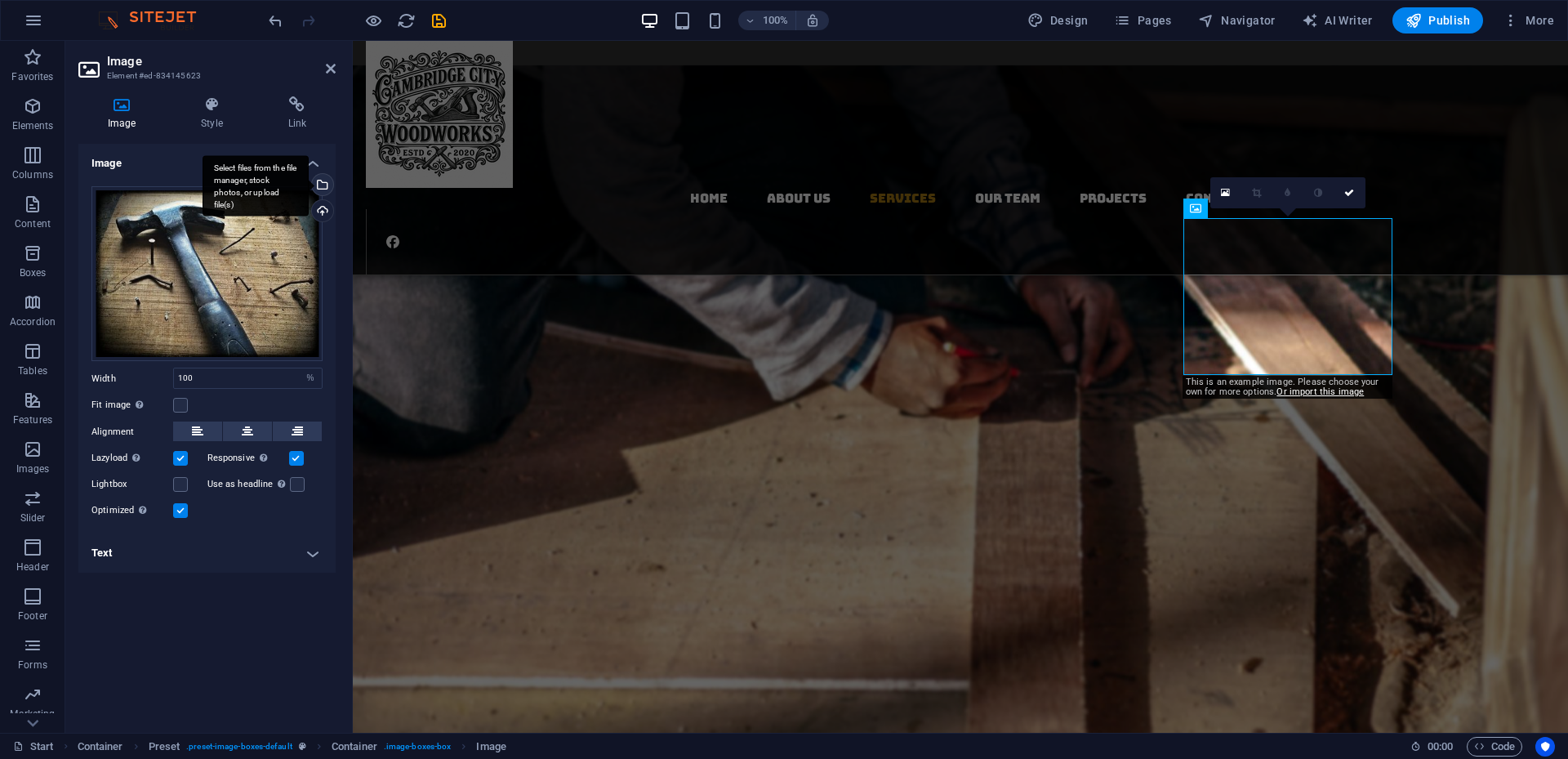
click at [321, 185] on div "Select files from the file manager, stock photos, or upload file(s)" at bounding box center [321, 186] width 24 height 24
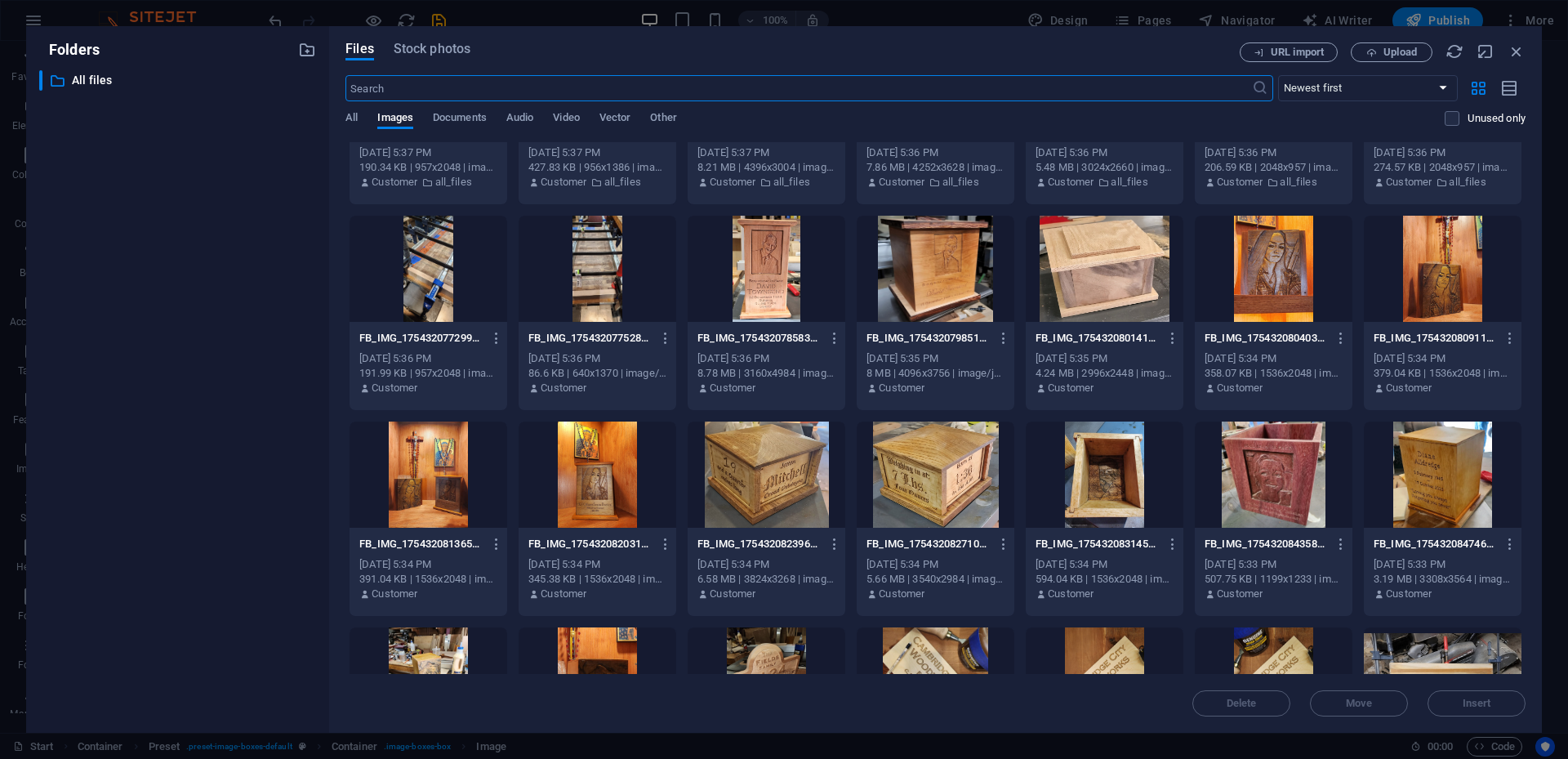
scroll to position [816, 0]
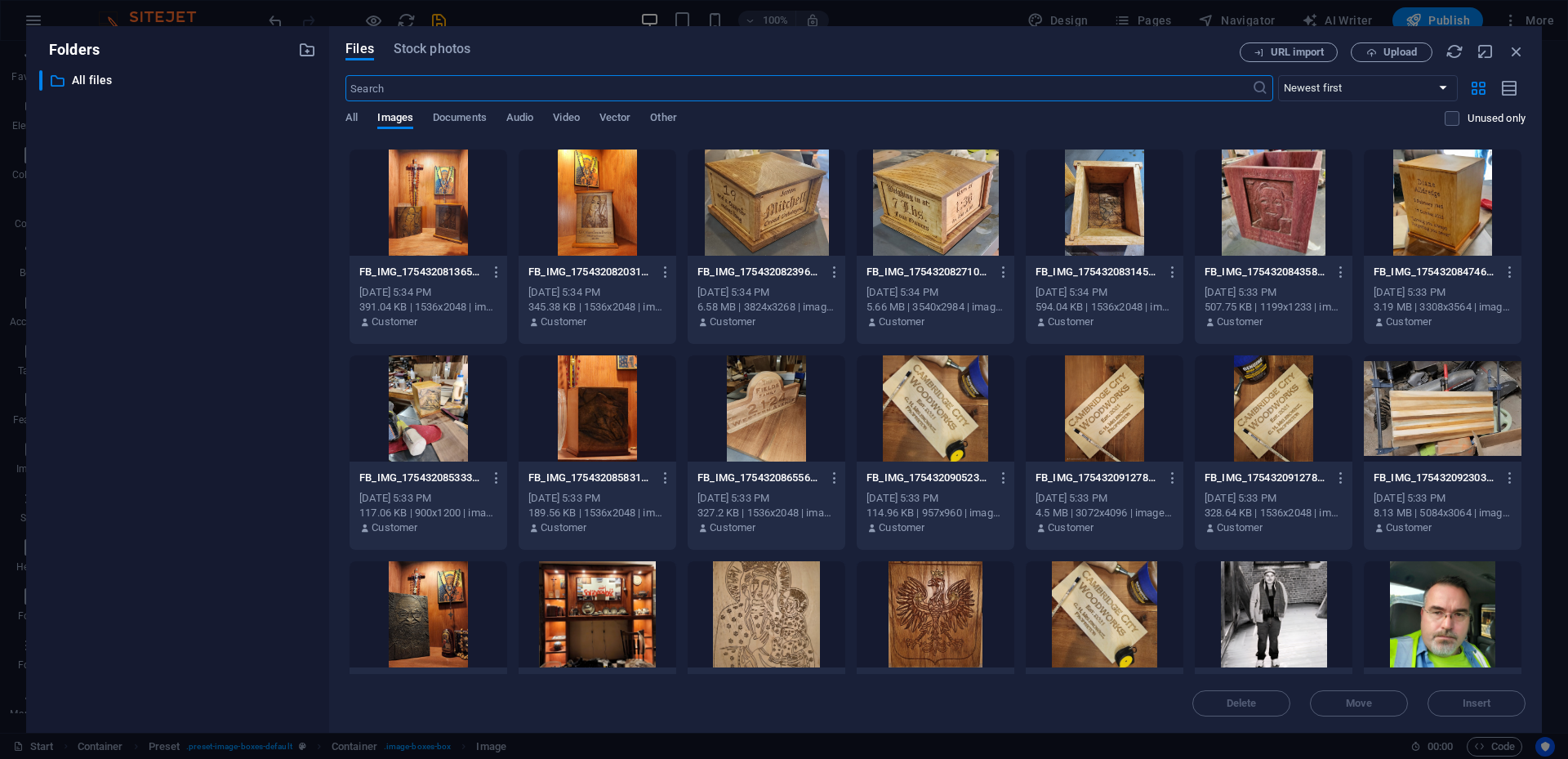
click at [618, 503] on div at bounding box center [597, 615] width 158 height 106
click at [1175, 503] on button "Insert" at bounding box center [1477, 703] width 98 height 26
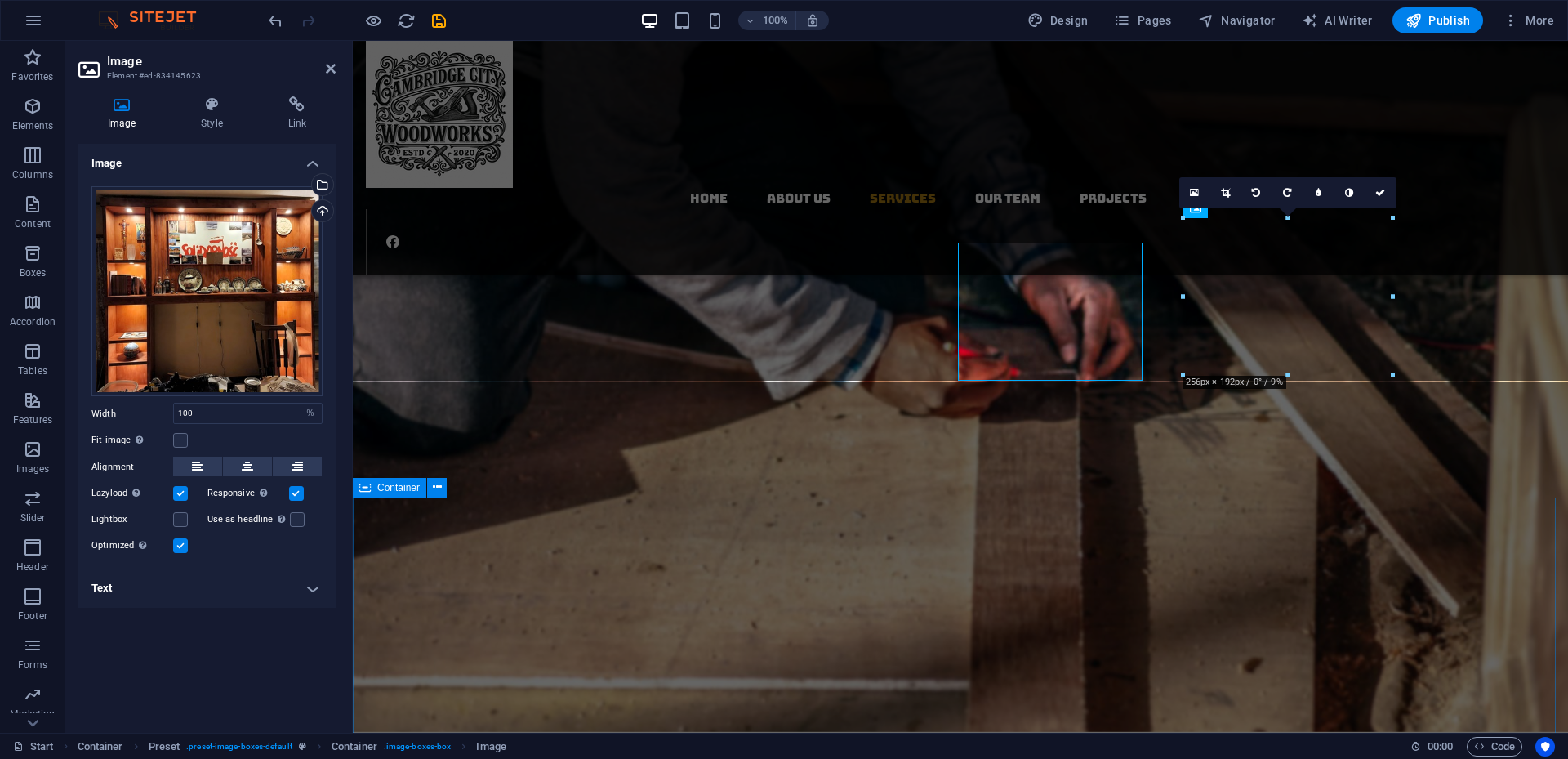
scroll to position [1997, 0]
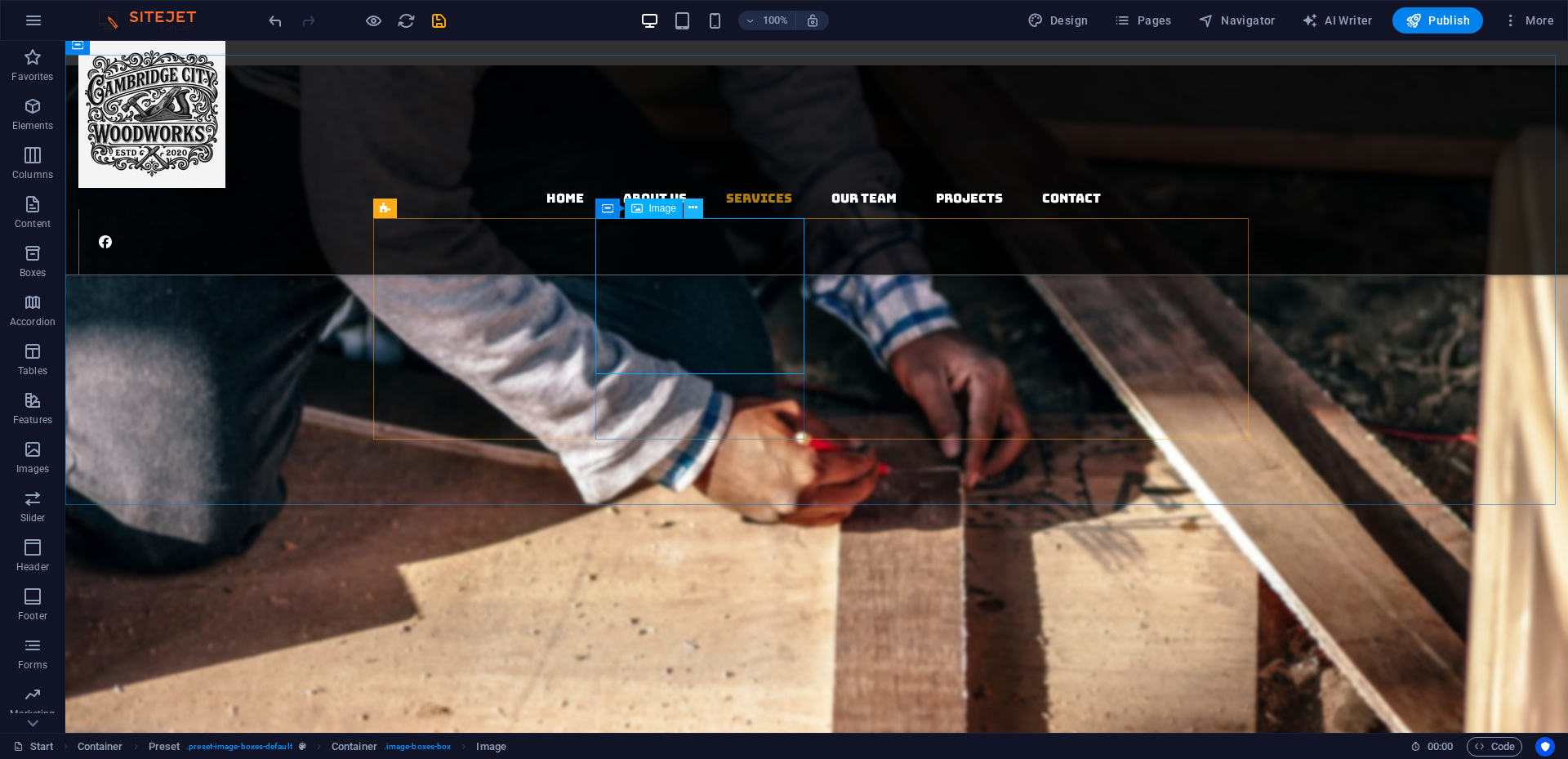
click at [695, 205] on icon at bounding box center [693, 208] width 9 height 17
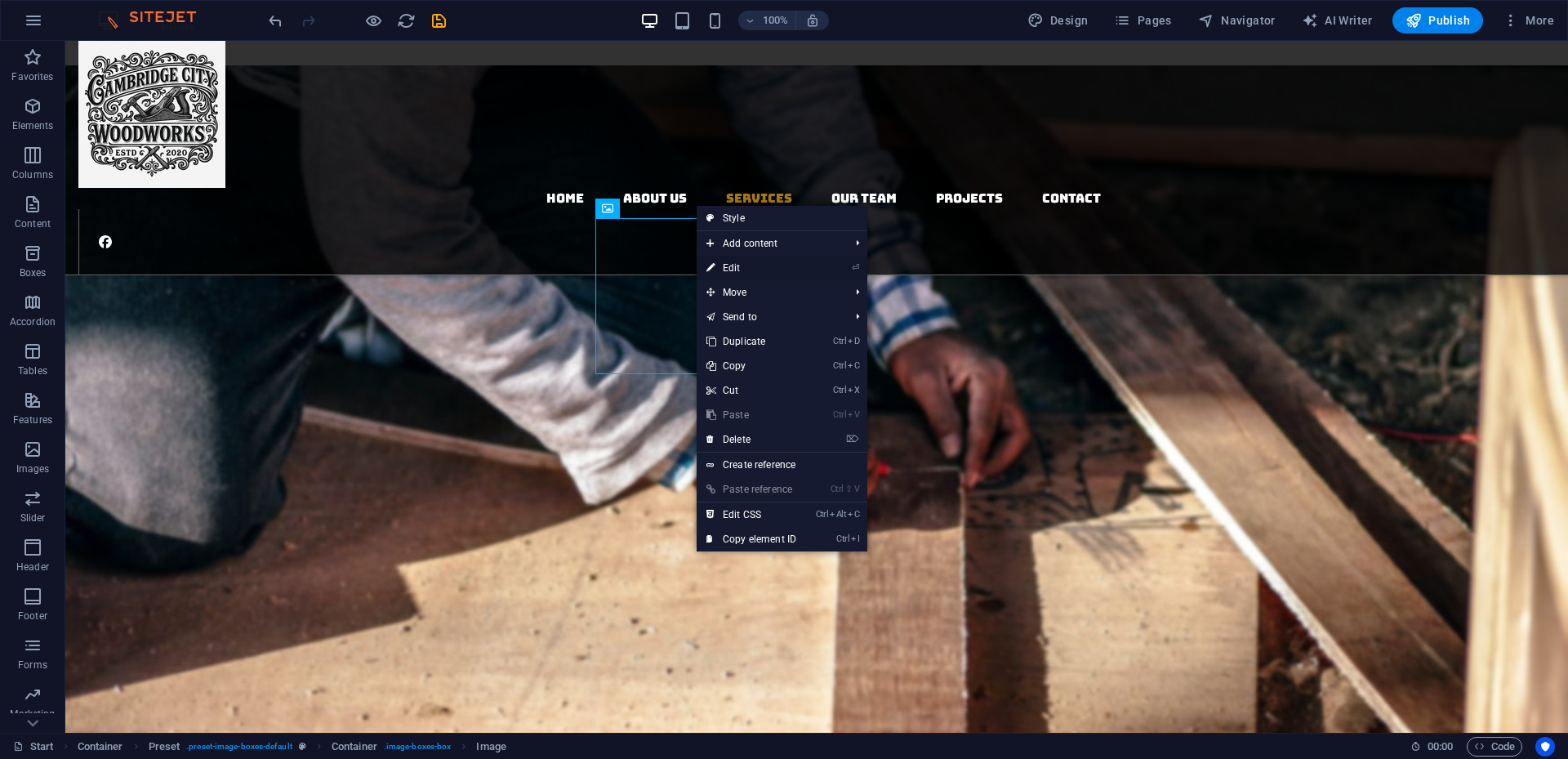
click at [737, 271] on link "⏎ Edit" at bounding box center [751, 268] width 110 height 24
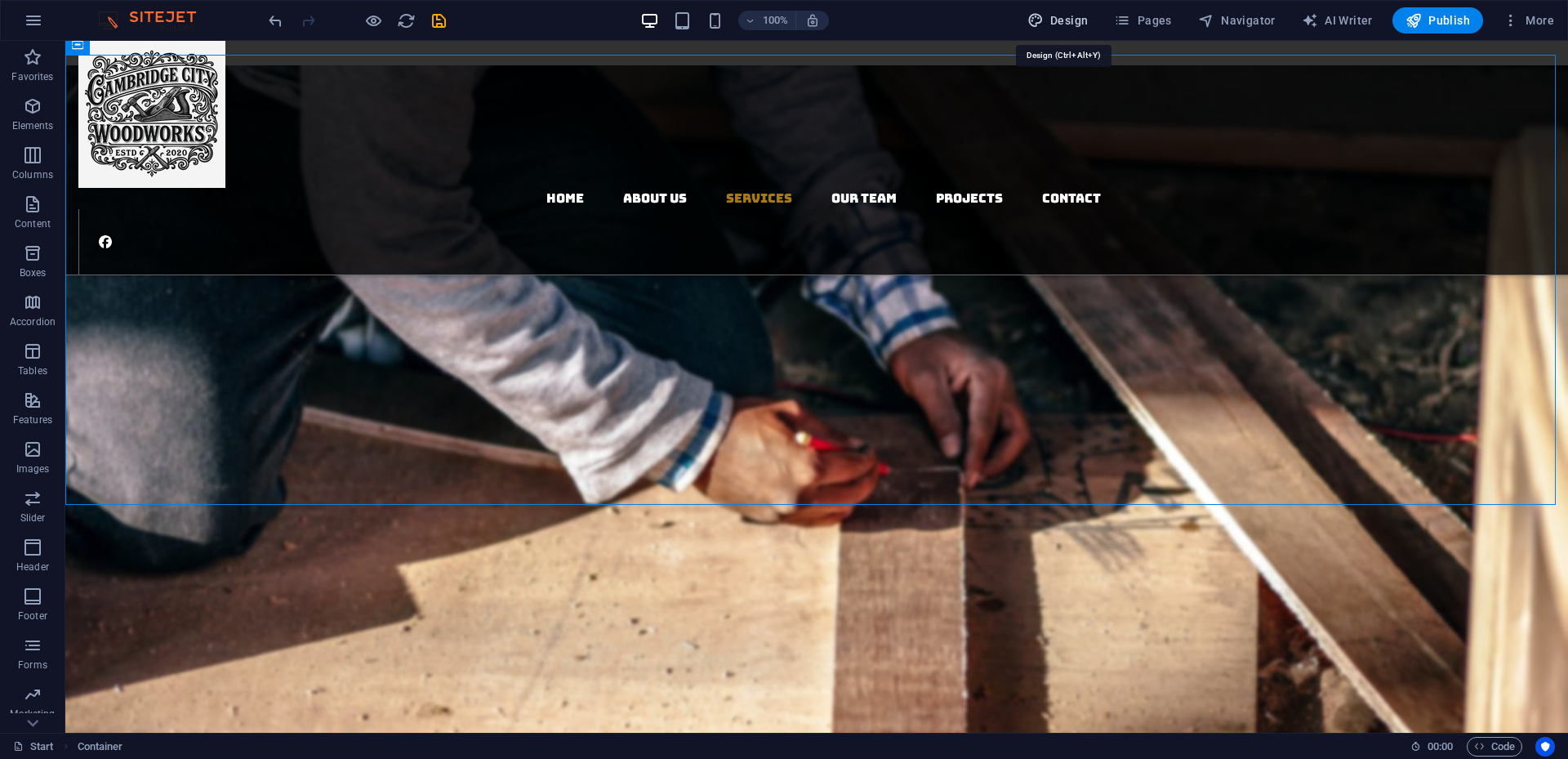
click at [1073, 25] on span "Design" at bounding box center [1058, 20] width 61 height 17
select select "rem"
select select "300"
select select "px"
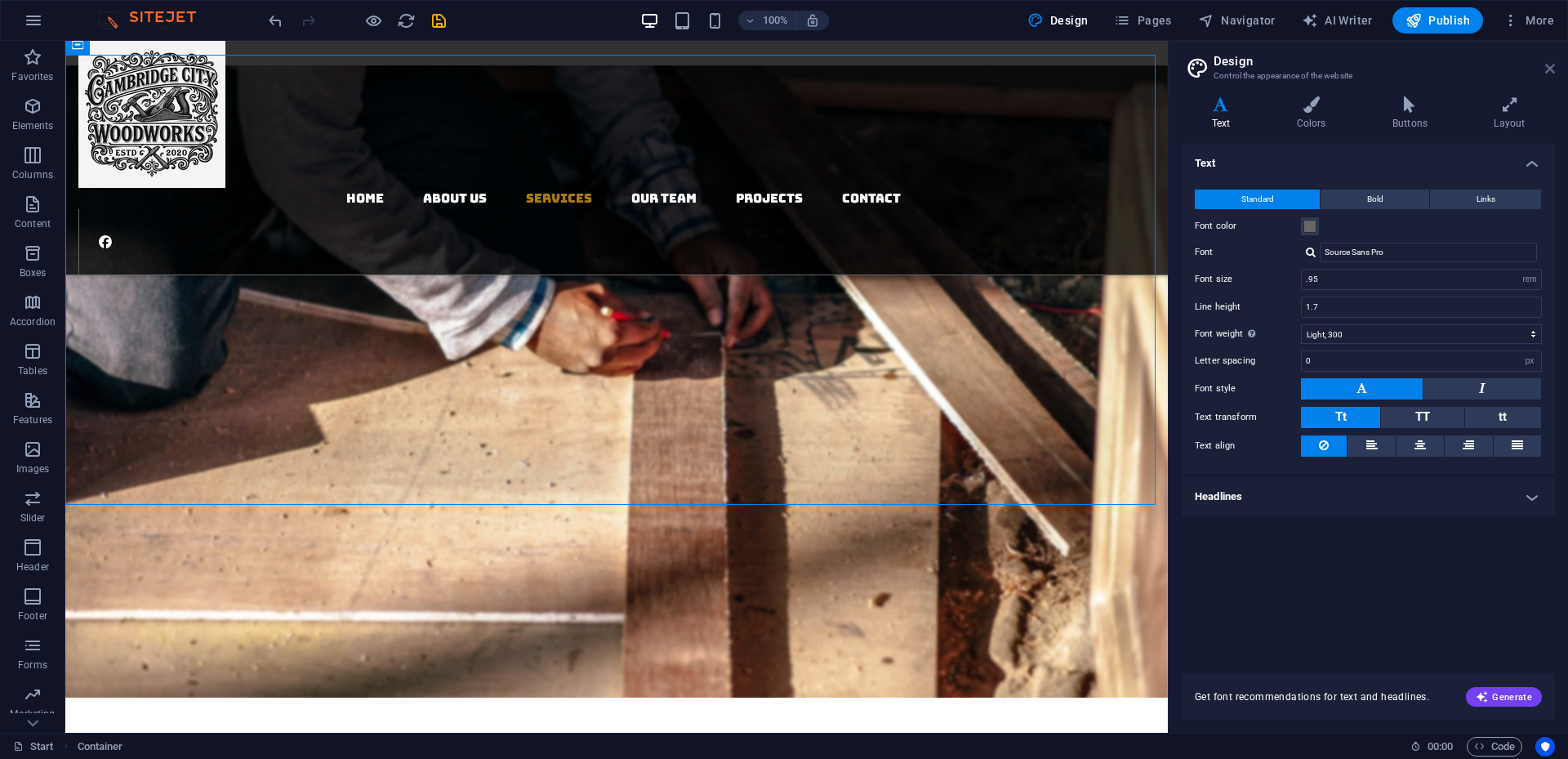
drag, startPoint x: 1544, startPoint y: 68, endPoint x: 1481, endPoint y: 27, distance: 75.2
click at [1175, 68] on icon at bounding box center [1550, 68] width 10 height 13
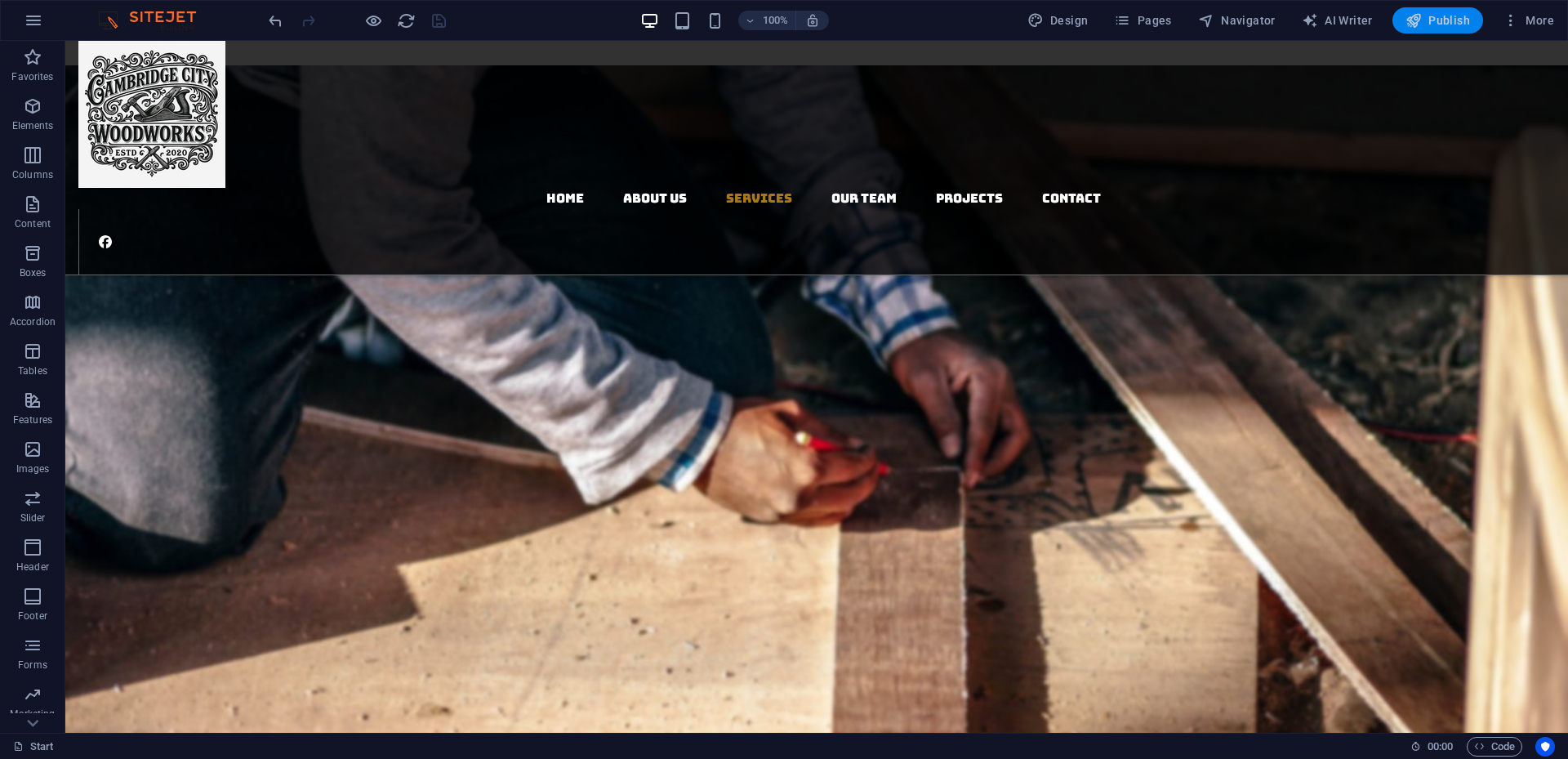
click at [1175, 21] on span "Publish" at bounding box center [1438, 20] width 64 height 17
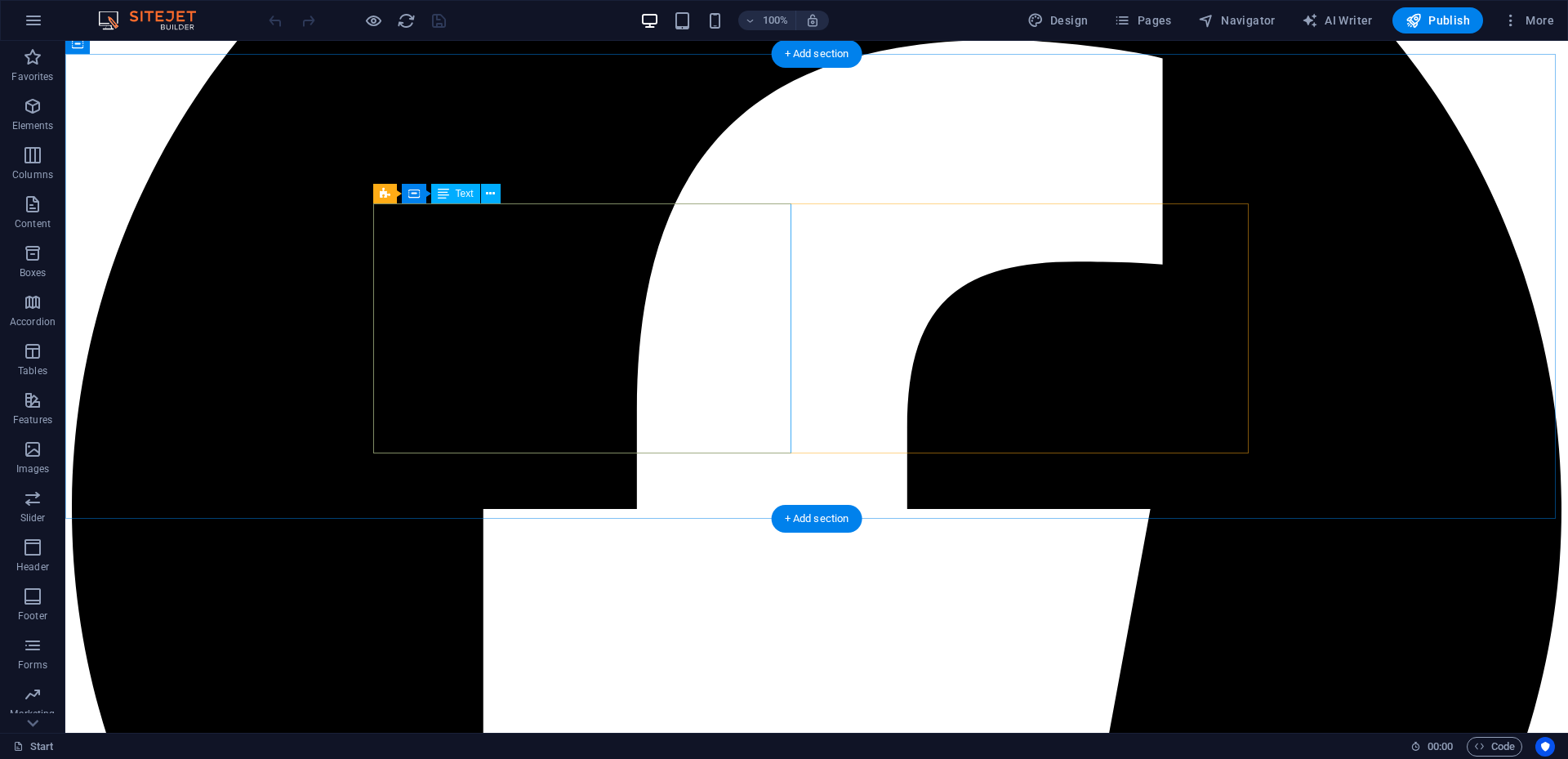
scroll to position [545, 0]
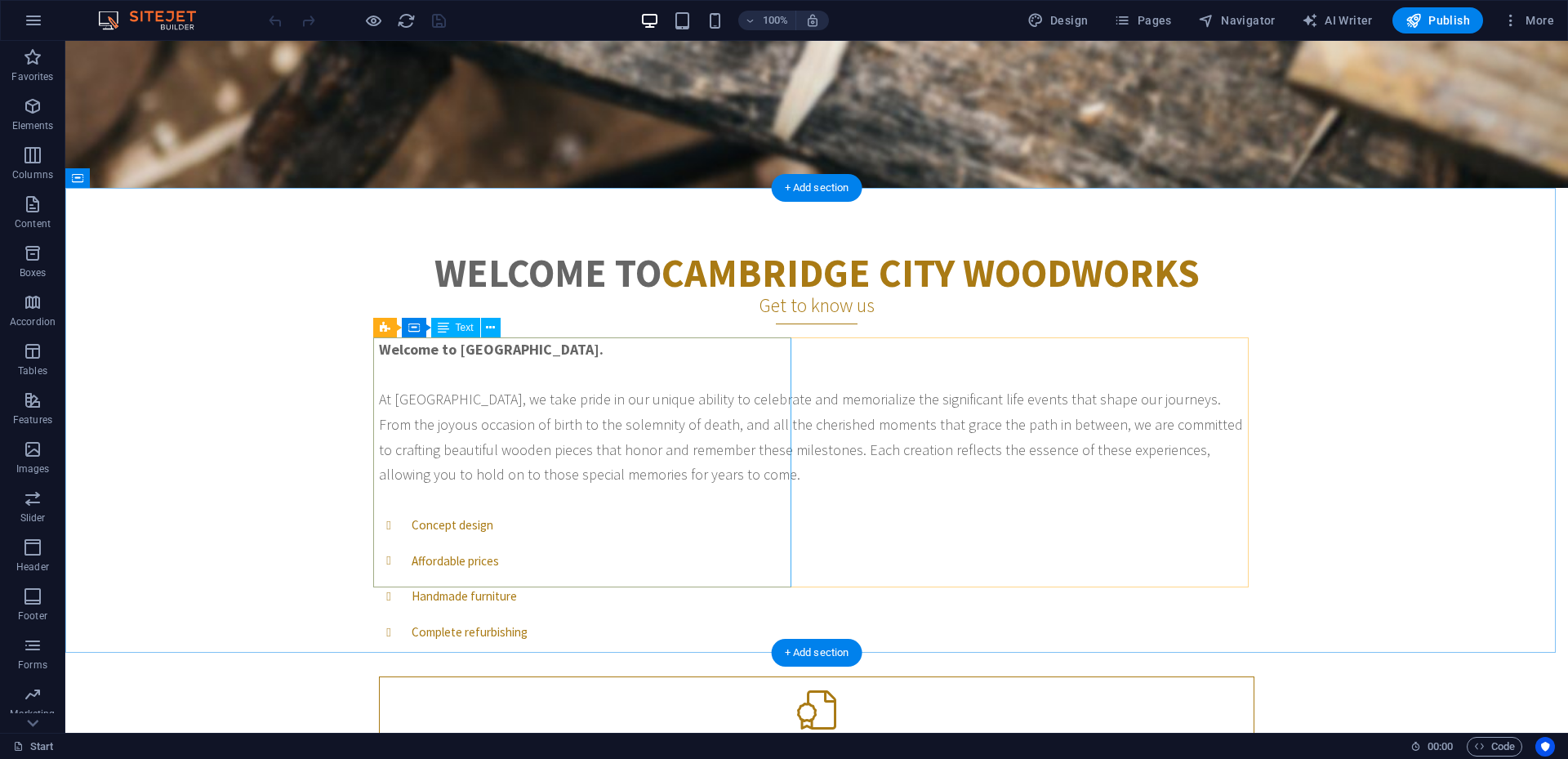
click at [431, 454] on div "Welcome to [GEOGRAPHIC_DATA]. At [GEOGRAPHIC_DATA], we take pride in our unique…" at bounding box center [817, 413] width 876 height 151
click at [737, 479] on div "Welcome to [GEOGRAPHIC_DATA]. At [GEOGRAPHIC_DATA], we take pride in our unique…" at bounding box center [817, 413] width 876 height 151
click at [737, 474] on div "Welcome to [GEOGRAPHIC_DATA]. At [GEOGRAPHIC_DATA], we take pride in our unique…" at bounding box center [817, 413] width 876 height 151
click at [736, 474] on div "Welcome to [GEOGRAPHIC_DATA]. At [GEOGRAPHIC_DATA], we take pride in our unique…" at bounding box center [817, 413] width 876 height 151
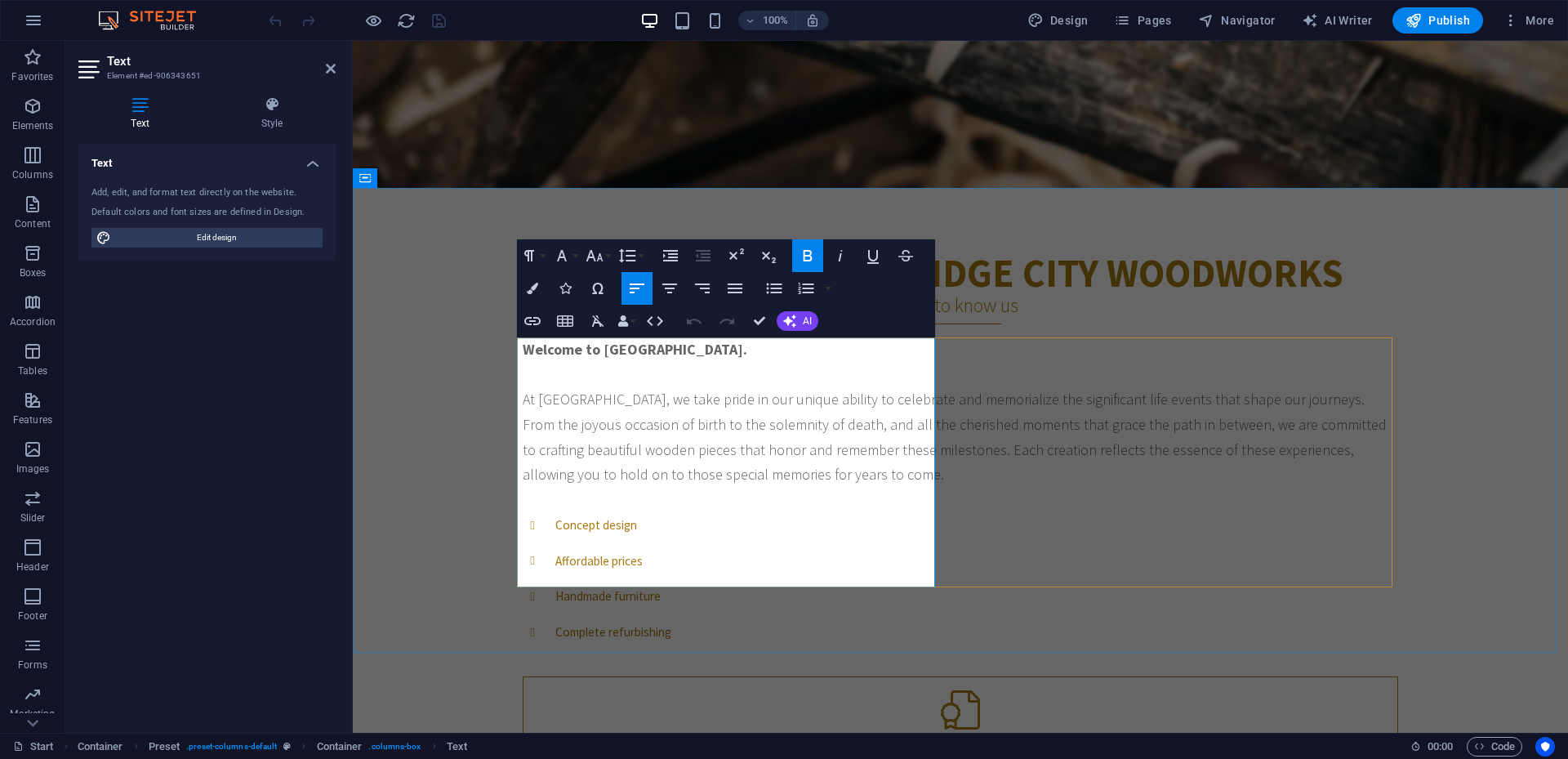
click at [884, 476] on span "Welcome to [GEOGRAPHIC_DATA]. At [GEOGRAPHIC_DATA], we take pride in our unique…" at bounding box center [954, 411] width 865 height 144
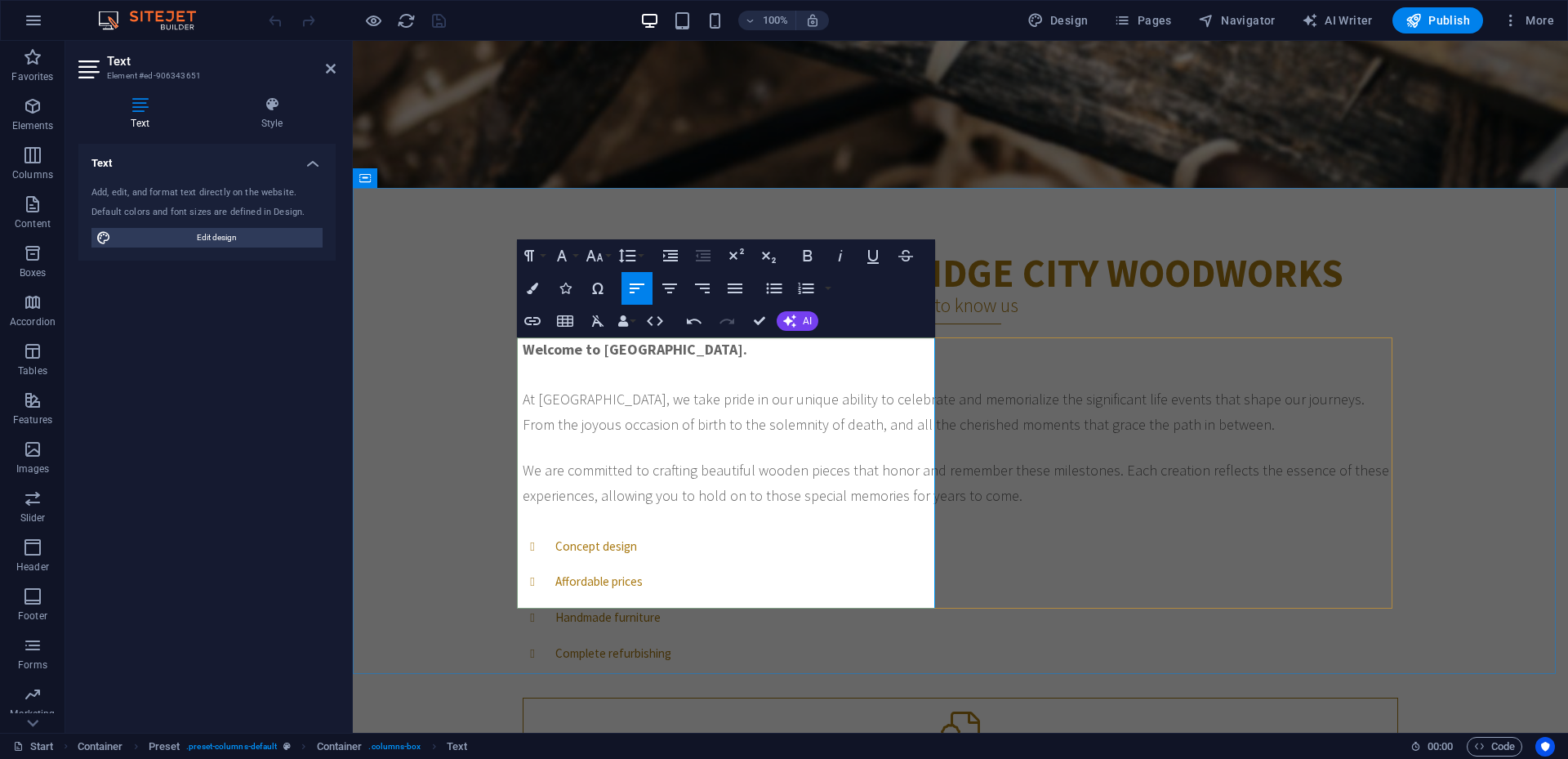
click at [690, 505] on span "We are committed to crafting beautiful wooden pieces that honor and remember th…" at bounding box center [955, 482] width 866 height 44
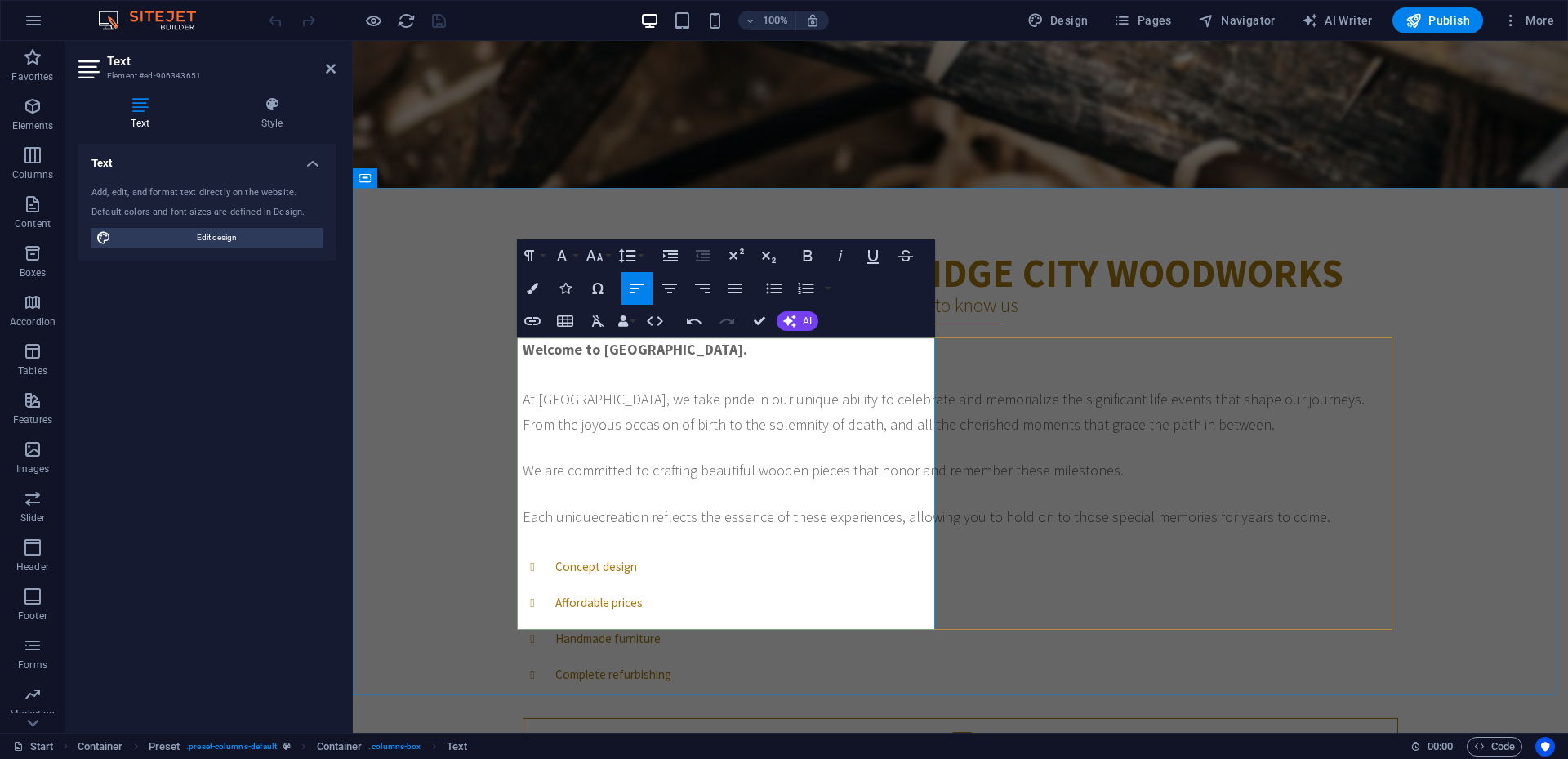
click at [919, 526] on span "Each unique creation reflects the essence of these experiences, allowing you to…" at bounding box center [926, 517] width 808 height 19
click at [925, 530] on p "Each unique creation reflects the essence of these experiences, allowing you to…" at bounding box center [960, 517] width 876 height 25
click at [575, 433] on span "Welcome to Cambridge City Woodworks. At Cambridge City Woodworks, we take pride…" at bounding box center [943, 386] width 842 height 94
click at [719, 480] on span "We are committed to crafting beautiful wooden pieces that honor and remember th…" at bounding box center [823, 470] width 602 height 19
click at [688, 483] on p "We are committed to crafting beautiful wooden pieces that honor and remember th…" at bounding box center [960, 470] width 876 height 25
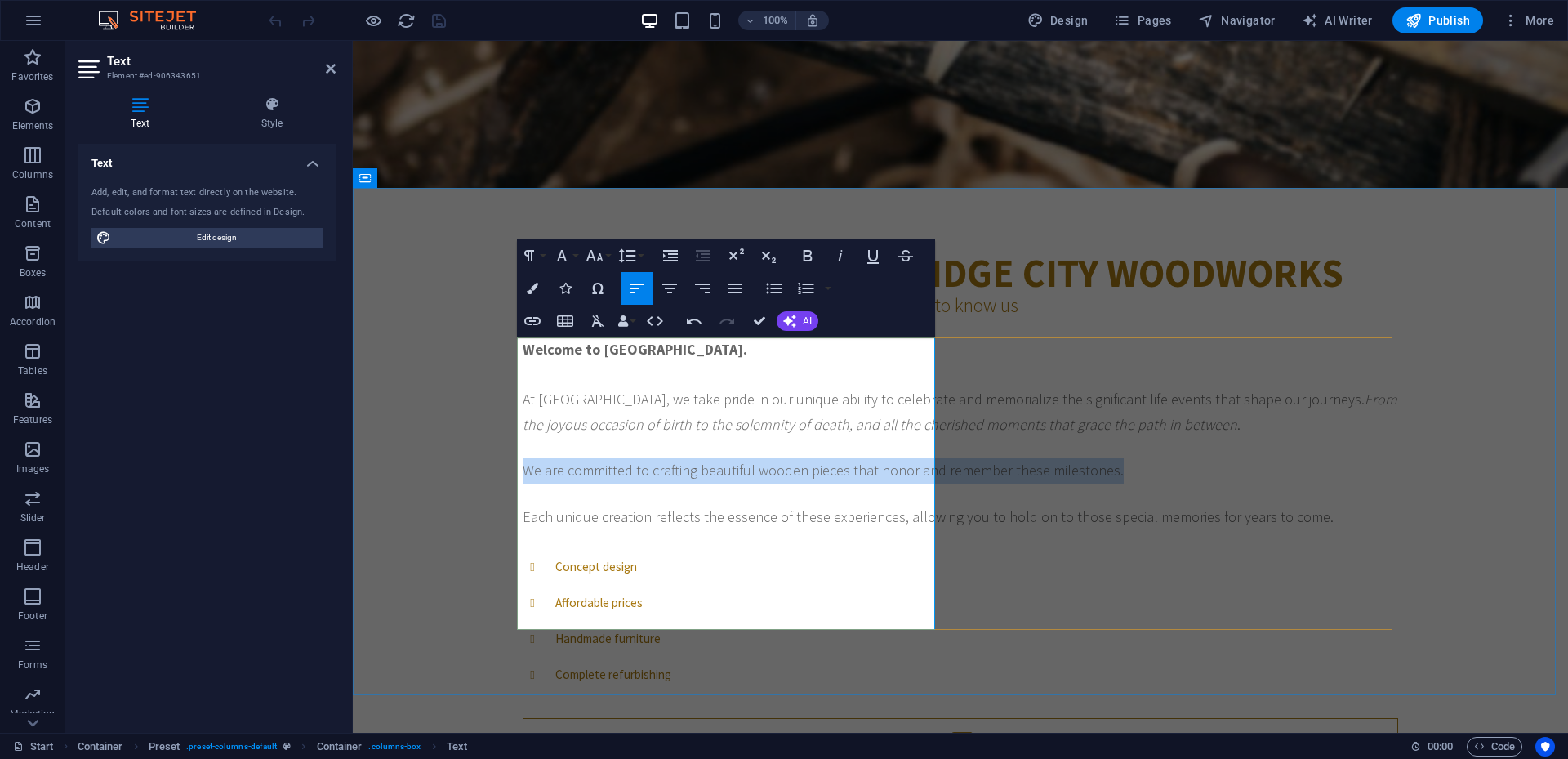
click at [522, 480] on span "We are committed to crafting beautiful wooden pieces that honor and remember th…" at bounding box center [823, 470] width 602 height 19
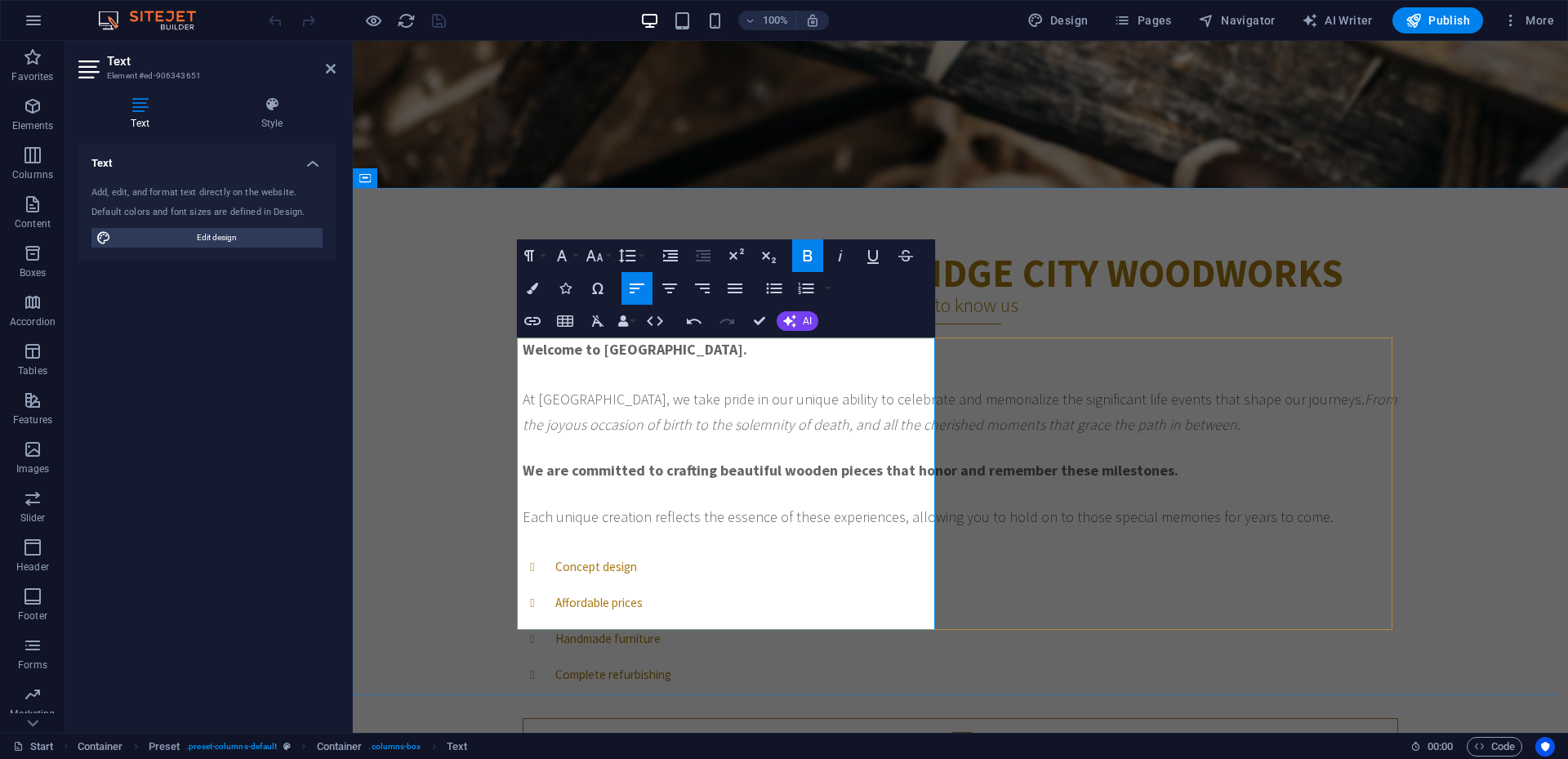
click at [796, 347] on p "Welcome to Cambridge City Woodworks. At Cambridge City Woodworks, we take pride…" at bounding box center [960, 387] width 876 height 99
click at [522, 349] on strong "Welcome to [GEOGRAPHIC_DATA]." at bounding box center [635, 349] width 225 height 19
click at [595, 262] on icon "button" at bounding box center [595, 255] width 20 height 20
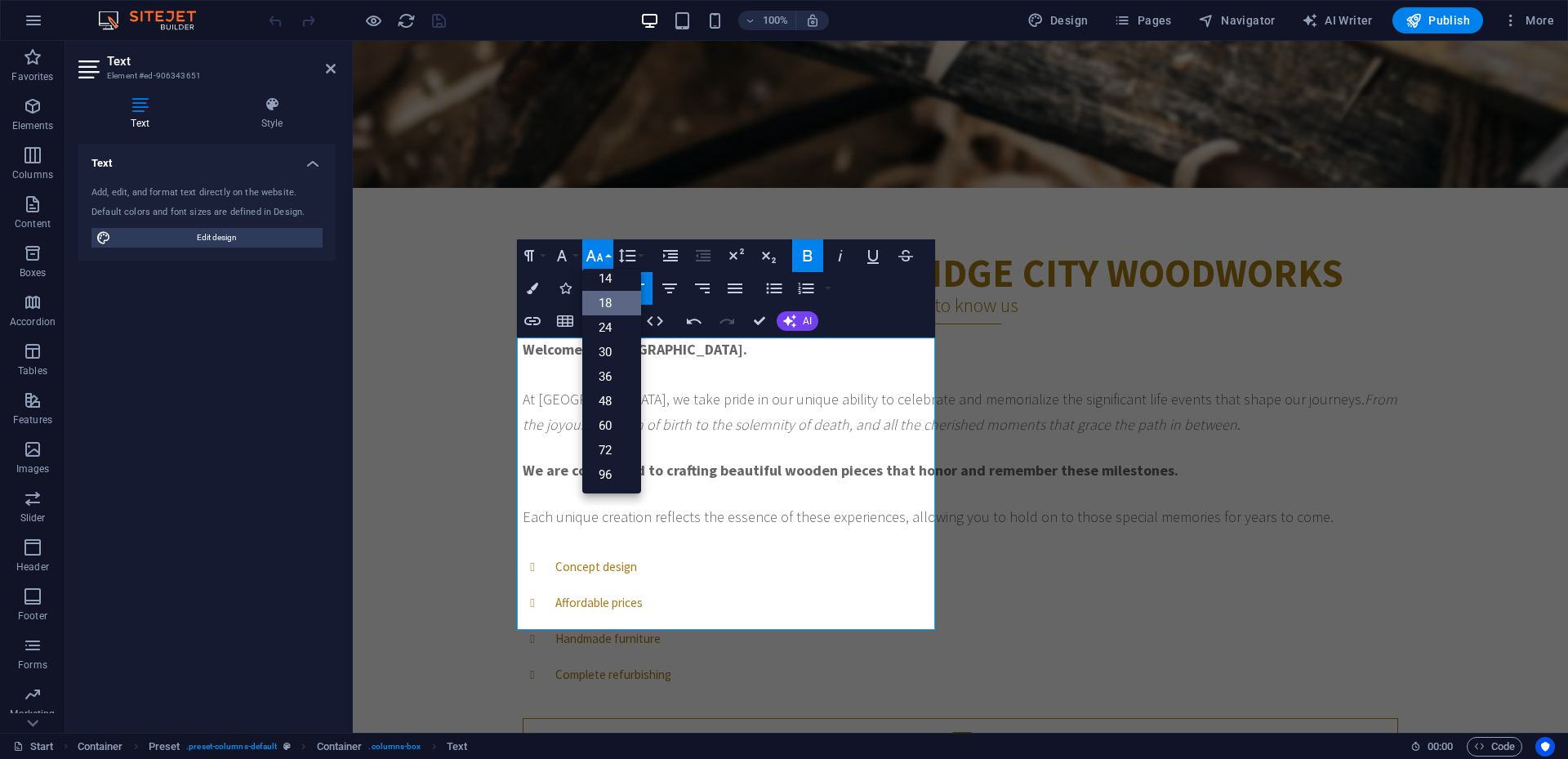
scroll to position [131, 0]
click at [596, 326] on link "24" at bounding box center [612, 327] width 59 height 24
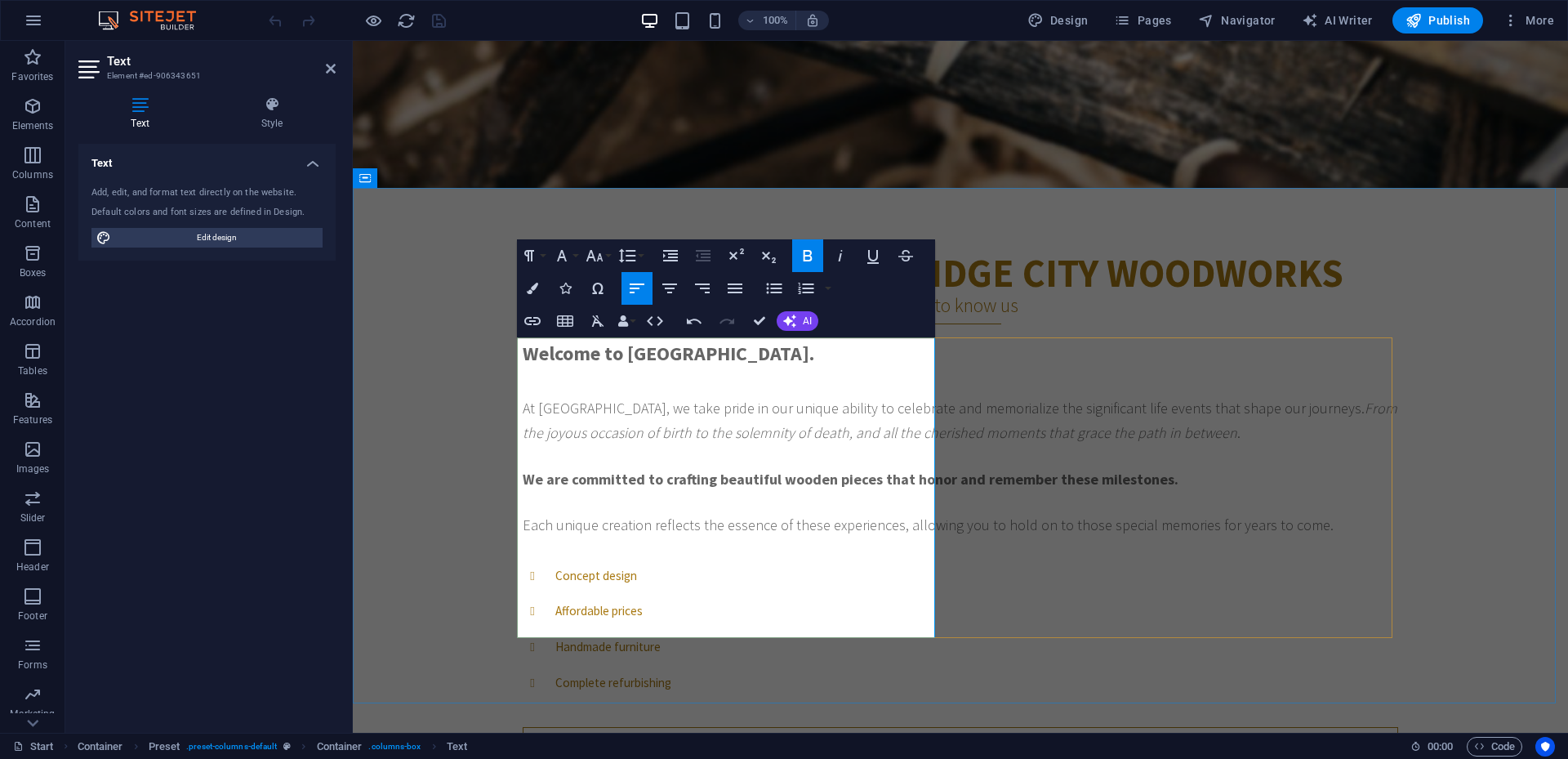
click at [614, 400] on span "At Cambridge City Woodworks, we take pride in our unique ability to celebrate a…" at bounding box center [959, 420] width 875 height 44
click at [616, 663] on div "Welcome to CAMBRIDGE CITY WOODWORKS Get to know us Welcome to Cambridge City Wo…" at bounding box center [960, 568] width 1215 height 760
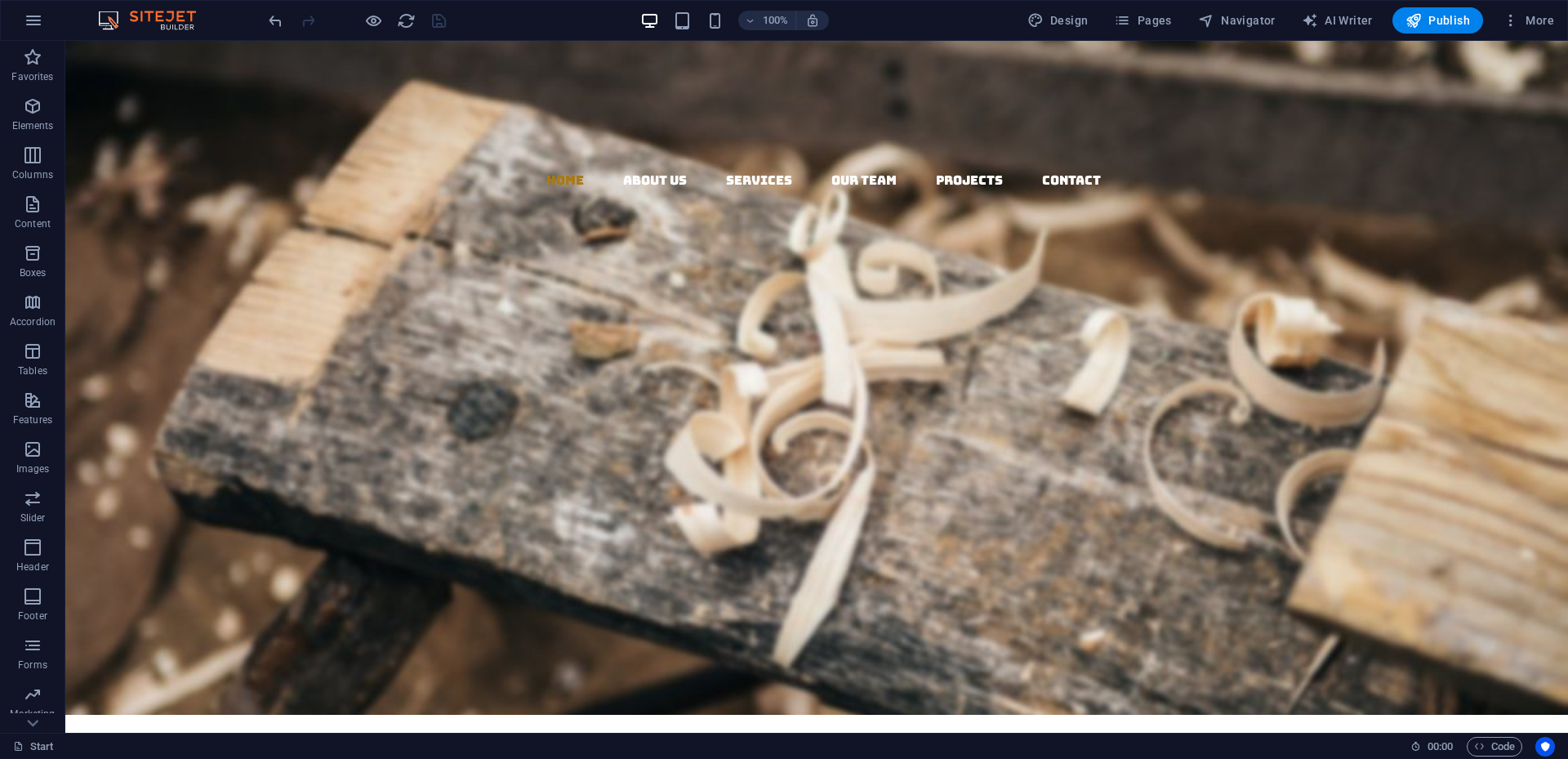
scroll to position [0, 0]
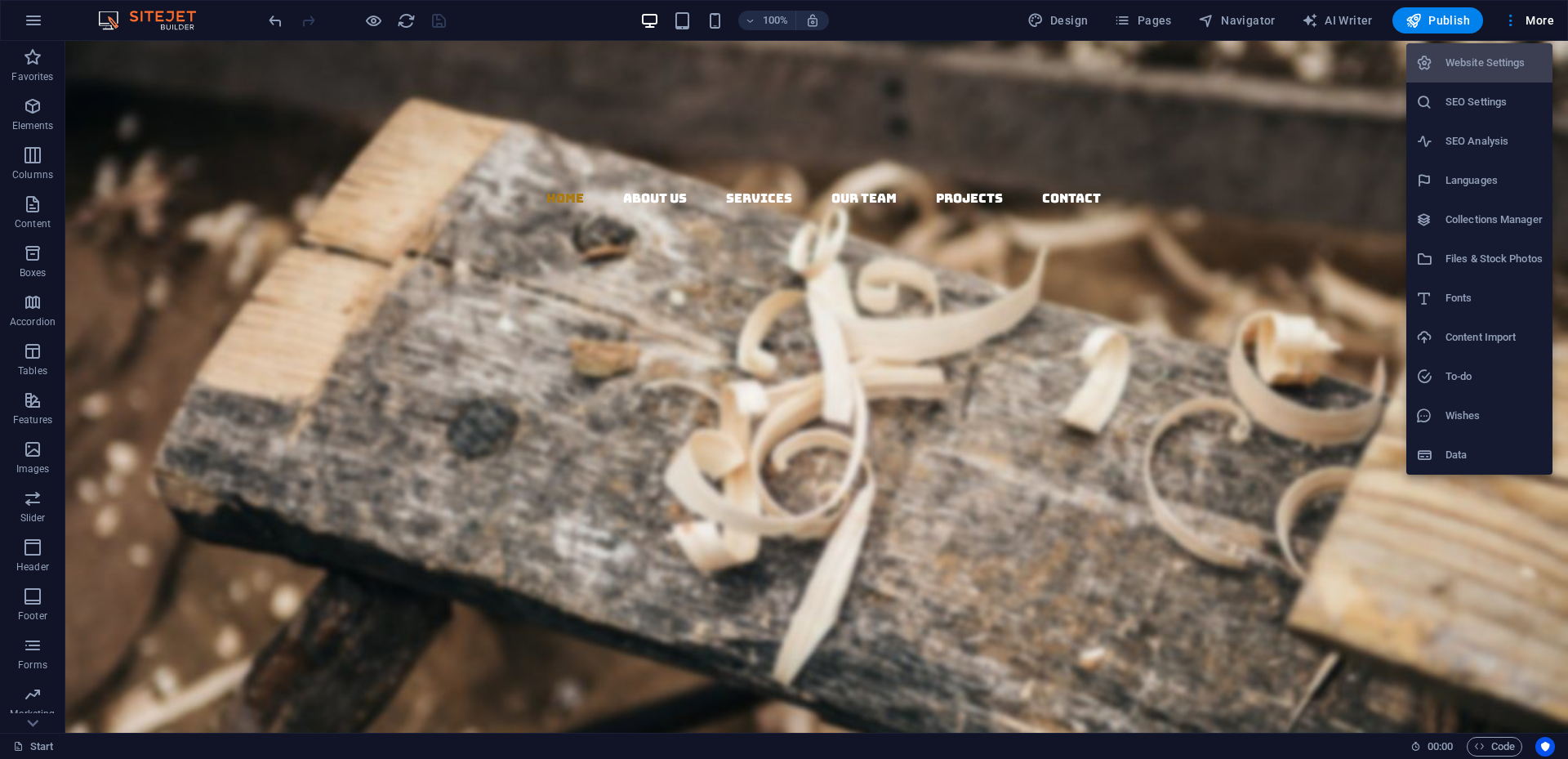
click at [1439, 17] on div at bounding box center [784, 380] width 1568 height 759
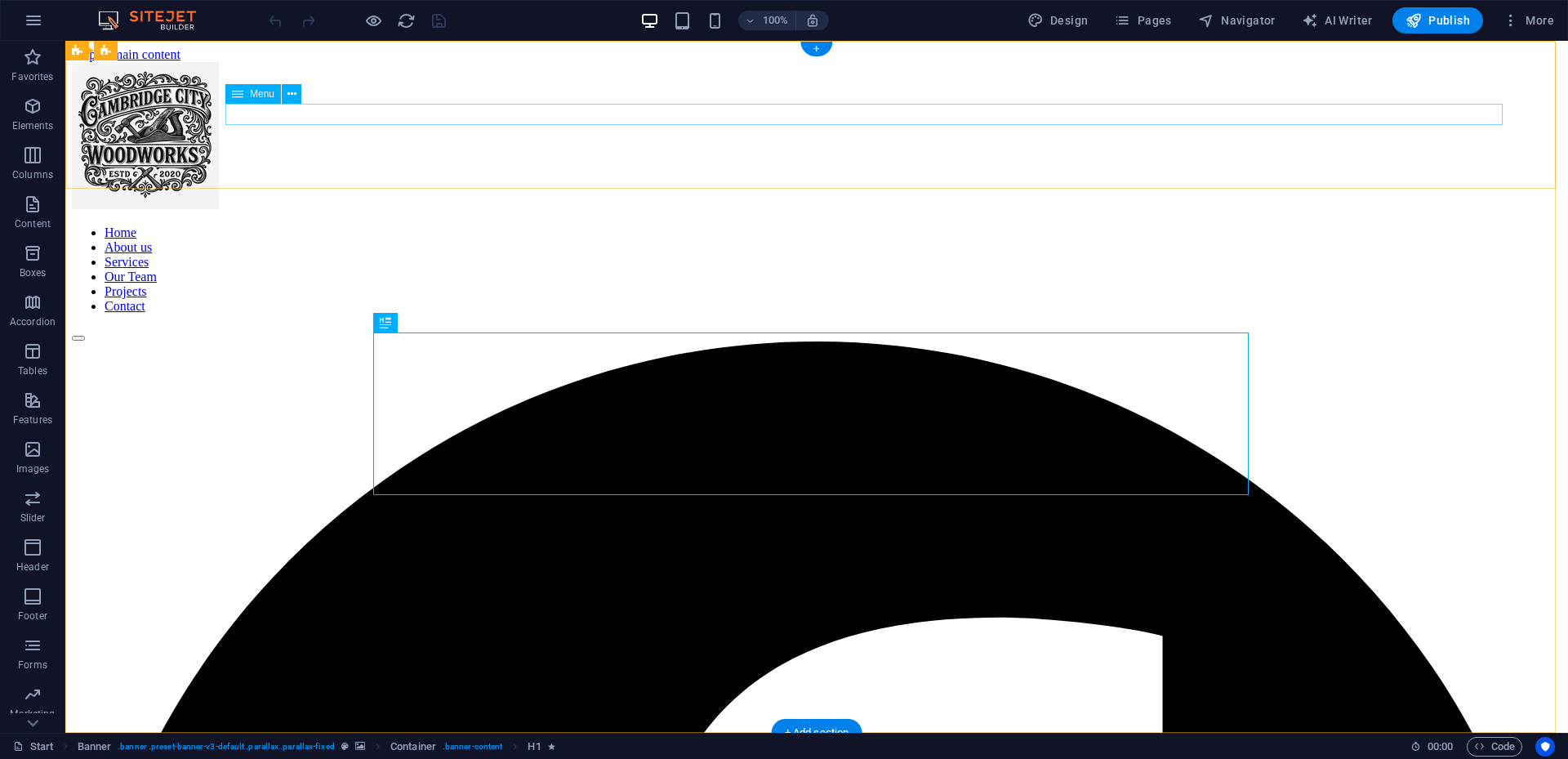
click at [1115, 225] on nav "Home About us Services Our Team Projects Contact" at bounding box center [817, 269] width 1490 height 88
click at [1118, 225] on nav "Home About us Services Our Team Projects Contact" at bounding box center [817, 269] width 1490 height 88
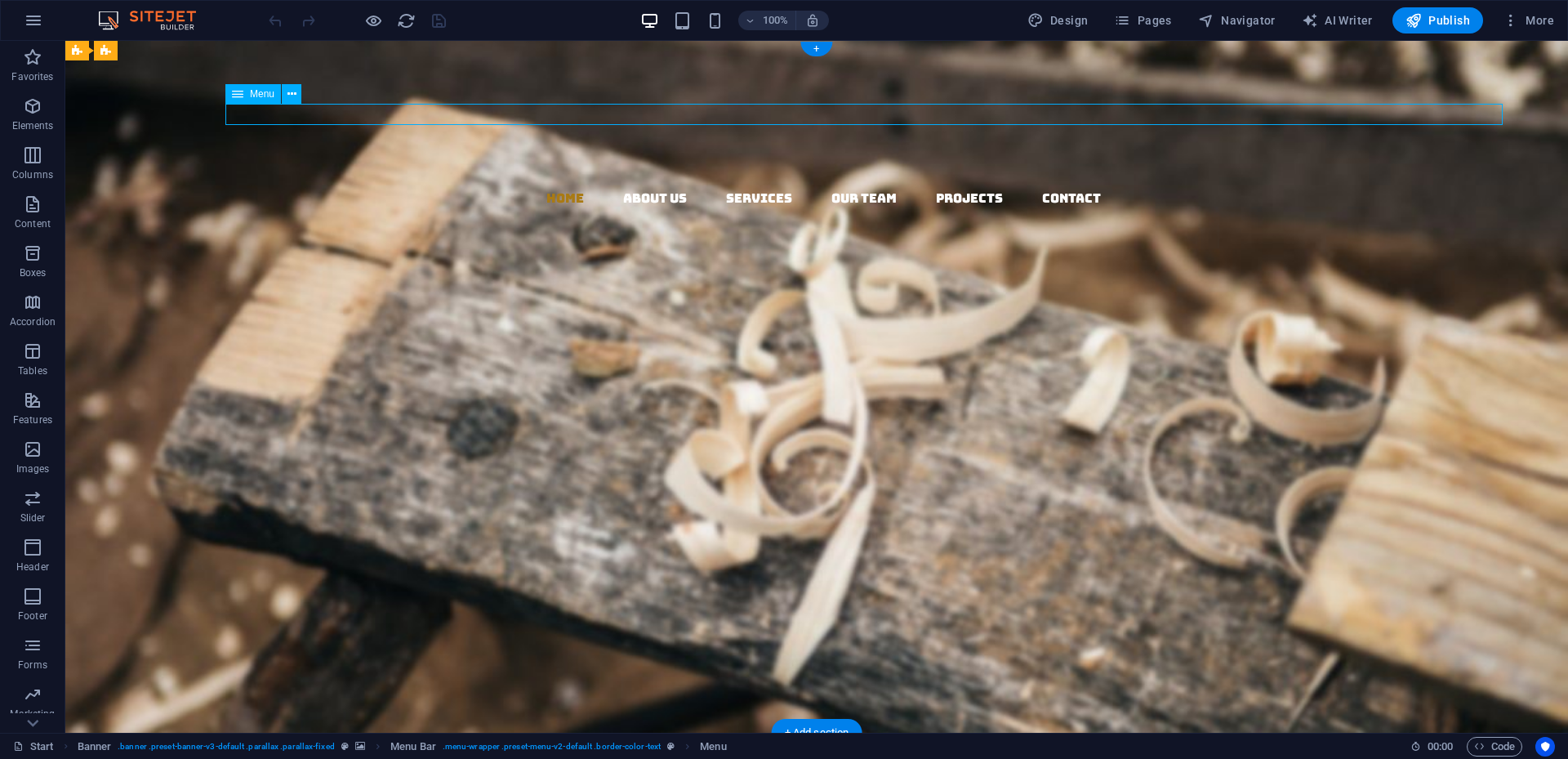
click at [1118, 188] on nav "Home About us Services Our Team Projects Contact" at bounding box center [823, 198] width 1490 height 21
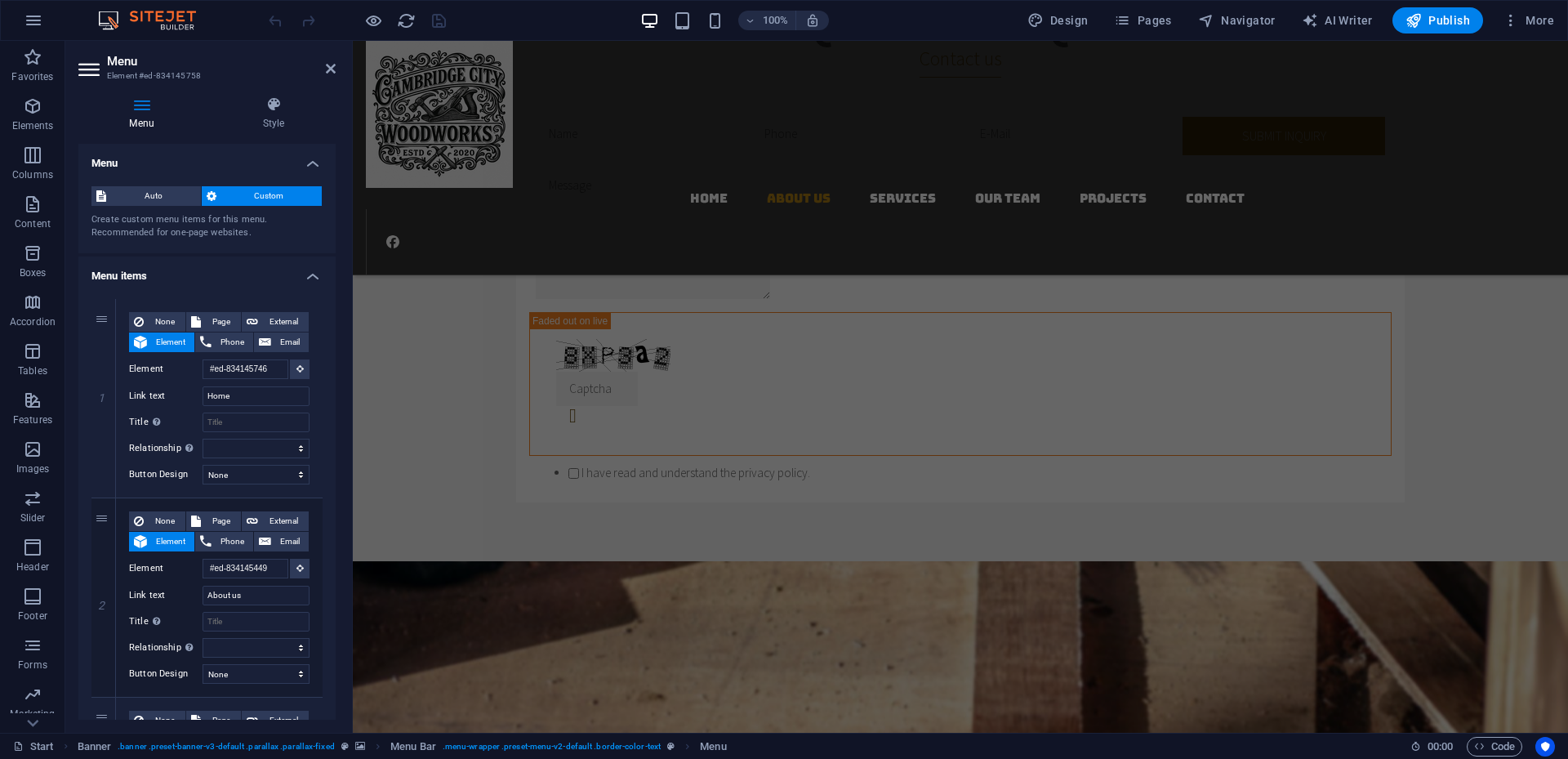
scroll to position [1615, 0]
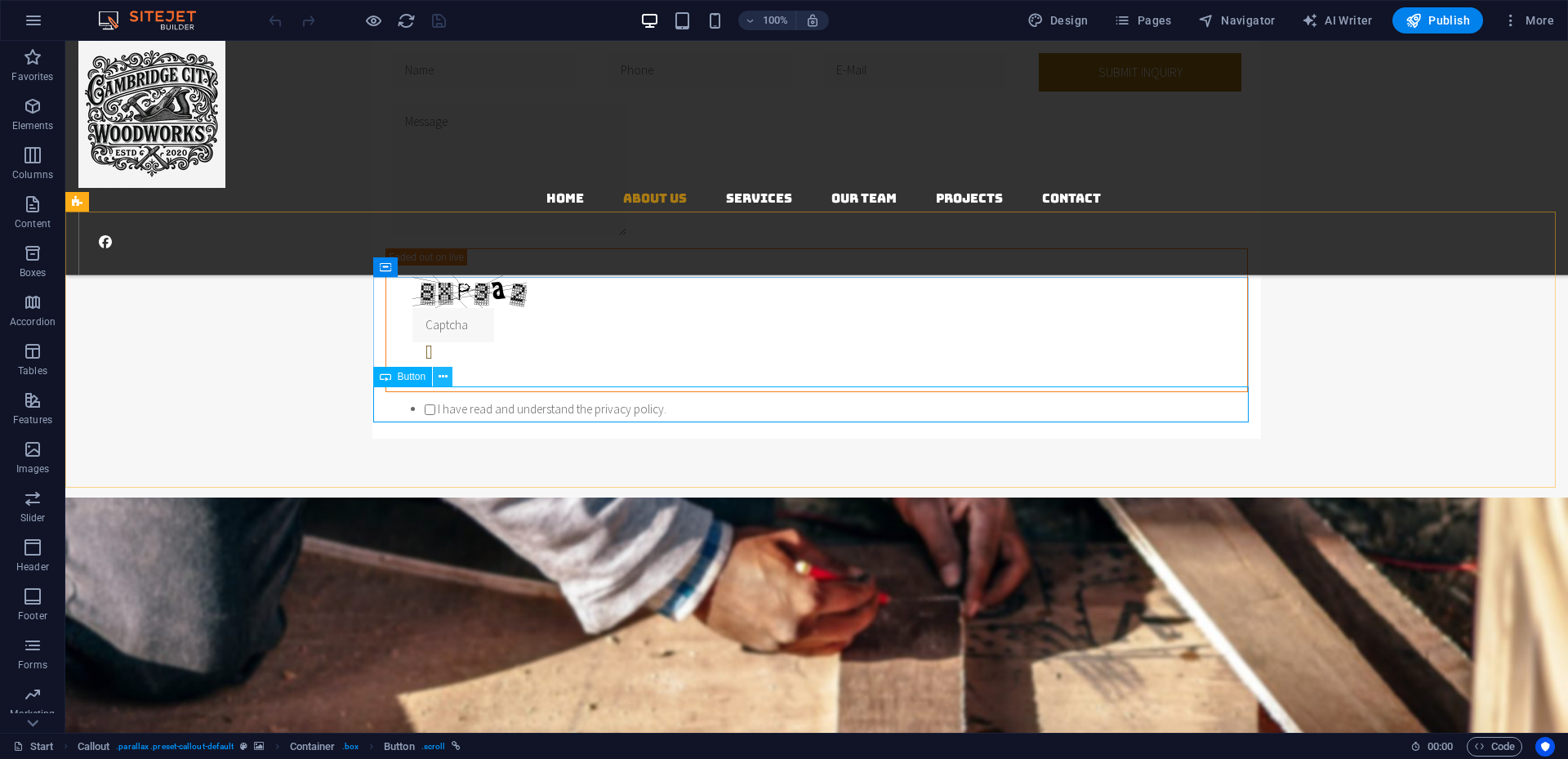
click at [446, 376] on icon at bounding box center [443, 377] width 9 height 17
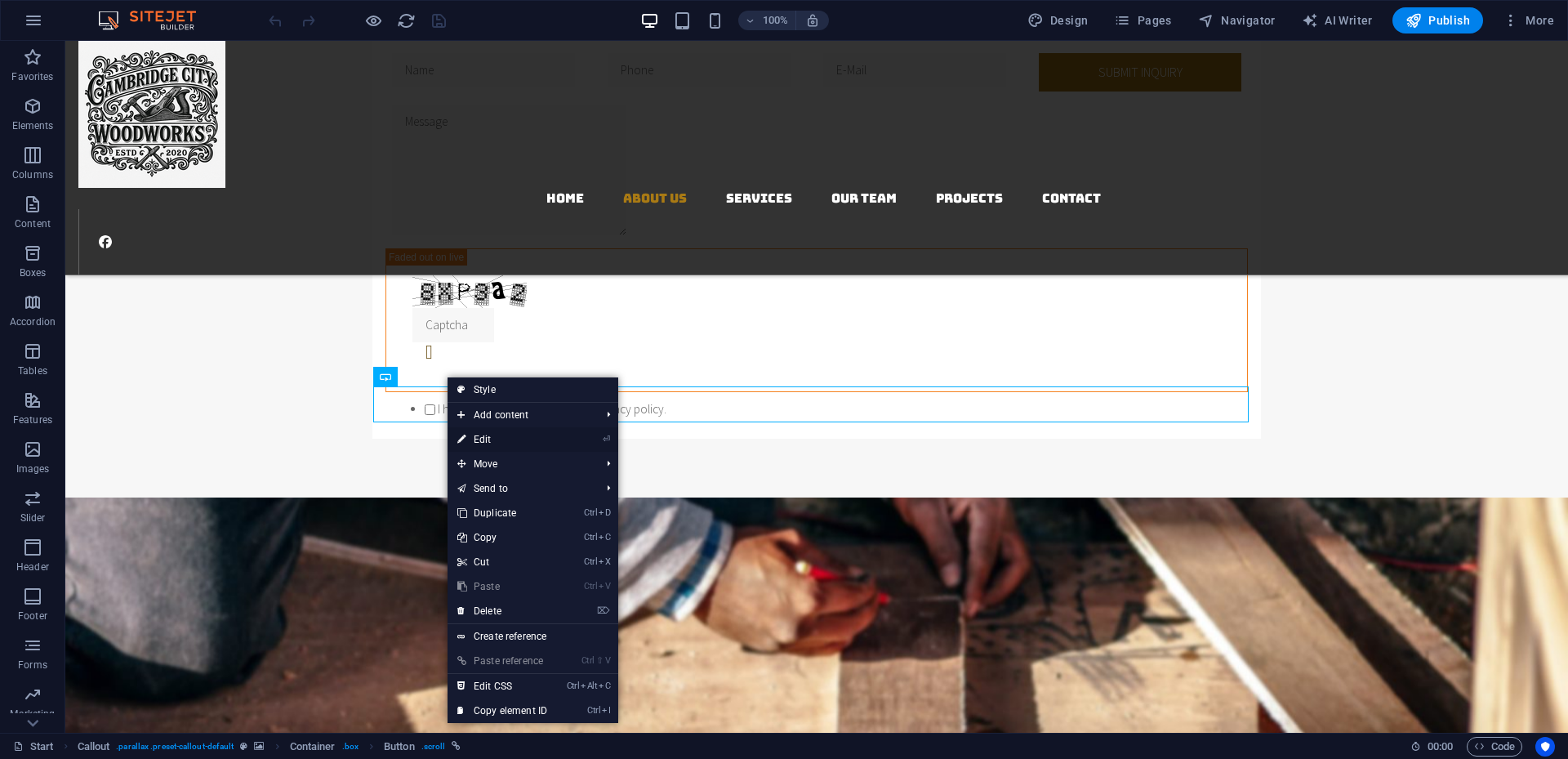
click at [483, 443] on link "⏎ Edit" at bounding box center [502, 440] width 110 height 24
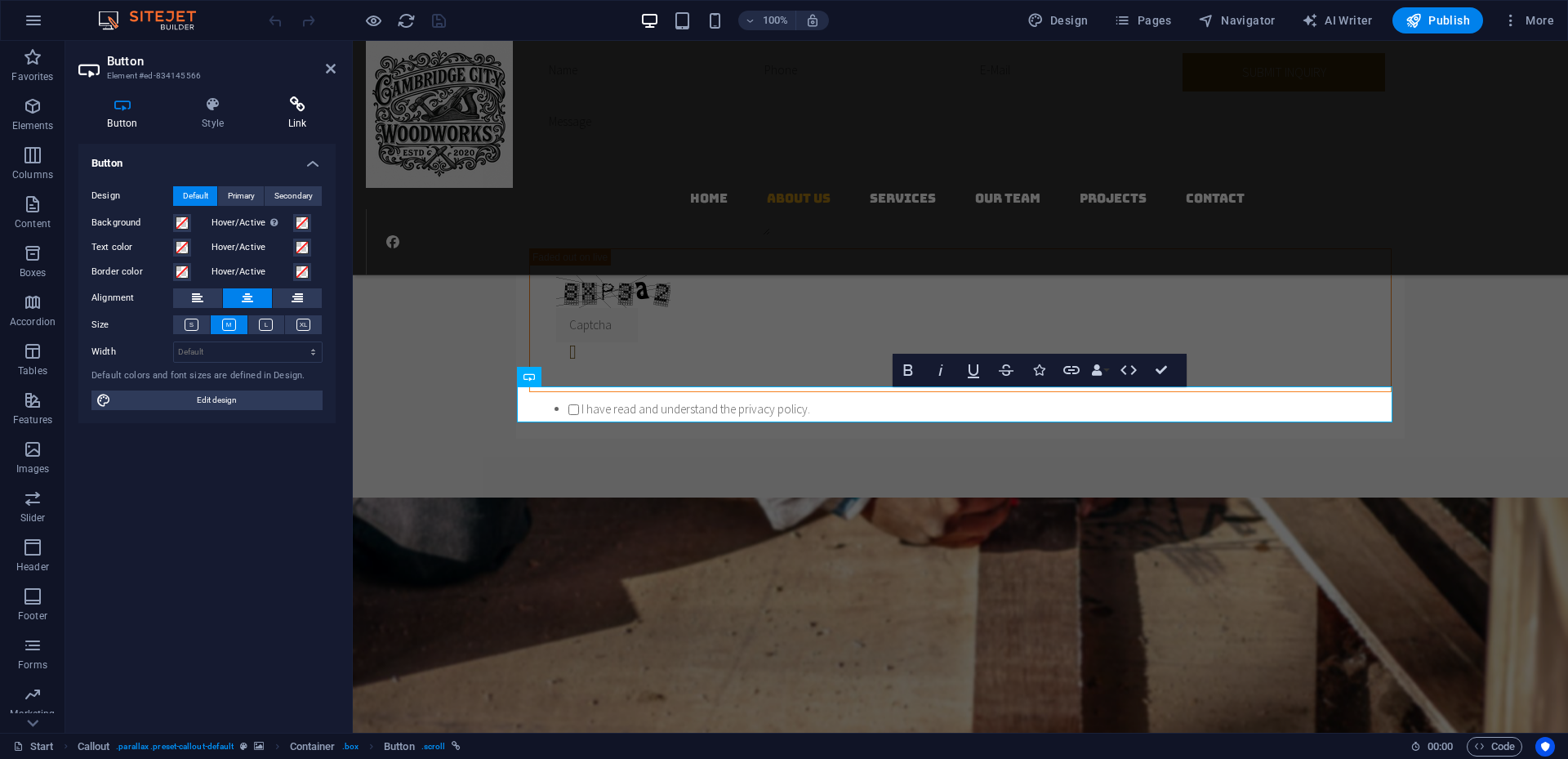
click at [305, 115] on h4 "Link" at bounding box center [297, 113] width 77 height 34
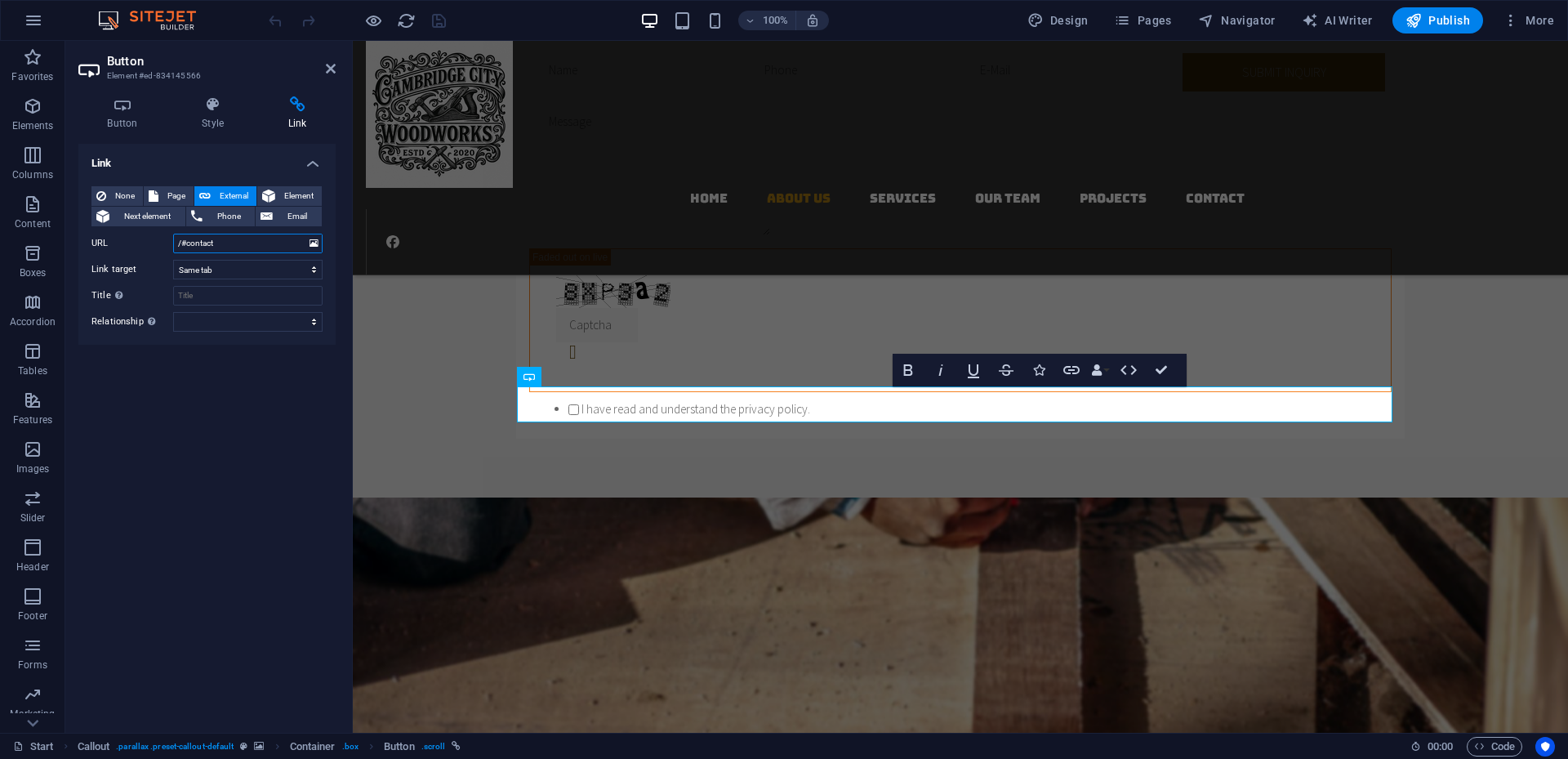
click at [271, 244] on input "/#contact" at bounding box center [248, 243] width 150 height 20
click at [274, 246] on input "/#contact" at bounding box center [248, 243] width 150 height 20
click at [267, 246] on input "/#contact" at bounding box center [248, 243] width 150 height 20
click at [269, 246] on input "/#contact" at bounding box center [248, 243] width 150 height 20
click at [315, 246] on icon at bounding box center [314, 243] width 9 height 18
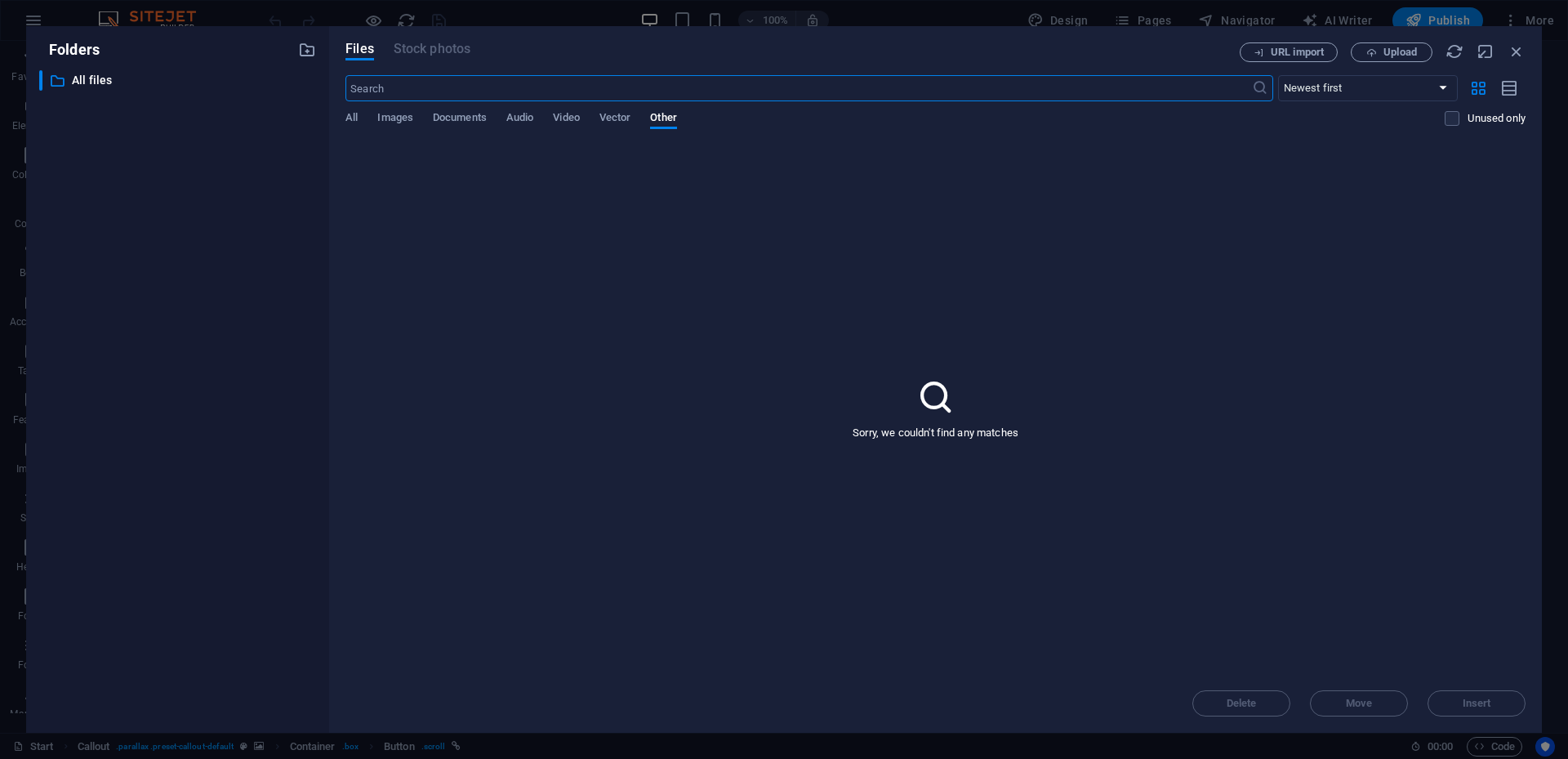
scroll to position [1665, 0]
click at [1520, 50] on icon "button" at bounding box center [1517, 51] width 18 height 18
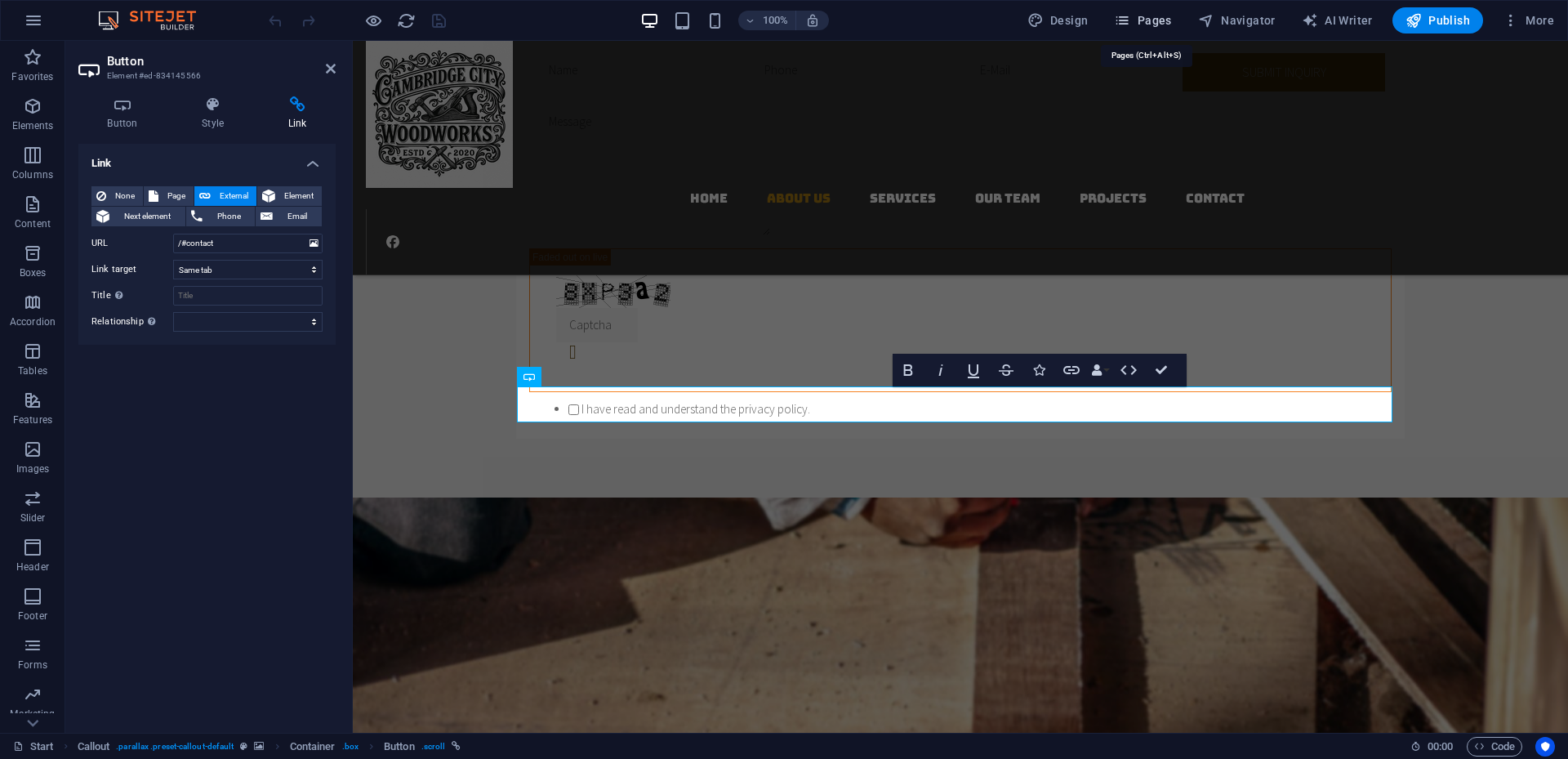
click at [1148, 18] on span "Pages" at bounding box center [1143, 20] width 57 height 17
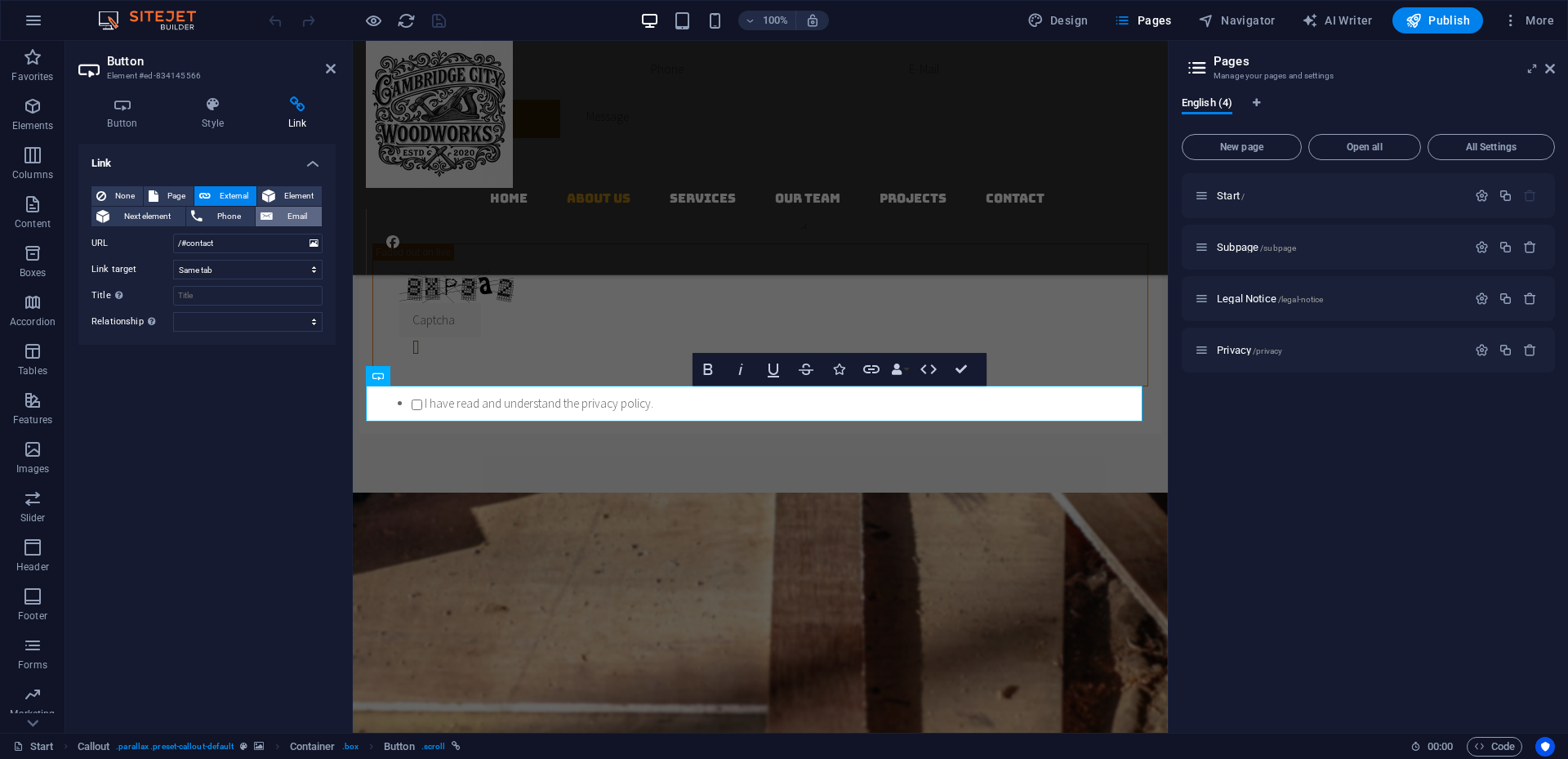
click at [290, 217] on span "Email" at bounding box center [297, 216] width 39 height 20
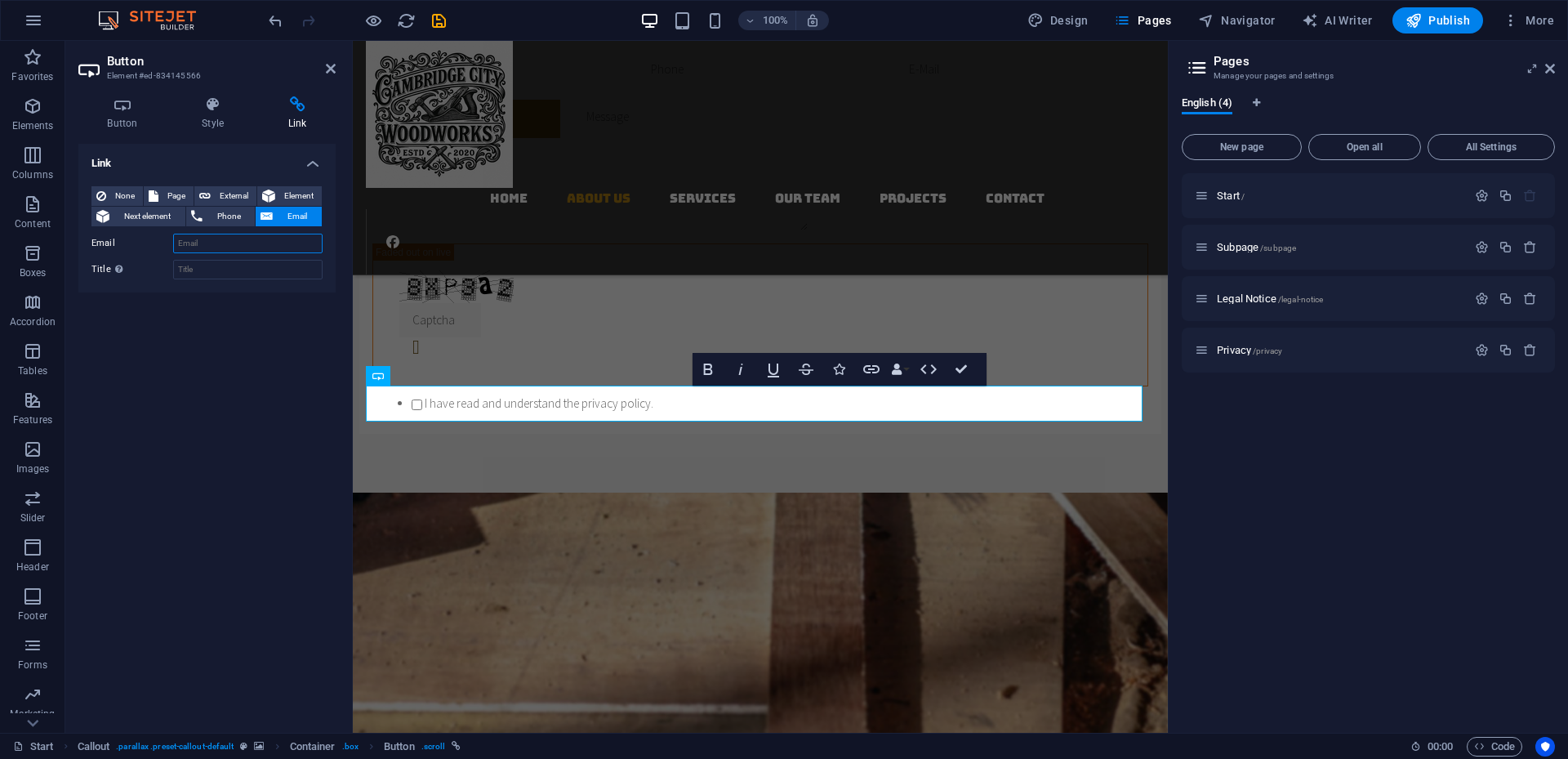
click at [219, 245] on input "Email" at bounding box center [248, 243] width 150 height 20
click at [232, 245] on input "Email" at bounding box center [248, 243] width 150 height 20
type input "[EMAIL_ADDRESS][DOMAIN_NAME]"
click at [239, 358] on div "Link None Page External Element Next element Phone Email Page Start Subpage Leg…" at bounding box center [207, 431] width 258 height 575
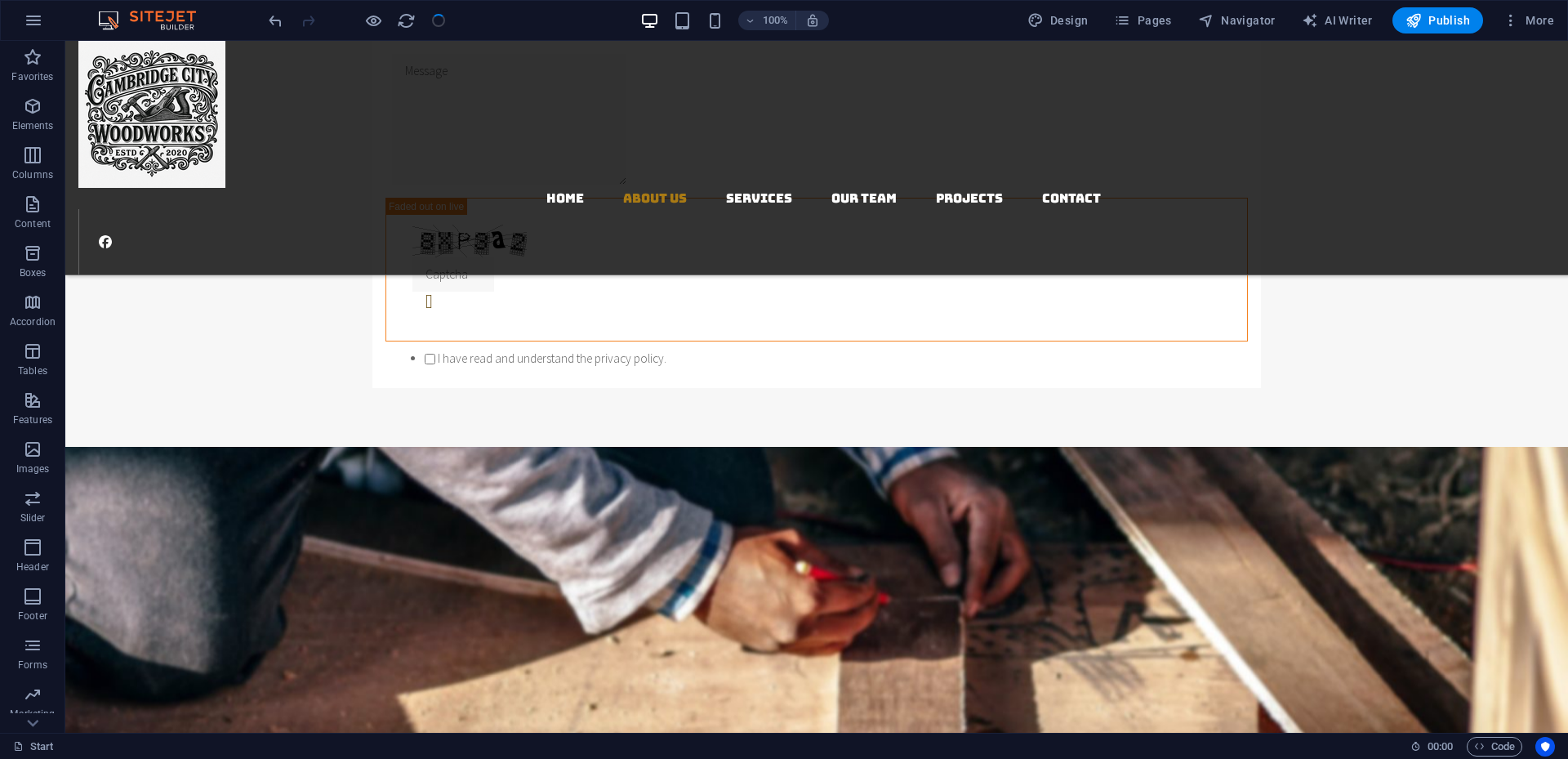
scroll to position [1615, 0]
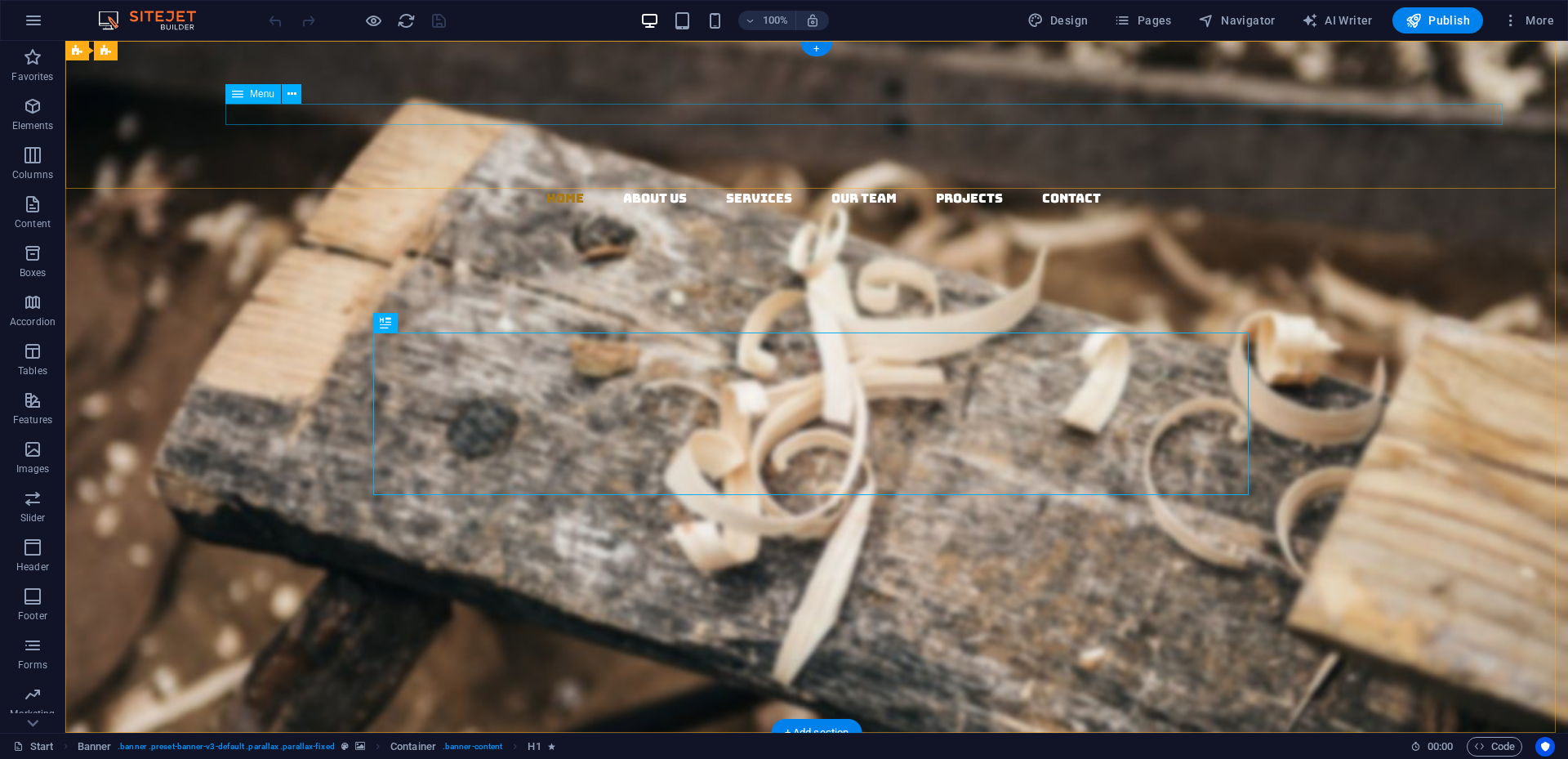
click at [1120, 188] on nav "Home About us Services Our Team Projects Contact" at bounding box center [823, 198] width 1490 height 21
click at [291, 97] on icon at bounding box center [292, 95] width 9 height 17
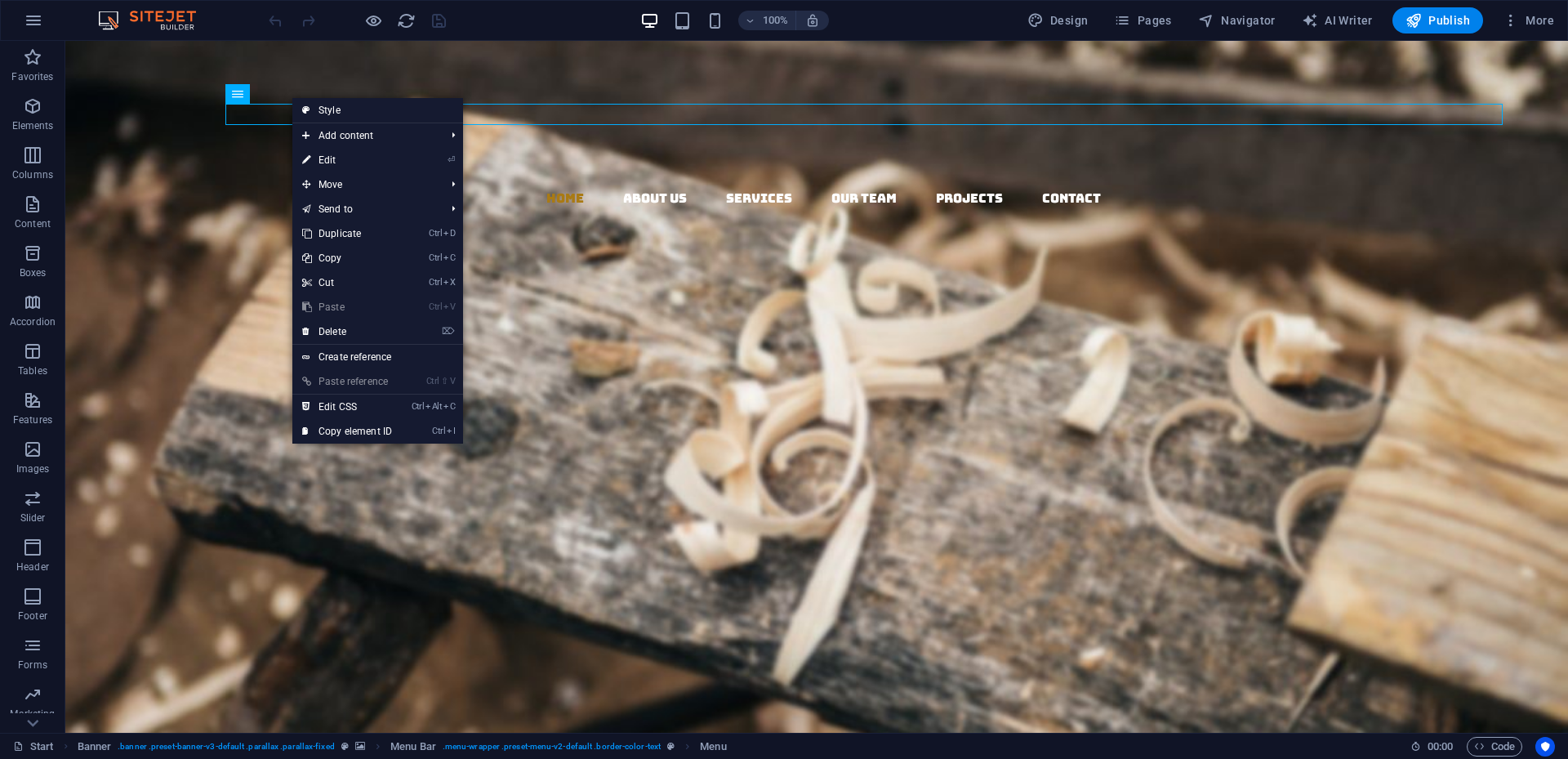
click at [336, 165] on link "⏎ Edit" at bounding box center [347, 160] width 110 height 24
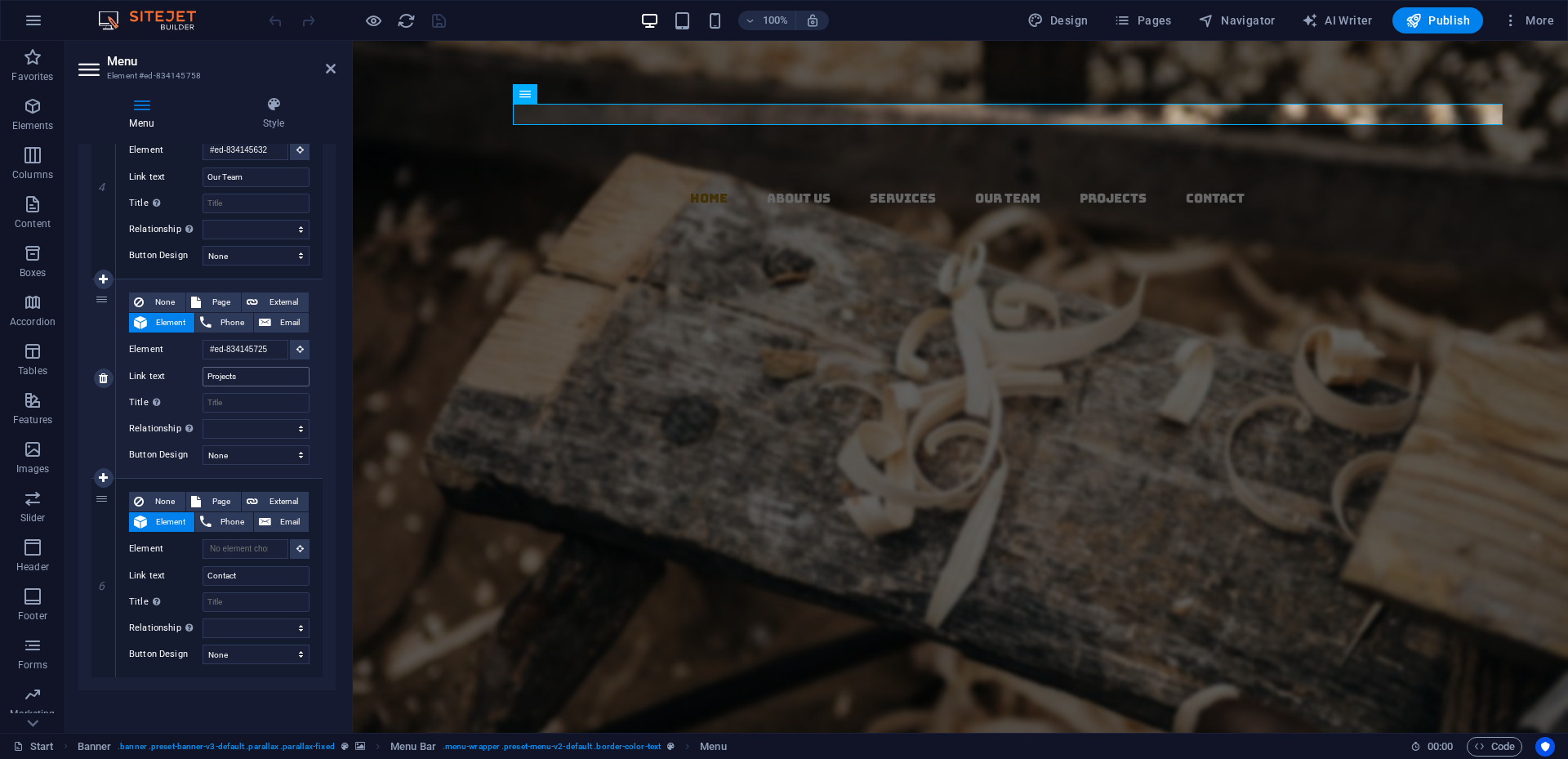
scroll to position [820, 0]
click at [108, 538] on div "6" at bounding box center [104, 574] width 24 height 198
select select
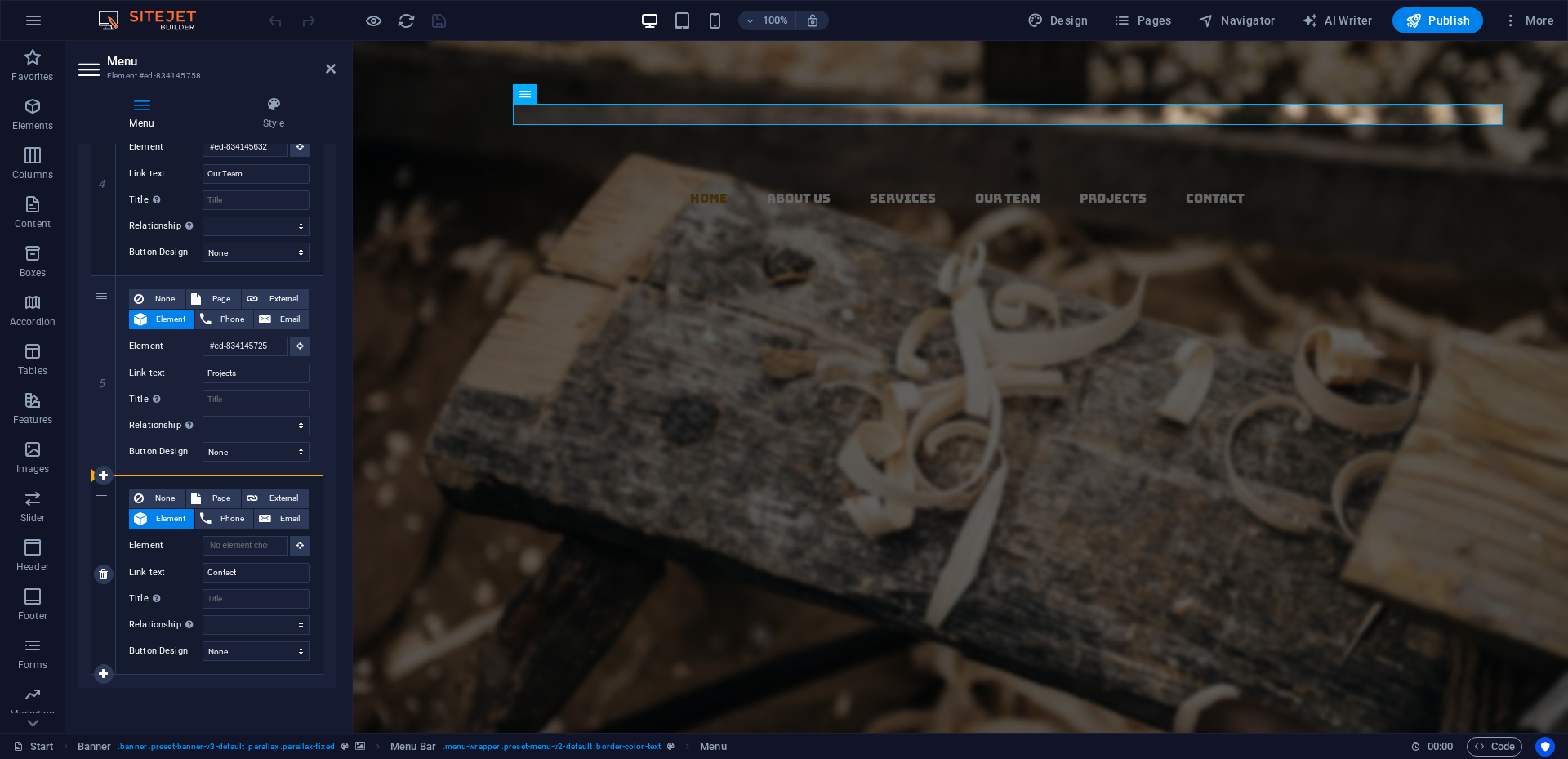
select select
click at [107, 539] on div "6" at bounding box center [104, 574] width 24 height 198
click at [110, 531] on div "6" at bounding box center [104, 574] width 24 height 198
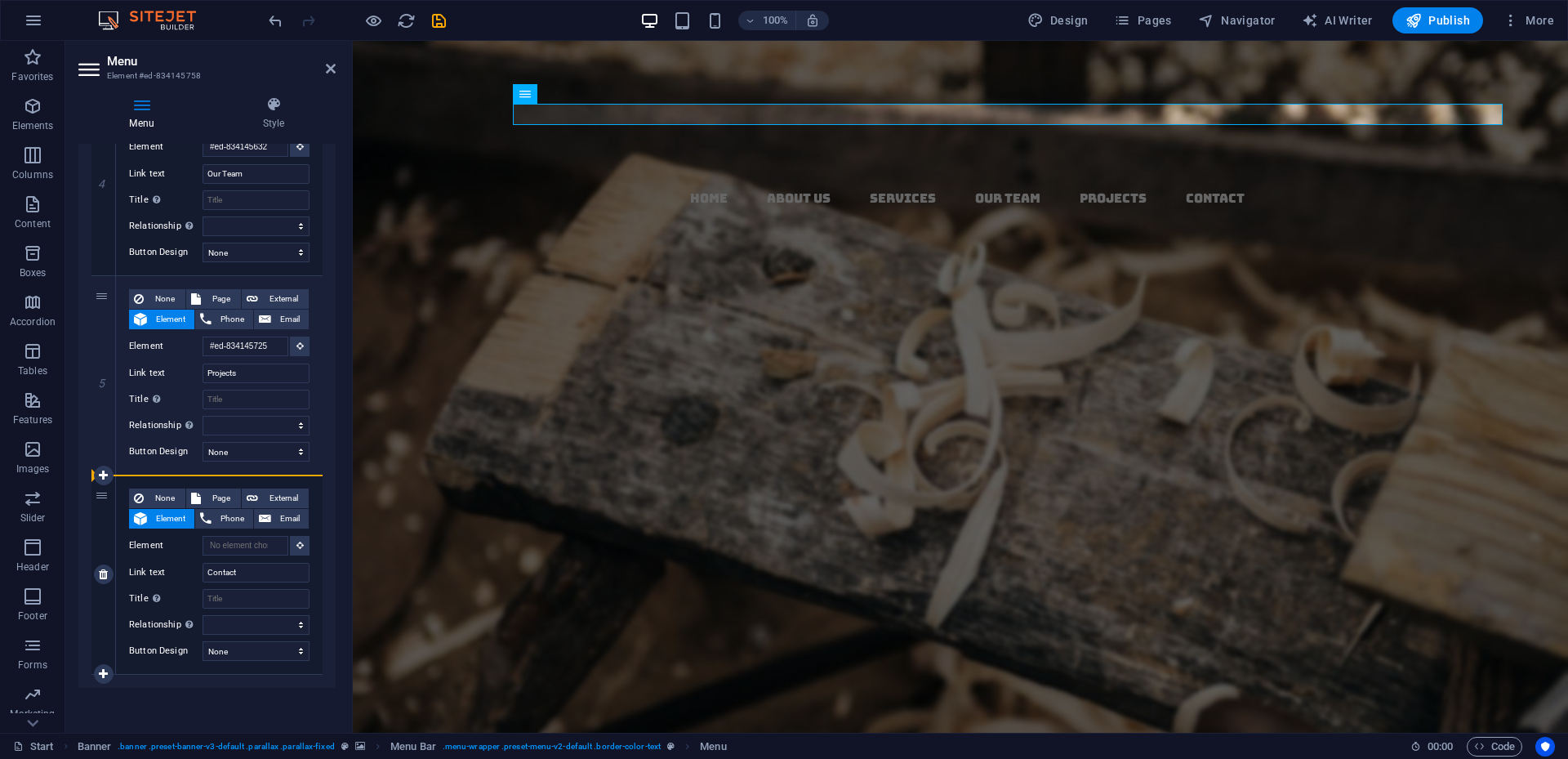
select select
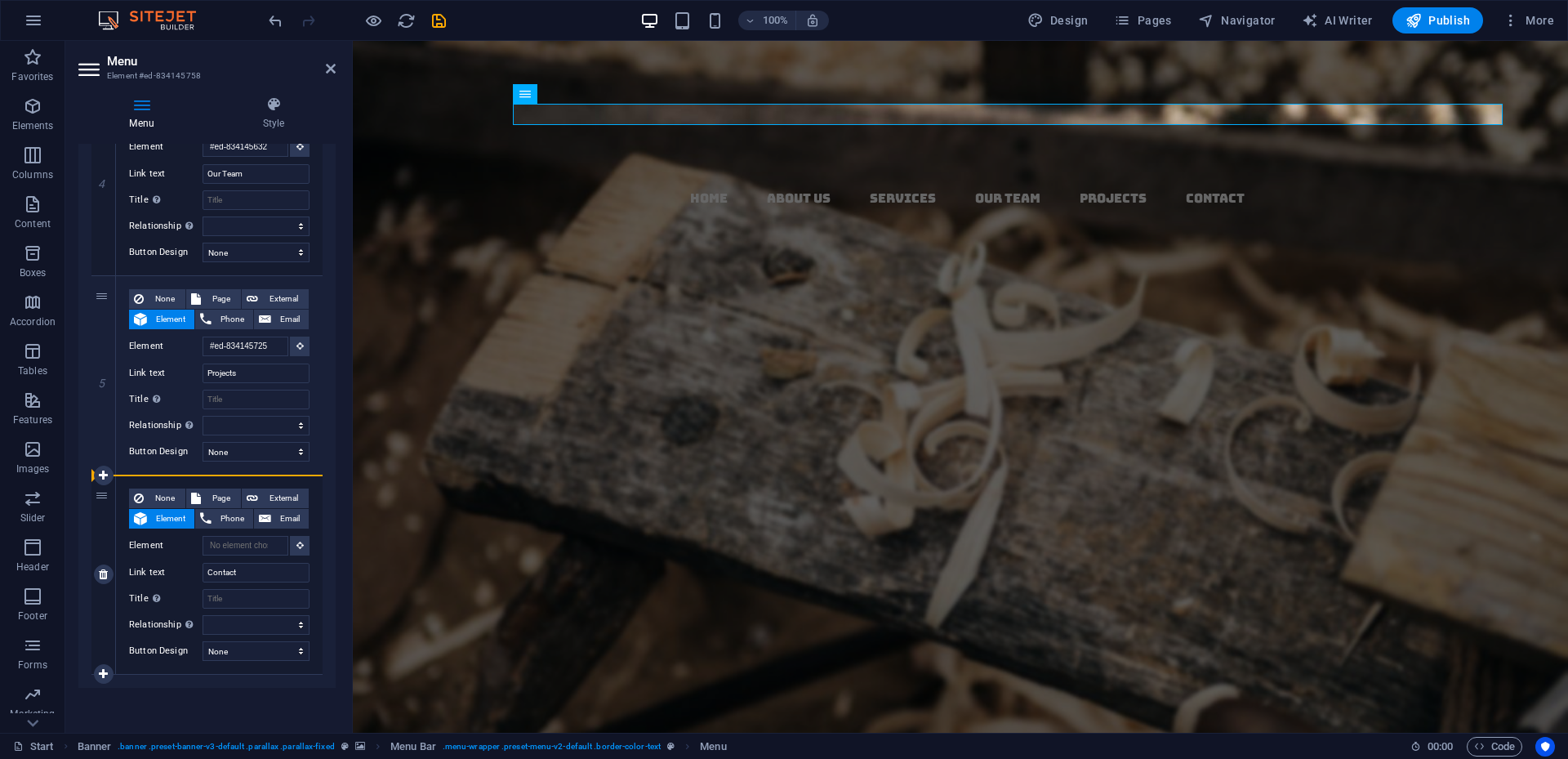
select select
click at [282, 522] on span "Email" at bounding box center [290, 519] width 28 height 20
select select
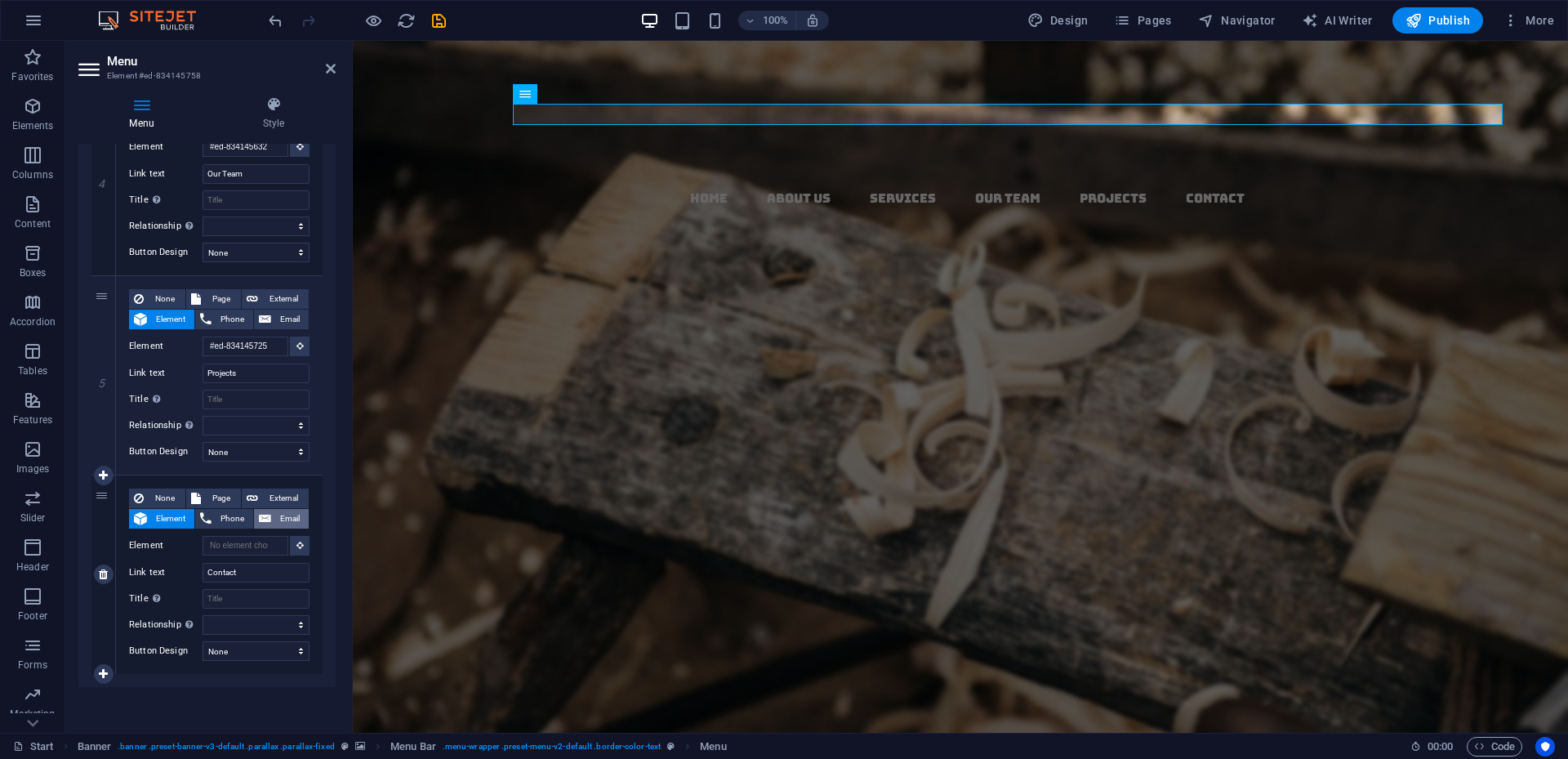
select select
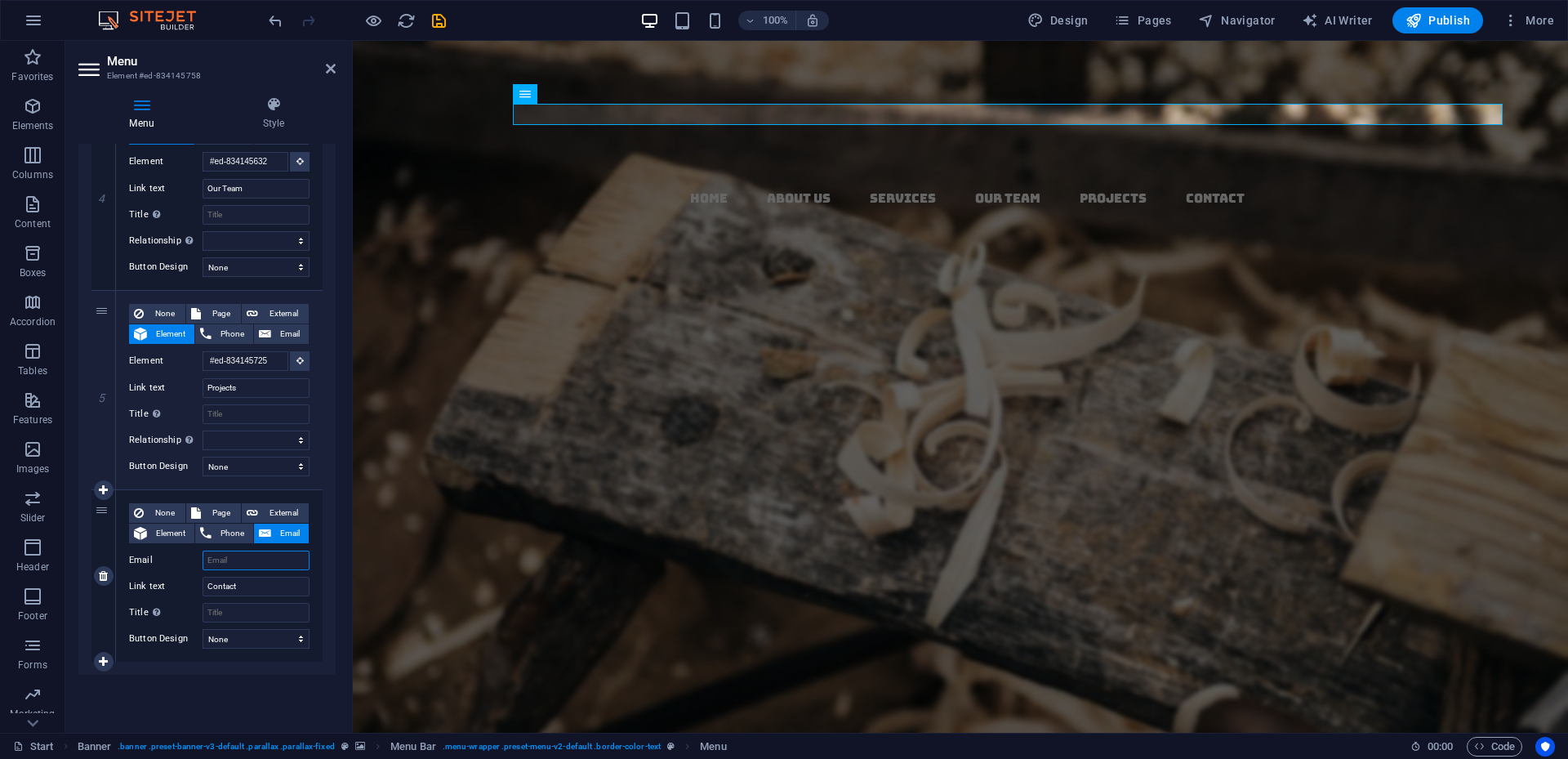
scroll to position [805, 0]
click at [250, 561] on input "Email" at bounding box center [256, 560] width 107 height 20
type input "contact@cc-ww.co"
select select
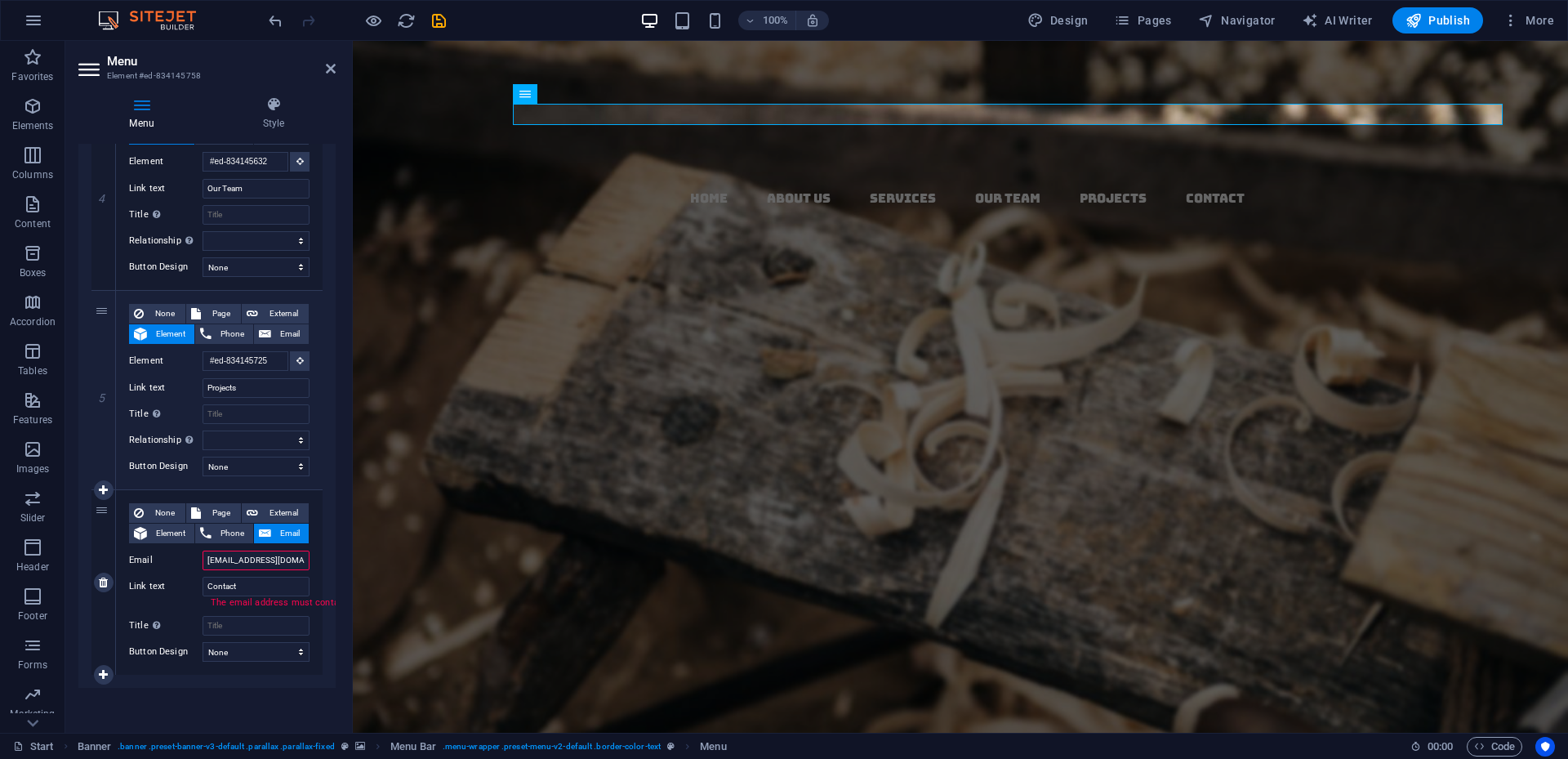
select select
type input "contact@cc-ww.com"
select select
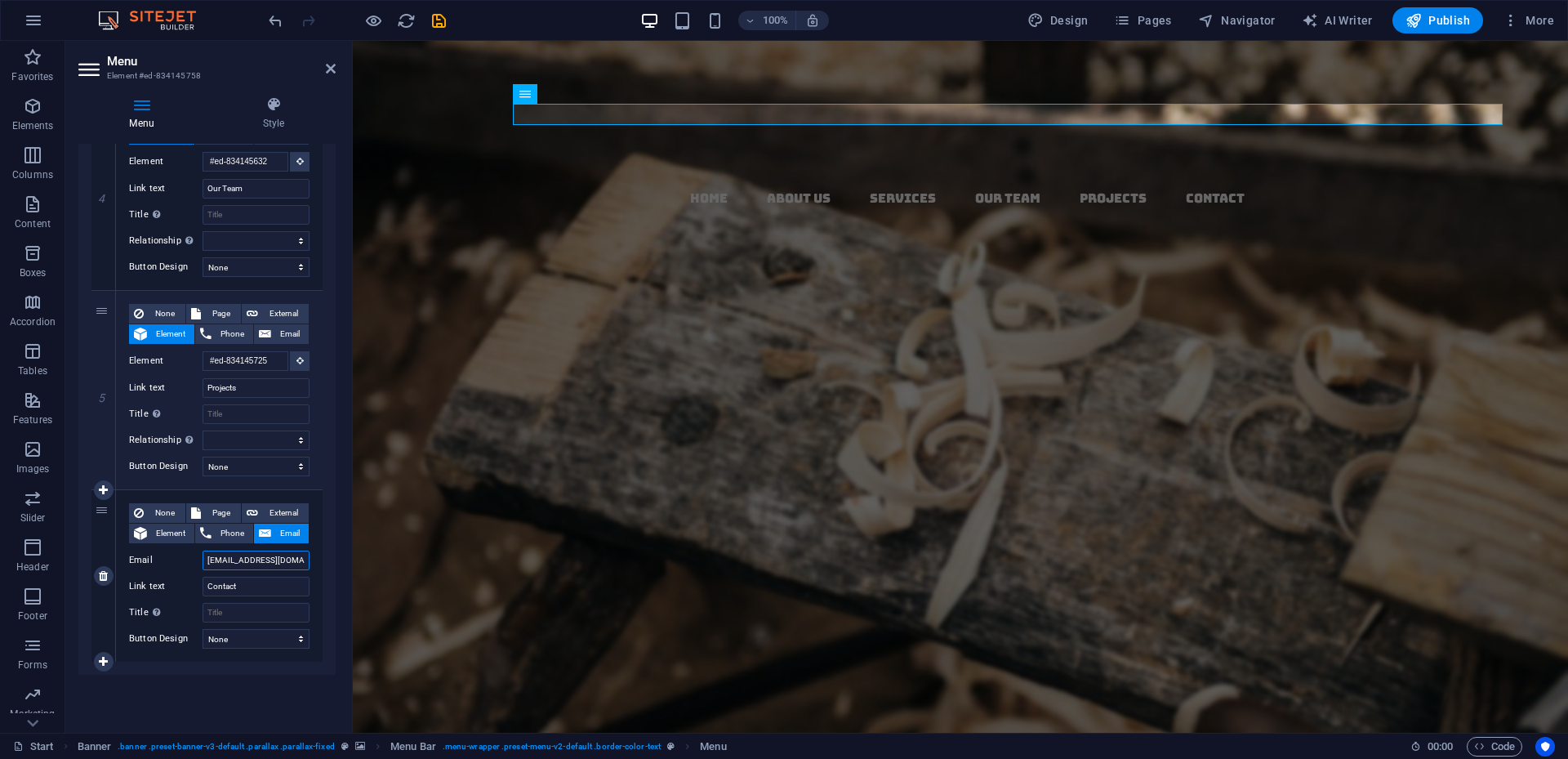
select select
type input "contact@cc-ww.com"
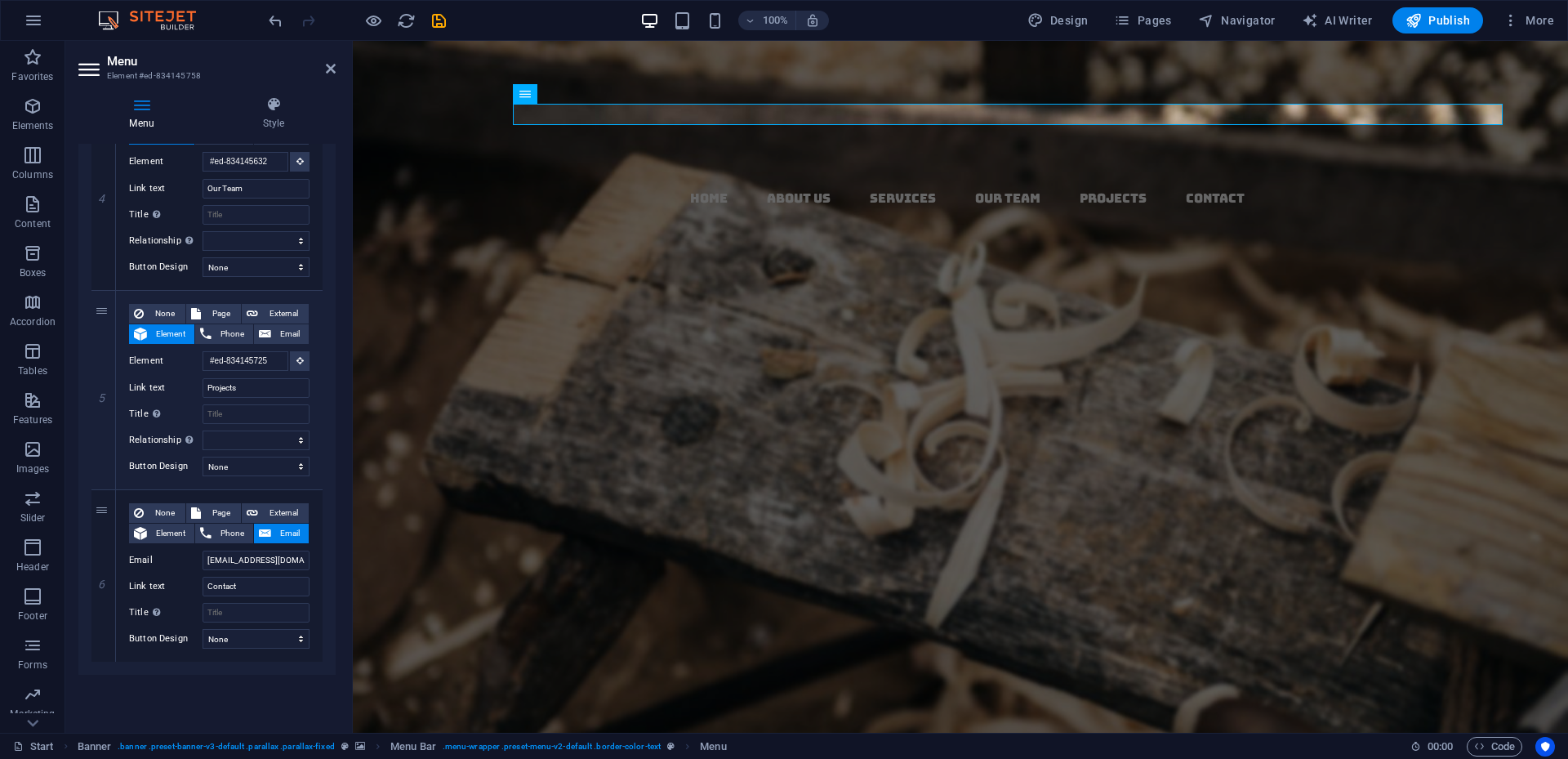
click at [219, 695] on div "Menu Auto Custom Create custom menu items for this menu. Recommended for one-pa…" at bounding box center [207, 431] width 258 height 575
click at [330, 71] on icon at bounding box center [330, 68] width 10 height 13
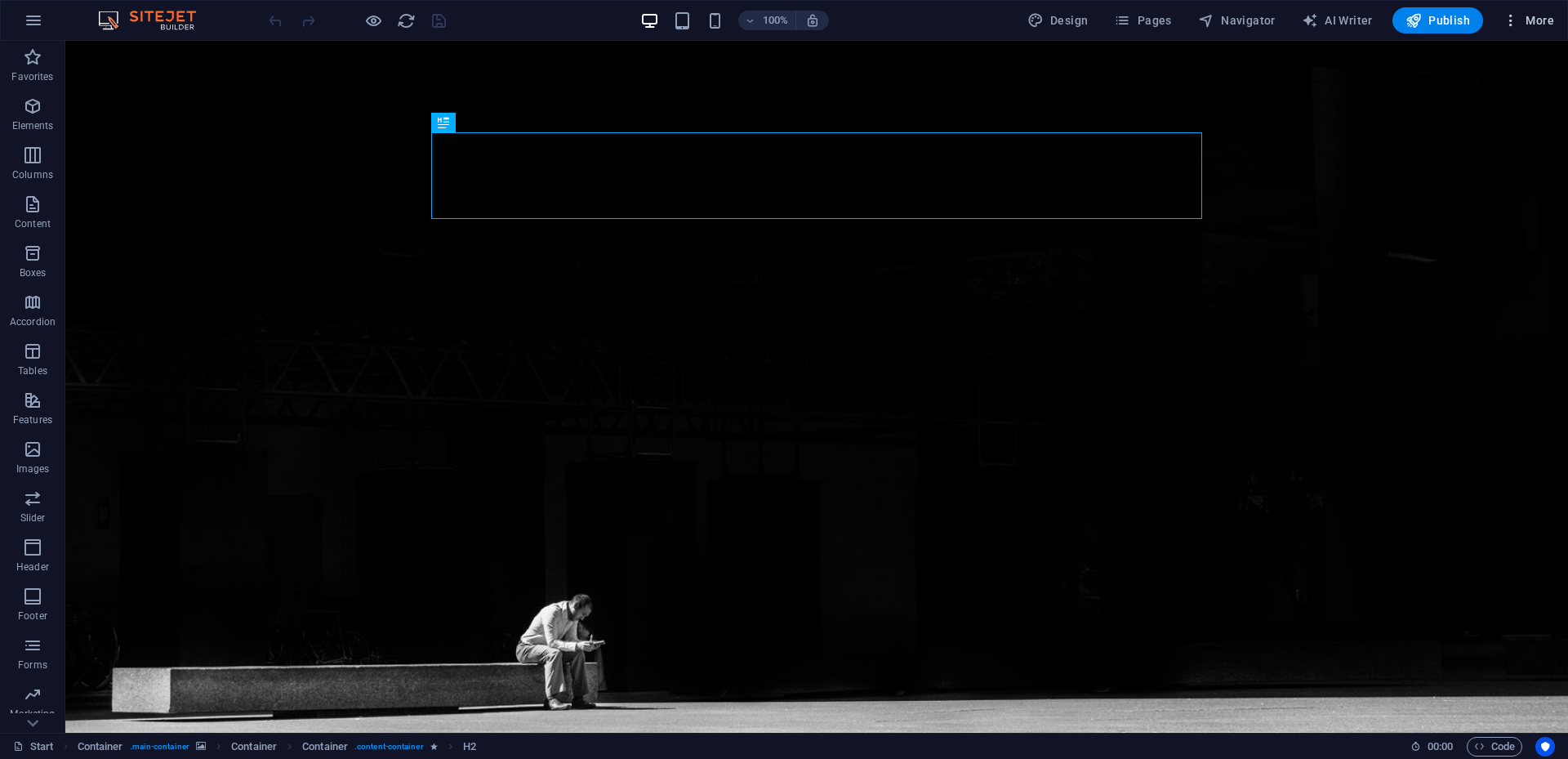
click at [1527, 24] on span "More" at bounding box center [1528, 20] width 51 height 17
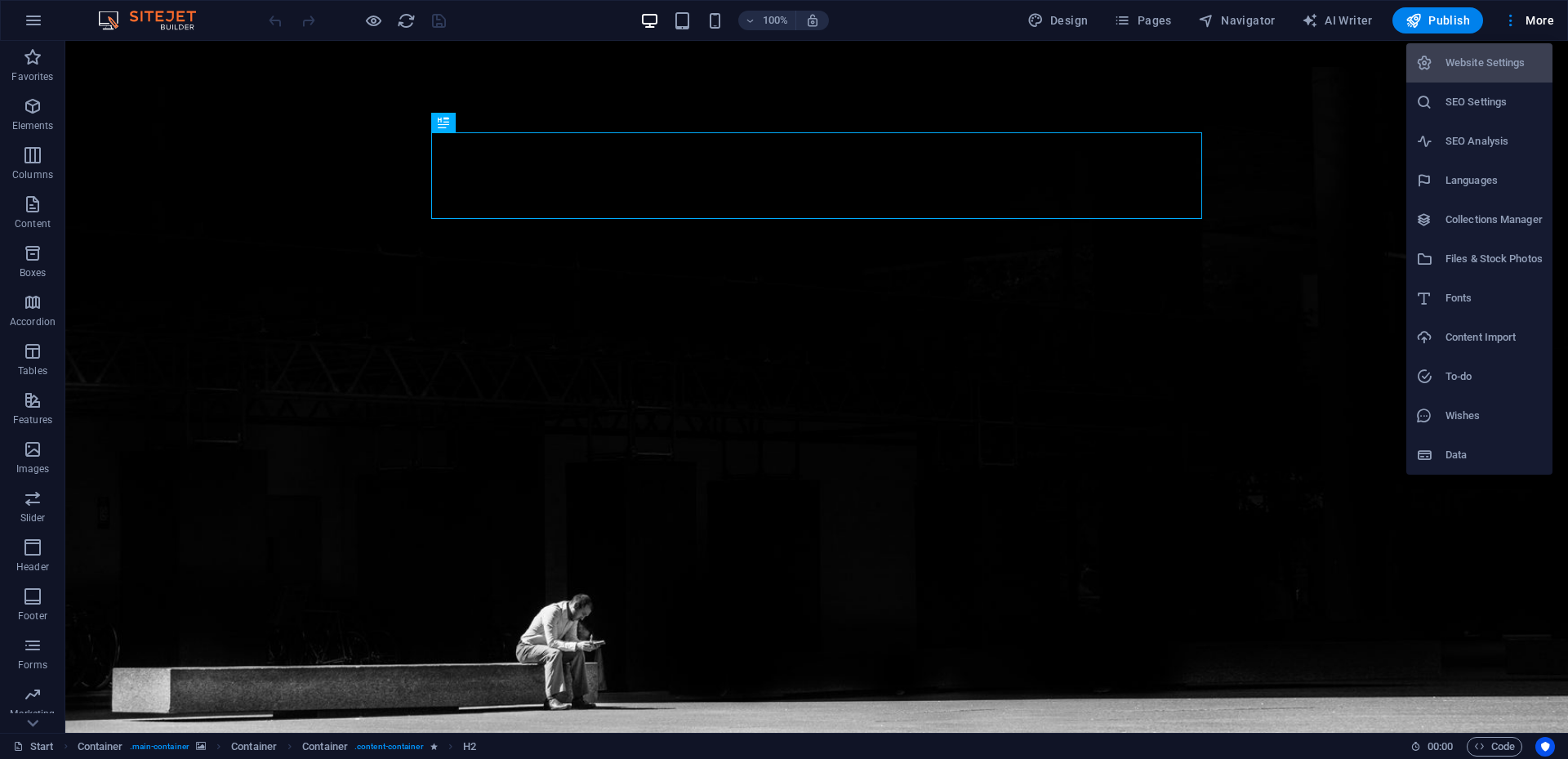
click at [1531, 20] on div at bounding box center [784, 380] width 1568 height 759
